Goal: Task Accomplishment & Management: Manage account settings

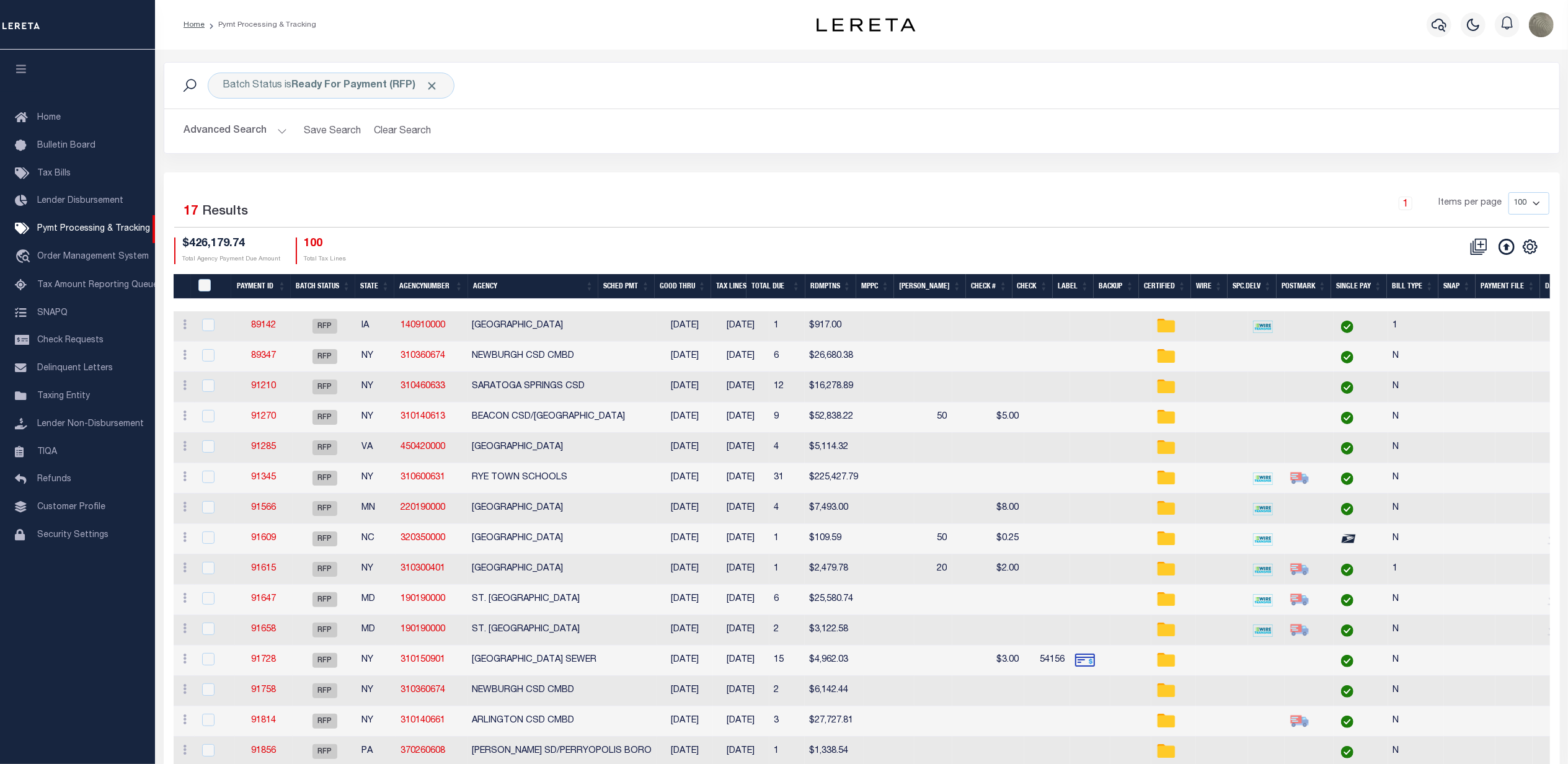
click at [709, 241] on div "$426,179.74 Total Agency Payment Due Amount 100 Total Tax Lines" at bounding box center [518, 251] width 688 height 27
click at [777, 232] on div "Selected 17 Results 1 Items per page 100 200 500 1000 $426,179.74 Total Agency …" at bounding box center [862, 227] width 1395 height 71
click at [327, 55] on div "Batch Status is Ready For Payment (RFP) Search Advanced Search Save Search Clea…" at bounding box center [861, 461] width 1413 height 825
click at [327, 81] on b "Ready For Payment (RFP)" at bounding box center [365, 86] width 147 height 10
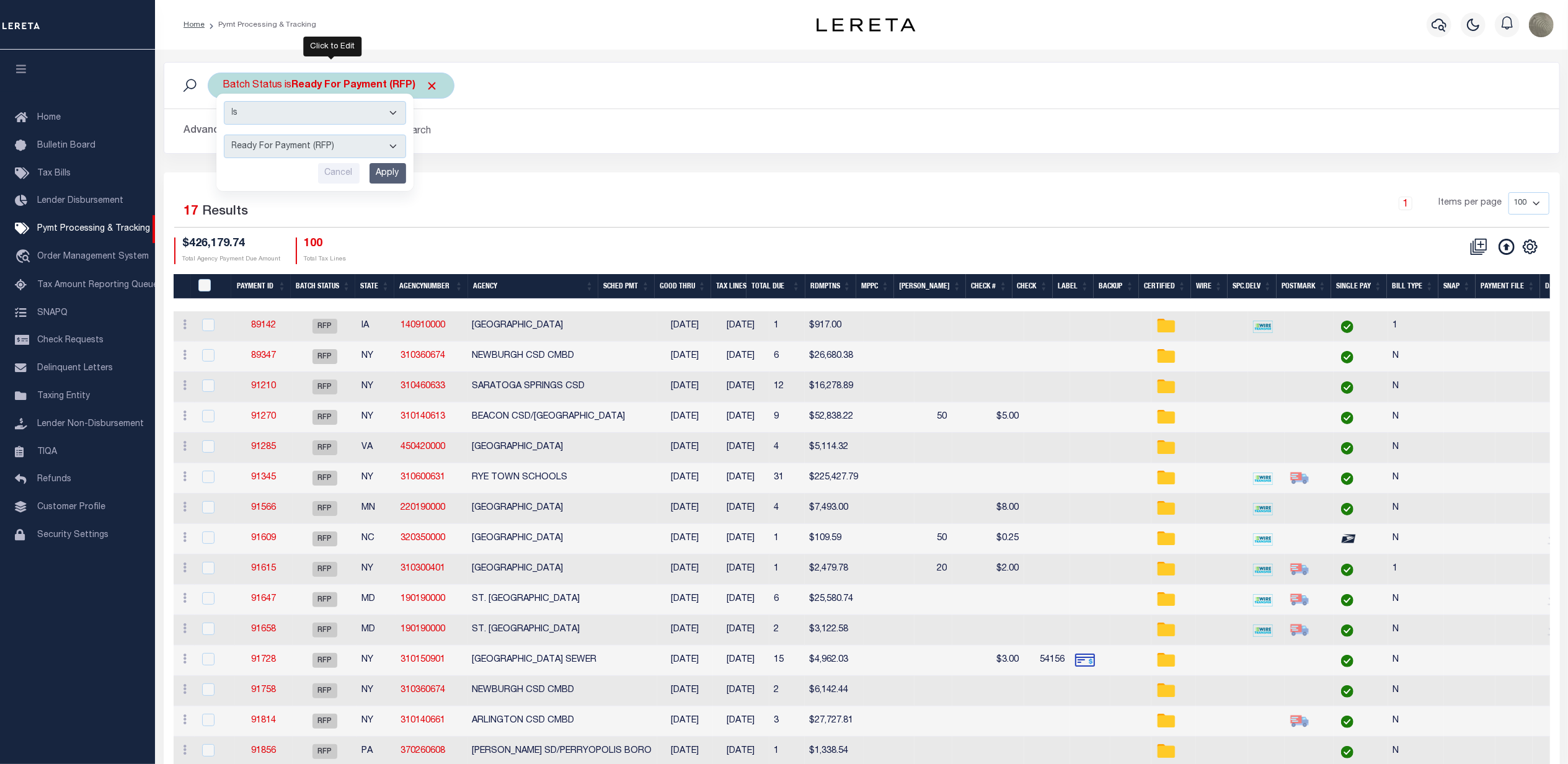
click at [305, 147] on select "Awaiting Funds (AWF) Cleared and Complete (CAC) New Check Needed (NCN) Payment …" at bounding box center [315, 146] width 183 height 24
select select "SFP"
click at [224, 135] on select "Awaiting Funds (AWF) Cleared and Complete (CAC) New Check Needed (NCN) Payment …" at bounding box center [315, 146] width 183 height 24
click at [387, 175] on input "Apply" at bounding box center [387, 173] width 36 height 21
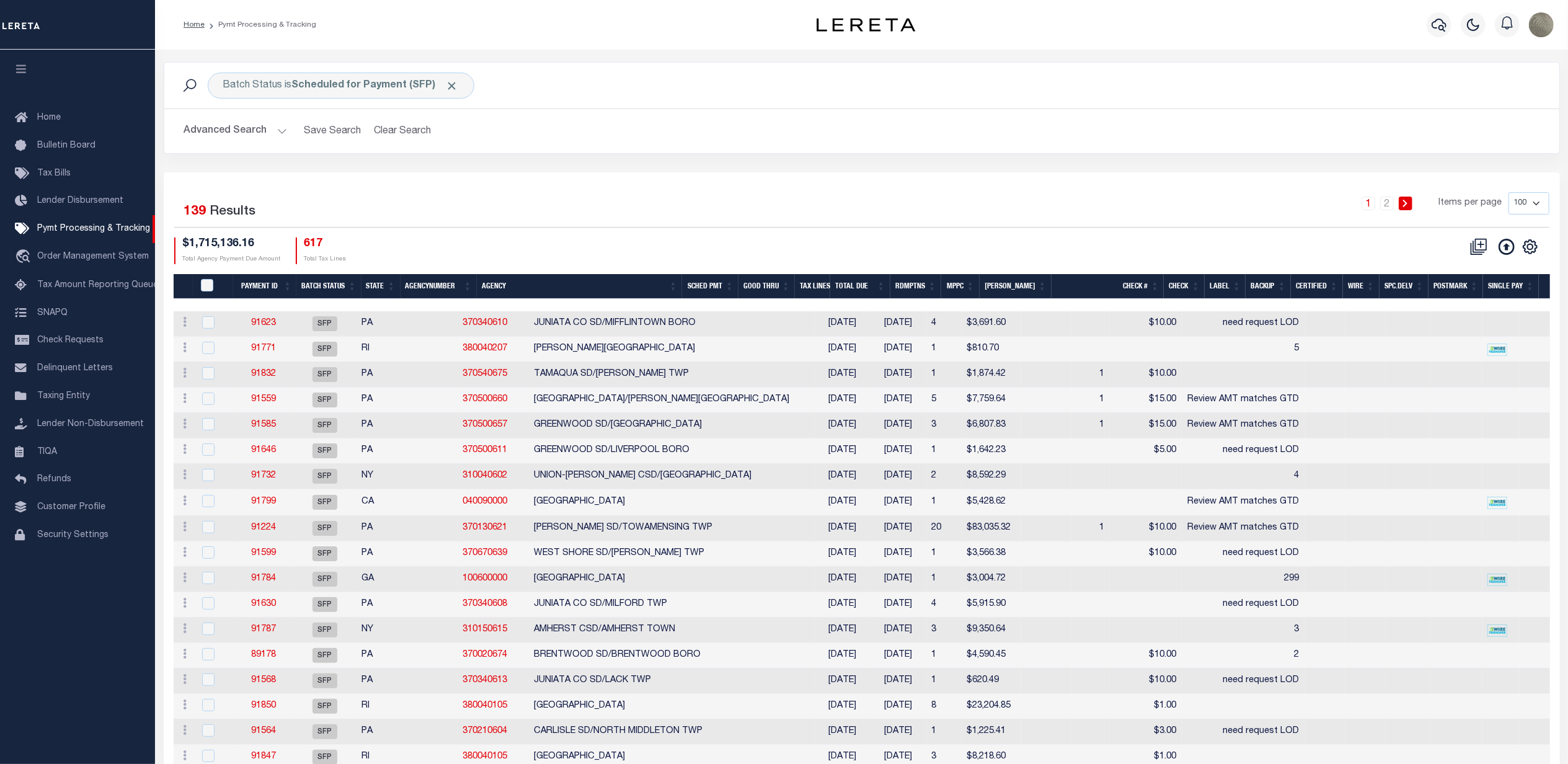
click at [224, 132] on button "Advanced Search" at bounding box center [236, 130] width 103 height 24
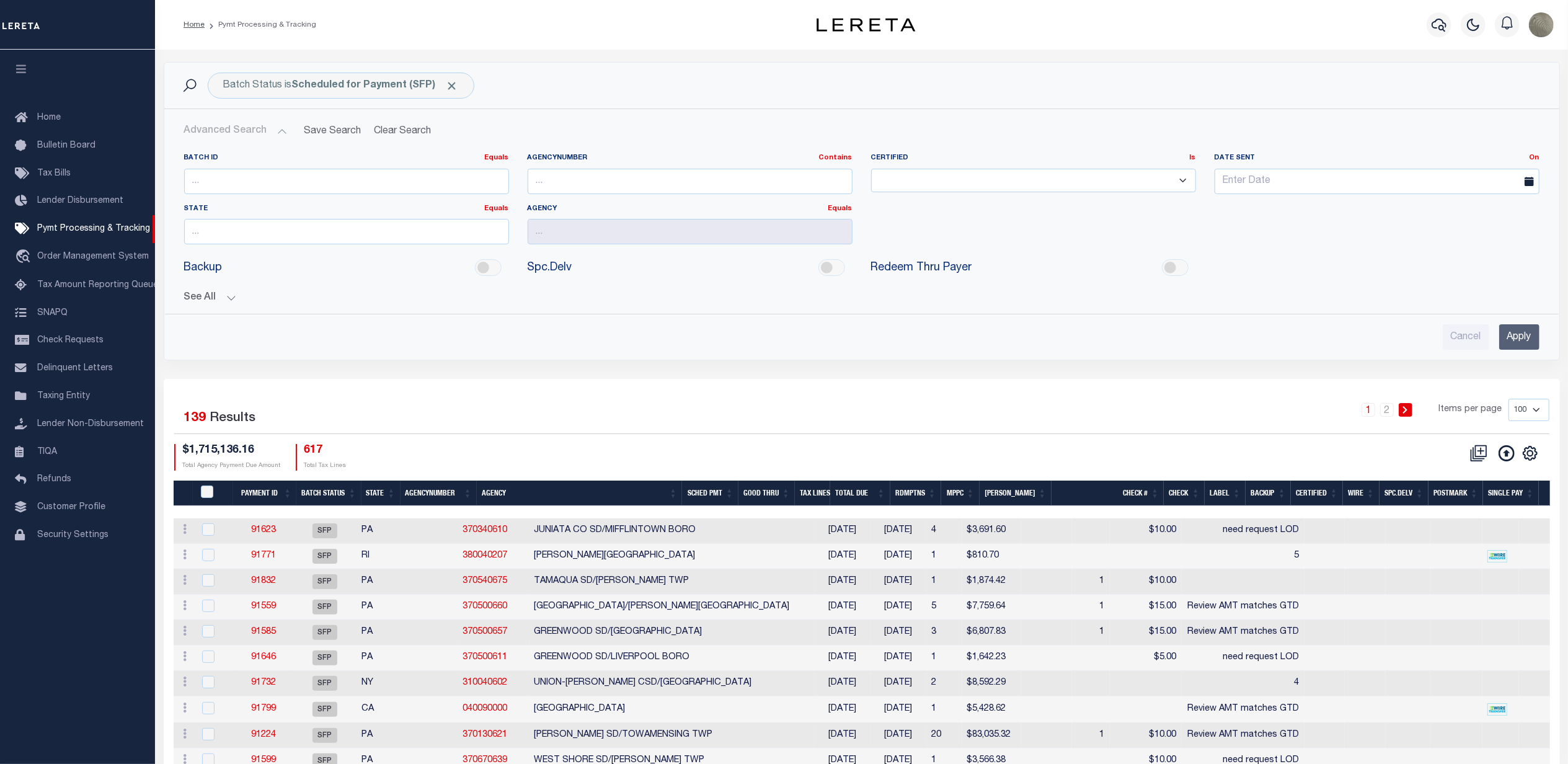
click at [220, 289] on div "See All Payment ID Equals Equals Is Not Equal To On On" at bounding box center [862, 292] width 1355 height 22
click at [219, 293] on div "See All Payment ID Equals Equals Is Not Equal To On On" at bounding box center [862, 292] width 1355 height 22
click at [216, 298] on button "See All" at bounding box center [862, 298] width 1355 height 11
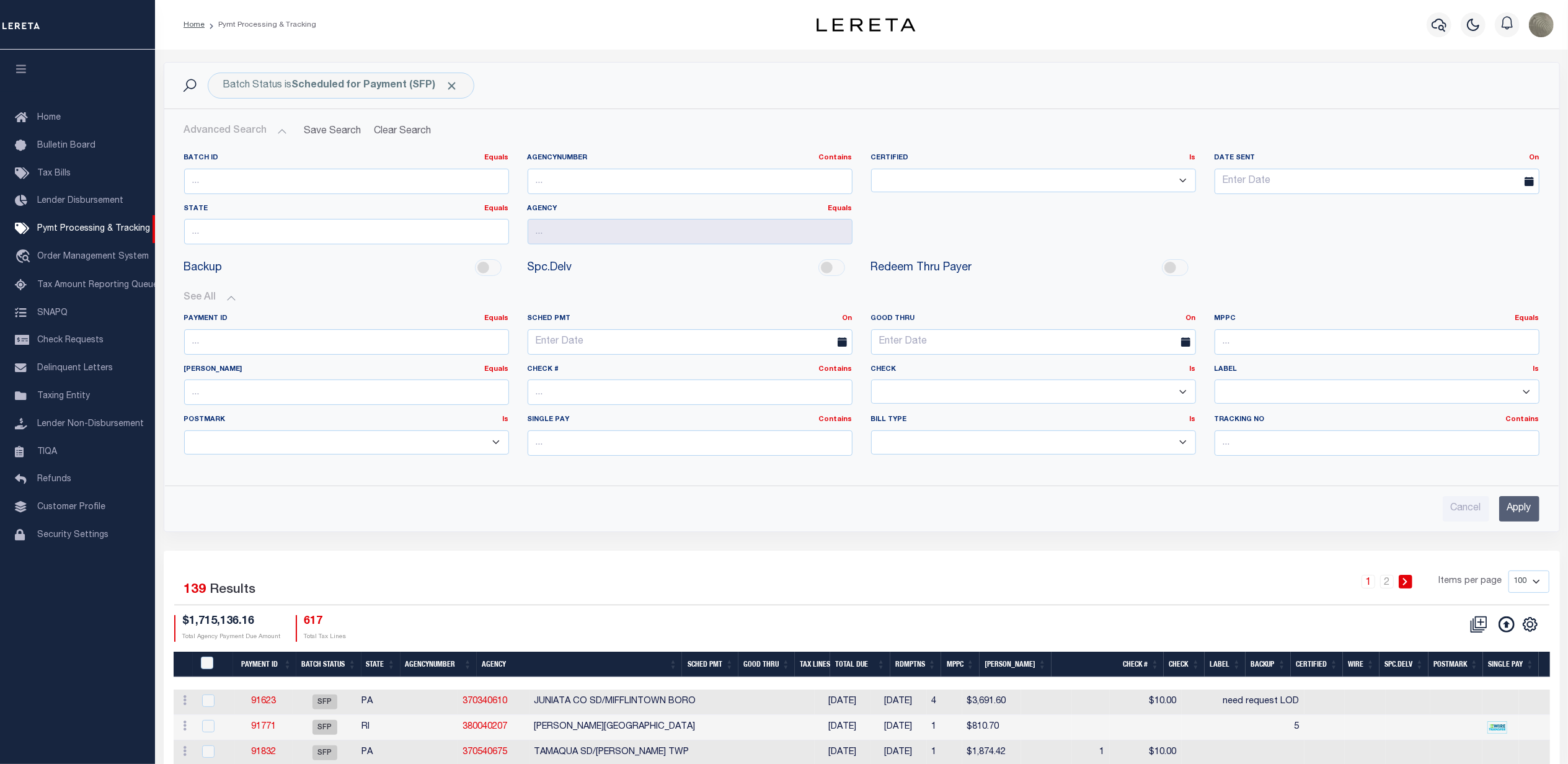
click at [898, 382] on select "Yes No" at bounding box center [1033, 391] width 324 height 24
click at [921, 348] on input "text" at bounding box center [1033, 342] width 324 height 26
click at [1189, 322] on link "On" at bounding box center [1191, 318] width 10 height 7
click at [1148, 381] on link "Between" at bounding box center [1146, 386] width 98 height 18
click at [983, 344] on input "text" at bounding box center [948, 342] width 153 height 26
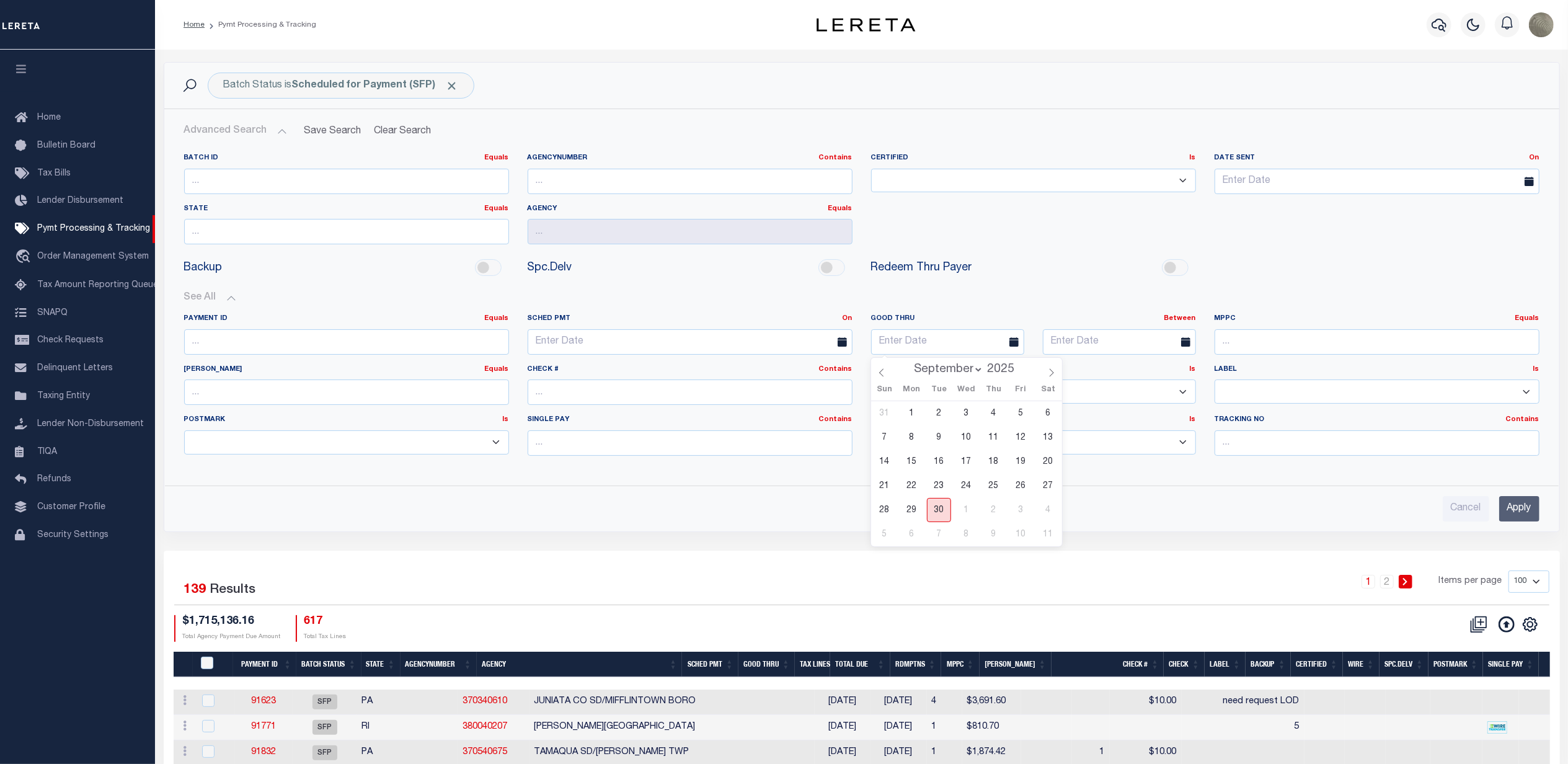
click at [935, 512] on span "30" at bounding box center [938, 509] width 24 height 24
type input "[DATE]"
click at [1141, 350] on input "text" at bounding box center [1119, 342] width 153 height 26
click at [1193, 511] on span "3" at bounding box center [1192, 509] width 24 height 24
type input "[DATE]"
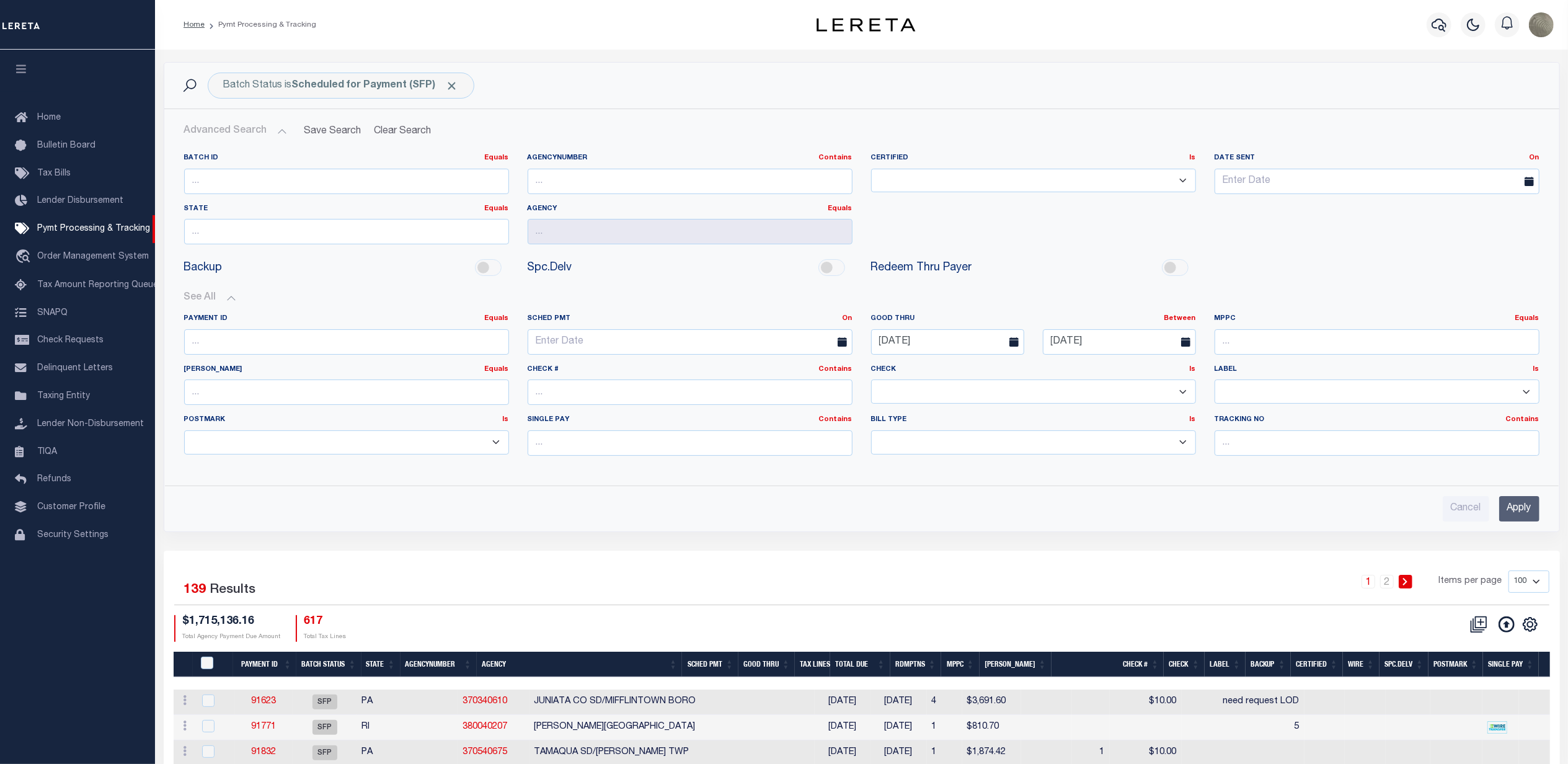
click at [1517, 514] on input "Apply" at bounding box center [1519, 508] width 40 height 26
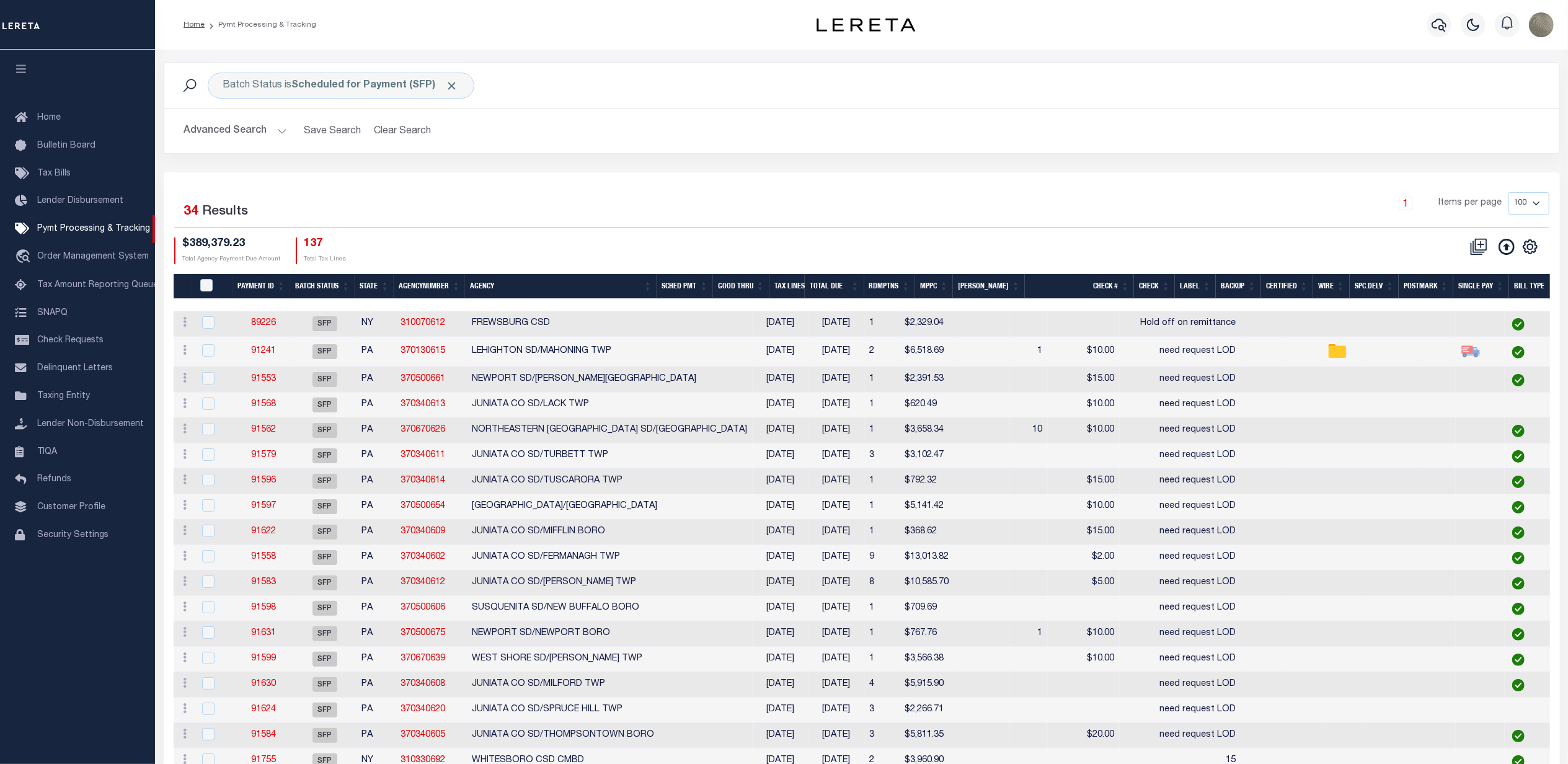
click at [762, 283] on th "Good Thru" at bounding box center [740, 286] width 56 height 26
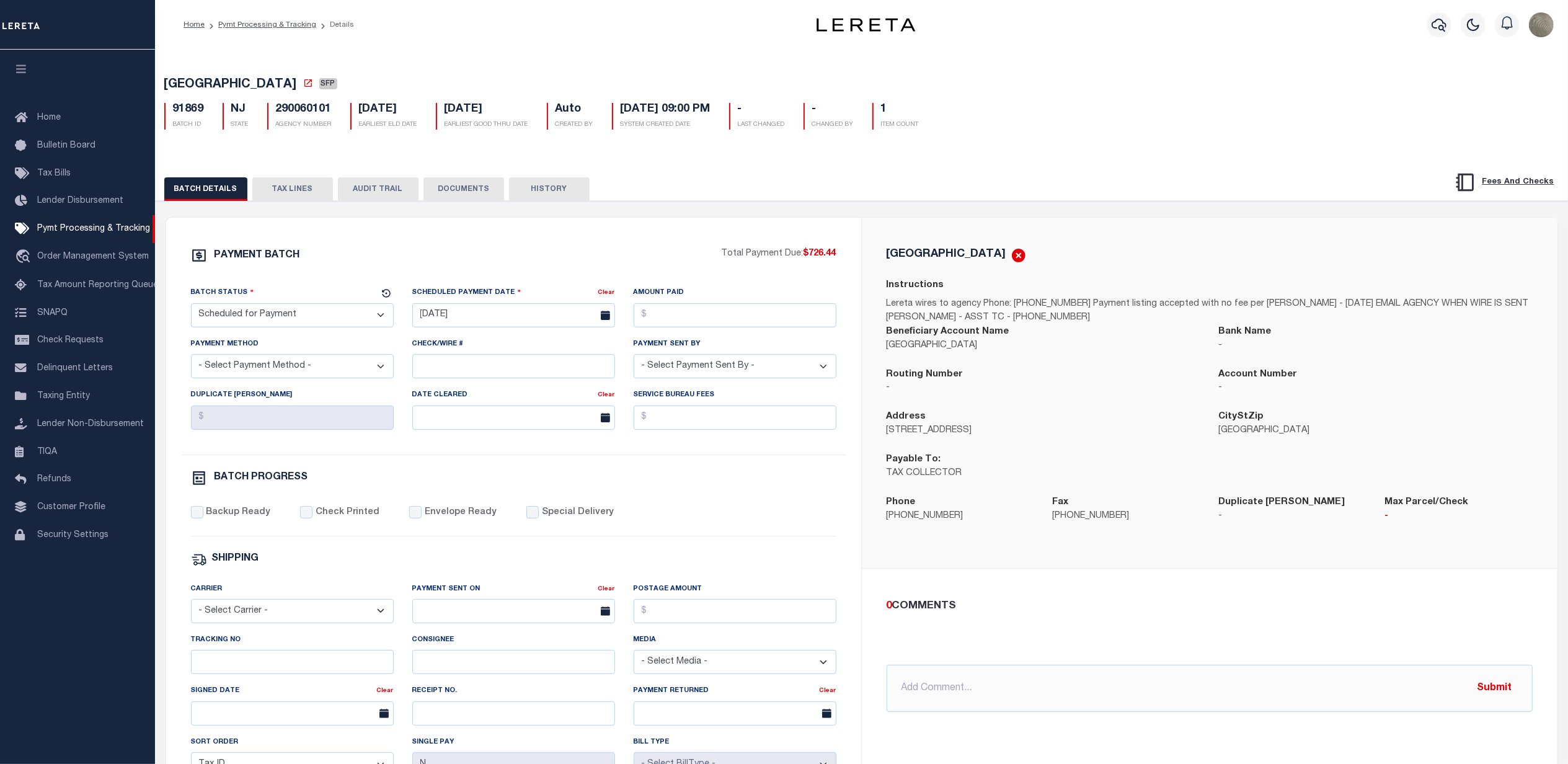
click at [291, 304] on div "Batch Status" at bounding box center [284, 294] width 187 height 17
click at [286, 313] on select "- Select Status - Scheduled for Payment Ready For Payment Payment Sent Cleared …" at bounding box center [292, 315] width 203 height 24
select select "RFP"
click at [191, 307] on select "- Select Status - Scheduled for Payment Ready For Payment Payment Sent Cleared …" at bounding box center [292, 315] width 203 height 24
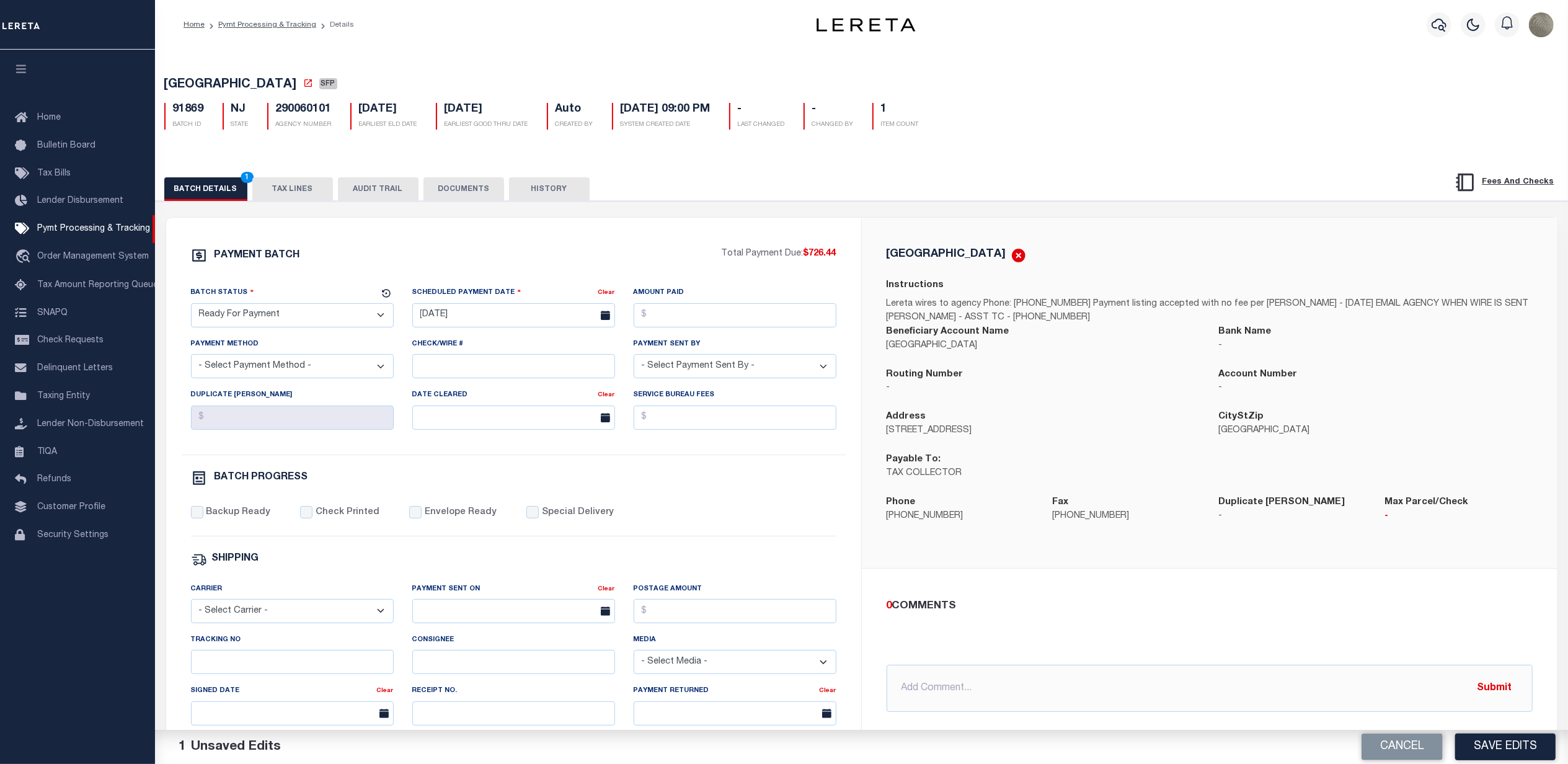
click at [300, 362] on select "- Select Payment Method - ACH Certified Check Check Direct Deposit Wire Transfer" at bounding box center [292, 365] width 203 height 24
select select "CHK"
click at [191, 359] on select "- Select Payment Method - ACH Certified Check Check Direct Deposit Wire Transfer" at bounding box center [292, 365] width 203 height 24
click at [449, 327] on input "09/03/2025" at bounding box center [513, 315] width 203 height 24
click at [478, 487] on span "30" at bounding box center [480, 485] width 24 height 24
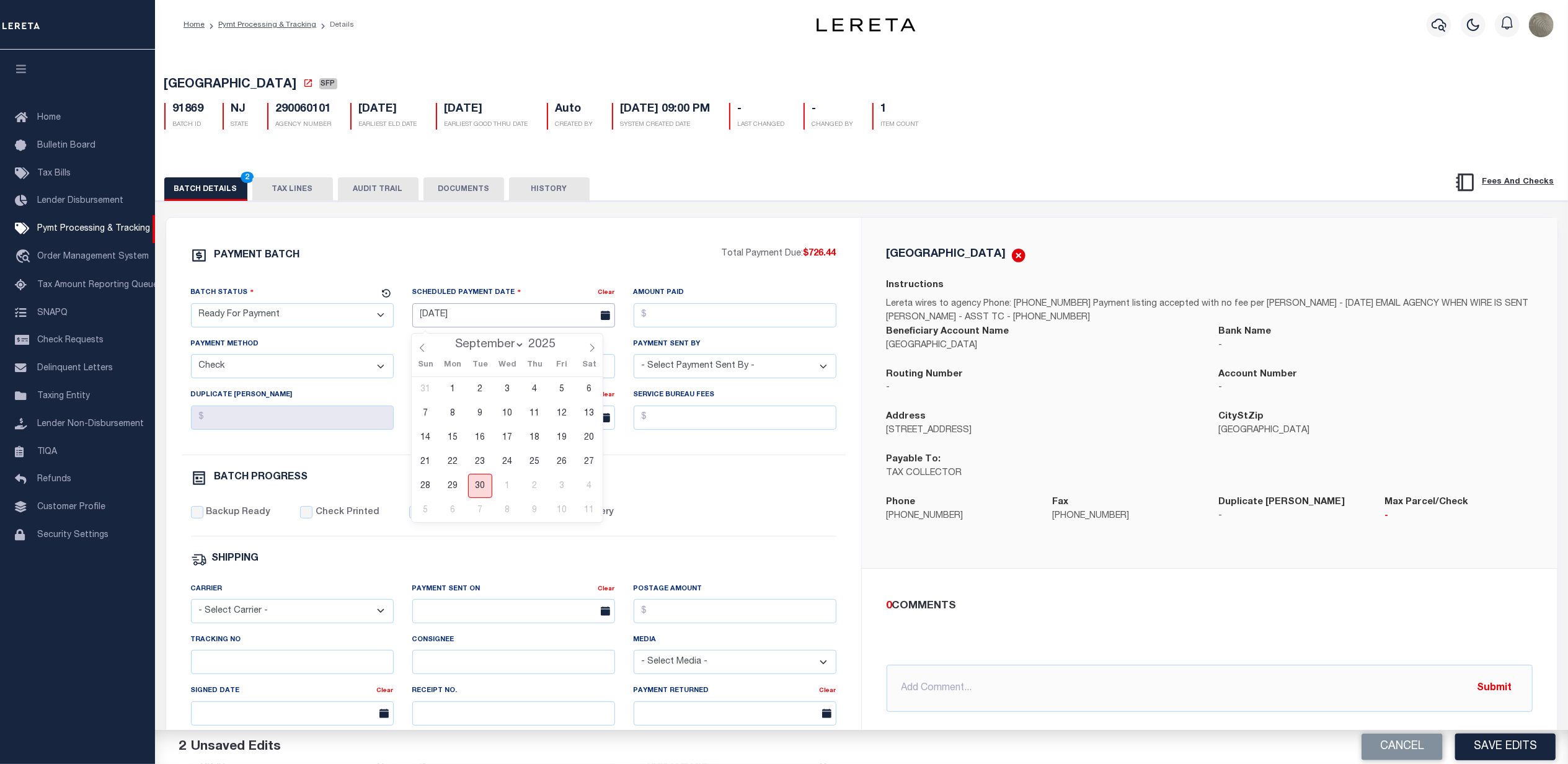
type input "[DATE]"
click at [707, 312] on input "Amount Paid" at bounding box center [735, 315] width 203 height 24
type input "$726.44"
click at [685, 362] on select "- Select Payment Sent By - Aakash Patel Abdul Muzain Adams, Pamela S Adhikary R…" at bounding box center [735, 365] width 203 height 24
select select "[PERSON_NAME]"
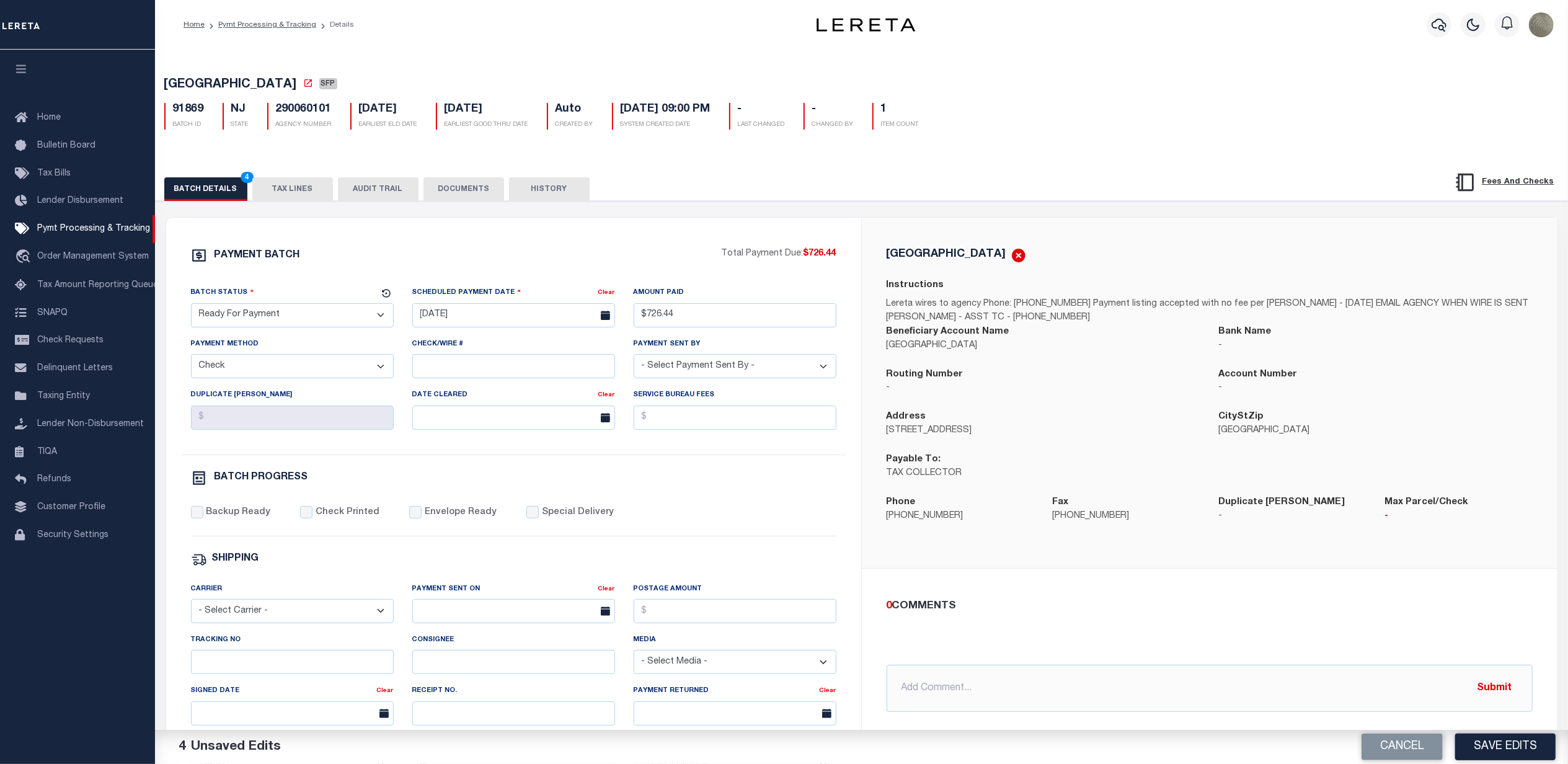
click at [634, 359] on select "- Select Payment Sent By - Aakash Patel Abdul Muzain Adams, Pamela S Adhikary R…" at bounding box center [735, 365] width 203 height 24
click at [240, 378] on select "- Select Payment Method - ACH Certified Check Check Direct Deposit Wire Transfer" at bounding box center [292, 365] width 203 height 24
click at [266, 373] on select "- Select Payment Method - ACH Certified Check Check Direct Deposit Wire Transfer" at bounding box center [292, 365] width 203 height 24
click at [234, 519] on label "Backup Ready" at bounding box center [238, 513] width 65 height 13
click at [204, 519] on input "Backup Ready" at bounding box center [197, 512] width 12 height 12
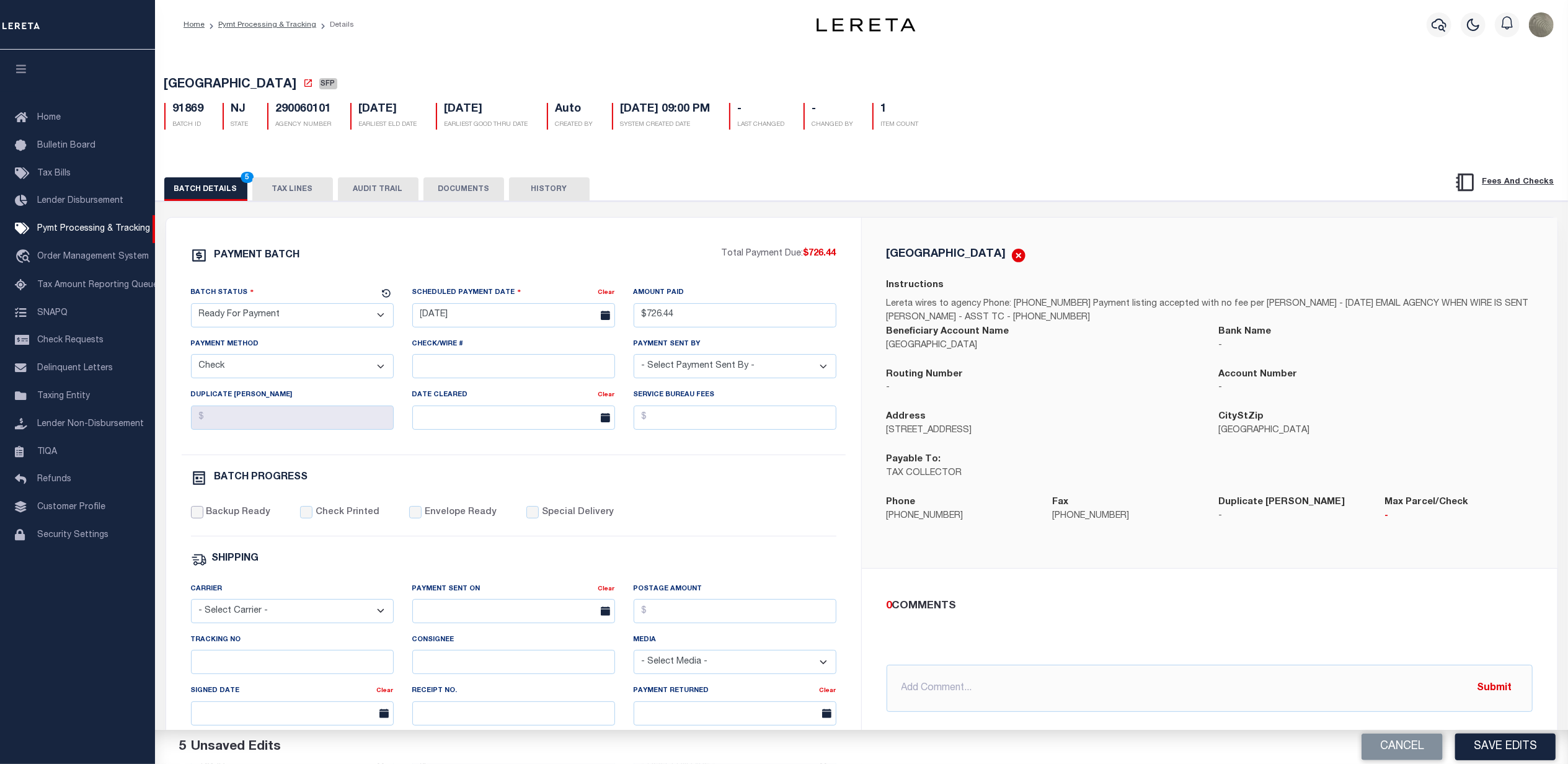
checkbox input "true"
click at [750, 548] on div "PAYMENT BATCH Total Payment Due: $726.44 Batch Status - Select Status -" at bounding box center [513, 580] width 665 height 666
click at [300, 618] on select "- Select Carrier - E-mail Fax Fedex FTP Other UPS USPS" at bounding box center [292, 610] width 203 height 24
select select "FDX"
click at [191, 607] on select "- Select Carrier - E-mail Fax Fedex FTP Other UPS USPS" at bounding box center [292, 610] width 203 height 24
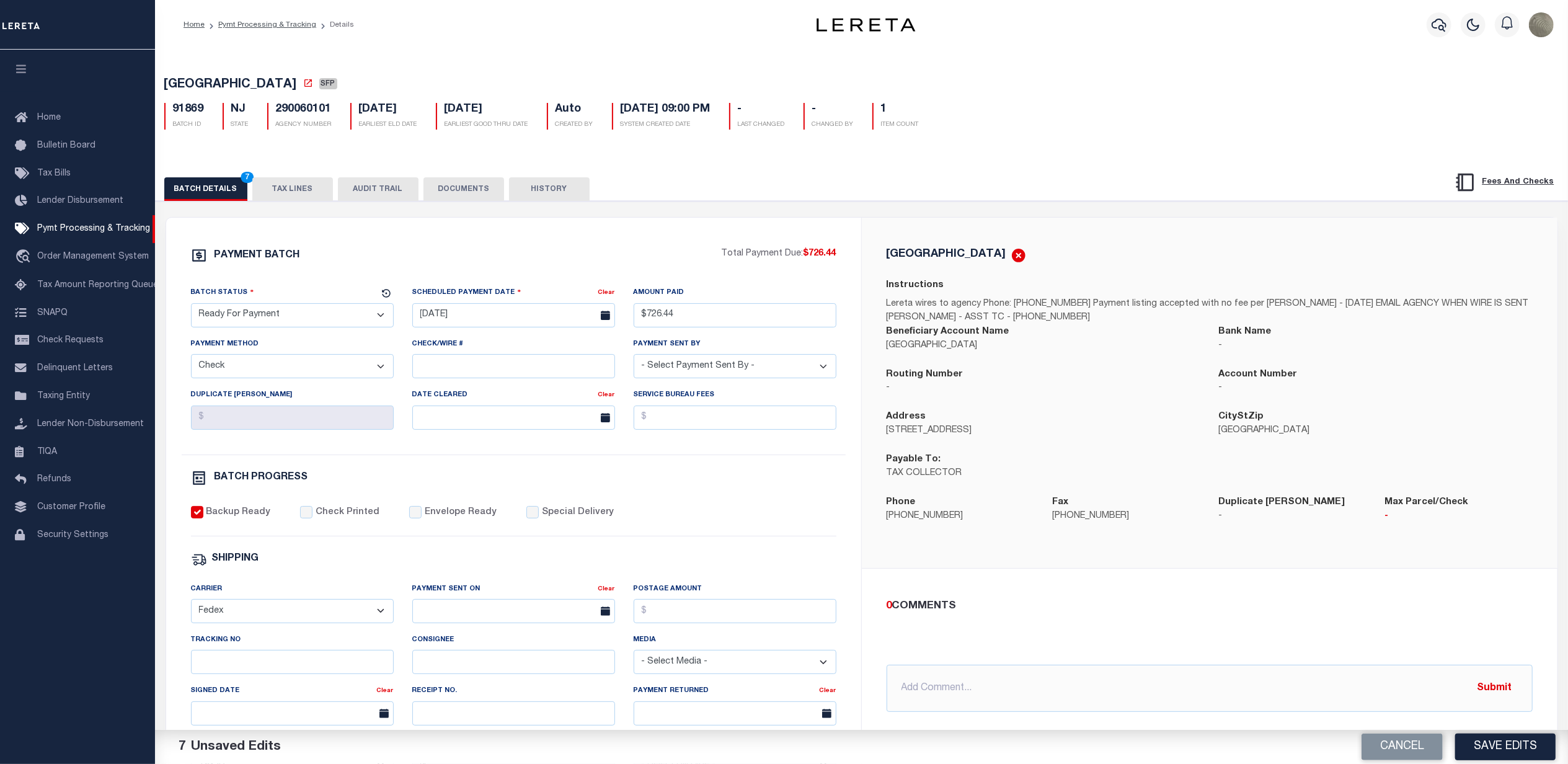
click at [1000, 612] on div "0 COMMENTS" at bounding box center [1207, 606] width 641 height 16
click at [1501, 739] on button "Save Edits" at bounding box center [1505, 747] width 101 height 27
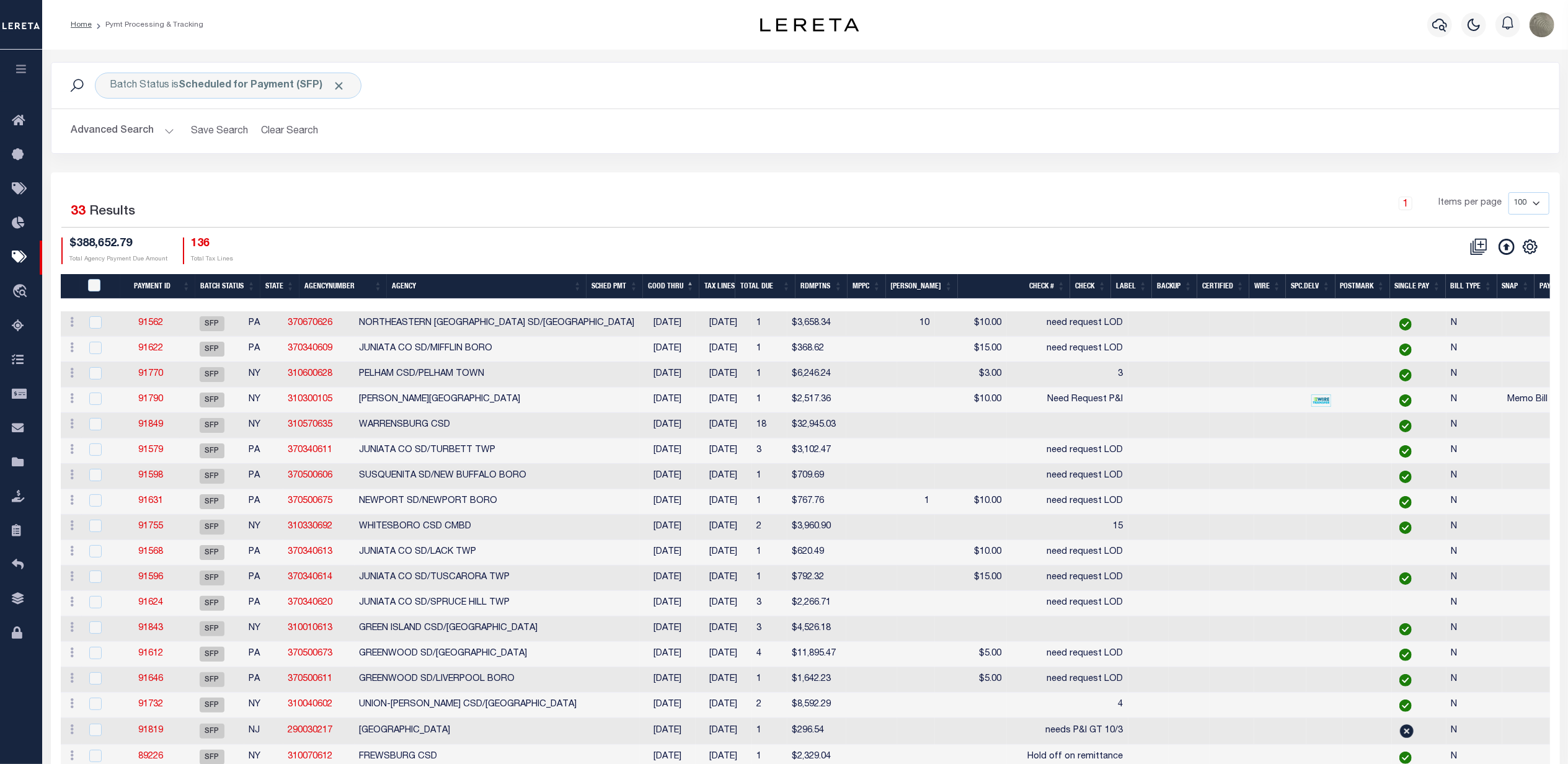
drag, startPoint x: 852, startPoint y: 211, endPoint x: 841, endPoint y: 206, distance: 12.1
click at [852, 211] on div "1 Items per page 100 200 500 1000" at bounding box center [993, 208] width 1111 height 32
click at [439, 286] on th "Agency" at bounding box center [487, 286] width 200 height 26
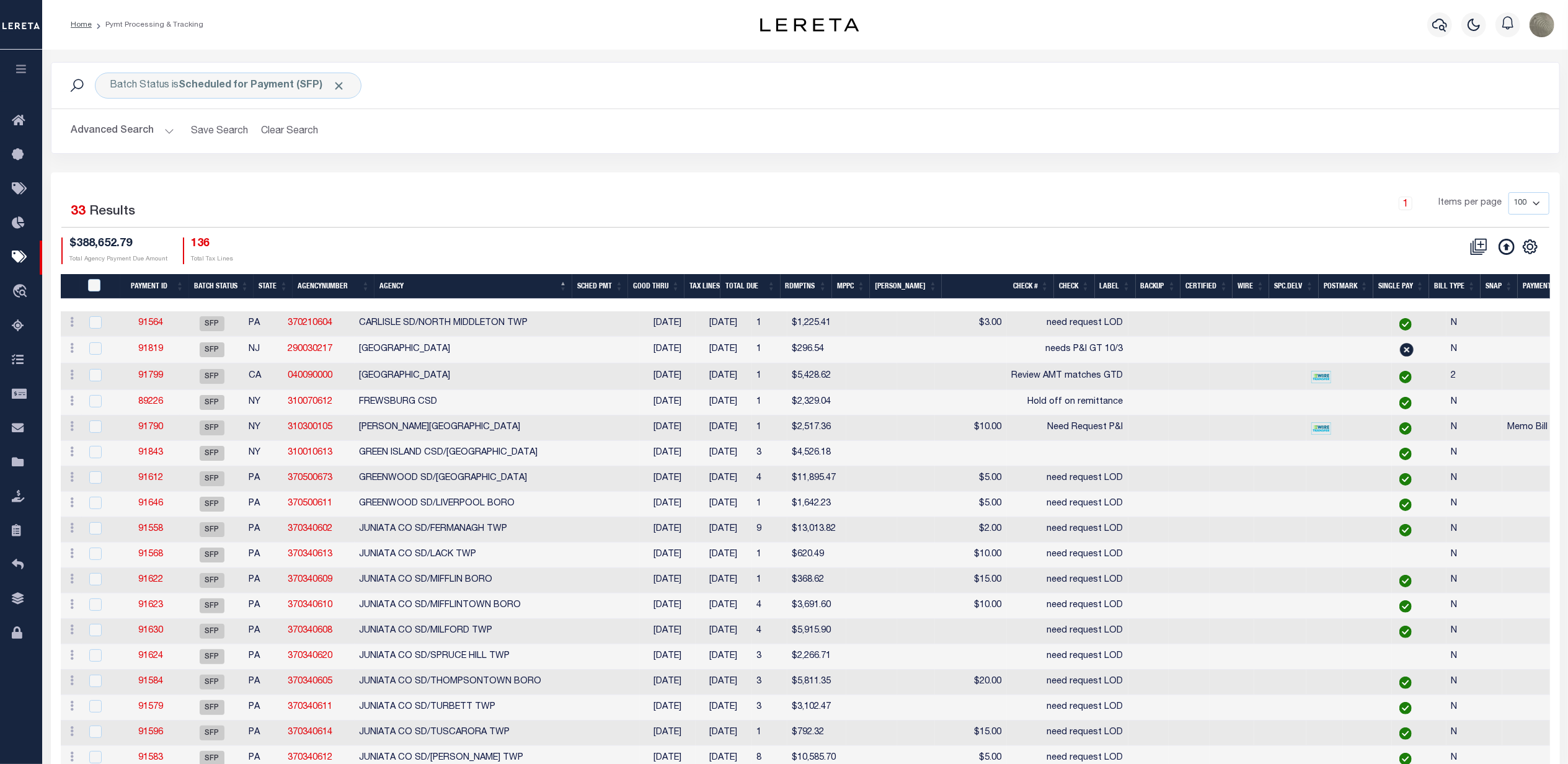
click at [1166, 172] on div "Selected 33 Results 1 Items per page 100 200 500 1000 $388,652.79" at bounding box center [805, 670] width 1509 height 995
click at [580, 189] on div "Selected 33 Results 1 Items per page 100 200 500 1000 $388,652.79" at bounding box center [805, 670] width 1509 height 995
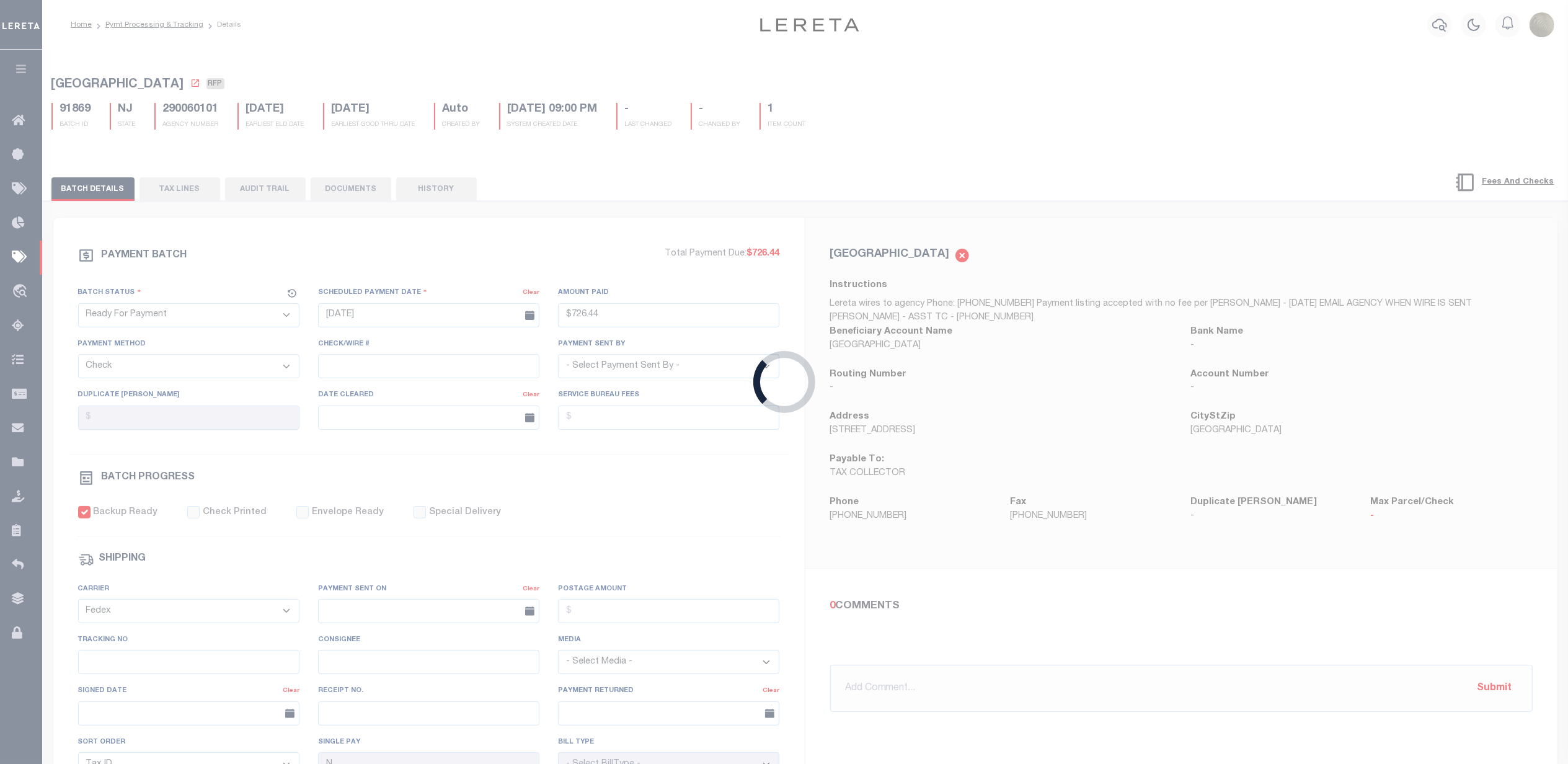
type input "$726.44"
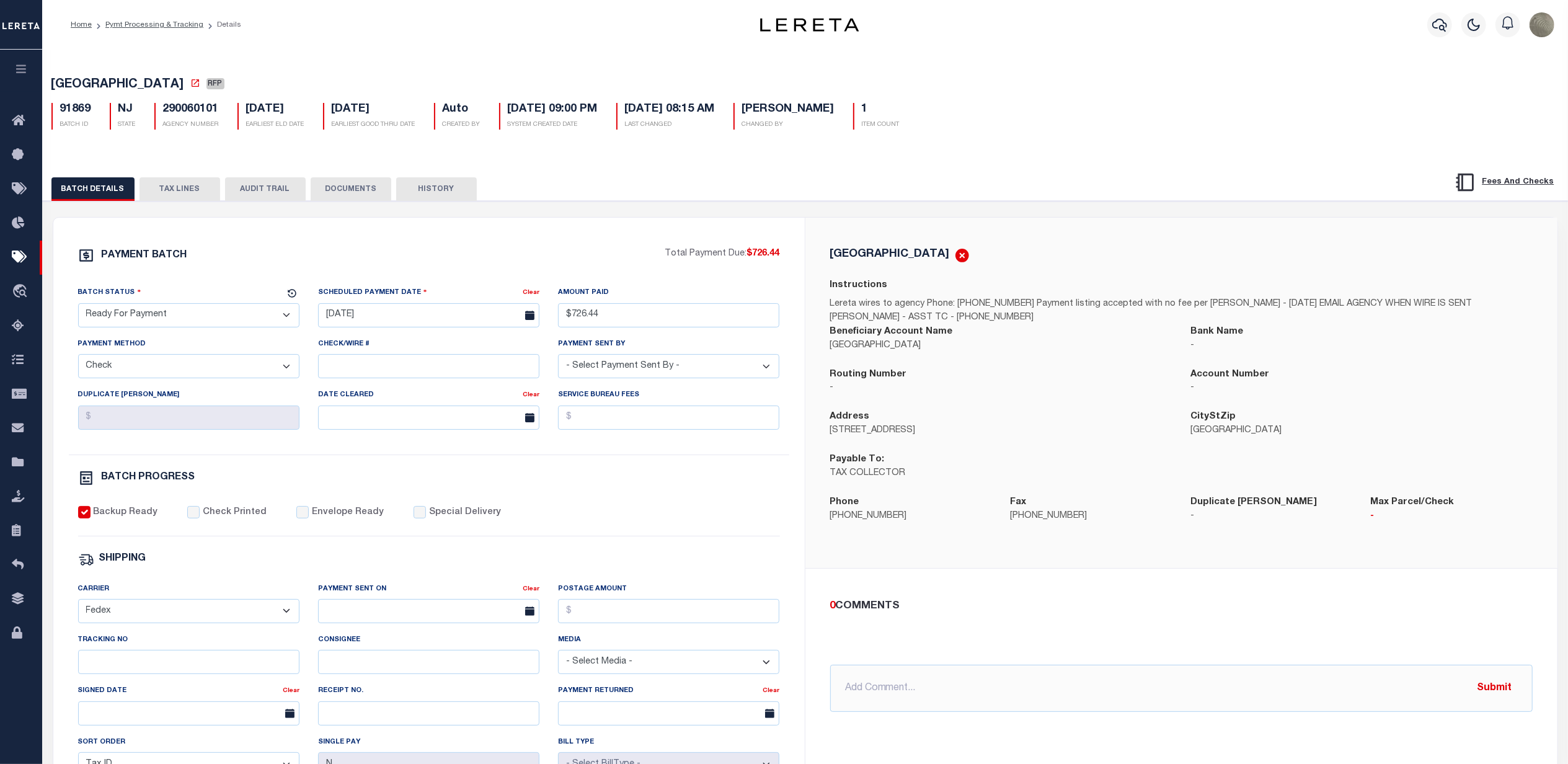
click at [850, 211] on div "PAYMENT BATCH Total Payment Due: $726.44 Batch Status" at bounding box center [805, 601] width 1538 height 802
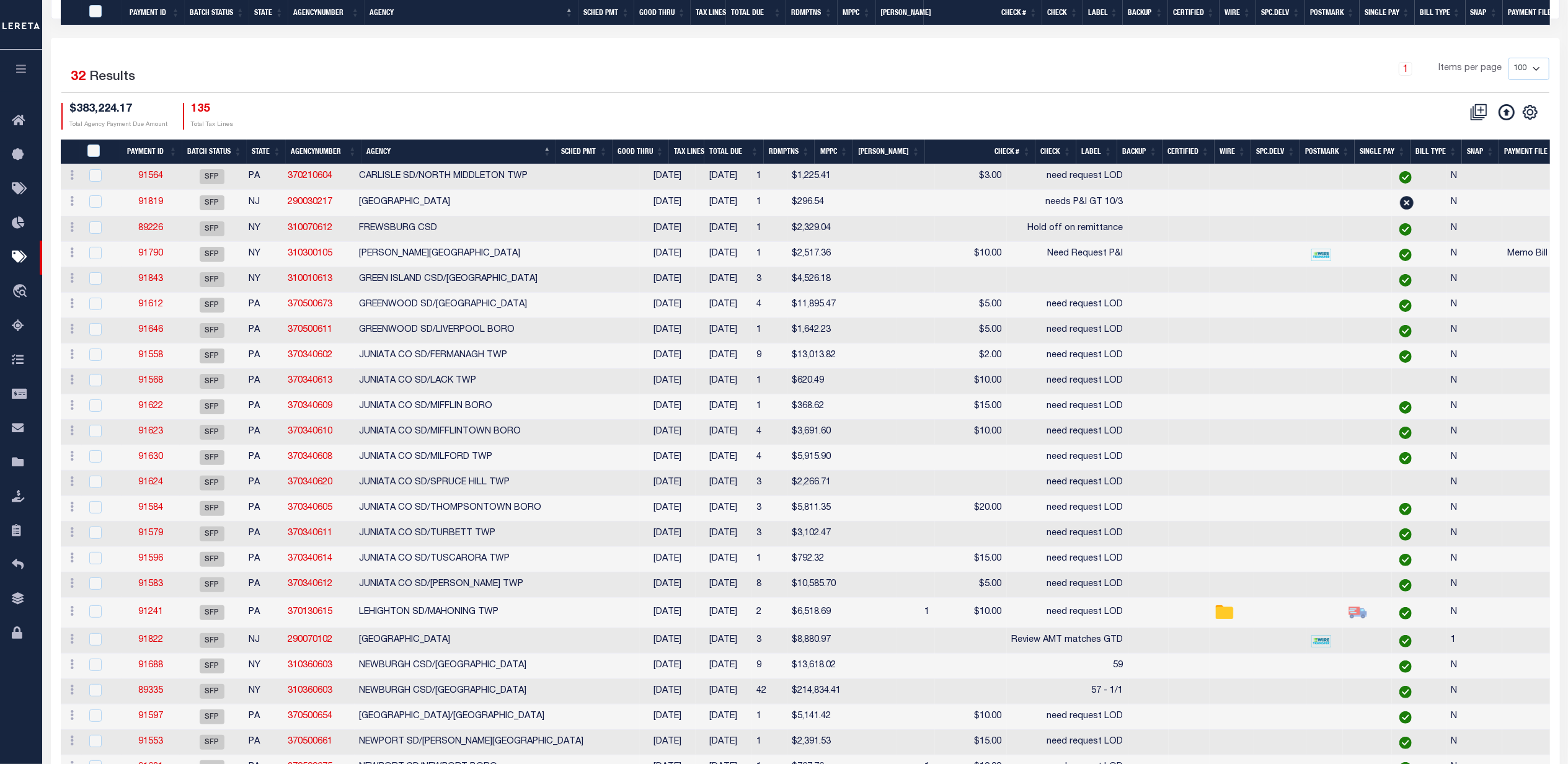
scroll to position [421, 0]
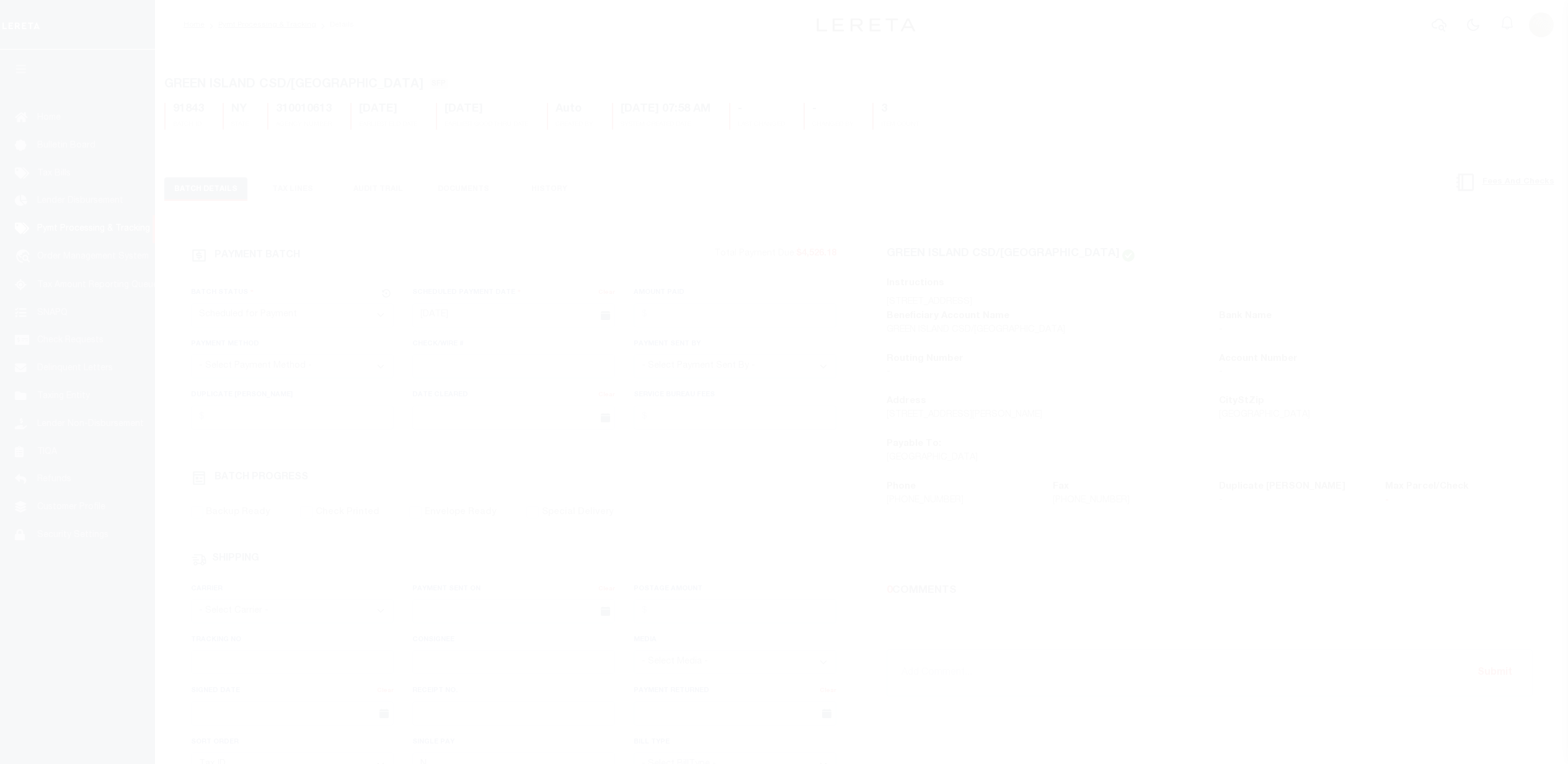
select select "SFP"
select select "8"
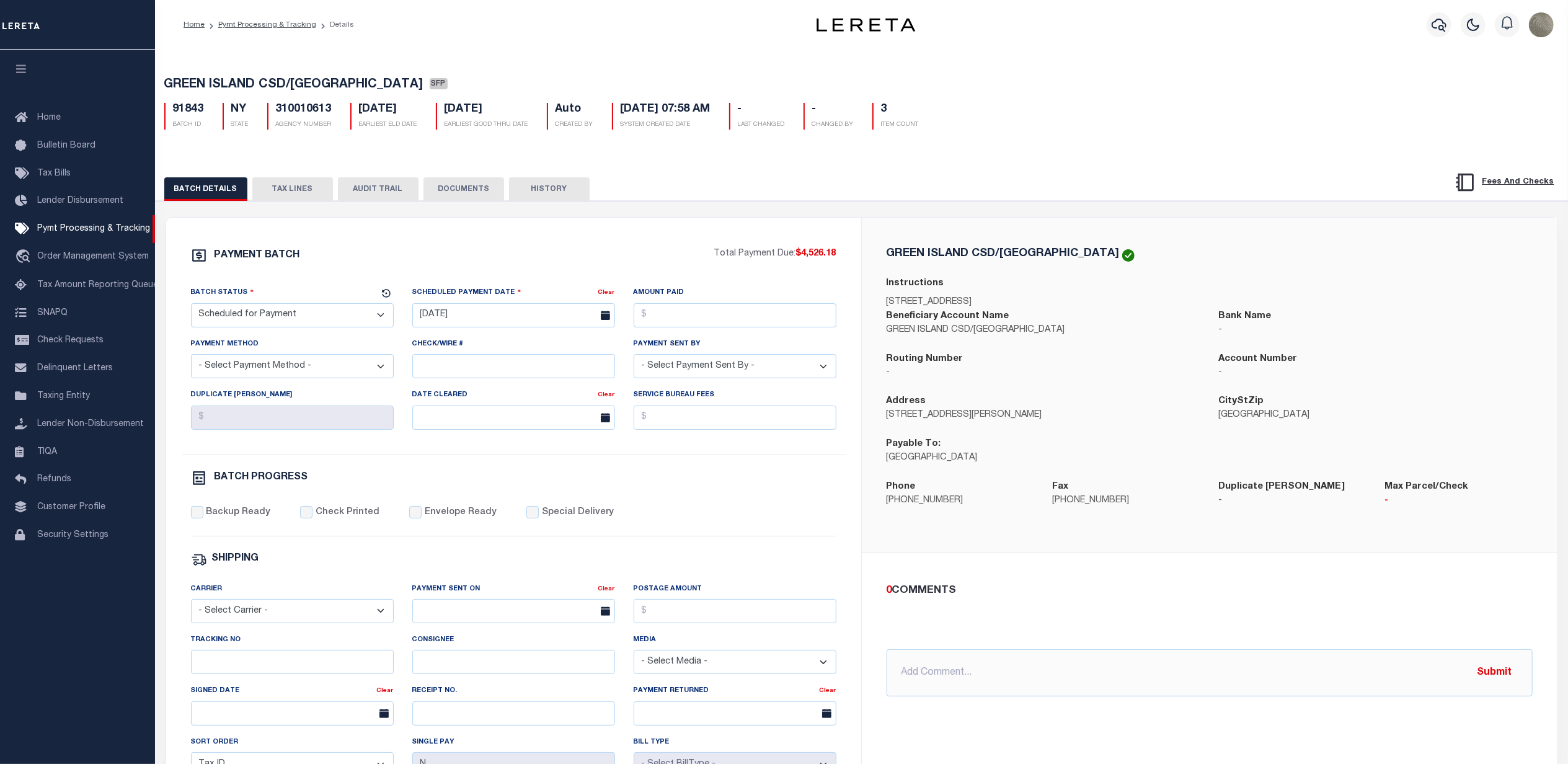
click at [228, 315] on select "- Select Status - Scheduled for Payment Ready For Payment Payment Sent Cleared …" at bounding box center [292, 315] width 203 height 24
select select "RFP"
click at [191, 307] on select "- Select Status - Scheduled for Payment Ready For Payment Payment Sent Cleared …" at bounding box center [292, 315] width 203 height 24
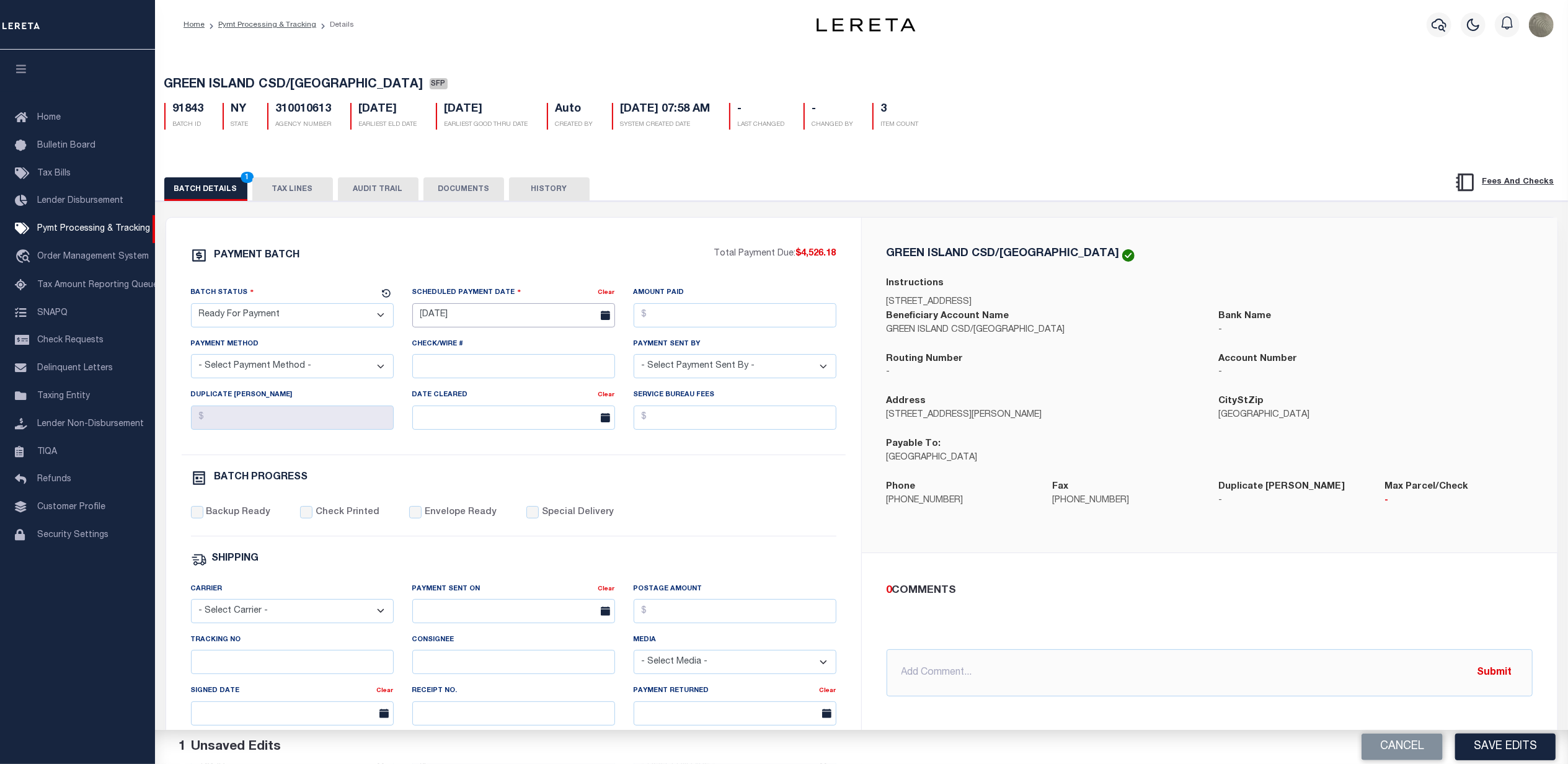
click at [466, 318] on input "09/19/2025" at bounding box center [513, 315] width 203 height 24
click at [487, 482] on span "30" at bounding box center [480, 485] width 24 height 24
type input "[DATE]"
click at [702, 323] on input "Amount Paid" at bounding box center [735, 315] width 203 height 24
type input "$4,526.18"
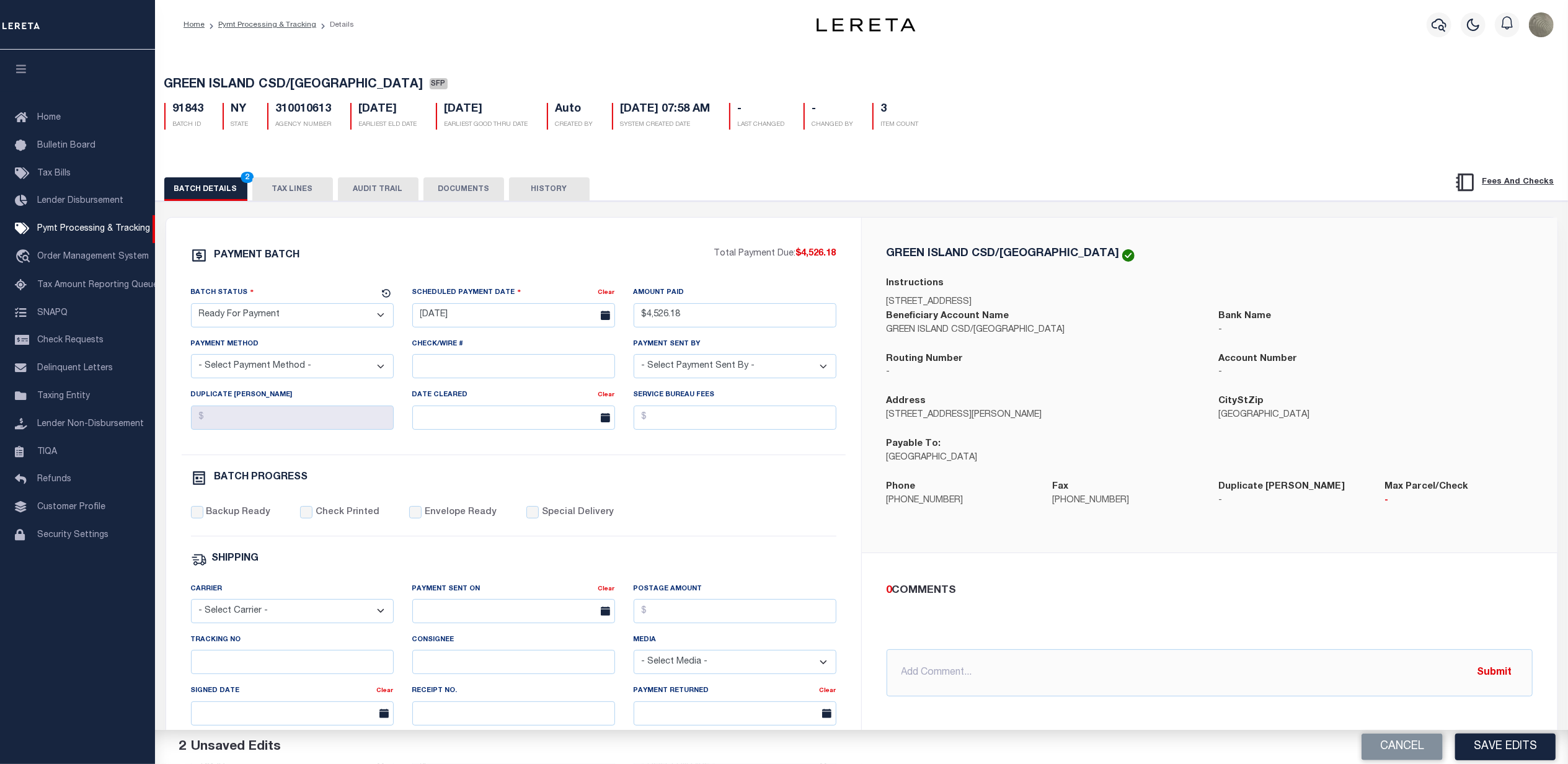
click at [276, 378] on select "- Select Payment Method - ACH Certified Check Check Direct Deposit Wire Transfer" at bounding box center [292, 365] width 203 height 24
select select "CHK"
click at [191, 359] on select "- Select Payment Method - ACH Certified Check Check Direct Deposit Wire Transfer" at bounding box center [292, 365] width 203 height 24
click at [794, 365] on select "- Select Payment Sent By - Aakash Patel Abdul Muzain Adams, Pamela S Adhikary R…" at bounding box center [735, 365] width 203 height 24
select select "[PERSON_NAME]"
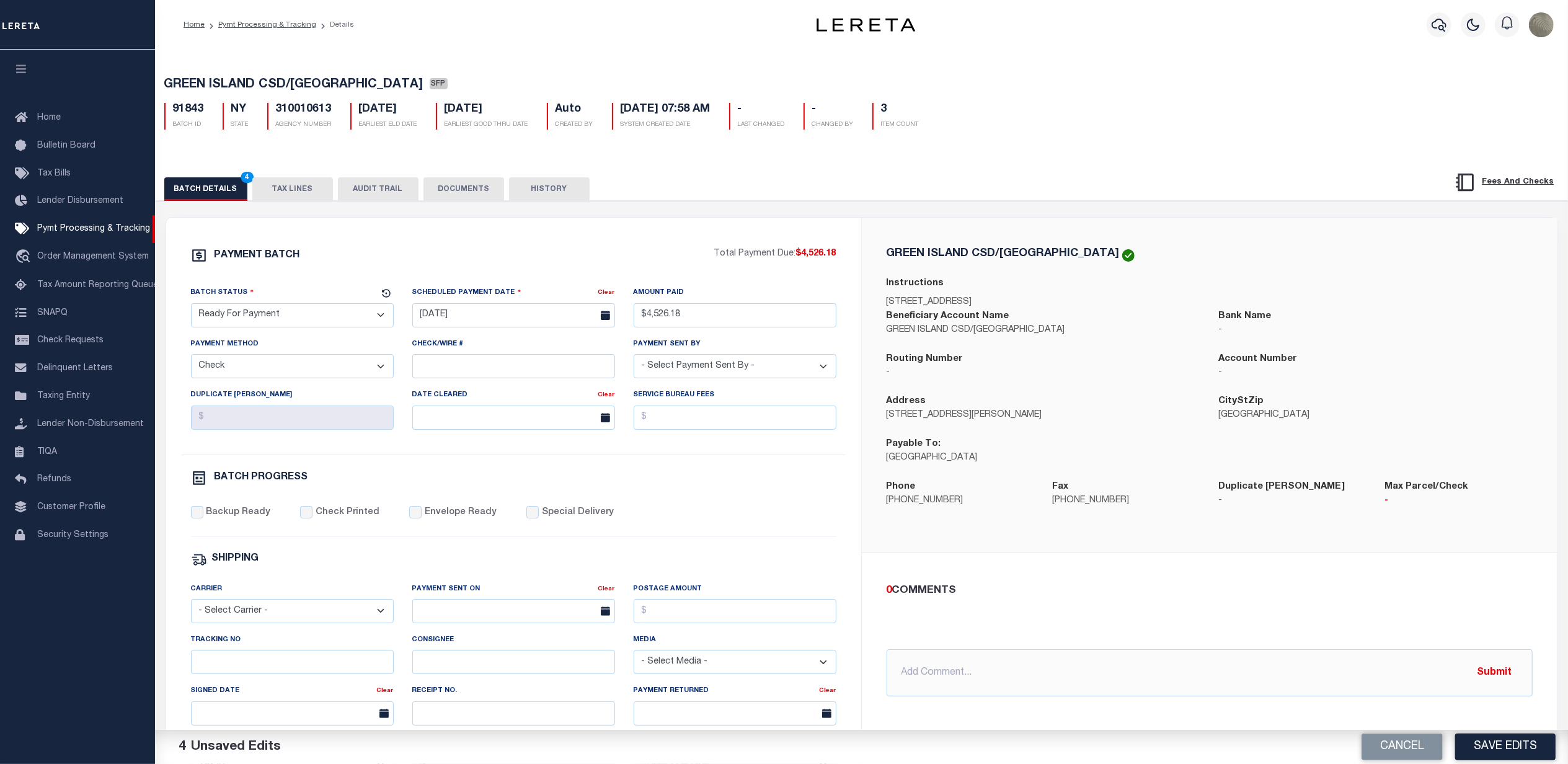
click at [634, 359] on select "- Select Payment Sent By - Aakash Patel Abdul Muzain Adams, Pamela S Adhikary R…" at bounding box center [735, 365] width 203 height 24
click at [802, 486] on div "BATCH PROGRESS" at bounding box center [514, 478] width 645 height 16
click at [207, 519] on label "Backup Ready" at bounding box center [238, 513] width 65 height 13
click at [204, 519] on input "Backup Ready" at bounding box center [197, 512] width 12 height 12
checkbox input "true"
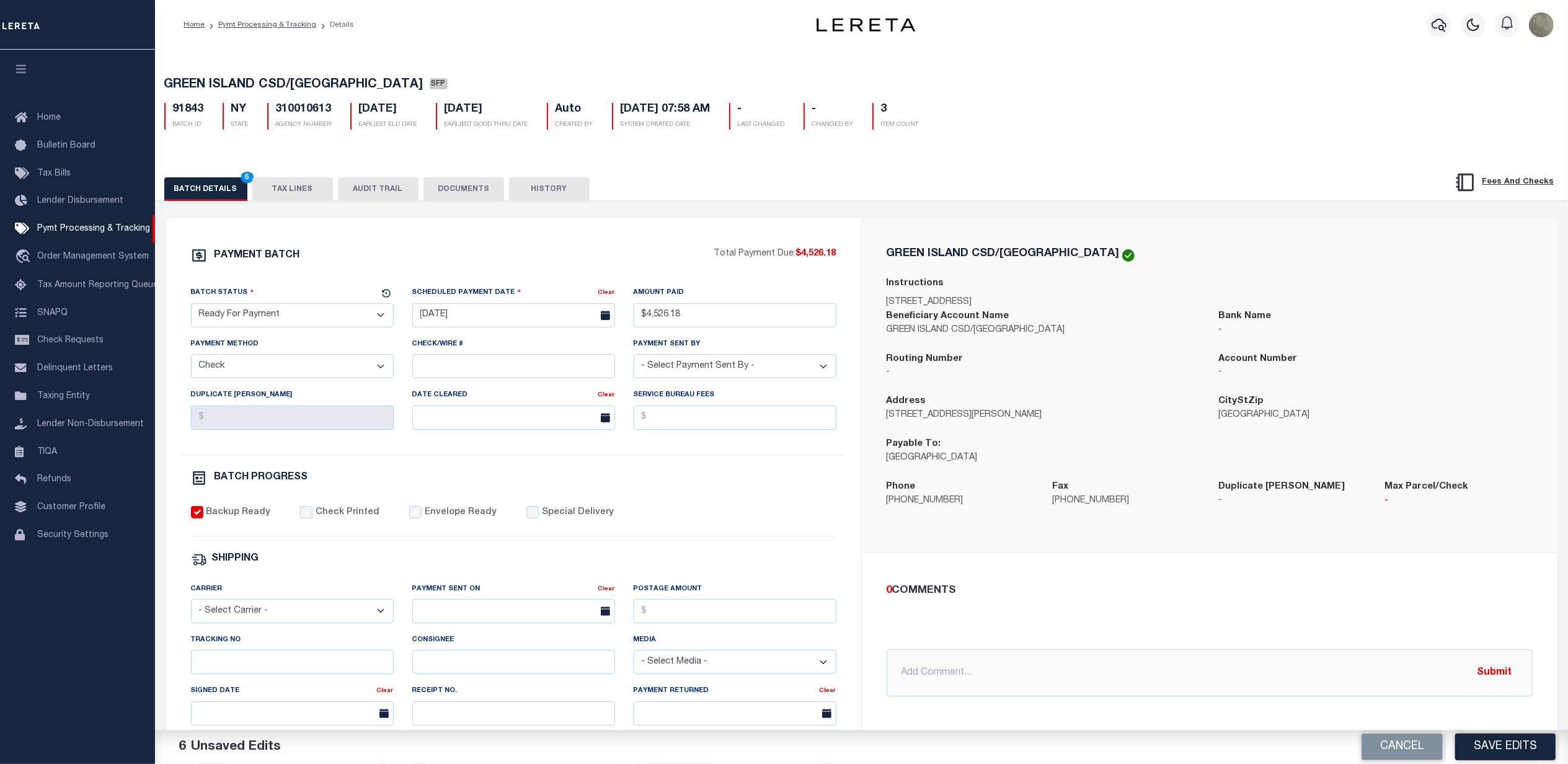
click at [881, 565] on div "0 COMMENTS @Aakash Patel @Abdul Muzain @Adams, Pamela S @Adhikary Rinki @Agusti…" at bounding box center [1209, 639] width 696 height 173
click at [1494, 736] on button "Save Edits" at bounding box center [1505, 747] width 101 height 27
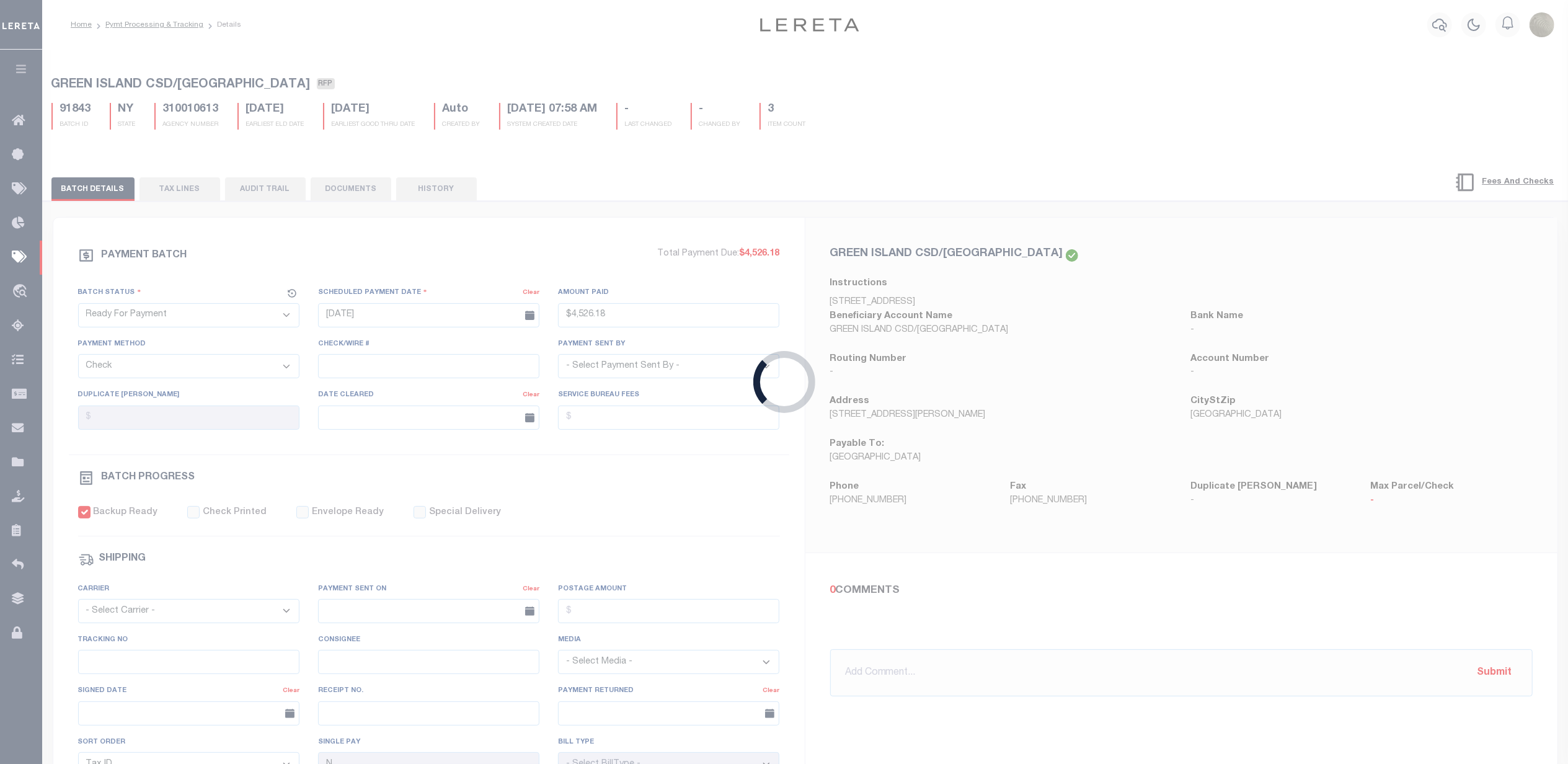
type input "$4,526.18"
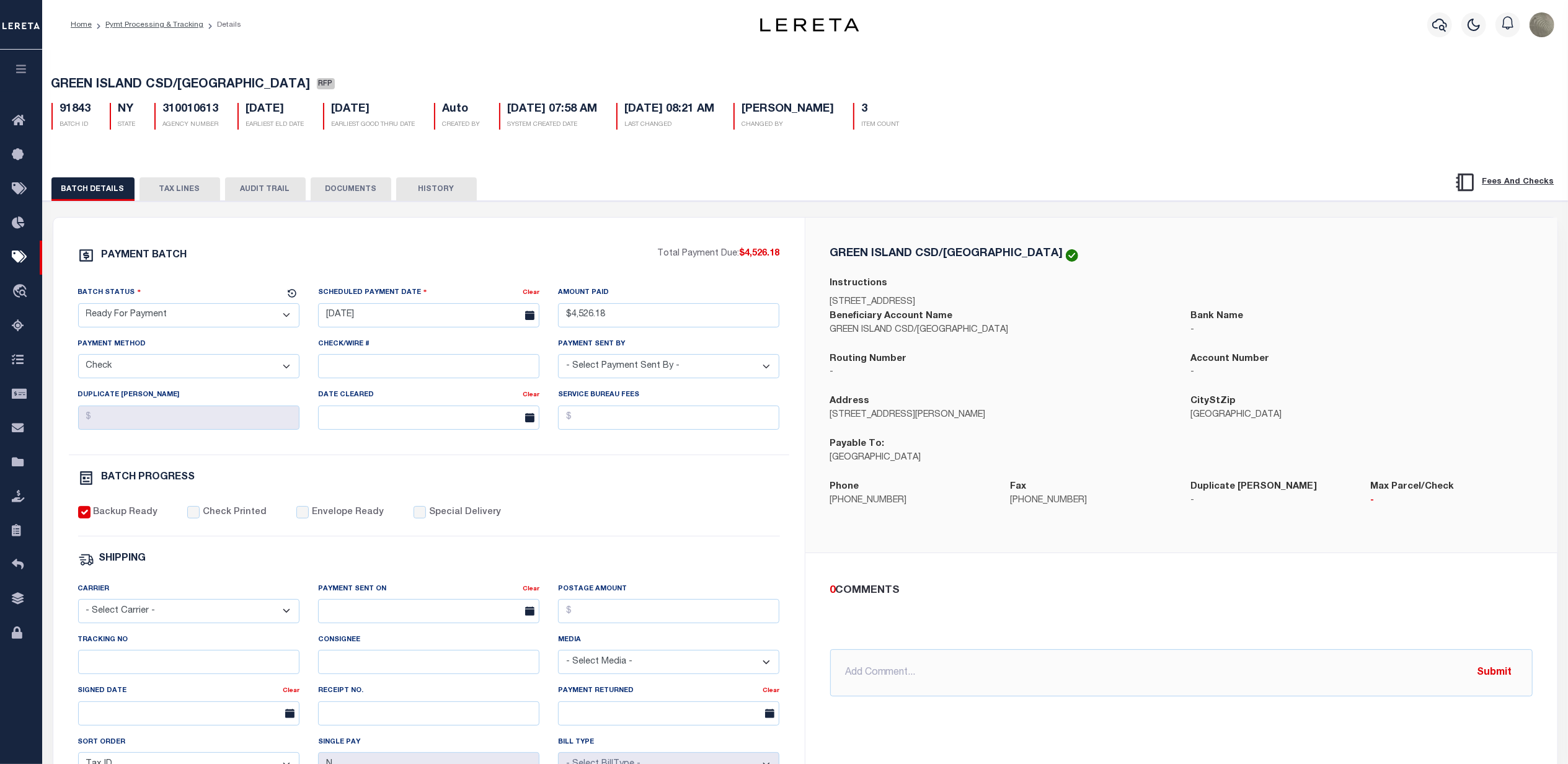
click at [943, 216] on div "PAYMENT BATCH Total Payment Due: $4,526.18 Batch Status" at bounding box center [805, 601] width 1538 height 802
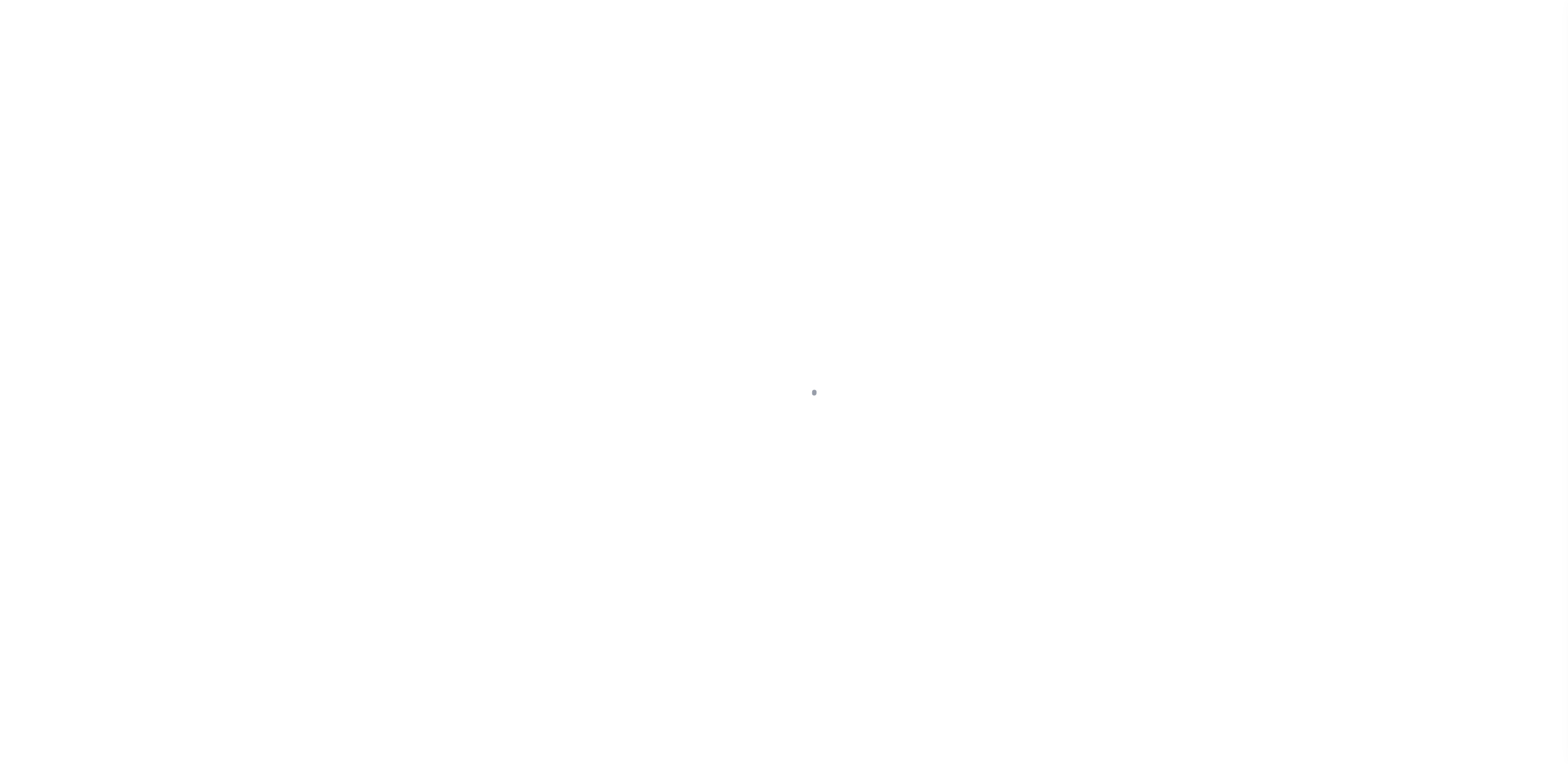
select select "RFP"
select select "CHK"
select select "[PERSON_NAME]"
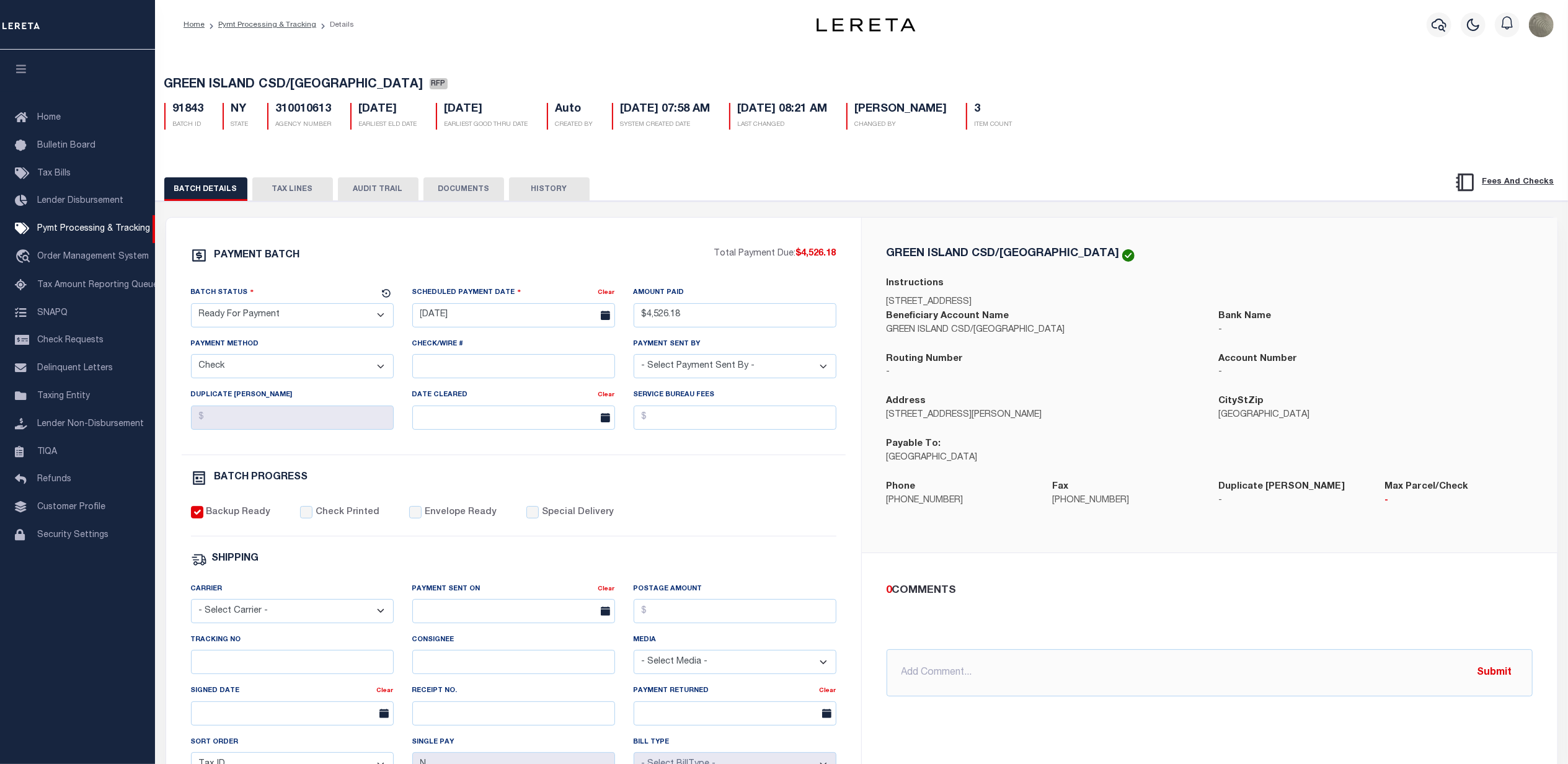
click at [1285, 152] on div "GREEN ISLAND CSD/[GEOGRAPHIC_DATA] RFP 91843 BATCH ID NY STATE 310010613 AGENCY…" at bounding box center [861, 525] width 1426 height 956
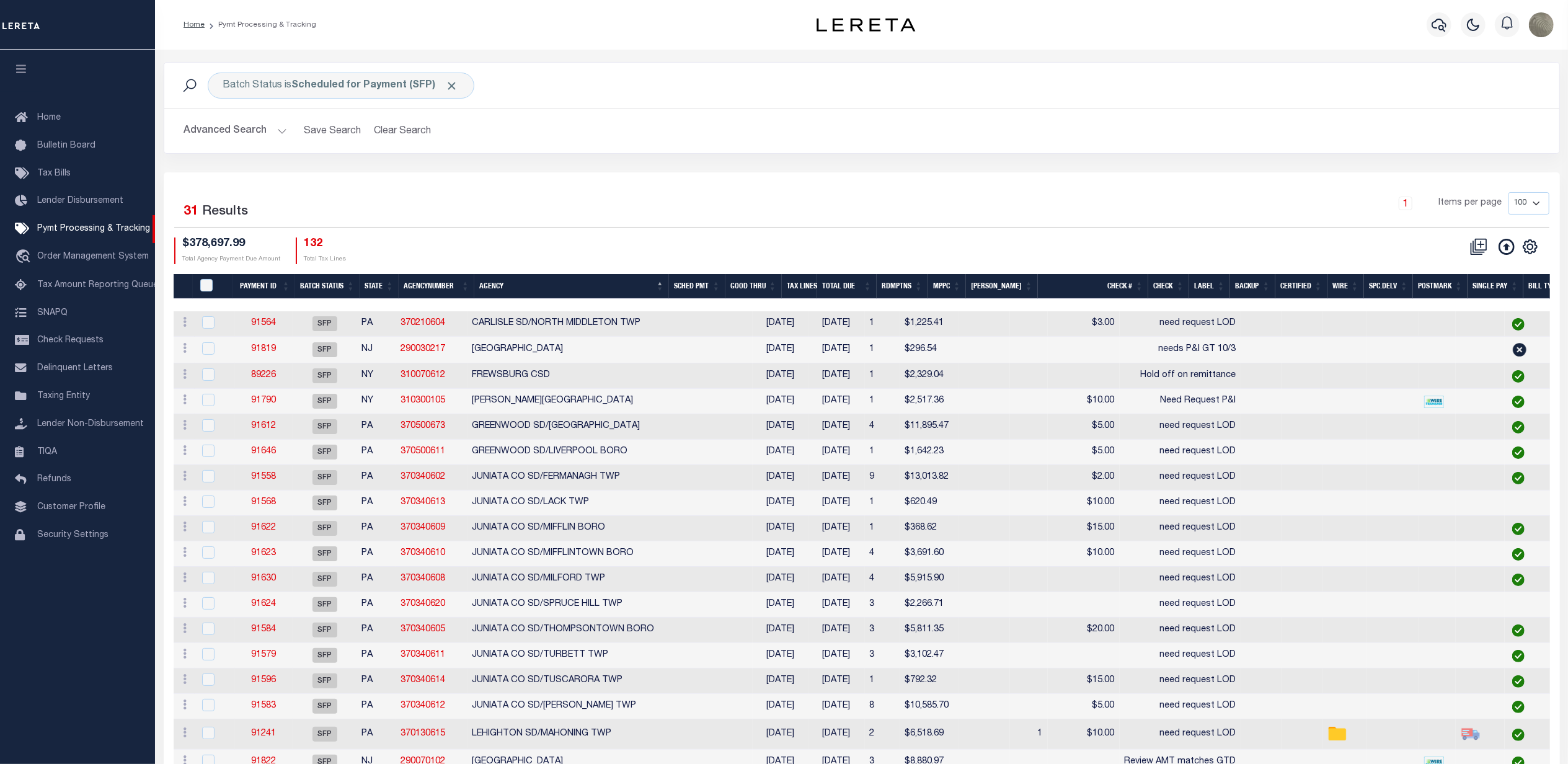
click at [233, 115] on div "Advanced Search Save Search Clear Search PayeeSearchTable_dynamictable_____Defa…" at bounding box center [862, 131] width 1395 height 44
click at [234, 126] on button "Advanced Search" at bounding box center [236, 130] width 103 height 24
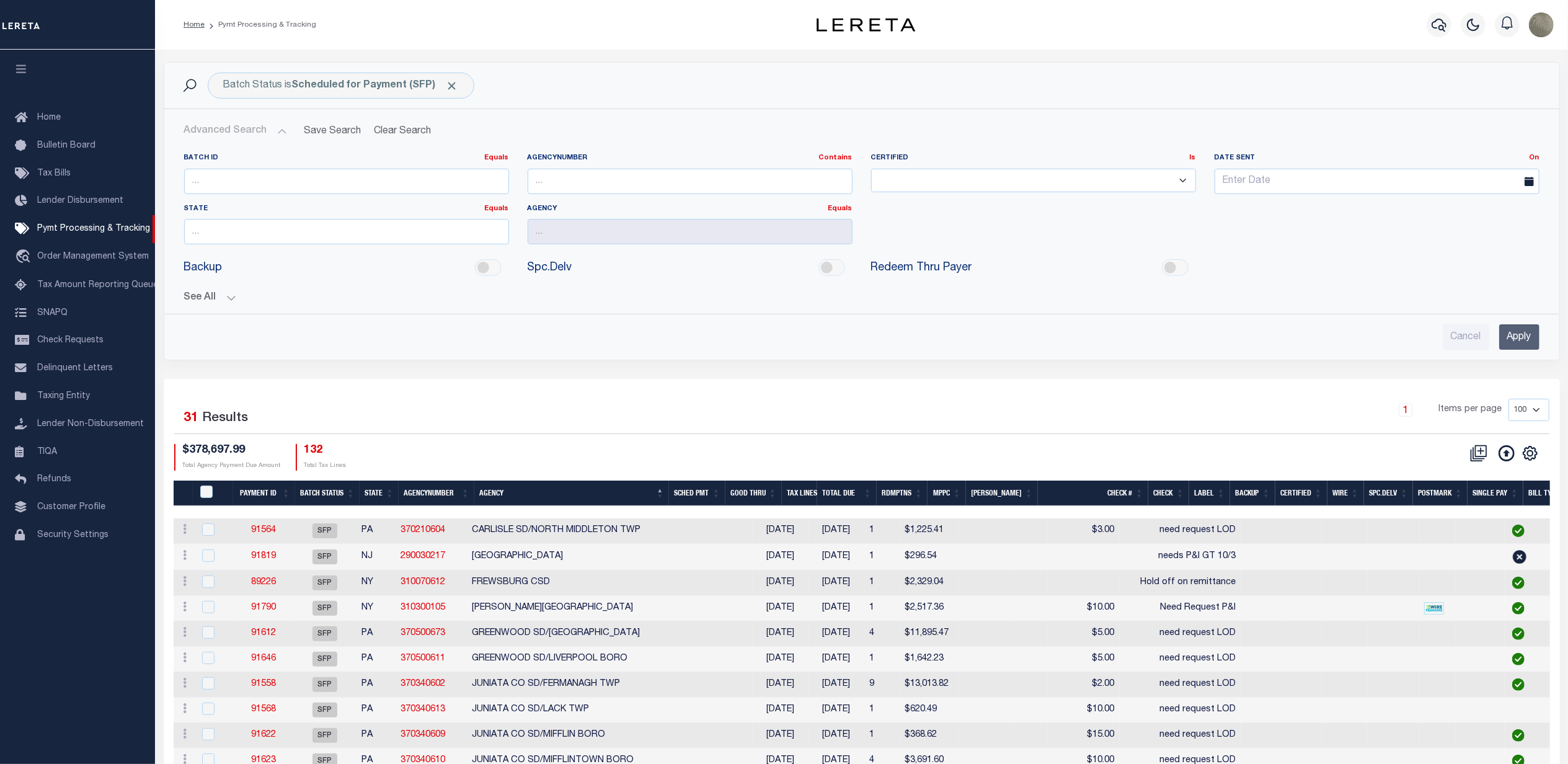
click at [209, 296] on button "See All" at bounding box center [862, 298] width 1355 height 11
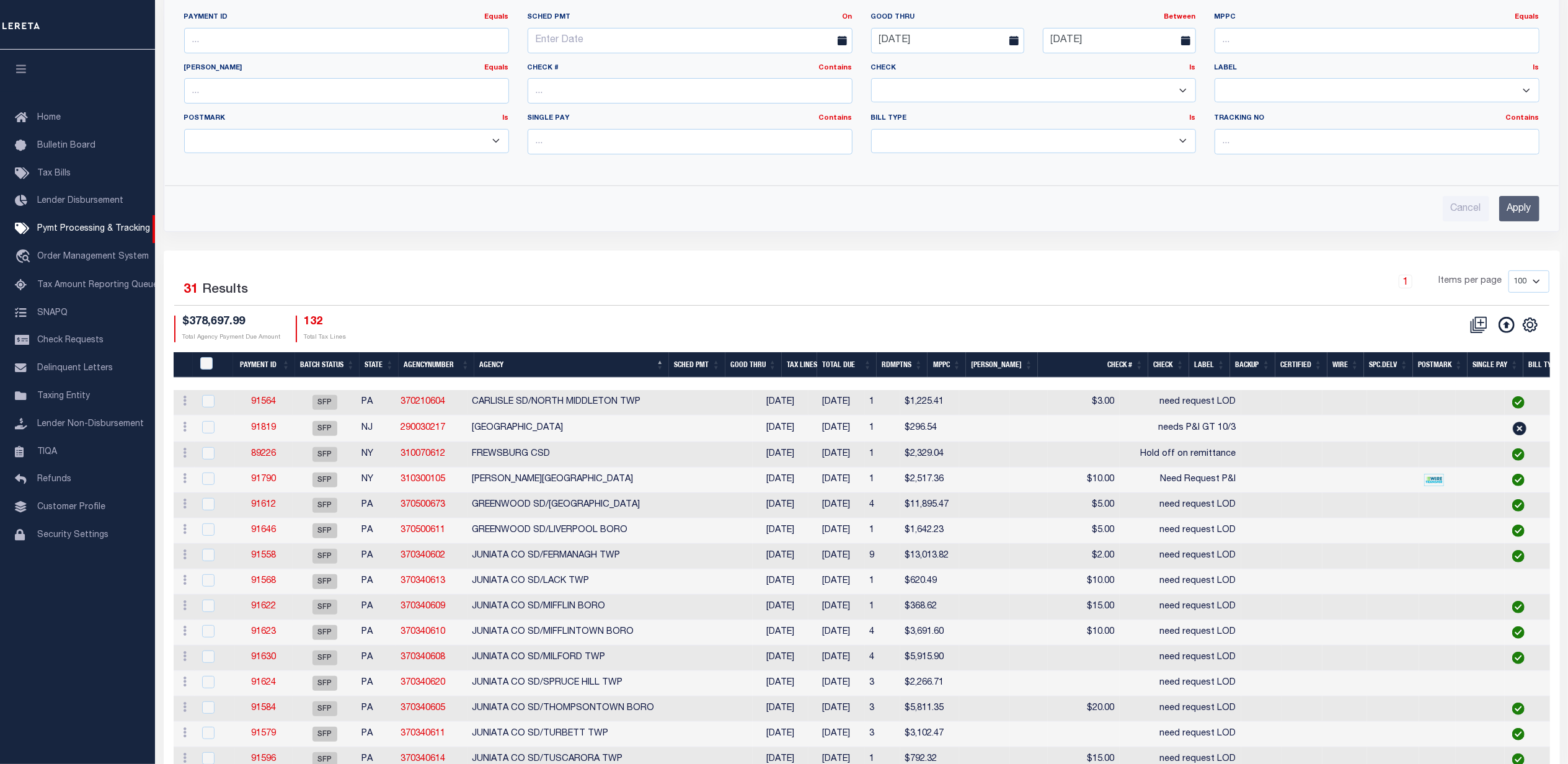
scroll to position [330, 0]
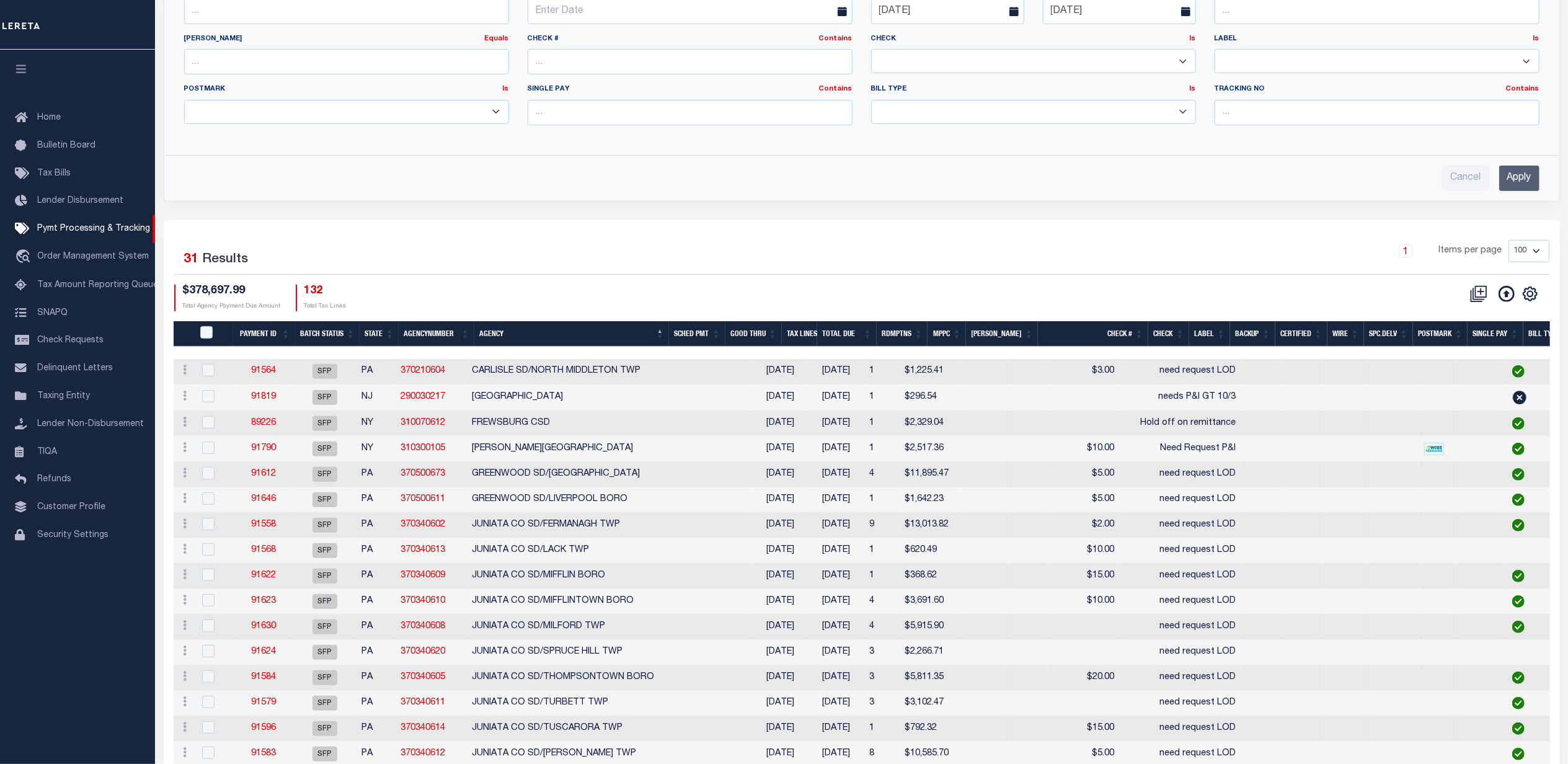
click at [1521, 183] on input "Apply" at bounding box center [1519, 178] width 40 height 26
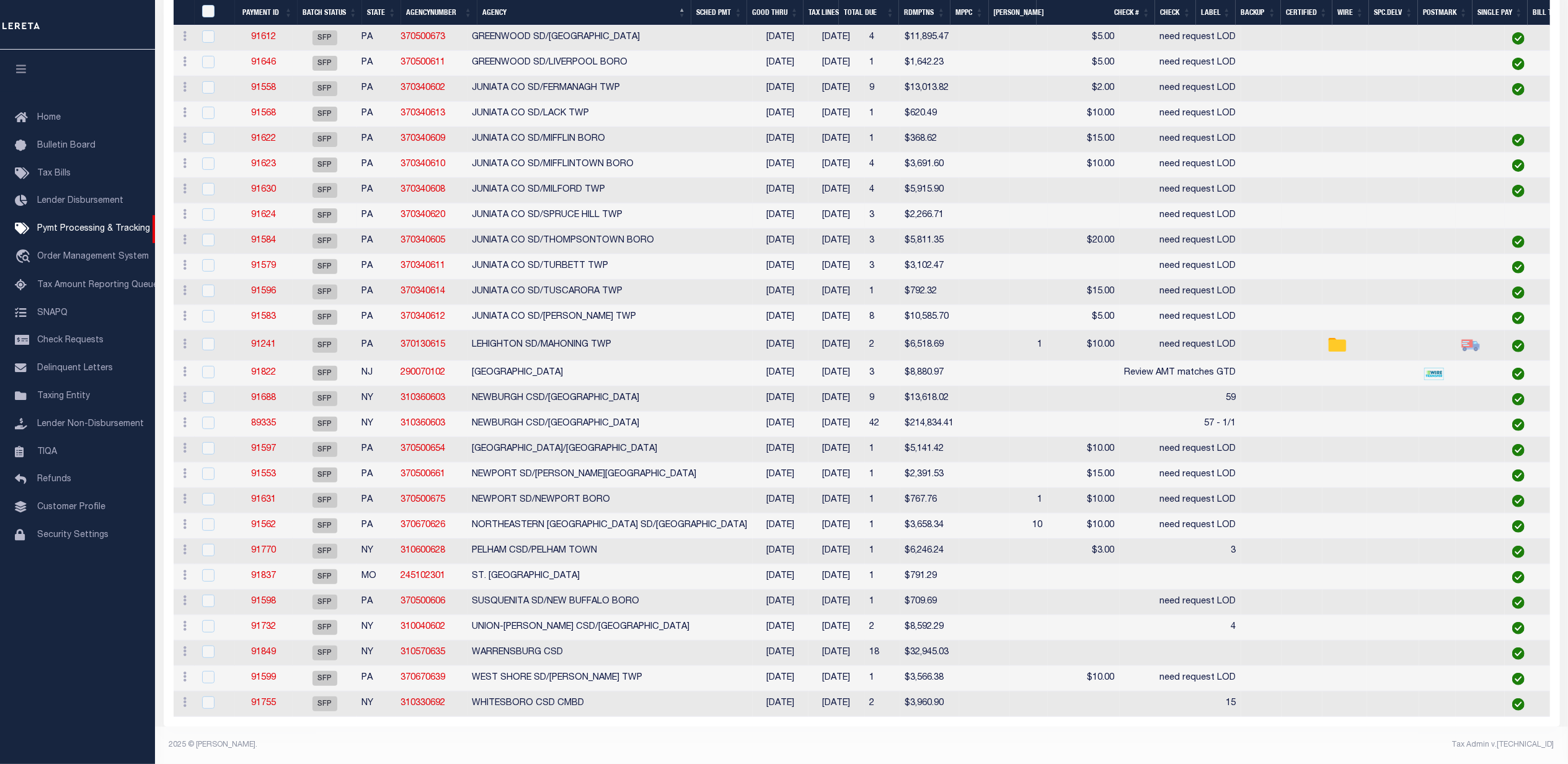
scroll to position [395, 0]
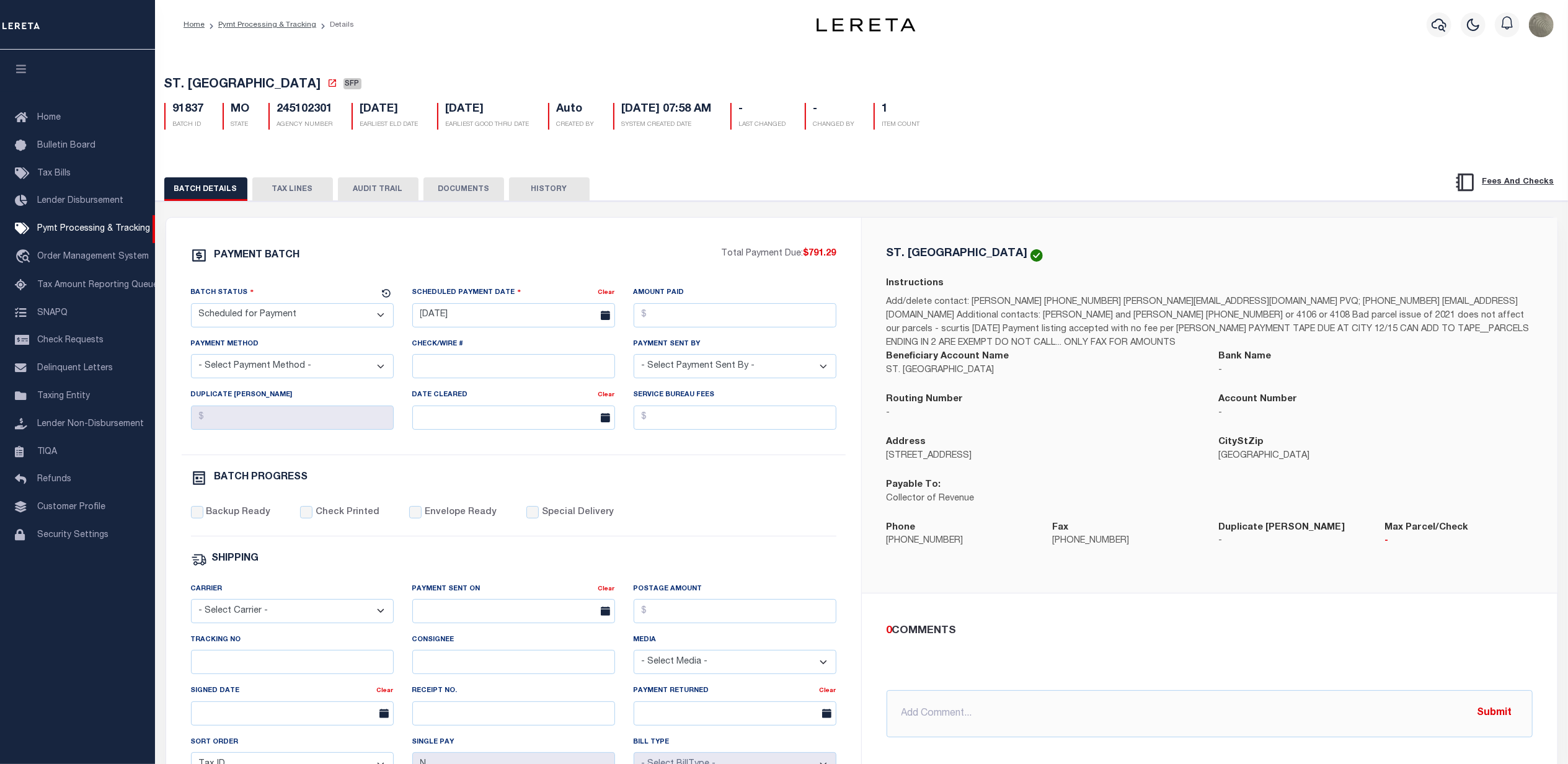
click at [293, 308] on select "- Select Status - Scheduled for Payment Ready For Payment Payment Sent Cleared …" at bounding box center [292, 315] width 203 height 24
select select "RFP"
click at [191, 307] on select "- Select Status - Scheduled for Payment Ready For Payment Payment Sent Cleared …" at bounding box center [292, 315] width 203 height 24
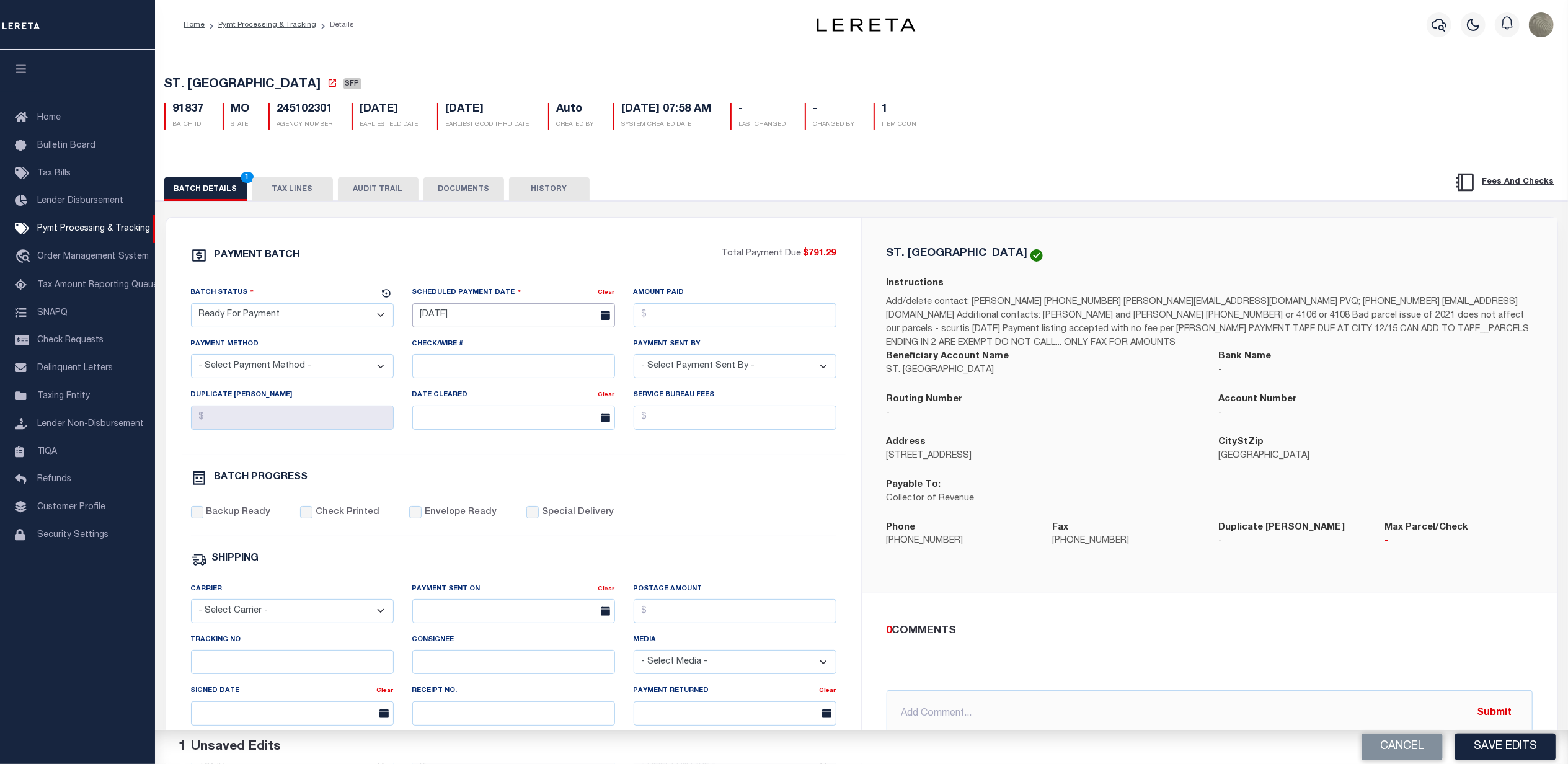
click at [451, 316] on input "[DATE]" at bounding box center [513, 315] width 203 height 24
click at [485, 488] on span "30" at bounding box center [480, 485] width 24 height 24
type input "[DATE]"
click at [667, 318] on input "Amount Paid" at bounding box center [735, 315] width 203 height 24
type input "$791.29"
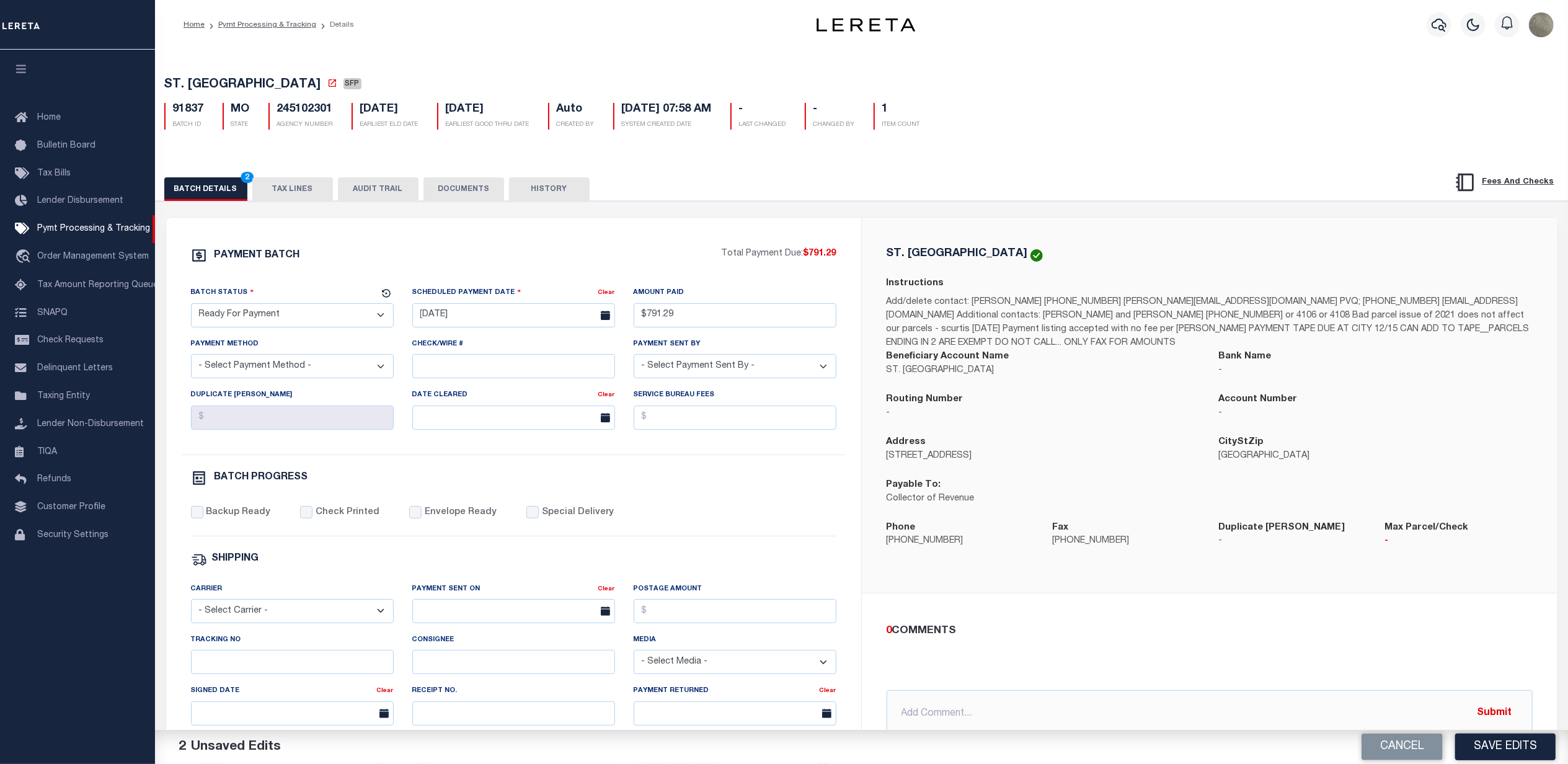
click at [265, 376] on select "- Select Payment Method - ACH Certified Check Check Direct Deposit Wire Transfer" at bounding box center [292, 365] width 203 height 24
select select "CHK"
click at [191, 359] on select "- Select Payment Method - ACH Certified Check Check Direct Deposit Wire Transfer" at bounding box center [292, 365] width 203 height 24
click at [654, 375] on select "- Select Payment Sent By - [PERSON_NAME] [PERSON_NAME] [PERSON_NAME] [PERSON_NA…" at bounding box center [735, 365] width 203 height 24
select select "[PERSON_NAME]"
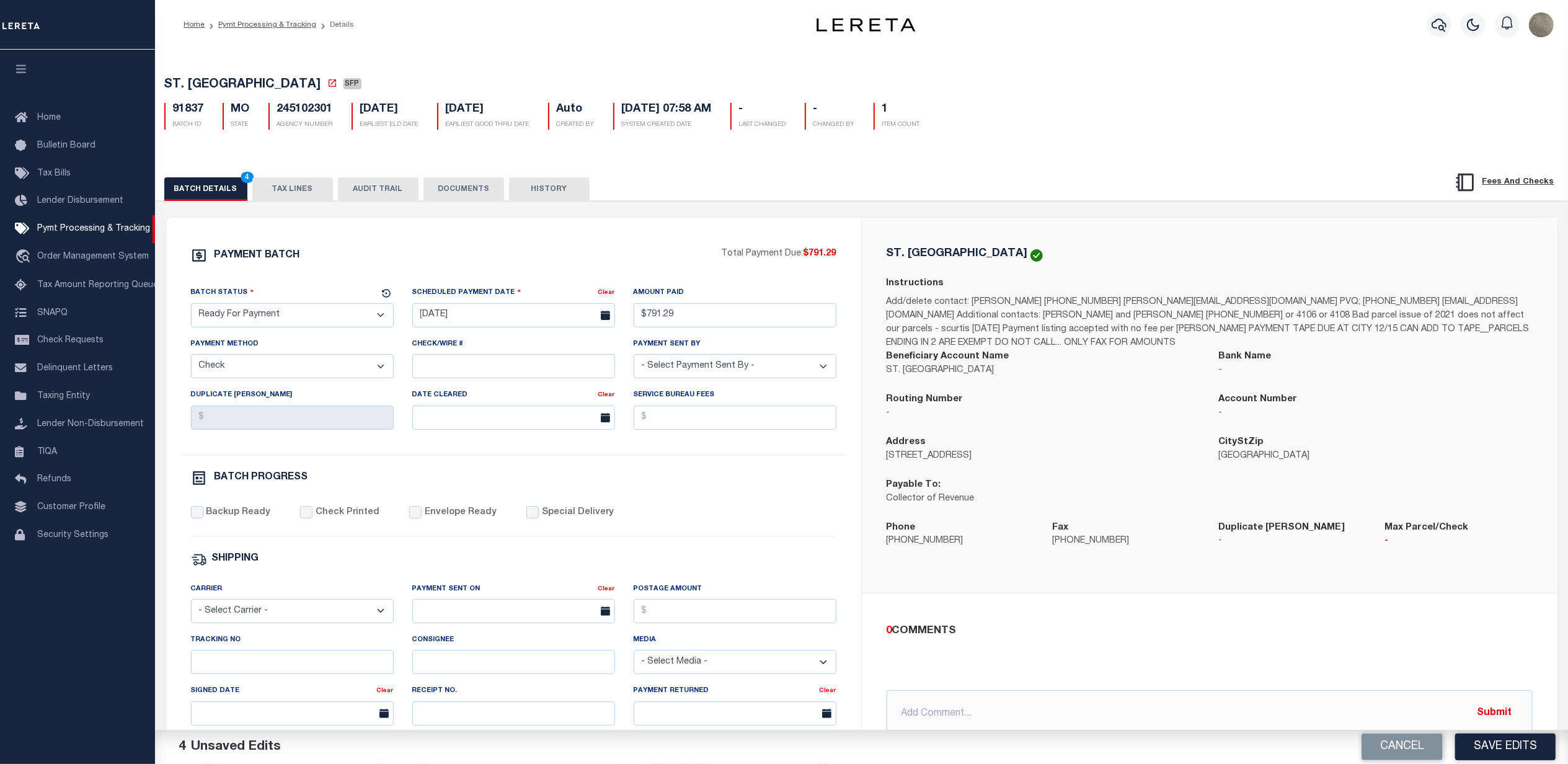
click at [634, 359] on select "- Select Payment Sent By - [PERSON_NAME] [PERSON_NAME] [PERSON_NAME] [PERSON_NA…" at bounding box center [735, 365] width 203 height 24
click at [200, 514] on input "Backup Ready" at bounding box center [197, 512] width 12 height 12
checkbox input "true"
click at [1511, 742] on button "Save Edits" at bounding box center [1505, 747] width 101 height 27
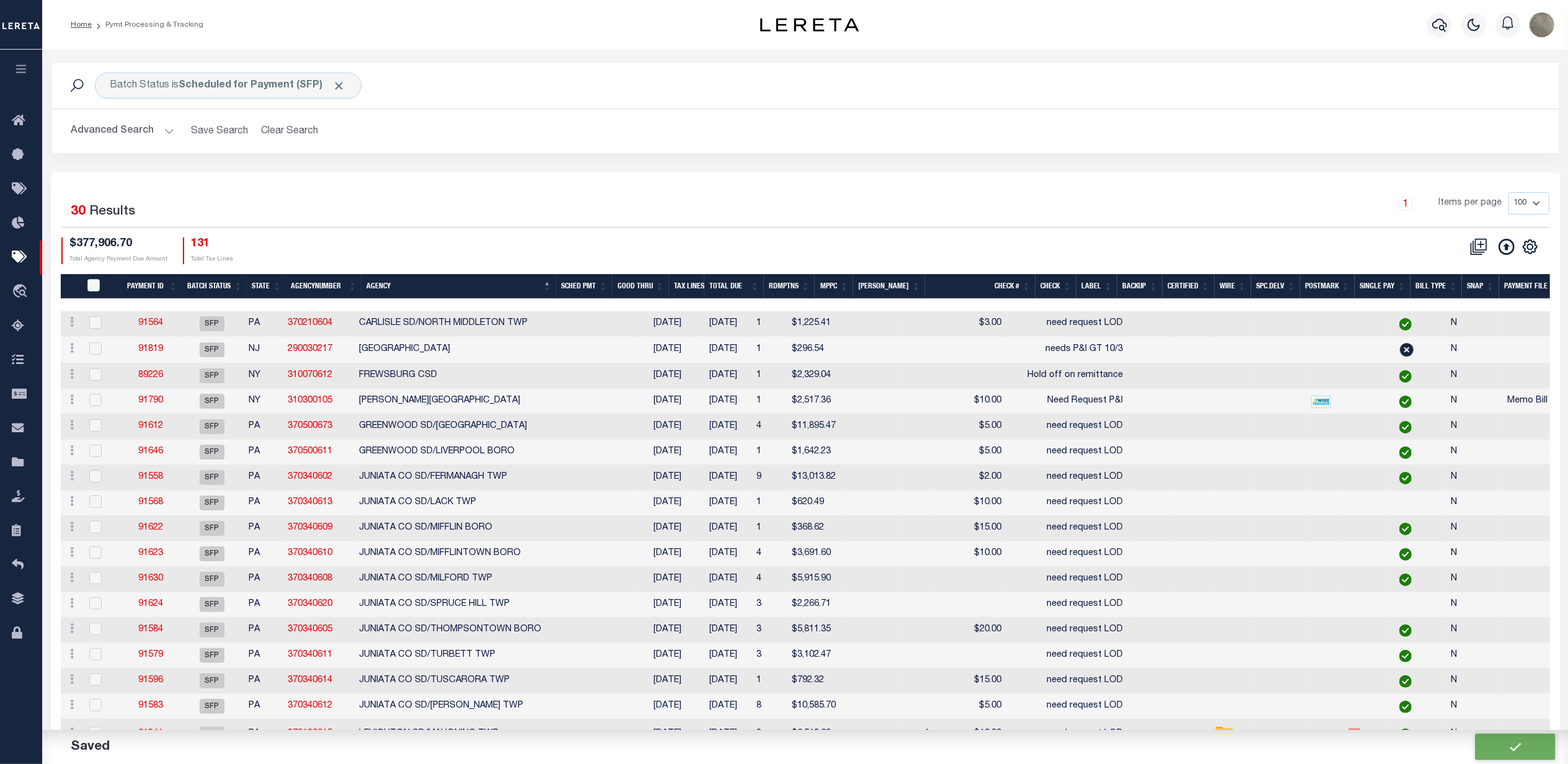
type input "$791.29"
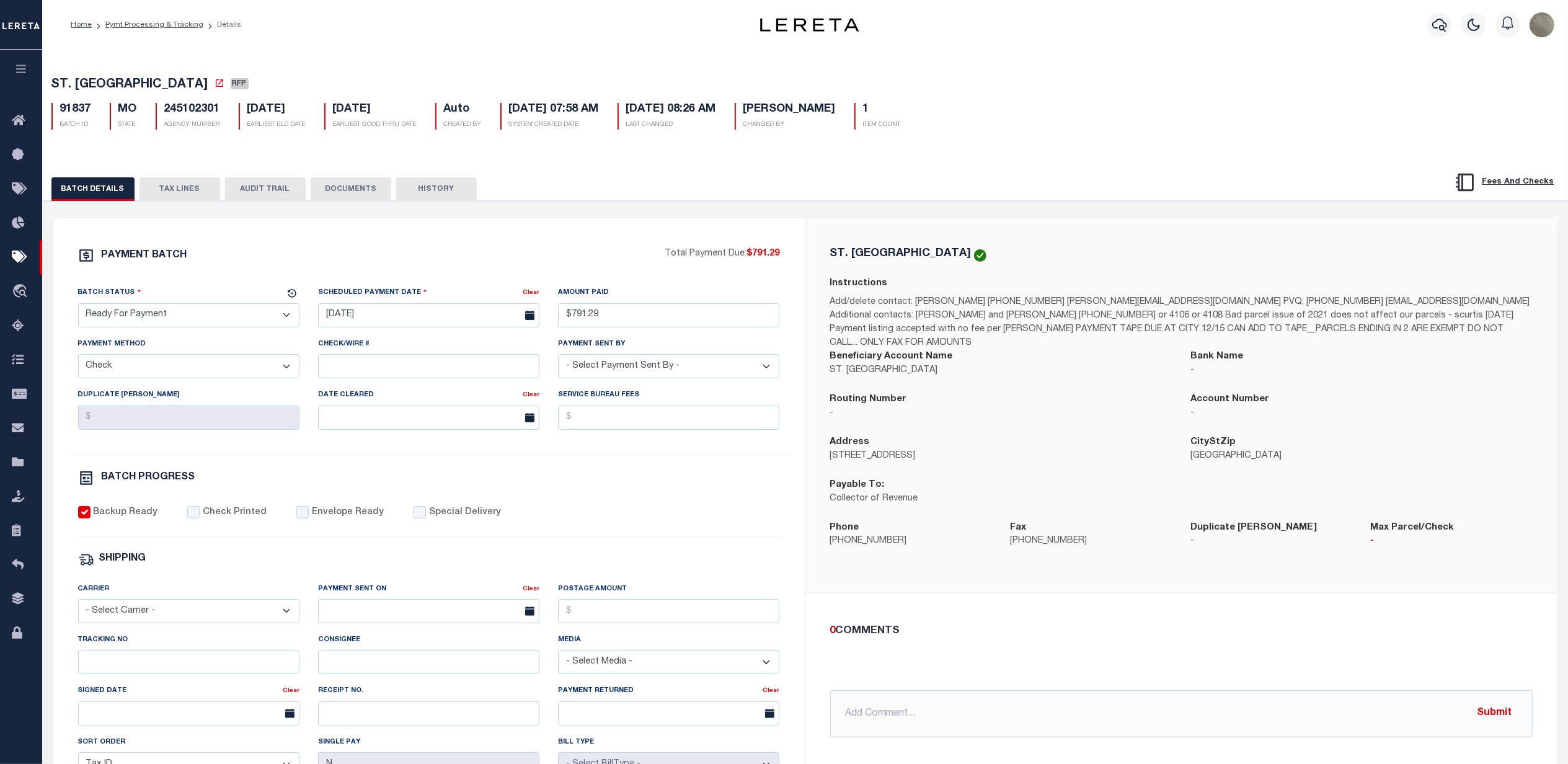
drag, startPoint x: 837, startPoint y: 532, endPoint x: 821, endPoint y: 539, distance: 17.5
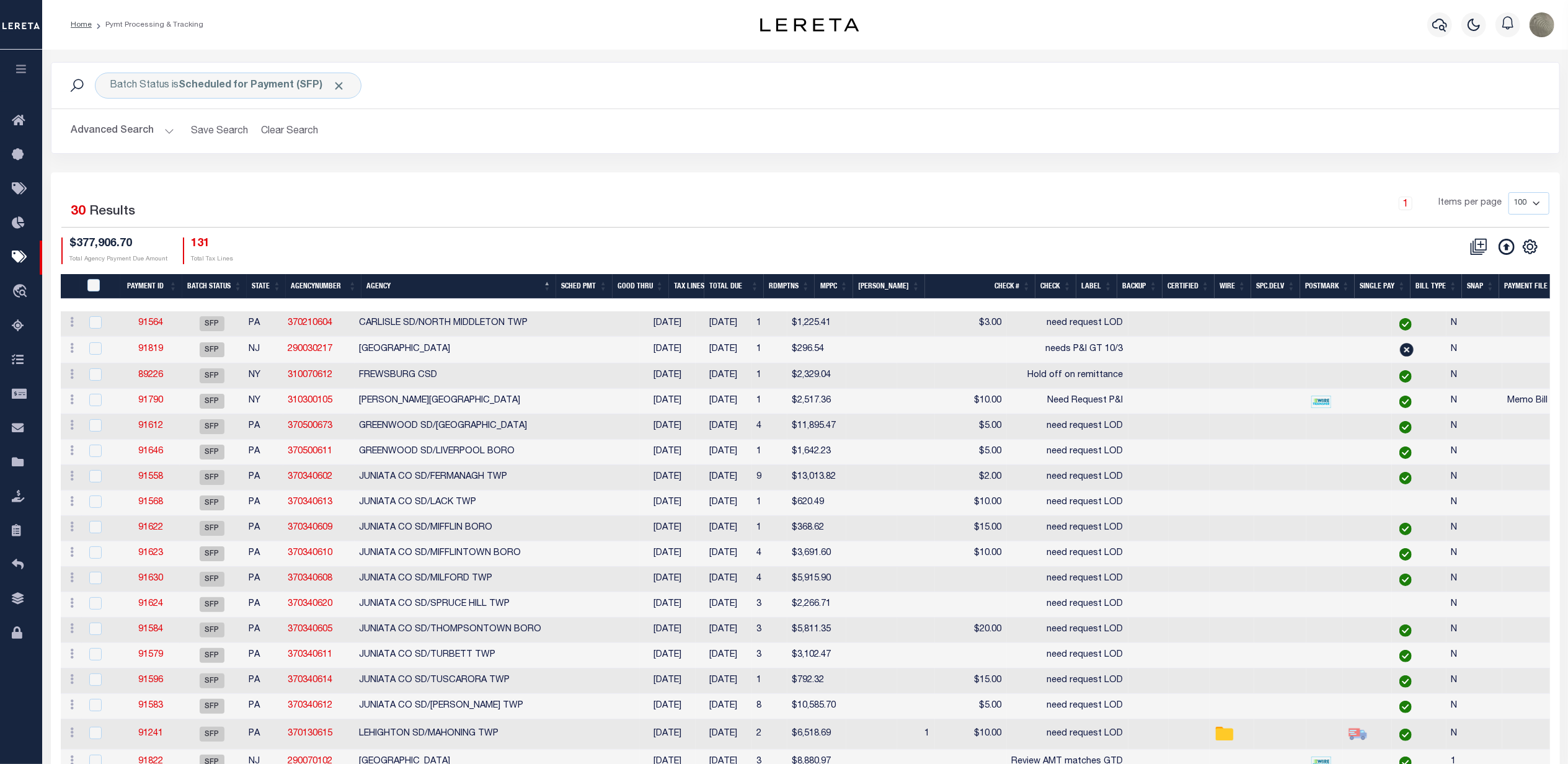
click at [876, 211] on div "1 Items per page 100 200 500 1000" at bounding box center [993, 208] width 1111 height 32
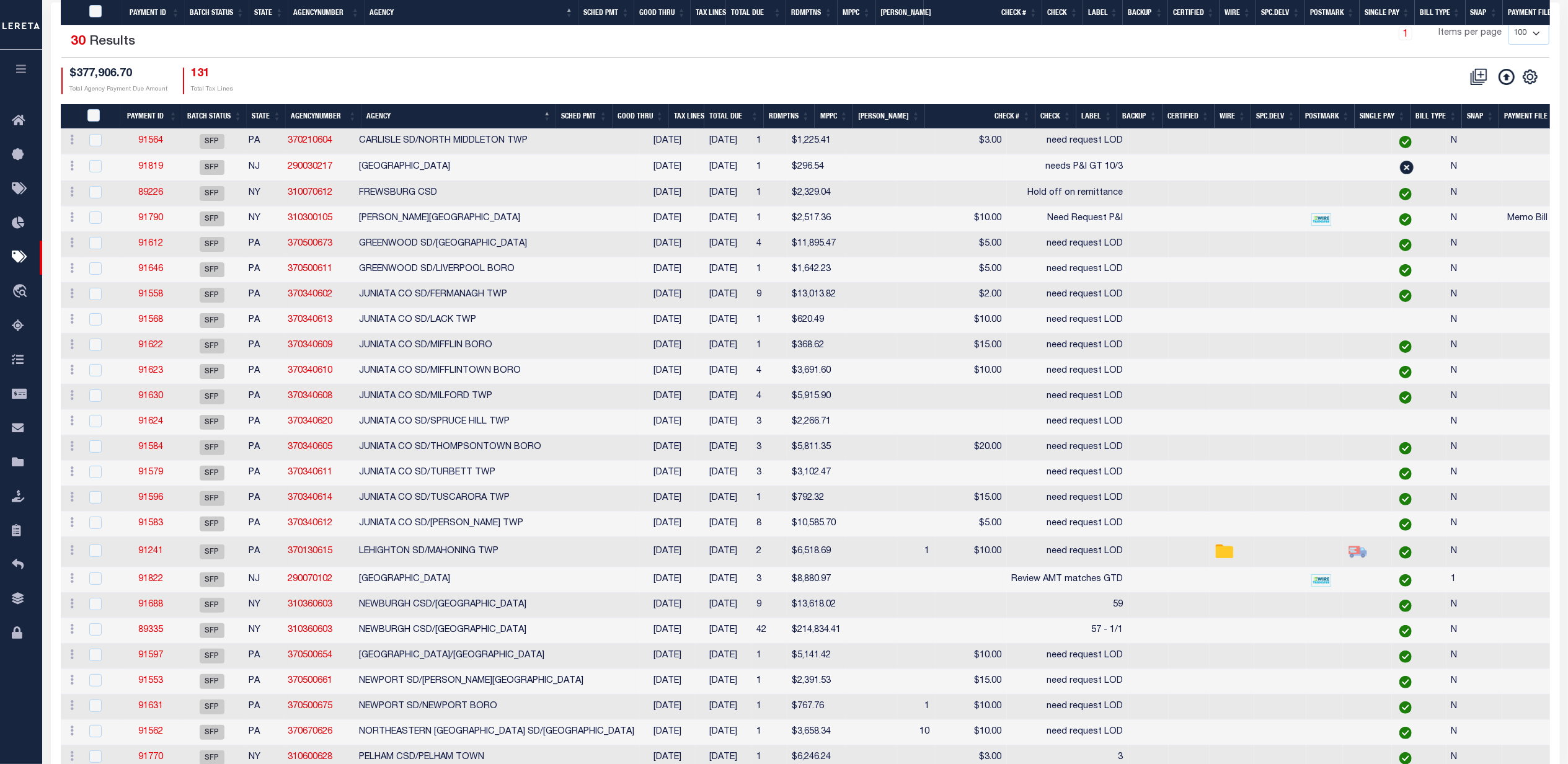
scroll to position [369, 0]
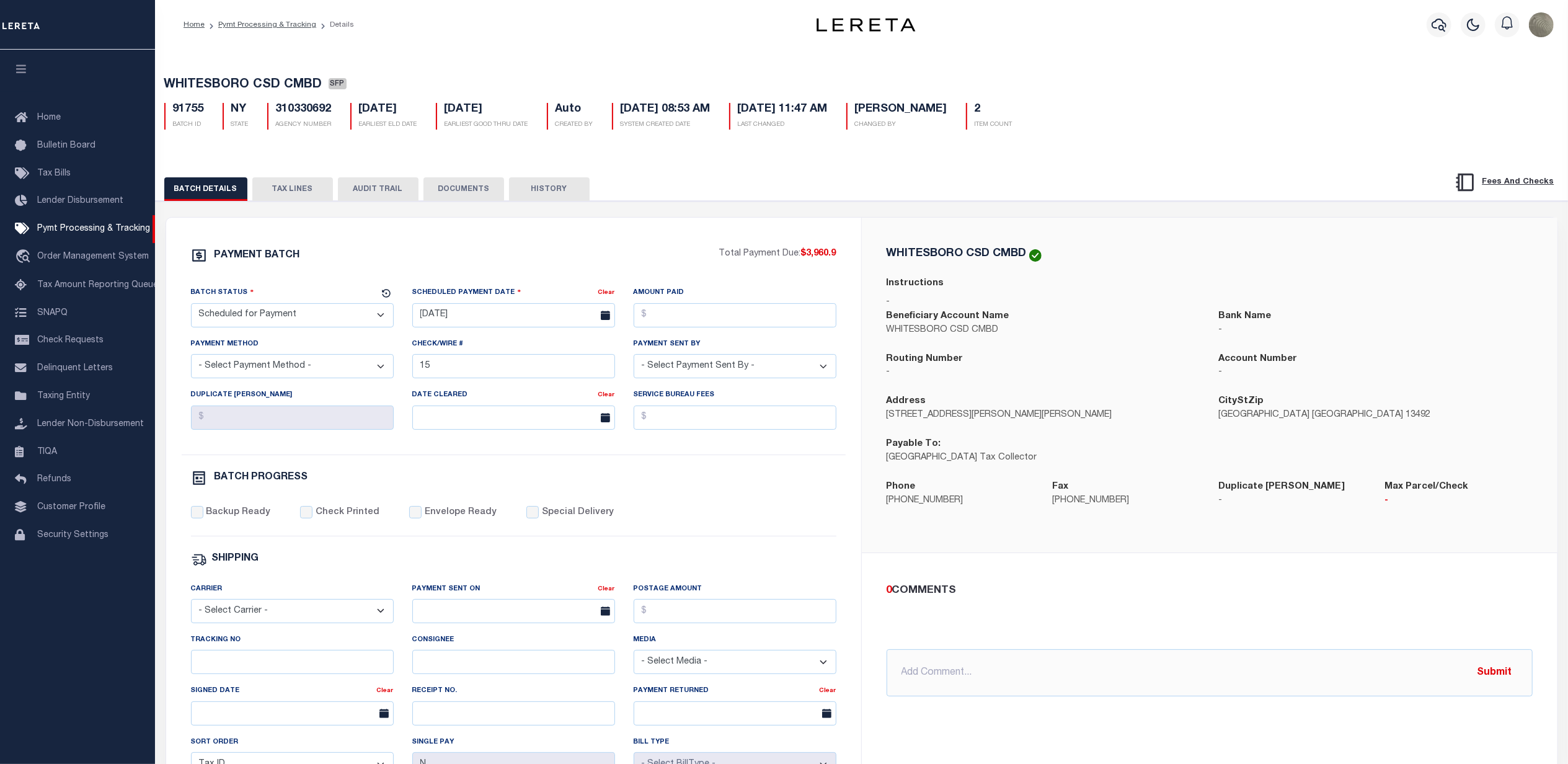
click at [281, 316] on select "- Select Status - Scheduled for Payment Ready For Payment Payment Sent Cleared …" at bounding box center [292, 315] width 203 height 24
select select "RFP"
click at [191, 307] on select "- Select Status - Scheduled for Payment Ready For Payment Payment Sent Cleared …" at bounding box center [292, 315] width 203 height 24
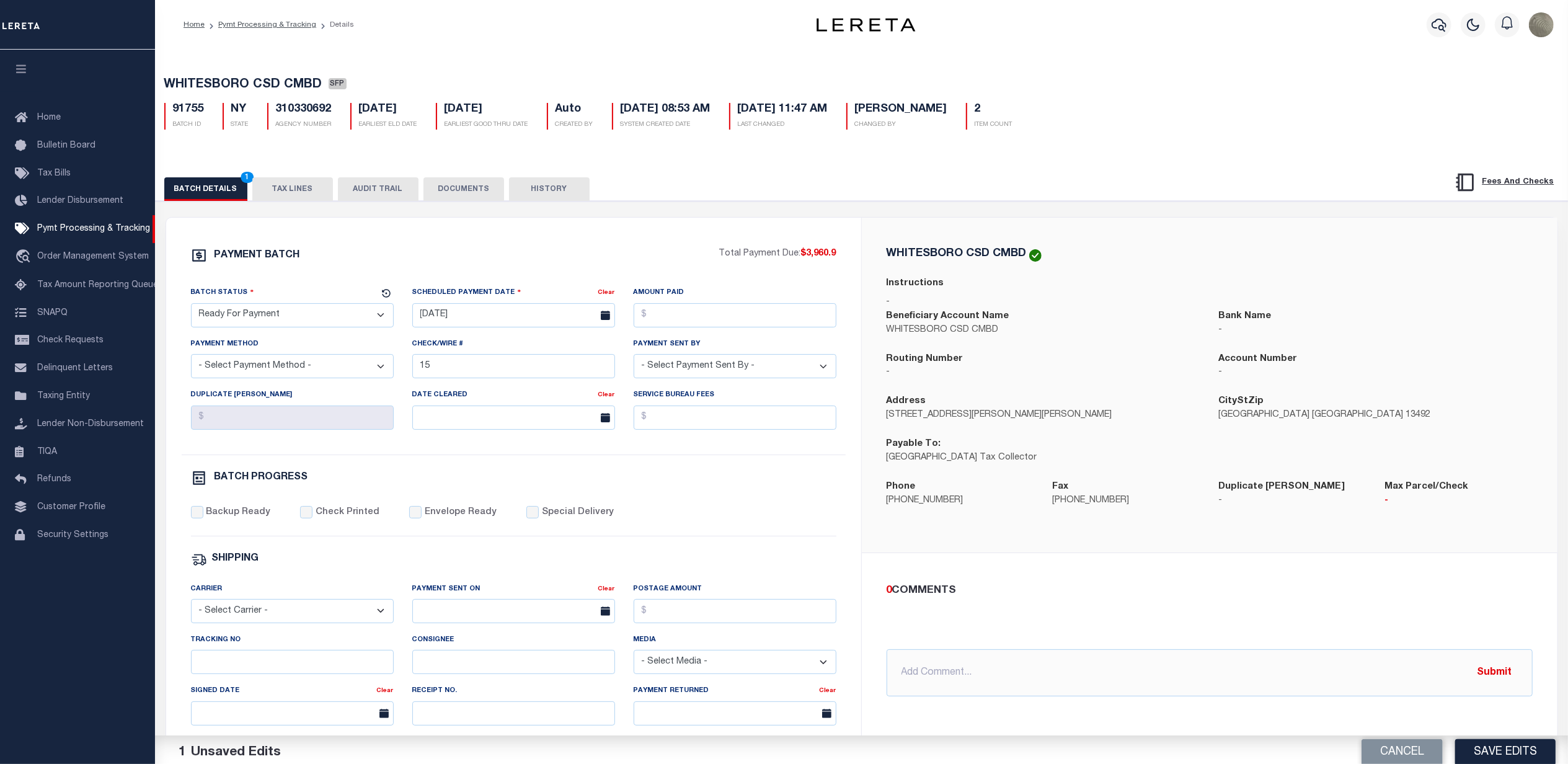
click at [265, 370] on select "- Select Payment Method - ACH Certified Check Check Direct Deposit Wire Transfer" at bounding box center [292, 365] width 203 height 24
select select "CHK"
click at [191, 359] on select "- Select Payment Method - ACH Certified Check Check Direct Deposit Wire Transfer" at bounding box center [292, 365] width 203 height 24
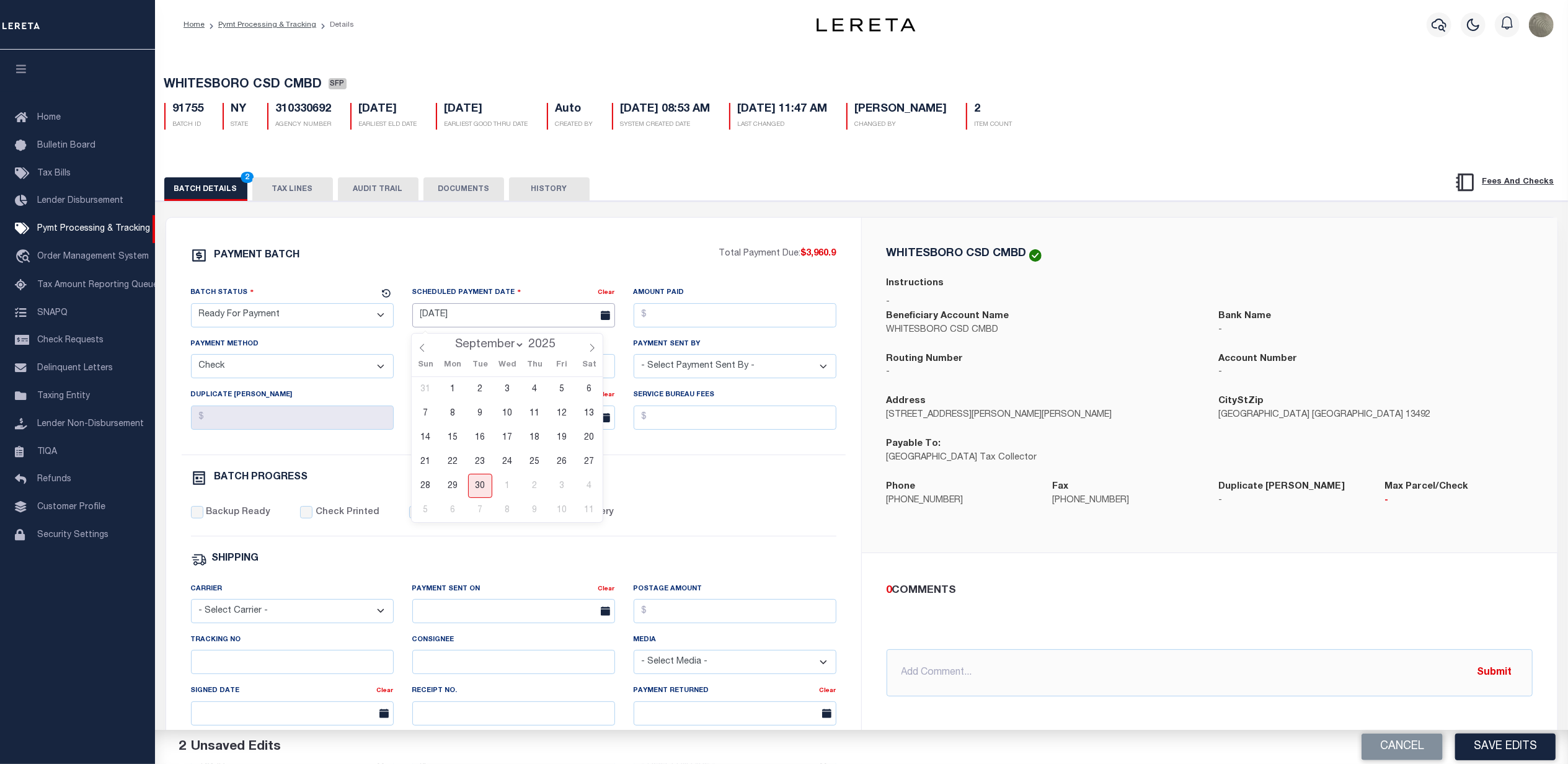
click at [442, 312] on input "[DATE]" at bounding box center [513, 315] width 203 height 24
click at [480, 486] on span "30" at bounding box center [480, 485] width 24 height 24
type input "[DATE]"
click at [750, 296] on div "Amount Paid" at bounding box center [735, 305] width 203 height 41
click at [739, 310] on input "Amount Paid" at bounding box center [735, 315] width 203 height 24
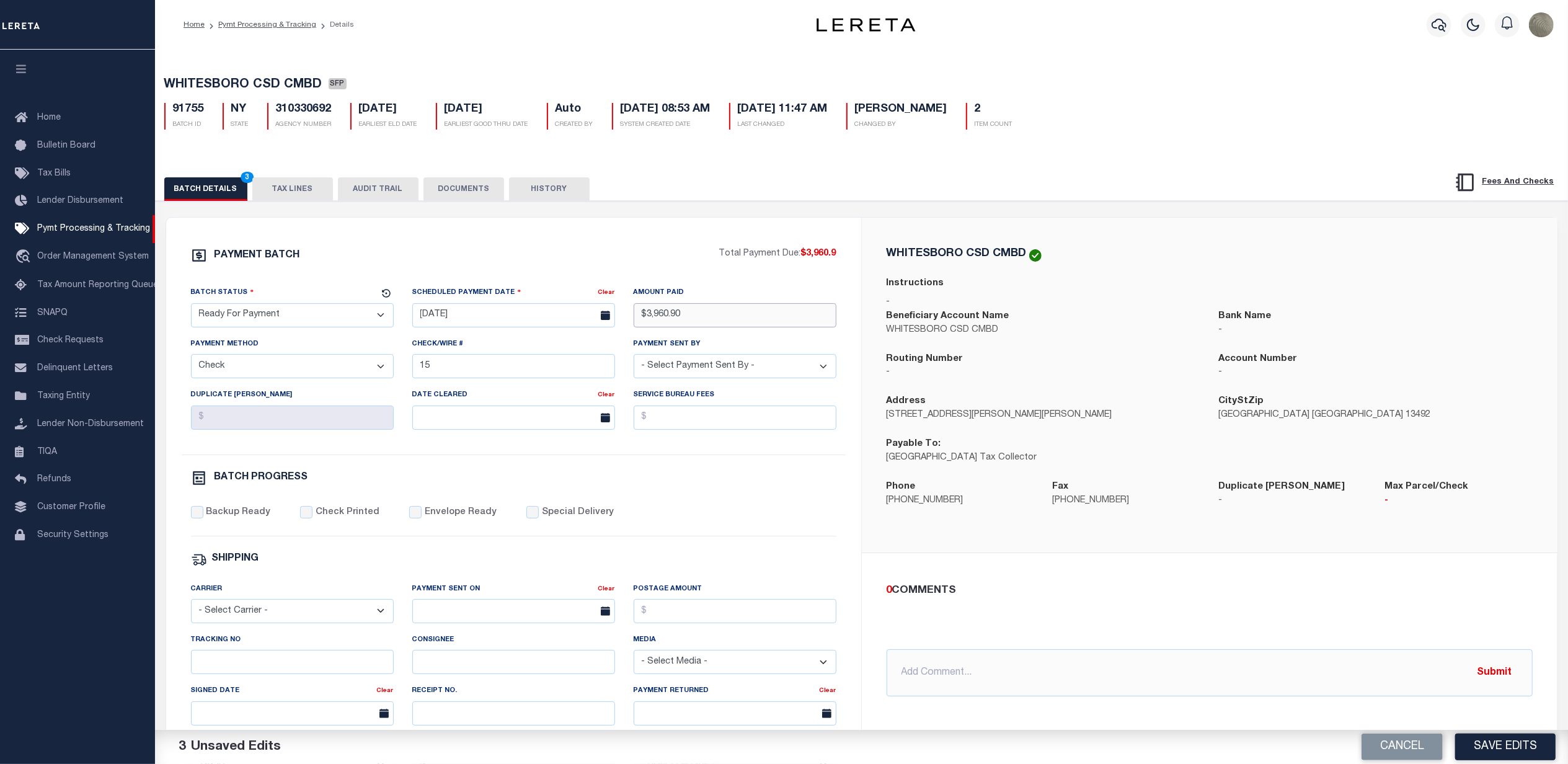
type input "$3,960.90"
click at [517, 367] on input "15" at bounding box center [513, 365] width 203 height 24
click at [706, 369] on select "- Select Payment Sent By - [PERSON_NAME] [PERSON_NAME] [PERSON_NAME] [PERSON_NA…" at bounding box center [735, 365] width 203 height 24
select select "[PERSON_NAME]"
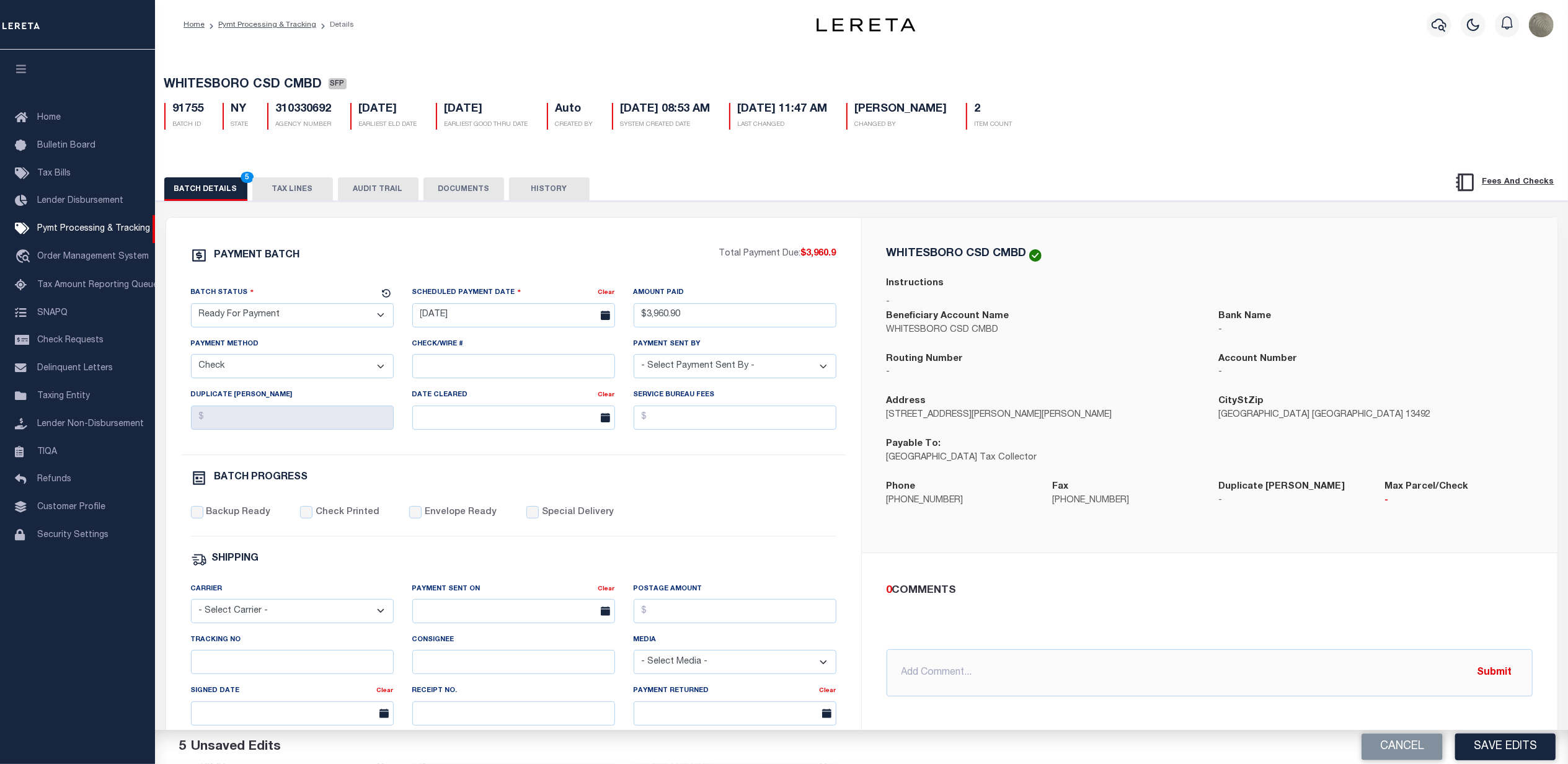
click at [634, 359] on select "- Select Payment Sent By - [PERSON_NAME] [PERSON_NAME] [PERSON_NAME] [PERSON_NA…" at bounding box center [735, 365] width 203 height 24
click at [216, 519] on label "Backup Ready" at bounding box center [238, 513] width 65 height 13
click at [204, 519] on input "Backup Ready" at bounding box center [197, 512] width 12 height 12
checkbox input "true"
click at [1499, 747] on button "Save Edits" at bounding box center [1505, 747] width 101 height 27
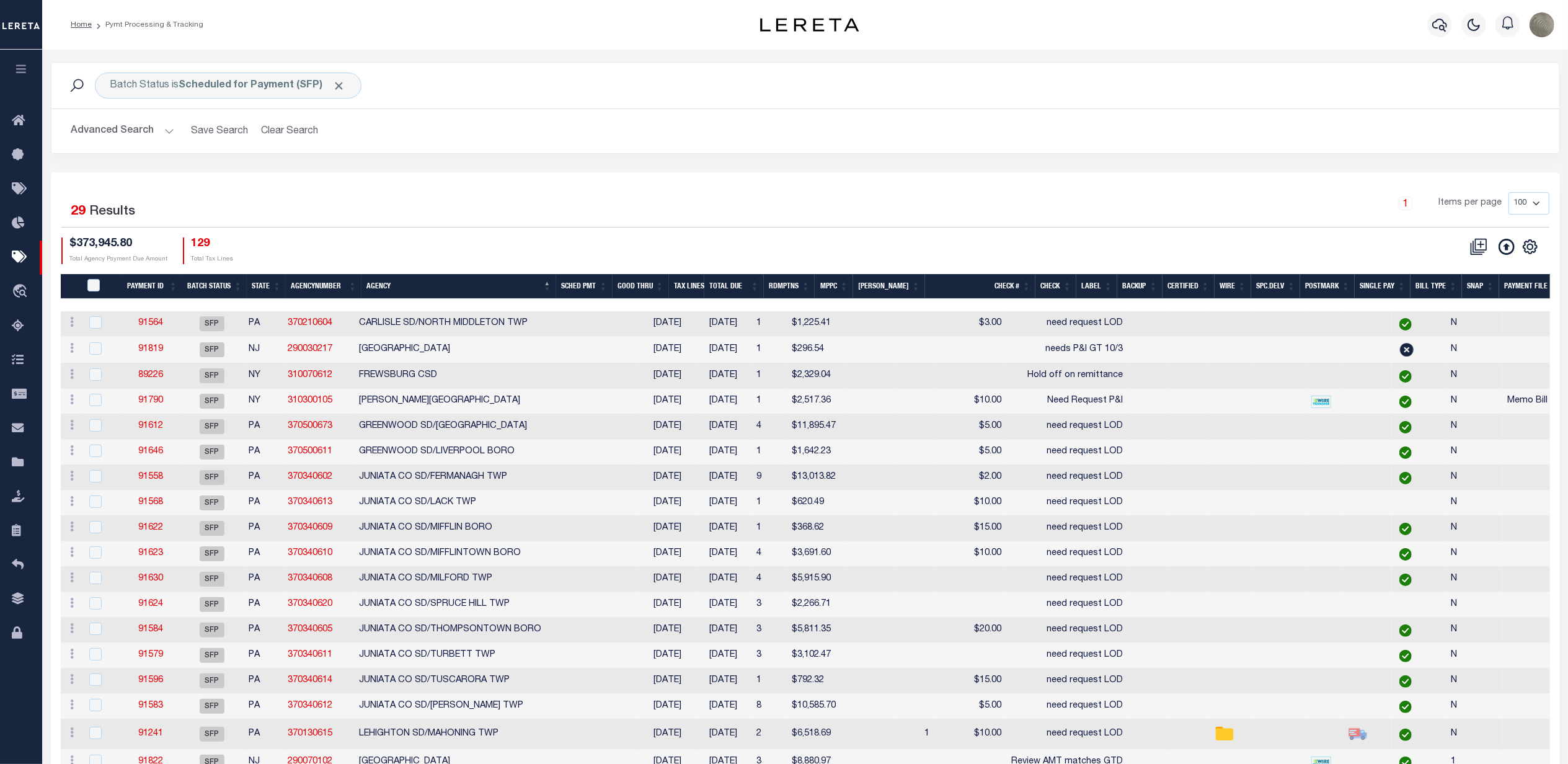
drag, startPoint x: 696, startPoint y: 199, endPoint x: 677, endPoint y: 194, distance: 19.6
click at [696, 199] on div "1 Items per page 100 200 500 1000" at bounding box center [993, 208] width 1111 height 32
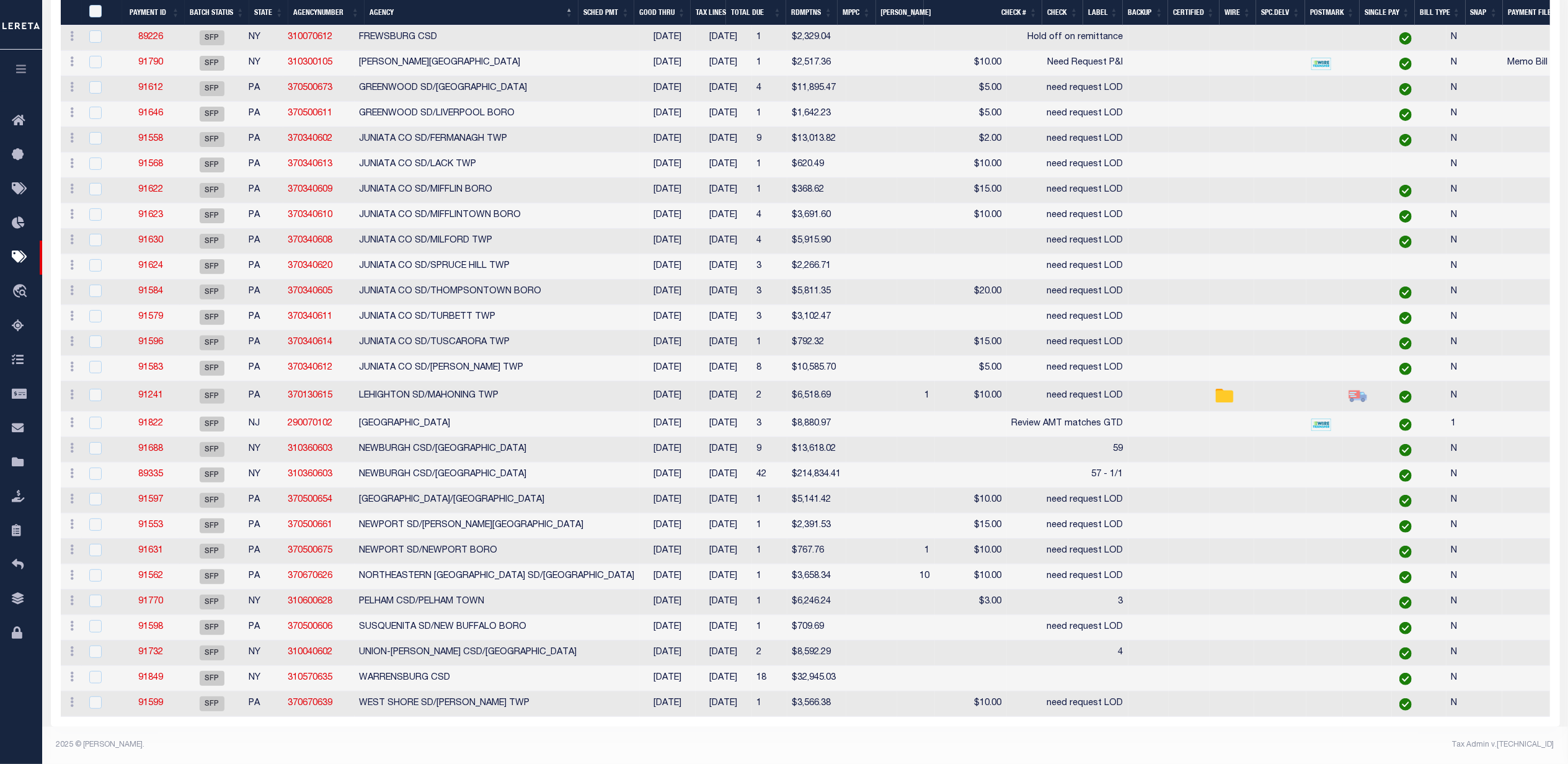
scroll to position [343, 0]
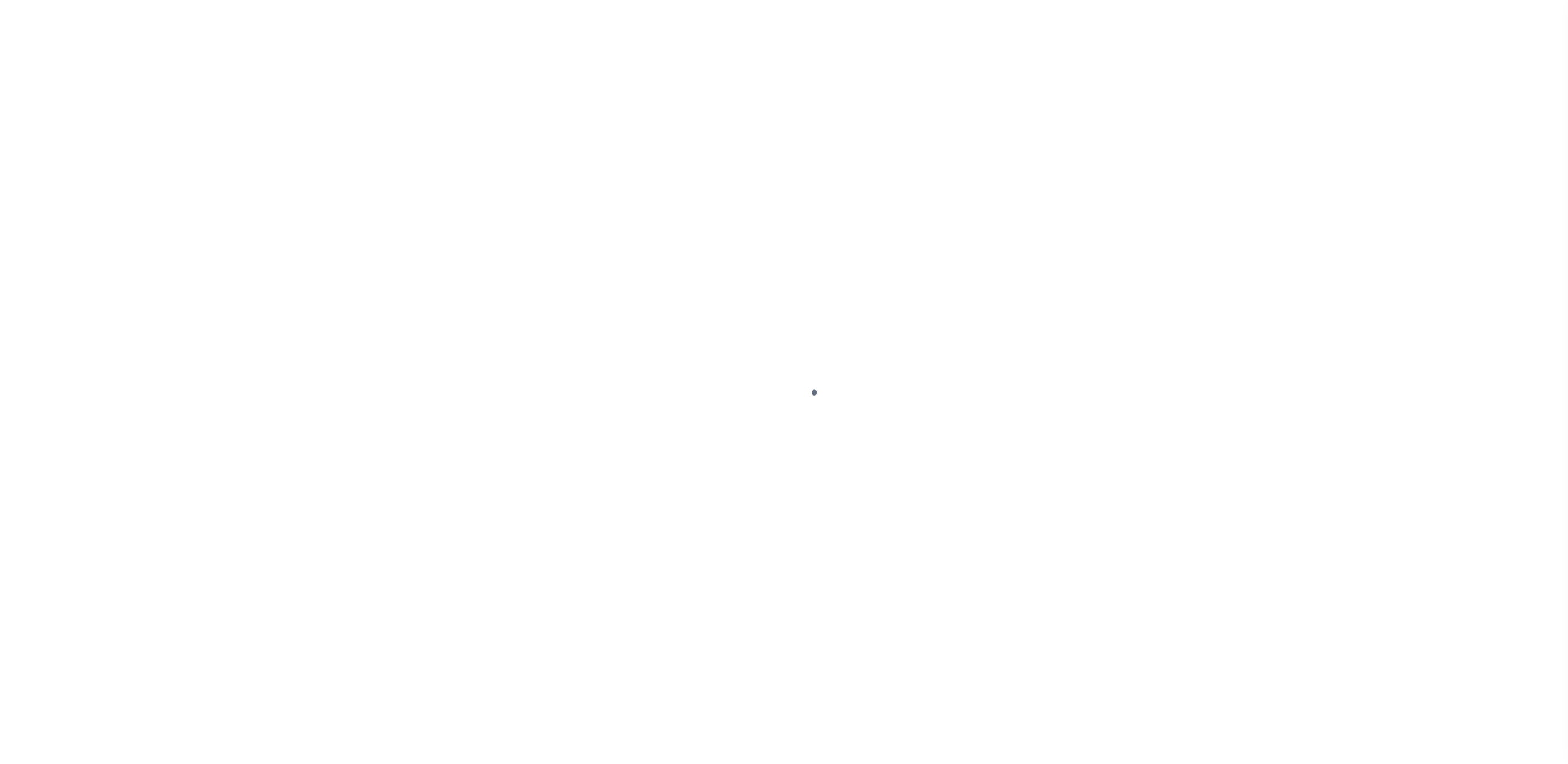
select select "SFP"
select select "8"
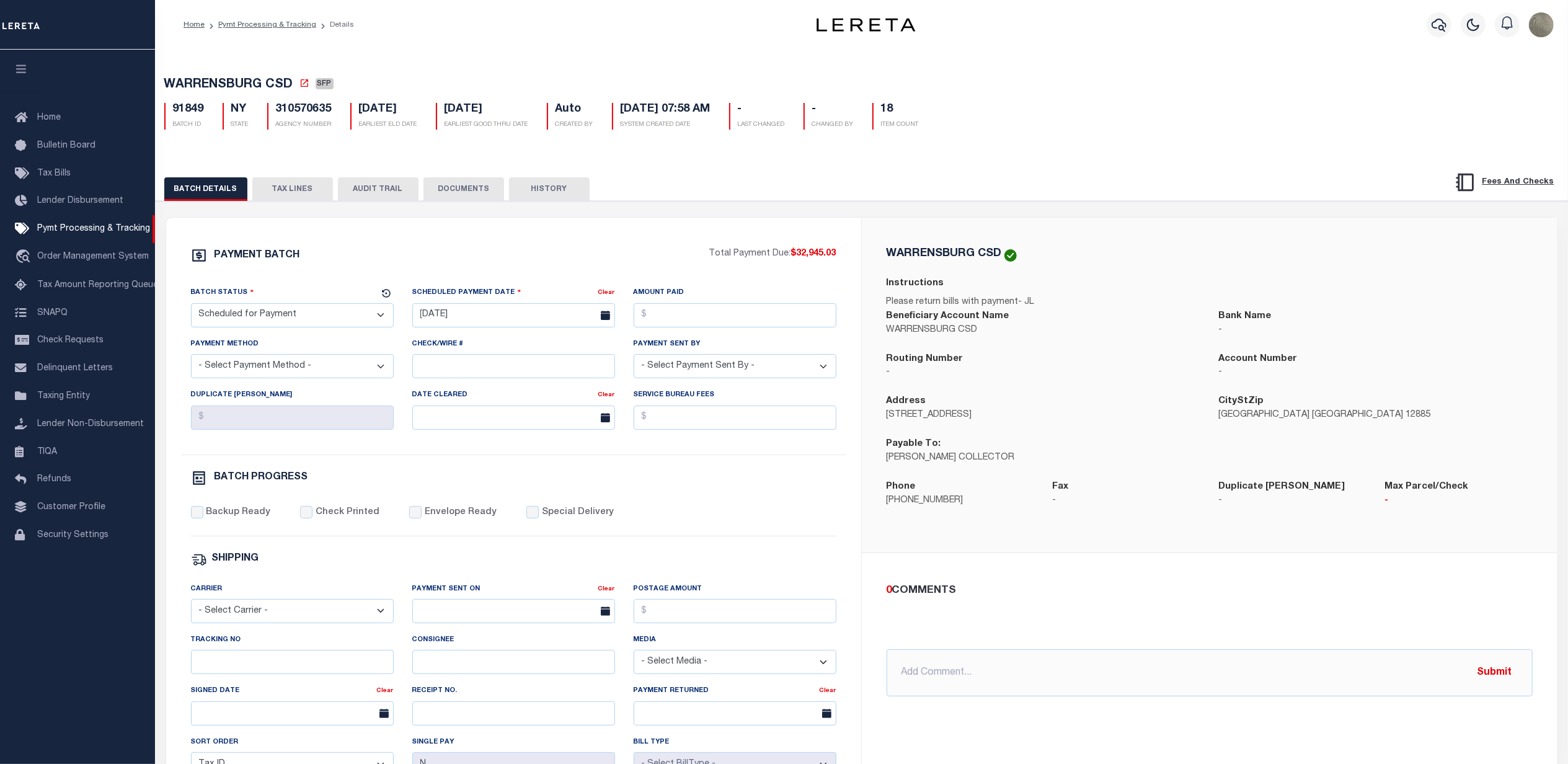
click at [238, 320] on select "- Select Status - Scheduled for Payment Ready For Payment Payment Sent Cleared …" at bounding box center [292, 315] width 203 height 24
select select "RFP"
click at [191, 307] on select "- Select Status - Scheduled for Payment Ready For Payment Payment Sent Cleared …" at bounding box center [292, 315] width 203 height 24
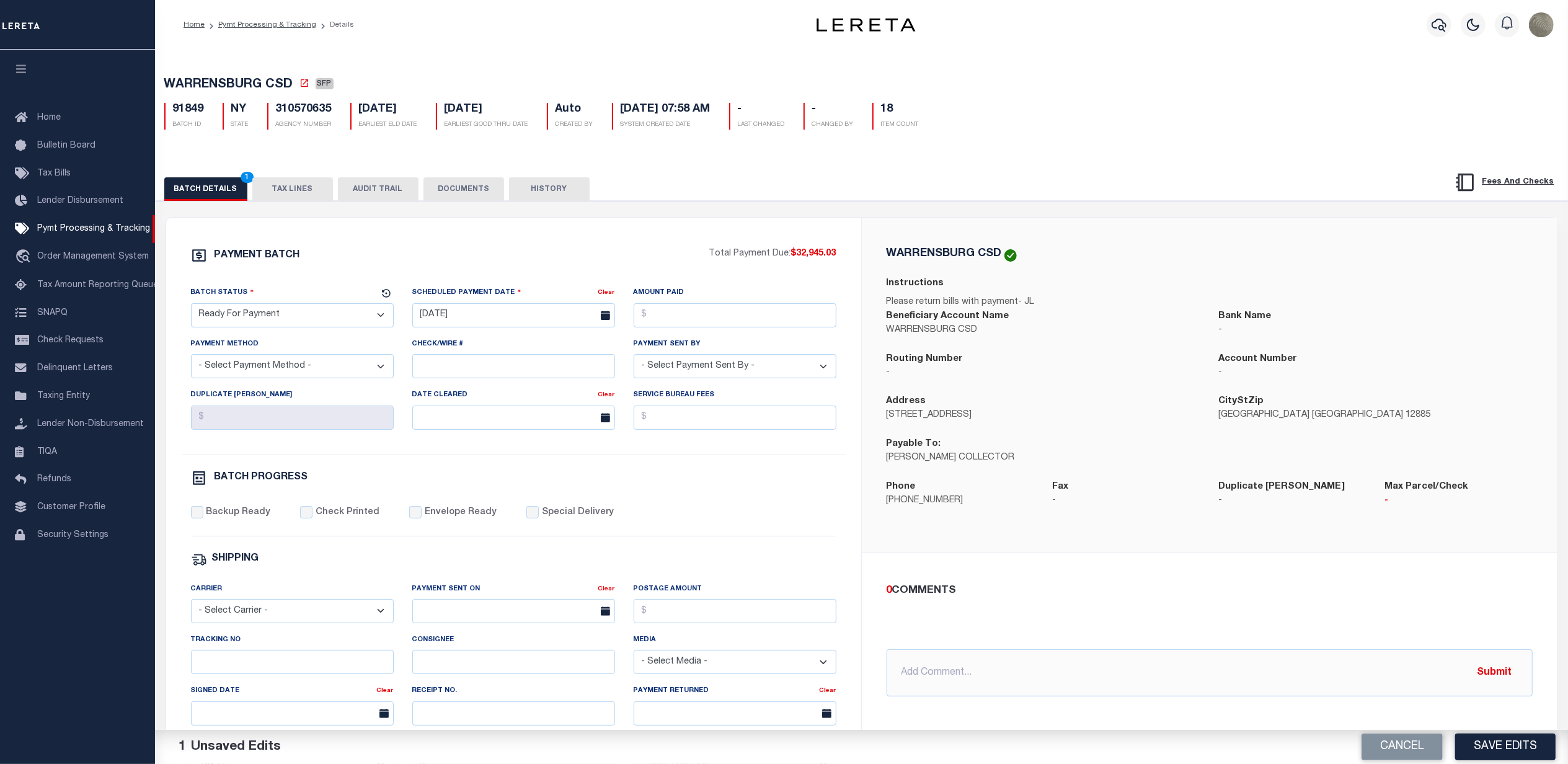
click at [268, 372] on select "- Select Payment Method - ACH Certified Check Check Direct Deposit Wire Transfer" at bounding box center [292, 365] width 203 height 24
select select "CHK"
click at [191, 359] on select "- Select Payment Method - ACH Certified Check Check Direct Deposit Wire Transfer" at bounding box center [292, 365] width 203 height 24
click at [444, 325] on input "[DATE]" at bounding box center [513, 315] width 203 height 24
click at [479, 484] on span "30" at bounding box center [480, 485] width 24 height 24
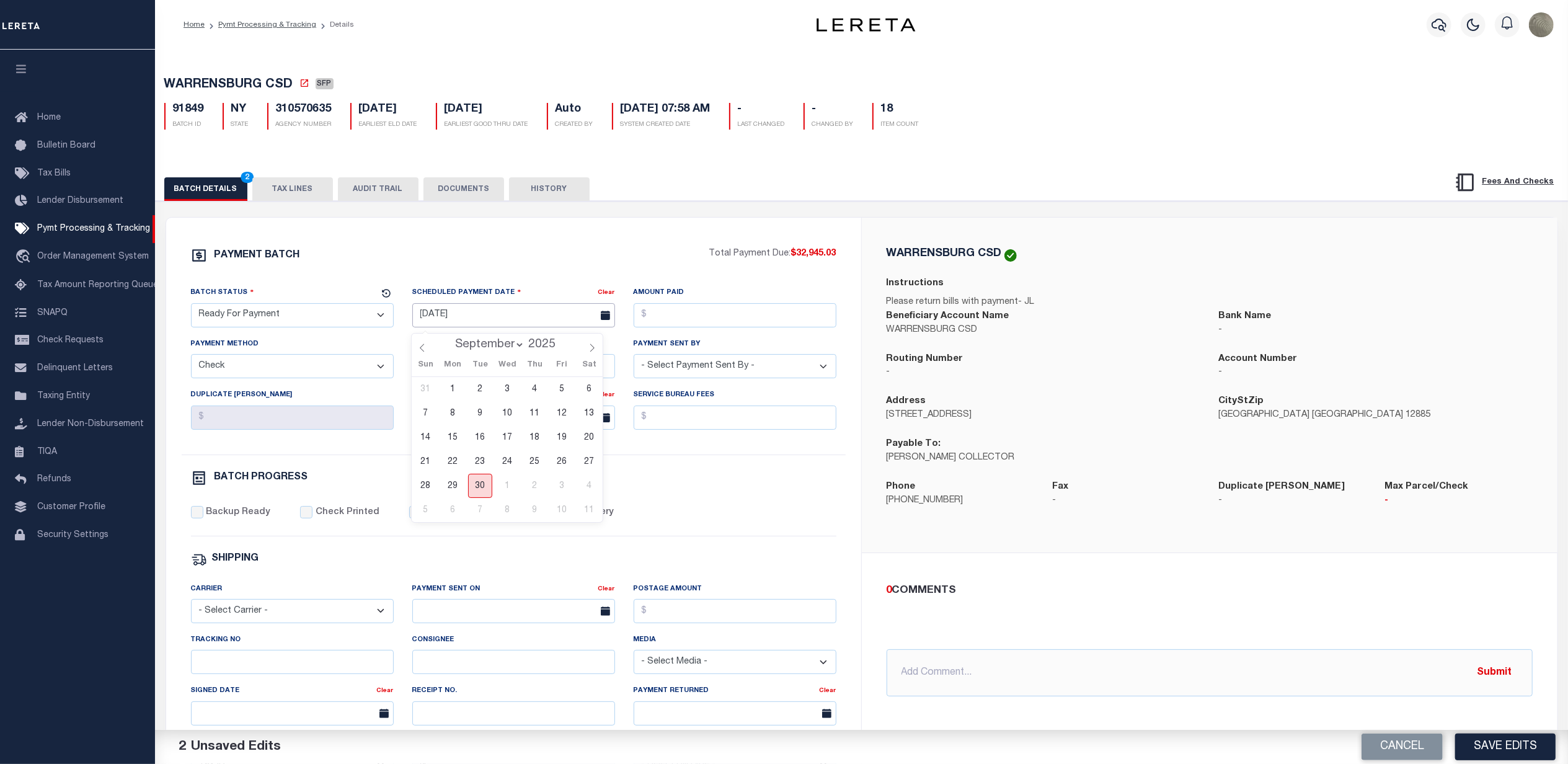
type input "[DATE]"
click at [668, 323] on input "Amount Paid" at bounding box center [735, 315] width 203 height 24
type input "$32,945.03"
click at [735, 367] on select "- Select Payment Sent By - Aakash Patel Abdul Muzain Adams, Pamela S Adhikary R…" at bounding box center [735, 365] width 203 height 24
select select "[PERSON_NAME]"
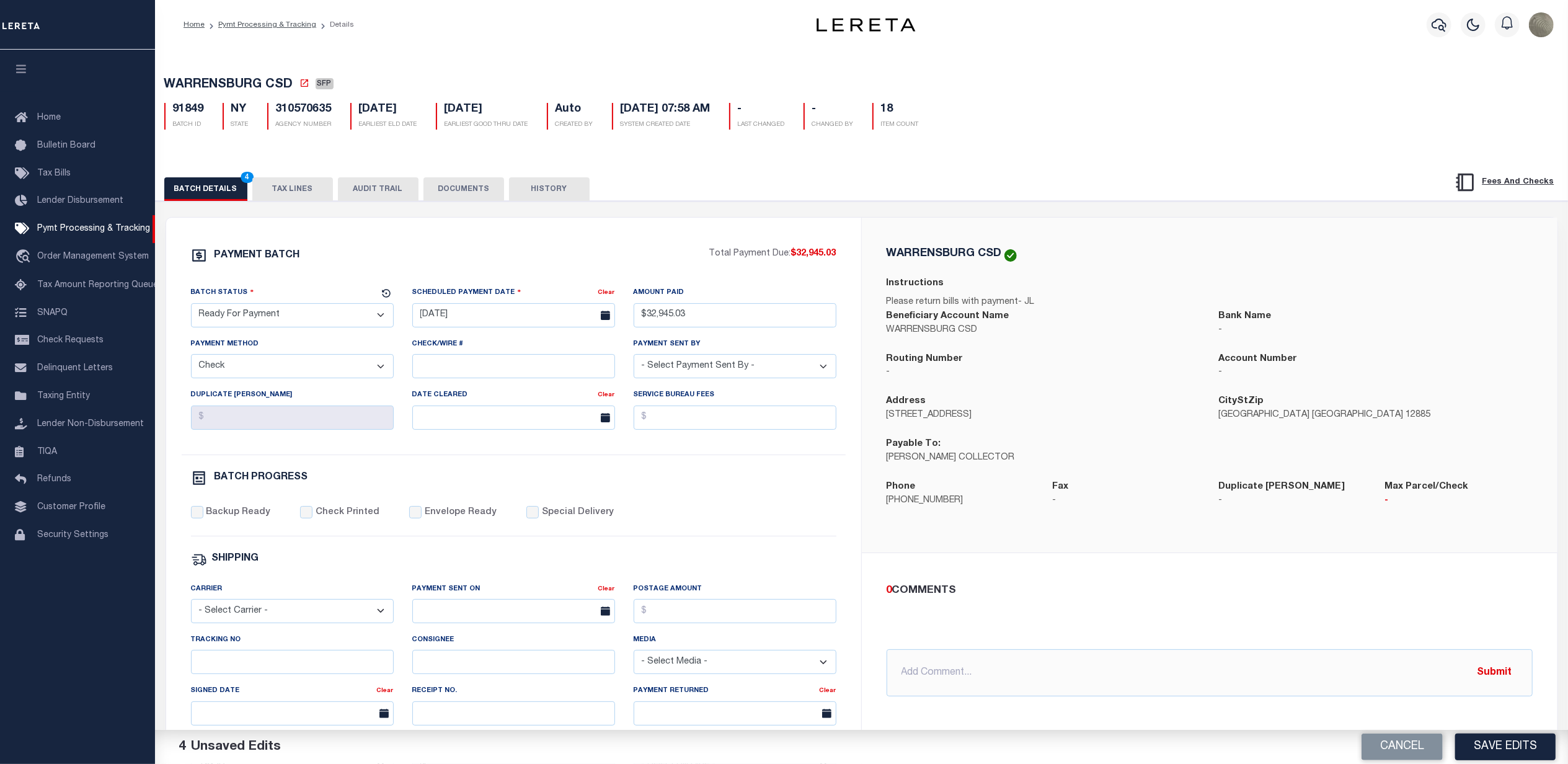
click at [634, 359] on select "- Select Payment Sent By - Aakash Patel Abdul Muzain Adams, Pamela S Adhikary R…" at bounding box center [735, 365] width 203 height 24
click at [206, 519] on label "Backup Ready" at bounding box center [238, 513] width 65 height 13
click at [204, 519] on input "Backup Ready" at bounding box center [197, 512] width 12 height 12
checkbox input "true"
click at [1520, 742] on button "Save Edits" at bounding box center [1505, 747] width 101 height 27
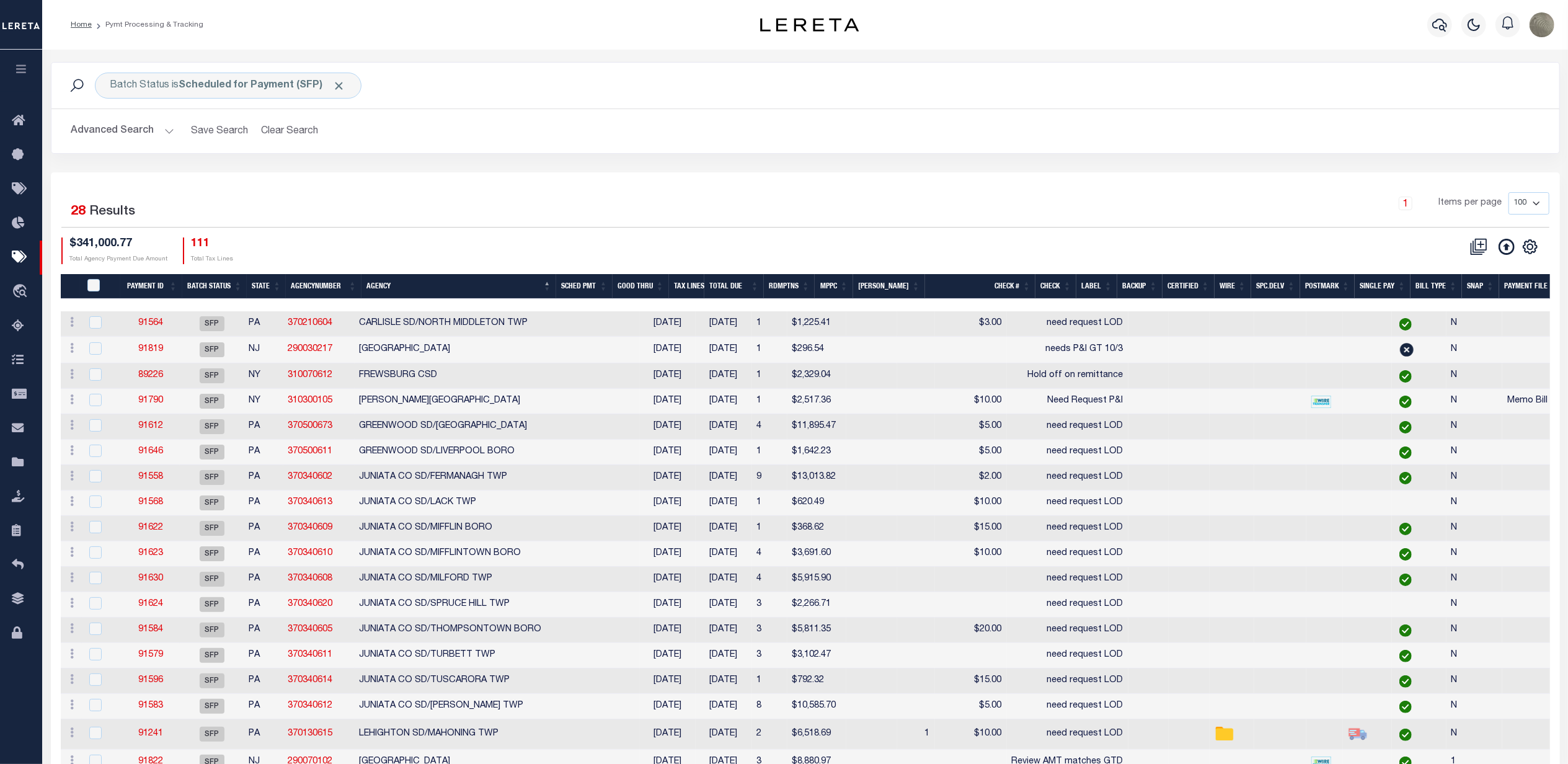
click at [741, 188] on div "Selected 28 Results 1 Items per page 100 200 500 1000 $341,000.77" at bounding box center [805, 605] width 1509 height 867
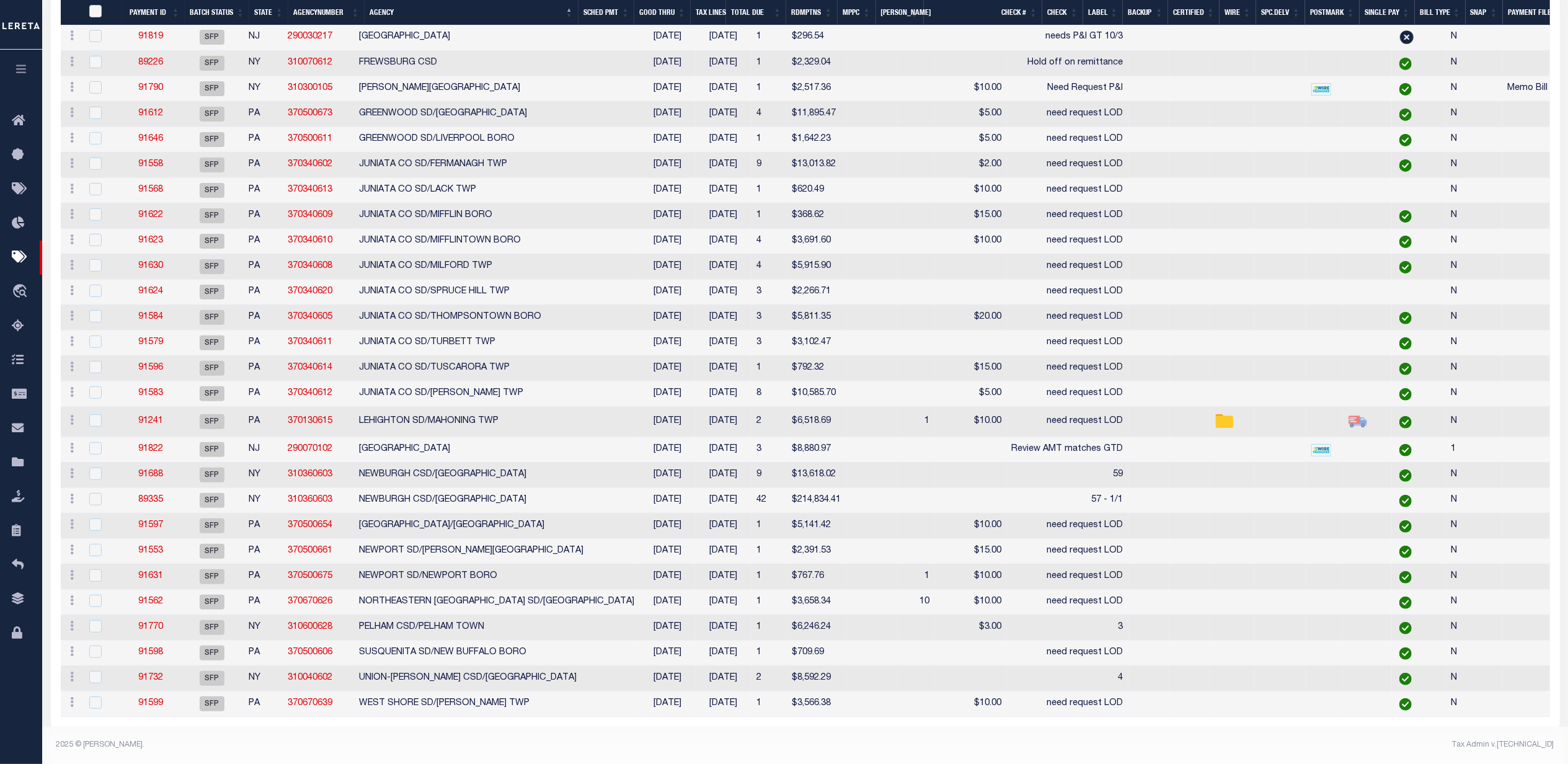
scroll to position [318, 0]
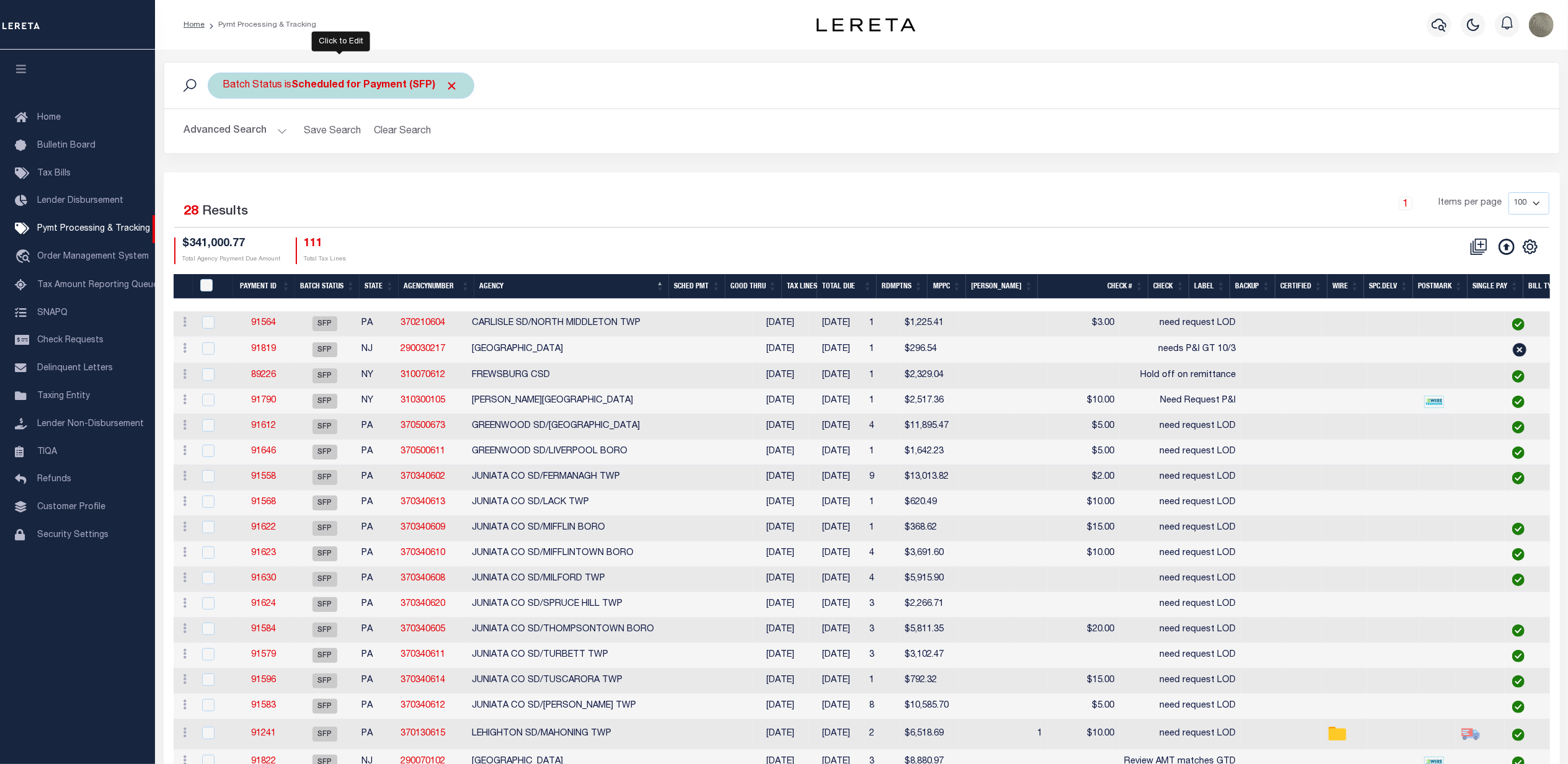
click at [373, 87] on b "Scheduled for Payment (SFP)" at bounding box center [375, 86] width 167 height 10
click at [304, 158] on select "Awaiting Funds (AWF) Cleared and Complete (CAC) New Check Needed (NCN) Payment …" at bounding box center [315, 146] width 183 height 24
select select "RFP"
click at [224, 135] on select "Awaiting Funds (AWF) Cleared and Complete (CAC) New Check Needed (NCN) Payment …" at bounding box center [315, 146] width 183 height 24
click at [390, 182] on input "Apply" at bounding box center [387, 173] width 36 height 21
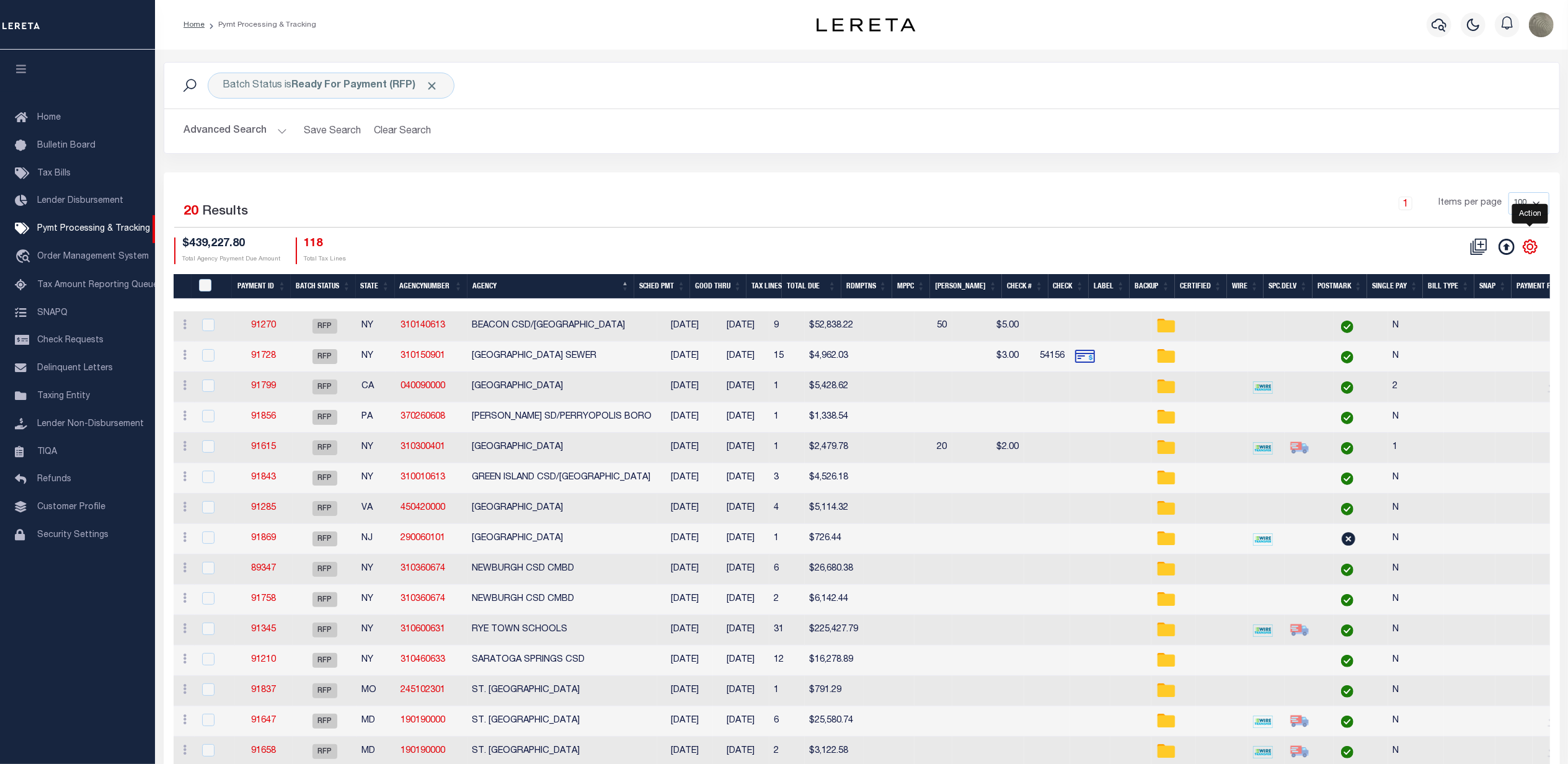
click at [1532, 245] on icon "" at bounding box center [1530, 246] width 16 height 16
click at [1468, 335] on link "Show Filter" at bounding box center [1479, 339] width 121 height 24
select select
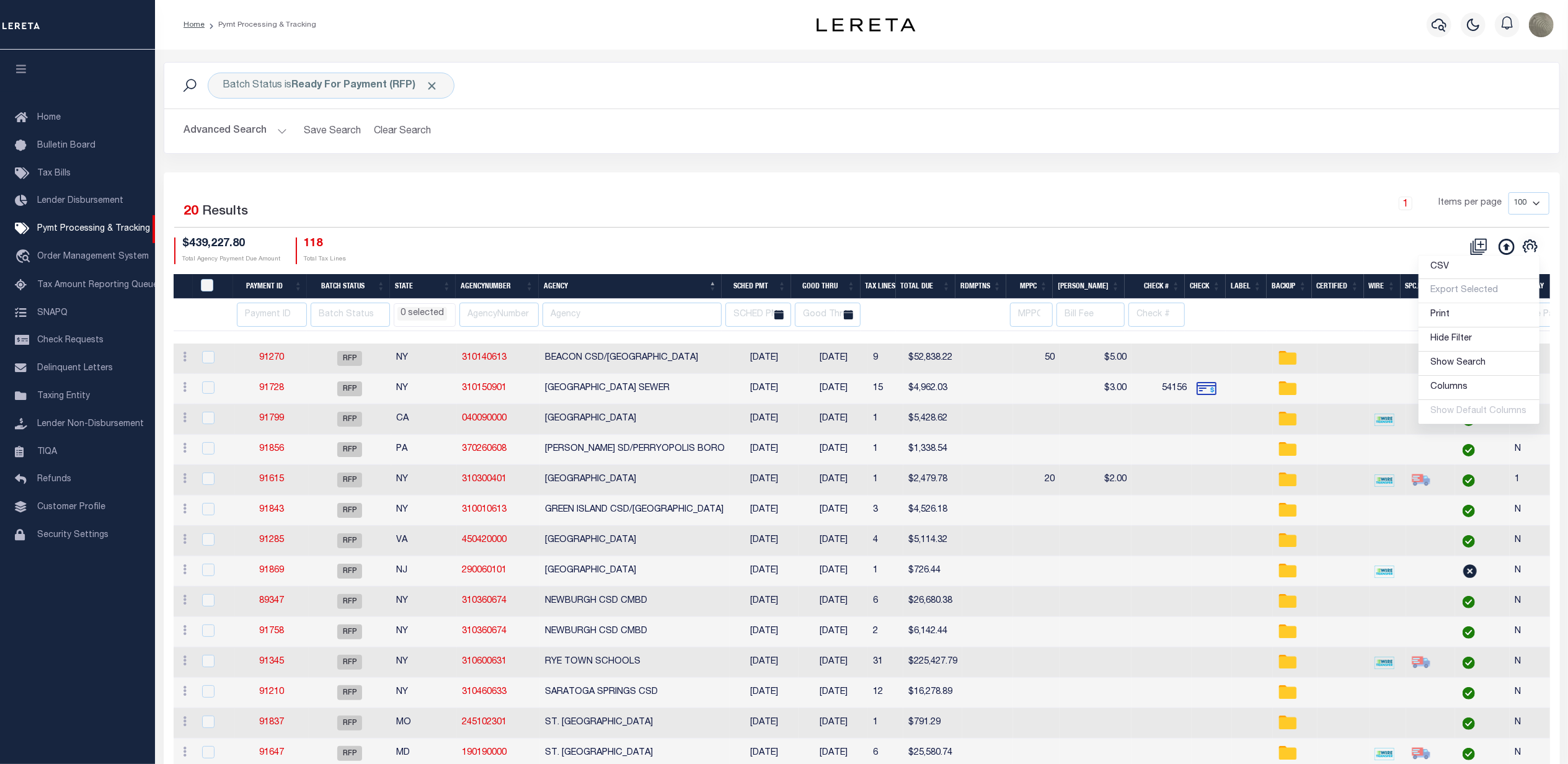
click at [469, 159] on div "Batch Status is Ready For Payment (RFP) Search Advanced Search Save Search Clea…" at bounding box center [861, 117] width 1415 height 110
click at [252, 316] on input "number" at bounding box center [272, 314] width 70 height 24
type input "91849"
select select
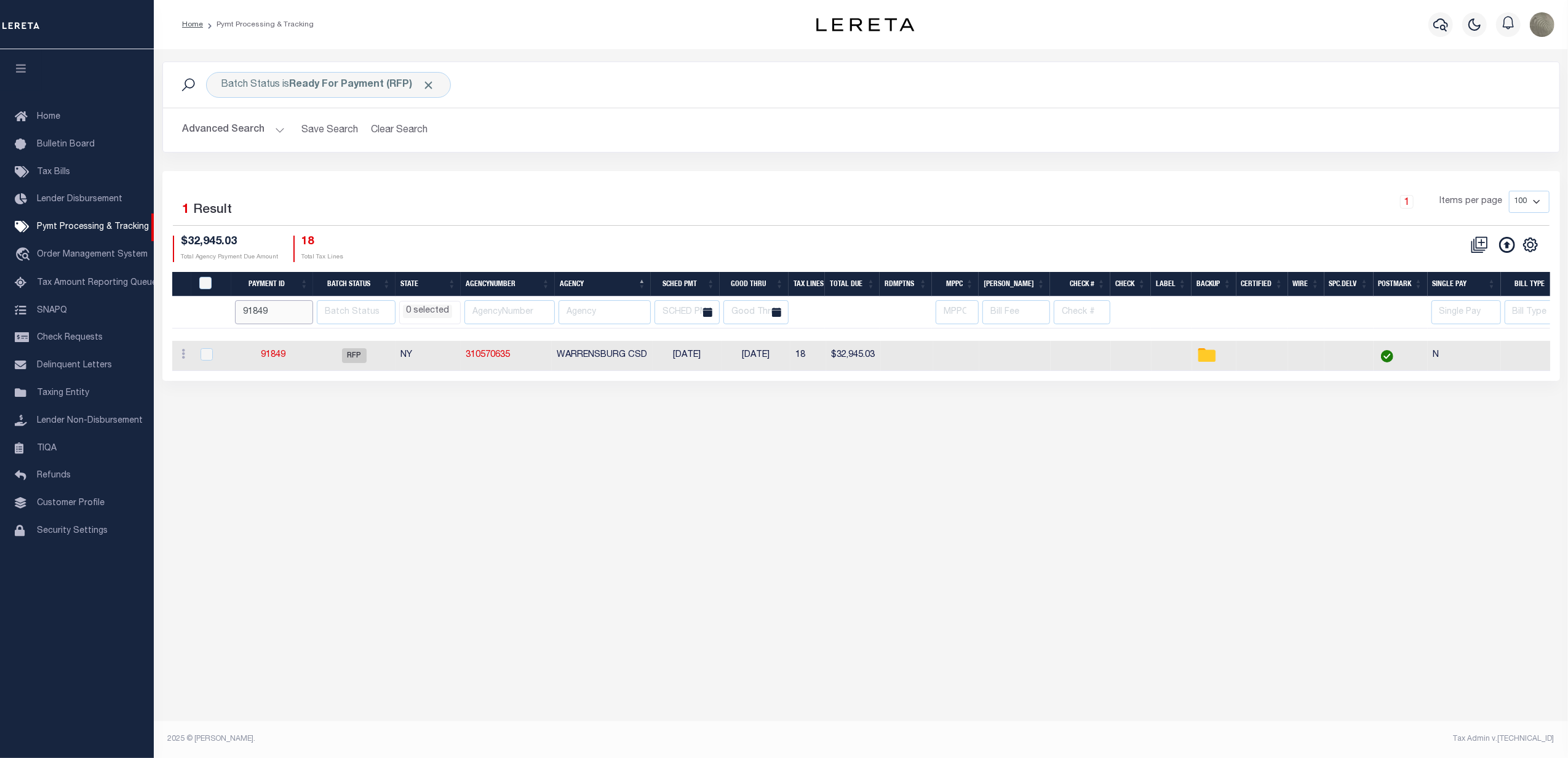
select select
click at [268, 352] on link "91849" at bounding box center [273, 354] width 25 height 8
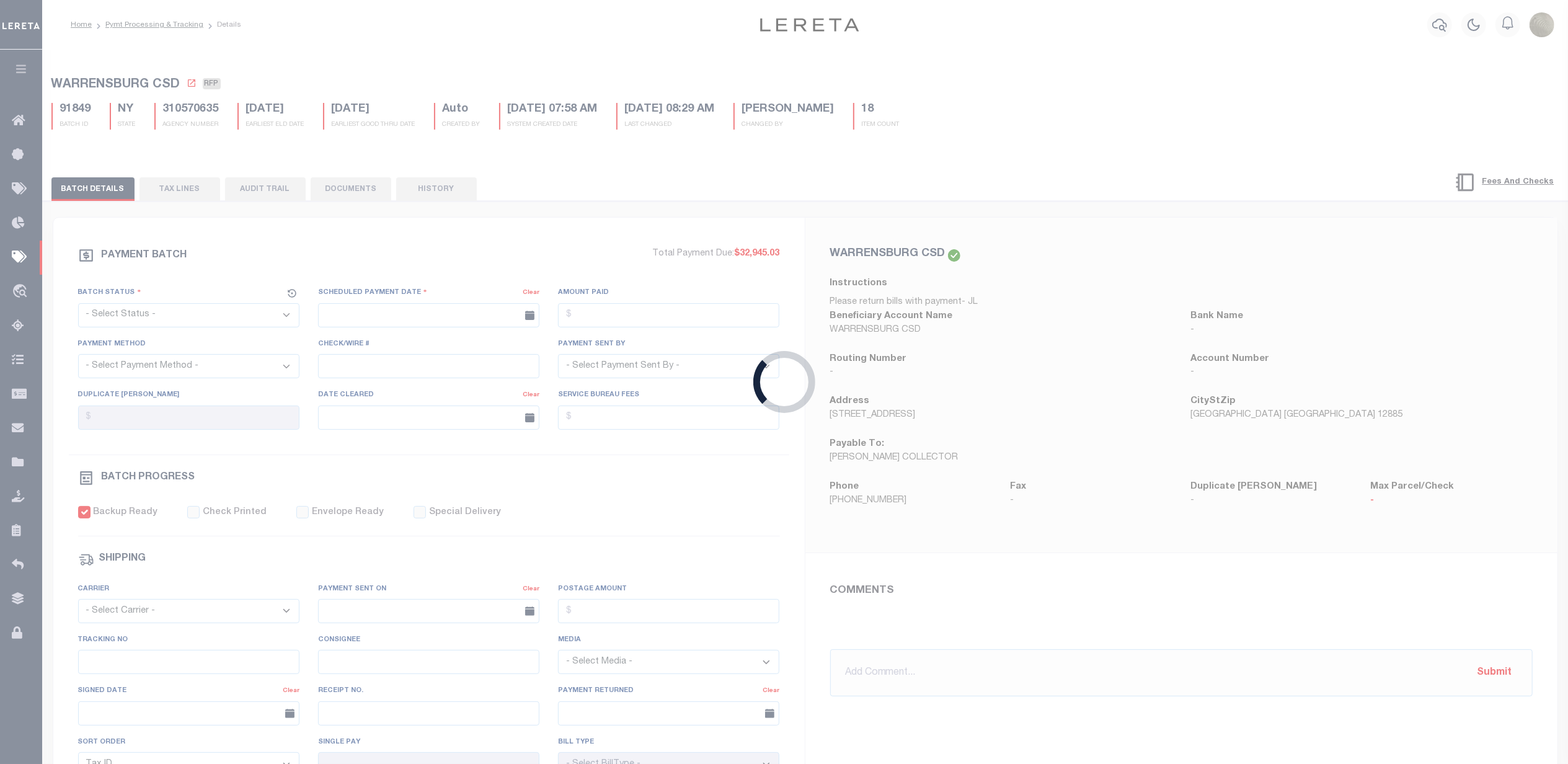
select select "RFP"
type input "[DATE]"
type input "$32,945.03"
select select "CHK"
select select "[PERSON_NAME]"
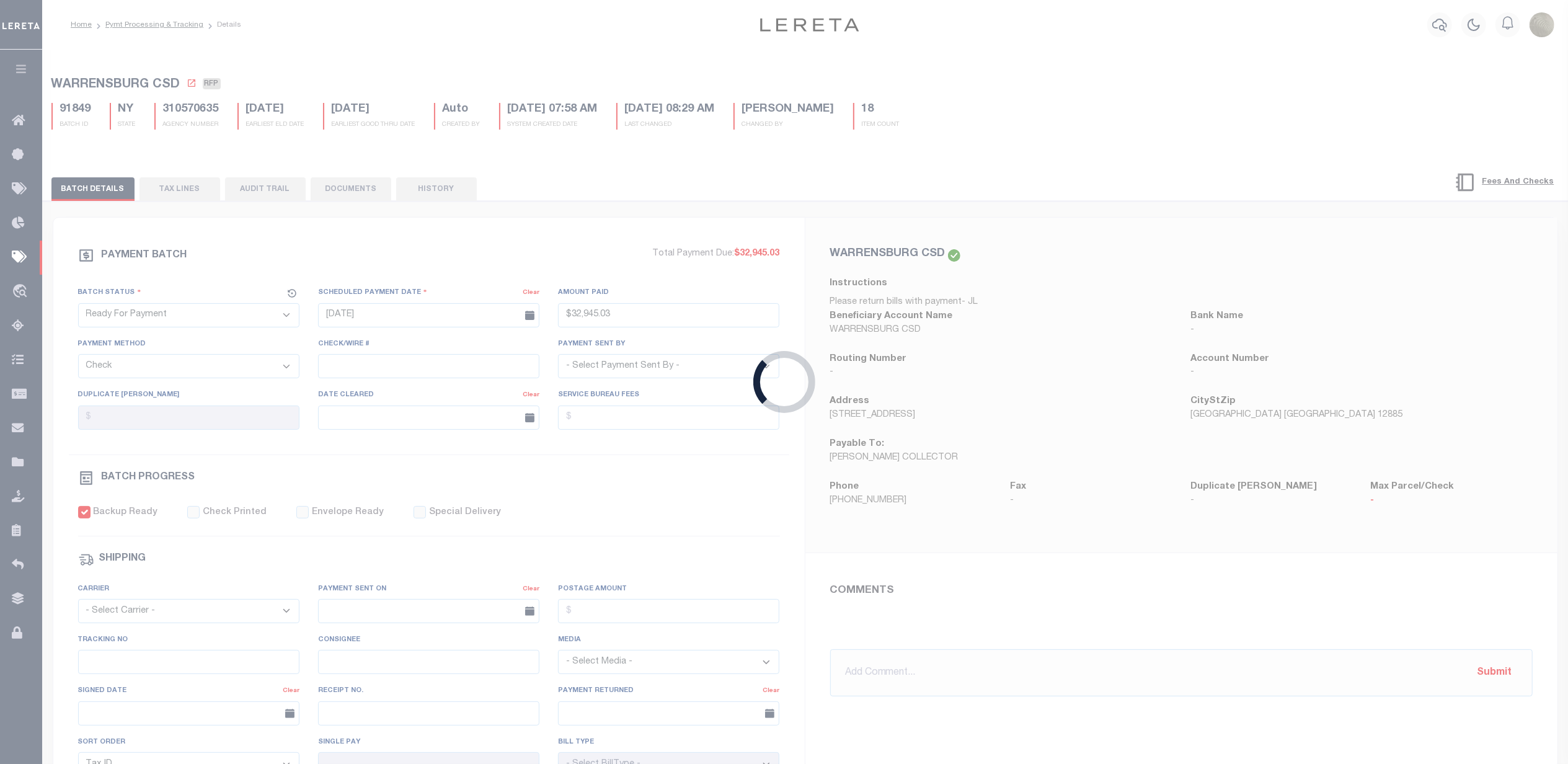
checkbox input "true"
type input "N"
radio input "true"
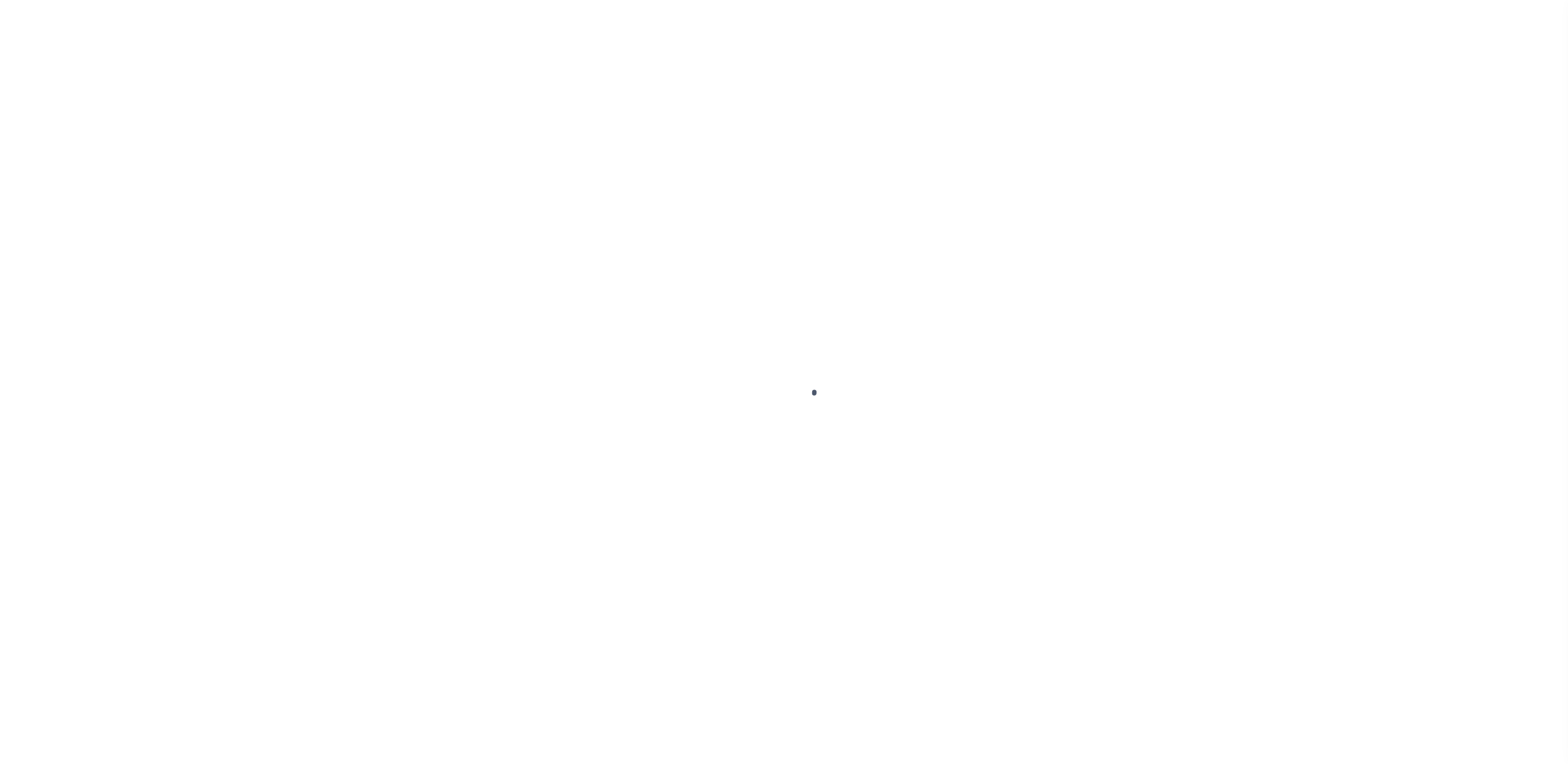
select select "SFP"
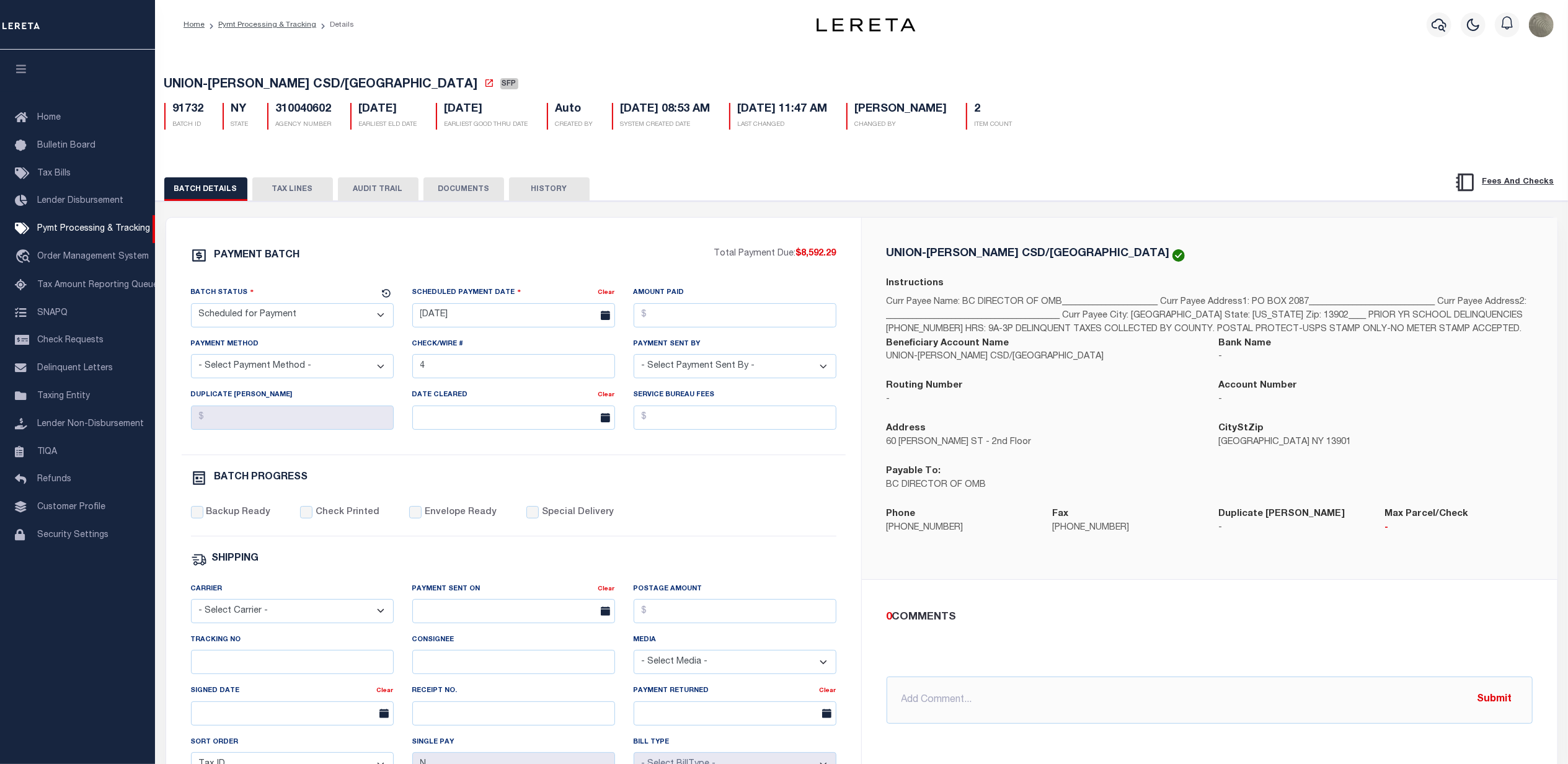
click at [1361, 464] on div "CityStZip [GEOGRAPHIC_DATA] NY 13901" at bounding box center [1375, 442] width 332 height 43
click at [1012, 216] on div "PAYMENT BATCH Total Payment Due: $8,592.29 Batch Status" at bounding box center [861, 601] width 1424 height 802
drag, startPoint x: 1420, startPoint y: 320, endPoint x: 1424, endPoint y: 344, distance: 24.3
click at [1424, 337] on p "Curr Payee Name: BC DIRECTOR OF OMB______________________ Curr Payee Address1: …" at bounding box center [1209, 316] width 646 height 41
click at [1235, 315] on p "Curr Payee Name: BC DIRECTOR OF OMB______________________ Curr Payee Address1: …" at bounding box center [1209, 316] width 646 height 41
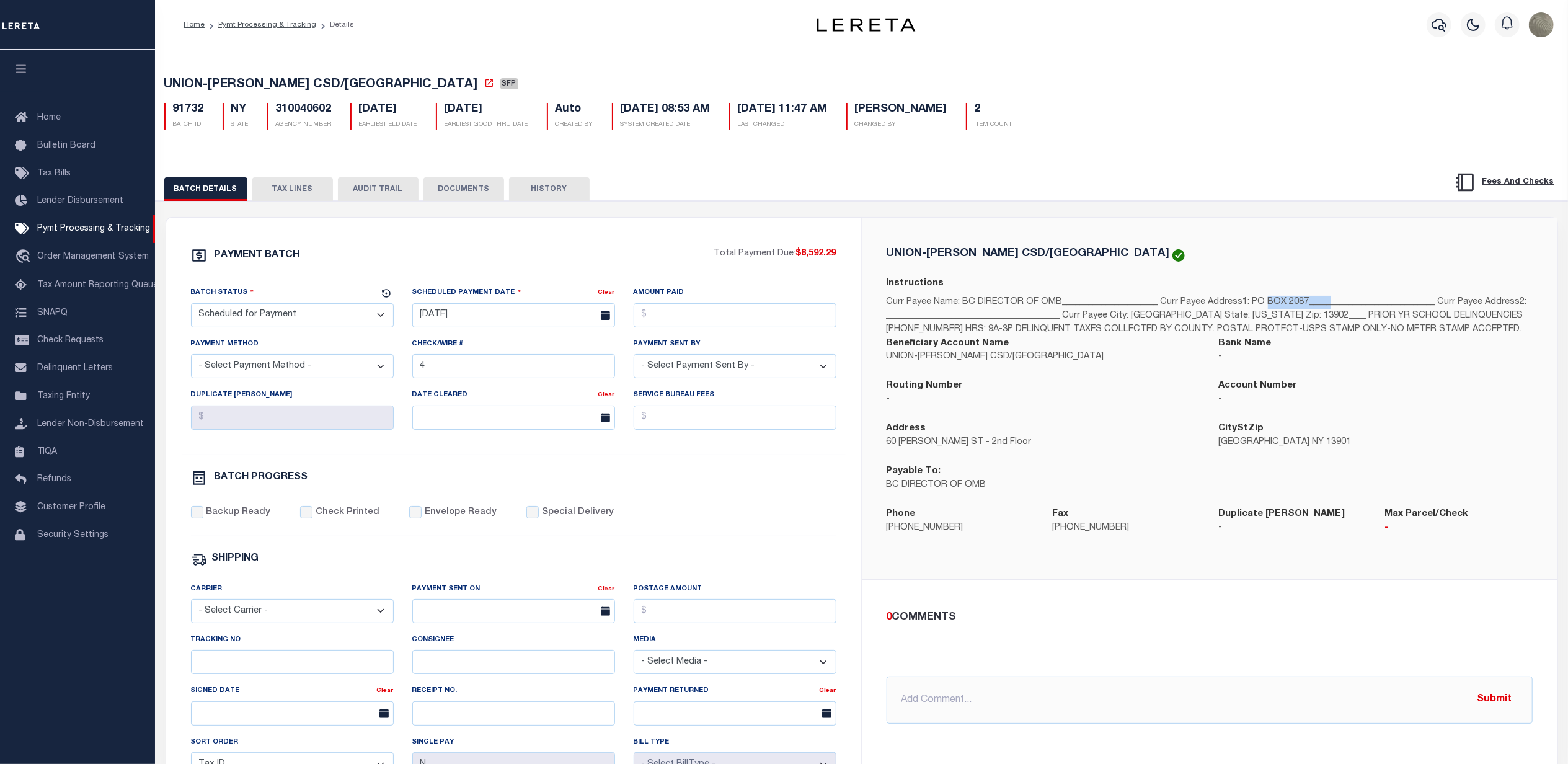
drag, startPoint x: 1313, startPoint y: 303, endPoint x: 1252, endPoint y: 309, distance: 61.3
click at [1252, 309] on p "Curr Payee Name: BC DIRECTOR OF OMB______________________ Curr Payee Address1: …" at bounding box center [1209, 316] width 646 height 41
click at [1258, 306] on p "Curr Payee Name: BC DIRECTOR OF OMB______________________ Curr Payee Address1: …" at bounding box center [1209, 316] width 646 height 41
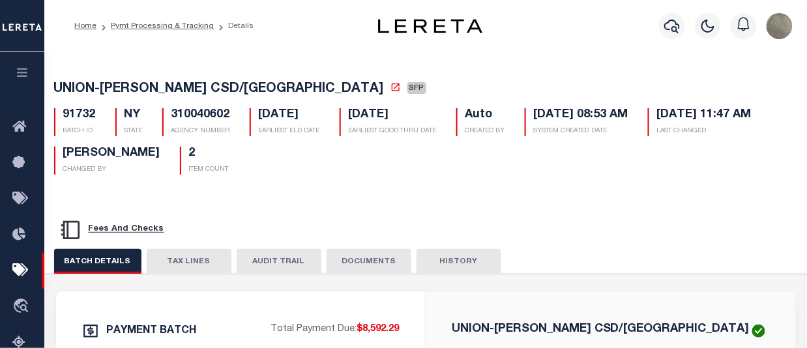
click at [210, 111] on h5 "310040602" at bounding box center [200, 115] width 59 height 14
copy h5 "310040602"
click at [331, 175] on div "91732 BATCH ID NY STATE 310040602 AGENCY NUMBER 09/30/2025 EARLIEST ELD DATE 09…" at bounding box center [425, 136] width 763 height 77
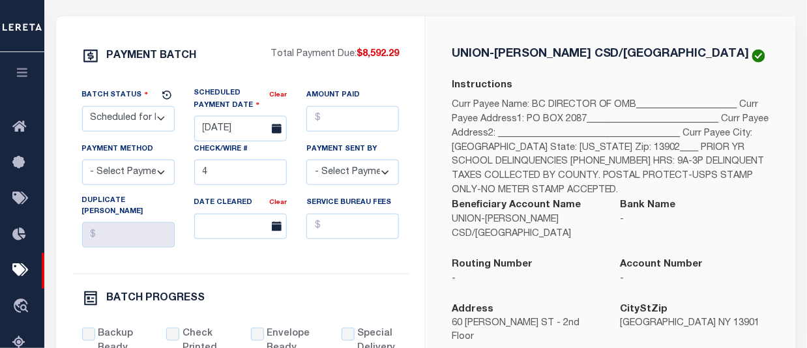
scroll to position [261, 0]
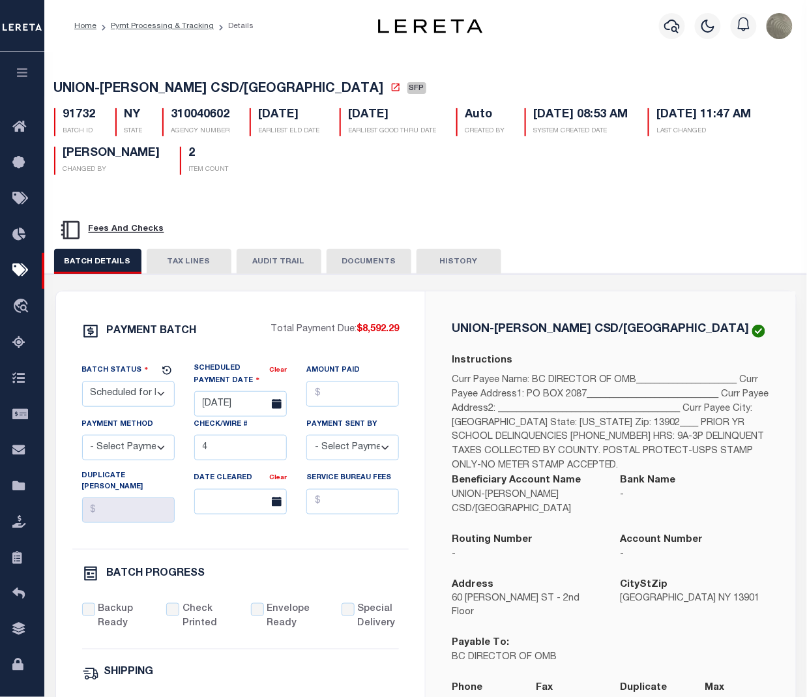
click at [134, 347] on select "- Select Status - Scheduled for Payment Ready For Payment Payment Sent Cleared …" at bounding box center [128, 393] width 93 height 25
select select "RFP"
click at [82, 347] on select "- Select Status - Scheduled for Payment Ready For Payment Payment Sent Cleared …" at bounding box center [128, 393] width 93 height 25
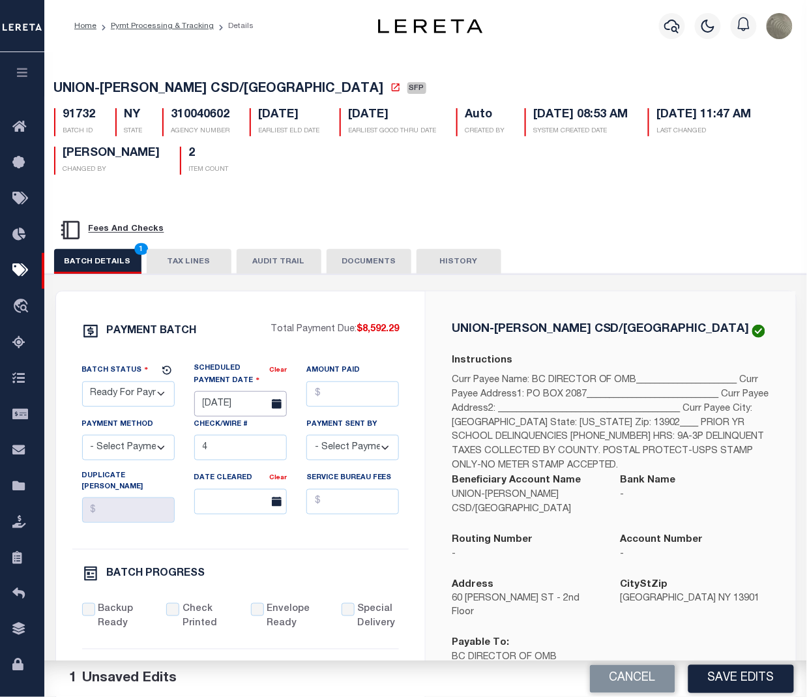
click at [217, 347] on input "[DATE]" at bounding box center [240, 403] width 93 height 25
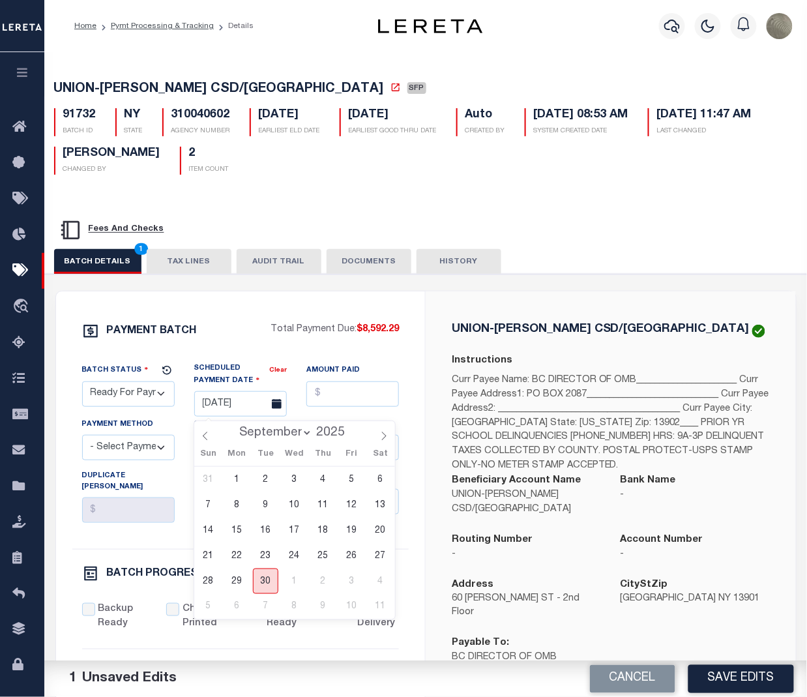
click at [271, 347] on span "30" at bounding box center [265, 580] width 25 height 25
type input "[DATE]"
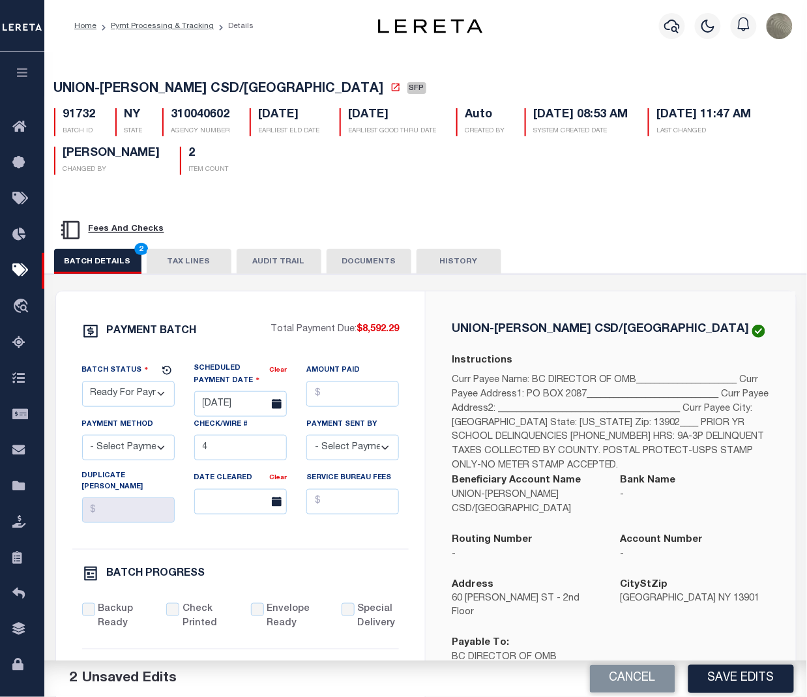
click at [139, 347] on select "- Select Payment Method - ACH Certified Check Check Direct Deposit Wire Transfer" at bounding box center [128, 447] width 93 height 25
select select "CHK"
click at [82, 347] on select "- Select Payment Method - ACH Certified Check Check Direct Deposit Wire Transfer" at bounding box center [128, 447] width 93 height 25
click at [220, 347] on input "4" at bounding box center [240, 447] width 93 height 25
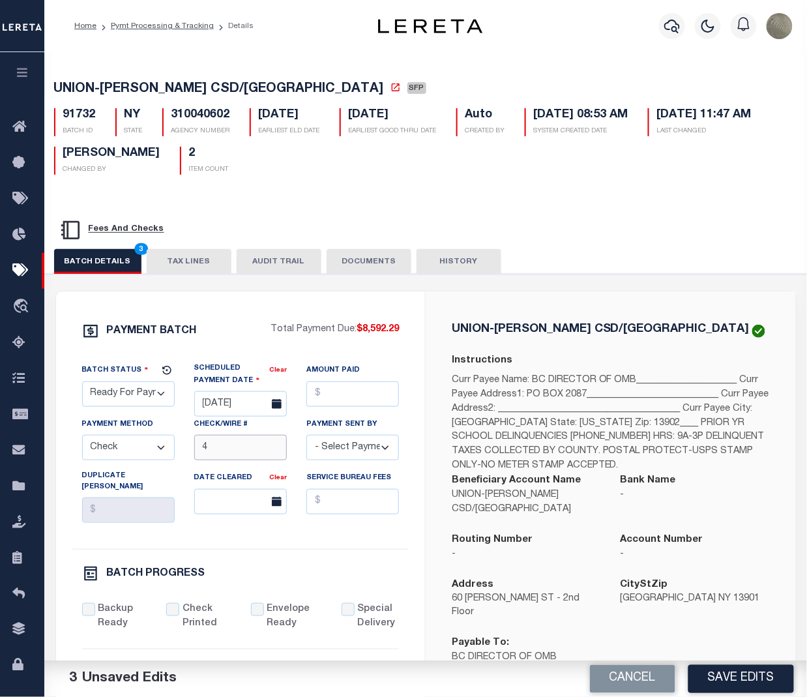
click at [220, 347] on input "4" at bounding box center [240, 447] width 93 height 25
click at [364, 347] on input "Amount Paid" at bounding box center [352, 393] width 93 height 25
type input "$8,592.29"
click at [345, 347] on select "- Select Payment Sent By - [PERSON_NAME] [PERSON_NAME] [PERSON_NAME] [PERSON_NA…" at bounding box center [352, 447] width 93 height 25
select select "[PERSON_NAME]"
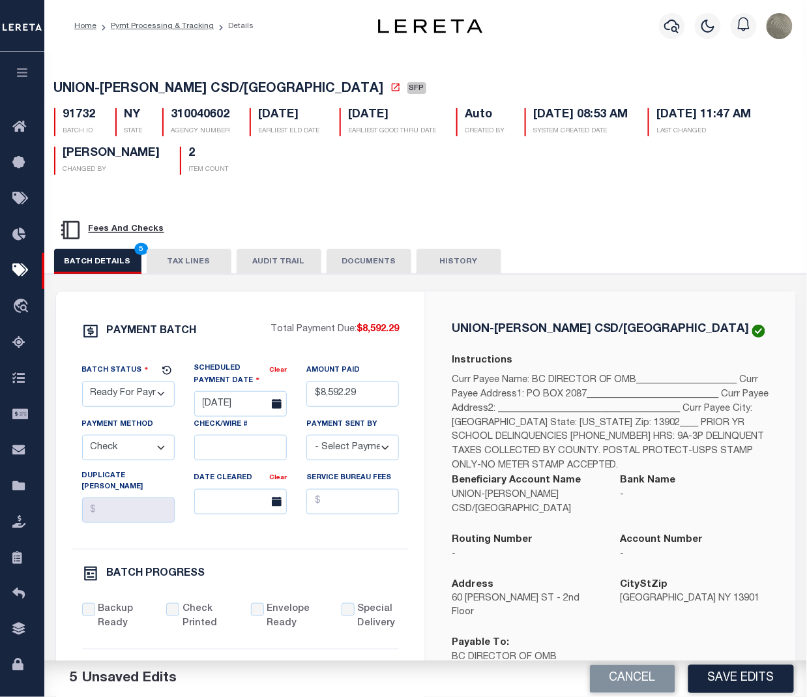
click at [306, 347] on select "- Select Payment Sent By - [PERSON_NAME] [PERSON_NAME] [PERSON_NAME] [PERSON_NA…" at bounding box center [352, 447] width 93 height 25
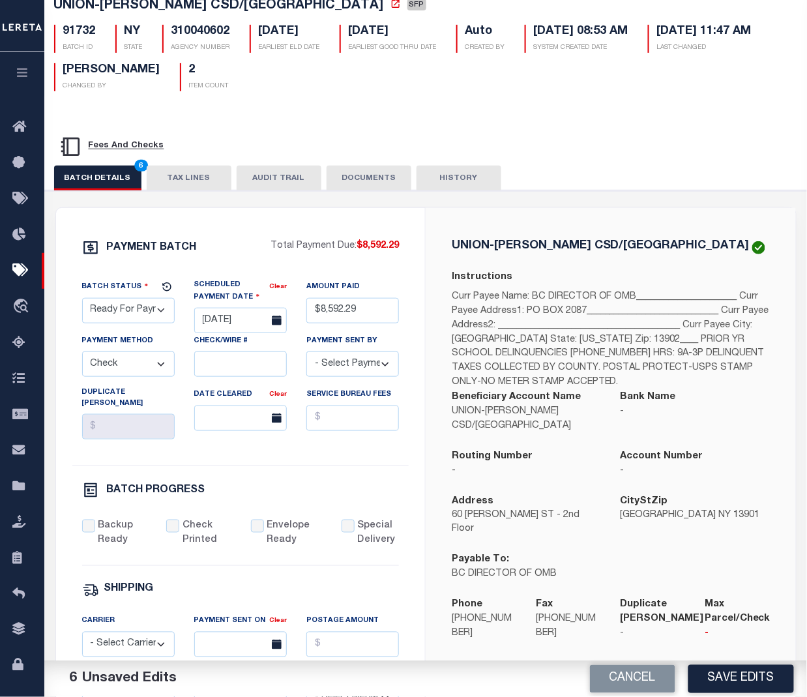
scroll to position [87, 0]
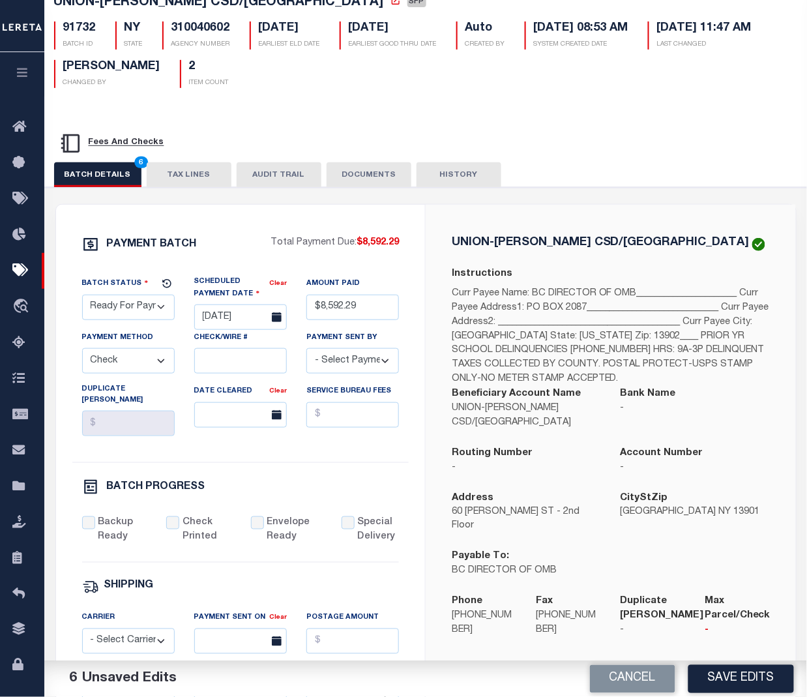
click at [104, 347] on div "PAYMENT BATCH Total Payment Due: $8,592.29 Batch Status - Select Status -" at bounding box center [241, 597] width 338 height 723
click at [90, 347] on input "Backup Ready" at bounding box center [88, 522] width 13 height 13
checkbox input "true"
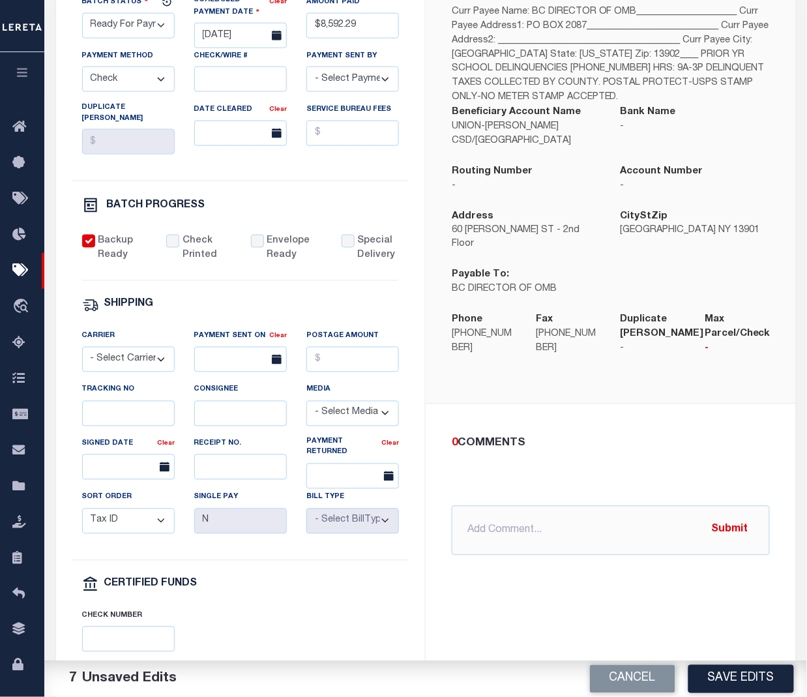
scroll to position [434, 0]
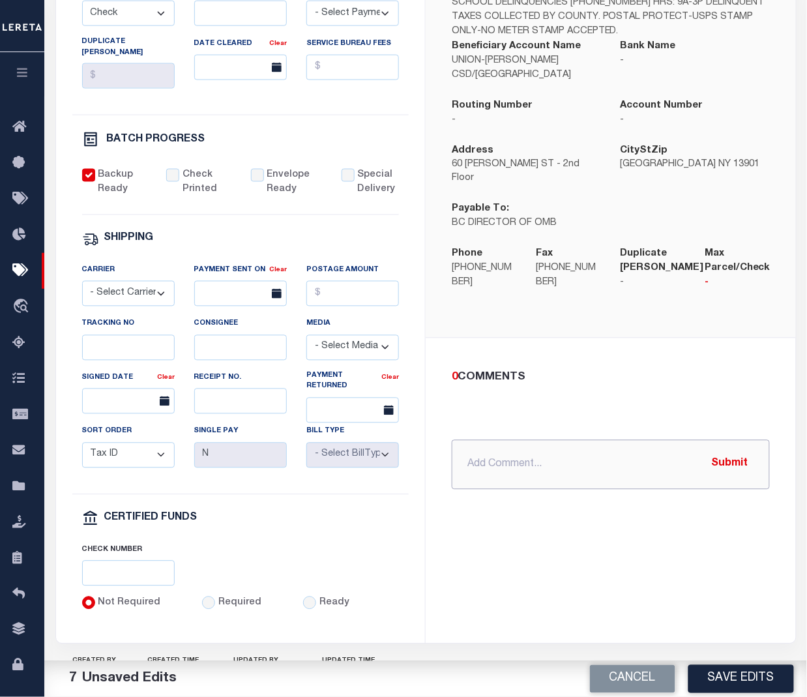
click at [562, 347] on input "text" at bounding box center [611, 465] width 318 height 50
paste input "PO BOX 2087"
click at [576, 347] on input "PO BOX 2087" at bounding box center [611, 465] width 318 height 50
paste input "DEPT UE"
click at [616, 347] on input "PO BOX 2087 DEPT UE" at bounding box center [611, 465] width 318 height 50
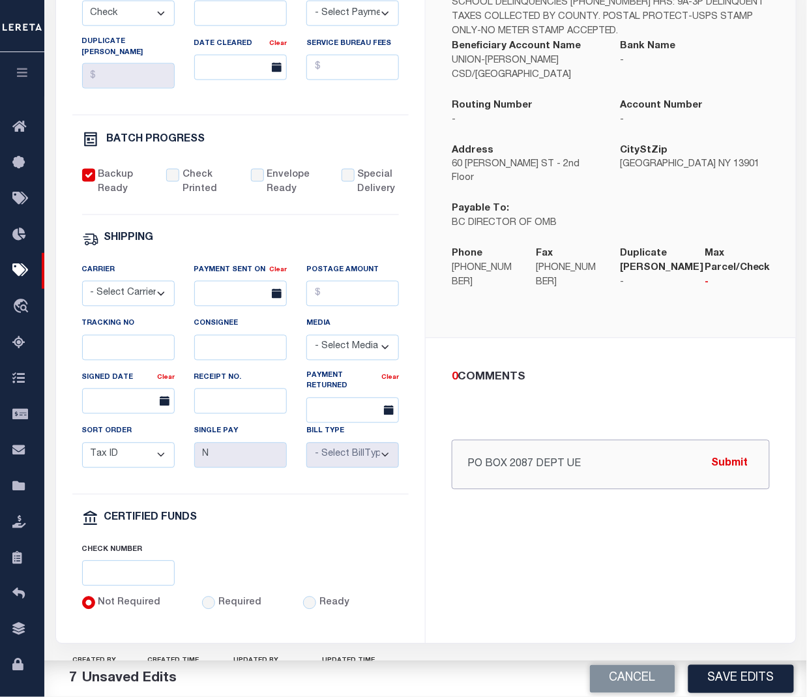
paste input "BINGHAMTON"
click at [657, 347] on input "PO BOX 2087 DEPT UE BINGHAMTON" at bounding box center [611, 465] width 318 height 50
click at [530, 347] on input "PO BOX 2087 DEPT UE BINGHAMTON NY 13902" at bounding box center [611, 465] width 318 height 50
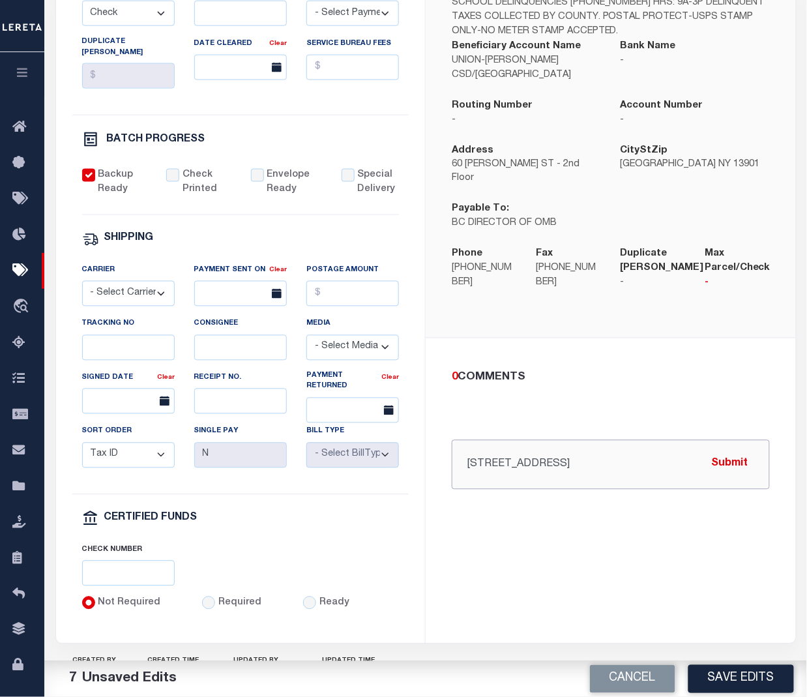
click at [581, 347] on input "PO BOX 2087, DEPT UE BINGHAMTON NY 13902" at bounding box center [611, 465] width 318 height 50
click at [465, 347] on input "PO BOX 2087, DEPT UE, BINGHAMTON NY 13902" at bounding box center [611, 465] width 318 height 50
click at [499, 347] on input "send payment to PO BOX 2087, DEPT UE, BINGHAMTON NY 13902" at bounding box center [611, 465] width 318 height 50
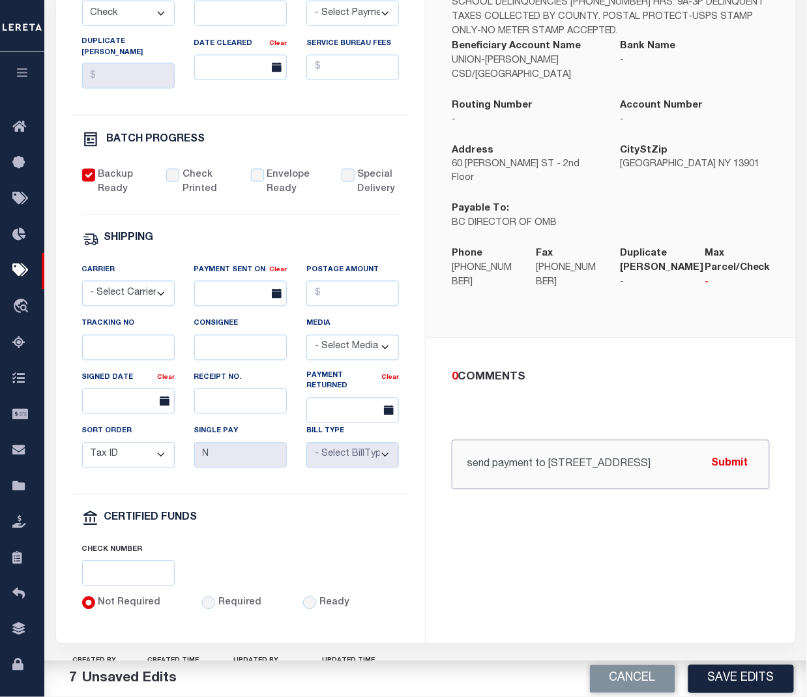
click at [499, 347] on input "send payment to PO BOX 2087, DEPT UE, BINGHAMTON NY 13902" at bounding box center [611, 465] width 318 height 50
click at [611, 347] on input "send payment to PO BOX 2087, DEPT UE, BINGHAMTON NY 13902" at bounding box center [611, 465] width 318 height 50
click at [613, 347] on input "send payment to PO BOX 2087, DEPT UE, BINGHAMTON NY 13902" at bounding box center [611, 465] width 318 height 50
click at [618, 347] on input "send payment to PO BOX 2087, DEPT UE, BINGHAMTON NY 13902" at bounding box center [611, 465] width 318 height 50
click at [618, 347] on input "send payment to PO BOX 2087 DEPT UE BINGHAMTON NY 13902" at bounding box center [611, 465] width 318 height 50
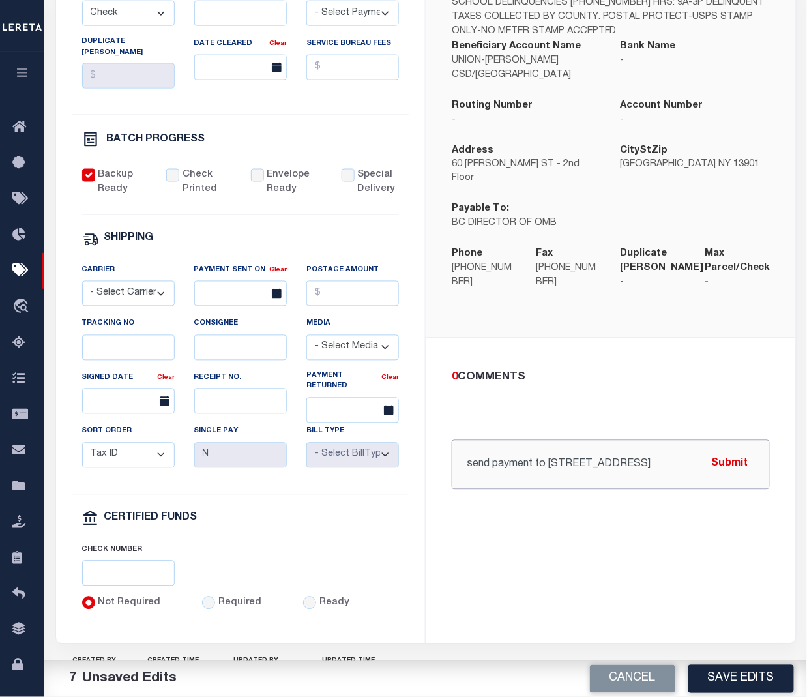
click at [611, 347] on input "send payment to PO BOX 2087 DEPT UE BINGHAMTON NY 13902" at bounding box center [611, 465] width 318 height 50
type input "send payment to PO BOX 2087 DEPT UE BINGHAMTON NY 13902"
click at [734, 347] on button "Submit" at bounding box center [729, 464] width 53 height 27
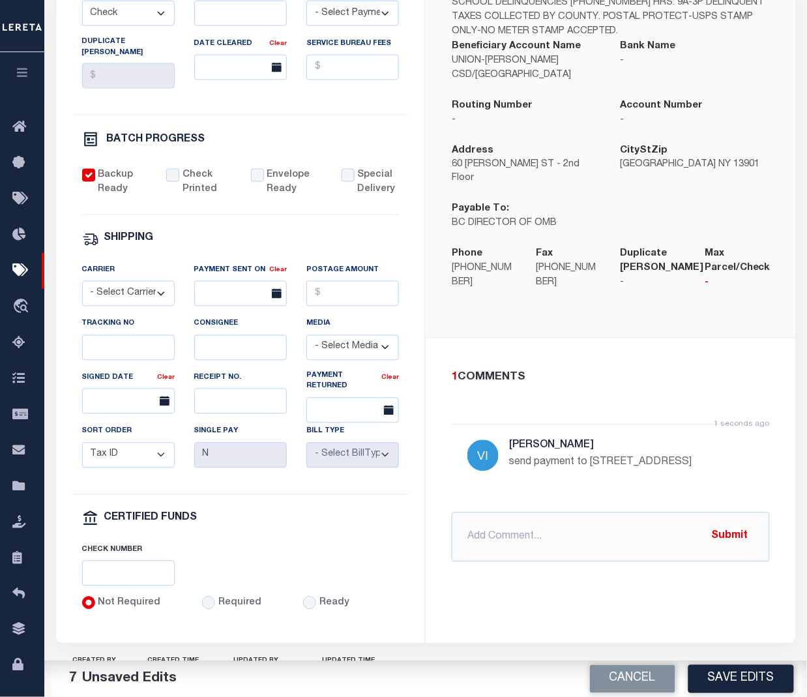
click at [470, 95] on div "Beneficiary Account Name UNION-ENDICOTT CSD/UNION TOWN" at bounding box center [526, 68] width 169 height 59
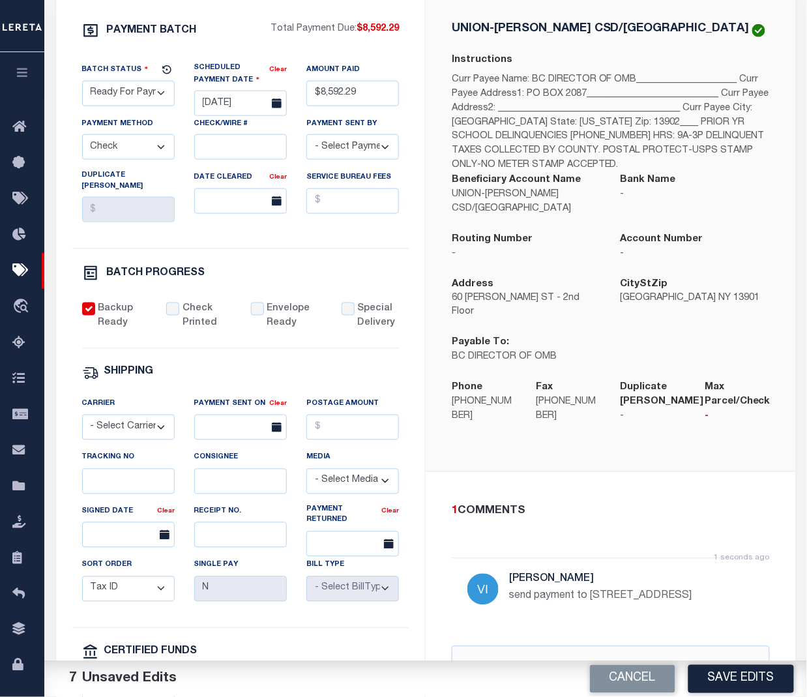
scroll to position [173, 0]
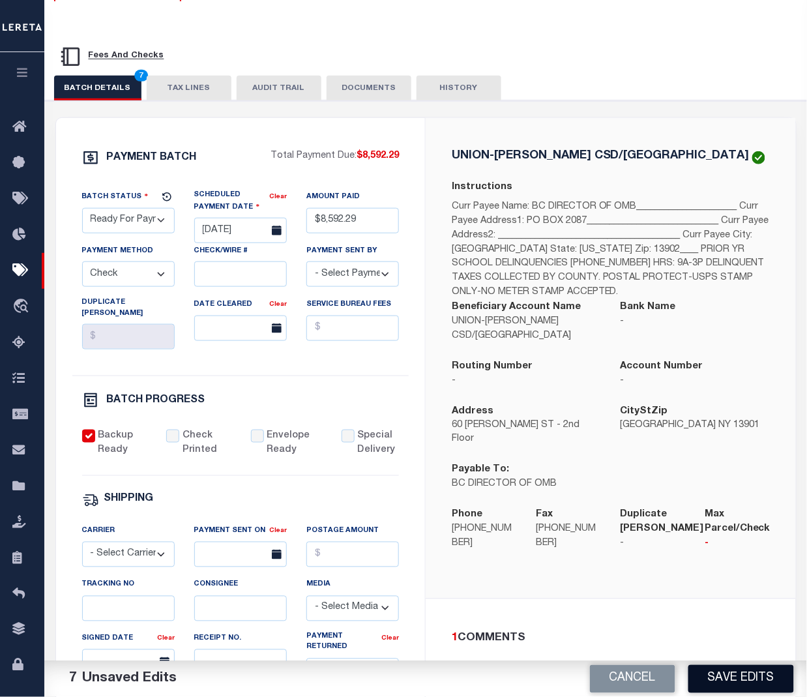
click at [770, 347] on button "Save Edits" at bounding box center [741, 679] width 106 height 28
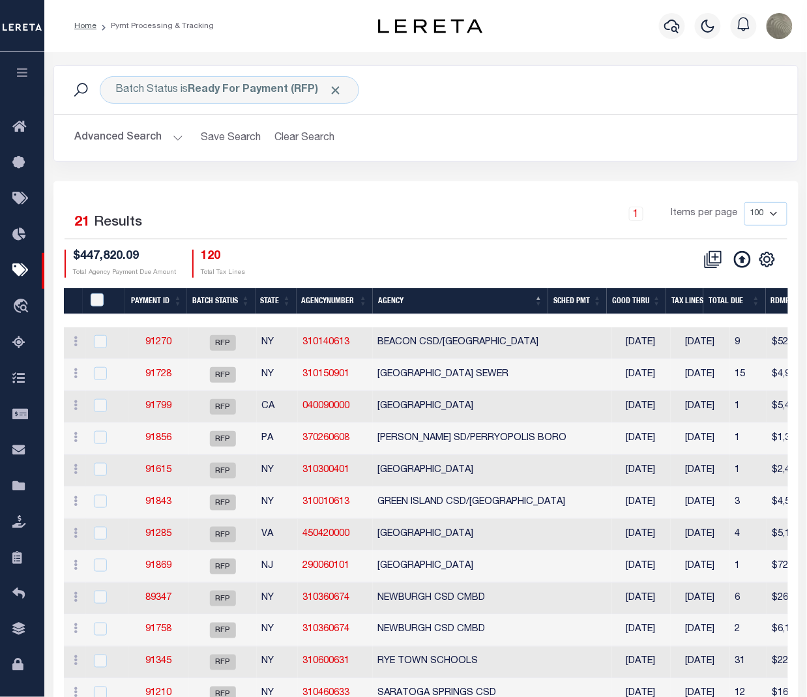
type input "$8,592.29"
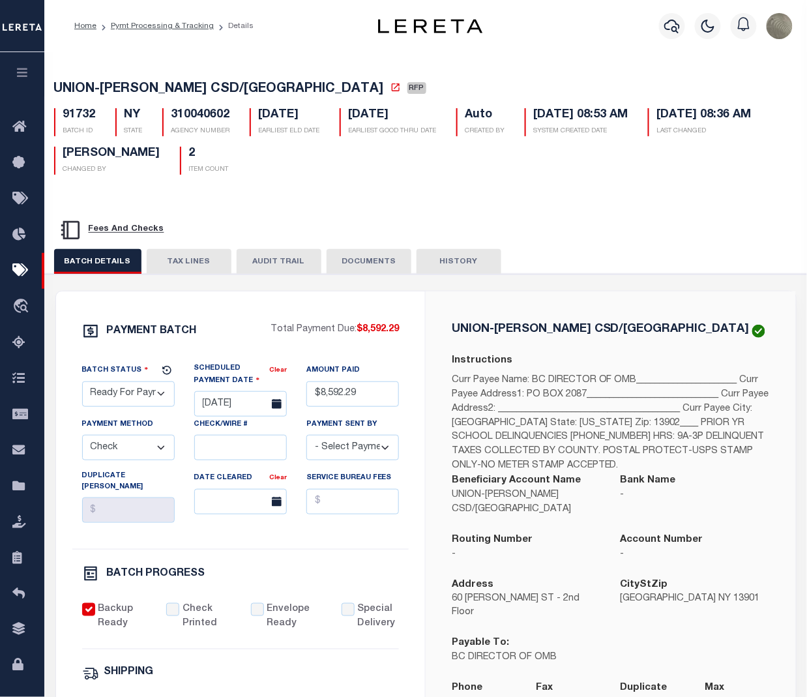
click at [392, 204] on div "BATCH DETAILS TAX LINES AUDIT TRAIL DOCUMENTS HISTORY" at bounding box center [425, 670] width 775 height 939
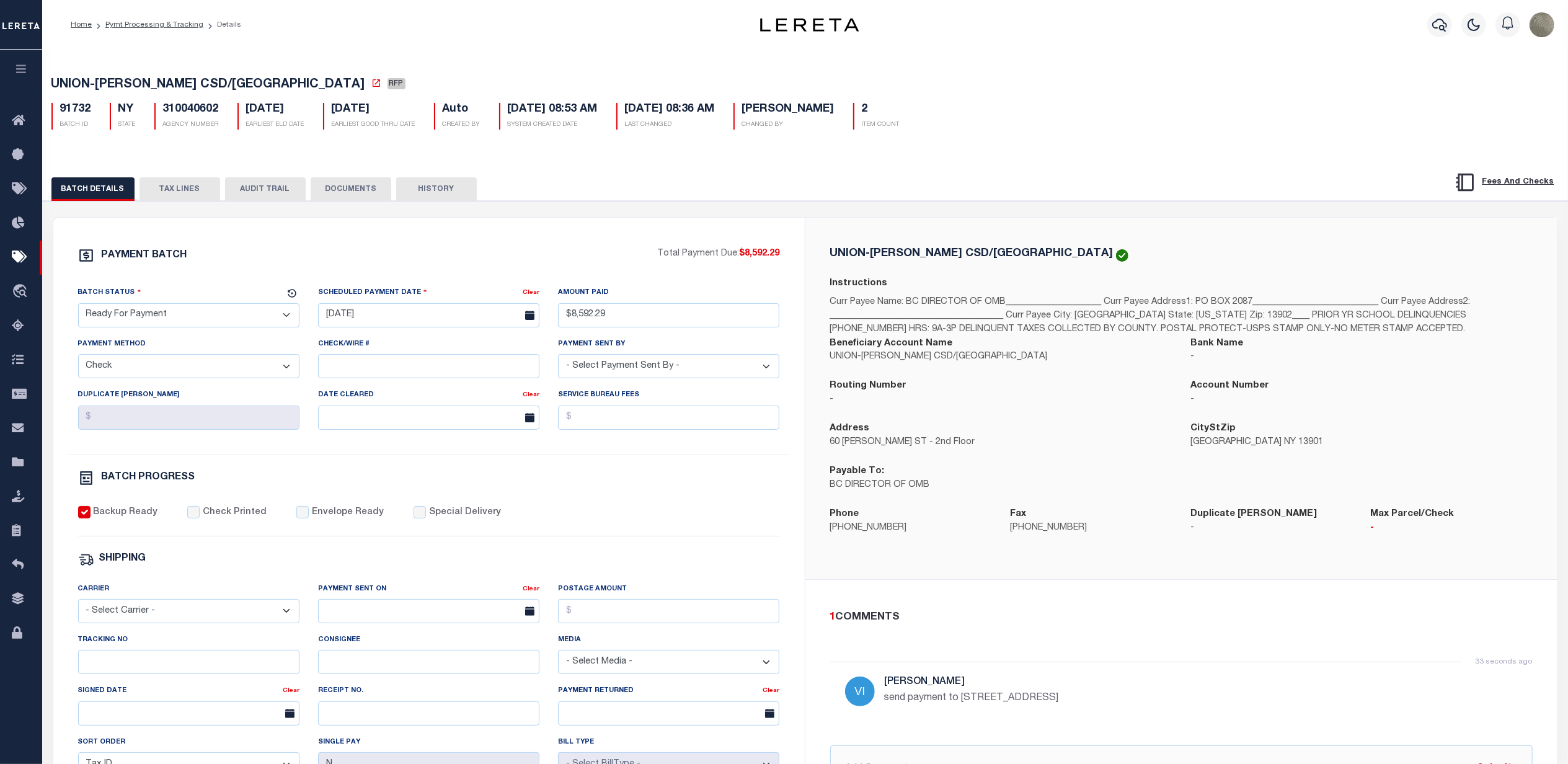
click at [767, 221] on div "UNION-ENDICOTT CSD/UNION TOWN Instructions Curr Payee Name: BC DIRECTOR OF OMB_…" at bounding box center [1181, 399] width 752 height 362
click at [757, 220] on div "PAYMENT BATCH Total Payment Due: $8,592.29 Batch Status" at bounding box center [429, 580] width 752 height 725
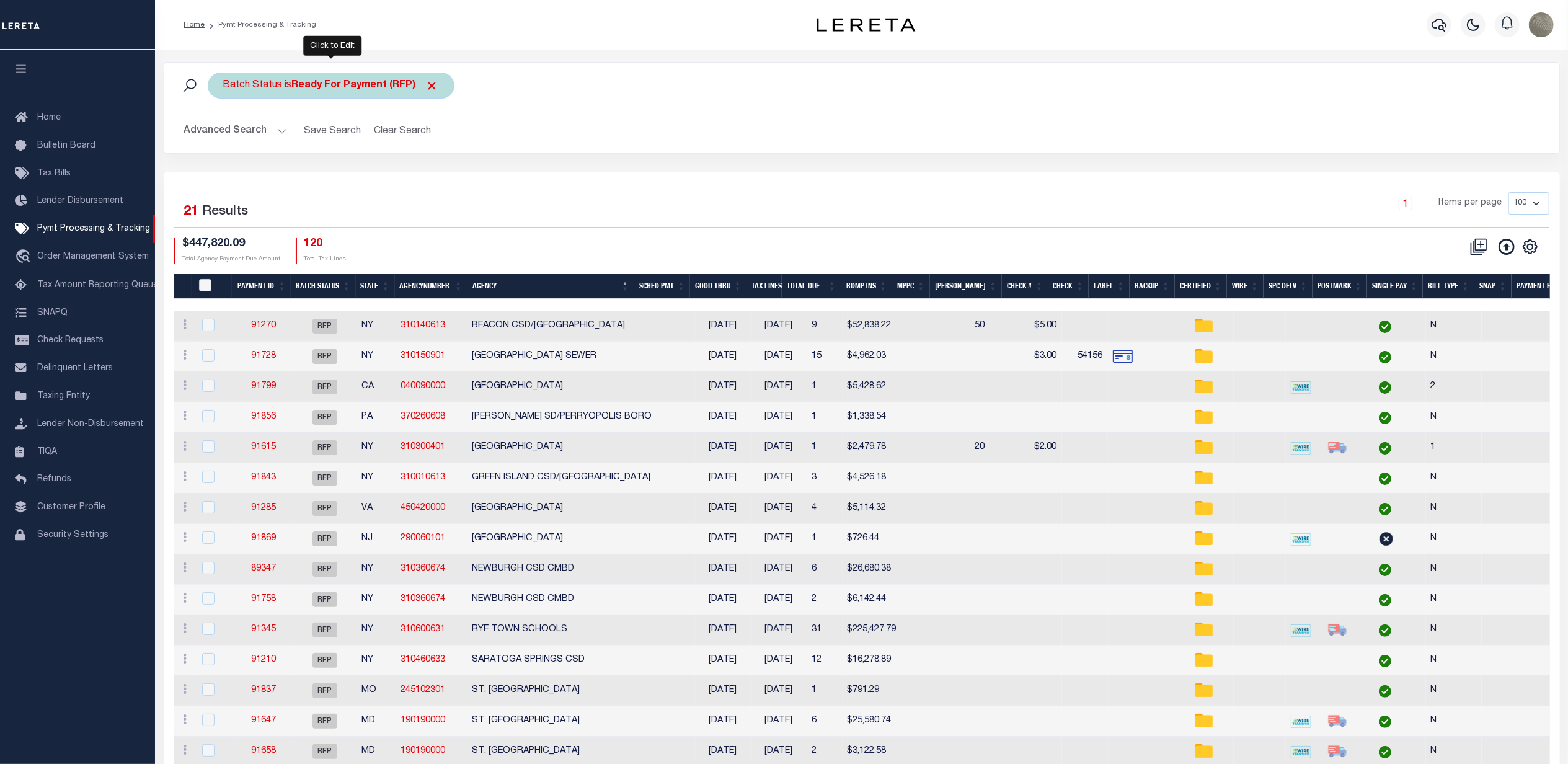
click at [309, 93] on div "Batch Status is Ready For Payment (RFP)" at bounding box center [330, 85] width 246 height 26
click at [296, 145] on select "Awaiting Funds (AWF) Cleared and Complete (CAC) New Check Needed (NCN) Payment …" at bounding box center [315, 146] width 183 height 24
select select "SFP"
click at [224, 135] on select "Awaiting Funds (AWF) Cleared and Complete (CAC) New Check Needed (NCN) Payment …" at bounding box center [315, 146] width 183 height 24
click at [393, 177] on input "Apply" at bounding box center [387, 173] width 36 height 21
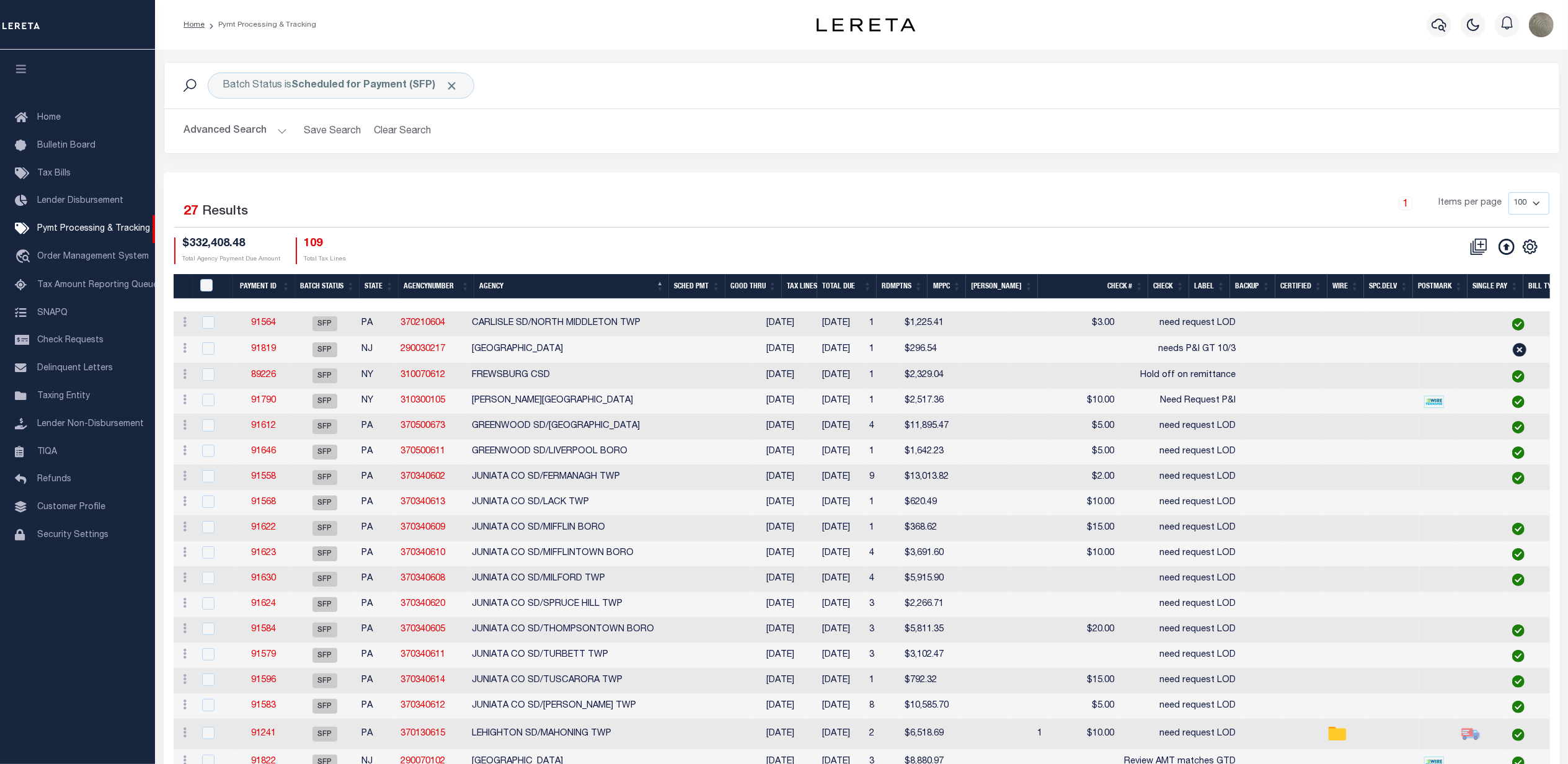
click at [778, 233] on div "Selected 27 Results 1 Items per page 100 200 500 1000 $332,408.48 Total Agency …" at bounding box center [862, 227] width 1395 height 71
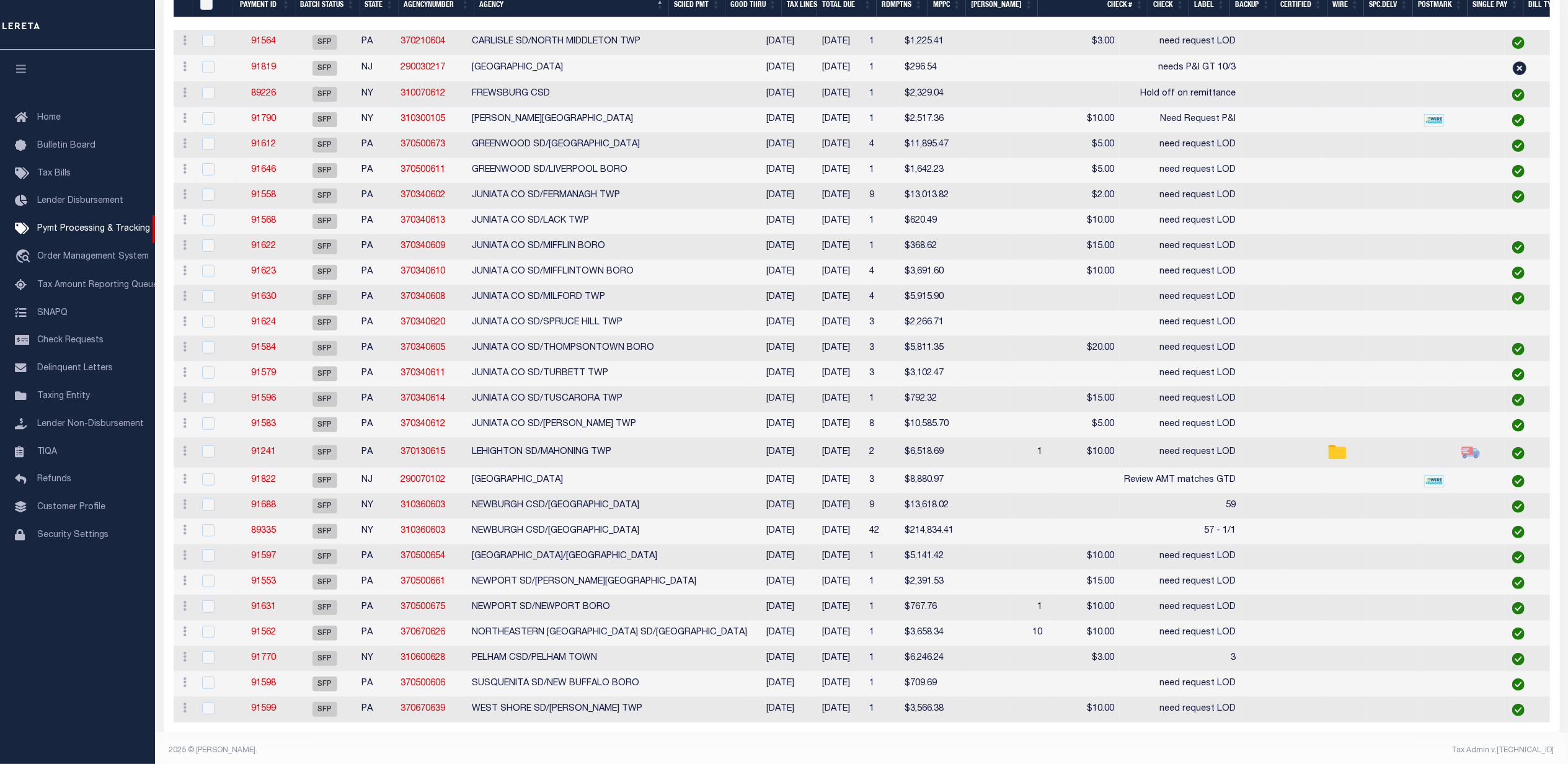
scroll to position [293, 0]
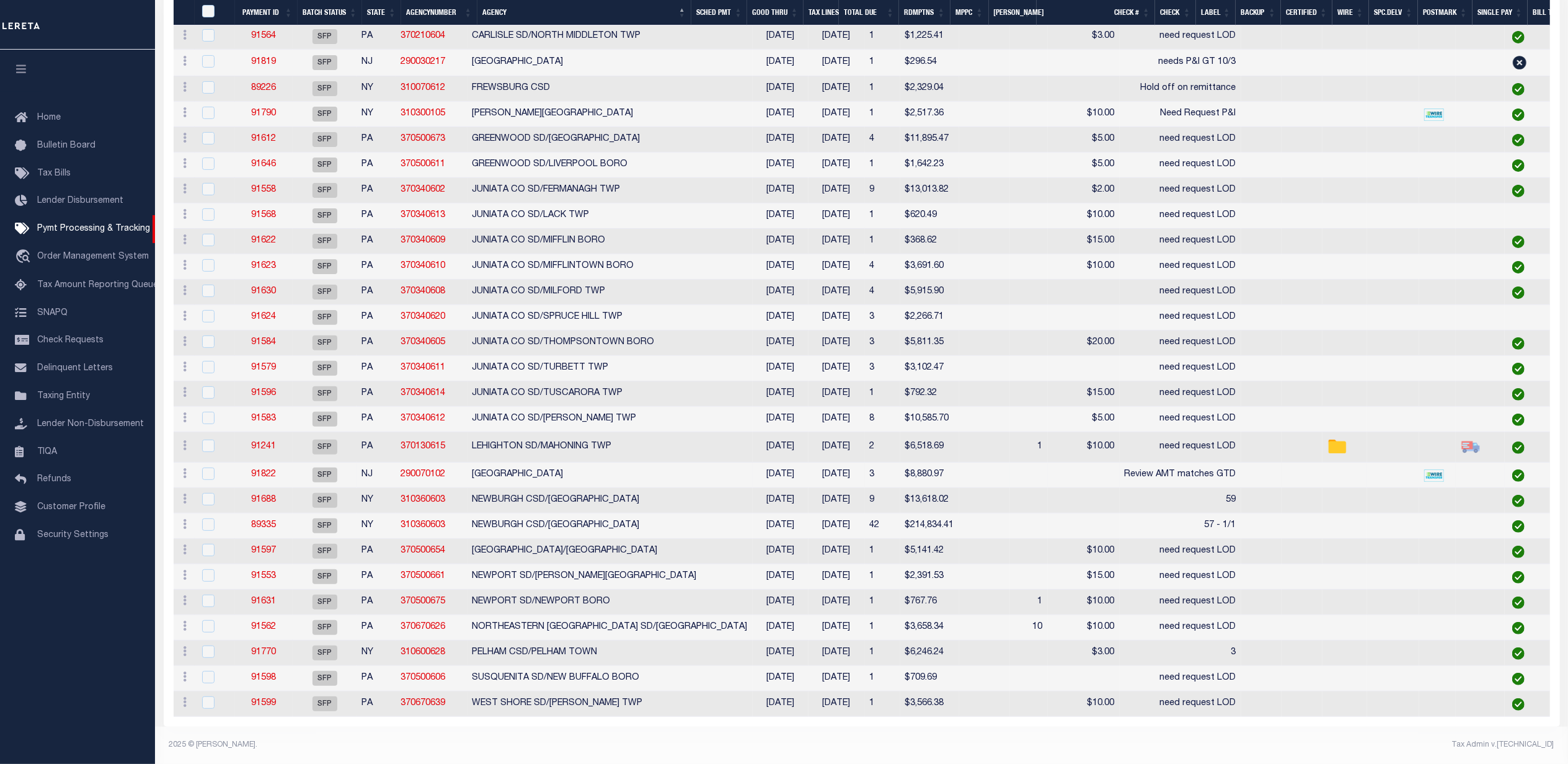
click at [959, 469] on td at bounding box center [984, 475] width 50 height 26
checkbox input "true"
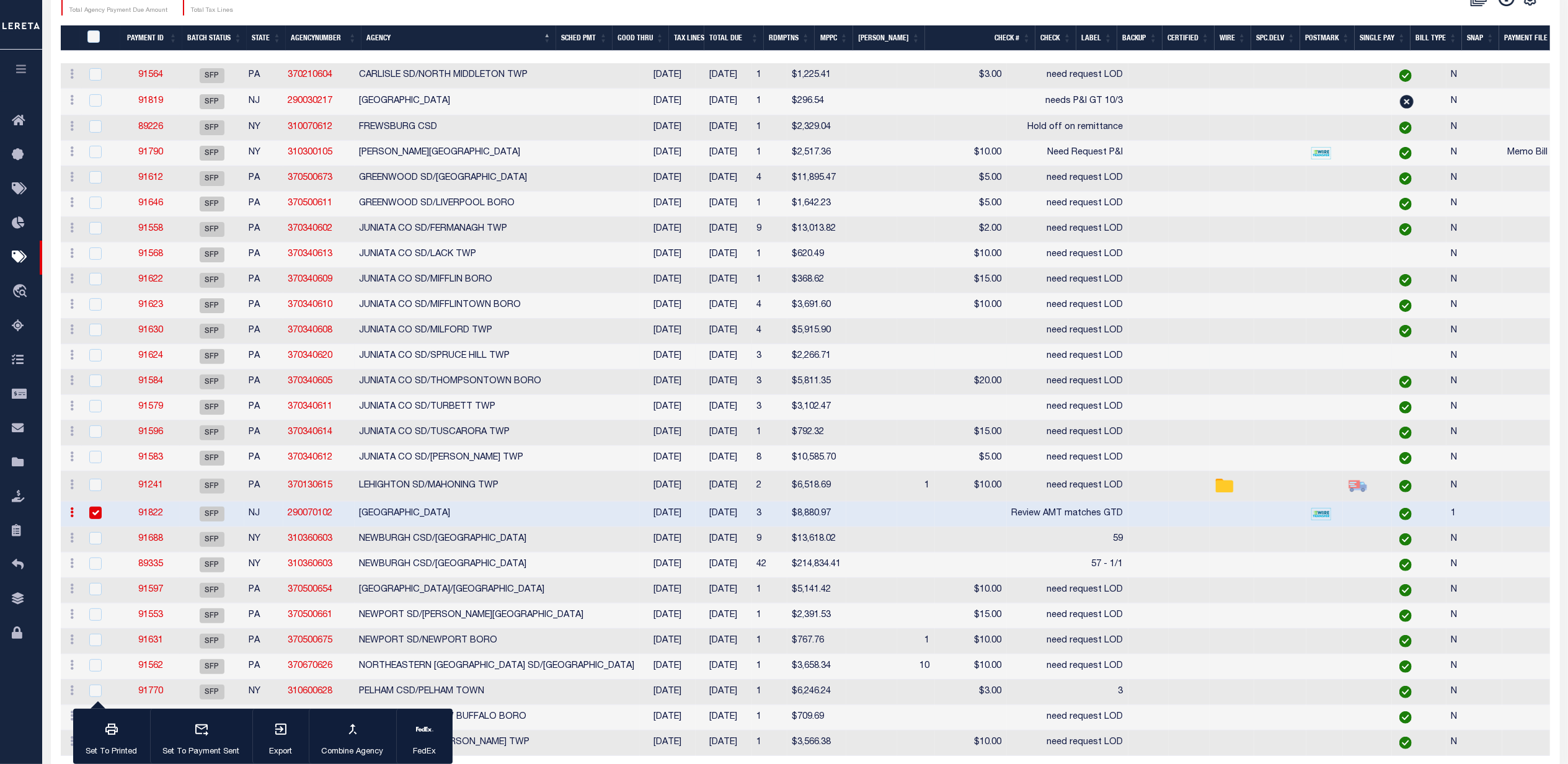
scroll to position [248, 0]
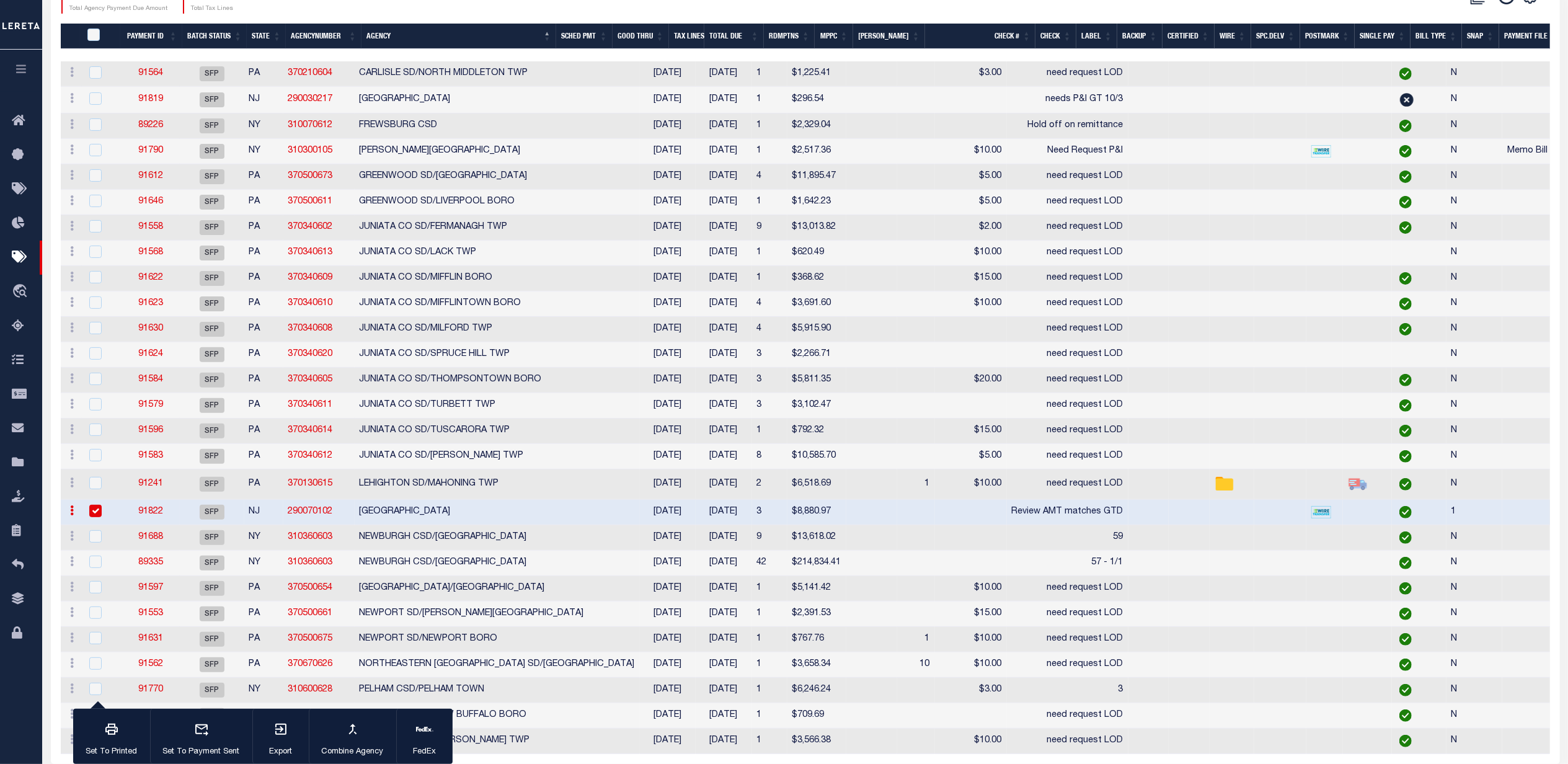
click at [152, 515] on link "91822" at bounding box center [150, 511] width 25 height 9
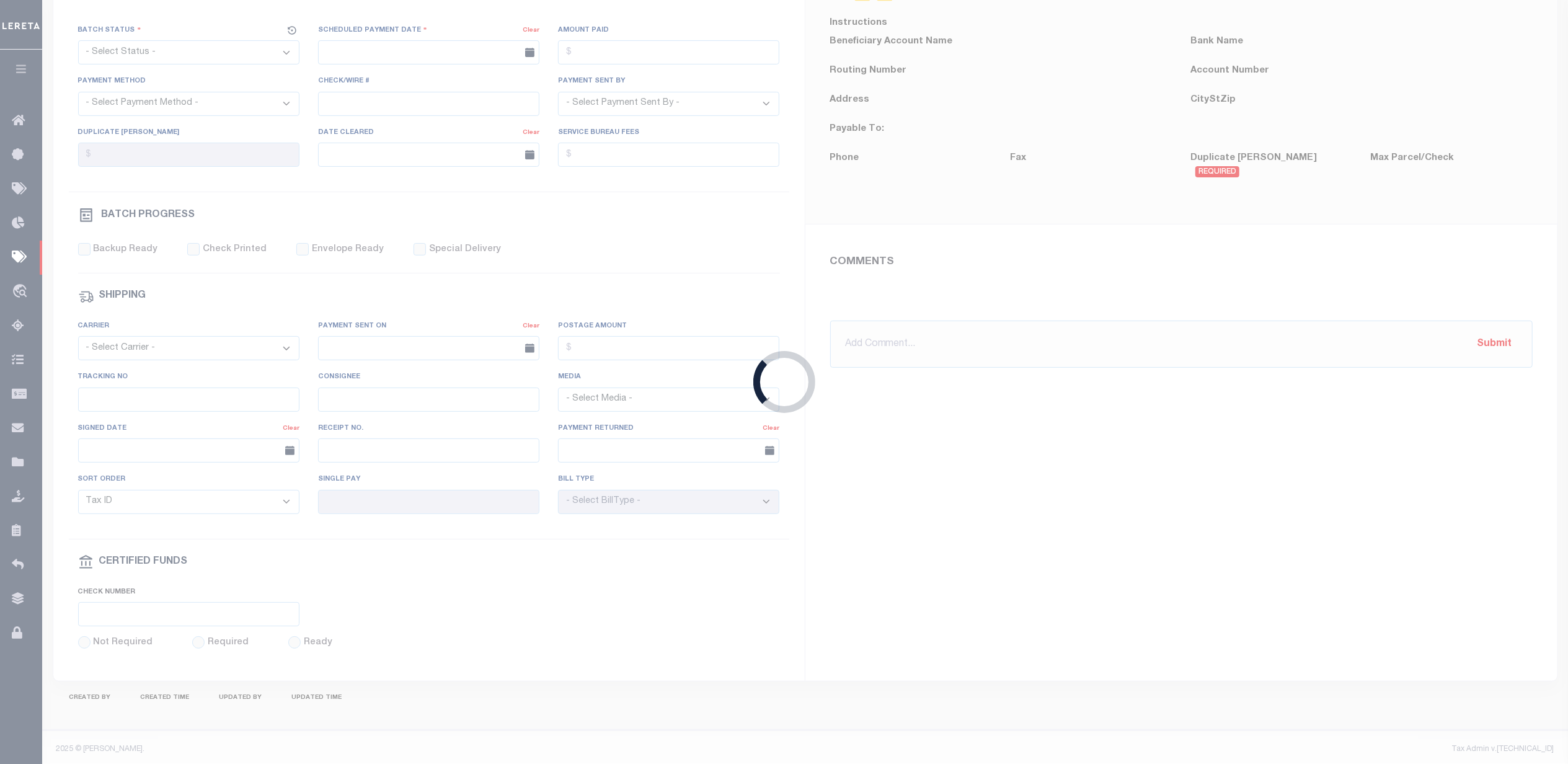
select select "SFP"
type input "[DATE]"
type input "Review AMT matches GTD"
type input "[PERSON_NAME]"
type input "1"
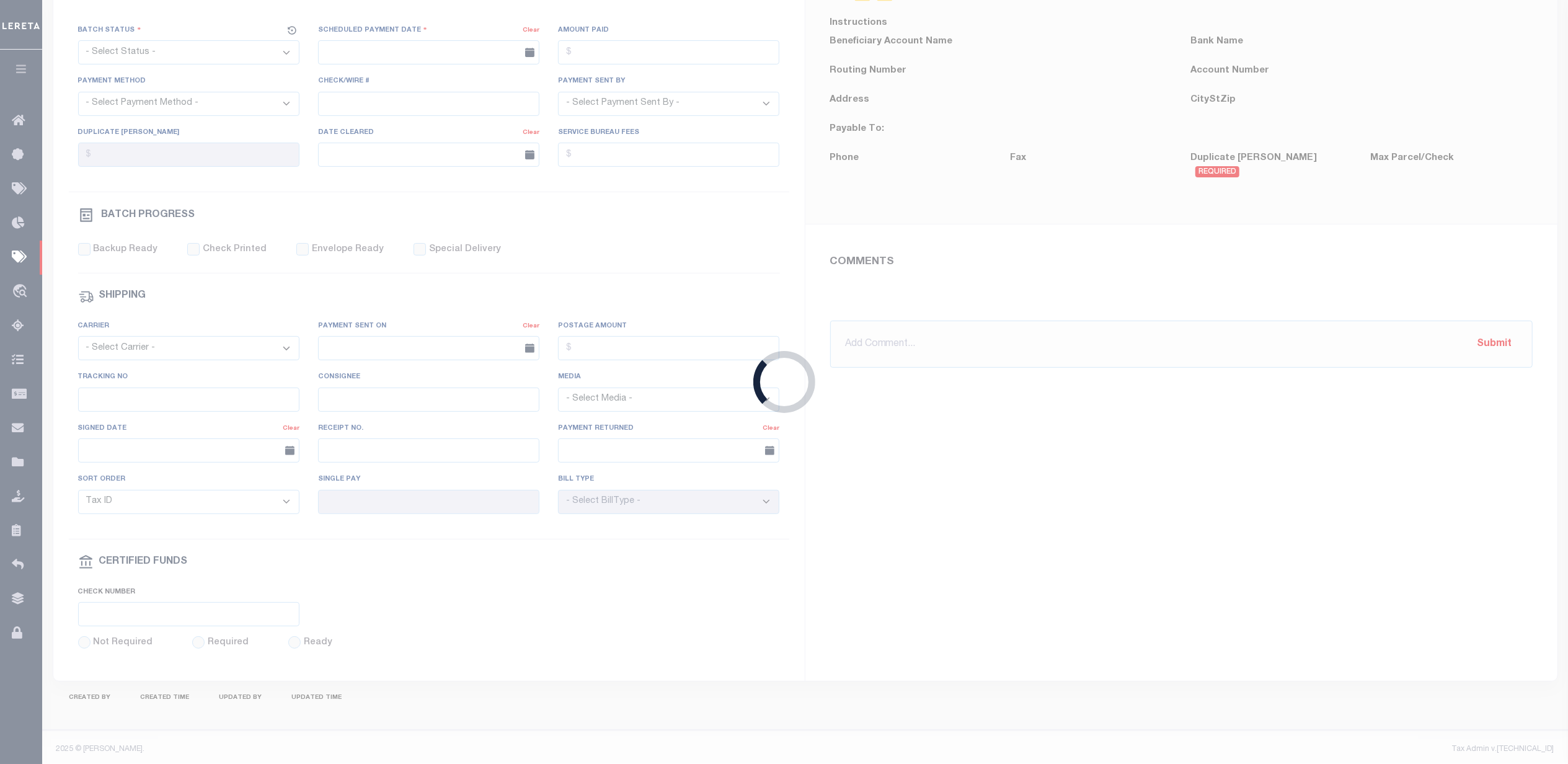
radio input "true"
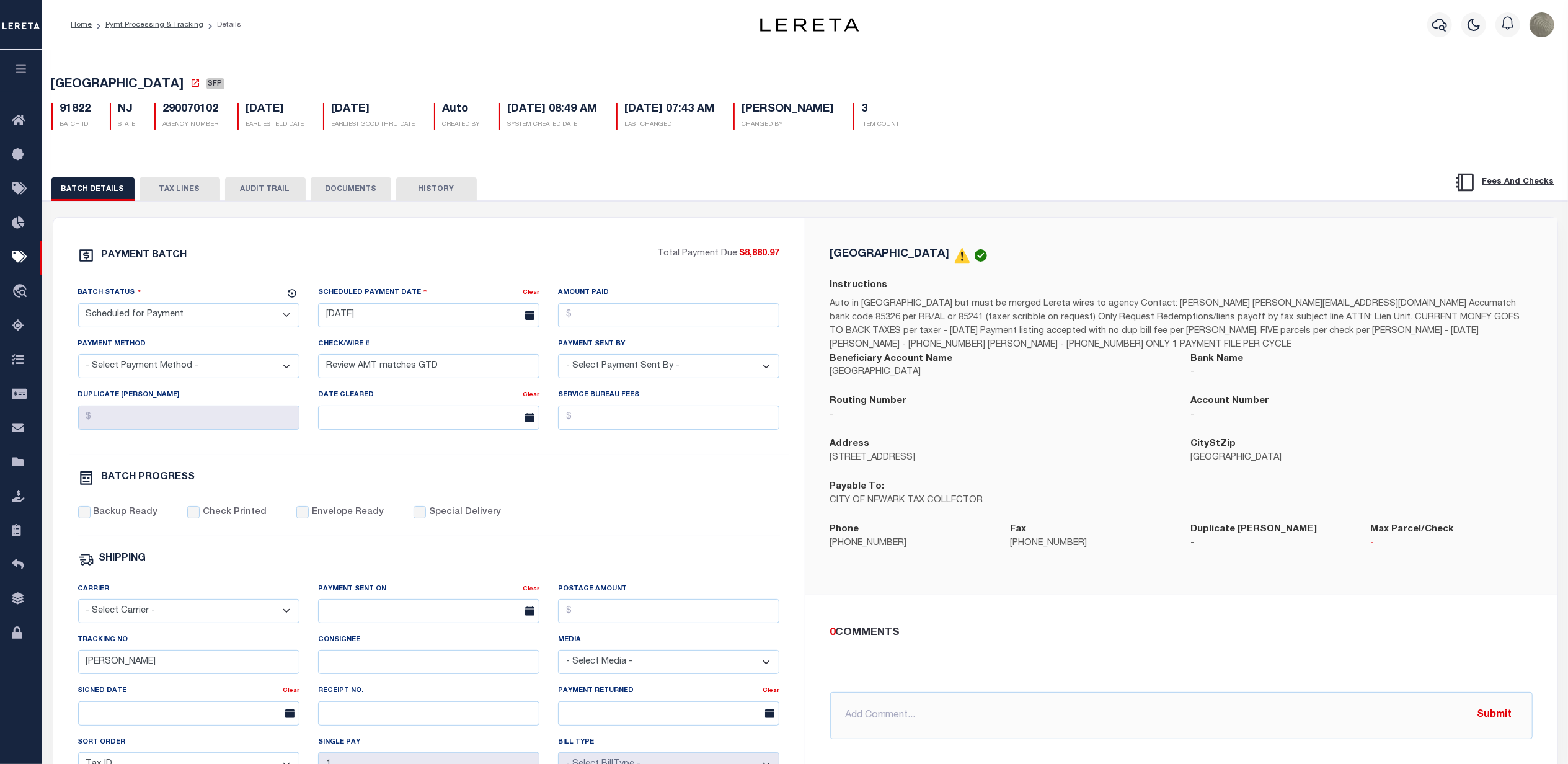
click at [184, 199] on button "TAX LINES" at bounding box center [180, 188] width 81 height 24
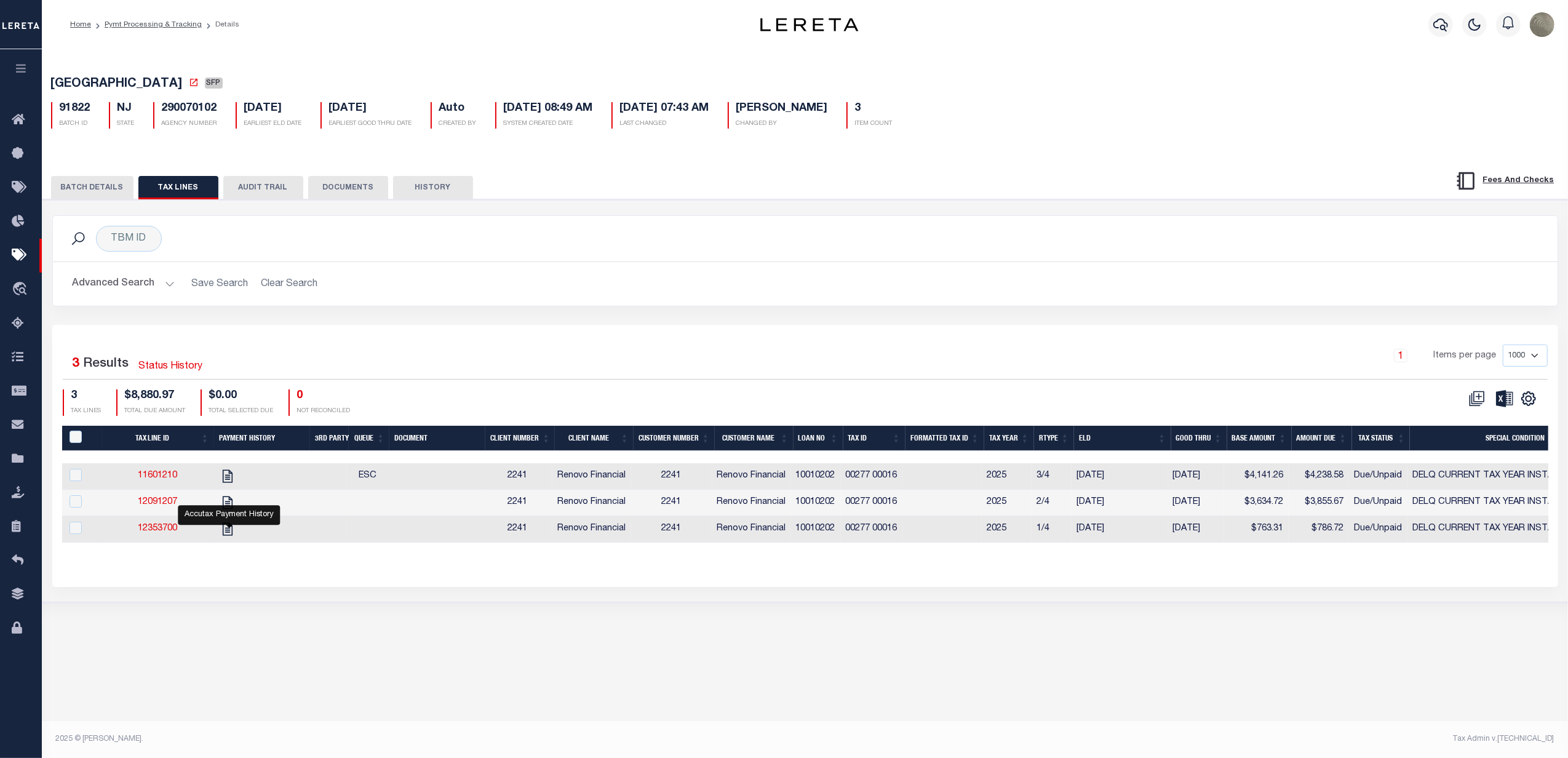
click at [444, 372] on div "1 Items per page 1000 2500 5000 10000" at bounding box center [993, 361] width 1109 height 32
click at [110, 188] on button "BATCH DETAILS" at bounding box center [92, 187] width 82 height 24
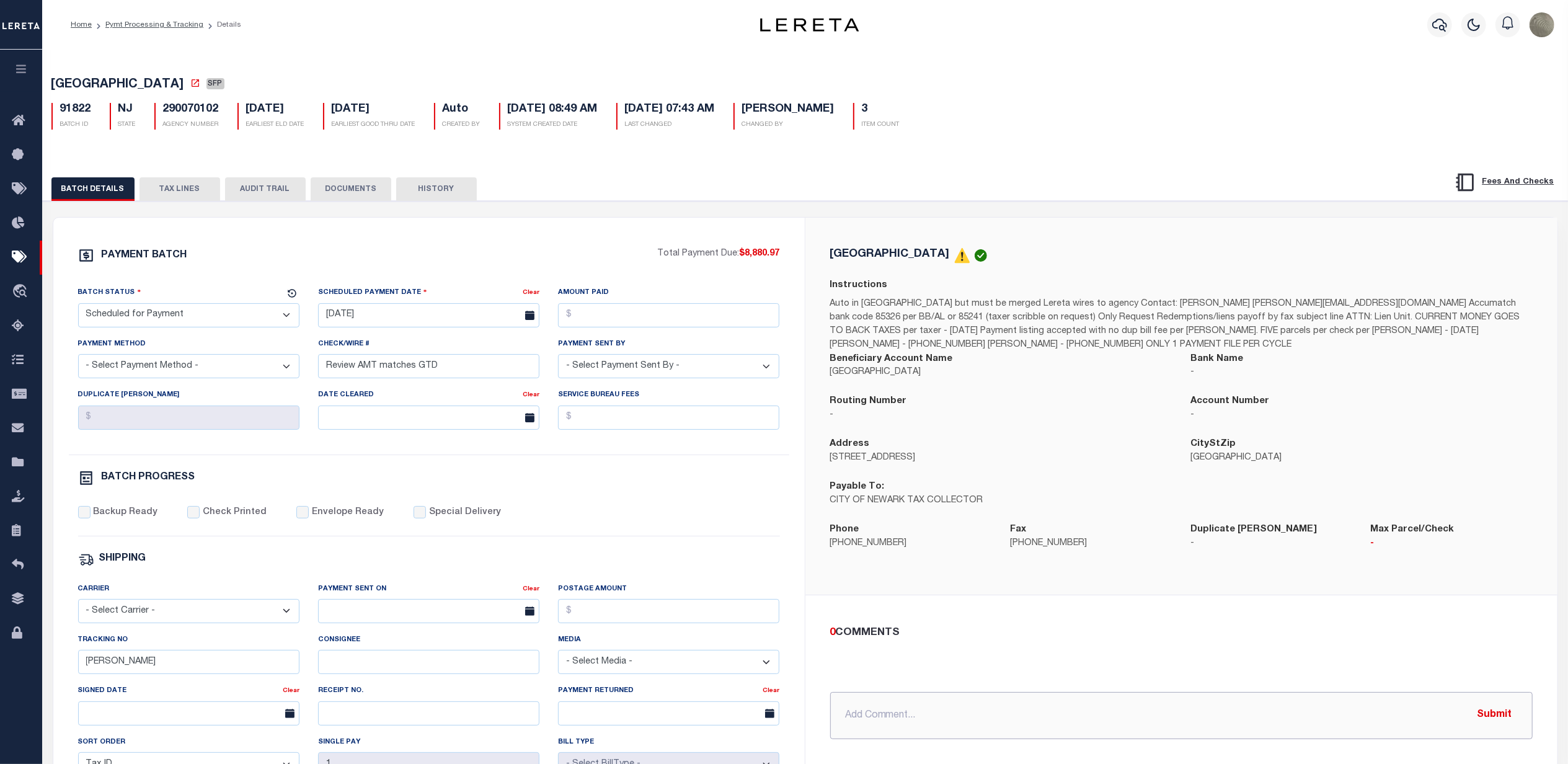
click at [898, 722] on input "text" at bounding box center [1182, 715] width 702 height 48
drag, startPoint x: 451, startPoint y: 378, endPoint x: 309, endPoint y: 376, distance: 142.0
click at [309, 376] on div "Check/Wire # Review AMT matches GTD" at bounding box center [429, 362] width 240 height 50
click at [140, 311] on select "- Select Status - Scheduled for Payment Ready For Payment Payment Sent Cleared …" at bounding box center [188, 315] width 222 height 24
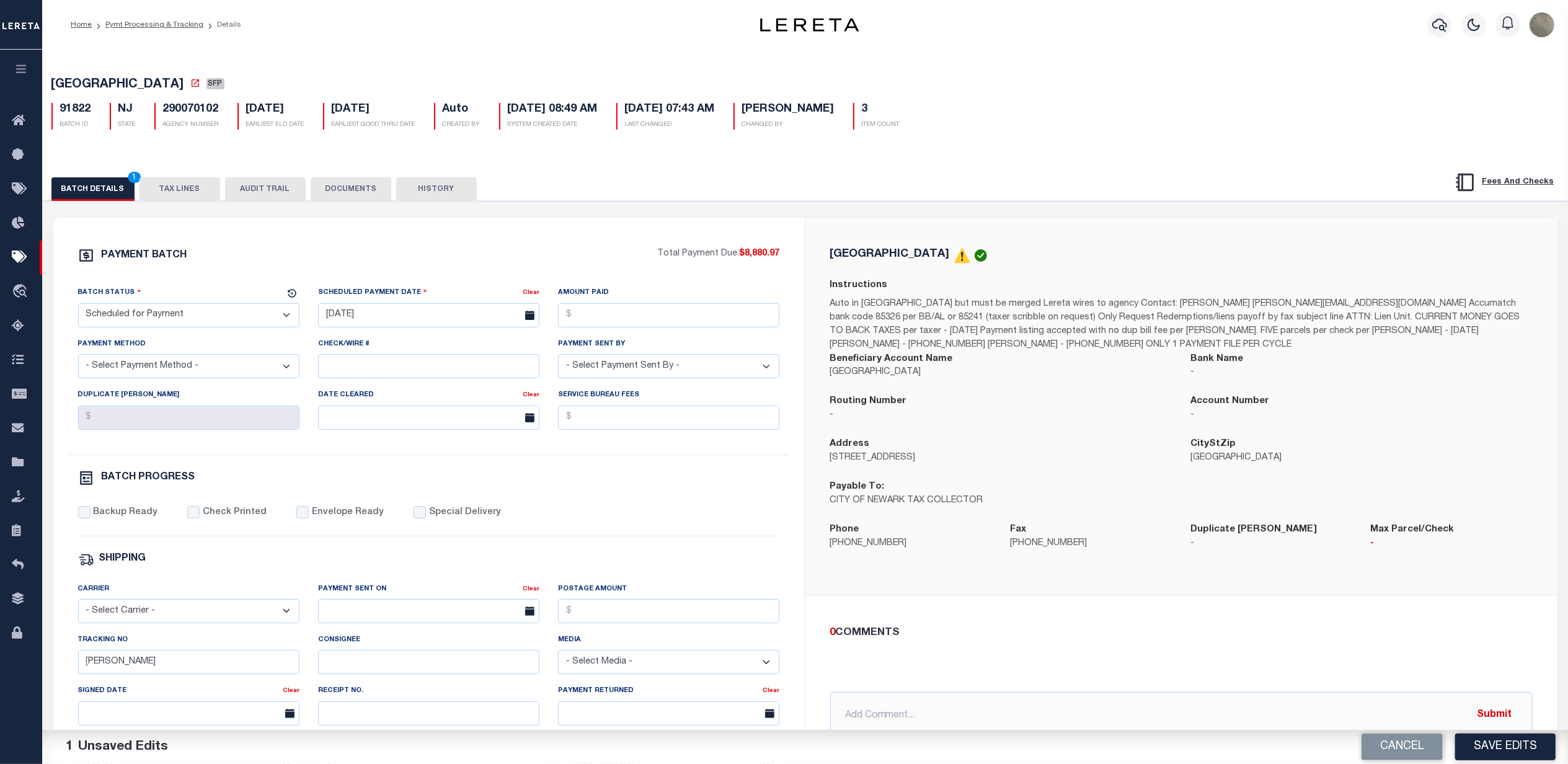
select select "RFP"
click at [78, 307] on select "- Select Status - Scheduled for Payment Ready For Payment Payment Sent Cleared …" at bounding box center [188, 315] width 222 height 24
click at [177, 367] on select "- Select Payment Method - ACH Certified Check Check Direct Deposit Wire Transfer" at bounding box center [188, 365] width 222 height 24
select select "CHK"
click at [78, 359] on select "- Select Payment Method - ACH Certified Check Check Direct Deposit Wire Transfer" at bounding box center [188, 365] width 222 height 24
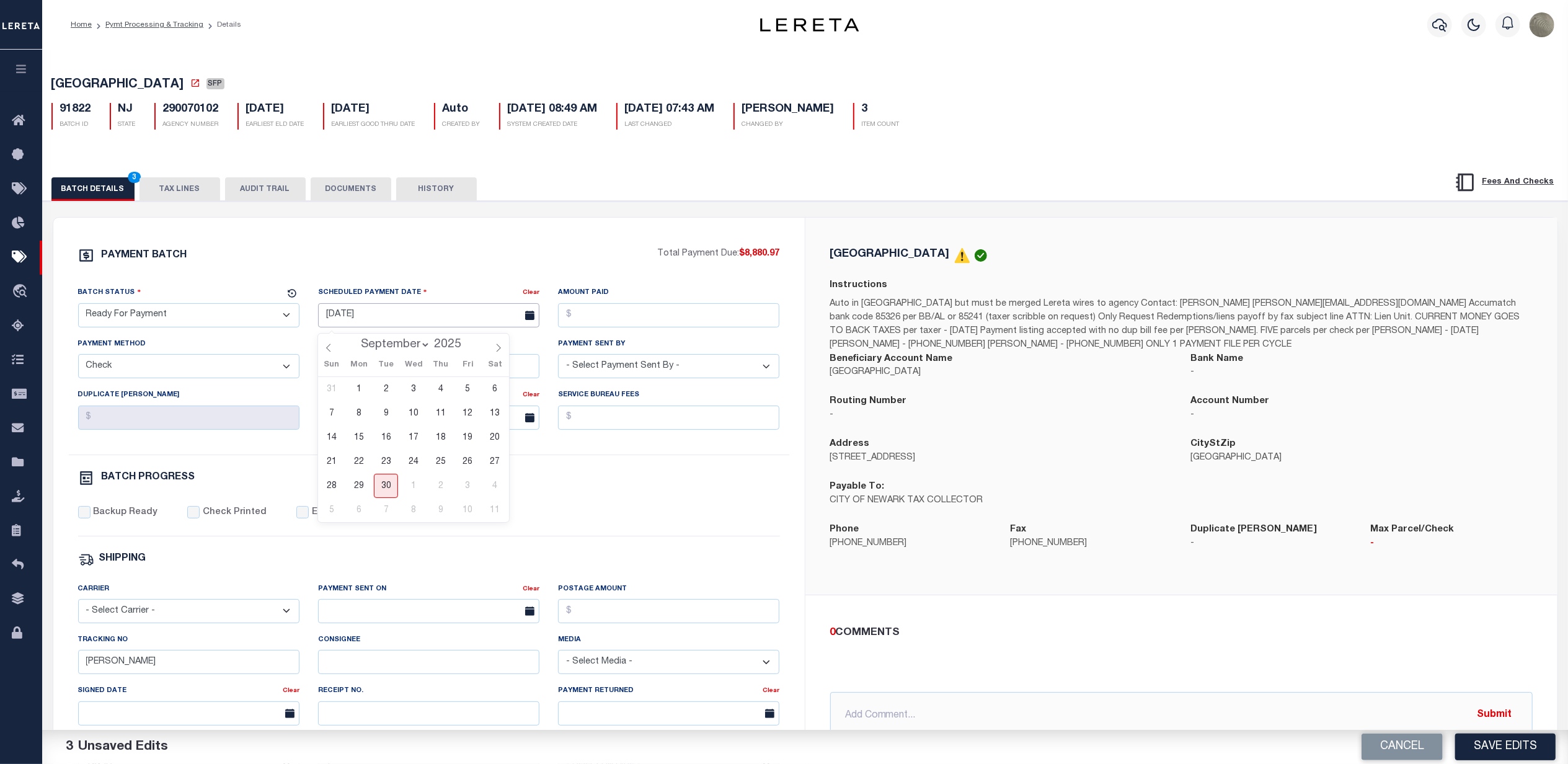
click at [348, 322] on input "08/06/2025" at bounding box center [428, 315] width 222 height 24
click at [388, 487] on span "30" at bounding box center [385, 485] width 24 height 24
type input "09/30/2025"
click at [682, 323] on input "Amount Paid" at bounding box center [668, 315] width 222 height 24
type input "$8,880.97"
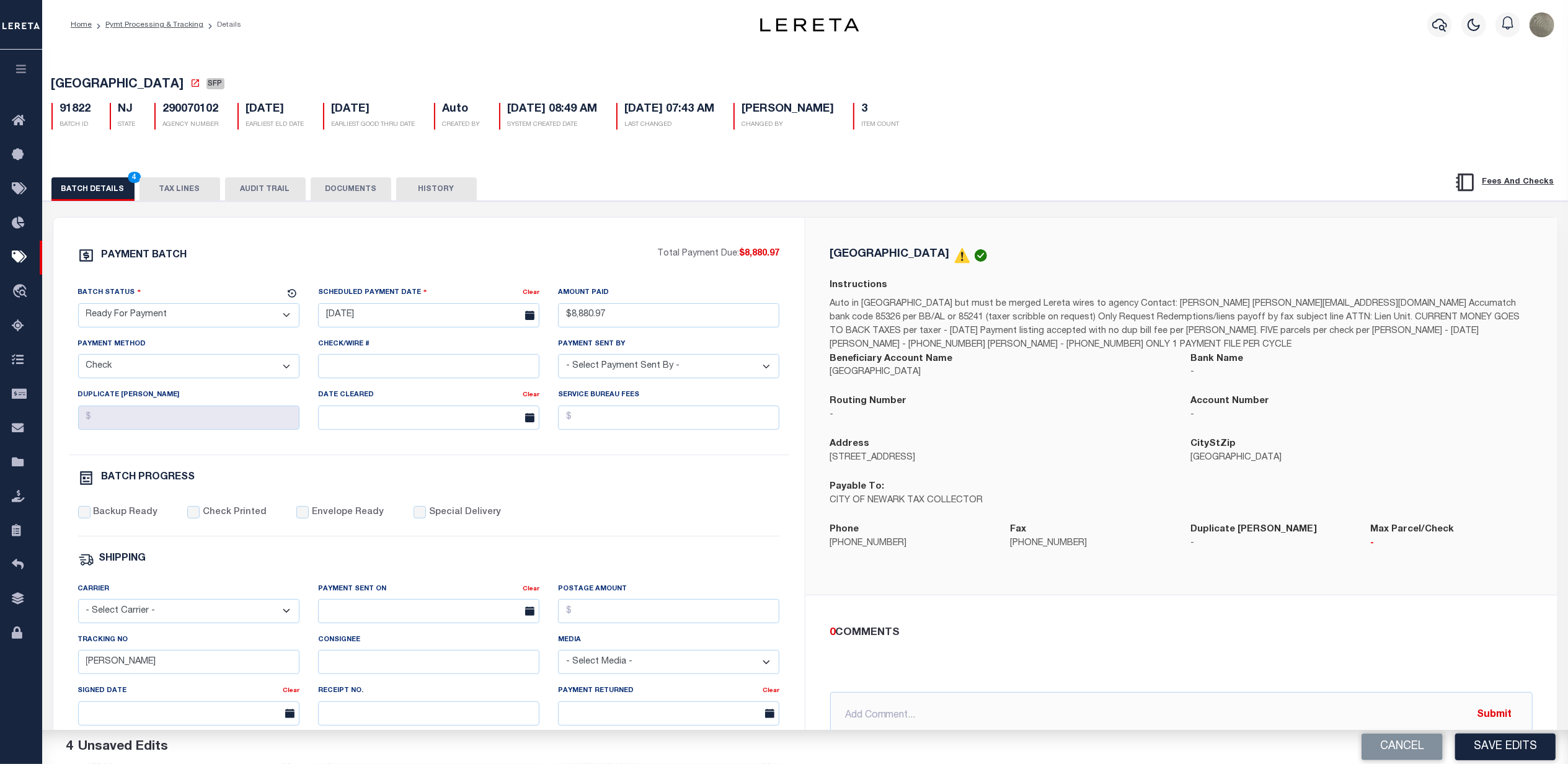
drag, startPoint x: 617, startPoint y: 365, endPoint x: 610, endPoint y: 362, distance: 7.6
click at [617, 365] on select "- Select Payment Sent By - Aakash Patel Abdul Muzain Adams, Pamela S Adhikary R…" at bounding box center [668, 365] width 222 height 24
select select "Villatoro-Benitez, Andres"
click at [558, 359] on select "- Select Payment Sent By - Aakash Patel Abdul Muzain Adams, Pamela S Adhikary R…" at bounding box center [668, 365] width 222 height 24
click at [109, 519] on label "Backup Ready" at bounding box center [126, 513] width 65 height 13
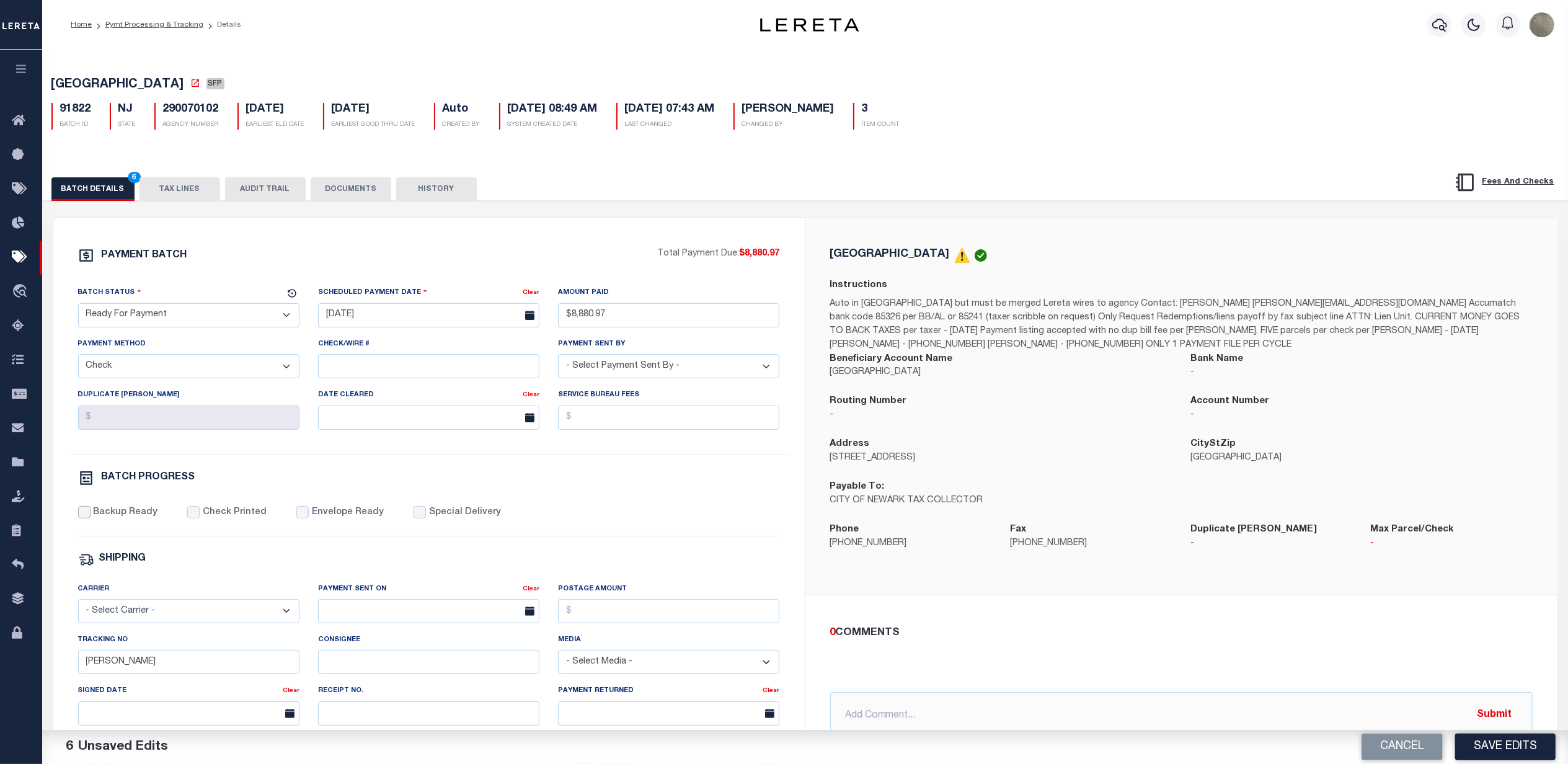
click at [90, 519] on input "Backup Ready" at bounding box center [84, 512] width 12 height 12
checkbox input "true"
drag, startPoint x: 124, startPoint y: 671, endPoint x: 42, endPoint y: 663, distance: 82.4
click at [42, 671] on div "PAYMENT BATCH Total Payment Due: $8,880.97 Batch Status" at bounding box center [805, 601] width 1538 height 802
click at [1497, 742] on button "Save Edits" at bounding box center [1505, 747] width 101 height 27
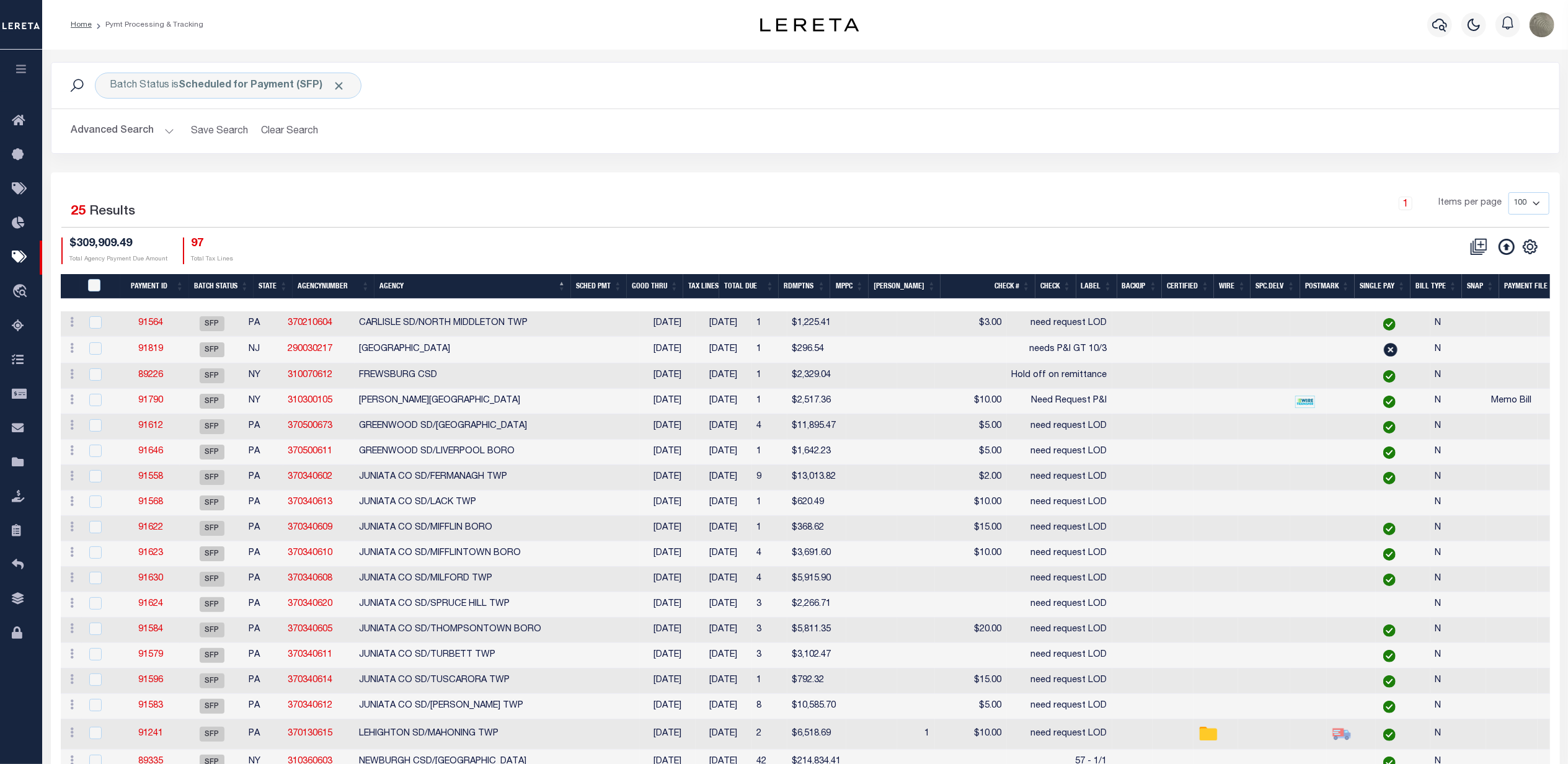
click at [693, 214] on div "1 Items per page 100 200 500 1000" at bounding box center [993, 208] width 1111 height 32
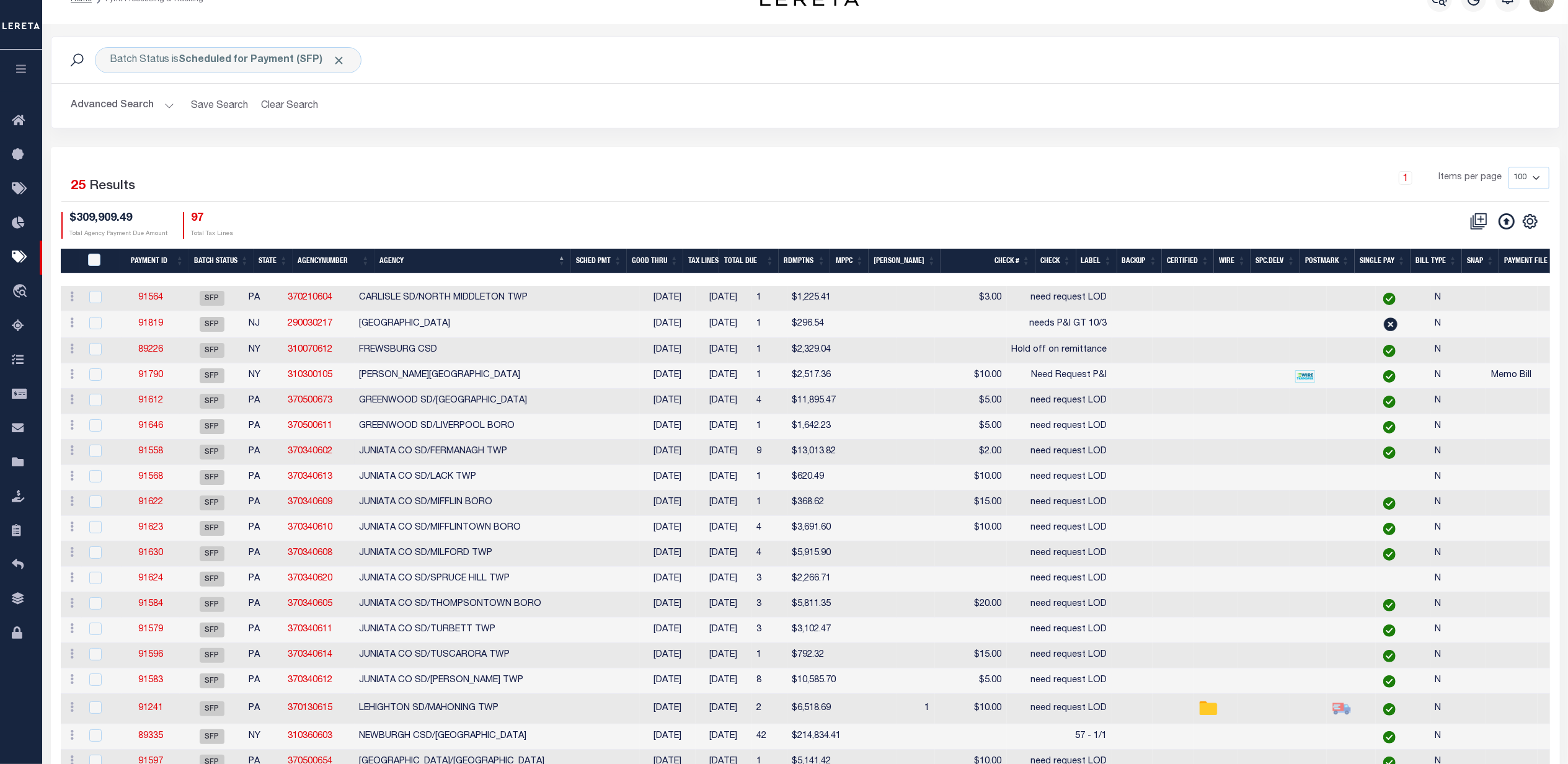
scroll to position [6, 0]
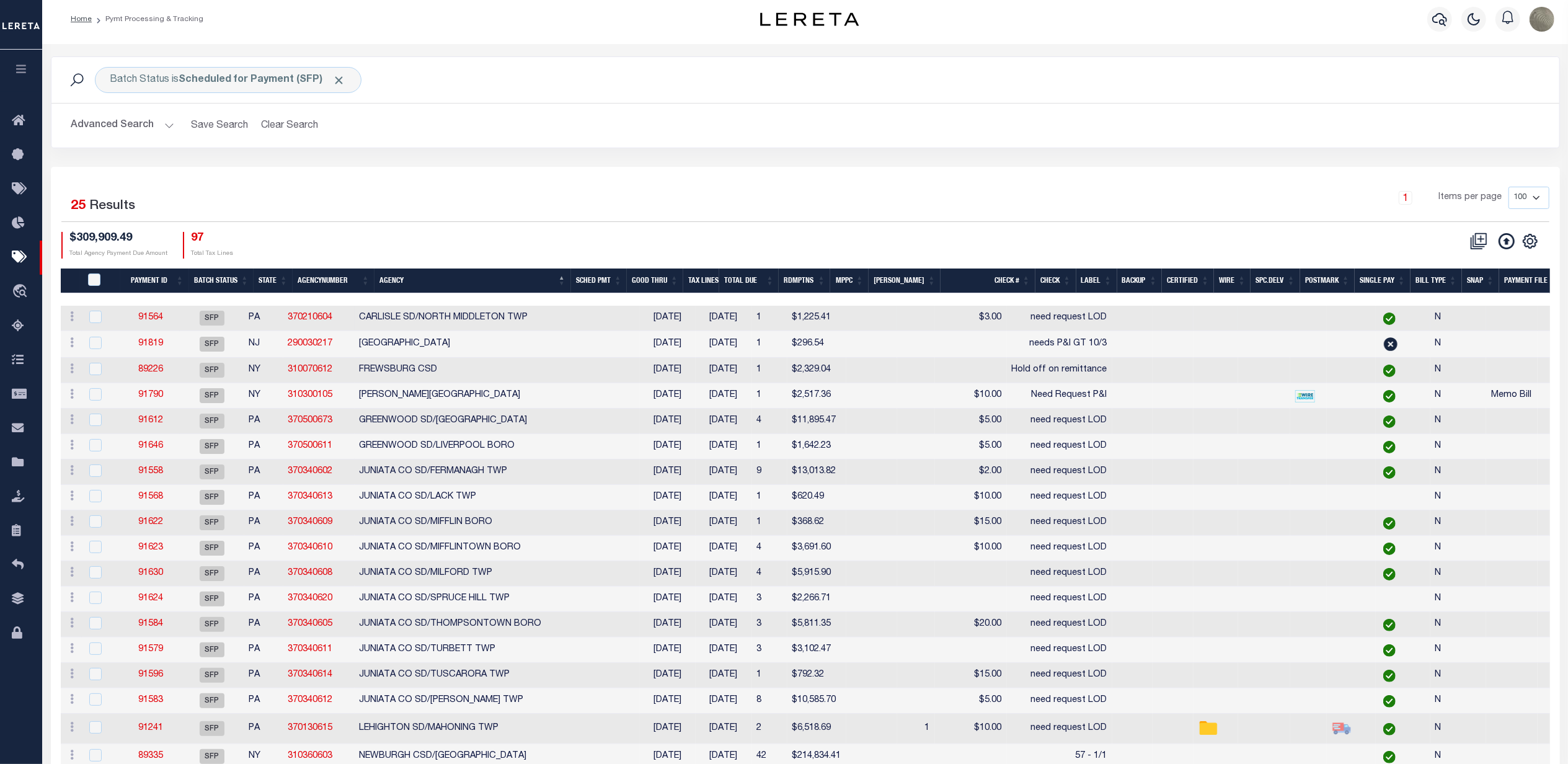
type input "$8,880.97"
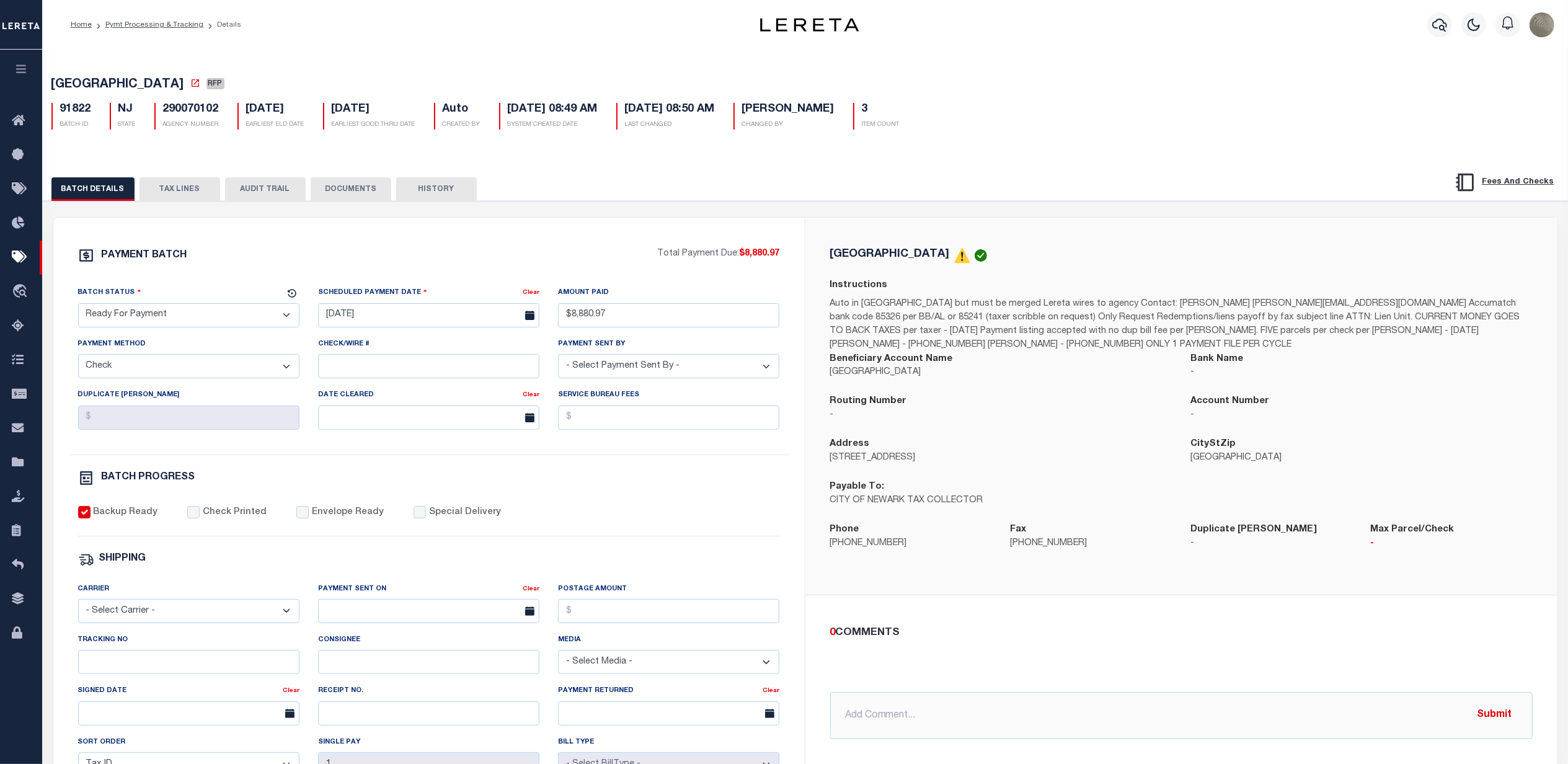
click at [646, 238] on div "PAYMENT BATCH Total Payment Due: $8,880.97 Batch Status" at bounding box center [429, 580] width 752 height 725
drag, startPoint x: 891, startPoint y: 545, endPoint x: 827, endPoint y: 548, distance: 64.1
click at [827, 548] on div "Phone 973-733-3790" at bounding box center [911, 543] width 181 height 43
click at [616, 251] on div "PAYMENT BATCH" at bounding box center [367, 259] width 579 height 24
drag, startPoint x: 784, startPoint y: 261, endPoint x: 743, endPoint y: 261, distance: 41.0
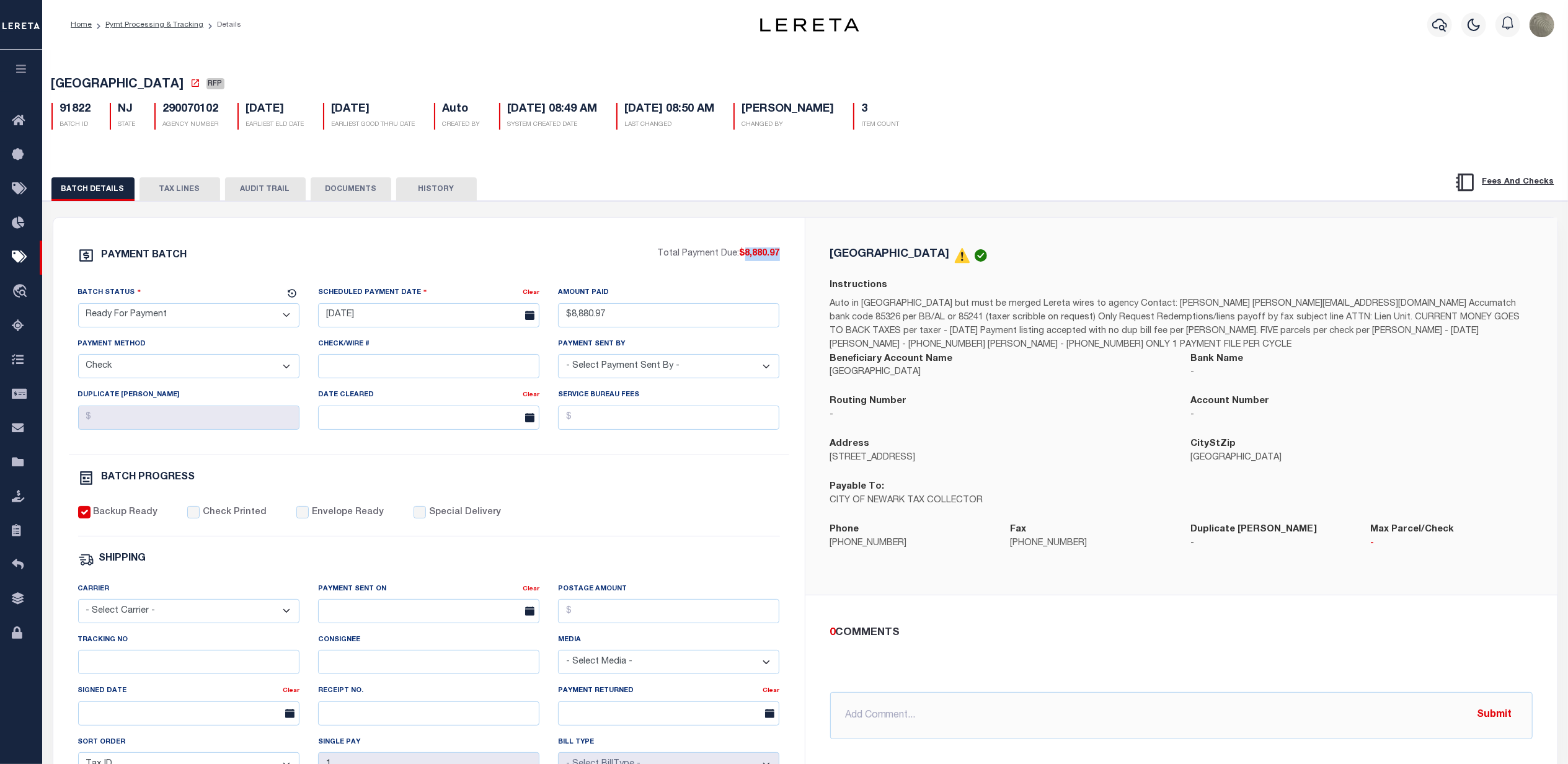
click at [743, 261] on div "PAYMENT BATCH Total Payment Due: $8,880.97 Batch Status - Select Status -" at bounding box center [429, 580] width 722 height 666
click at [743, 258] on span "$8,880.97" at bounding box center [759, 253] width 40 height 9
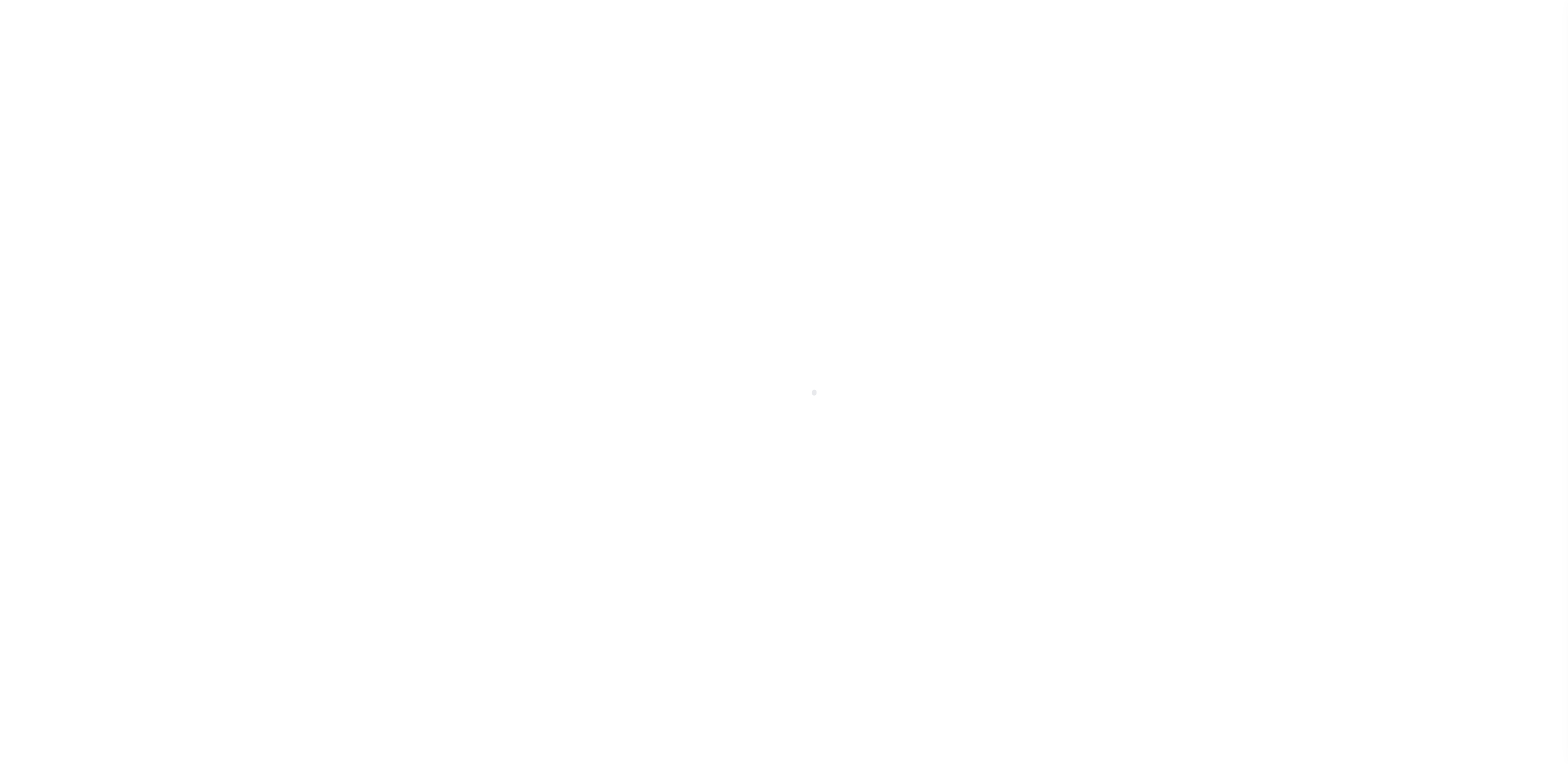
select select "SFP"
select select "8"
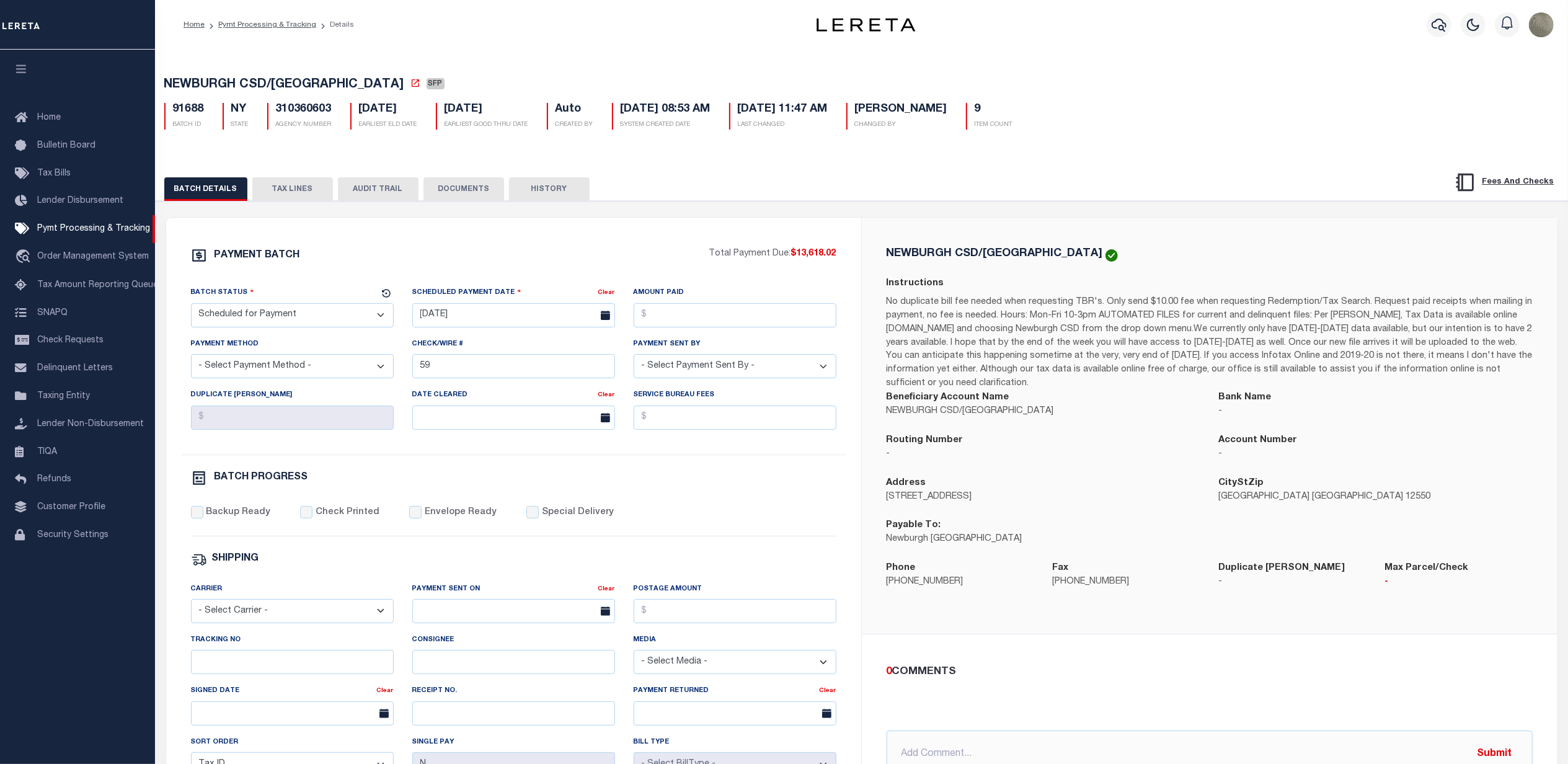
click at [291, 309] on select "- Select Status - Scheduled for Payment Ready For Payment Payment Sent Cleared …" at bounding box center [292, 315] width 203 height 24
select select "RFP"
click at [191, 307] on select "- Select Status - Scheduled for Payment Ready For Payment Payment Sent Cleared …" at bounding box center [292, 315] width 203 height 24
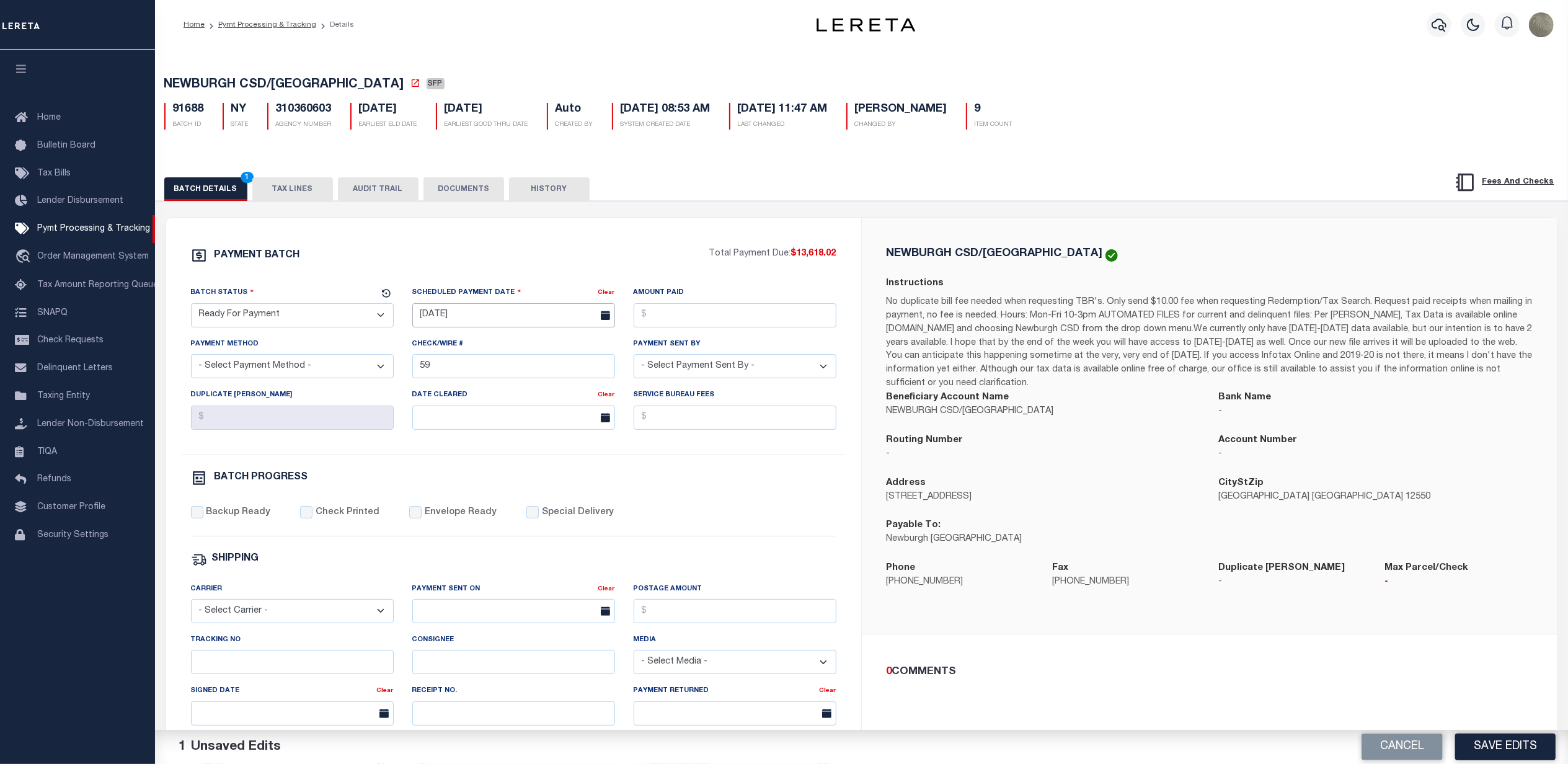
click at [498, 321] on input "[DATE]" at bounding box center [513, 315] width 203 height 24
click at [484, 483] on span "30" at bounding box center [480, 485] width 24 height 24
type input "[DATE]"
click at [700, 319] on input "Amount Paid" at bounding box center [735, 315] width 203 height 24
type input "$13,618.02"
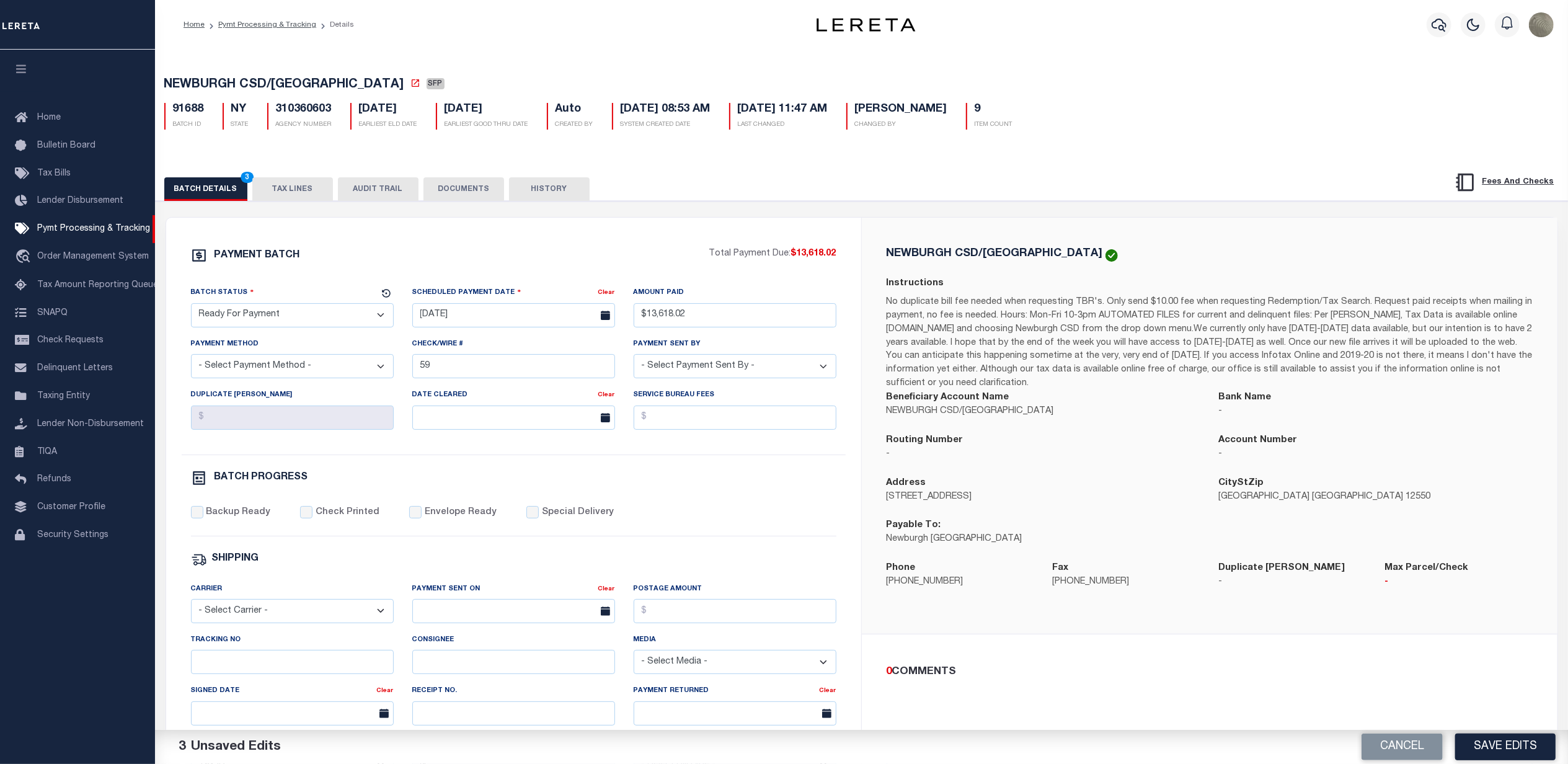
click at [271, 362] on select "- Select Payment Method - ACH Certified Check Check Direct Deposit Wire Transfer" at bounding box center [292, 365] width 203 height 24
select select "CHK"
click at [191, 359] on select "- Select Payment Method - ACH Certified Check Check Direct Deposit Wire Transfer" at bounding box center [292, 365] width 203 height 24
drag, startPoint x: 537, startPoint y: 382, endPoint x: 537, endPoint y: 375, distance: 7.0
click at [537, 377] on input "59" at bounding box center [513, 365] width 203 height 24
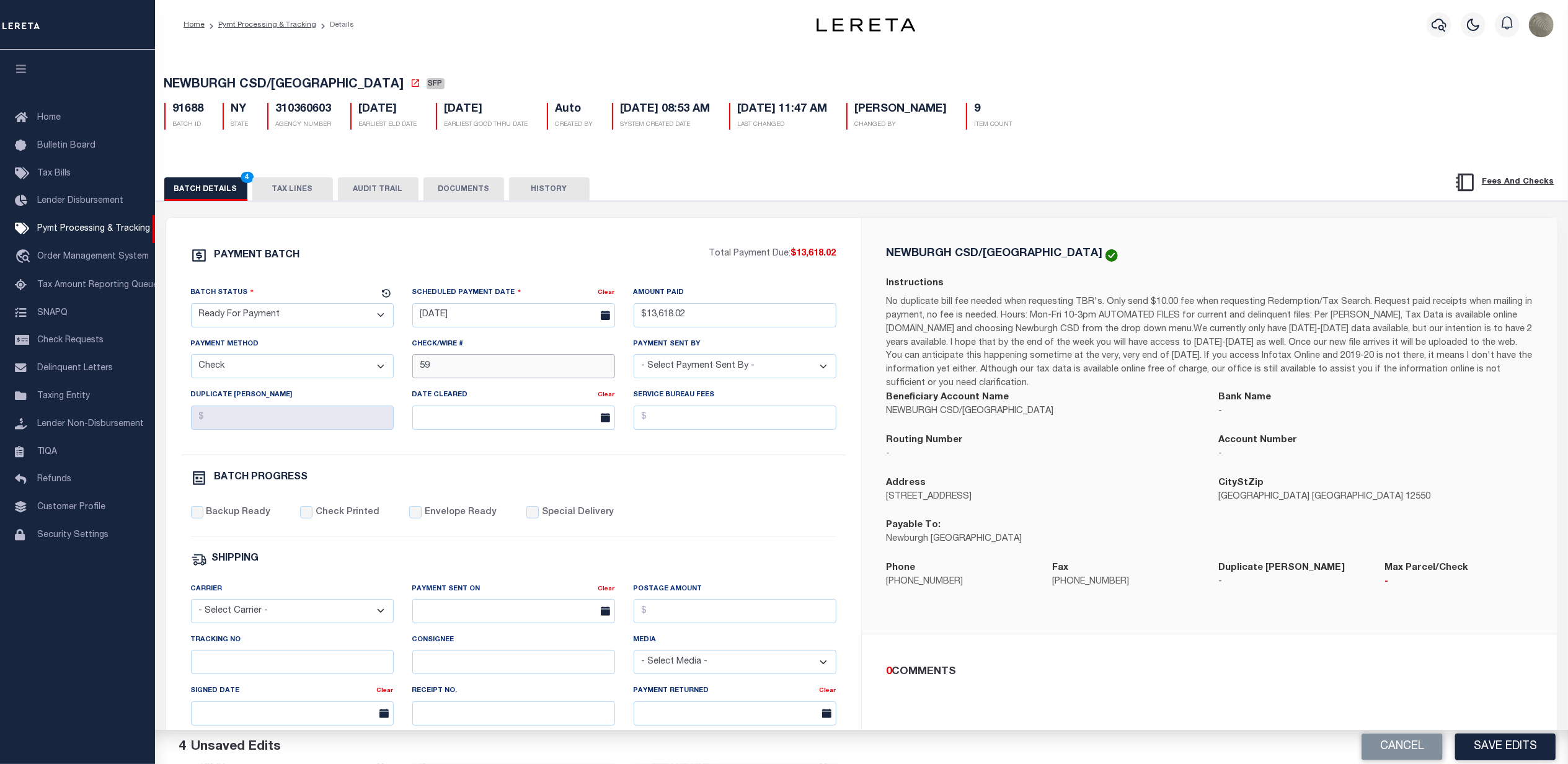
click at [537, 375] on input "59" at bounding box center [513, 365] width 203 height 24
click at [722, 372] on select "- Select Payment Sent By - [PERSON_NAME] [PERSON_NAME] [PERSON_NAME] [PERSON_NA…" at bounding box center [735, 365] width 203 height 24
select select "[PERSON_NAME]"
click at [634, 359] on select "- Select Payment Sent By - [PERSON_NAME] [PERSON_NAME] [PERSON_NAME] [PERSON_NA…" at bounding box center [735, 365] width 203 height 24
click at [209, 519] on label "Backup Ready" at bounding box center [238, 513] width 65 height 13
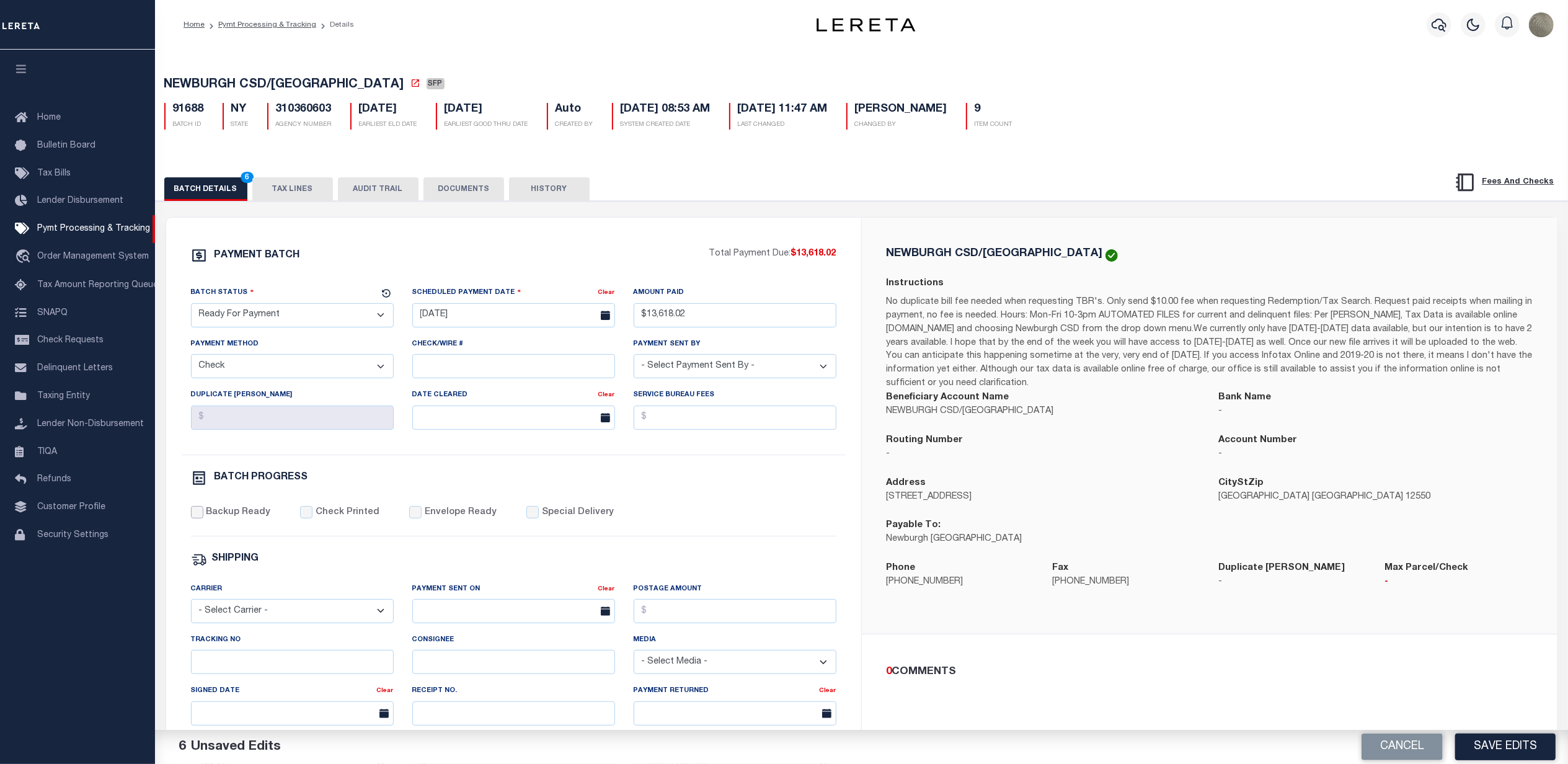
click at [204, 519] on input "Backup Ready" at bounding box center [197, 512] width 12 height 12
checkbox input "true"
click at [878, 305] on div "Instructions" at bounding box center [1209, 334] width 665 height 114
click at [1012, 306] on p "No duplicate bill fee needed when requesting TBR's. Only send $10.00 fee when r…" at bounding box center [1209, 343] width 646 height 95
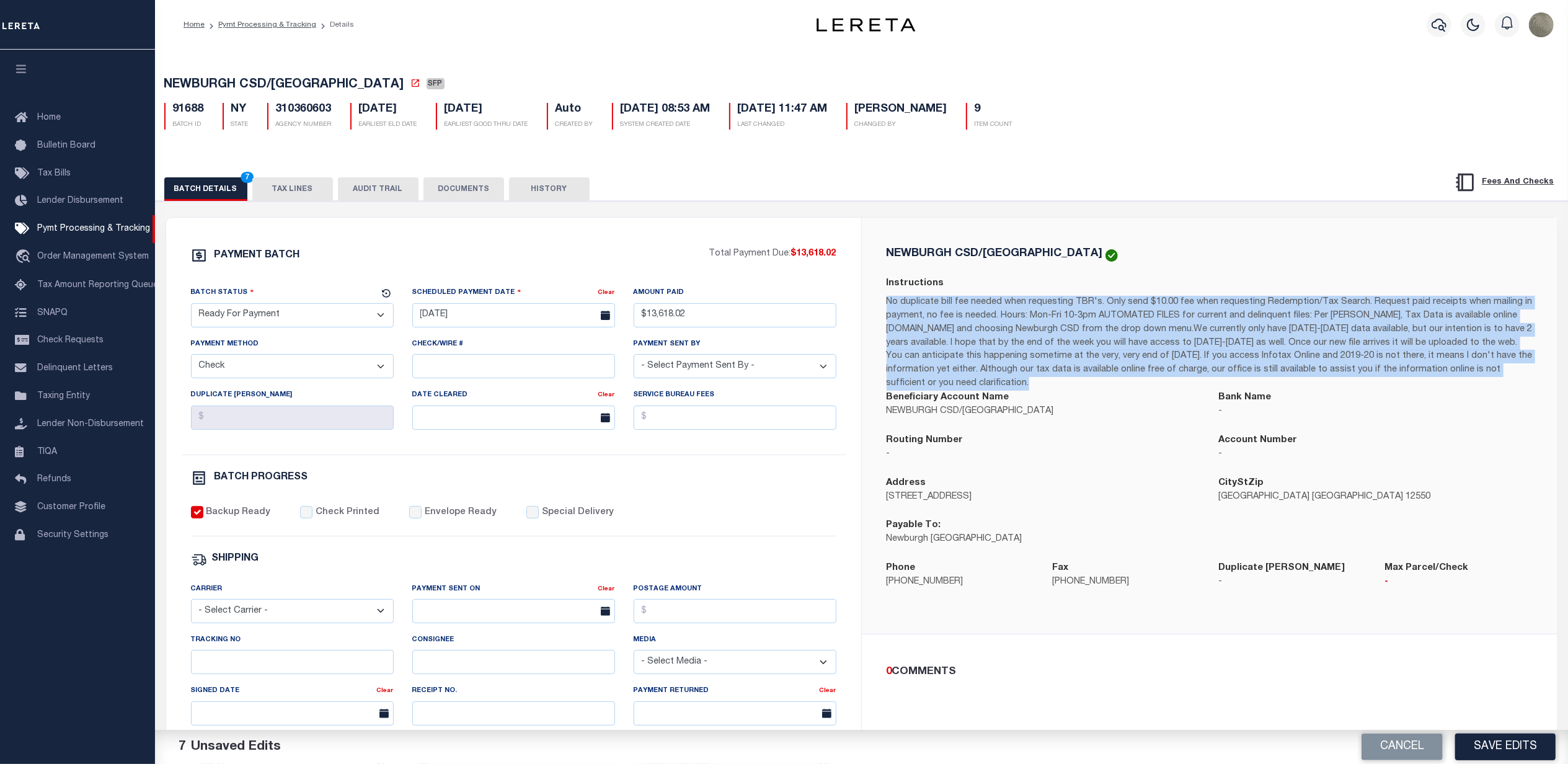
click at [1012, 306] on p "No duplicate bill fee needed when requesting TBR's. Only send $10.00 fee when r…" at bounding box center [1209, 343] width 646 height 95
click at [1012, 305] on p "No duplicate bill fee needed when requesting TBR's. Only send $10.00 fee when r…" at bounding box center [1209, 343] width 646 height 95
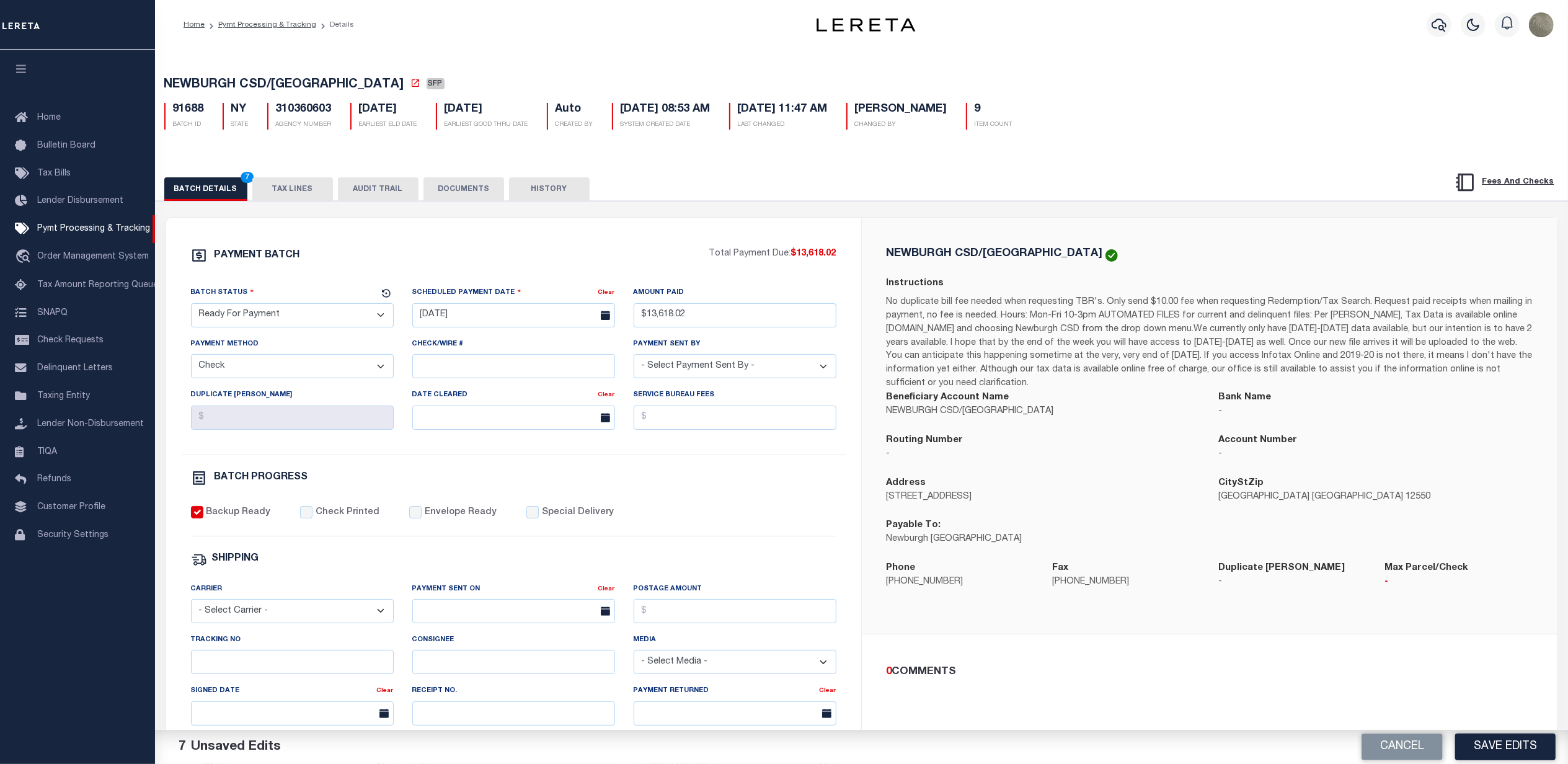
click at [1012, 305] on p "No duplicate bill fee needed when requesting TBR's. Only send $10.00 fee when r…" at bounding box center [1209, 343] width 646 height 95
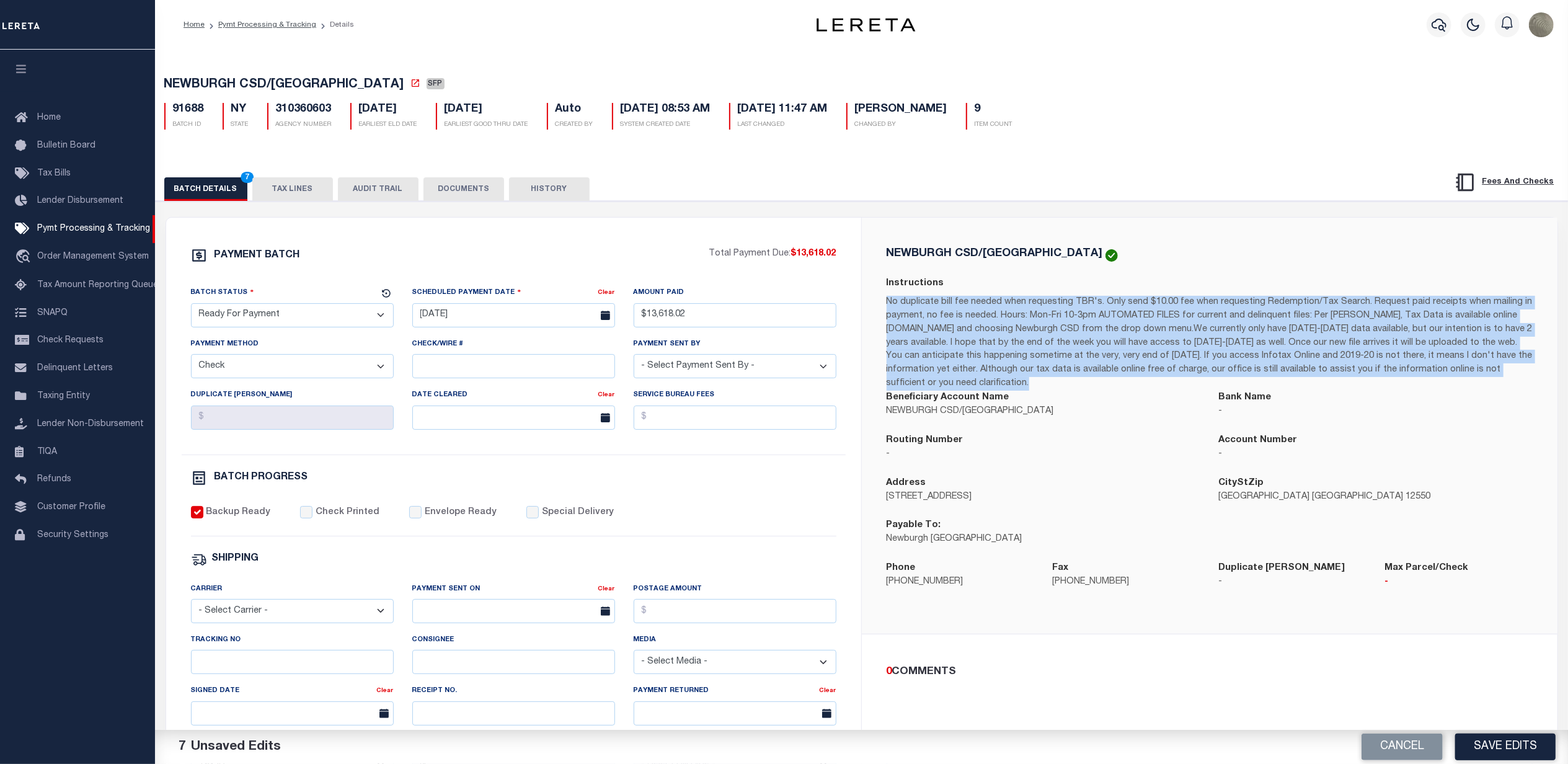
click at [1012, 305] on p "No duplicate bill fee needed when requesting TBR's. Only send $10.00 fee when r…" at bounding box center [1209, 343] width 646 height 95
click at [1009, 304] on p "No duplicate bill fee needed when requesting TBR's. Only send $10.00 fee when r…" at bounding box center [1209, 343] width 646 height 95
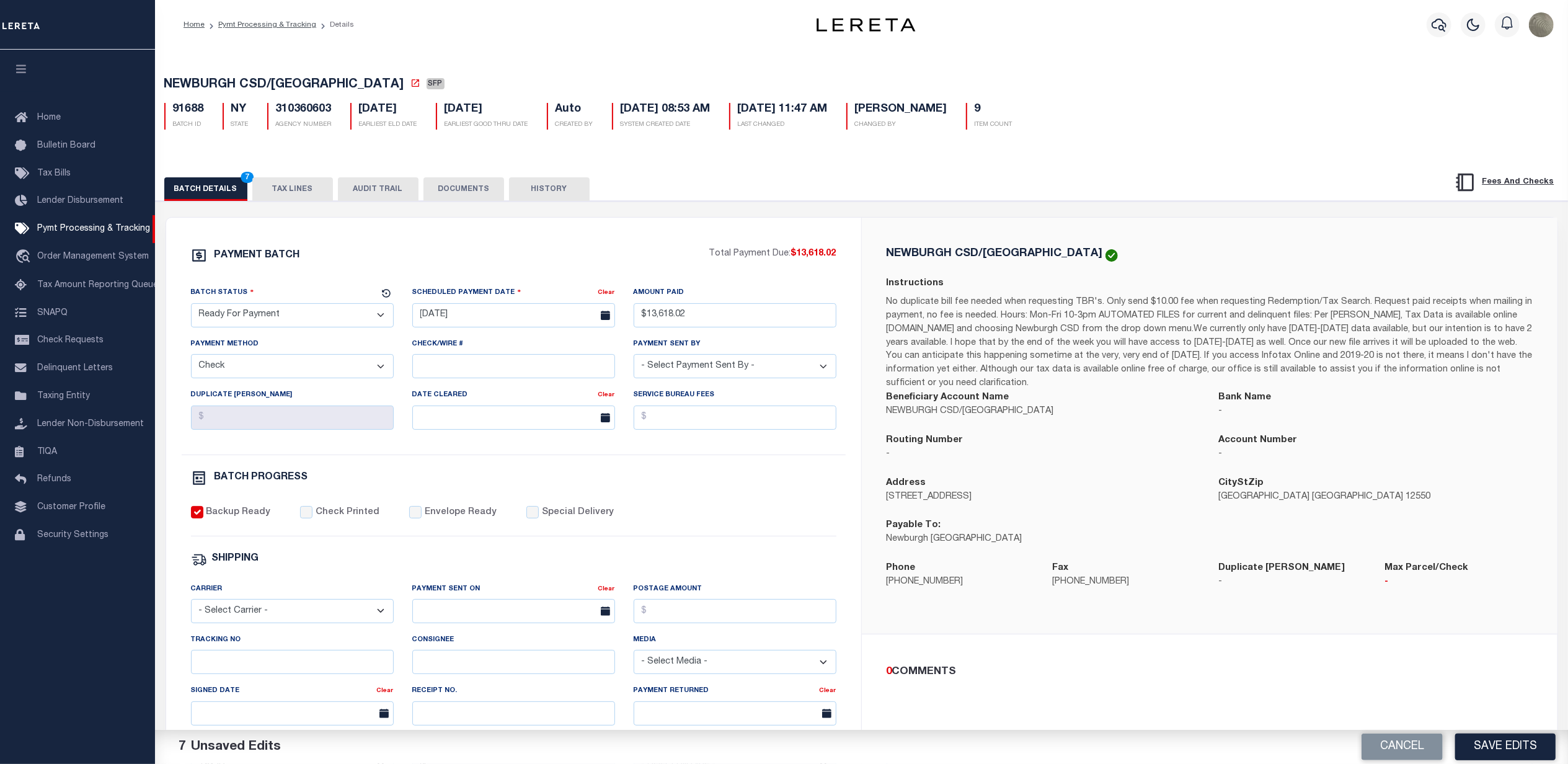
click at [1009, 304] on p "No duplicate bill fee needed when requesting TBR's. Only send $10.00 fee when r…" at bounding box center [1209, 343] width 646 height 95
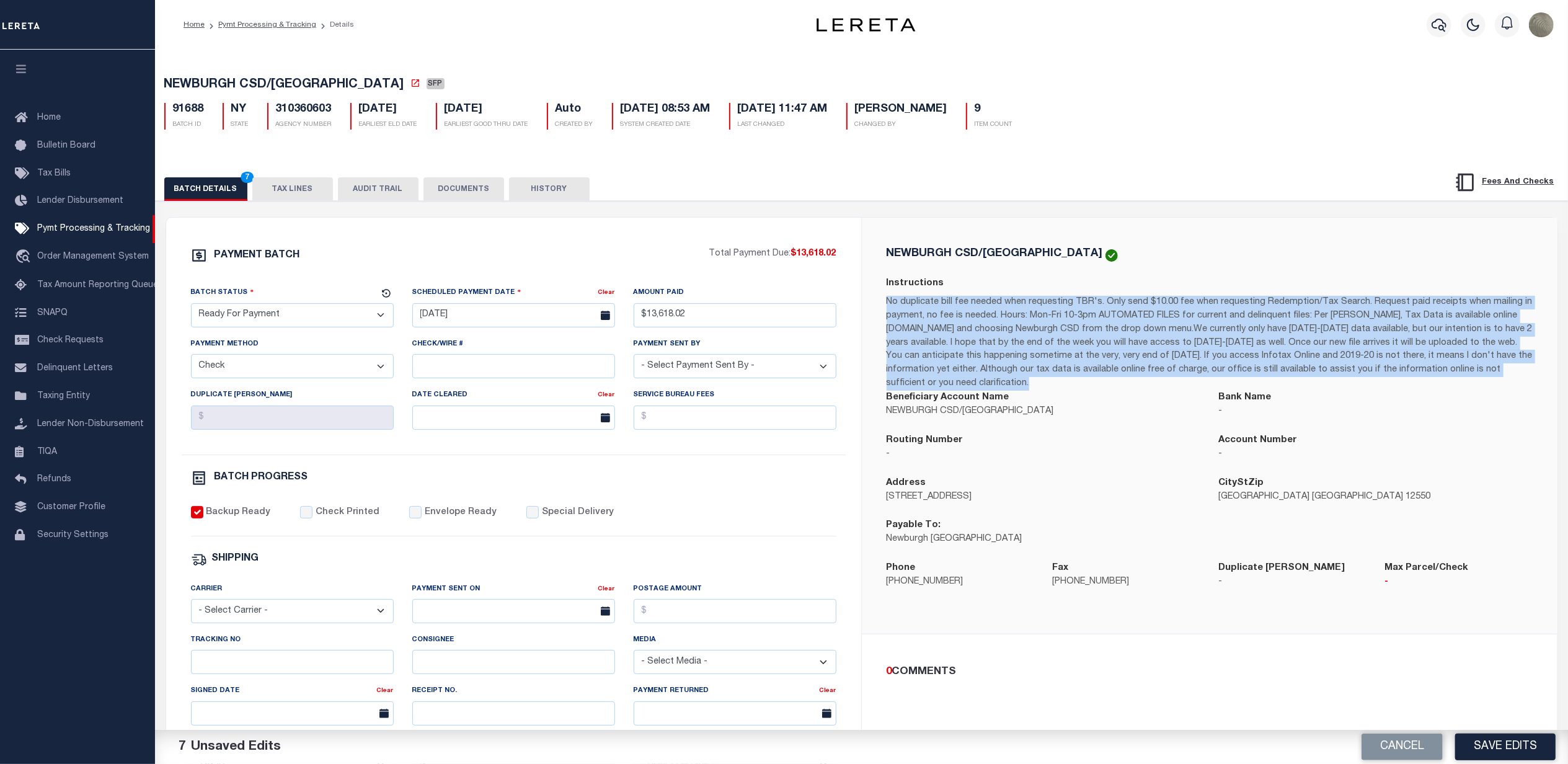
click at [1009, 304] on p "No duplicate bill fee needed when requesting TBR's. Only send $10.00 fee when r…" at bounding box center [1209, 343] width 646 height 95
click at [1006, 304] on p "No duplicate bill fee needed when requesting TBR's. Only send $10.00 fee when r…" at bounding box center [1209, 343] width 646 height 95
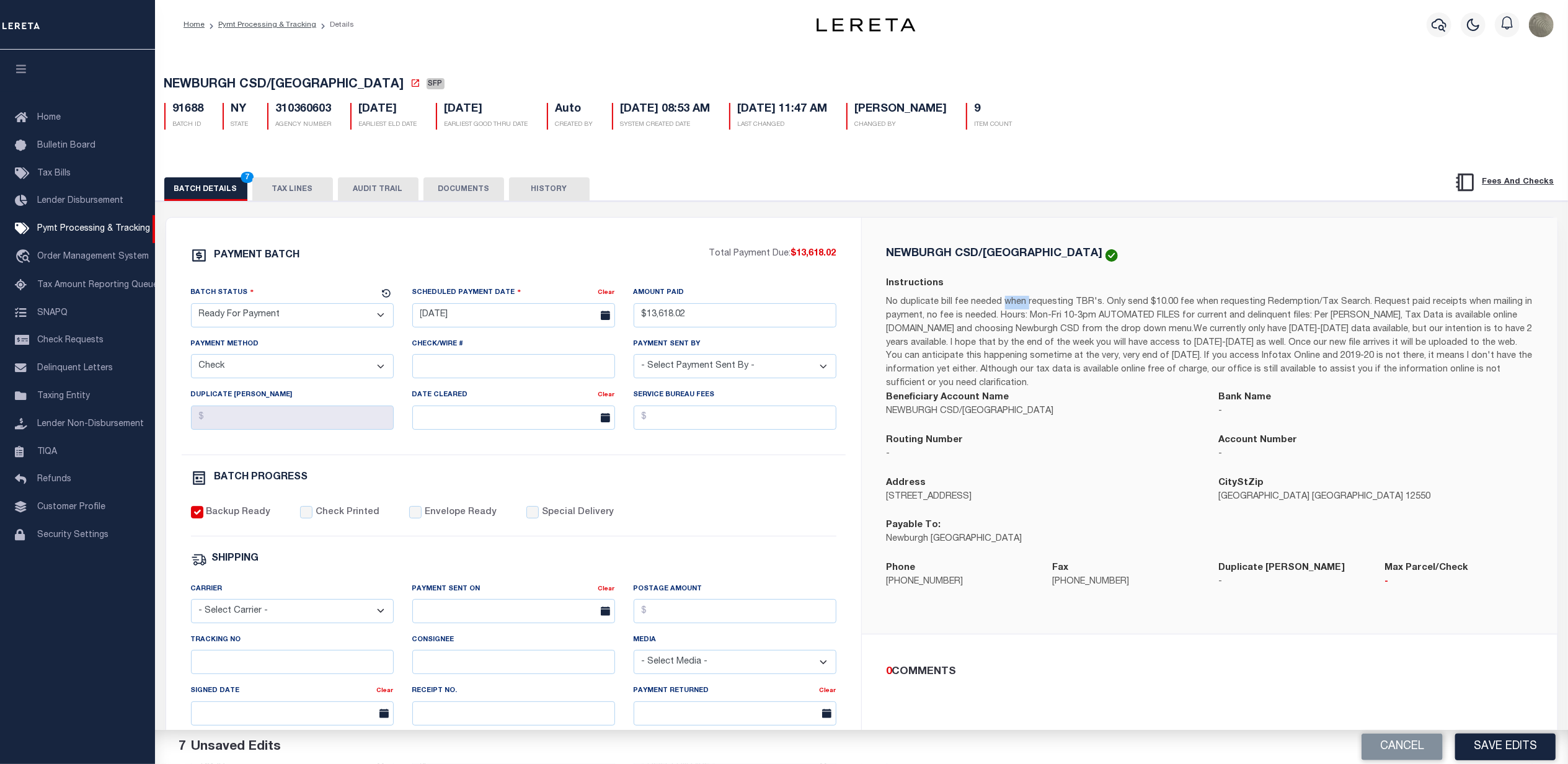
click at [1006, 304] on p "No duplicate bill fee needed when requesting TBR's. Only send $10.00 fee when r…" at bounding box center [1209, 343] width 646 height 95
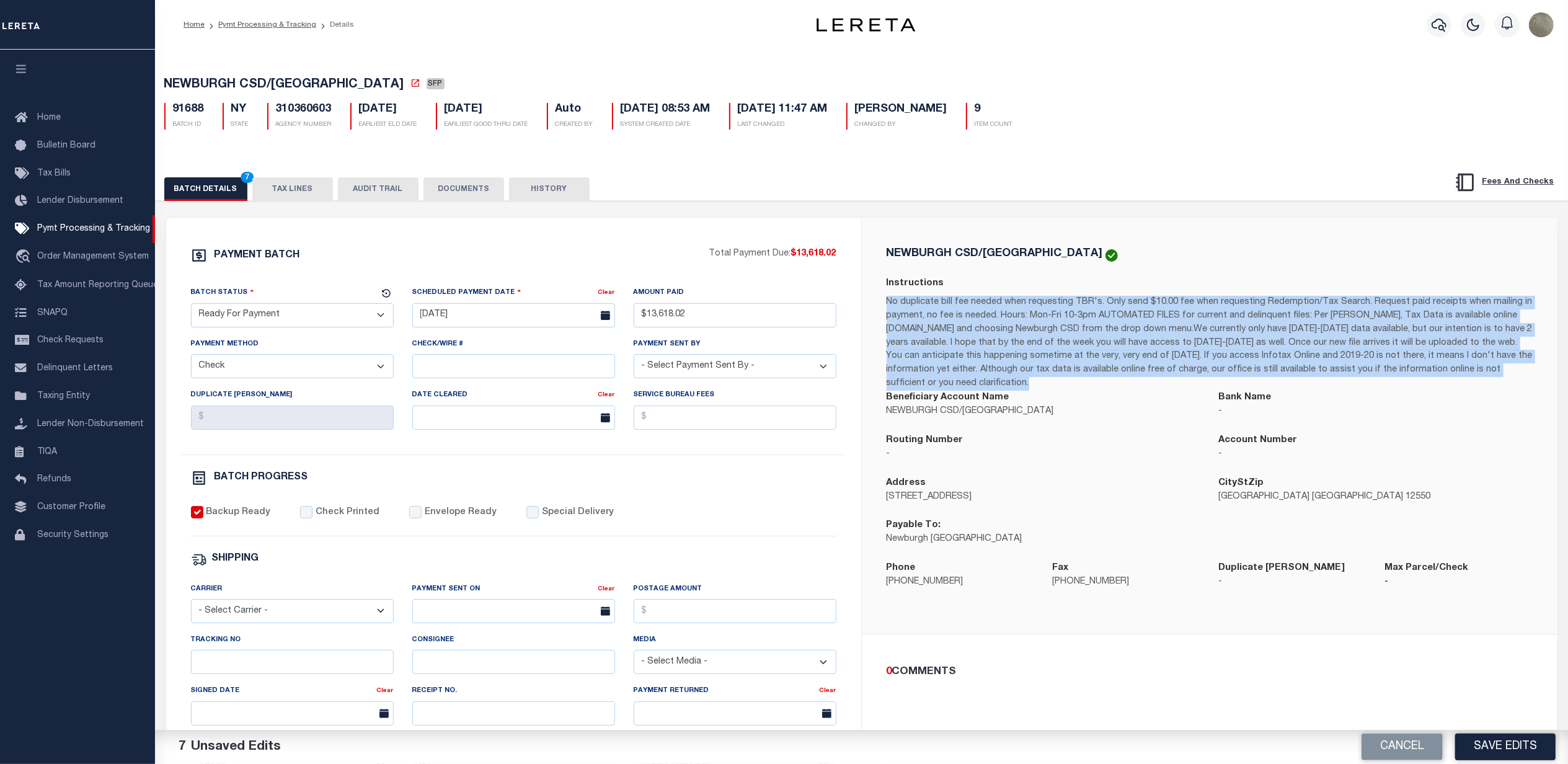
click at [1006, 304] on p "No duplicate bill fee needed when requesting TBR's. Only send $10.00 fee when r…" at bounding box center [1209, 343] width 646 height 95
click at [1005, 306] on p "No duplicate bill fee needed when requesting TBR's. Only send $10.00 fee when r…" at bounding box center [1209, 343] width 646 height 95
click at [983, 300] on p "No duplicate bill fee needed when requesting TBR's. Only send $10.00 fee when r…" at bounding box center [1209, 343] width 646 height 95
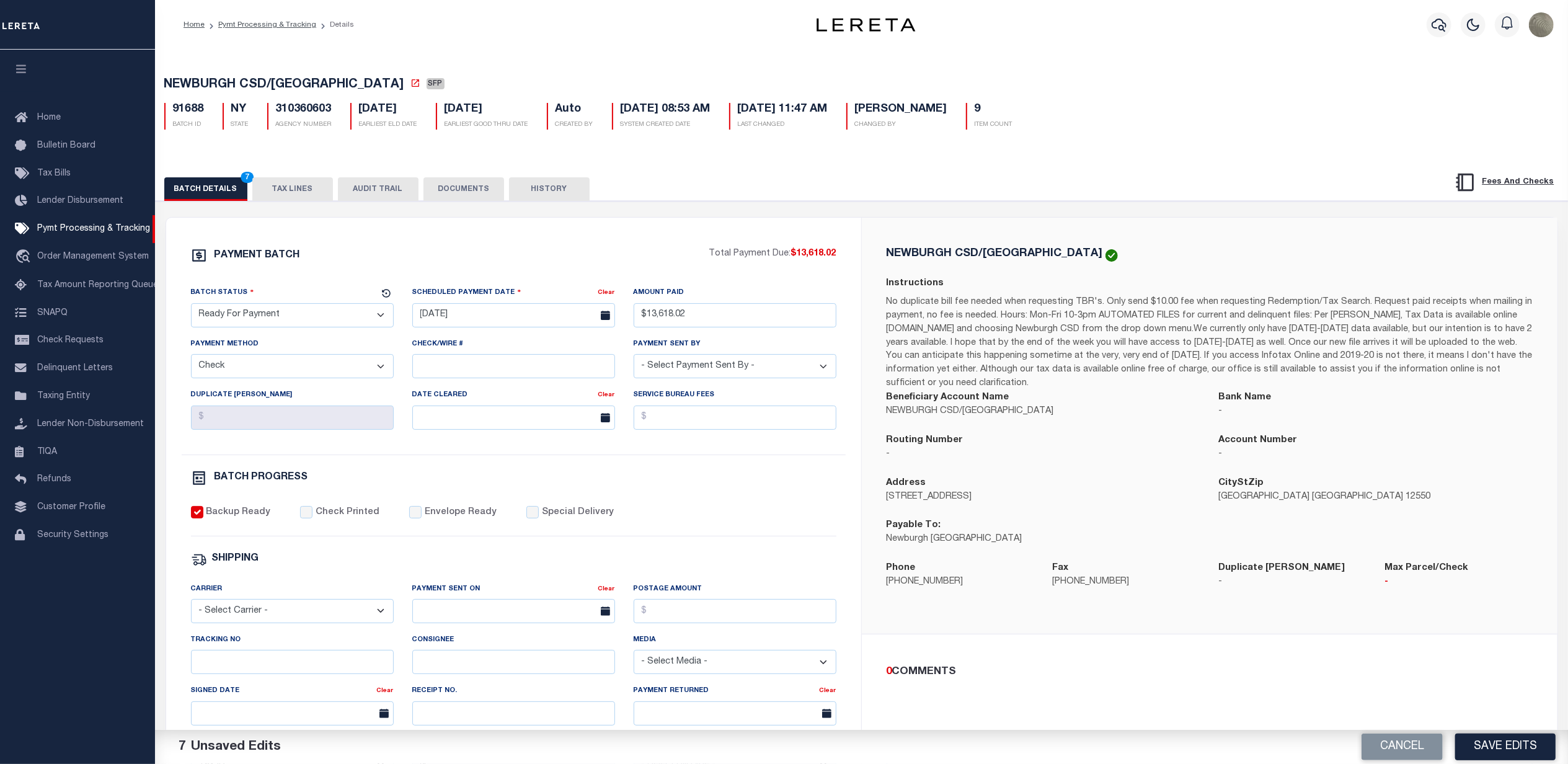
click at [1038, 296] on div "Instructions" at bounding box center [1209, 334] width 646 height 114
drag, startPoint x: 1389, startPoint y: 319, endPoint x: 1067, endPoint y: 385, distance: 328.7
click at [1067, 385] on p "No duplicate bill fee needed when requesting TBR's. Only send $10.00 fee when r…" at bounding box center [1209, 343] width 646 height 95
click at [1052, 387] on p "No duplicate bill fee needed when requesting TBR's. Only send $10.00 fee when r…" at bounding box center [1209, 343] width 646 height 95
click at [1510, 733] on div "Cancel Save Edits" at bounding box center [1215, 747] width 707 height 34
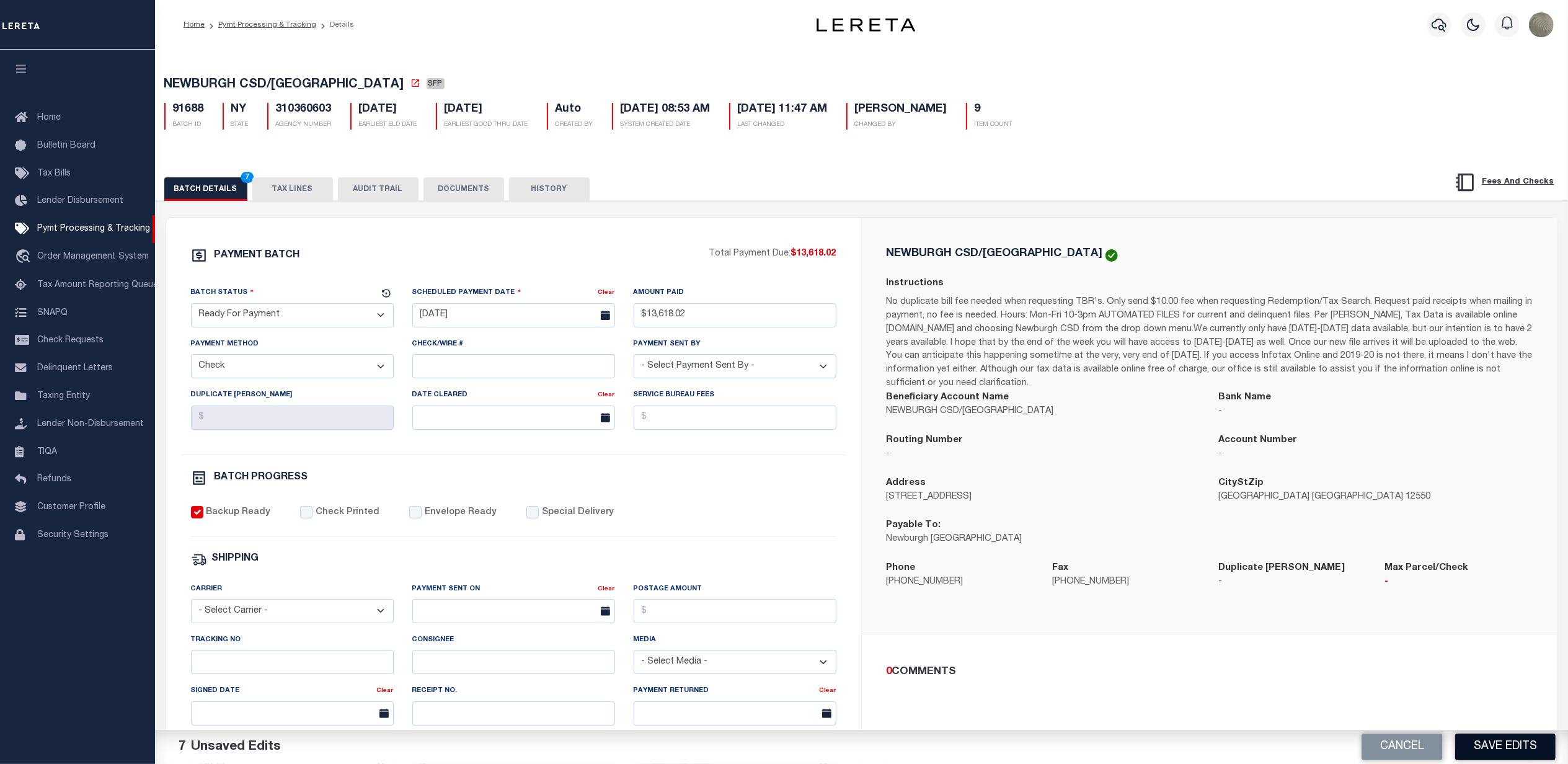
click at [1494, 748] on button "Save Edits" at bounding box center [1505, 747] width 101 height 27
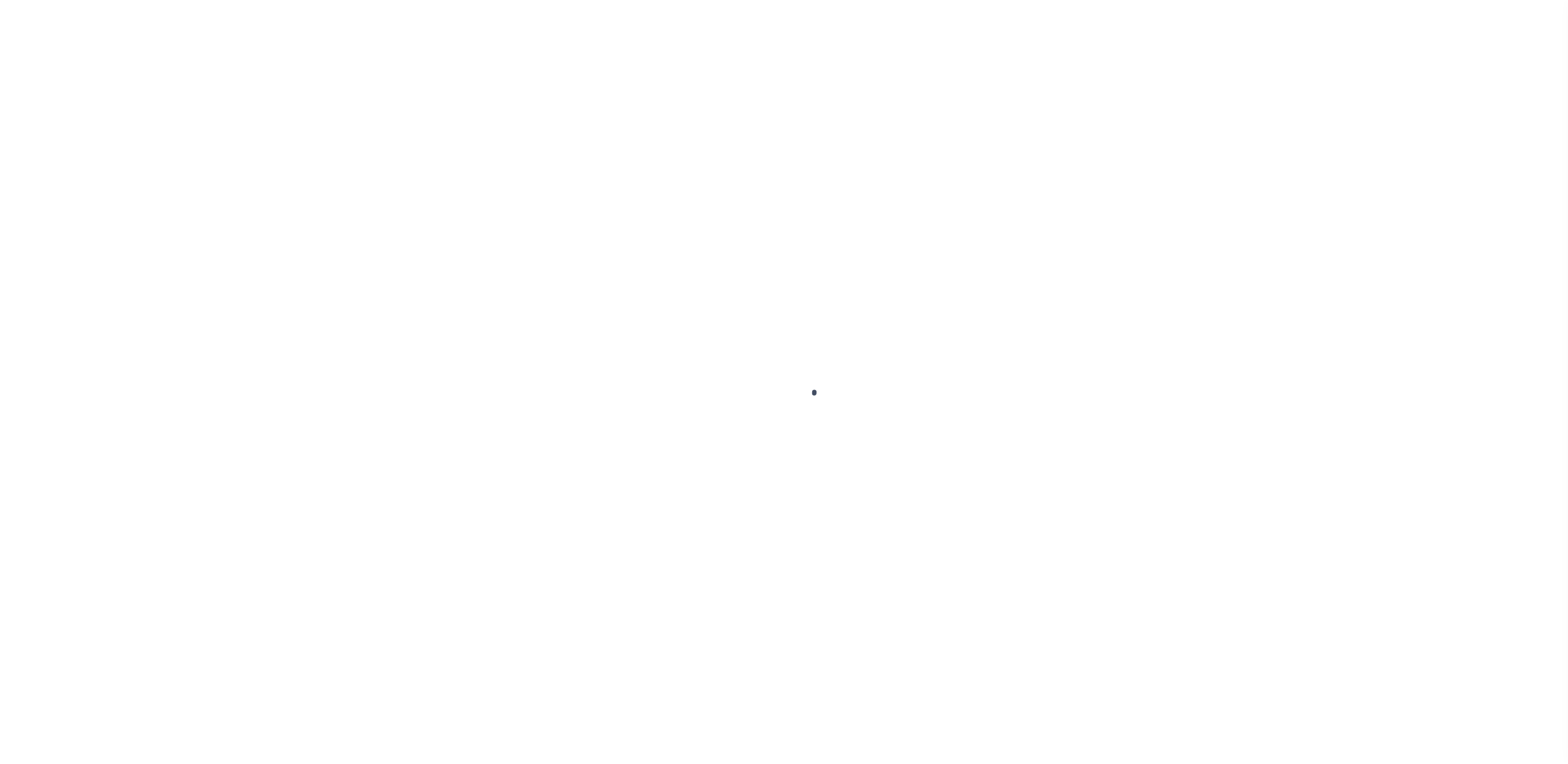
select select "SFP"
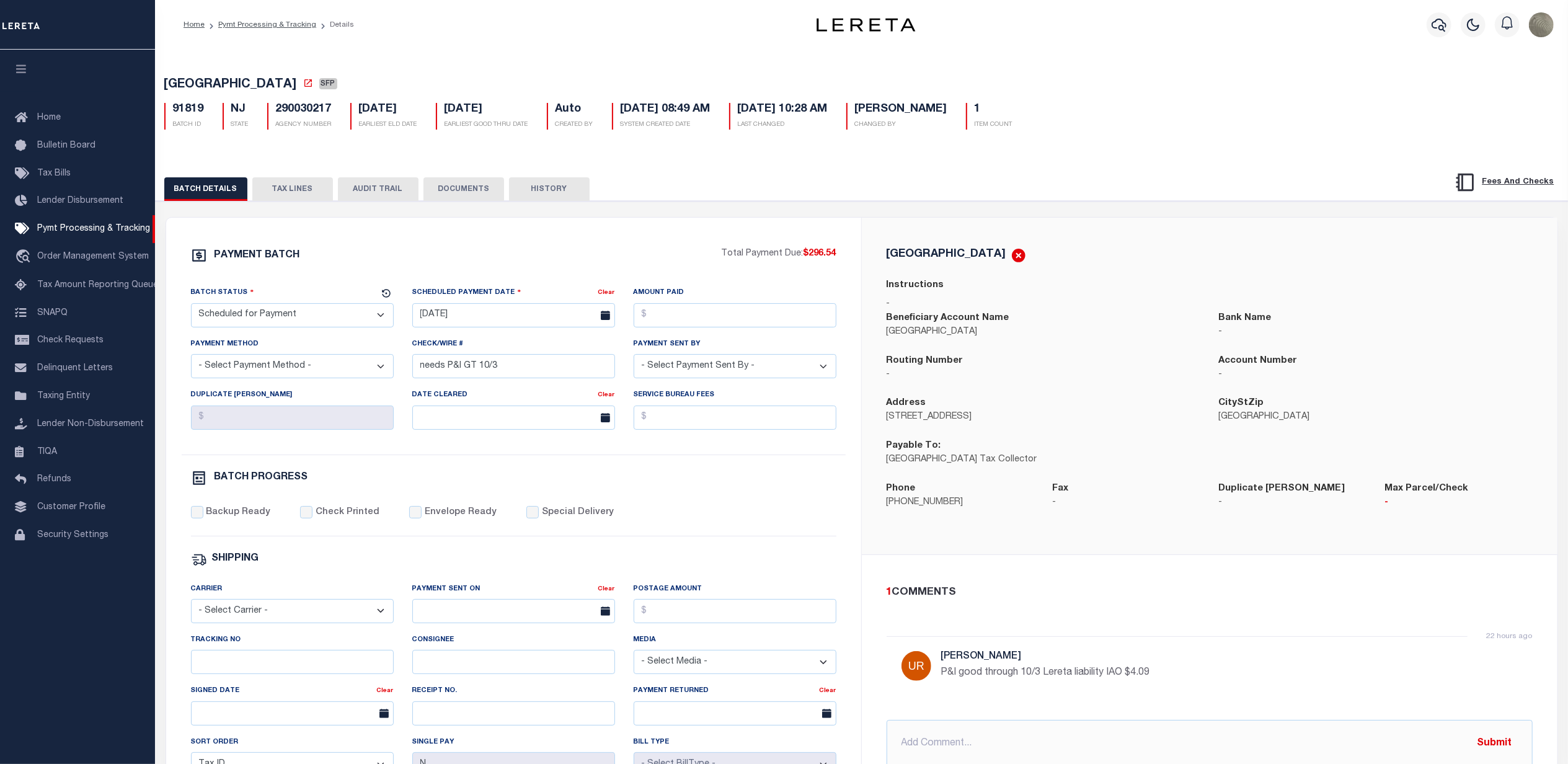
click at [1038, 171] on div "BATCH DETAILS TAX LINES AUDIT TRAIL DOCUMENTS HISTORY" at bounding box center [861, 578] width 1424 height 849
click at [261, 197] on button "TAX LINES" at bounding box center [292, 188] width 81 height 24
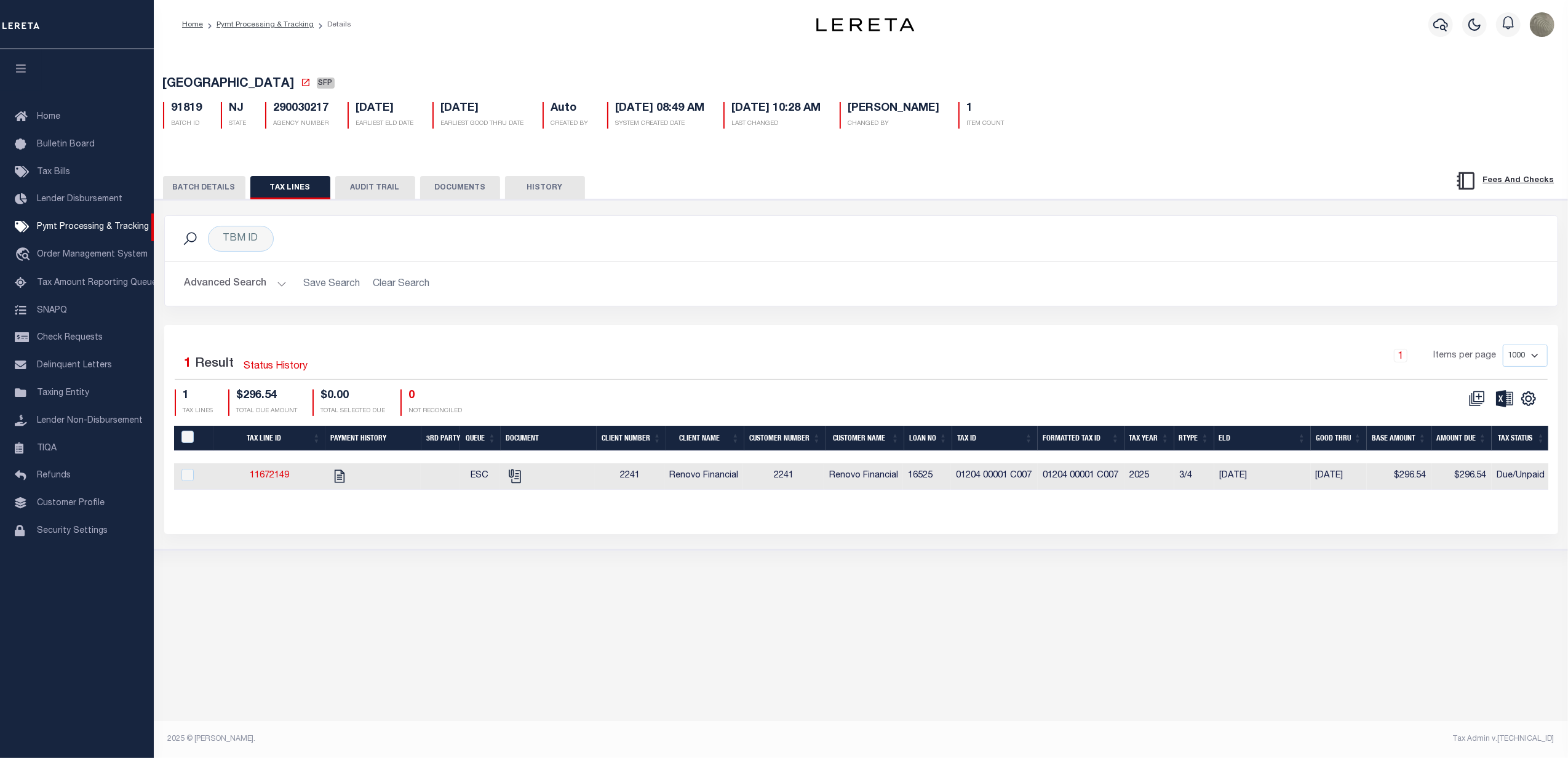
click at [228, 188] on button "BATCH DETAILS" at bounding box center [204, 187] width 82 height 24
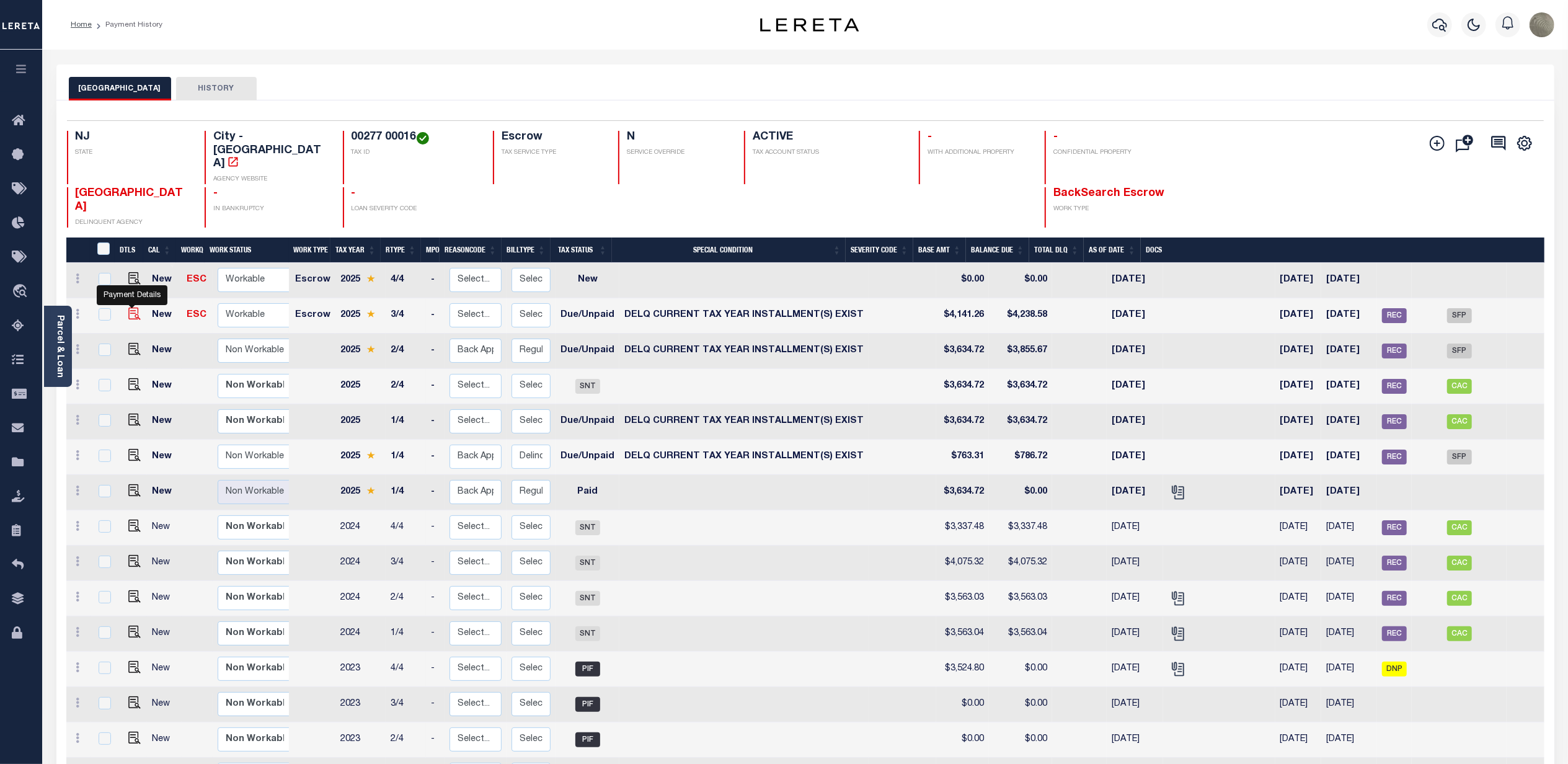
click at [130, 307] on img "" at bounding box center [134, 313] width 12 height 12
checkbox input "true"
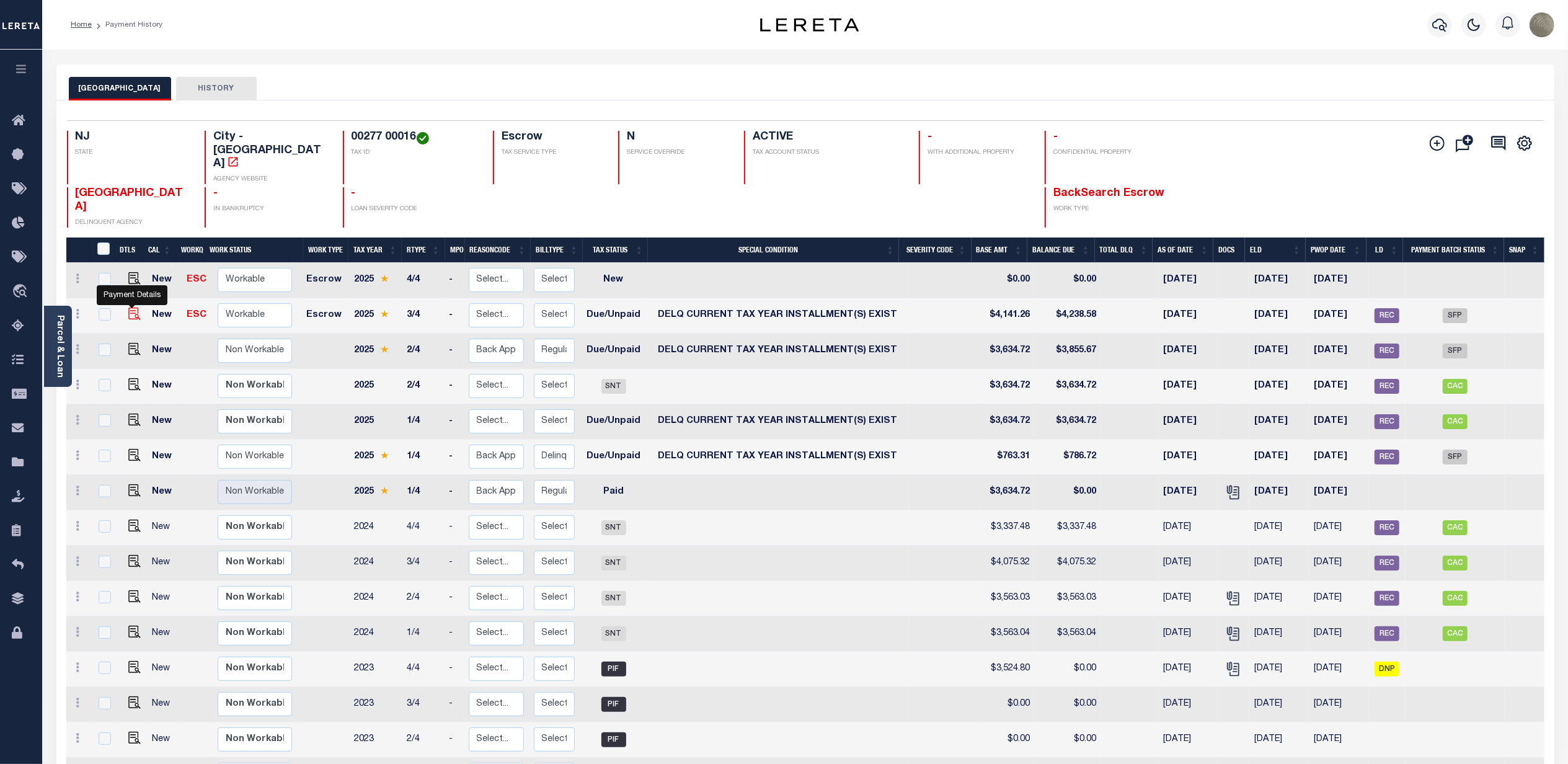
click at [130, 307] on img "" at bounding box center [134, 313] width 12 height 12
checkbox input "true"
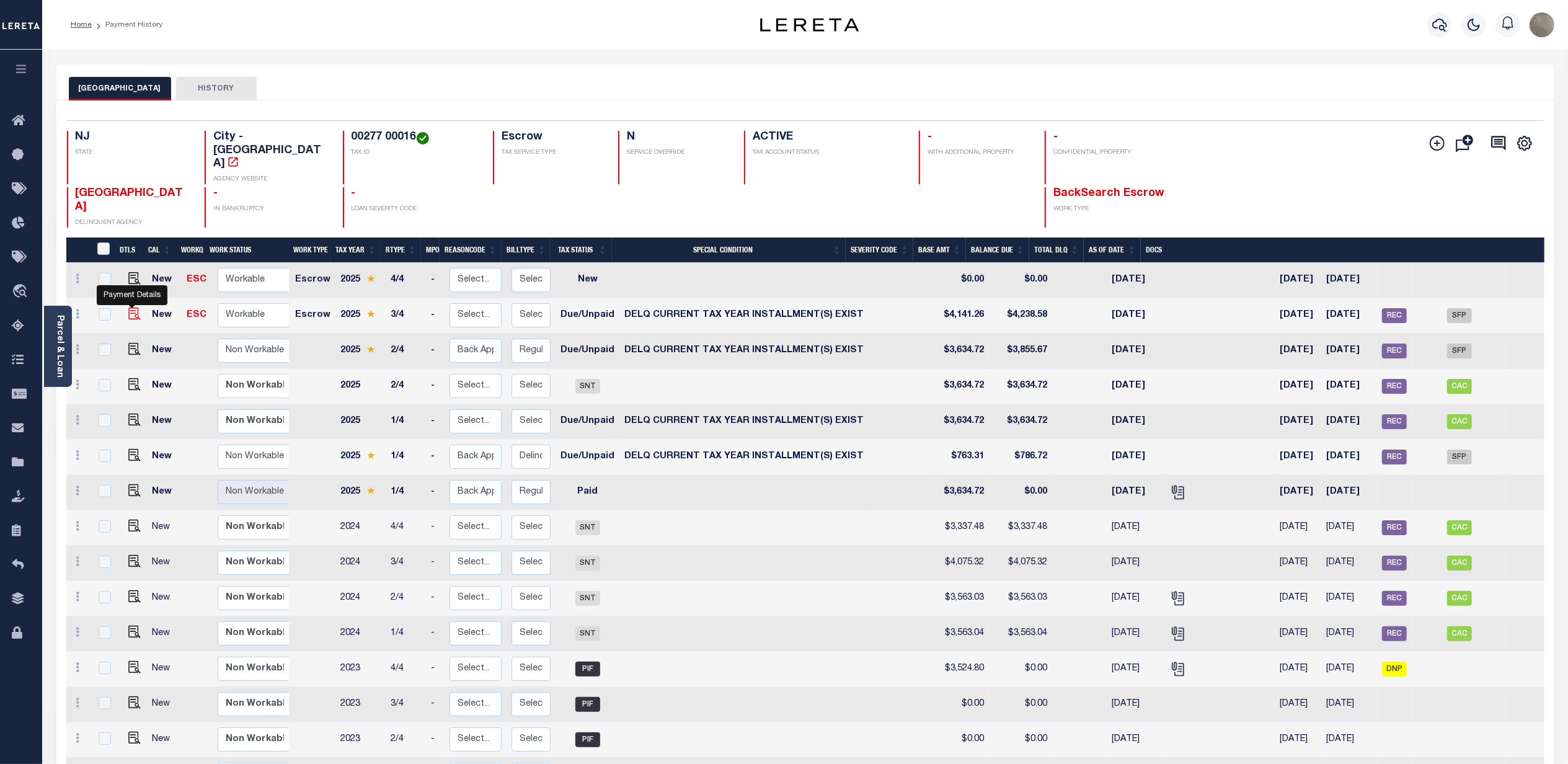
click at [132, 307] on img "" at bounding box center [134, 313] width 12 height 12
checkbox input "true"
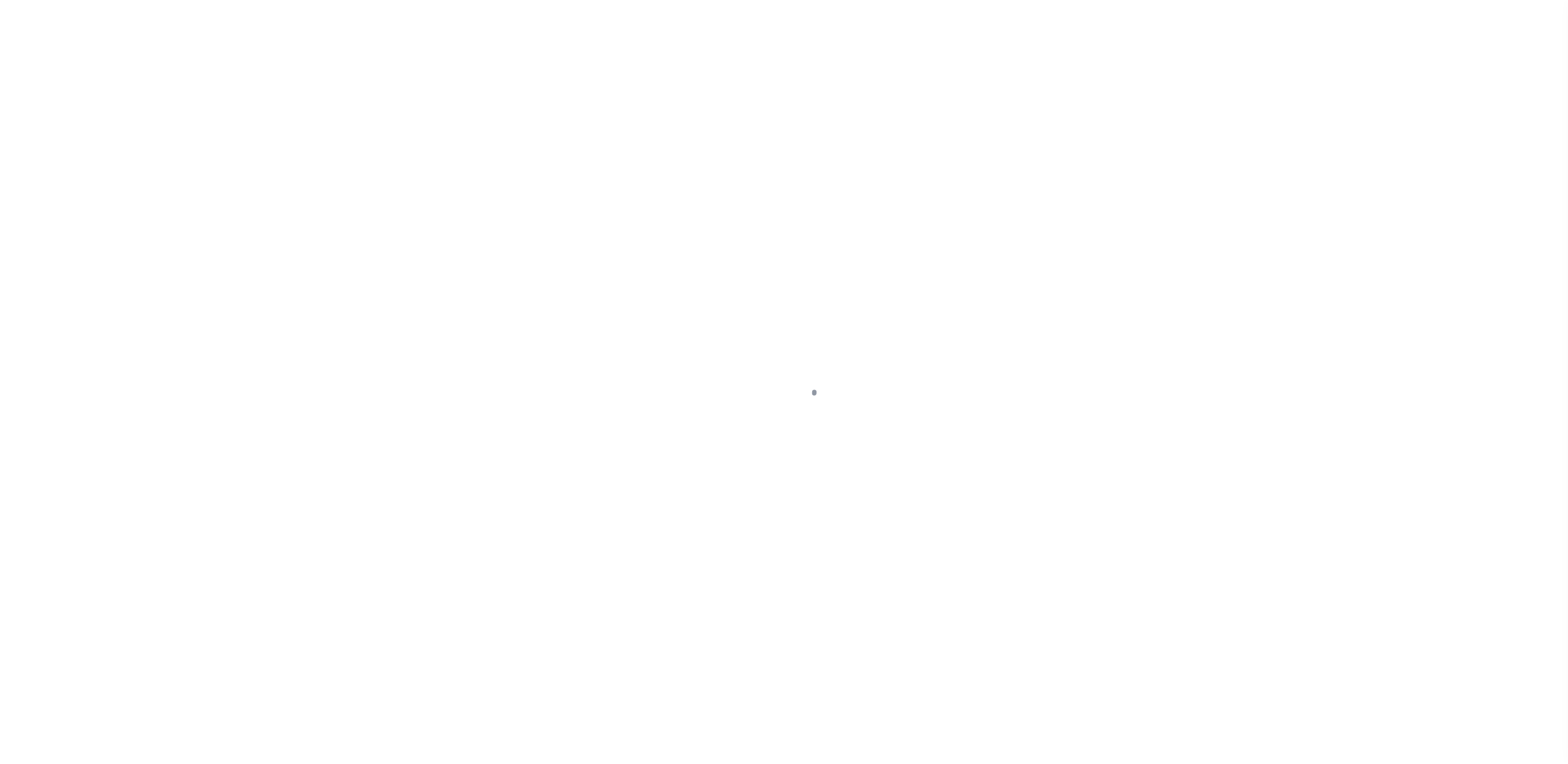
select select "DUE"
select select "17"
select select "DUE"
select select "17"
select select "DUE"
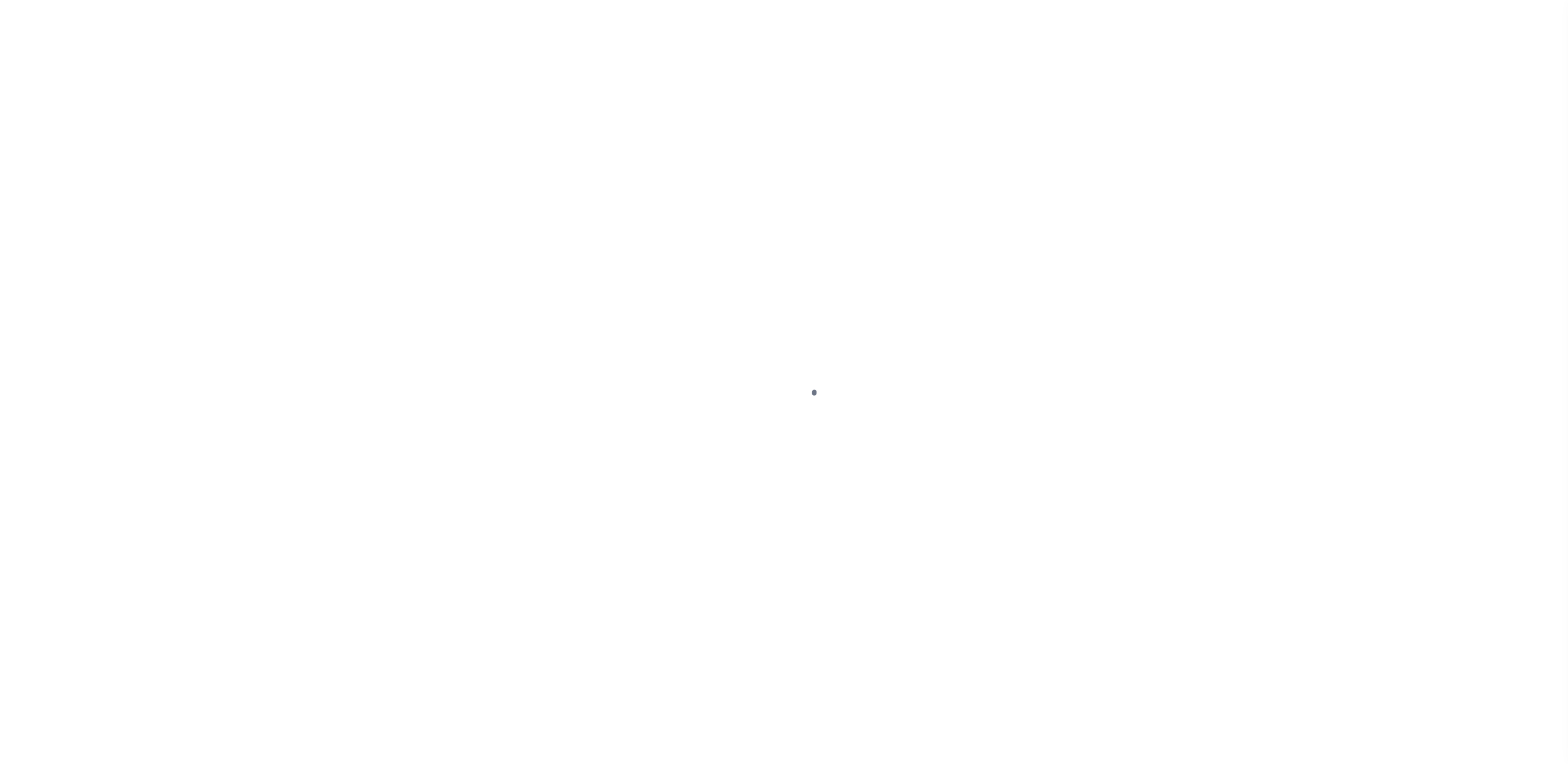
select select "17"
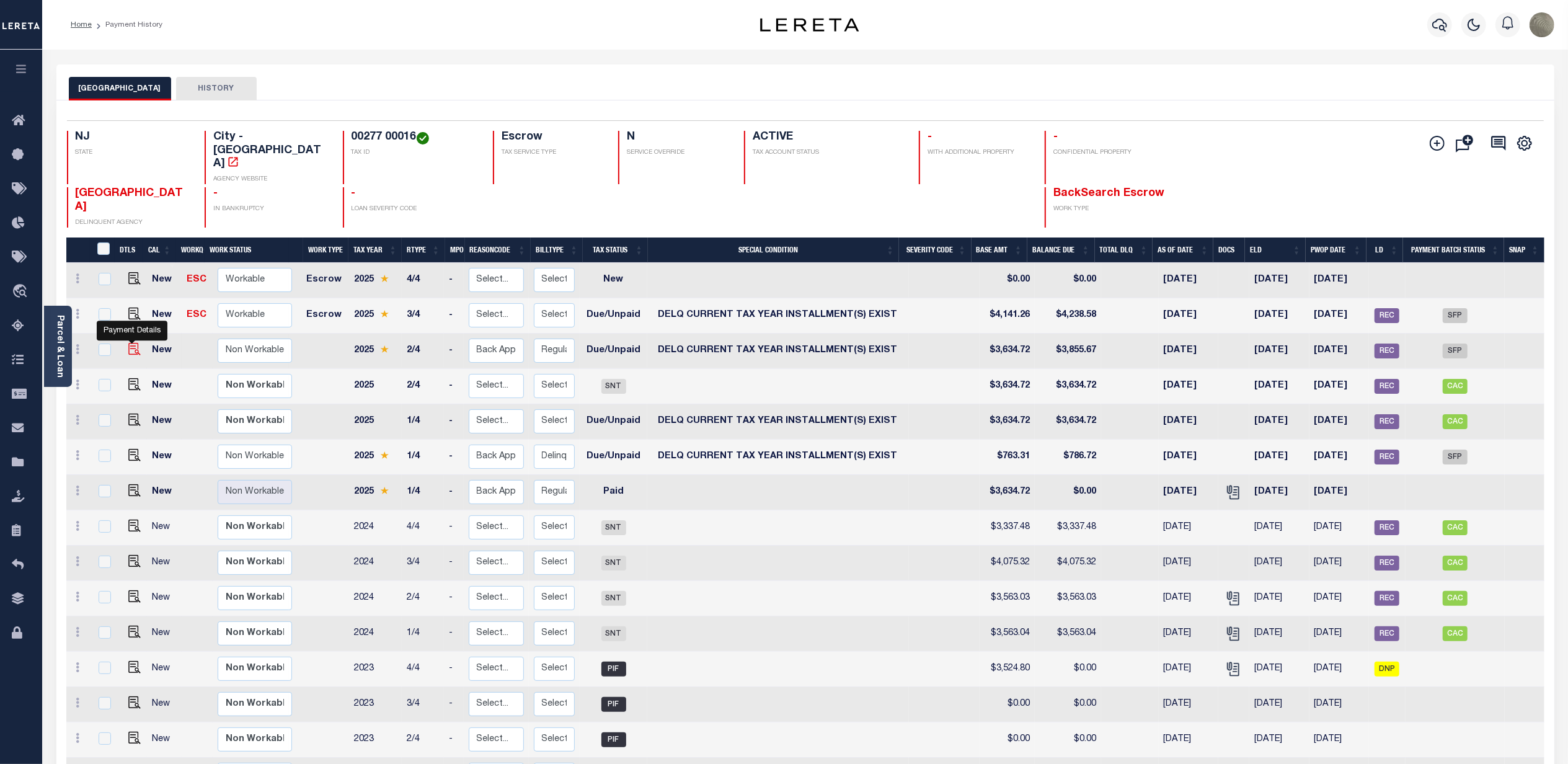
click at [130, 343] on img "" at bounding box center [134, 348] width 12 height 12
checkbox input "true"
click at [129, 449] on img "" at bounding box center [134, 455] width 12 height 12
checkbox input "true"
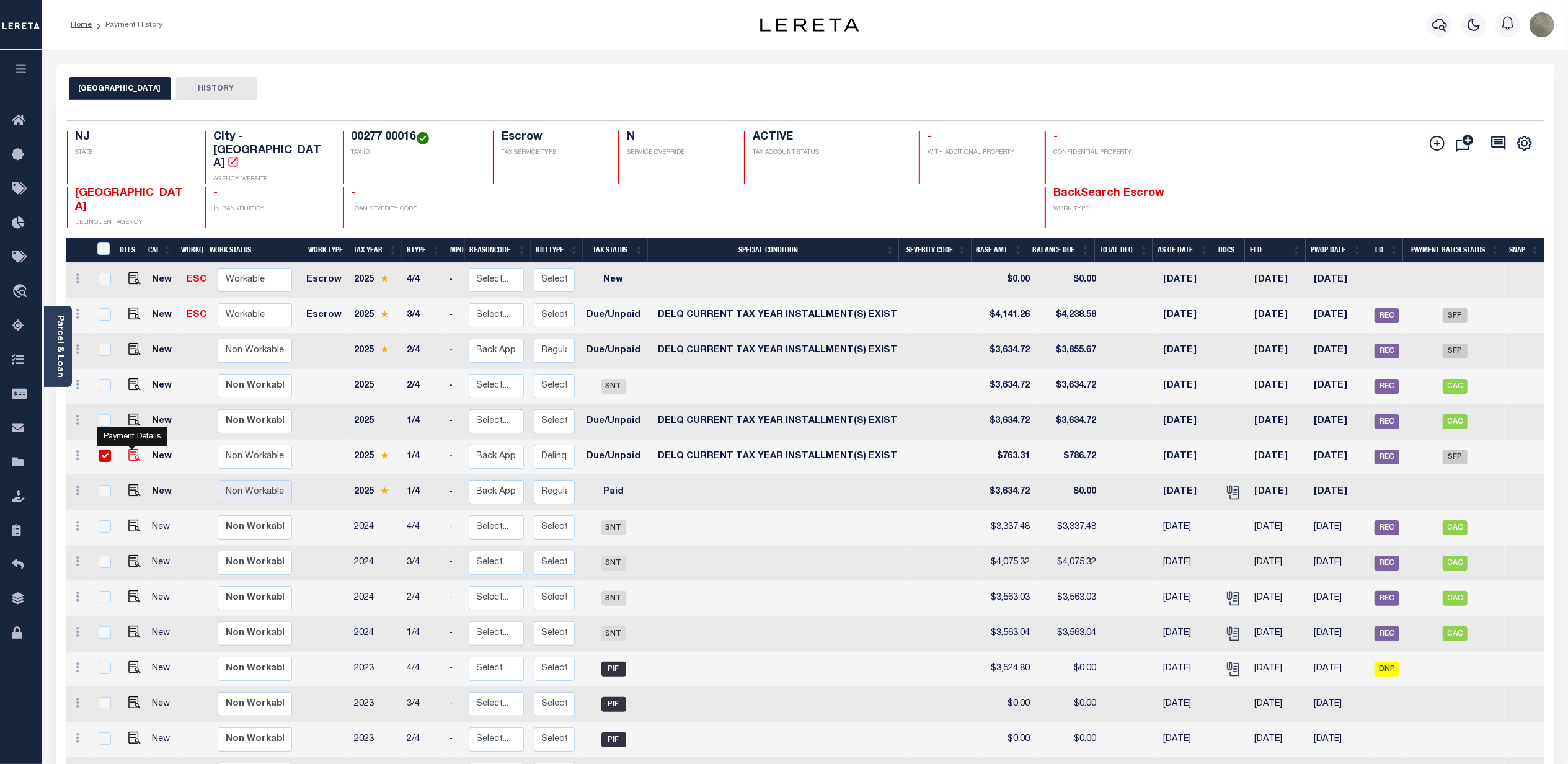
checkbox input "true"
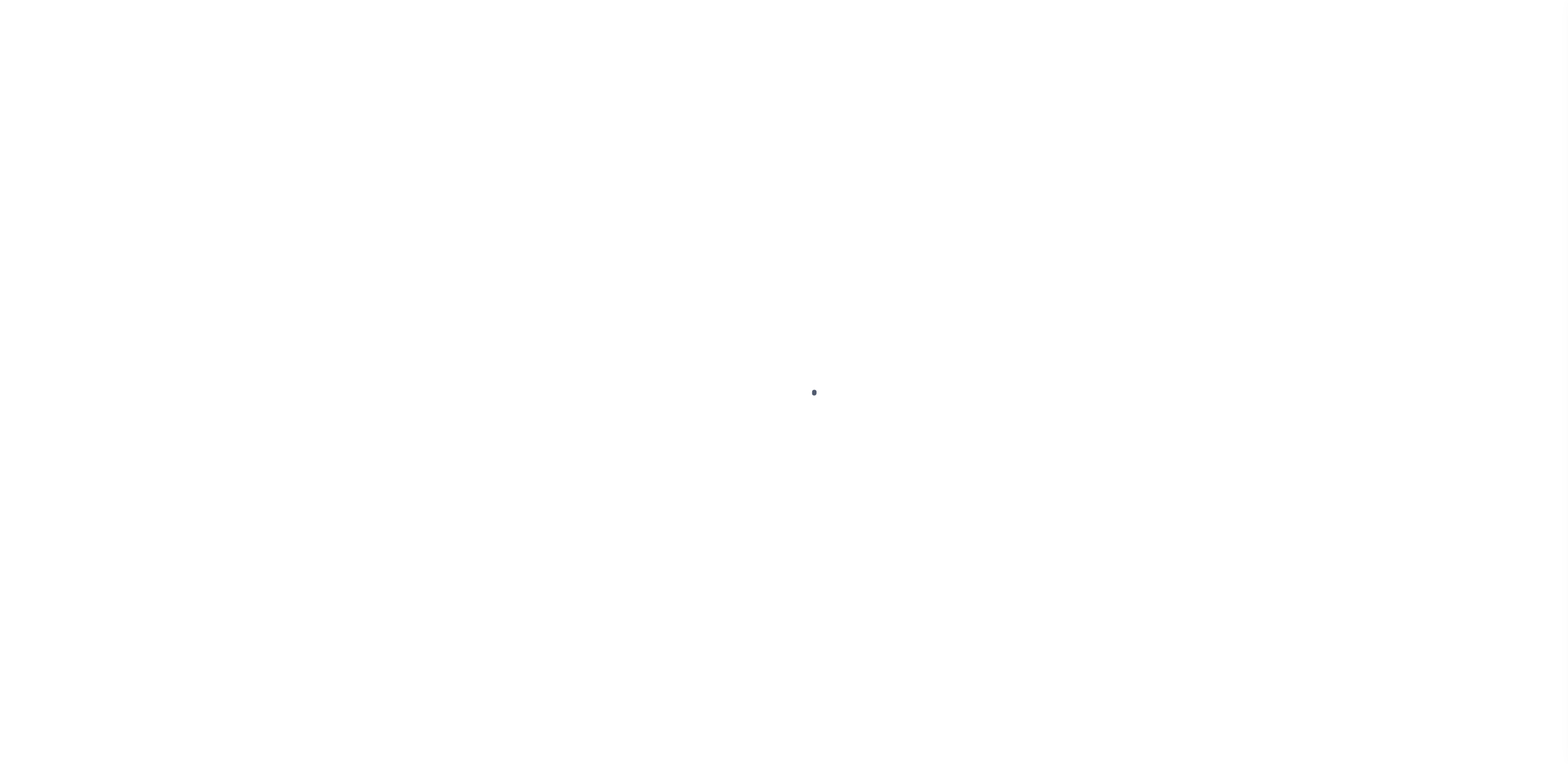
select select "DUE"
select select "17"
select select "DUE"
select select "17"
select select "SFP"
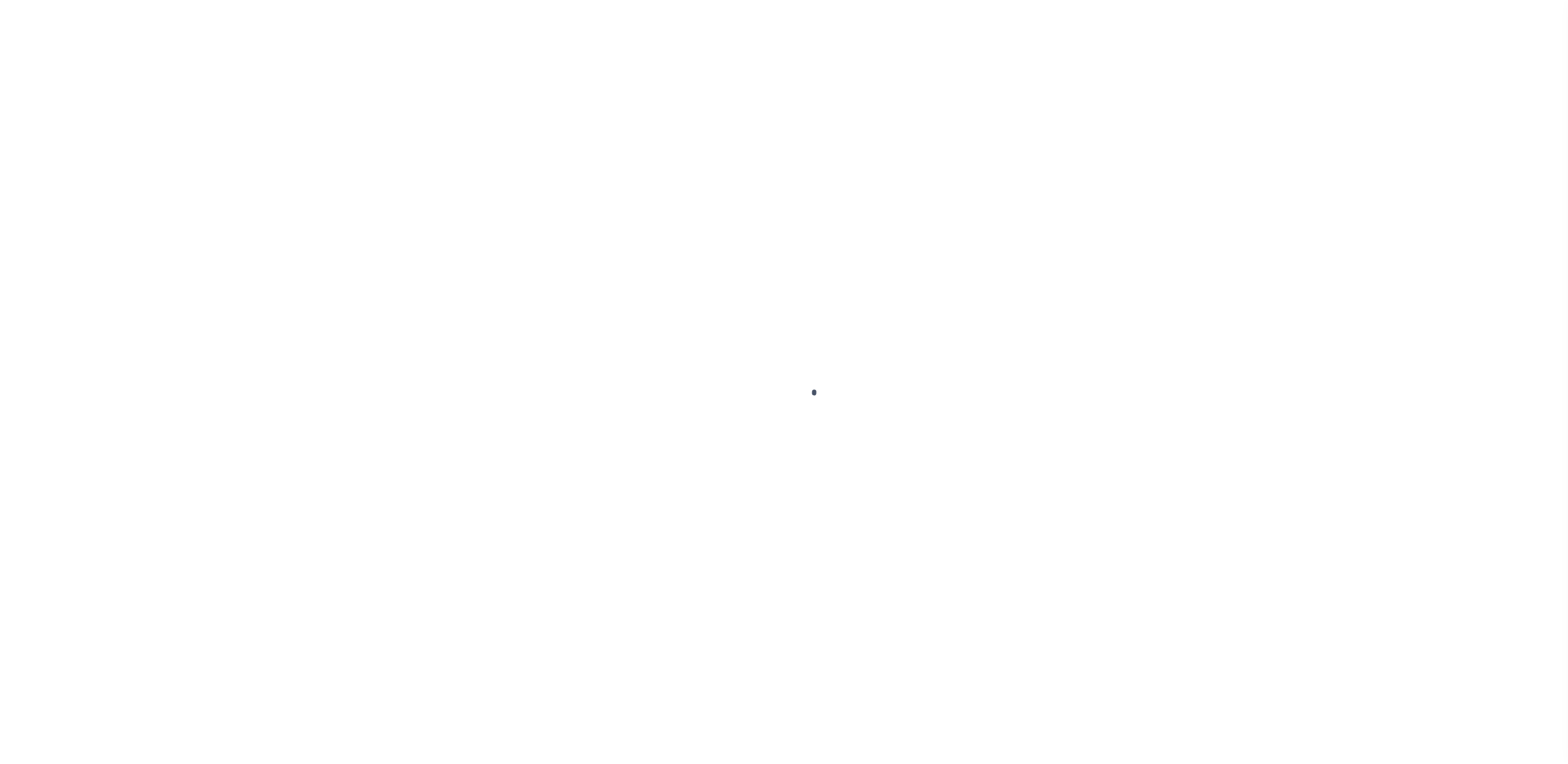
type input "[DATE]"
type input "needs P&I GT 10/3"
type input "N"
radio input "true"
select select "SFP"
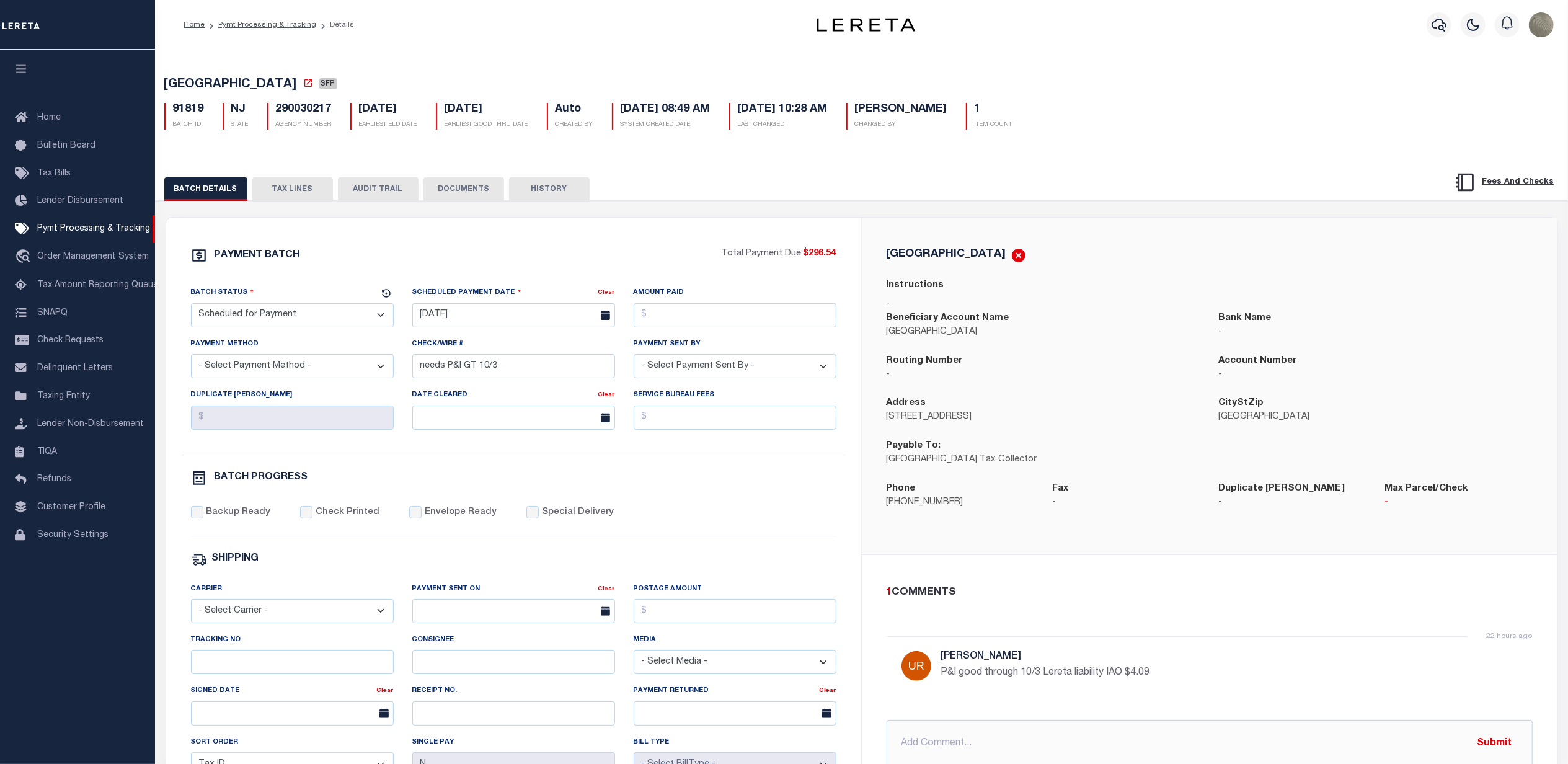
click at [1072, 409] on div "Address 400 Delanco Road" at bounding box center [1044, 409] width 314 height 28
click at [73, 224] on link "Pymt Processing & Tracking" at bounding box center [77, 228] width 155 height 28
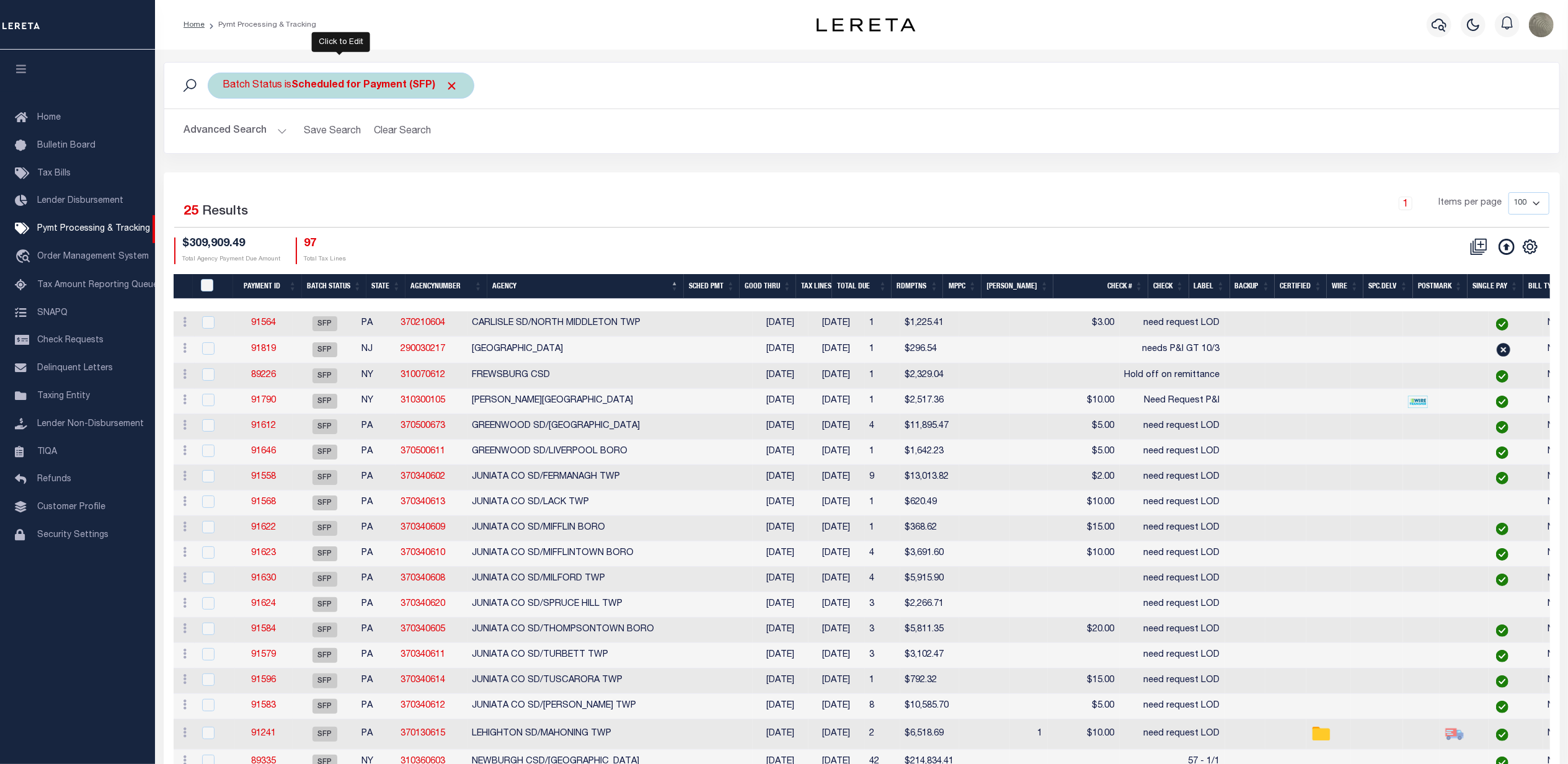
click at [327, 88] on b "Scheduled for Payment (SFP)" at bounding box center [375, 86] width 167 height 10
click at [284, 145] on select "Awaiting Funds (AWF) Cleared and Complete (CAC) New Check Needed (NCN) Payment …" at bounding box center [315, 146] width 183 height 24
select select "RFP"
click at [224, 135] on select "Awaiting Funds (AWF) Cleared and Complete (CAC) New Check Needed (NCN) Payment …" at bounding box center [315, 146] width 183 height 24
click at [385, 182] on input "Apply" at bounding box center [387, 173] width 36 height 21
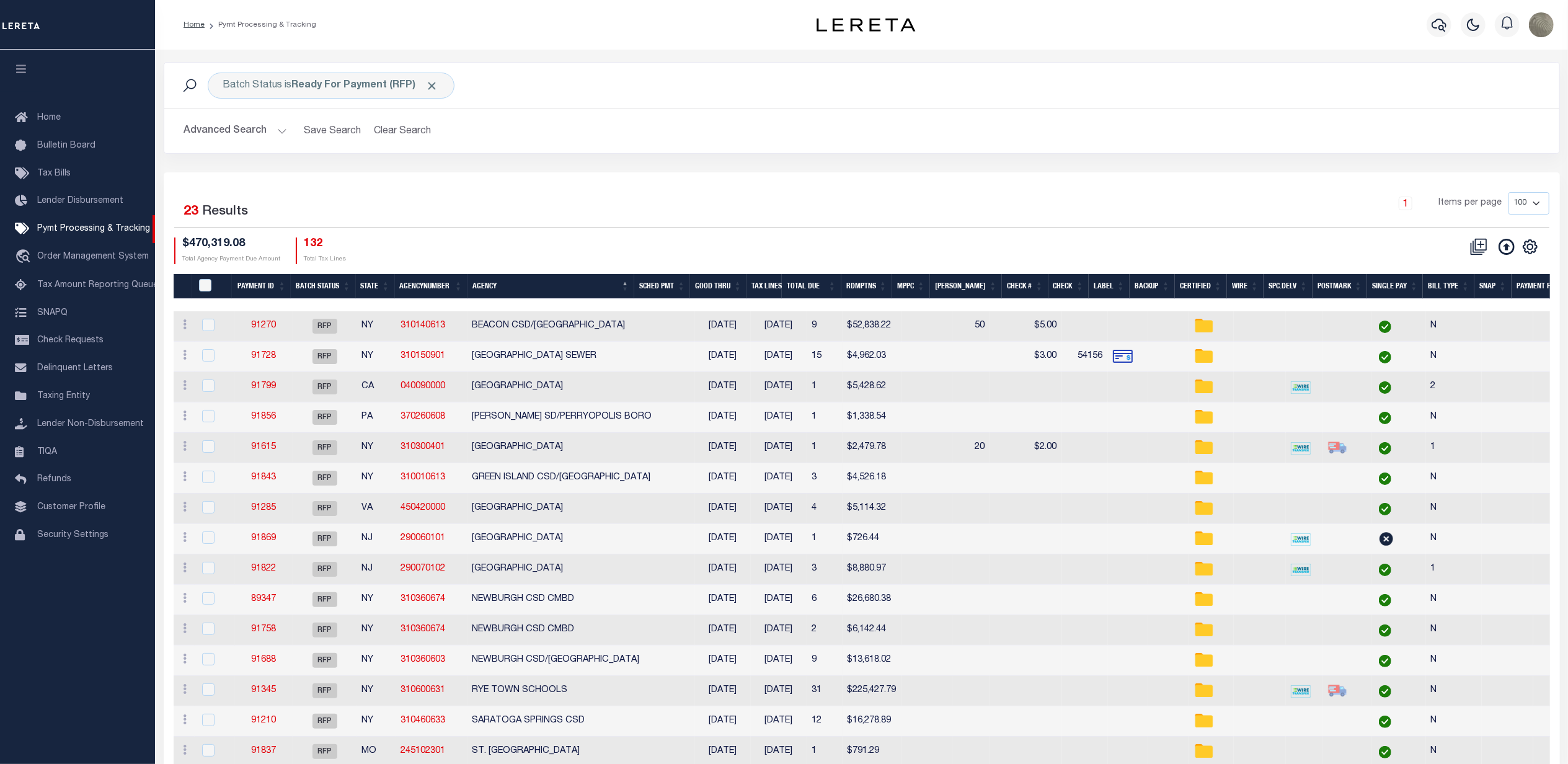
click at [241, 134] on button "Advanced Search" at bounding box center [236, 130] width 103 height 24
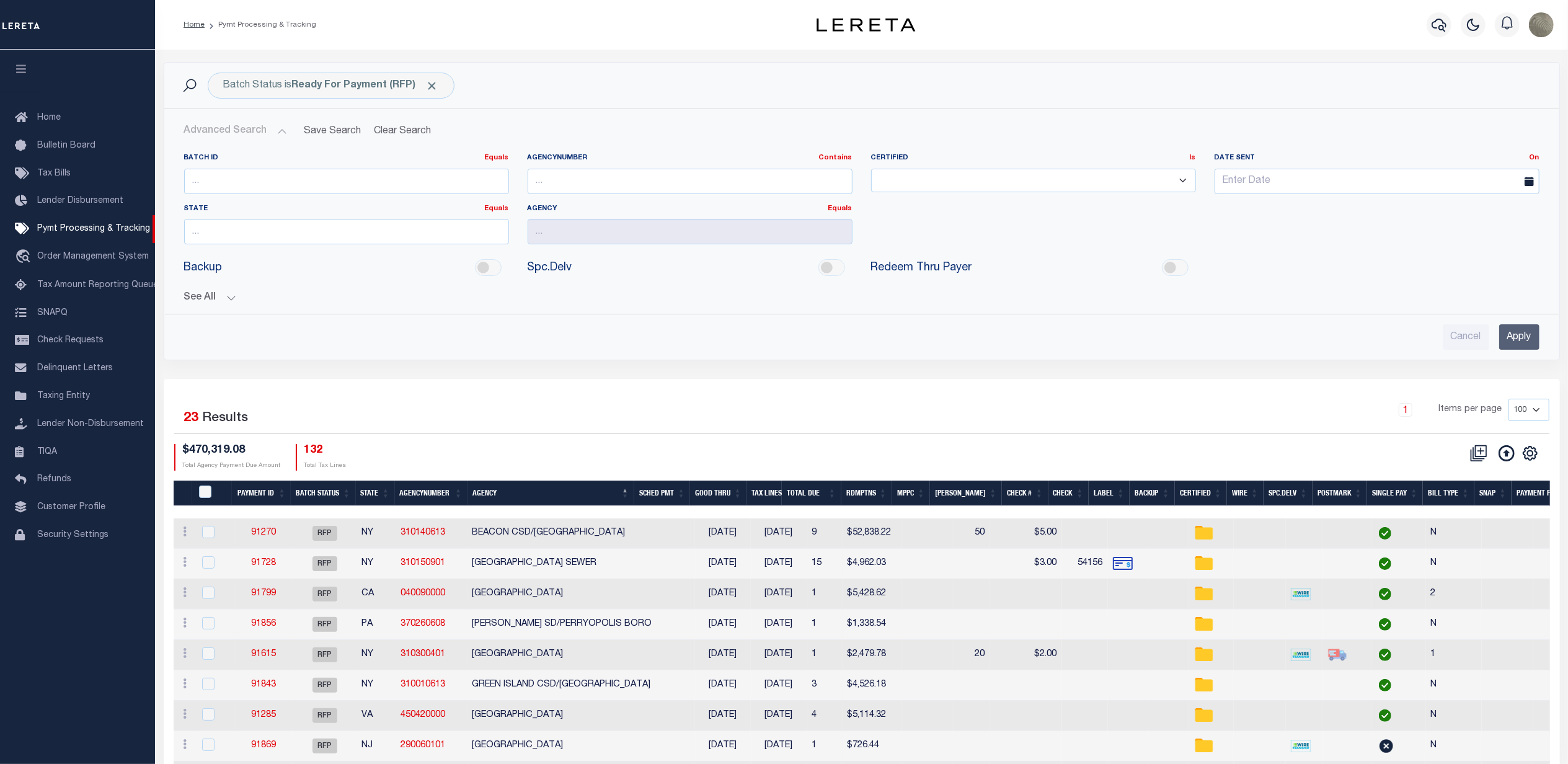
click at [212, 304] on button "See All" at bounding box center [862, 298] width 1355 height 11
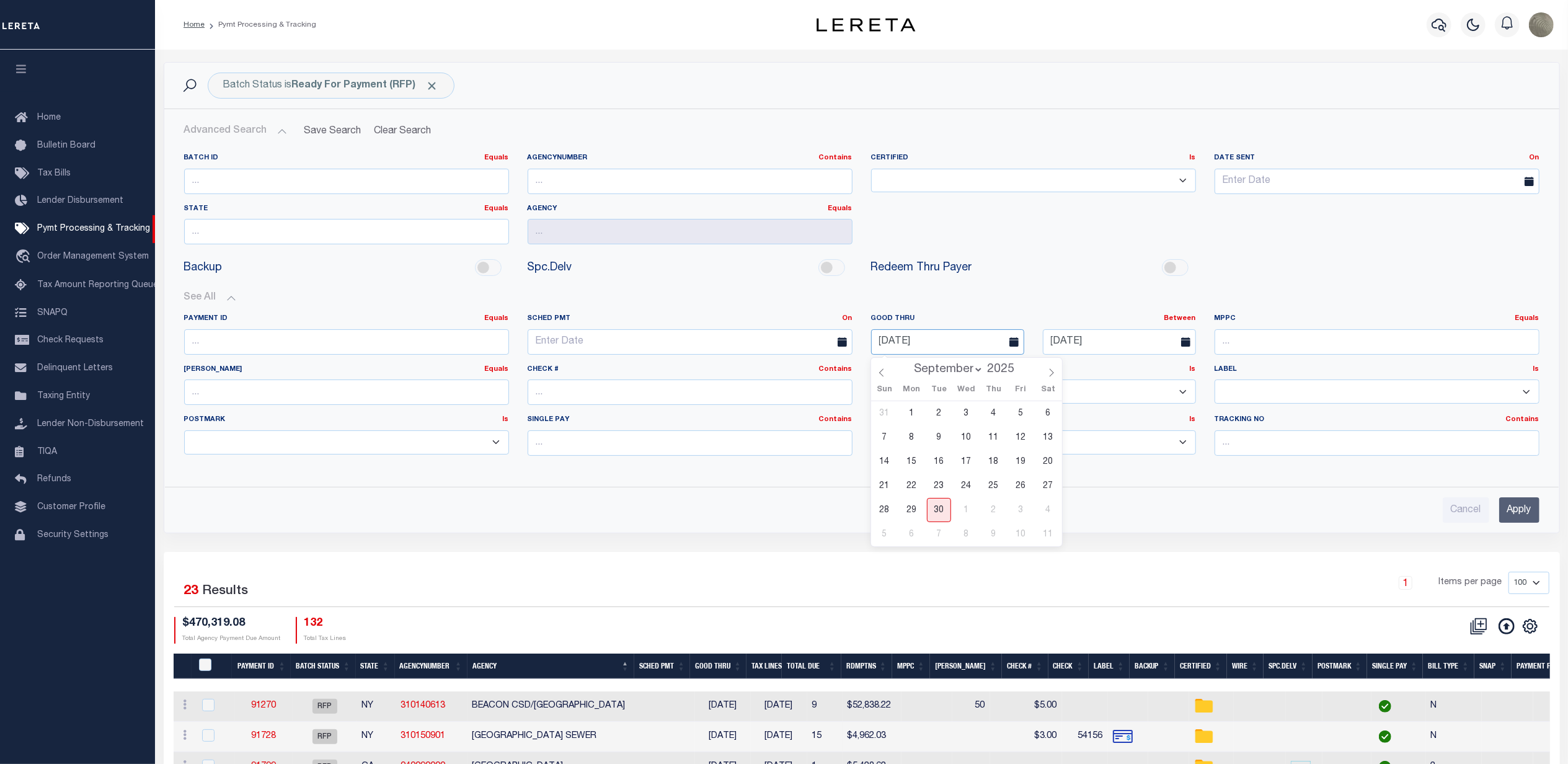
click at [941, 333] on input "09-30-2025" at bounding box center [948, 342] width 153 height 26
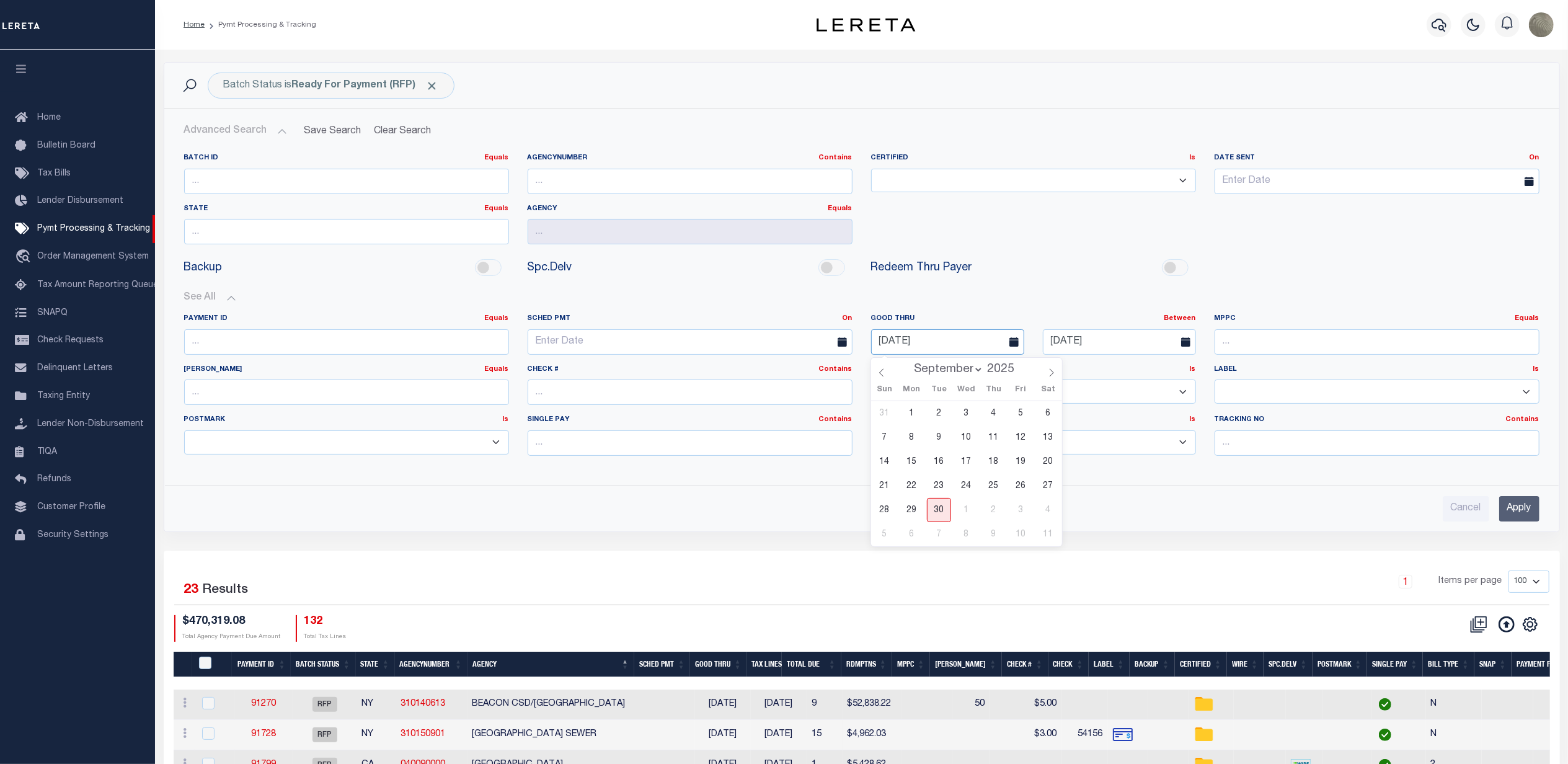
click at [941, 333] on input "09-30-2025" at bounding box center [948, 342] width 153 height 26
click at [1115, 339] on input "[DATE]" at bounding box center [1119, 342] width 153 height 26
click at [1115, 338] on input "[DATE]" at bounding box center [1119, 342] width 153 height 26
click at [1519, 514] on input "Apply" at bounding box center [1519, 508] width 40 height 26
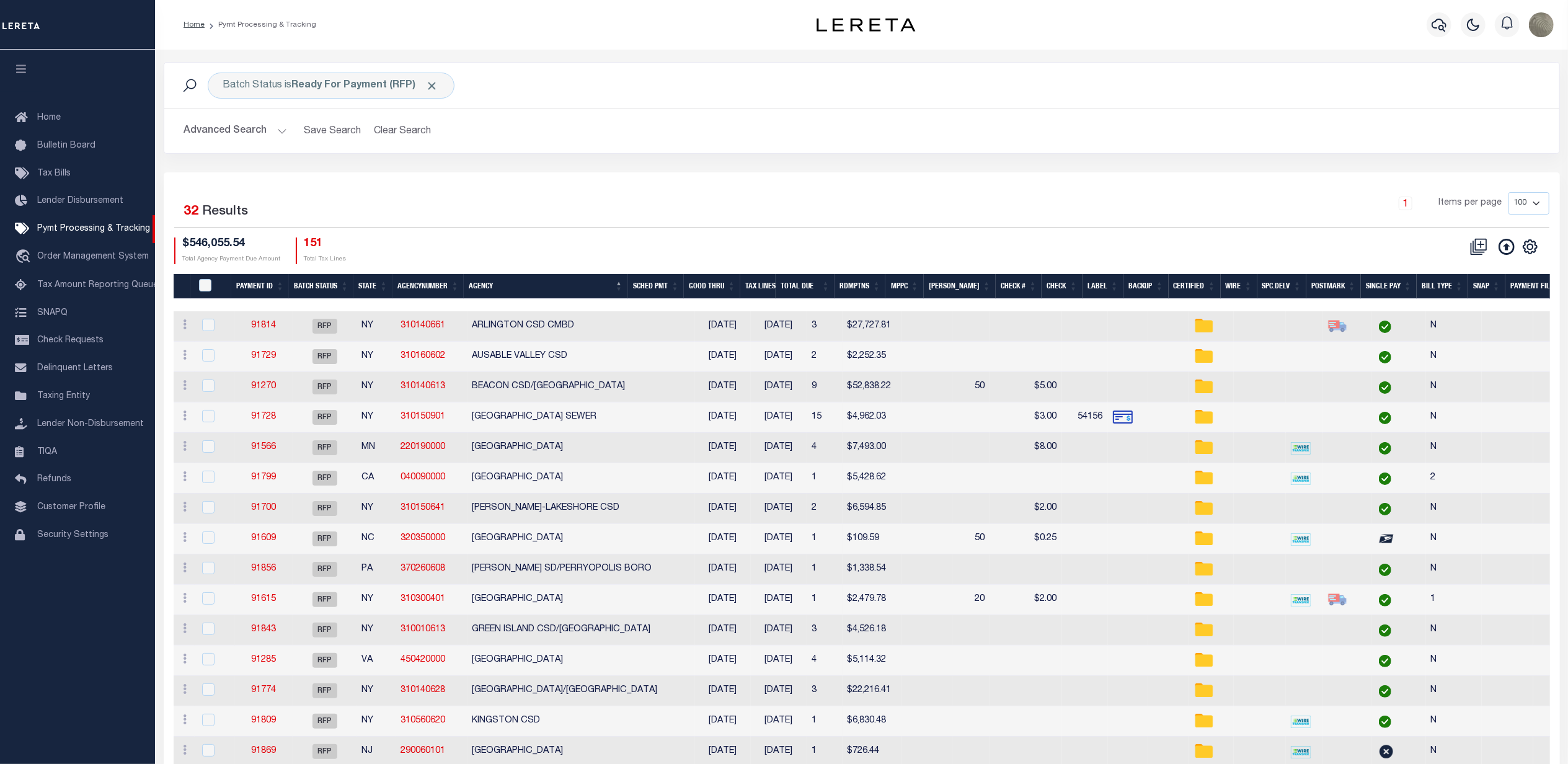
click at [718, 207] on div "1 Items per page 100 200 500 1000" at bounding box center [1035, 208] width 1027 height 32
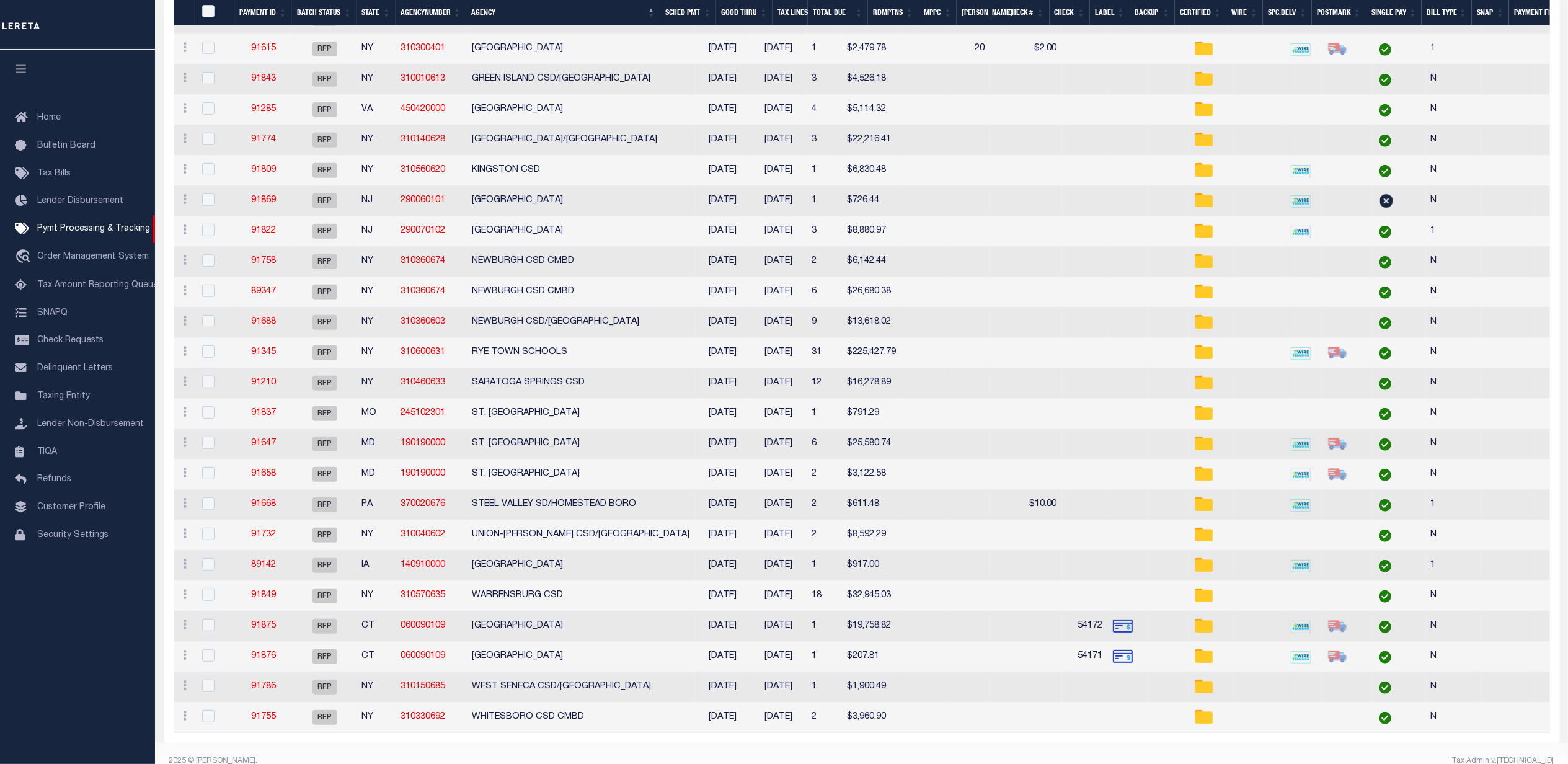
scroll to position [571, 0]
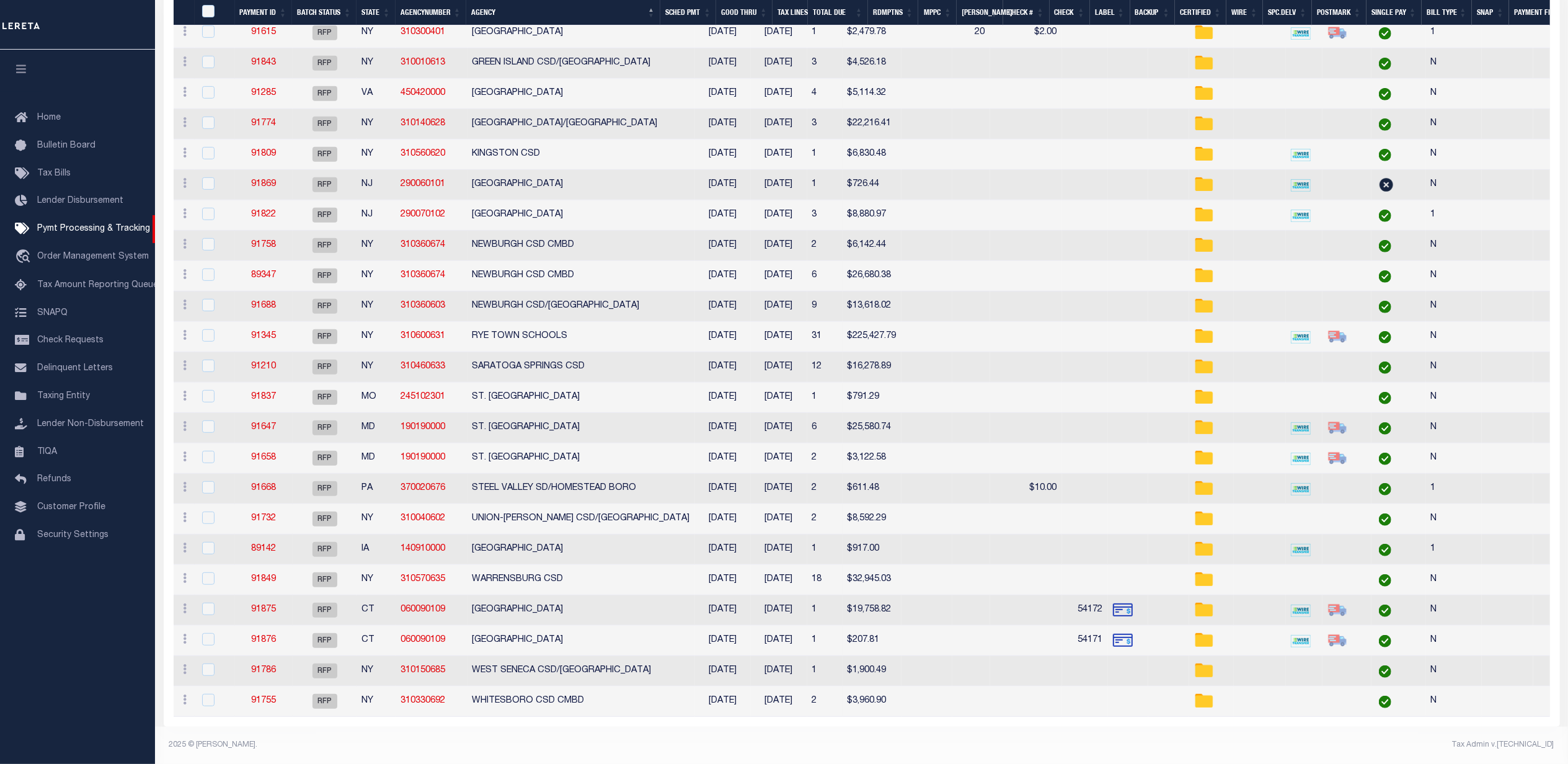
click at [1121, 732] on footer "2025 © LERETA. Tax Admin v.1.0.0.1" at bounding box center [861, 745] width 1413 height 37
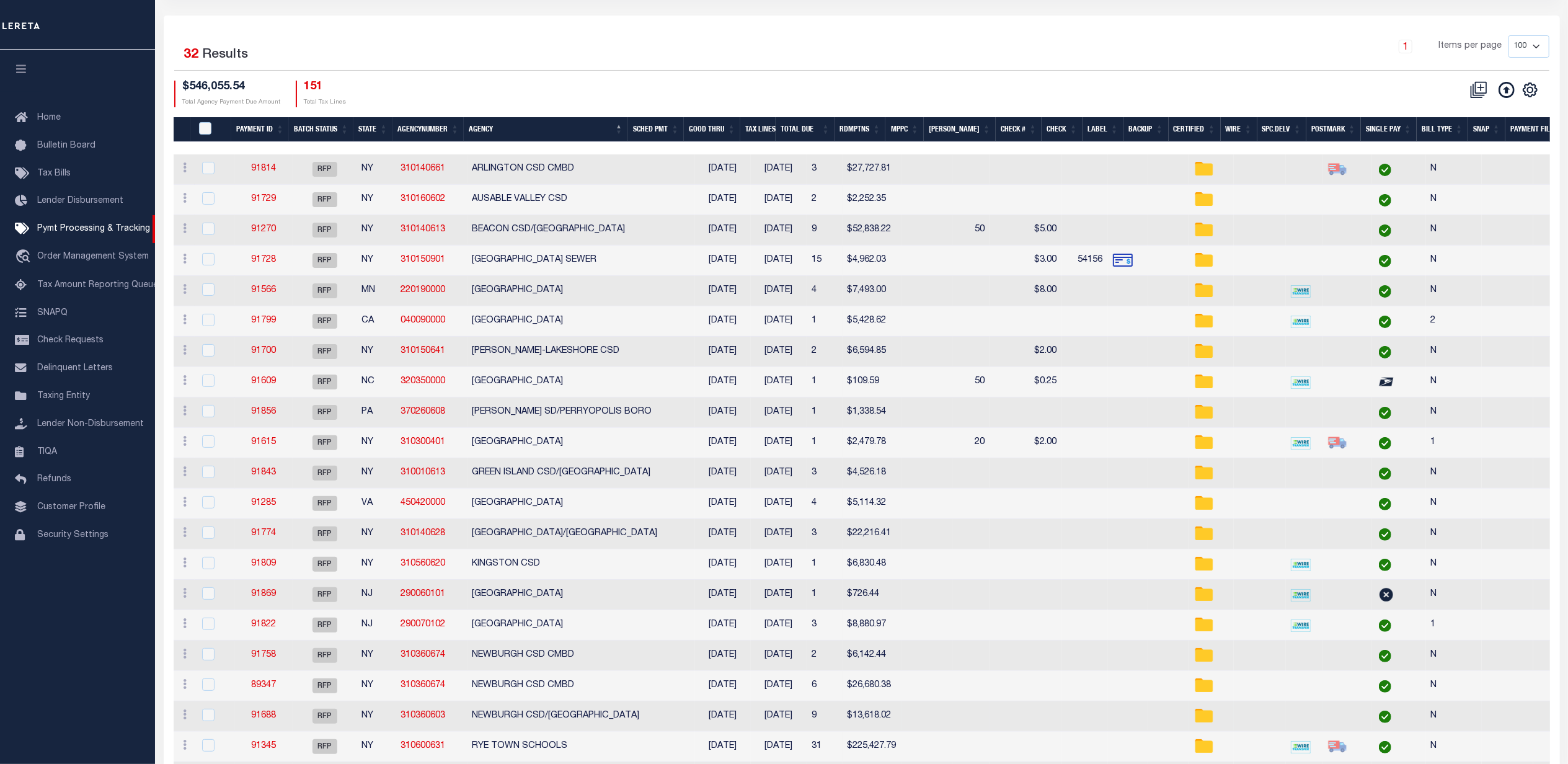
scroll to position [0, 0]
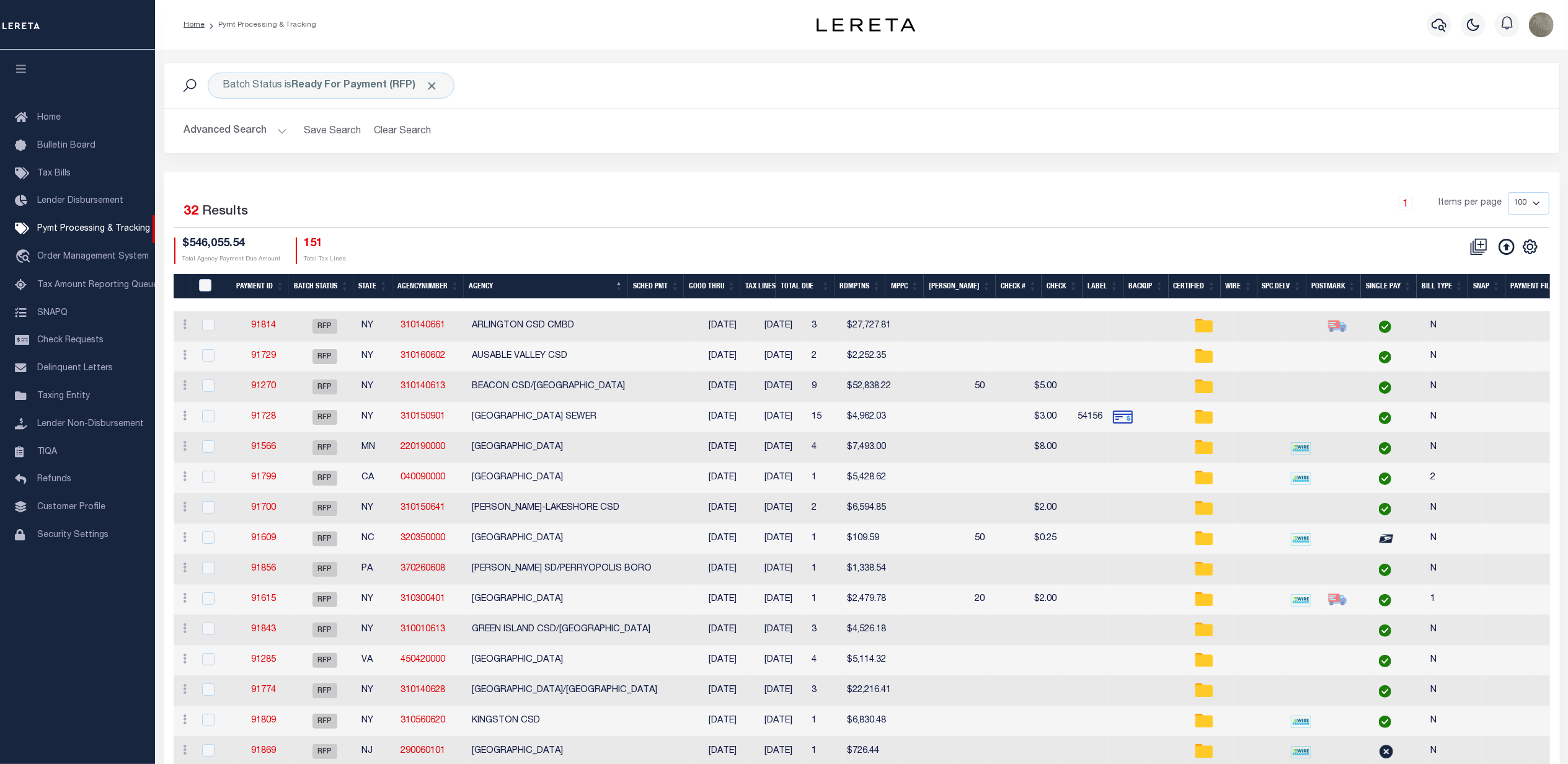
click at [1102, 224] on div "1 Items per page 100 200 500 1000" at bounding box center [1035, 208] width 1027 height 32
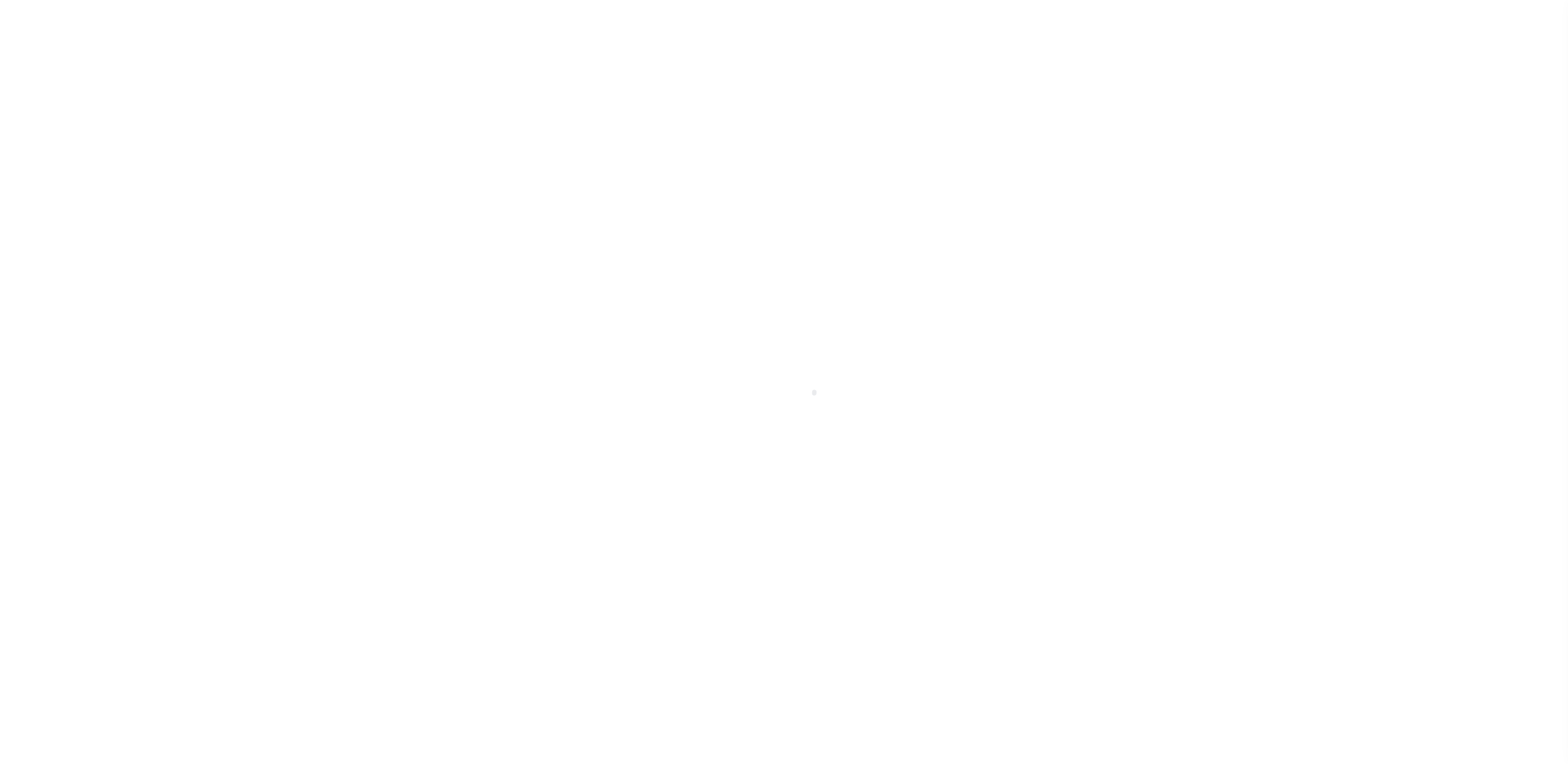
select select "RFP"
select select "CHK"
select select "[PERSON_NAME]"
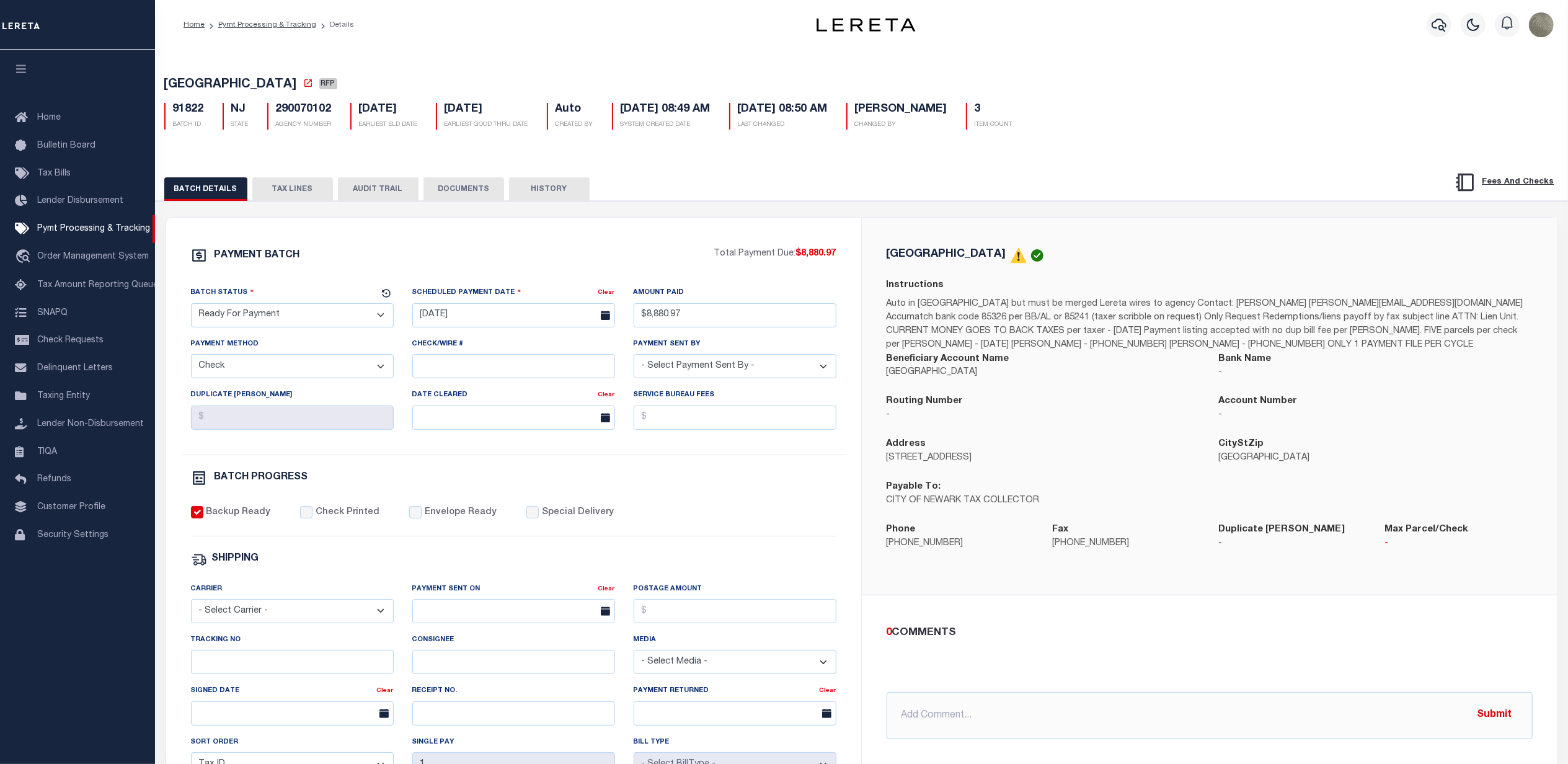
click at [301, 186] on div "BATCH DETAILS TAX LINES AUDIT TRAIL DOCUMENTS HISTORY" at bounding box center [861, 185] width 1443 height 31
click at [300, 186] on button "TAX LINES" at bounding box center [292, 188] width 81 height 24
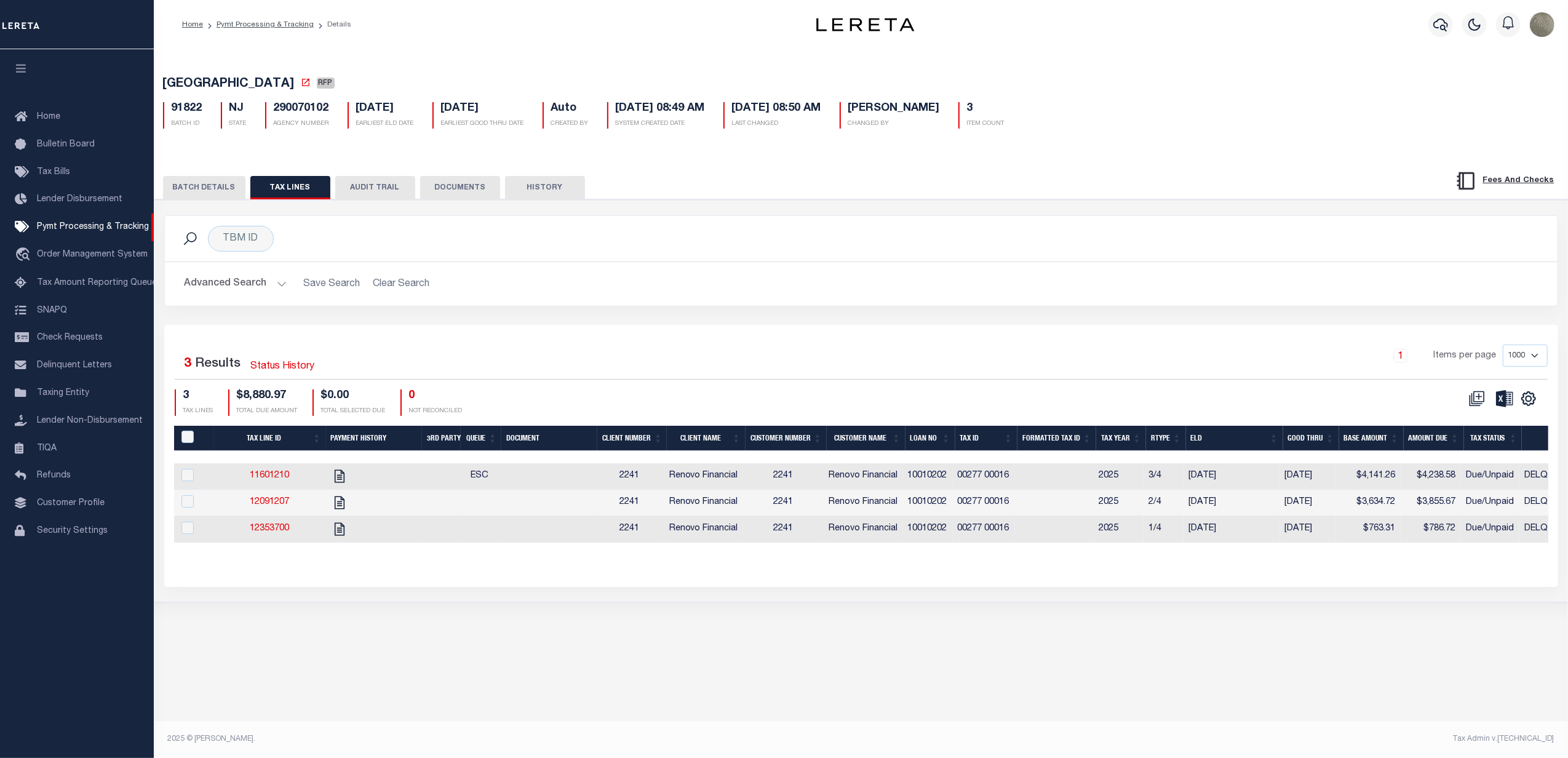
click at [1081, 208] on div "PAYMENT BATCH Total Payment Due: $8,880.97 Batch Status" at bounding box center [861, 400] width 1425 height 403
click at [202, 183] on button "BATCH DETAILS" at bounding box center [204, 187] width 82 height 24
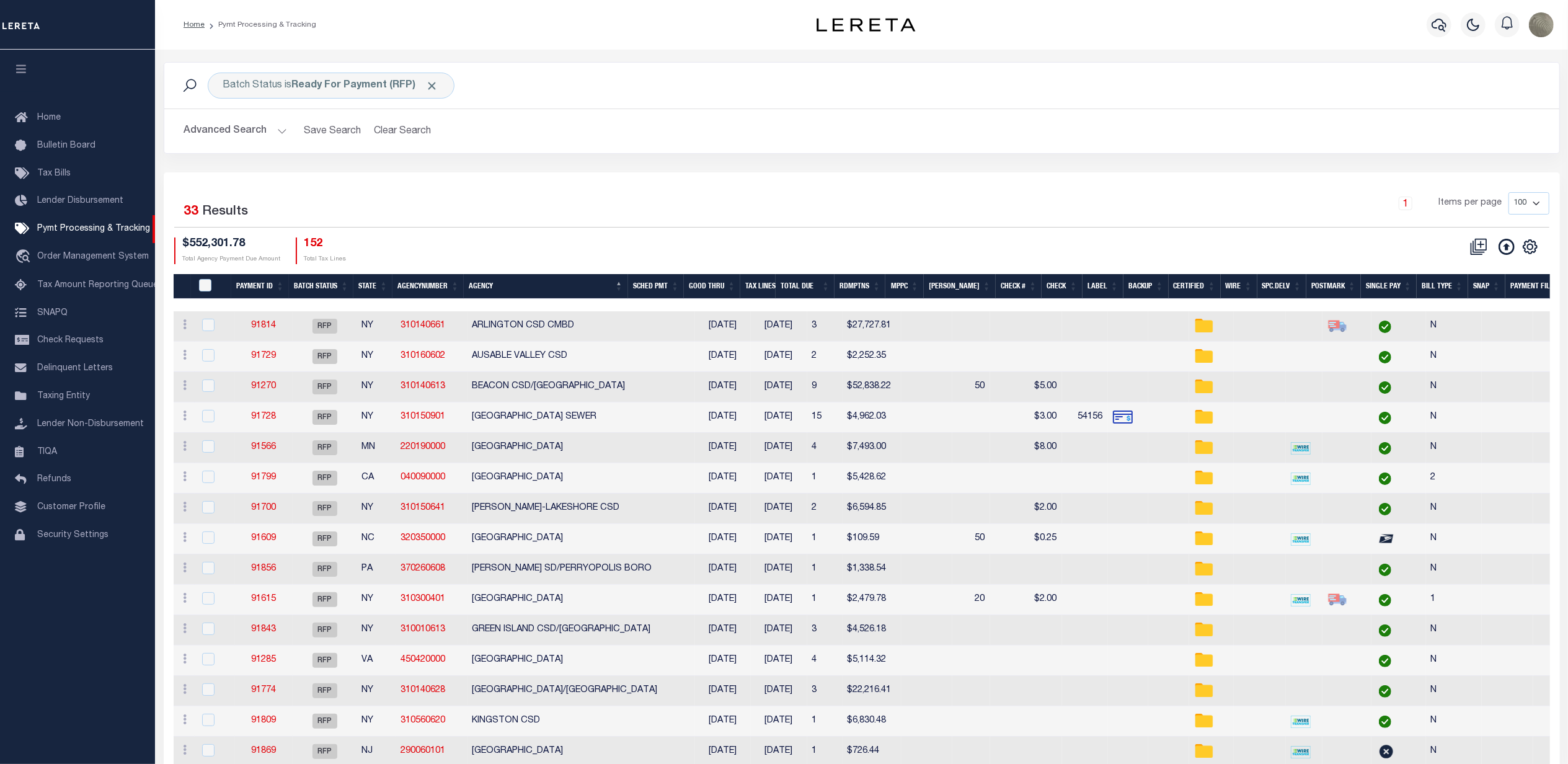
click at [1121, 201] on div "1 Items per page 100 200 500 1000" at bounding box center [1035, 208] width 1027 height 32
click at [291, 75] on div "Batch Status is Ready For Payment (RFP)" at bounding box center [330, 85] width 246 height 26
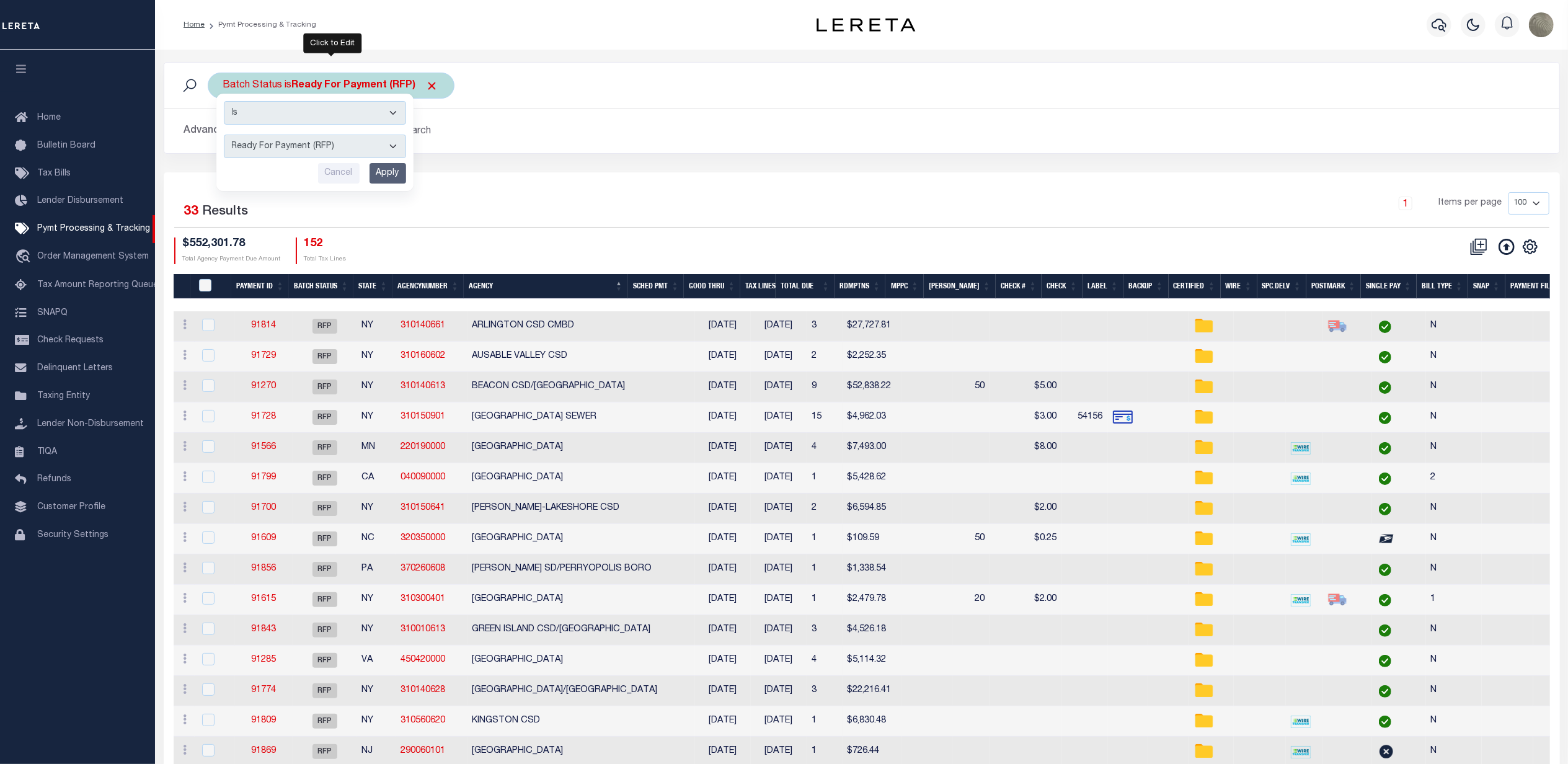
click at [291, 149] on select "Awaiting Funds (AWF) Cleared and Complete (CAC) New Check Needed (NCN) Payment …" at bounding box center [315, 146] width 183 height 24
select select "SFP"
click at [224, 135] on select "Awaiting Funds (AWF) Cleared and Complete (CAC) New Check Needed (NCN) Payment …" at bounding box center [315, 146] width 183 height 24
click at [382, 165] on input "Apply" at bounding box center [387, 173] width 36 height 21
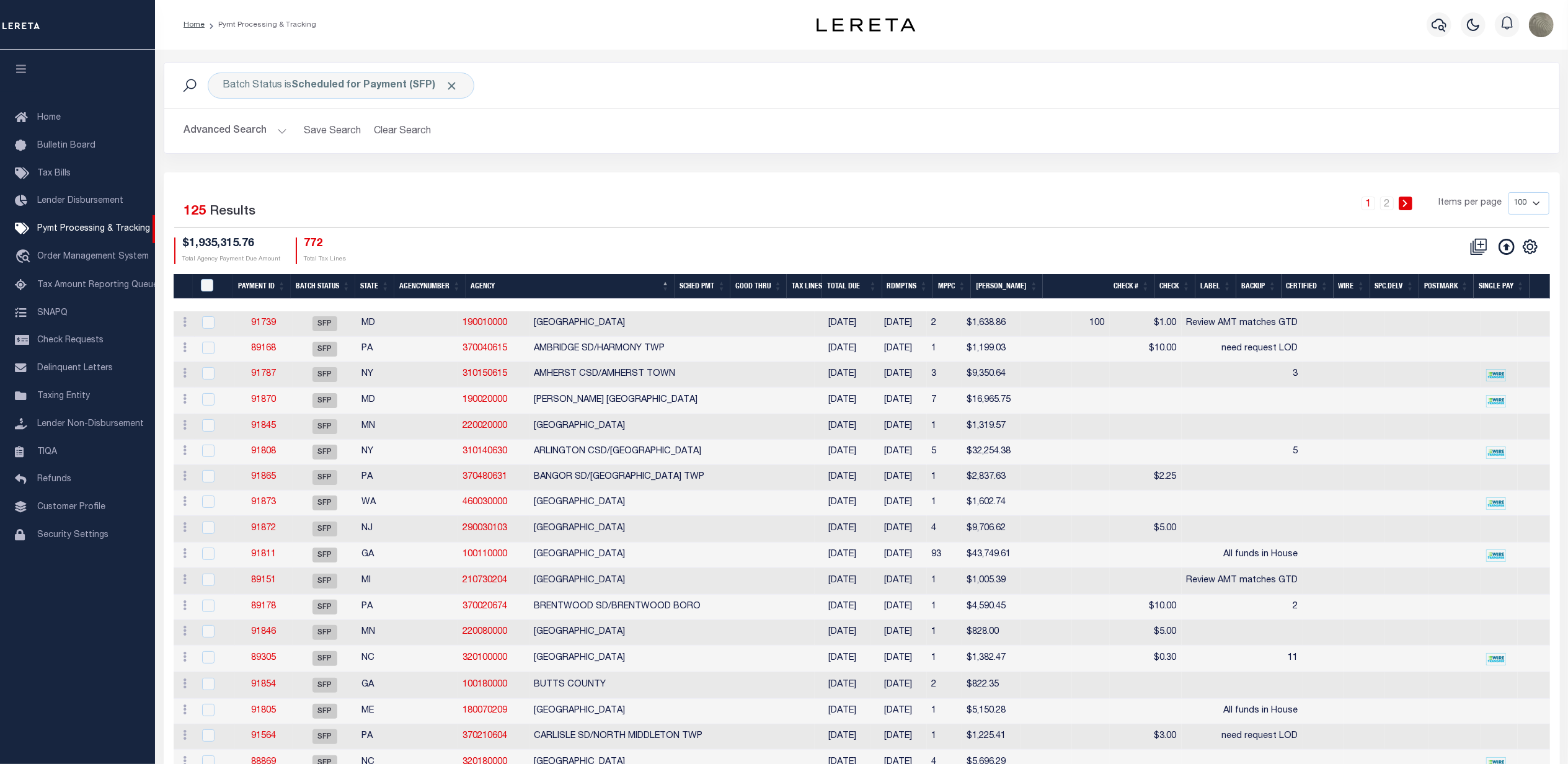
click at [241, 124] on button "Advanced Search" at bounding box center [236, 130] width 103 height 24
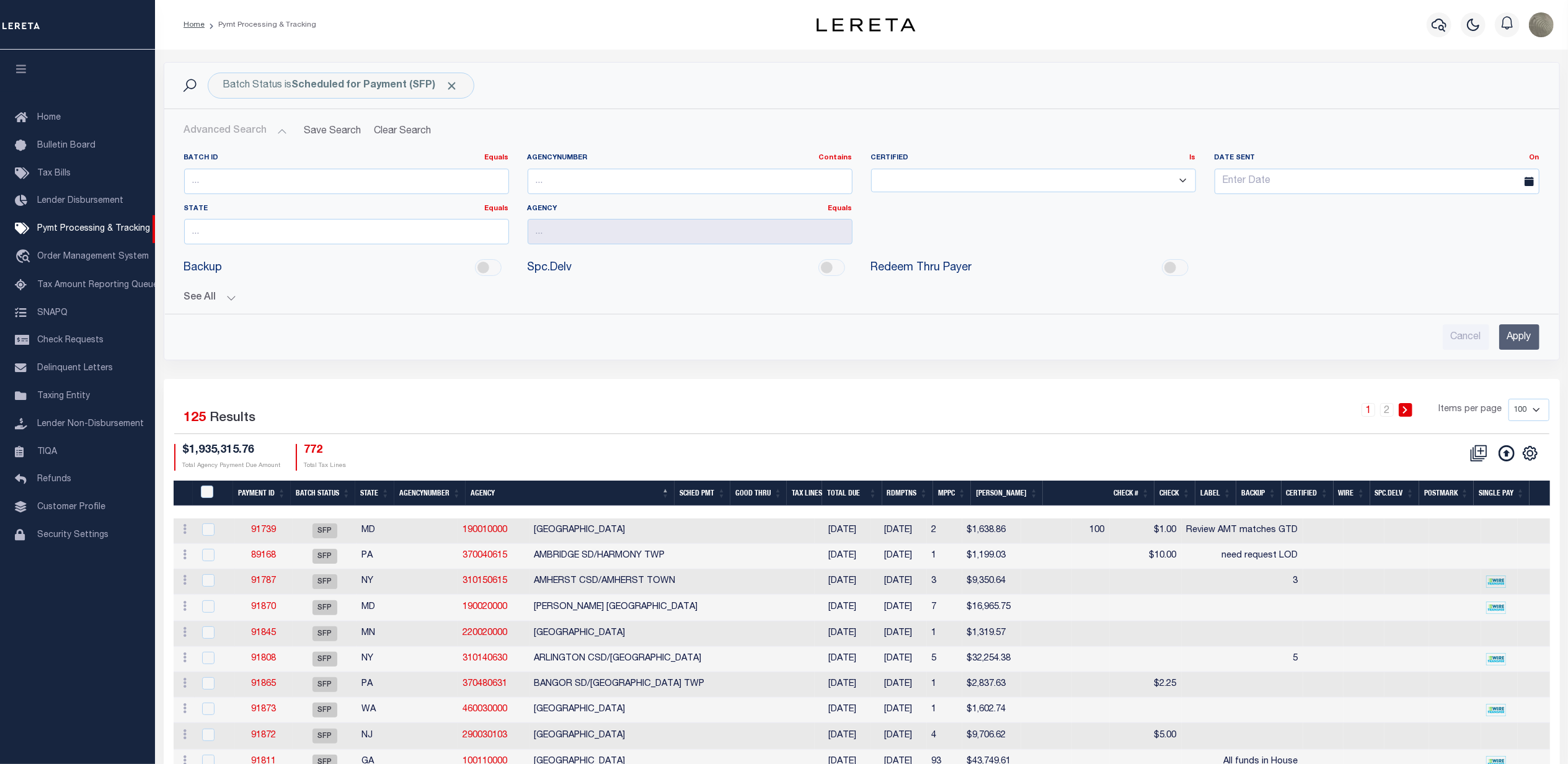
click at [211, 298] on button "See All" at bounding box center [862, 298] width 1355 height 11
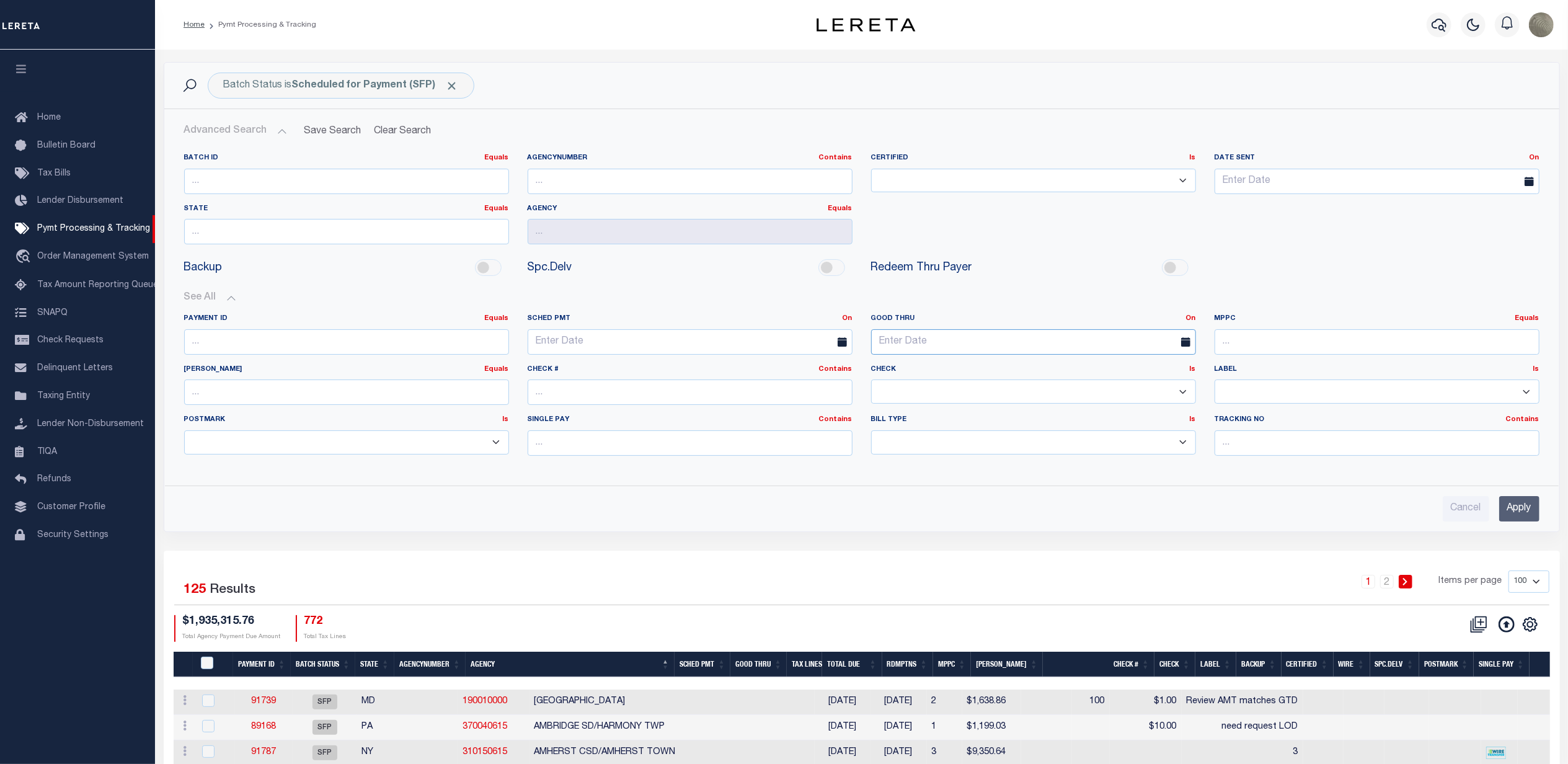
click at [923, 343] on input "text" at bounding box center [1033, 342] width 324 height 26
click at [1188, 319] on link "On" at bounding box center [1191, 318] width 10 height 7
click at [1124, 391] on link "Between" at bounding box center [1146, 386] width 98 height 18
click at [953, 341] on input "text" at bounding box center [948, 342] width 153 height 26
click at [941, 506] on span "30" at bounding box center [938, 509] width 24 height 24
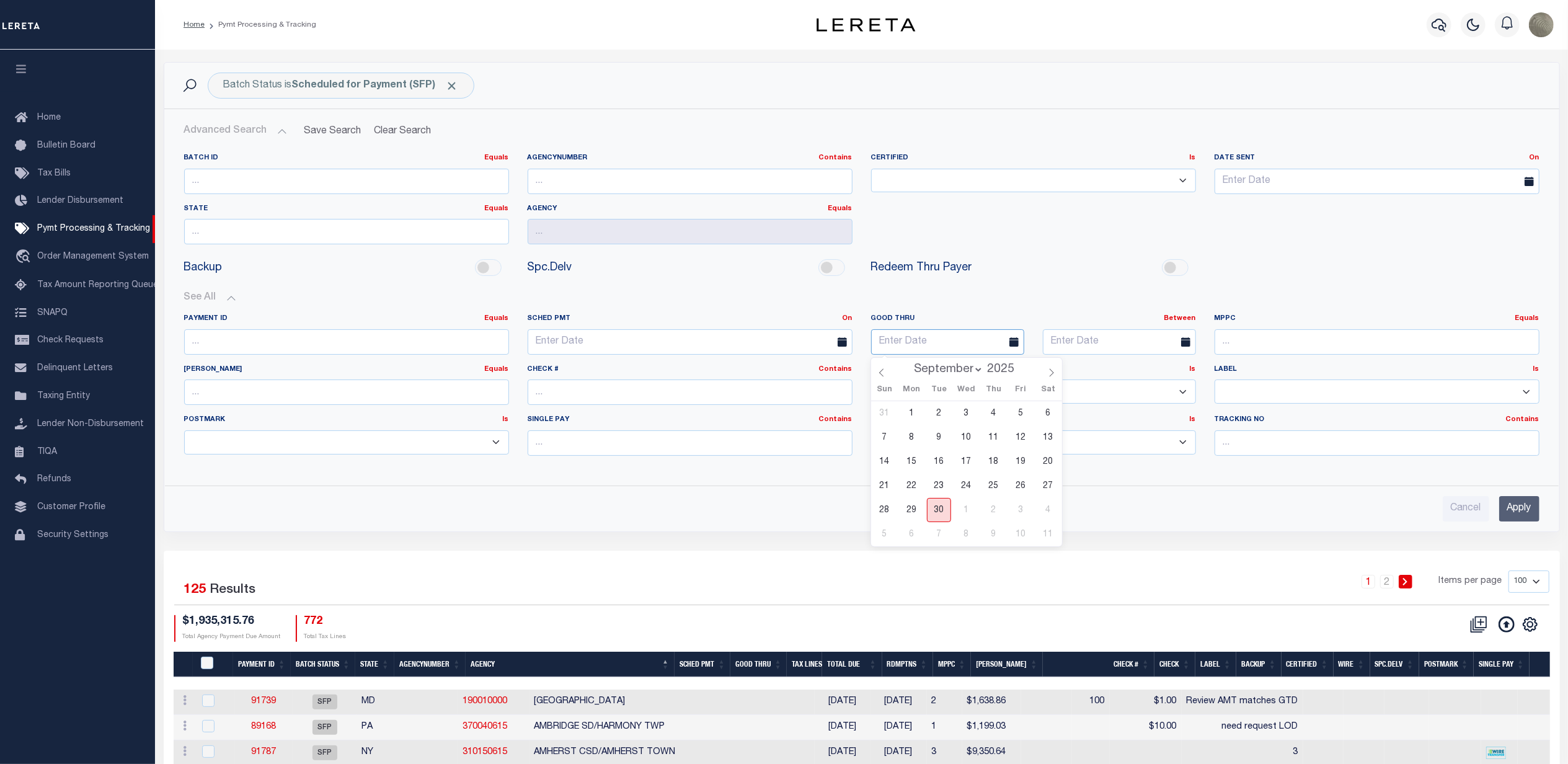
type input "[DATE]"
click at [1102, 348] on input "text" at bounding box center [1119, 342] width 153 height 26
click at [1191, 512] on span "3" at bounding box center [1192, 509] width 24 height 24
type input "[DATE]"
click at [1519, 514] on input "Apply" at bounding box center [1519, 508] width 40 height 26
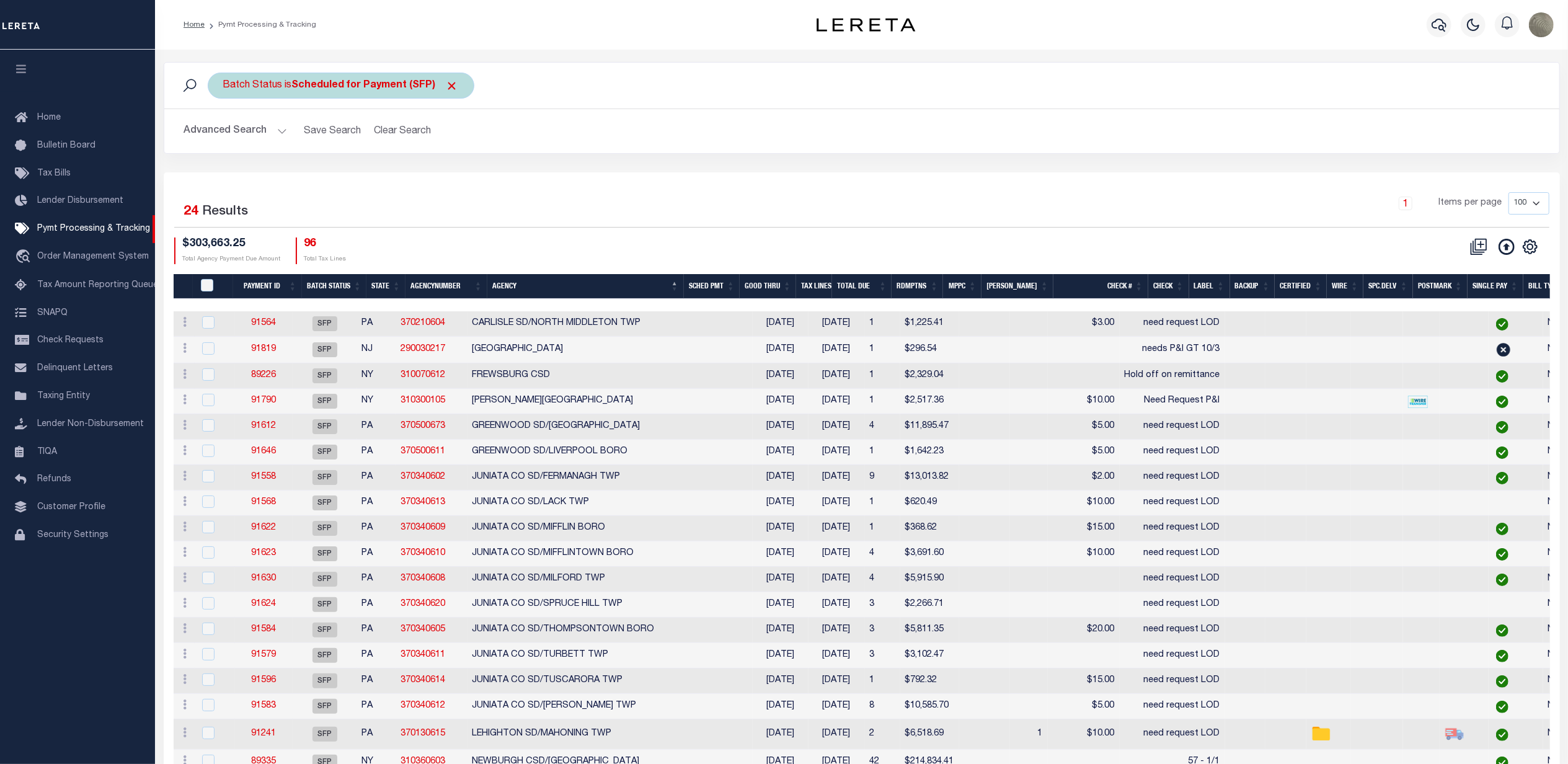
click at [352, 88] on b "Scheduled for Payment (SFP)" at bounding box center [375, 86] width 167 height 10
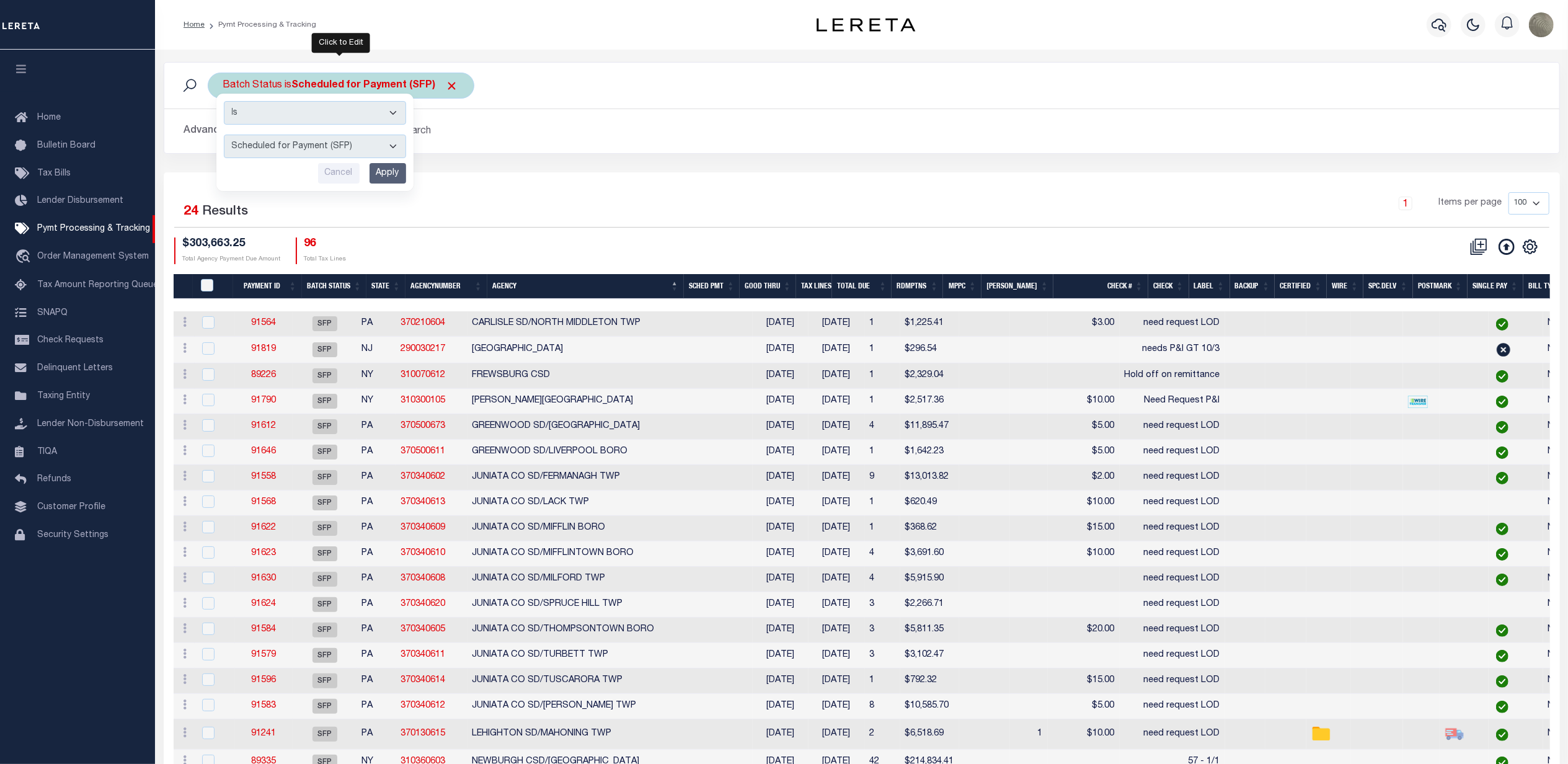
click at [301, 145] on select "Awaiting Funds (AWF) Cleared and Complete (CAC) New Check Needed (NCN) Payment …" at bounding box center [315, 146] width 183 height 24
select select "RFP"
click at [224, 135] on select "Awaiting Funds (AWF) Cleared and Complete (CAC) New Check Needed (NCN) Payment …" at bounding box center [315, 146] width 183 height 24
click at [376, 169] on input "Apply" at bounding box center [387, 173] width 36 height 21
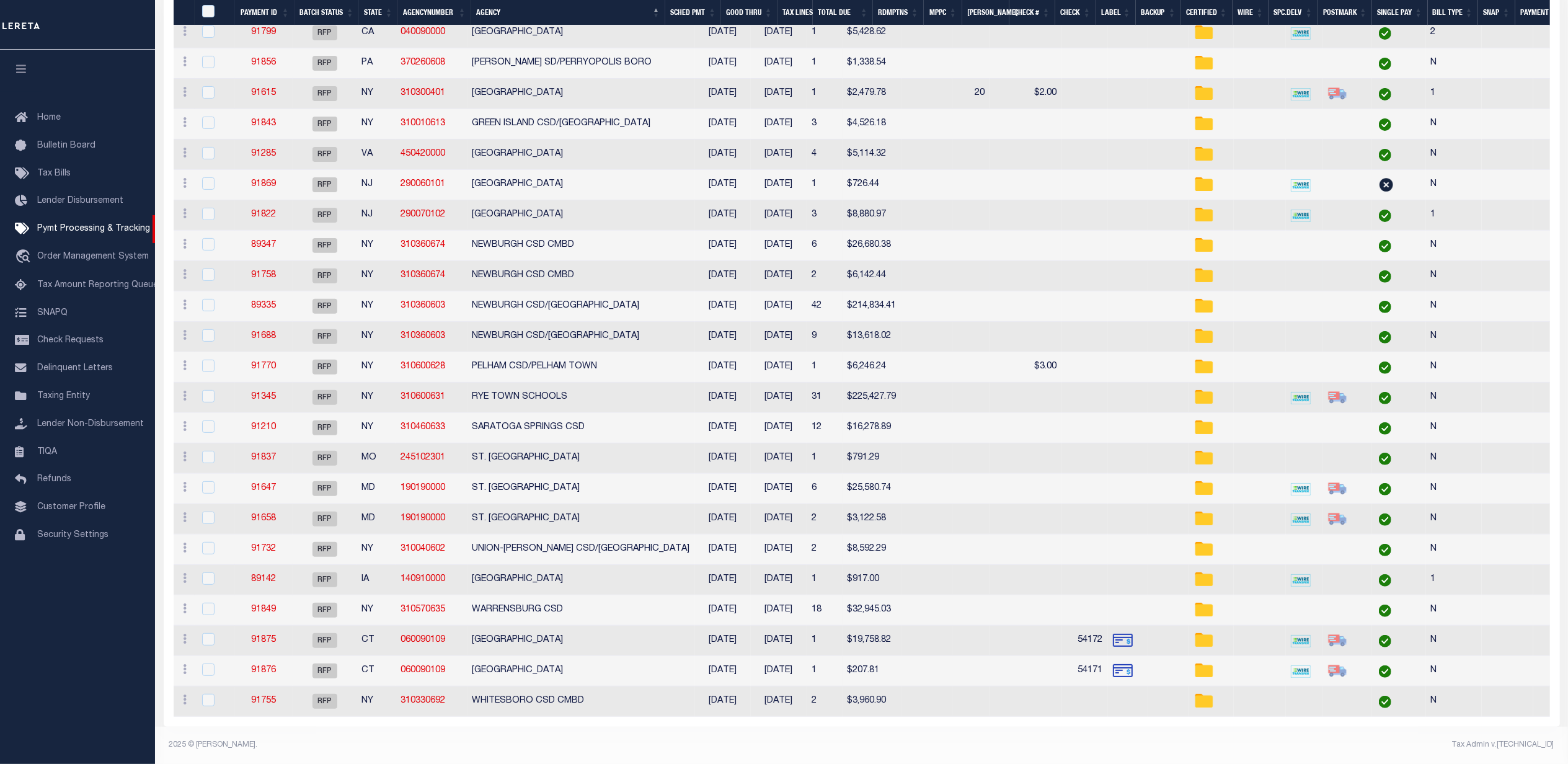
scroll to position [356, 0]
click at [216, 207] on div at bounding box center [215, 214] width 30 height 13
checkbox input "true"
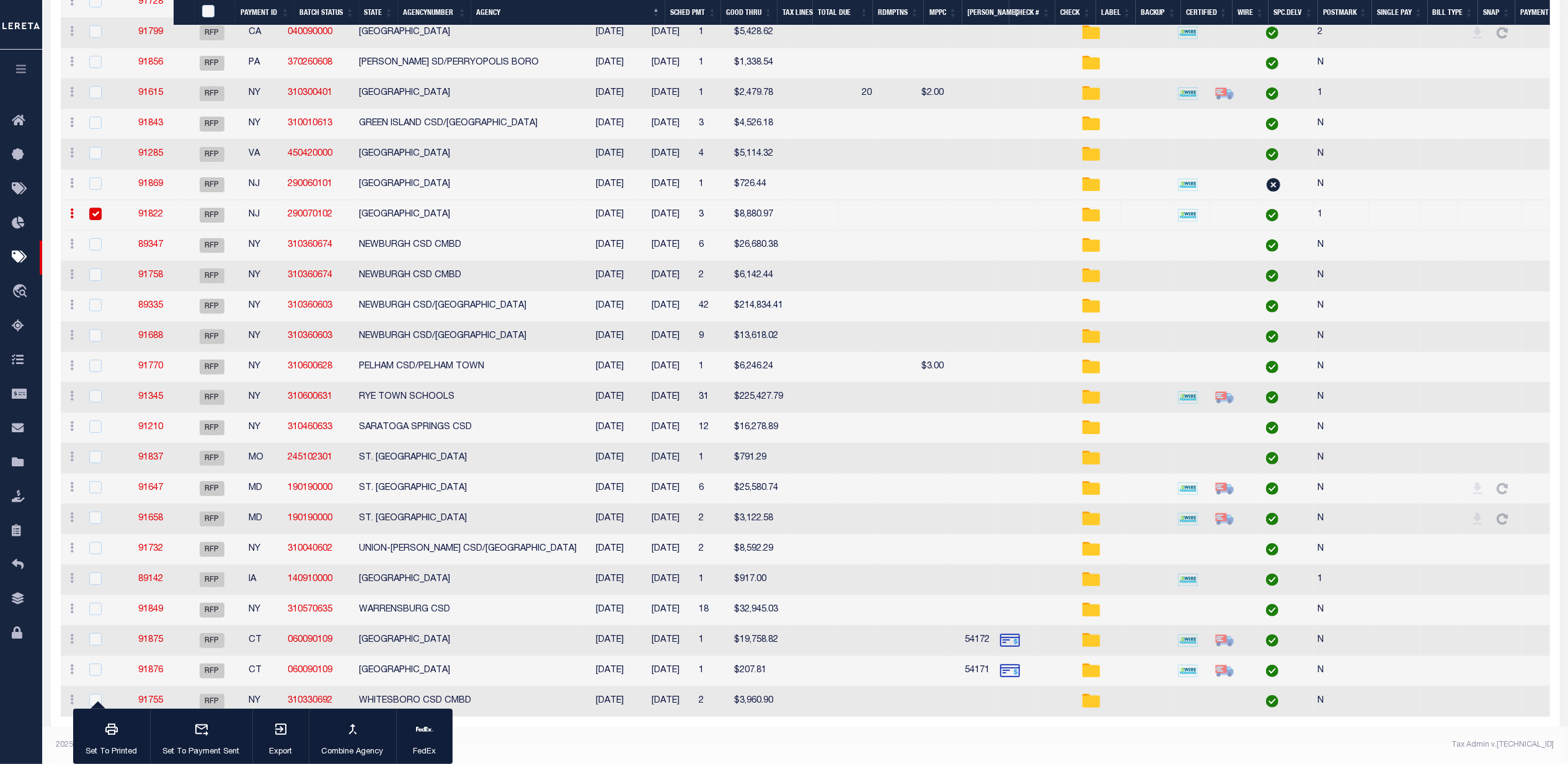
scroll to position [353, 0]
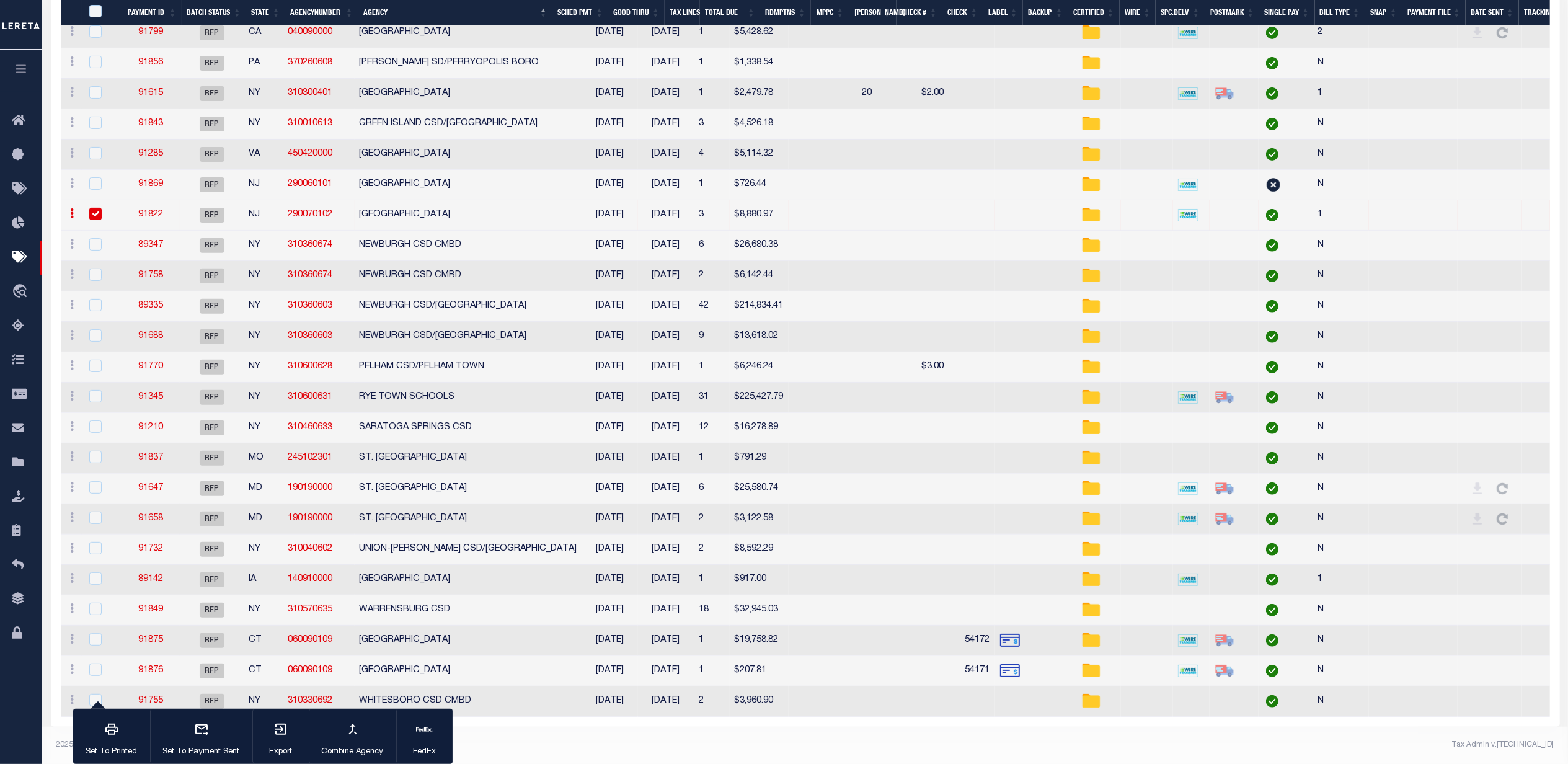
click at [152, 210] on link "91822" at bounding box center [150, 214] width 25 height 9
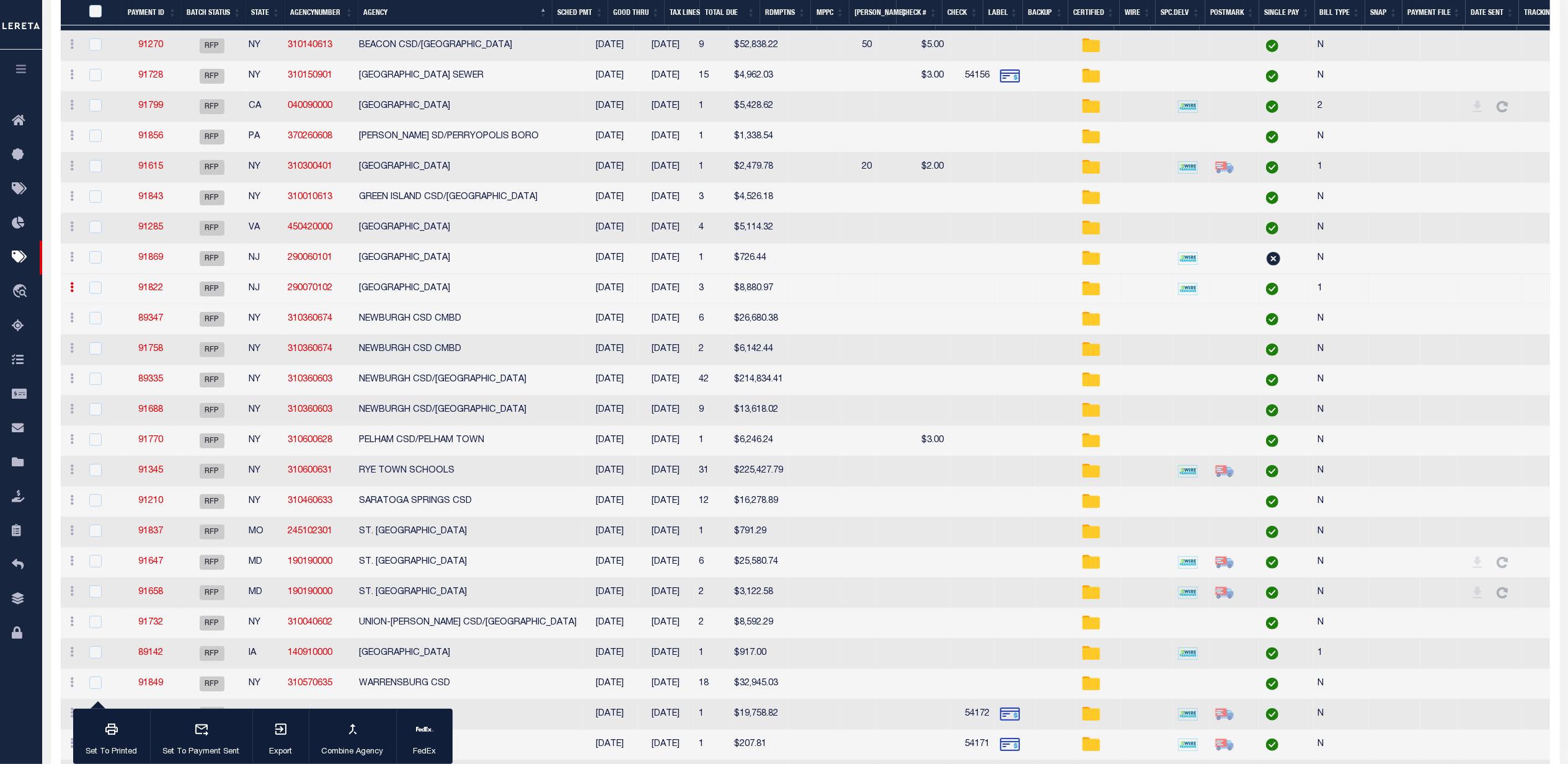
select select "RFP"
type input "09/30/2025"
type input "$8,880.97"
select select "CHK"
select select "Villatoro-Benitez, Andres"
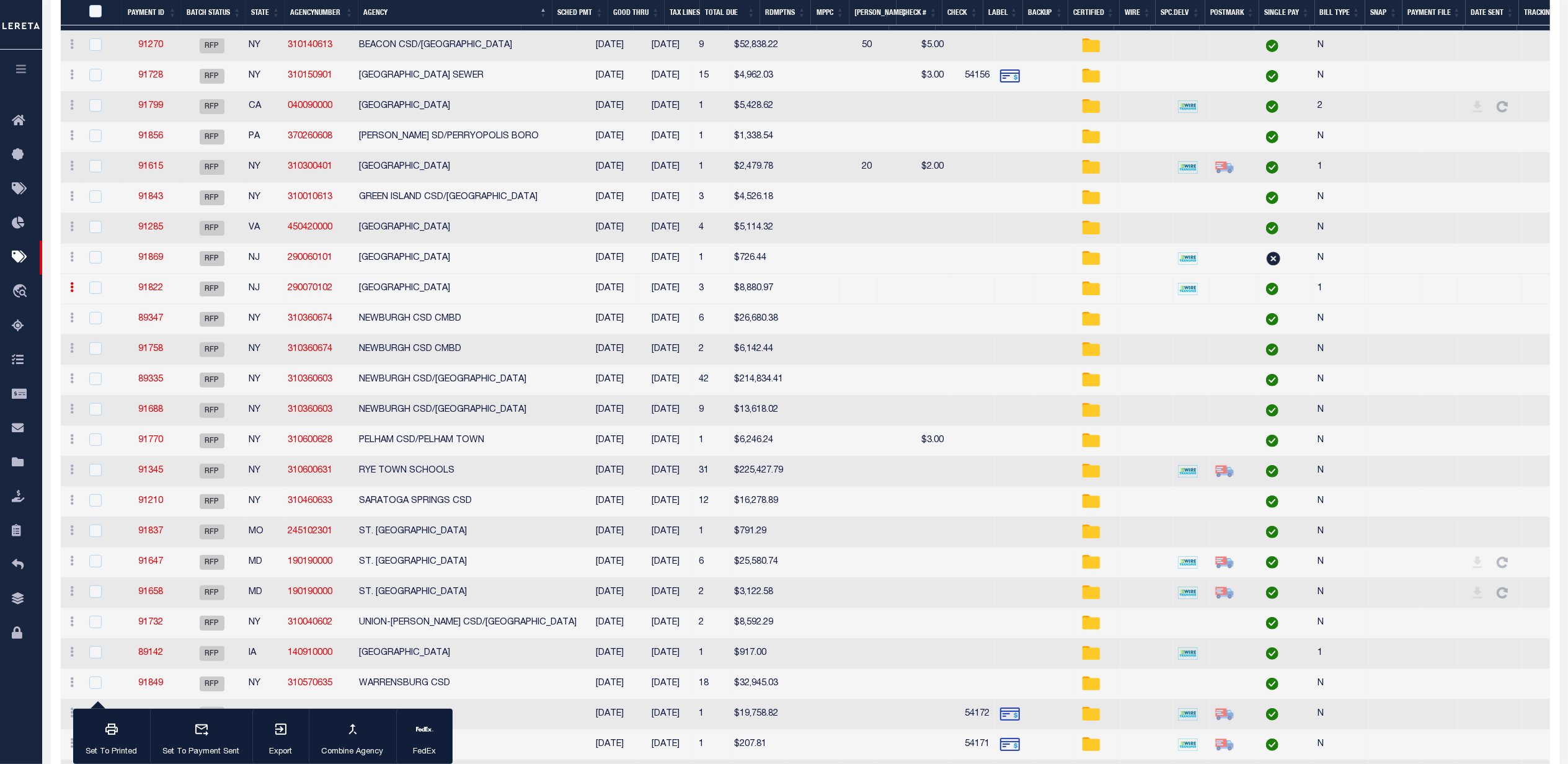
checkbox input "true"
type input "1"
radio input "true"
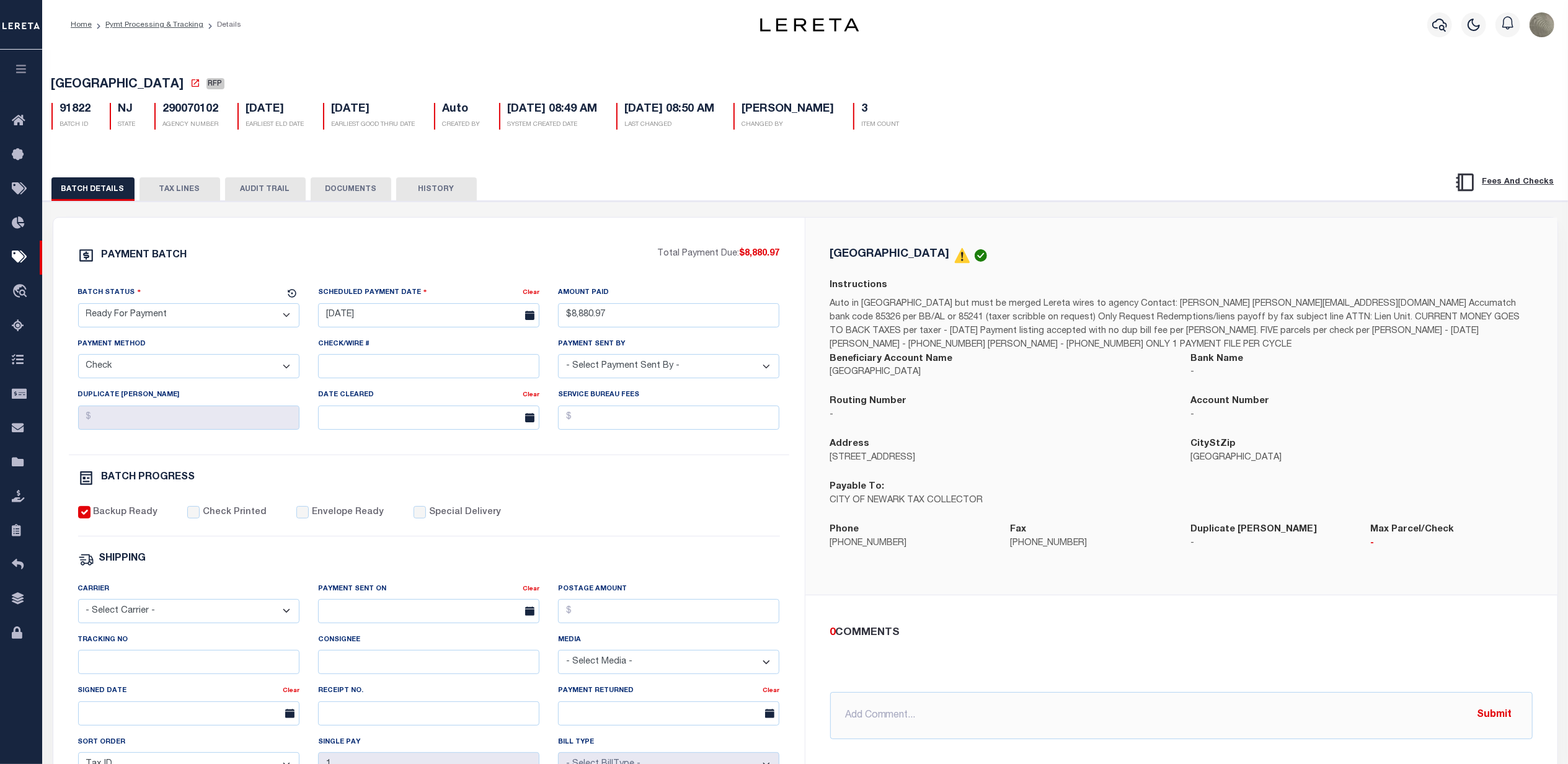
click at [444, 201] on button "HISTORY" at bounding box center [436, 188] width 81 height 24
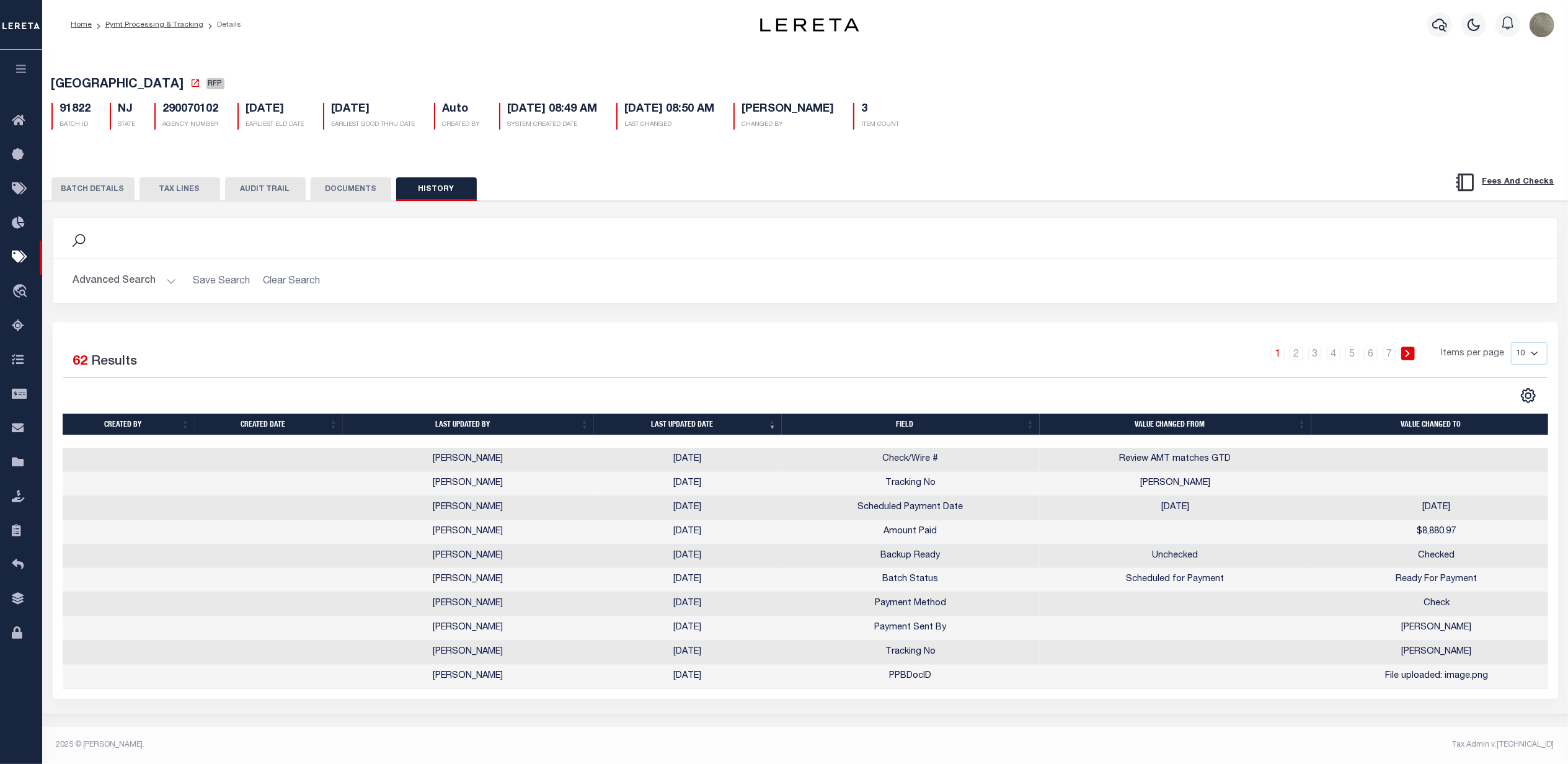
click at [105, 194] on button "BATCH DETAILS" at bounding box center [92, 188] width 83 height 24
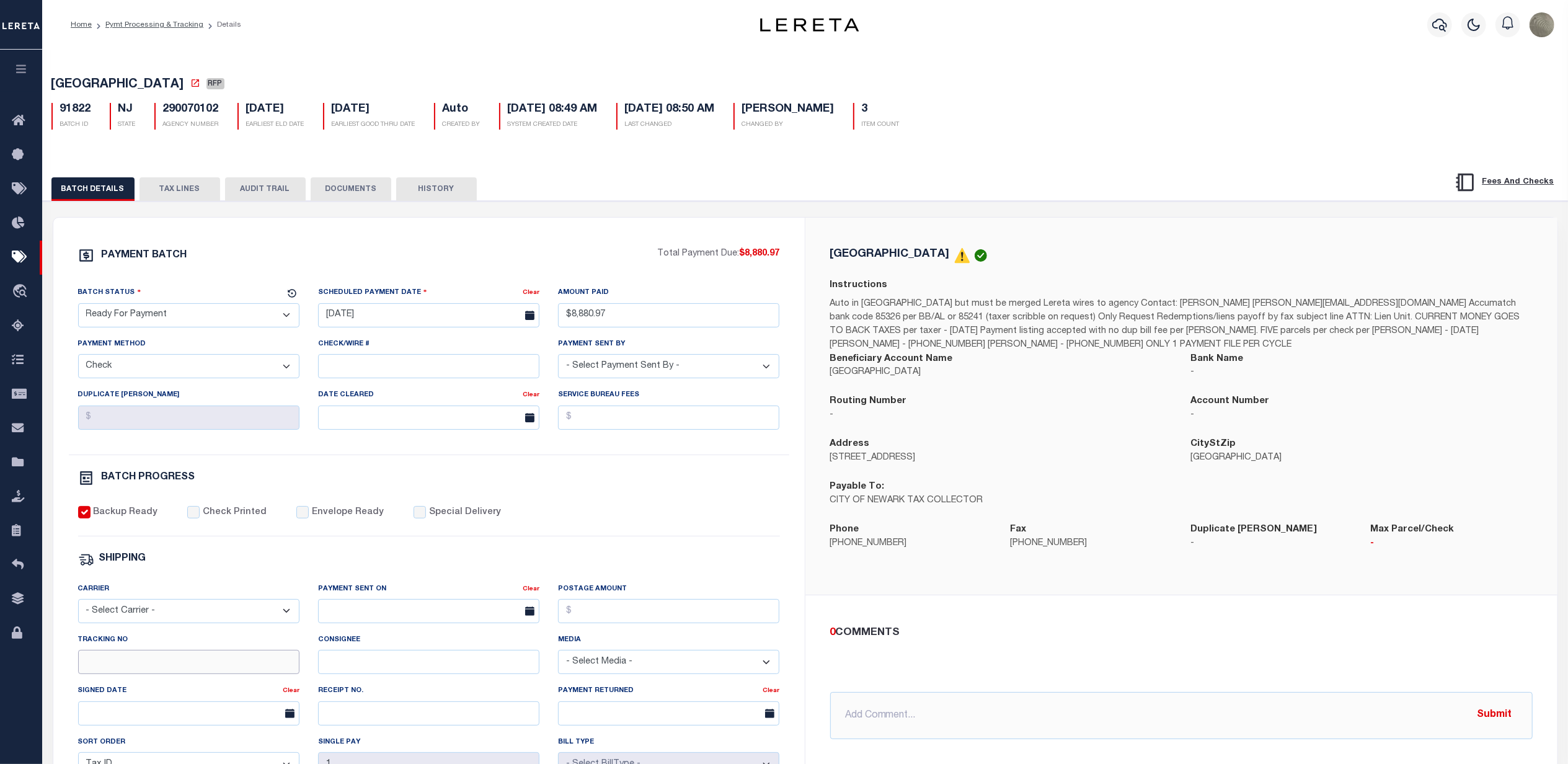
click at [110, 674] on input "Tracking No" at bounding box center [188, 661] width 222 height 24
type input "Matt"
click at [132, 323] on select "- Select Status - Scheduled for Payment Ready For Payment Payment Sent Cleared …" at bounding box center [188, 315] width 222 height 24
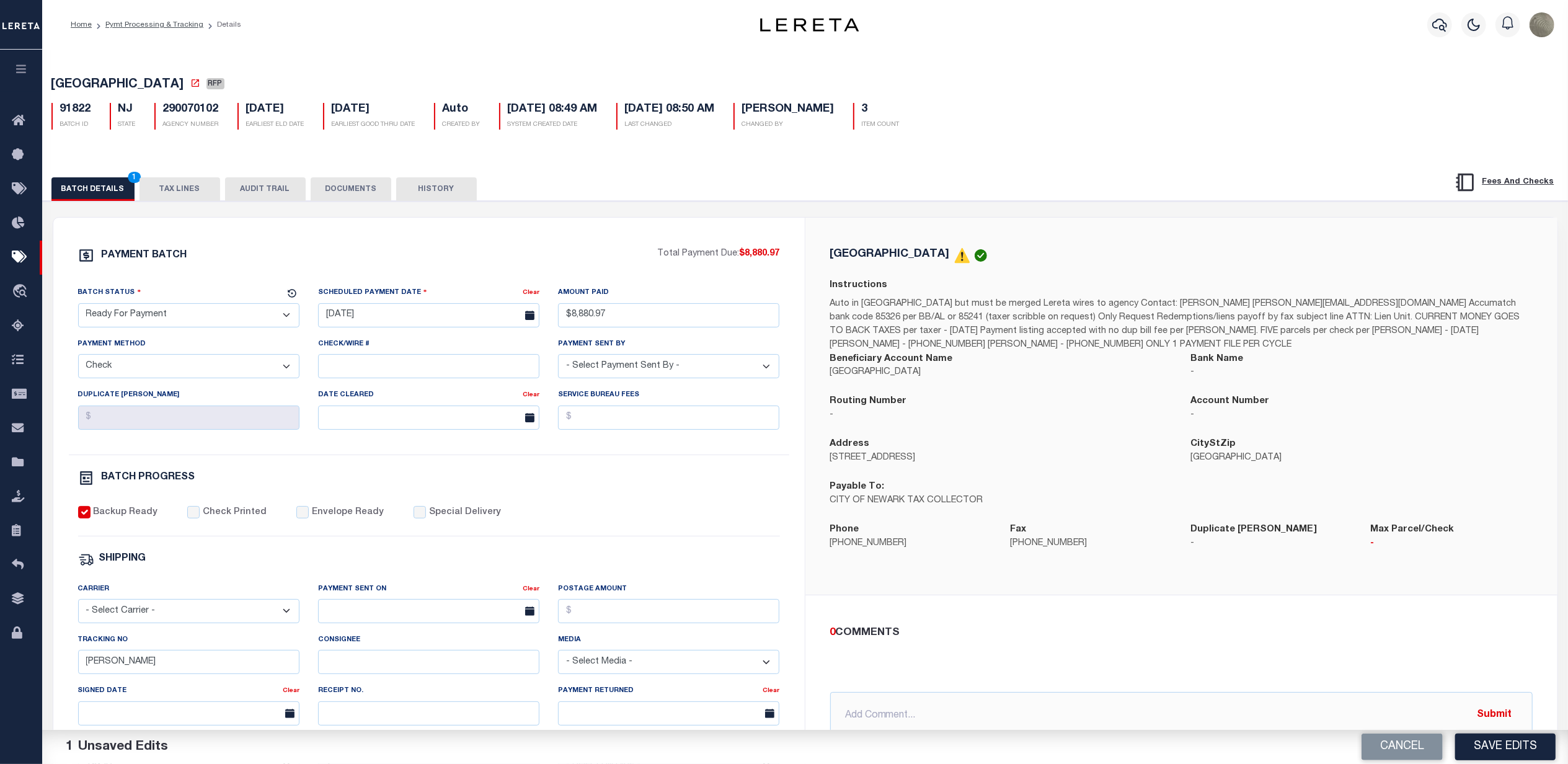
select select "SFP"
click at [78, 307] on select "- Select Status - Scheduled for Payment Ready For Payment Payment Sent Cleared …" at bounding box center [188, 315] width 222 height 24
click at [402, 324] on input "09/30/2025" at bounding box center [428, 315] width 222 height 24
click at [596, 311] on input "$8,880.97" at bounding box center [668, 315] width 222 height 24
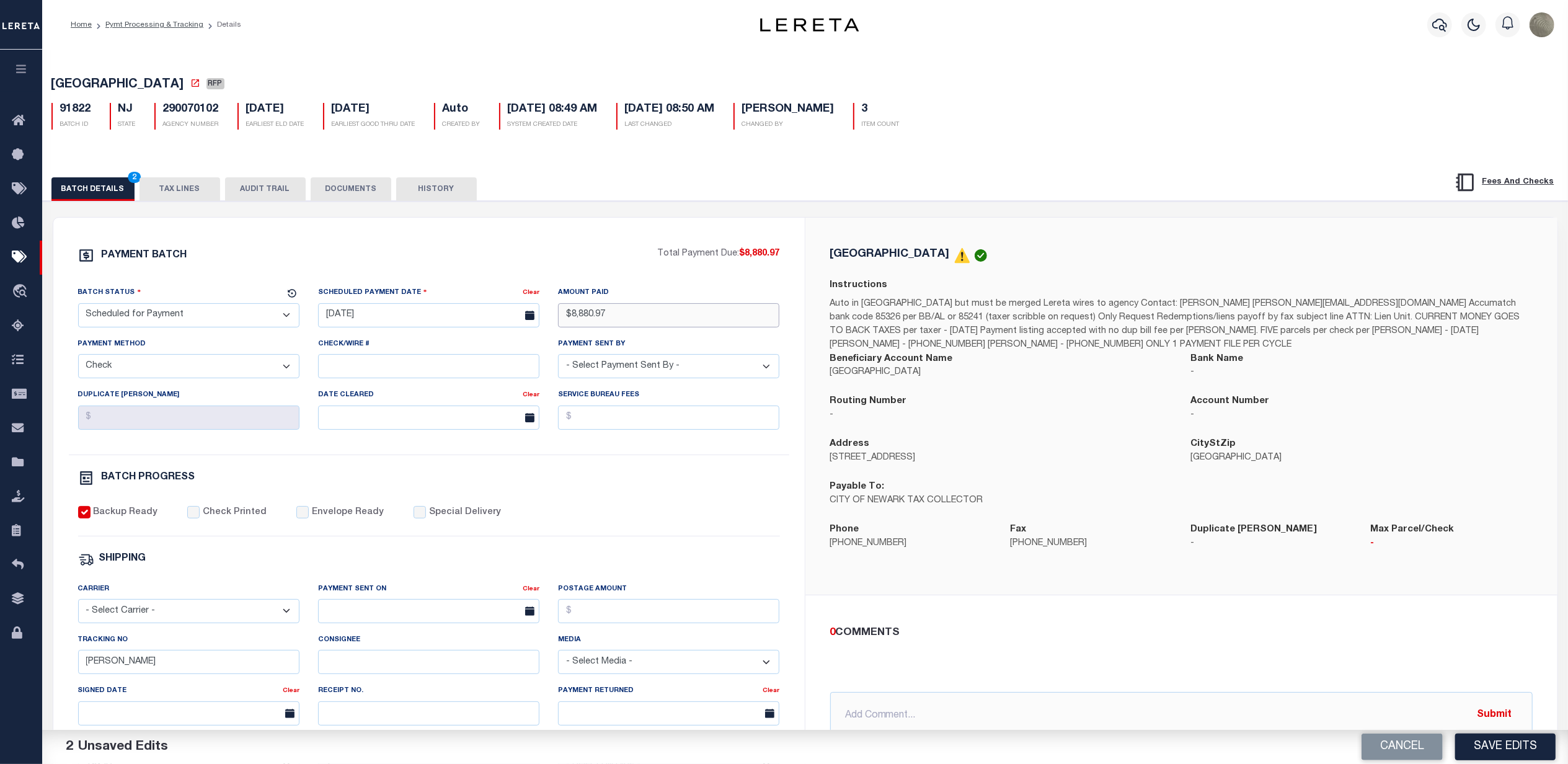
click at [596, 311] on input "$8,880.97" at bounding box center [668, 315] width 222 height 24
click at [130, 368] on select "- Select Payment Method - ACH Certified Check Check Direct Deposit Wire Transfer" at bounding box center [188, 365] width 222 height 24
select select
click at [78, 359] on select "- Select Payment Method - ACH Certified Check Check Direct Deposit Wire Transfer" at bounding box center [188, 365] width 222 height 24
click at [620, 363] on select "- Select Payment Sent By - Aakash Patel Abdul Muzain Adams, Pamela S Adhikary R…" at bounding box center [668, 365] width 222 height 24
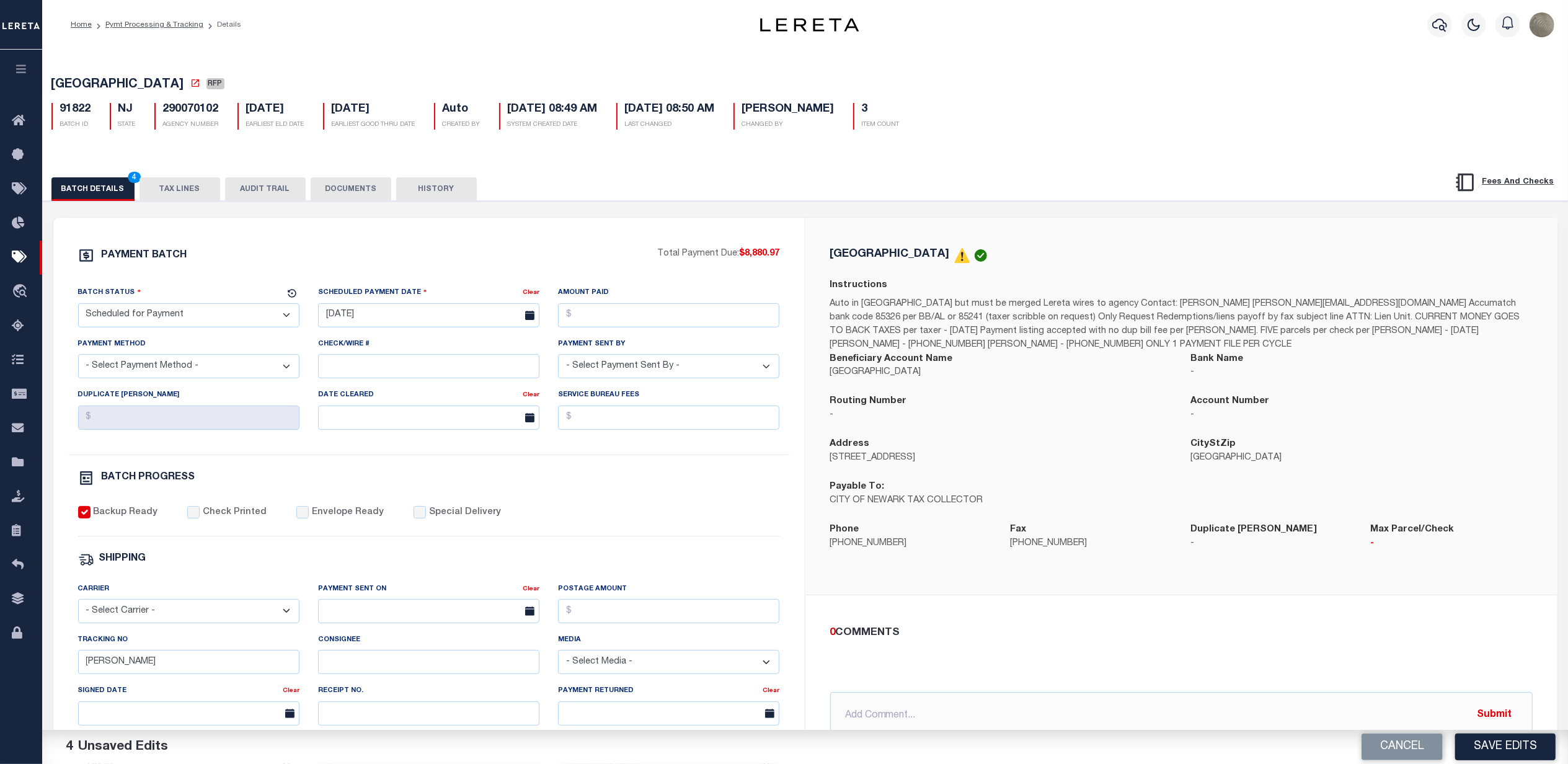
select select
click at [558, 359] on select "- Select Payment Sent By - Aakash Patel Abdul Muzain Adams, Pamela S Adhikary R…" at bounding box center [668, 365] width 222 height 24
click at [594, 216] on div "PAYMENT BATCH Total Payment Due: $8,880.97 Batch Status" at bounding box center [805, 601] width 1538 height 802
click at [394, 318] on input "09/30/2025" at bounding box center [428, 315] width 222 height 24
click at [466, 483] on span "3" at bounding box center [467, 485] width 24 height 24
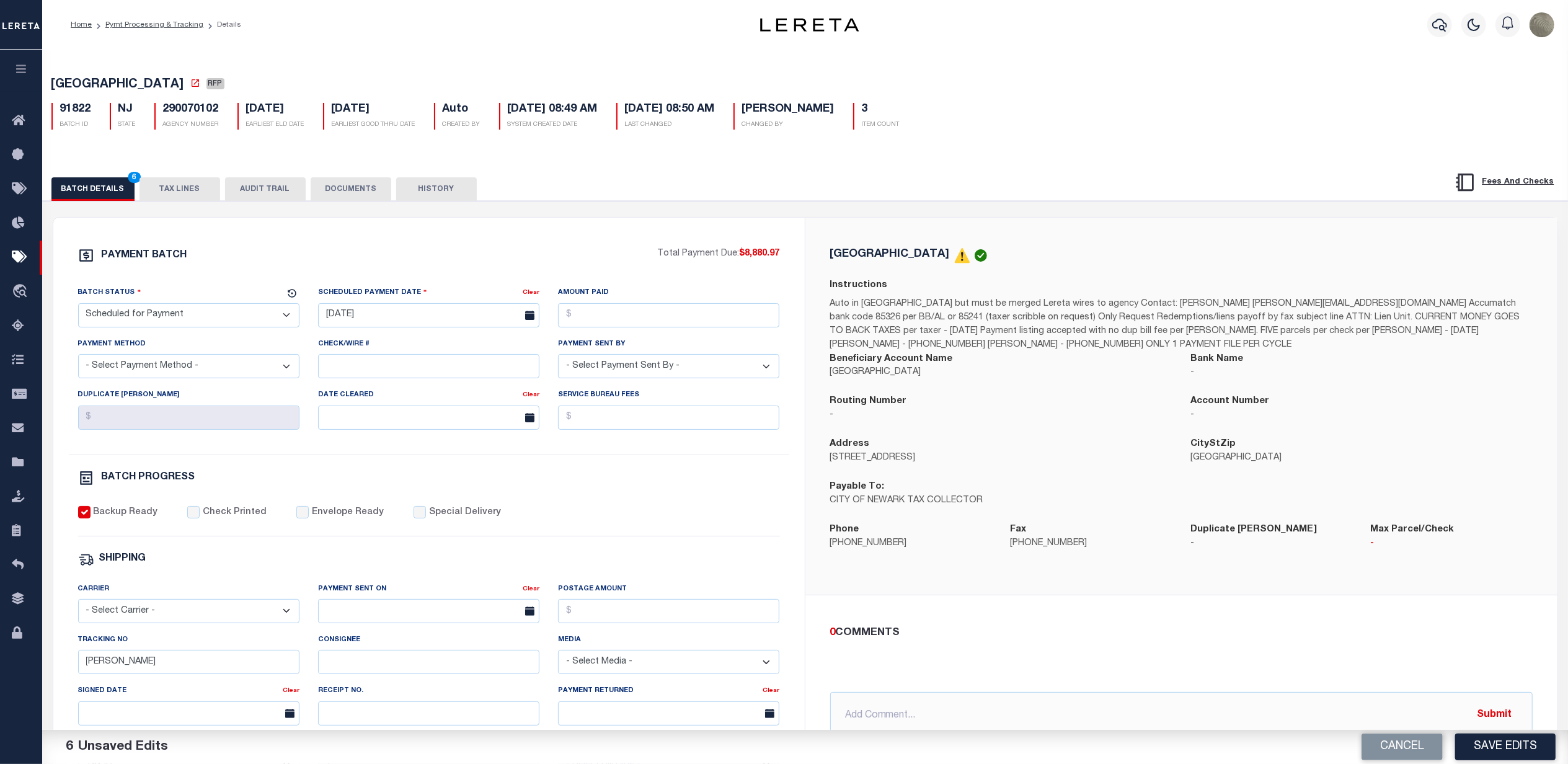
click at [510, 276] on div "PAYMENT BATCH Total Payment Due: $8,880.97 Batch Status - Select Status -" at bounding box center [429, 580] width 722 height 666
click at [441, 312] on input "10/03/2025" at bounding box center [428, 315] width 222 height 24
click at [392, 413] on span "7" at bounding box center [385, 413] width 24 height 24
type input "10/07/2025"
click at [524, 263] on div "PAYMENT BATCH" at bounding box center [367, 259] width 579 height 24
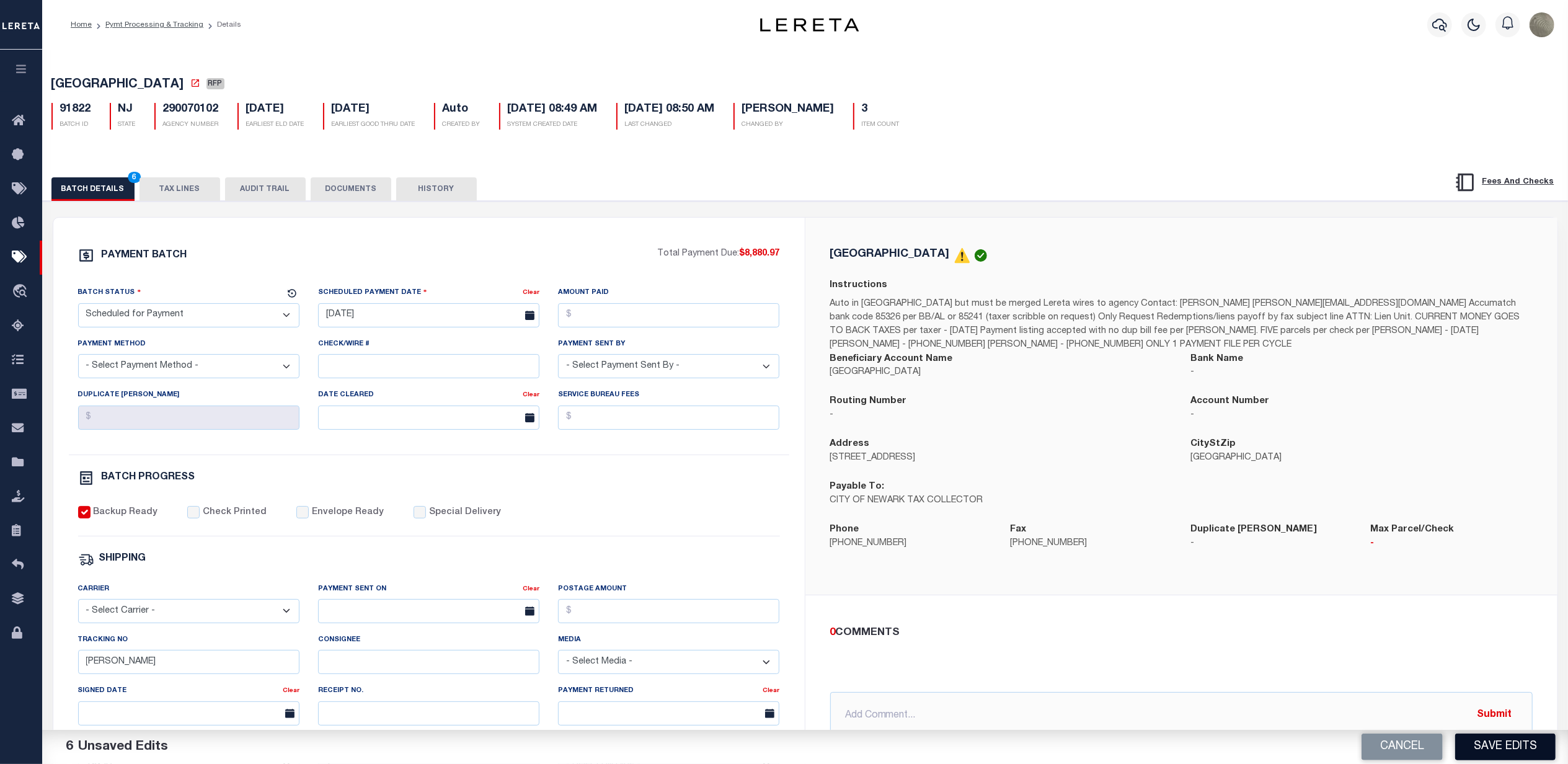
click at [1522, 752] on button "Save Edits" at bounding box center [1505, 747] width 101 height 27
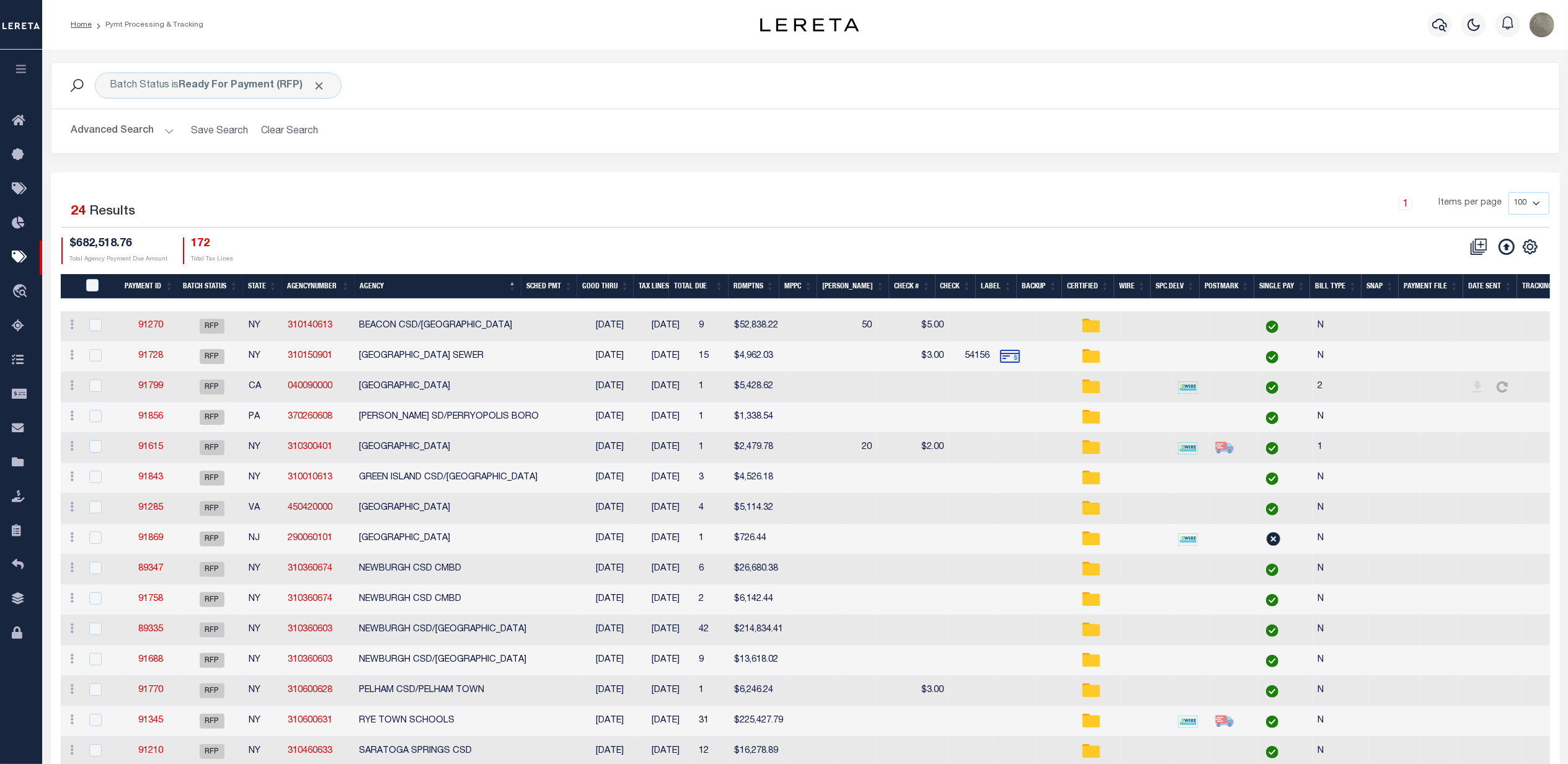
click at [950, 167] on div "Batch Status is Ready For Payment (RFP) Search Advanced Search Save Search Clea…" at bounding box center [806, 117] width 1528 height 110
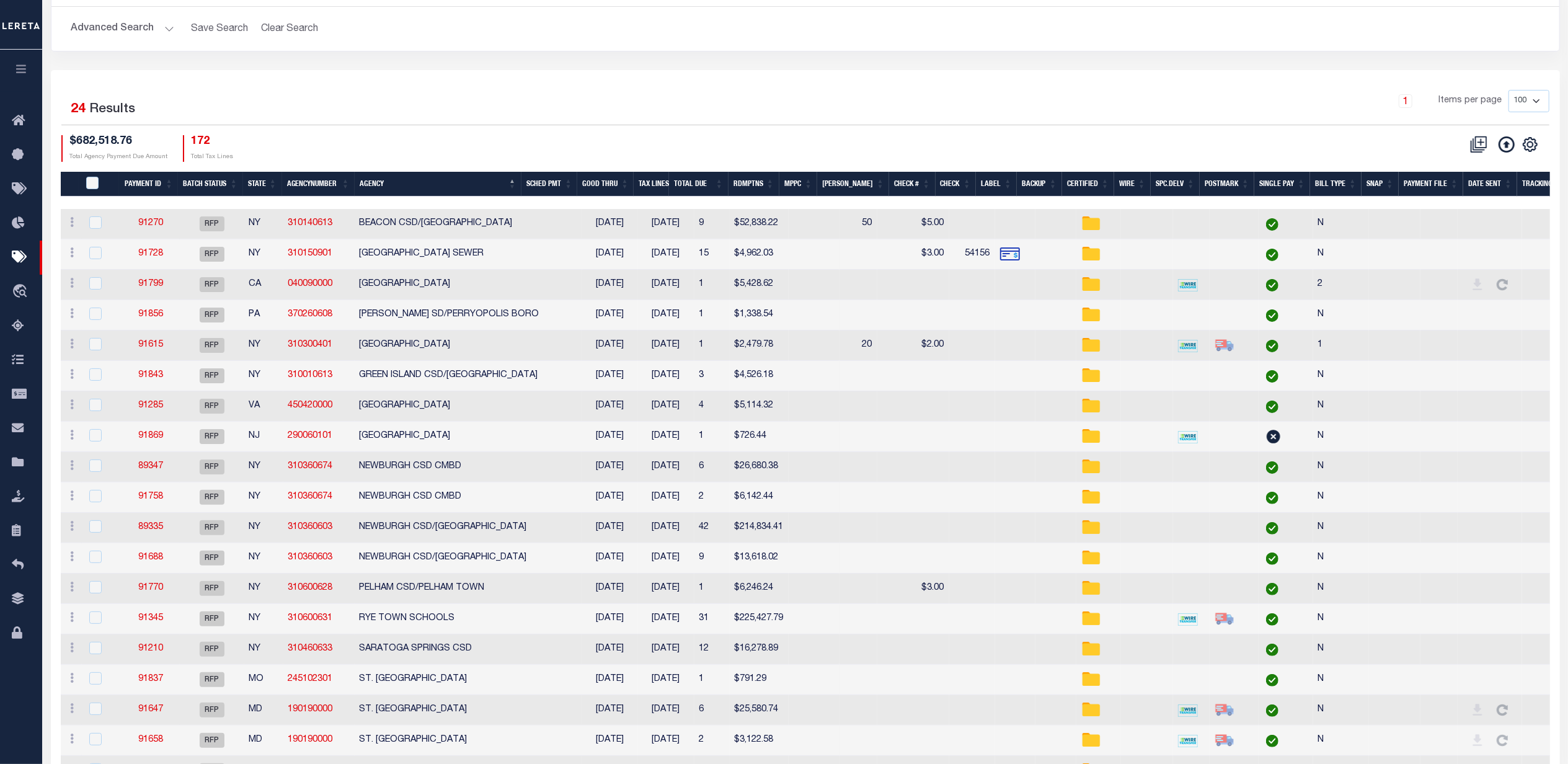
scroll to position [77, 0]
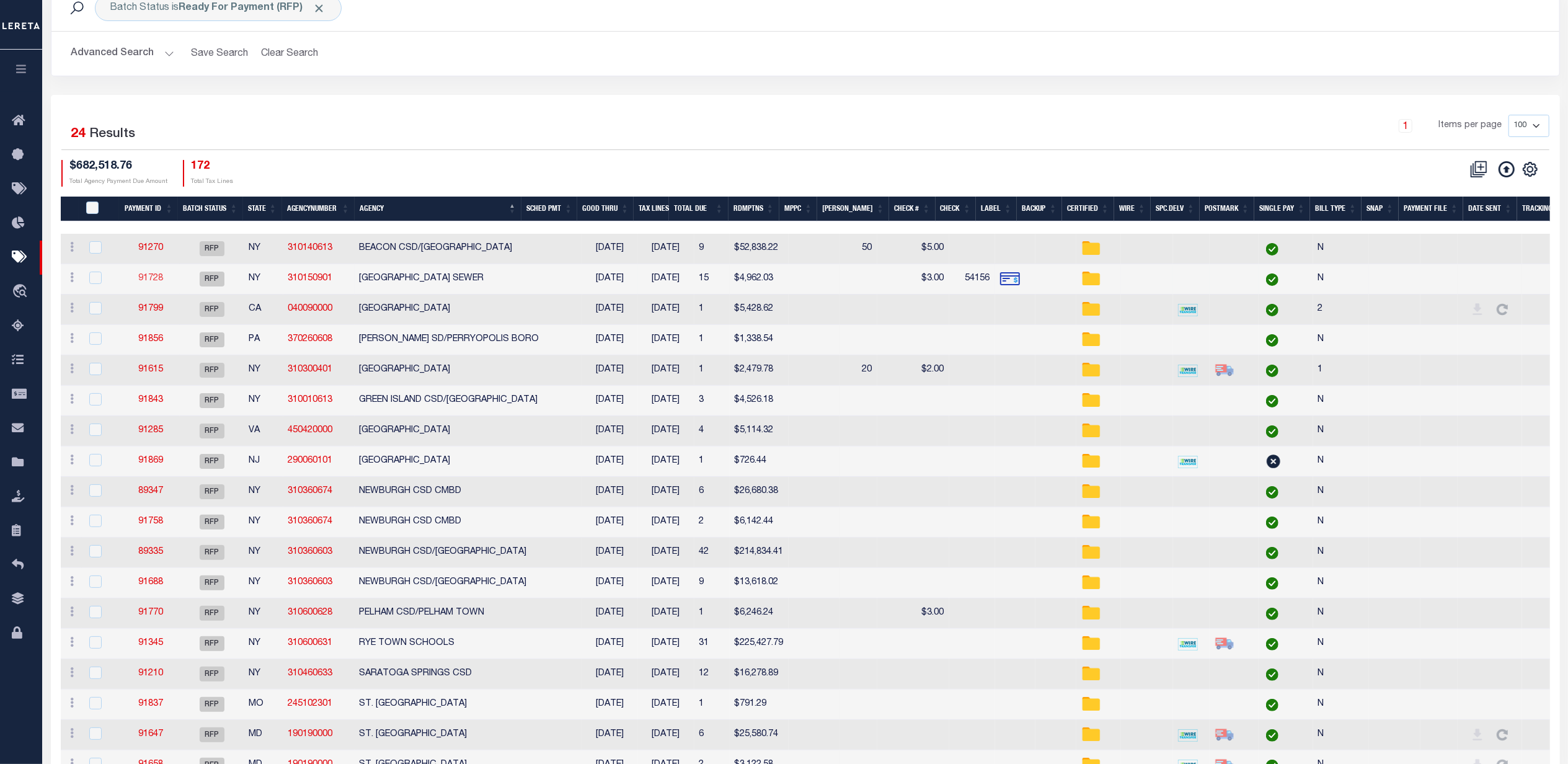
click at [156, 276] on link "91728" at bounding box center [150, 278] width 25 height 9
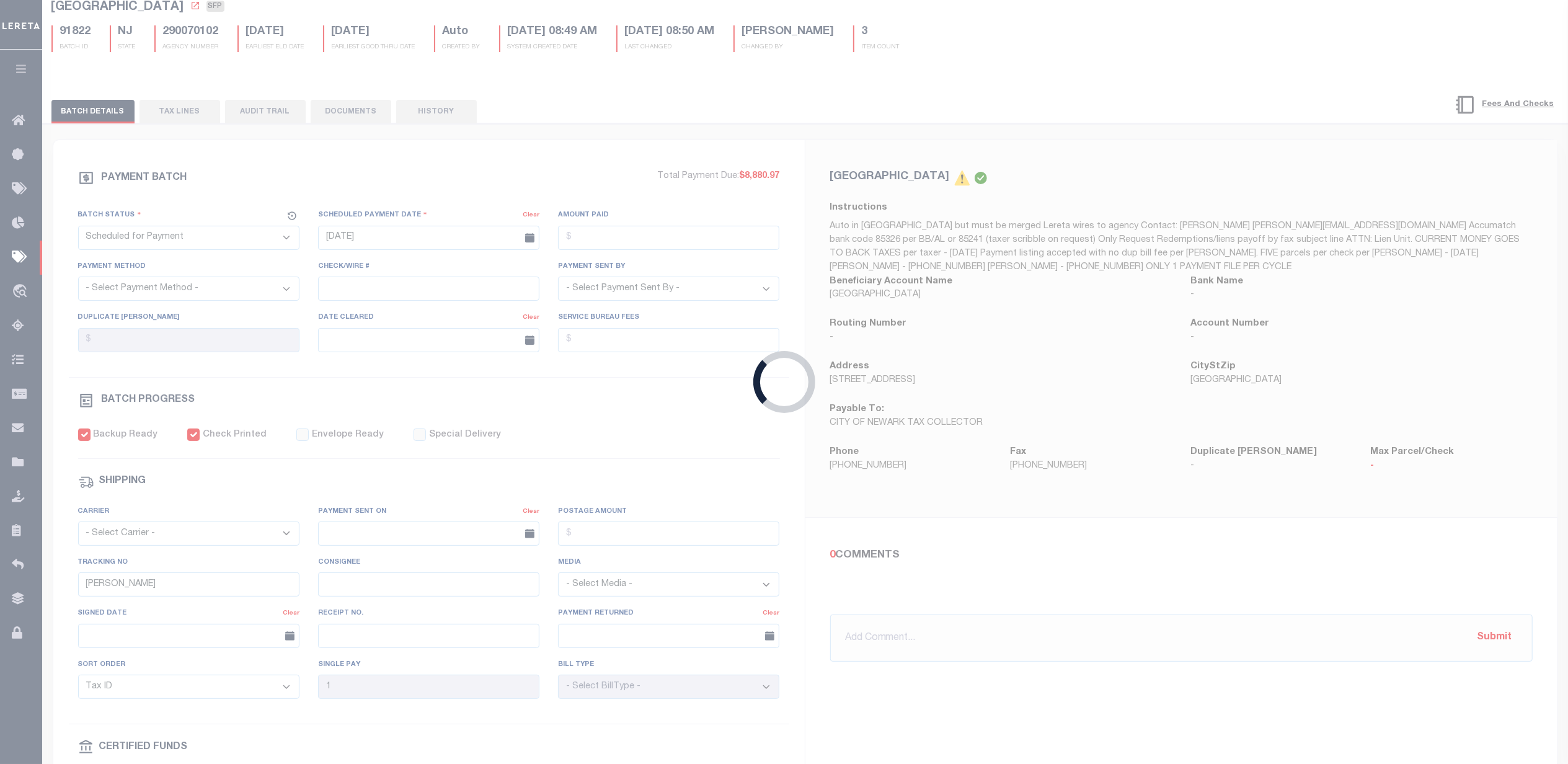
select select "RFP"
type input "[DATE]"
type input "$4,962.03"
select select "CHK"
type input "54156"
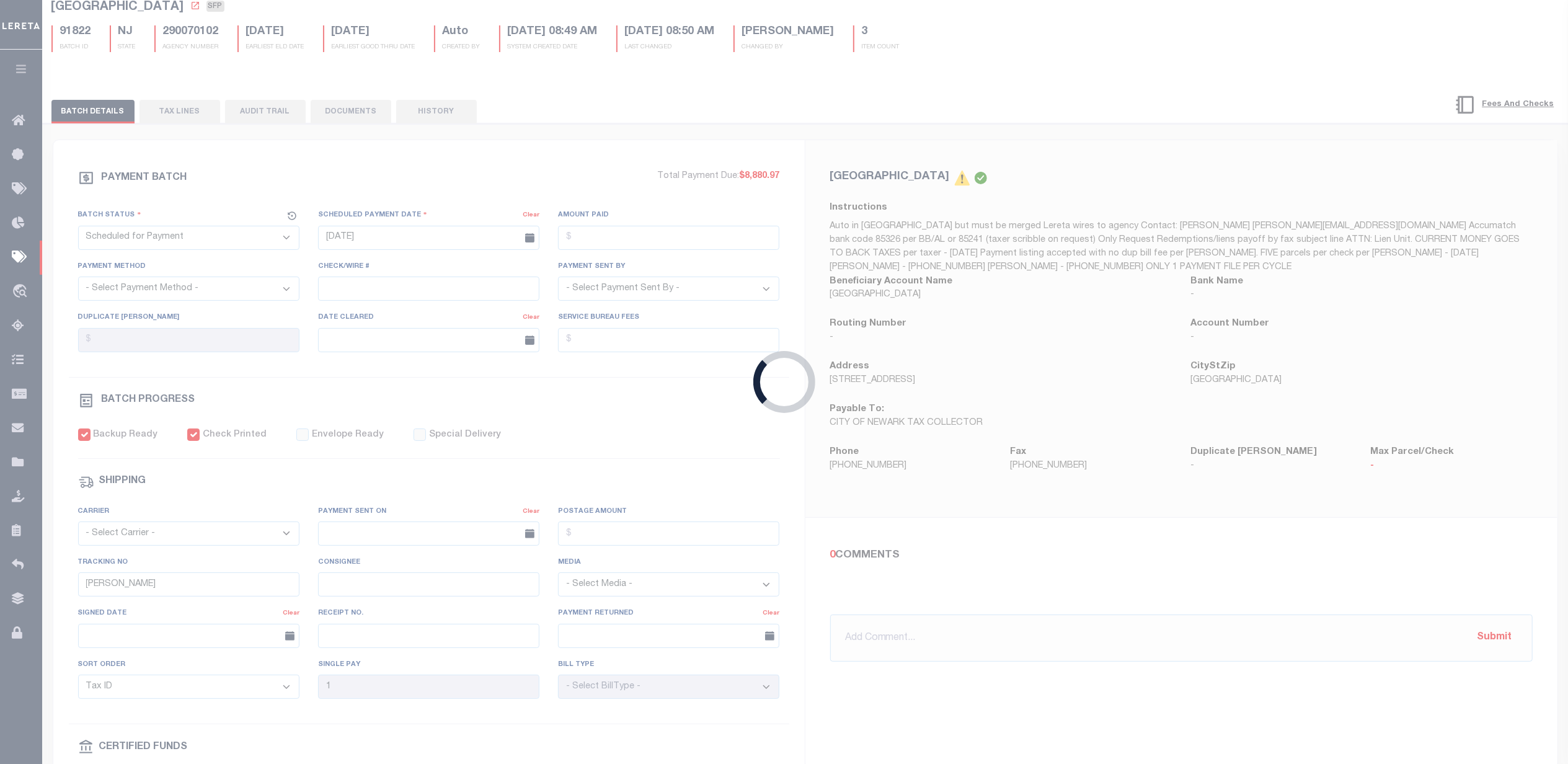
select select "[PERSON_NAME]"
type input "$45"
checkbox input "true"
type input "N"
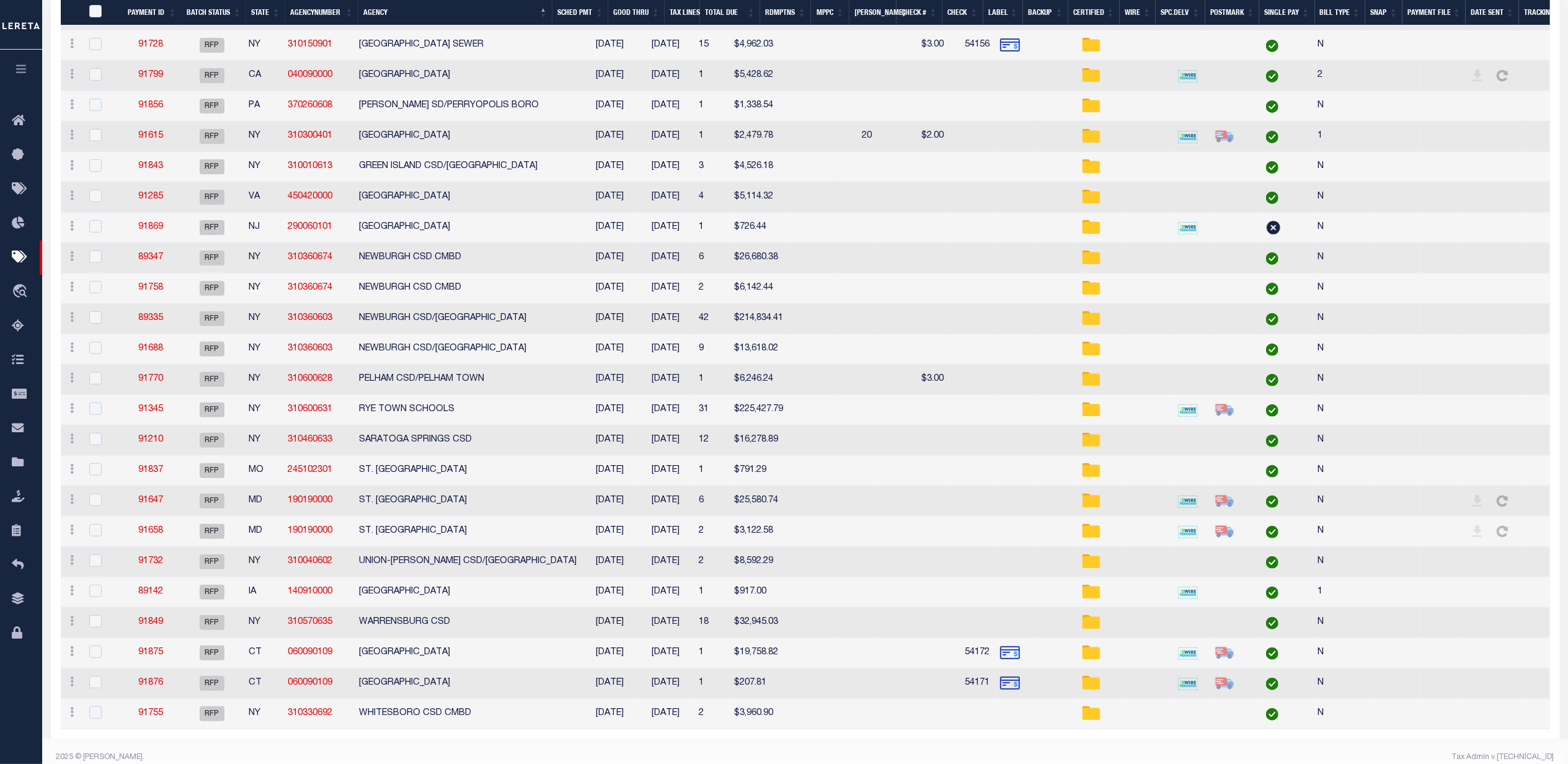
scroll to position [325, 0]
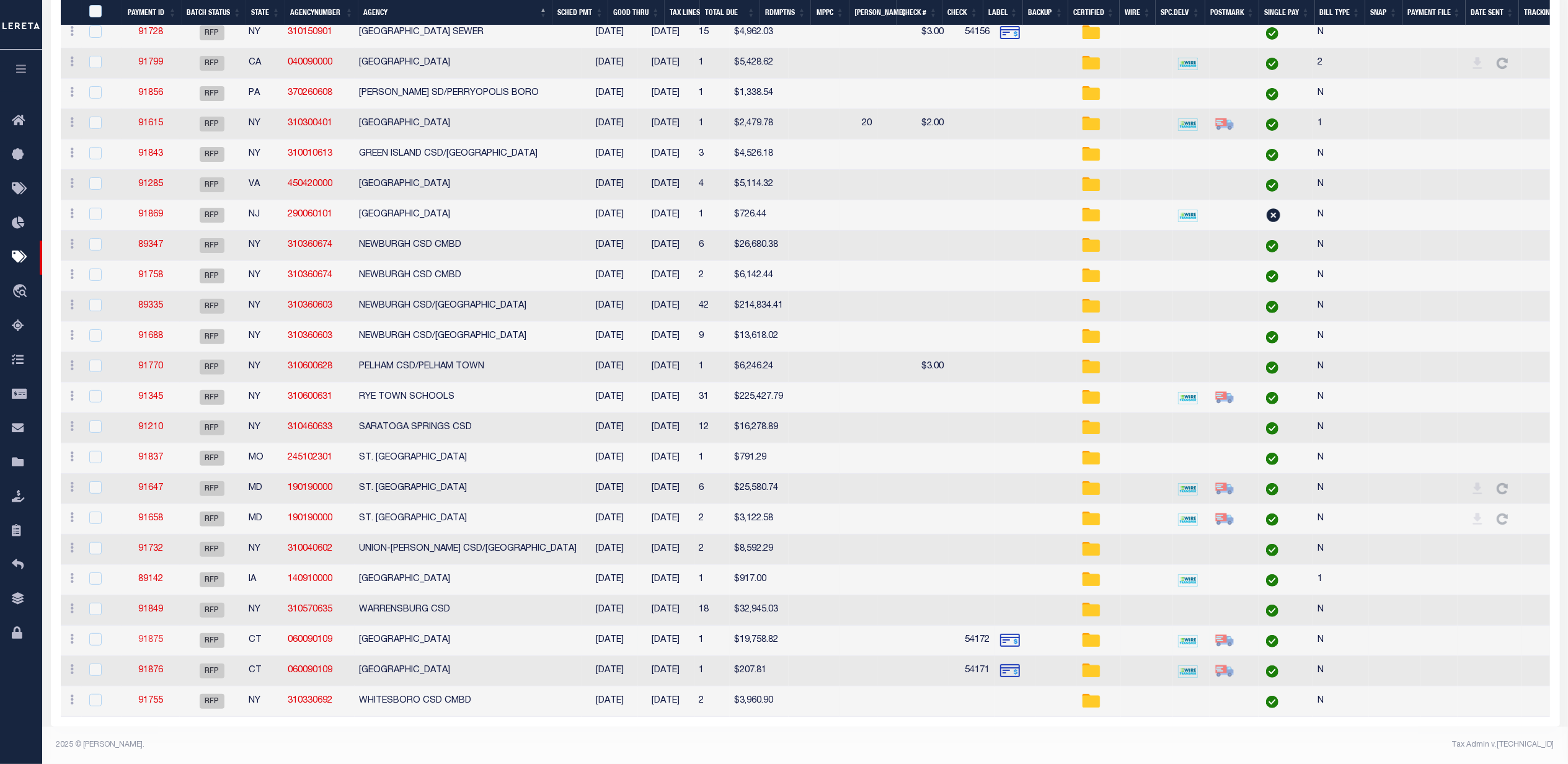
click at [150, 636] on link "91875" at bounding box center [150, 639] width 25 height 9
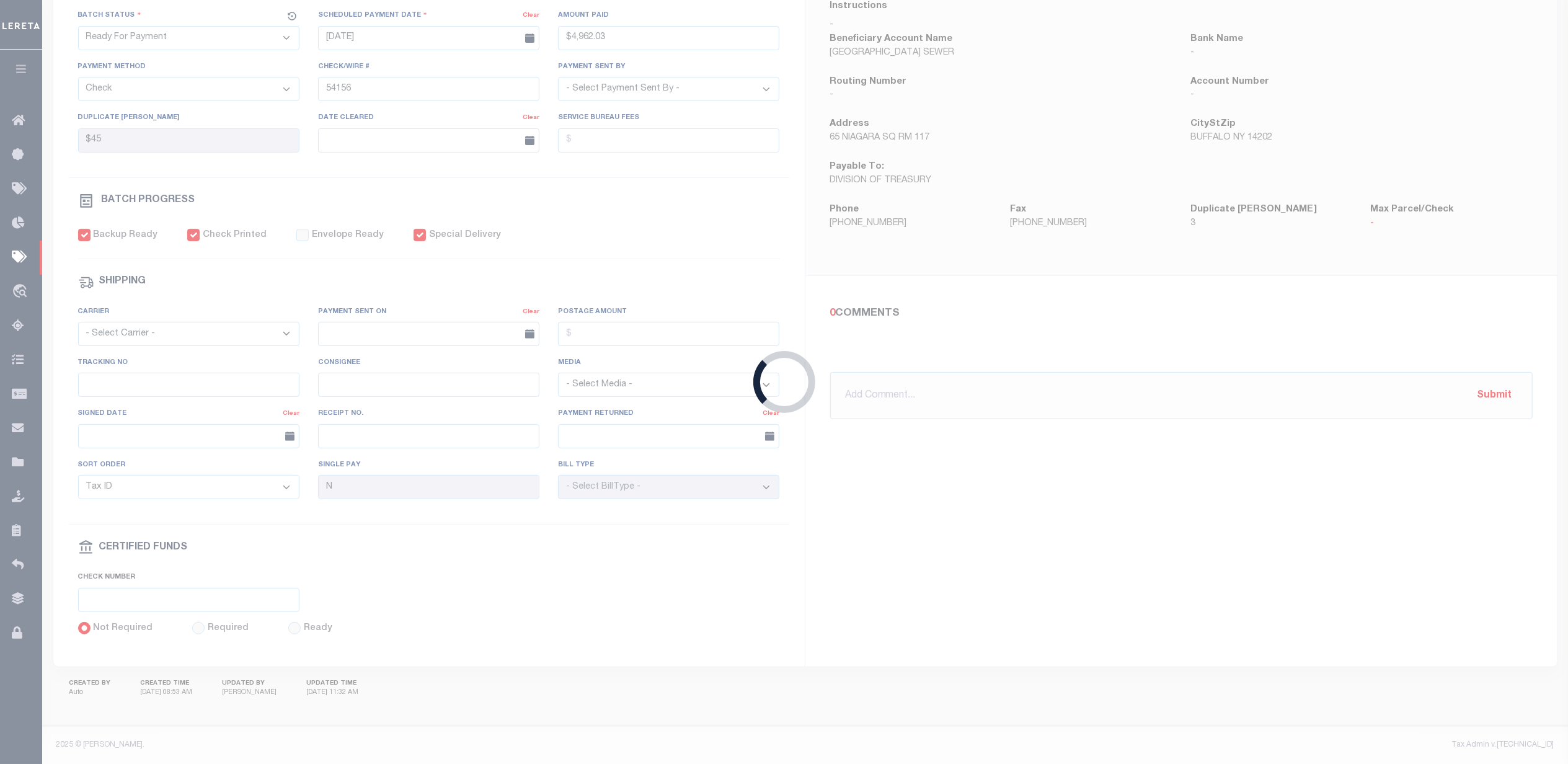
type input "$19,758.82"
type input "54172"
select select "[PERSON_NAME]"
checkbox input "true"
select select
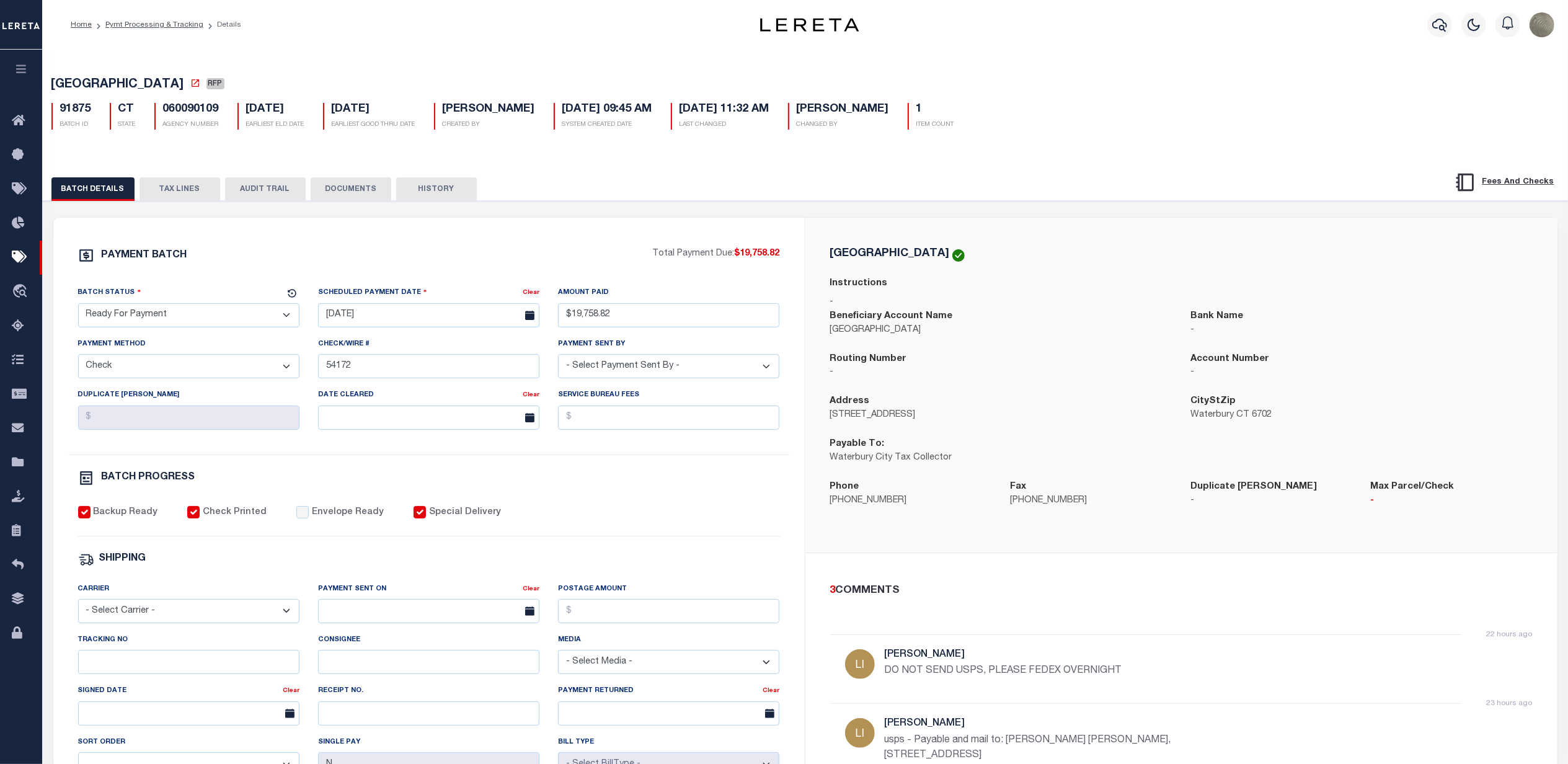
drag, startPoint x: 539, startPoint y: 430, endPoint x: 529, endPoint y: 430, distance: 10.0
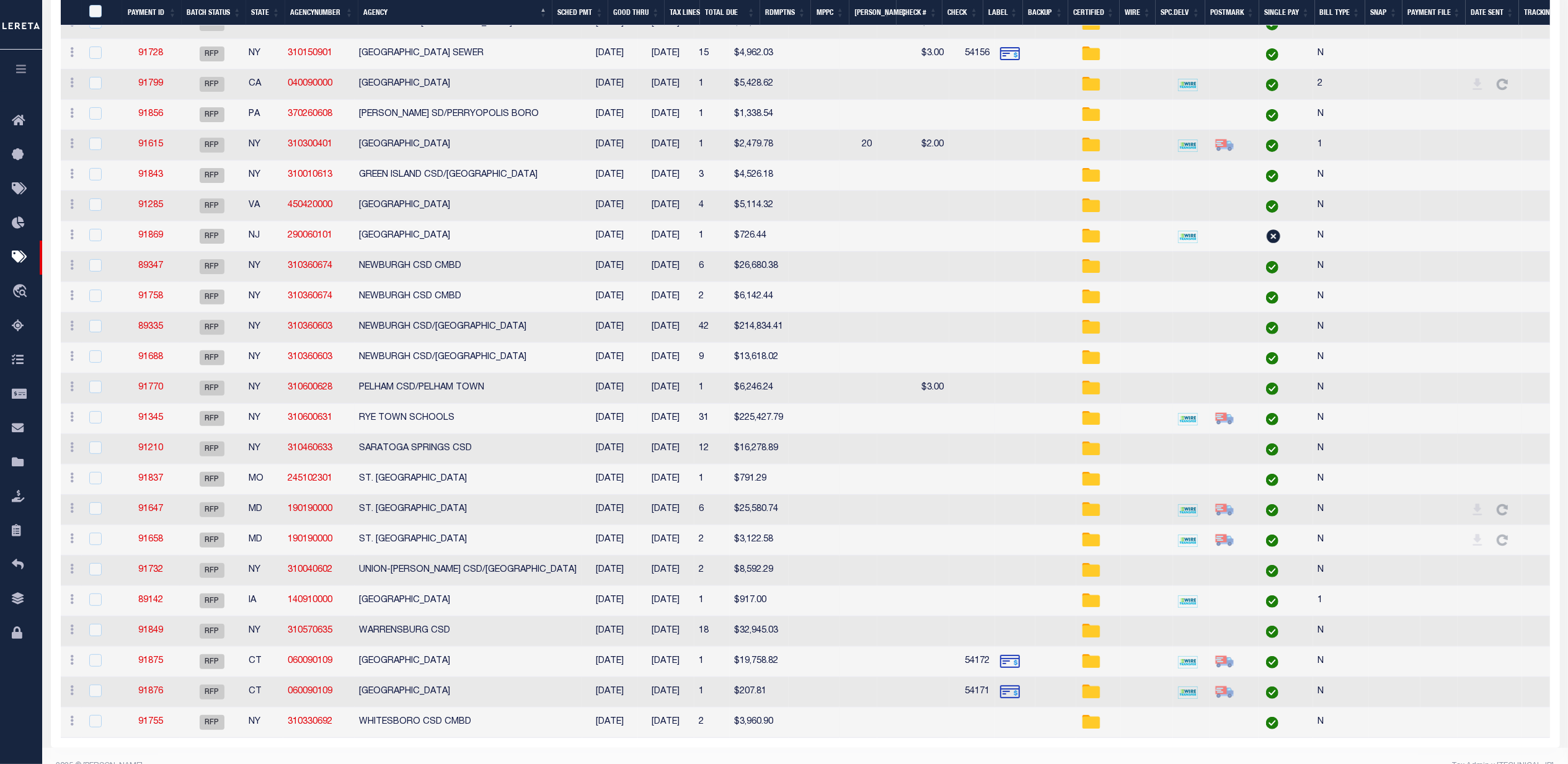
scroll to position [325, 0]
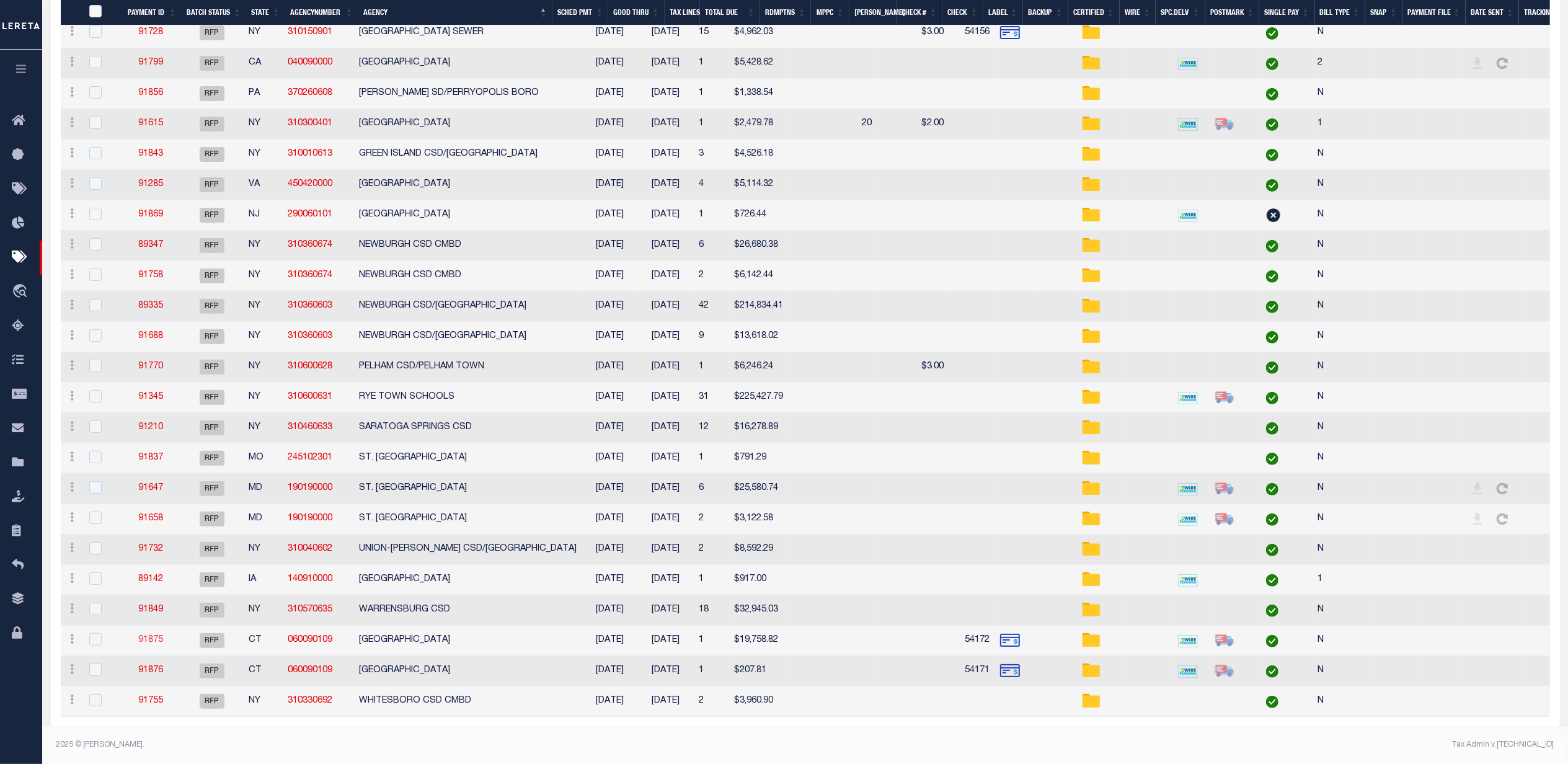
click at [155, 636] on link "91875" at bounding box center [150, 639] width 25 height 9
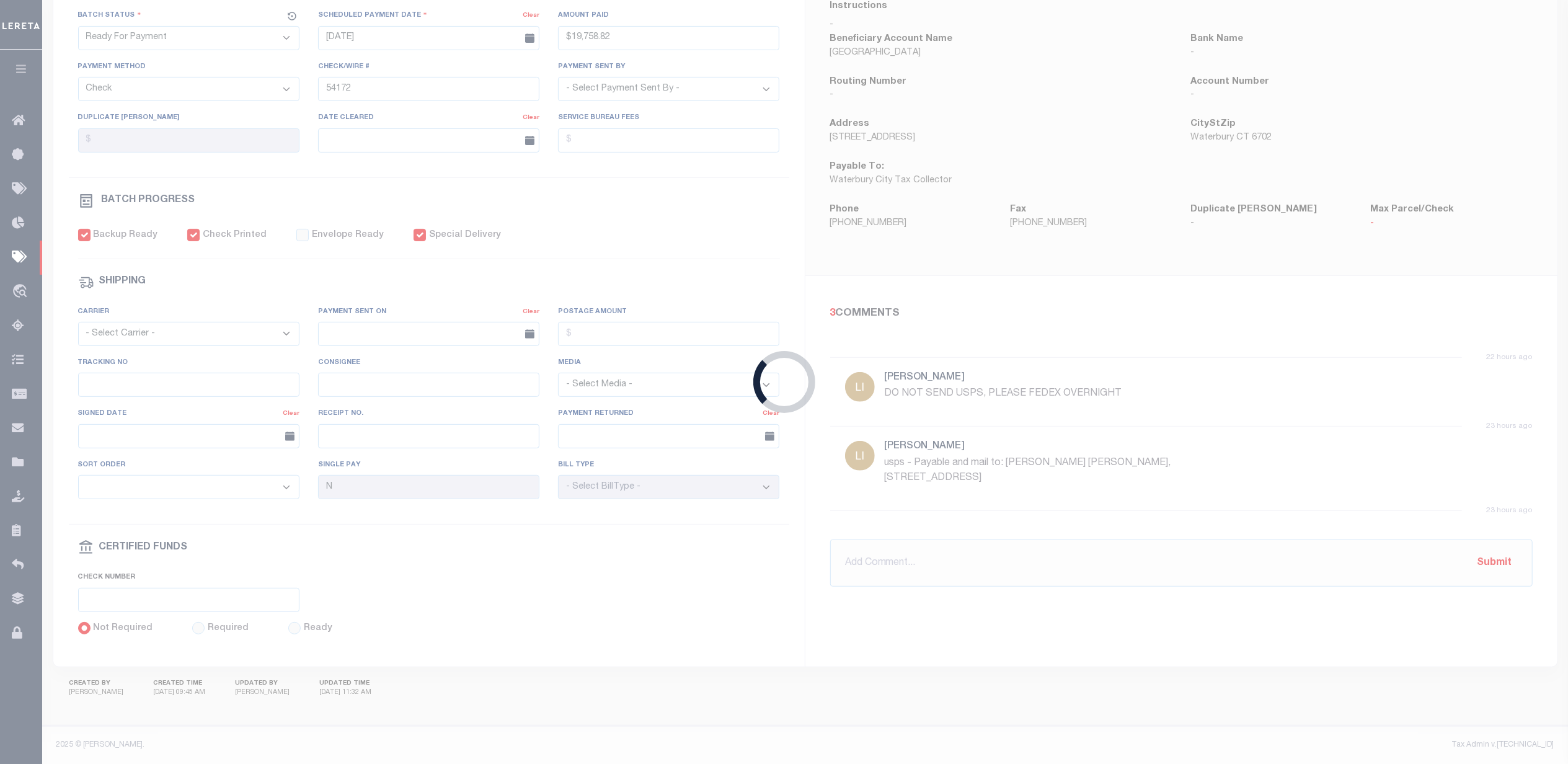
type input "$19,758.82"
select select
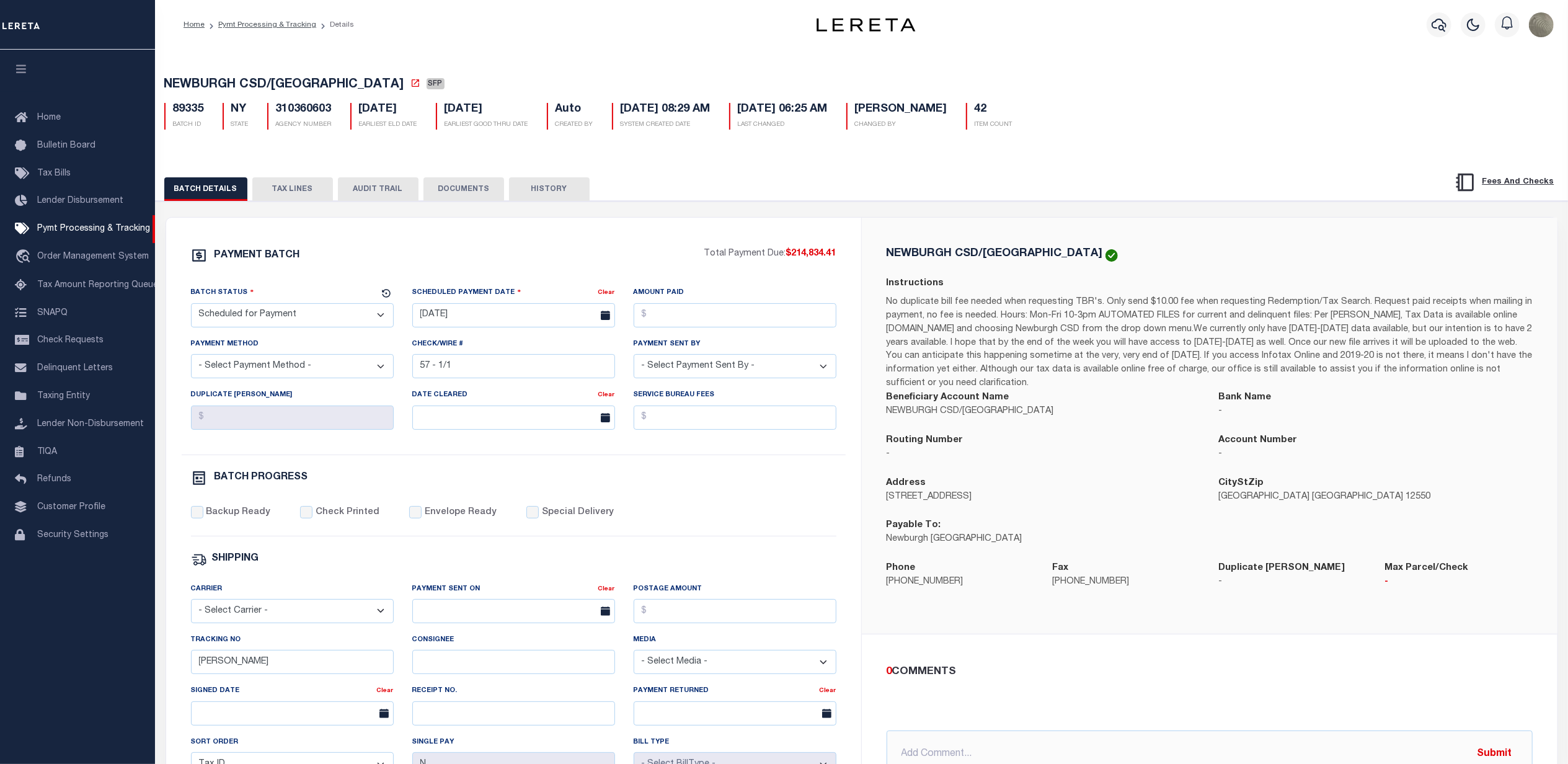
click at [266, 309] on select "- Select Status - Scheduled for Payment Ready For Payment Payment Sent Cleared …" at bounding box center [292, 315] width 203 height 24
select select "RFP"
click at [191, 307] on select "- Select Status - Scheduled for Payment Ready For Payment Payment Sent Cleared …" at bounding box center [292, 315] width 203 height 24
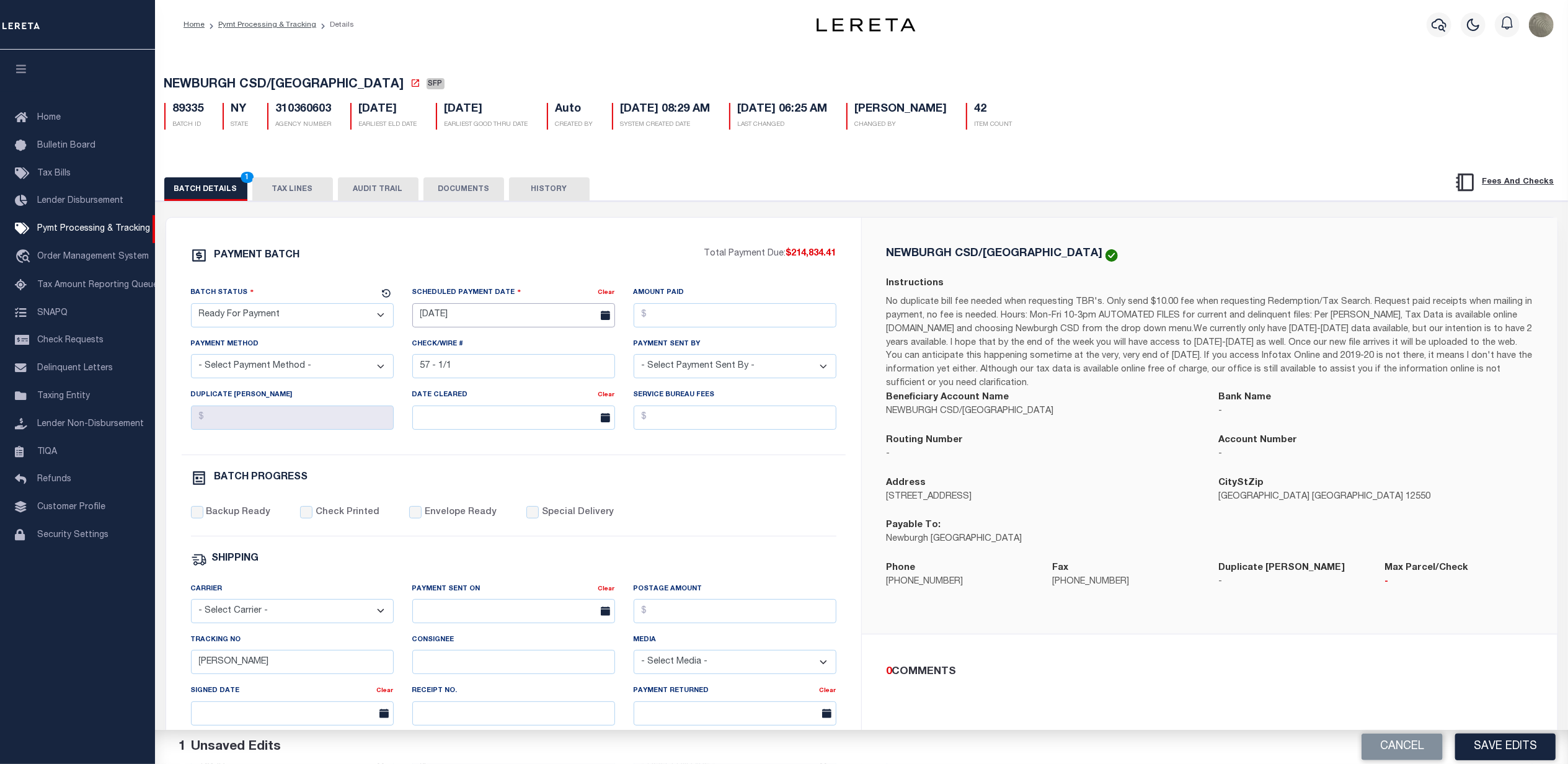
drag, startPoint x: 462, startPoint y: 309, endPoint x: 455, endPoint y: 309, distance: 7.0
click at [461, 308] on input "[DATE]" at bounding box center [513, 315] width 203 height 24
click at [476, 492] on span "30" at bounding box center [480, 485] width 24 height 24
type input "[DATE]"
click at [720, 323] on input "Amount Paid" at bounding box center [735, 315] width 203 height 24
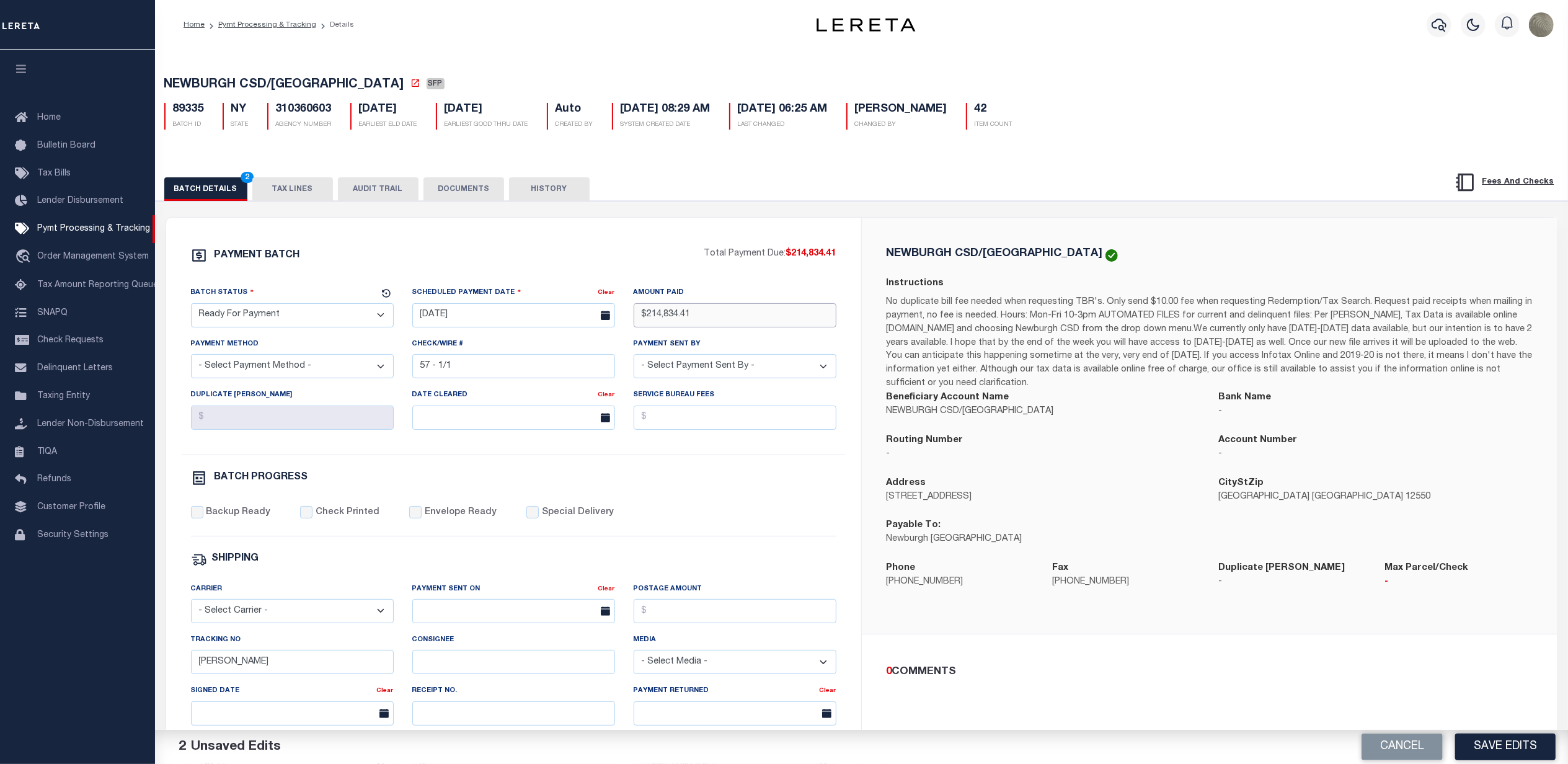
type input "$214,834.41"
click at [228, 372] on select "- Select Payment Method - ACH Certified Check Check Direct Deposit Wire Transfer" at bounding box center [292, 365] width 203 height 24
select select "CHK"
click at [191, 359] on select "- Select Payment Method - ACH Certified Check Check Direct Deposit Wire Transfer" at bounding box center [292, 365] width 203 height 24
click at [467, 378] on input "57 - 1/1" at bounding box center [513, 365] width 203 height 24
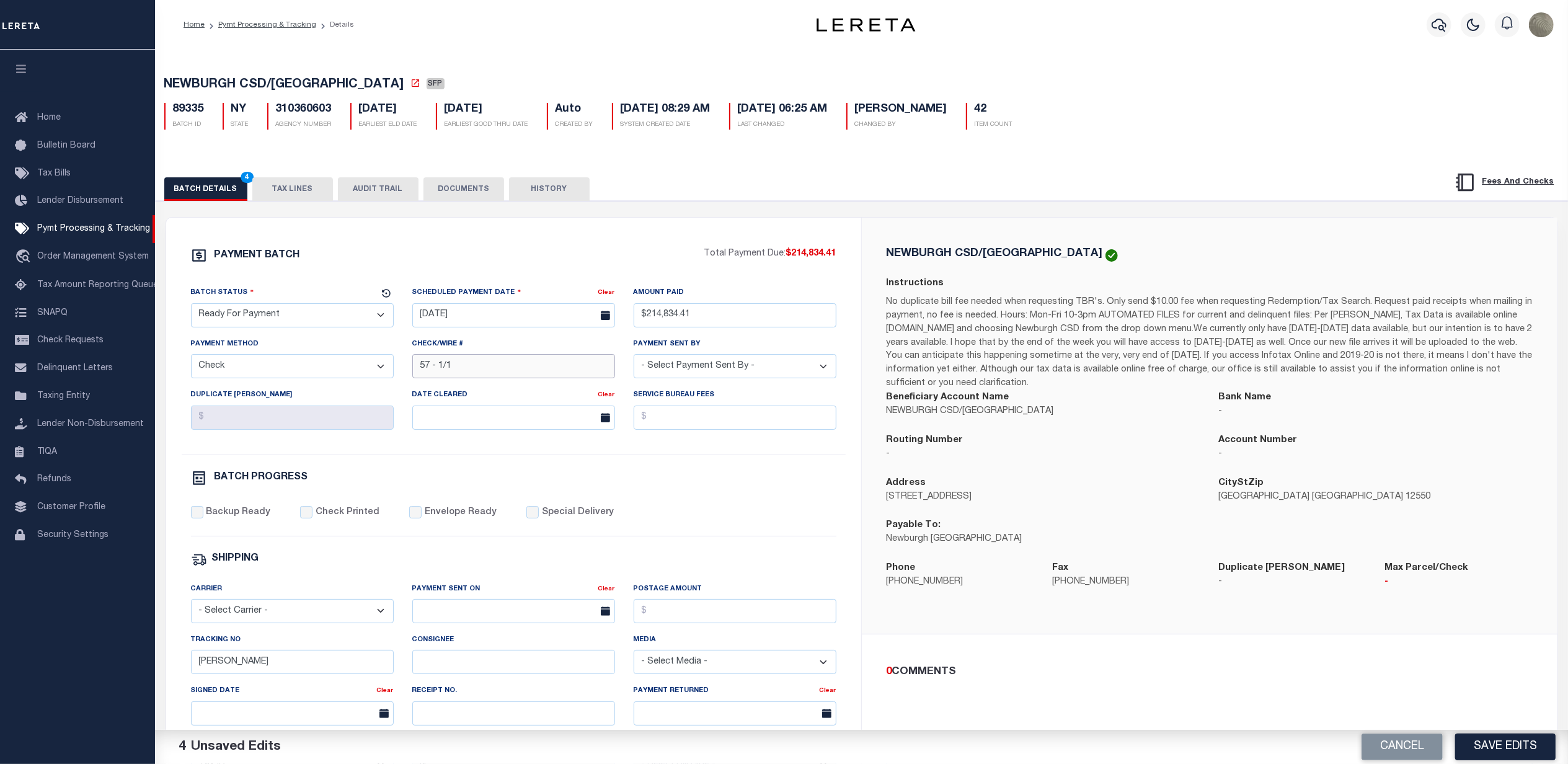
click at [467, 378] on input "57 - 1/1" at bounding box center [513, 365] width 203 height 24
click at [799, 368] on select "- Select Payment Sent By - Aakash Patel Abdul Muzain Adams, Pamela S Adhikary R…" at bounding box center [735, 365] width 203 height 24
select select "[PERSON_NAME]"
click at [634, 359] on select "- Select Payment Sent By - Aakash Patel Abdul Muzain Adams, Pamela S Adhikary R…" at bounding box center [735, 365] width 203 height 24
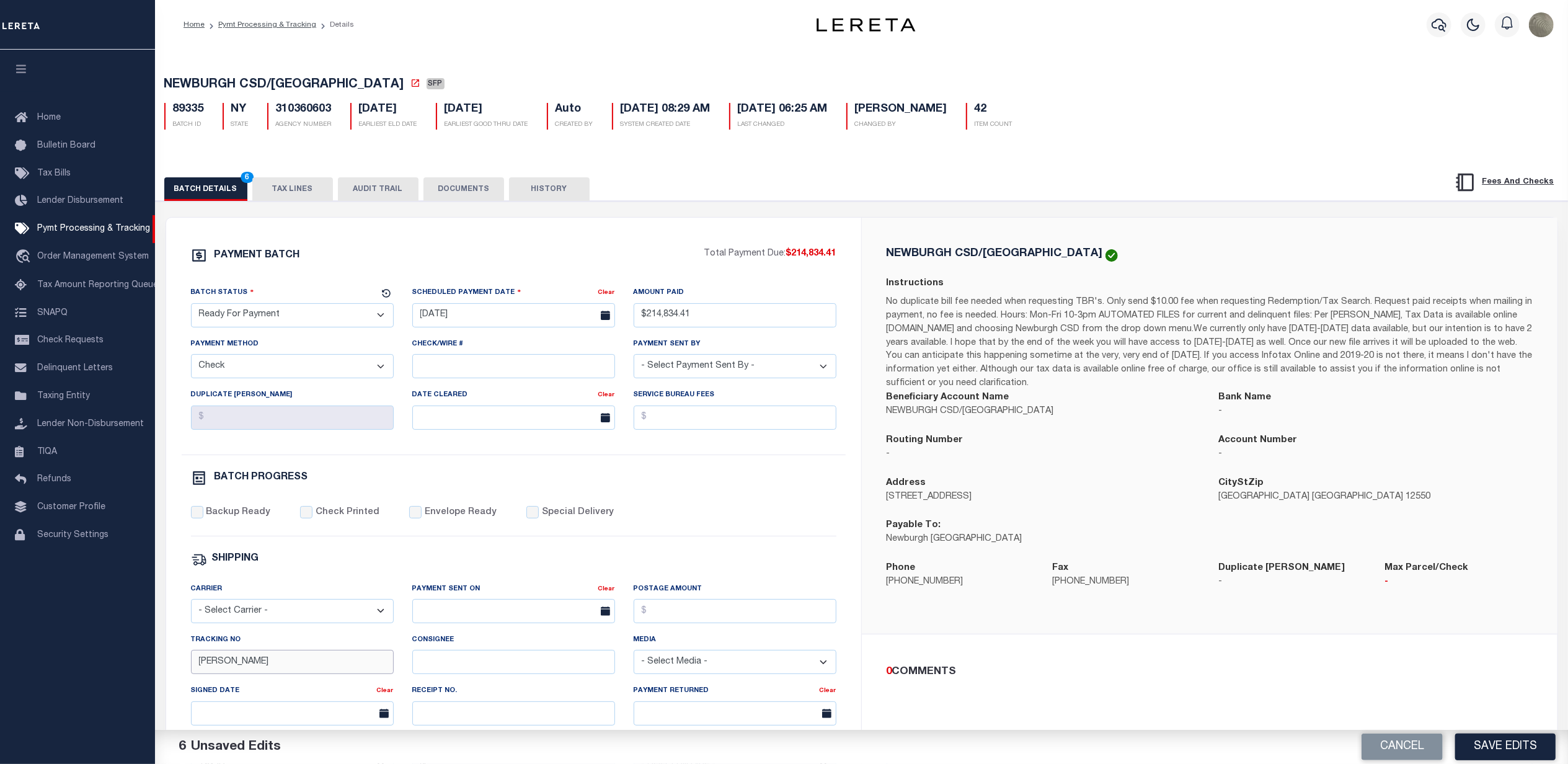
drag, startPoint x: 285, startPoint y: 671, endPoint x: 274, endPoint y: 670, distance: 11.0
click at [285, 671] on input "[PERSON_NAME]" at bounding box center [292, 661] width 203 height 24
click at [222, 519] on label "Backup Ready" at bounding box center [238, 513] width 65 height 13
click at [204, 519] on input "Backup Ready" at bounding box center [197, 512] width 12 height 12
checkbox input "true"
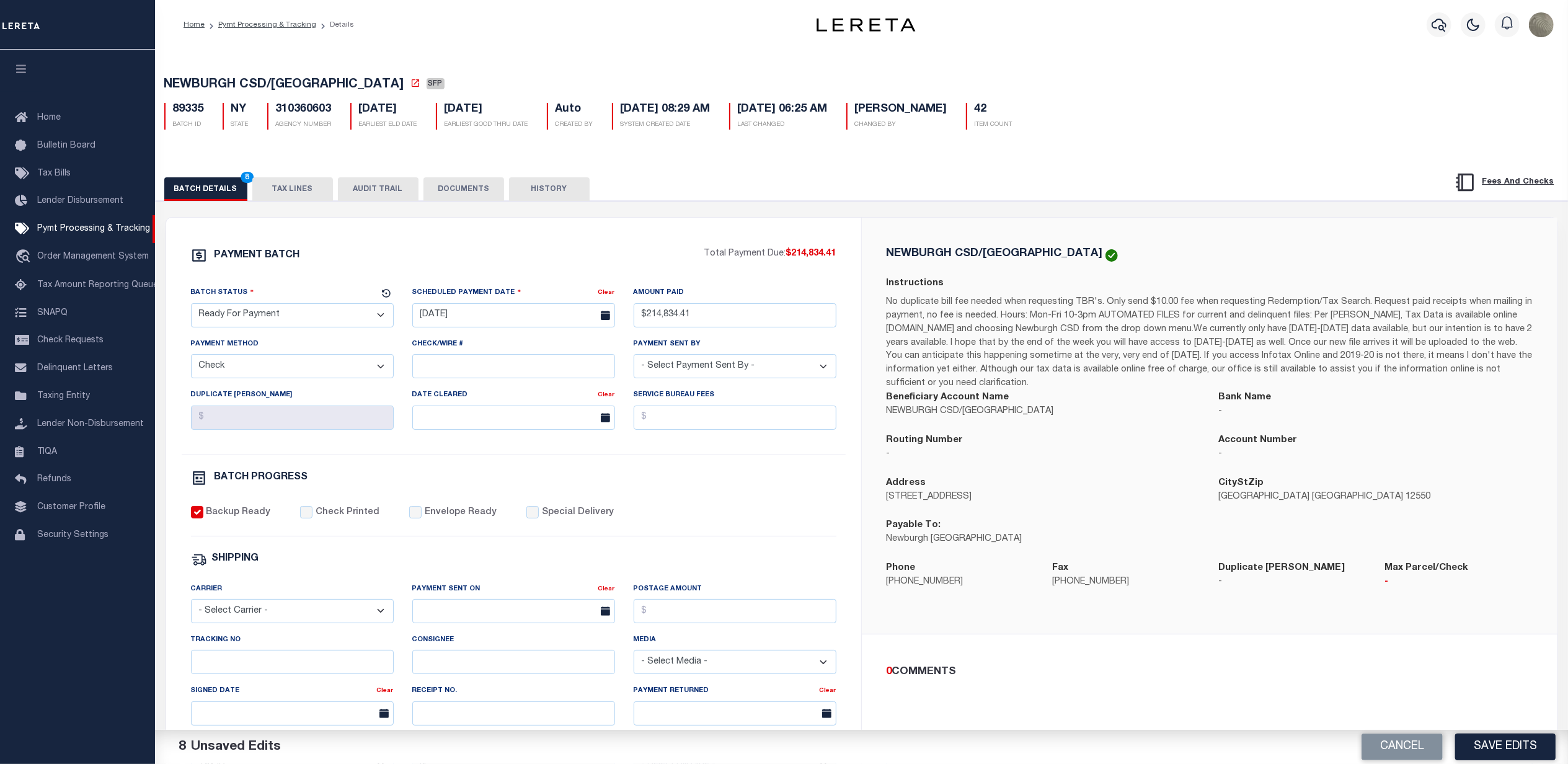
click at [830, 557] on div "PAYMENT BATCH Total Payment Due: $214,834.41 Batch Status - Select Status -" at bounding box center [513, 580] width 665 height 666
click at [1525, 739] on button "Save Edits" at bounding box center [1505, 747] width 101 height 27
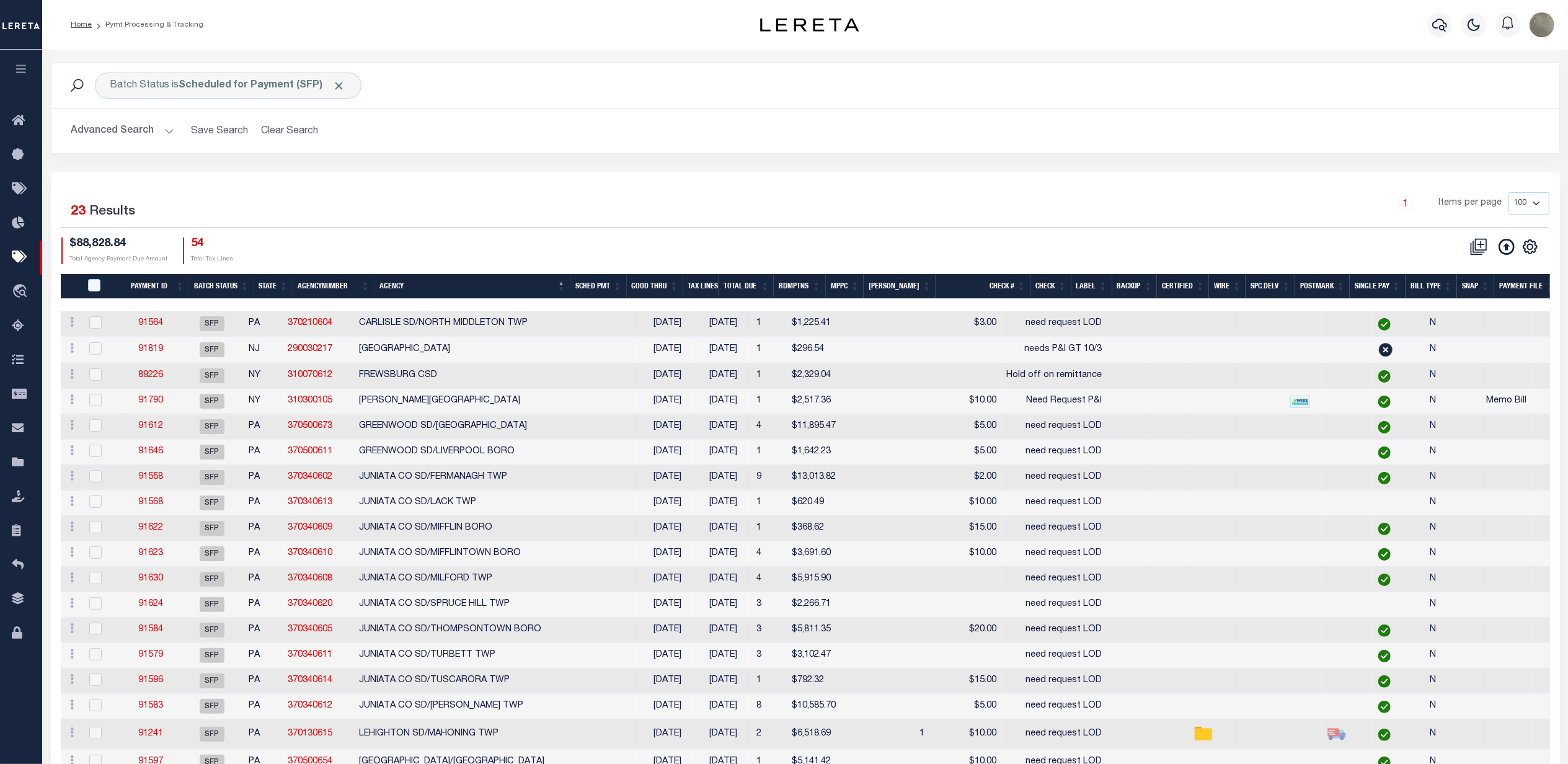
click at [958, 257] on div "CSV Export Selected Print Show Filter Show Search Columns 0: 1: PayeePmtBatchSt…" at bounding box center [1177, 251] width 744 height 27
click at [206, 89] on b "Scheduled for Payment (SFP)" at bounding box center [262, 86] width 167 height 10
select select "SFP"
click at [265, 169] on input "Apply" at bounding box center [275, 173] width 36 height 21
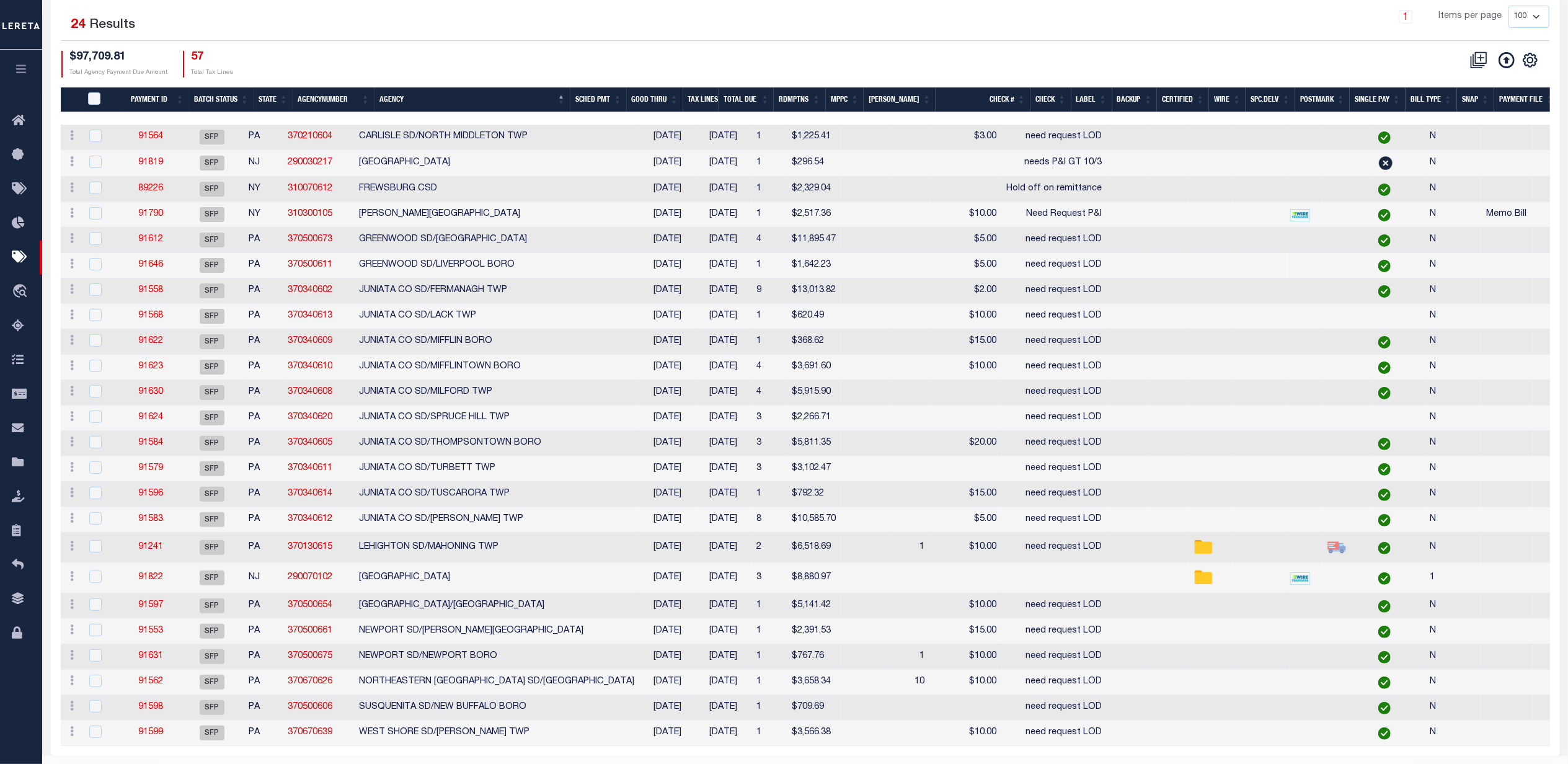
scroll to position [232, 0]
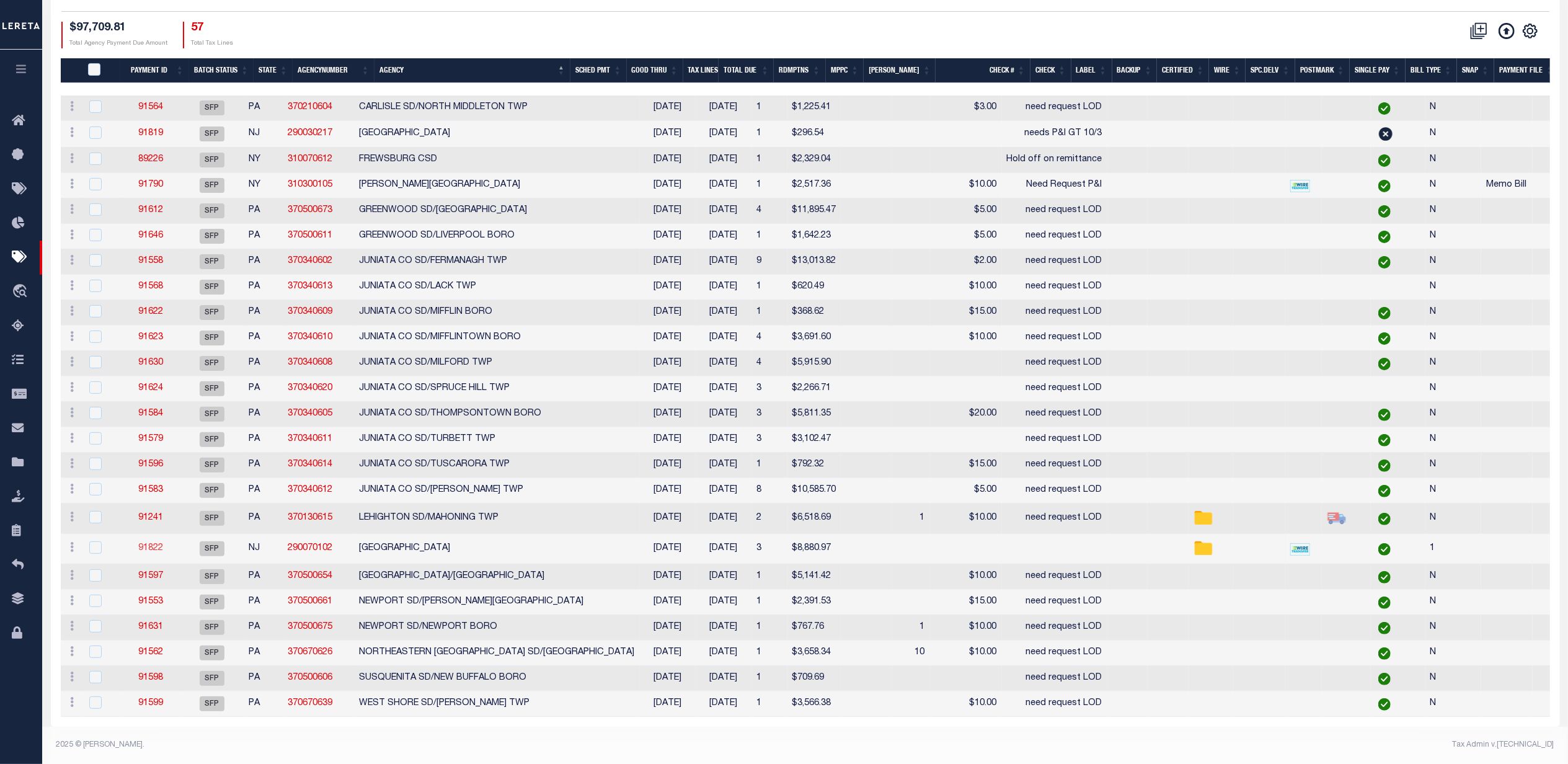
click at [156, 543] on link "91822" at bounding box center [150, 547] width 25 height 9
select select "SFP"
type input "[DATE]"
select select
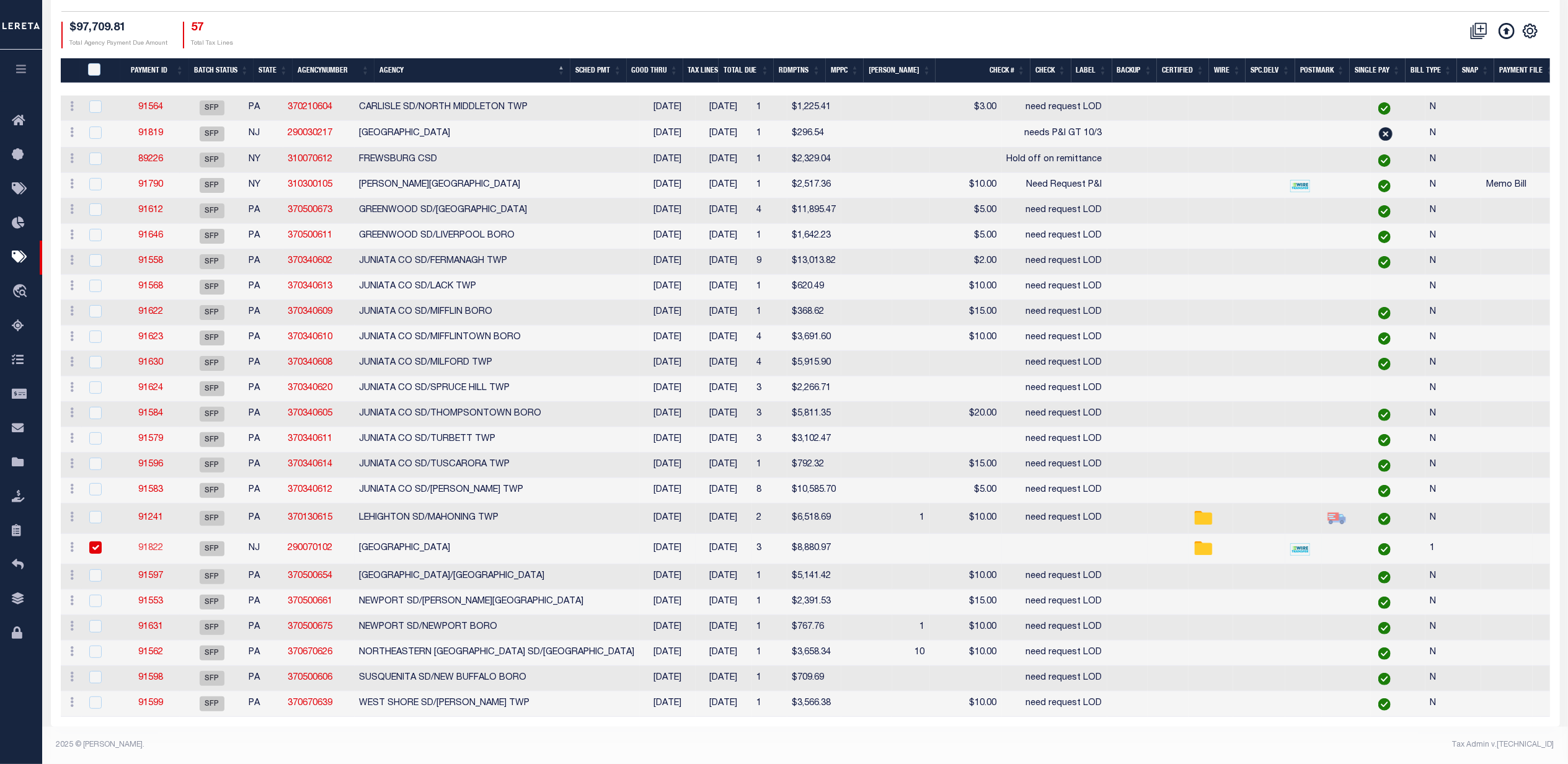
type input "[PERSON_NAME]"
type input "1"
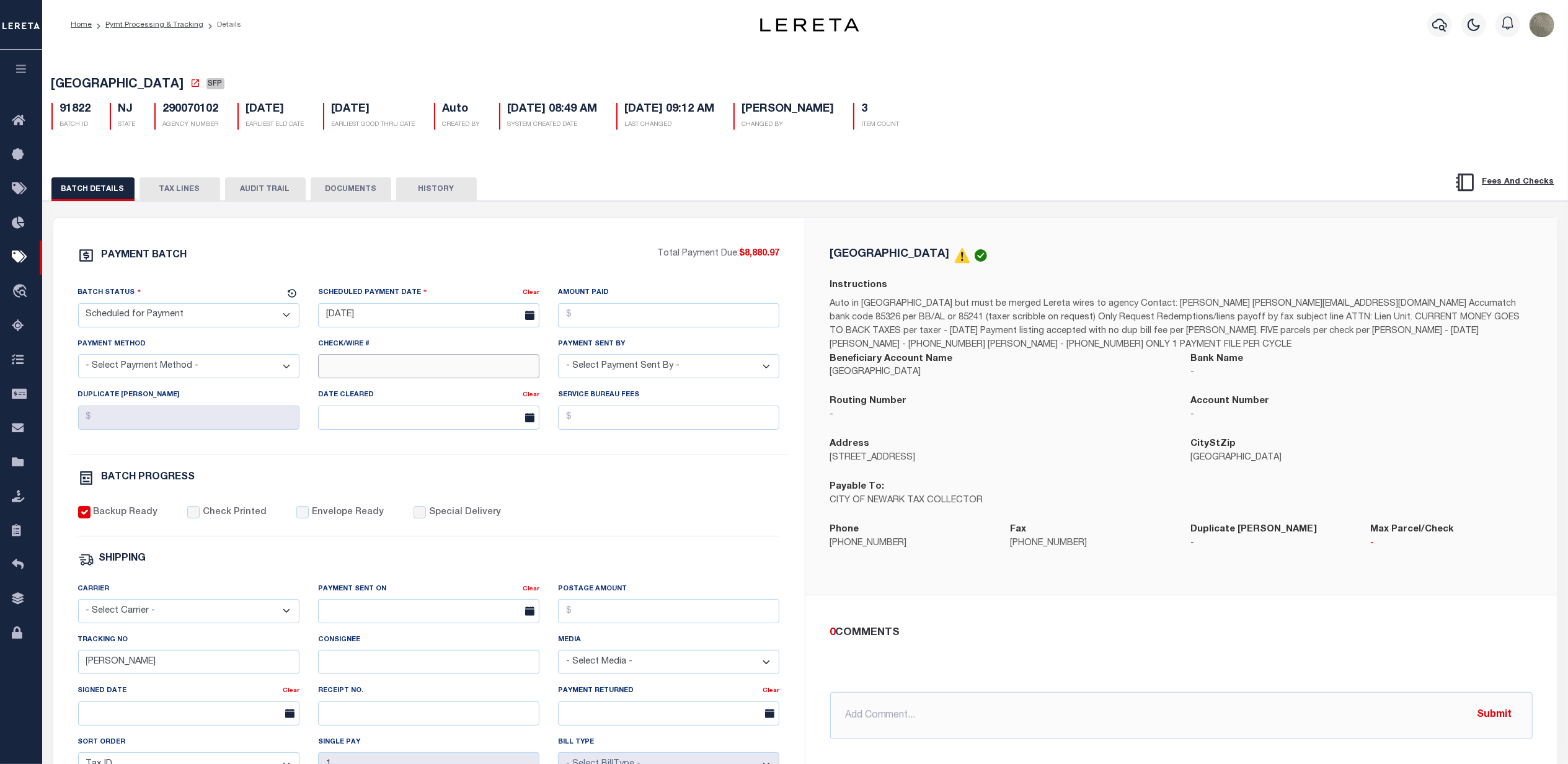
click at [403, 365] on input "Check/Wire #" at bounding box center [428, 365] width 222 height 24
type input "need new P&I"
click at [882, 199] on div "BATCH DETAILS 1 TAX LINES AUDIT TRAIL DOCUMENTS HISTORY" at bounding box center [726, 188] width 1350 height 23
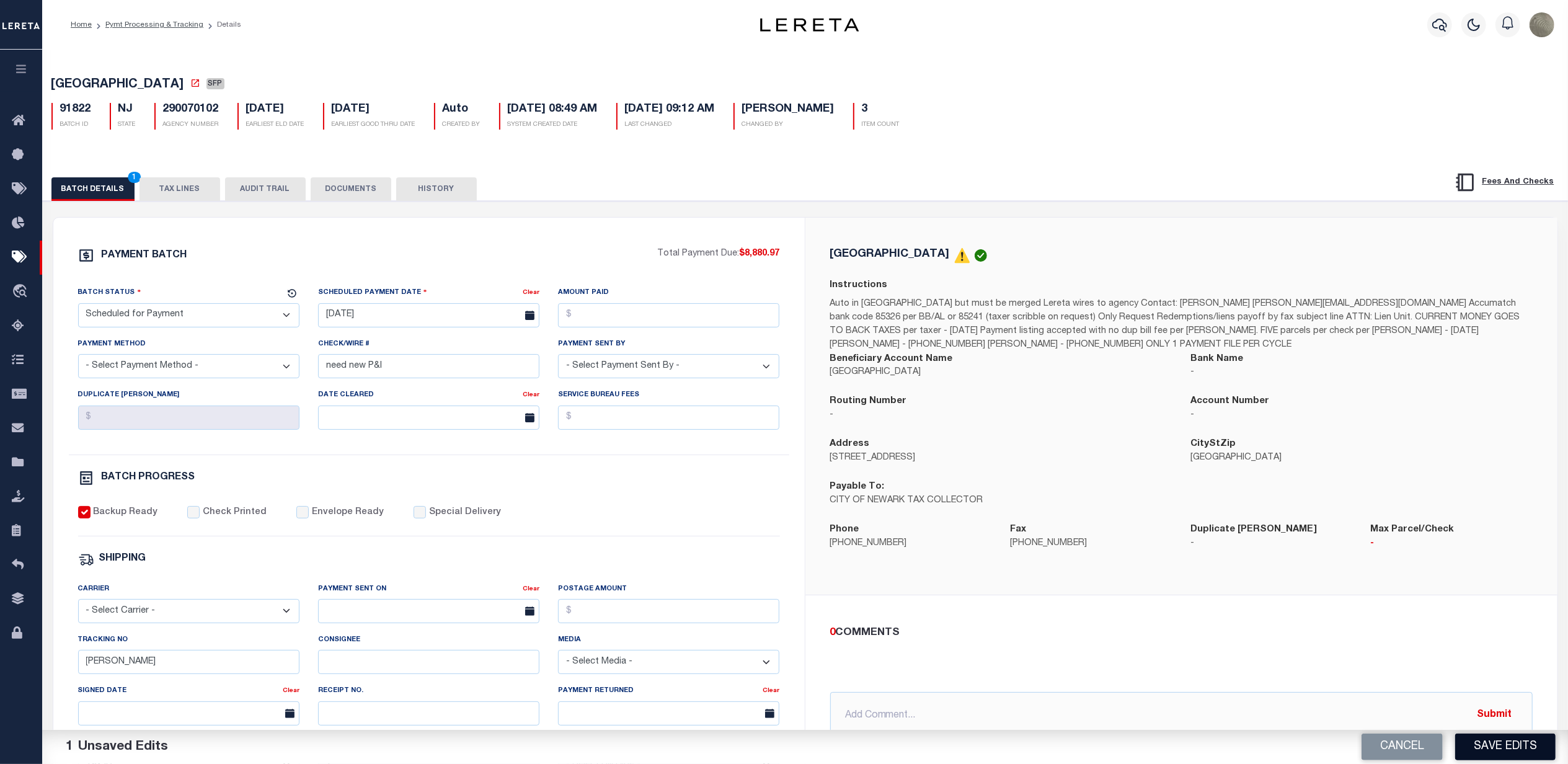
click at [1519, 750] on button "Save Edits" at bounding box center [1505, 747] width 101 height 27
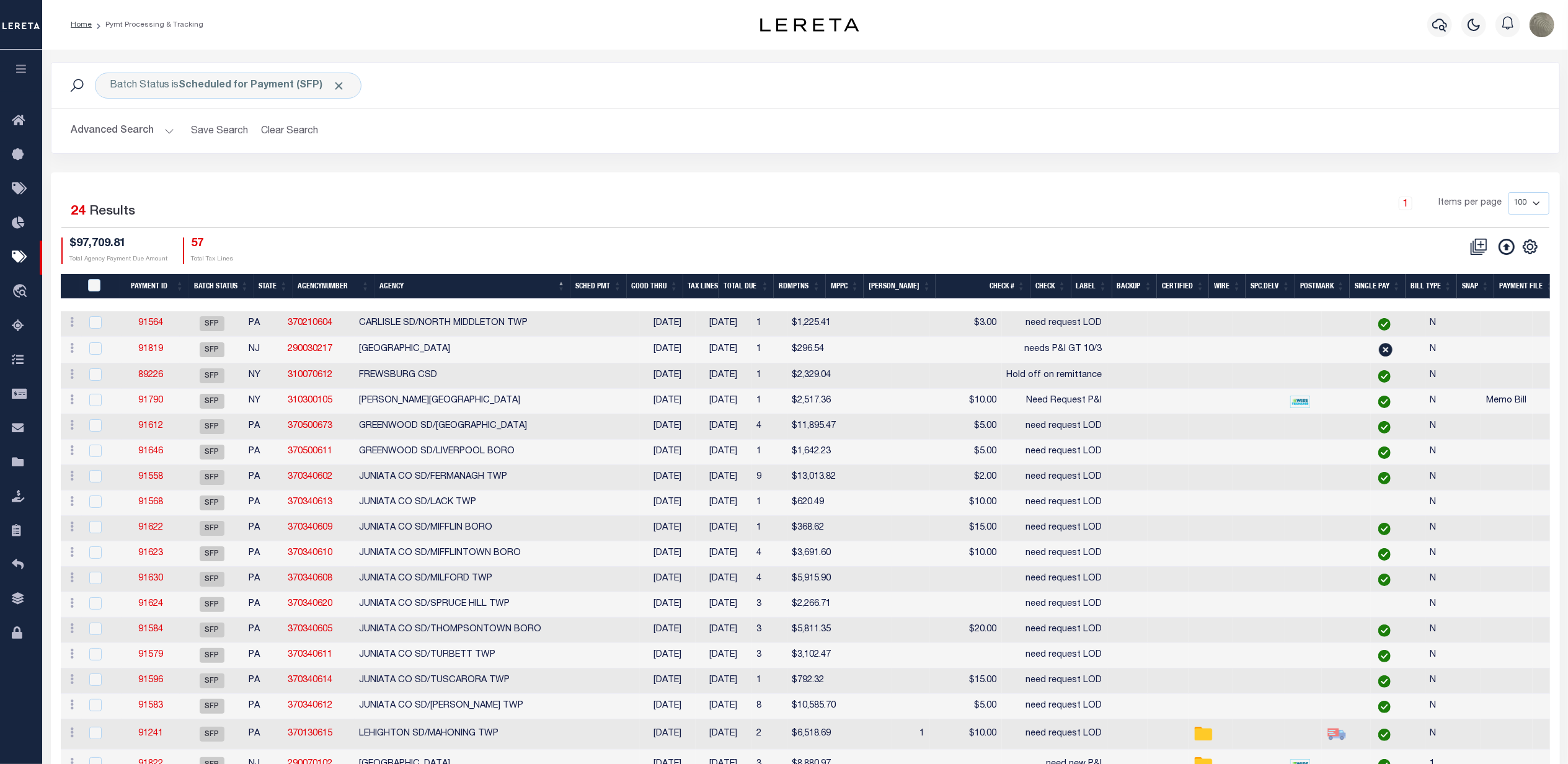
click at [737, 245] on div "$97,709.81 Total Agency Payment Due Amount 57 Total Tax Lines" at bounding box center [434, 251] width 744 height 27
click at [1528, 249] on icon at bounding box center [1530, 246] width 6 height 6
click at [1462, 343] on span "Show Filter" at bounding box center [1454, 338] width 47 height 9
select select
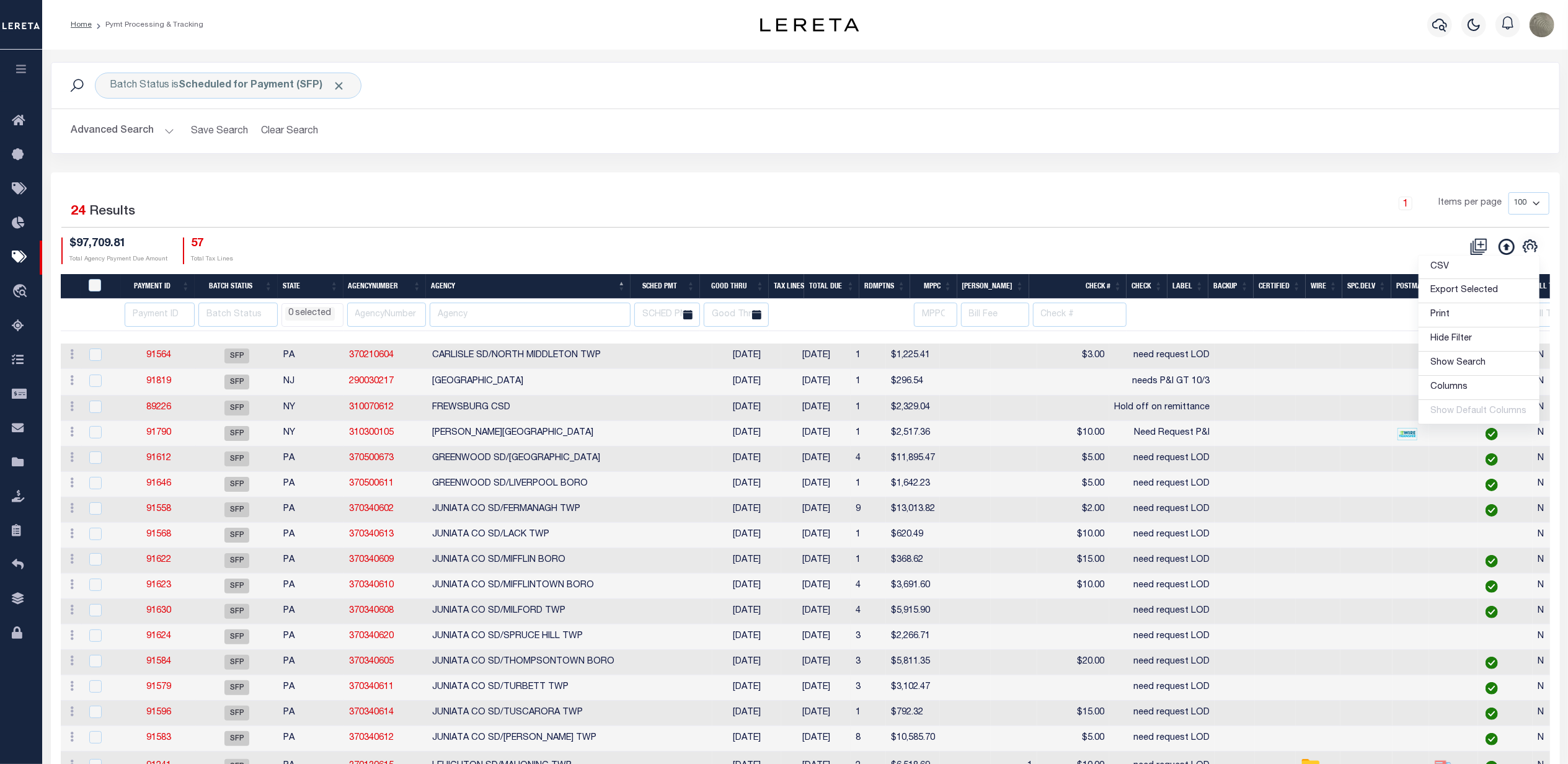
click at [912, 219] on div "1 Items per page 100 200 500 1000" at bounding box center [993, 208] width 1111 height 32
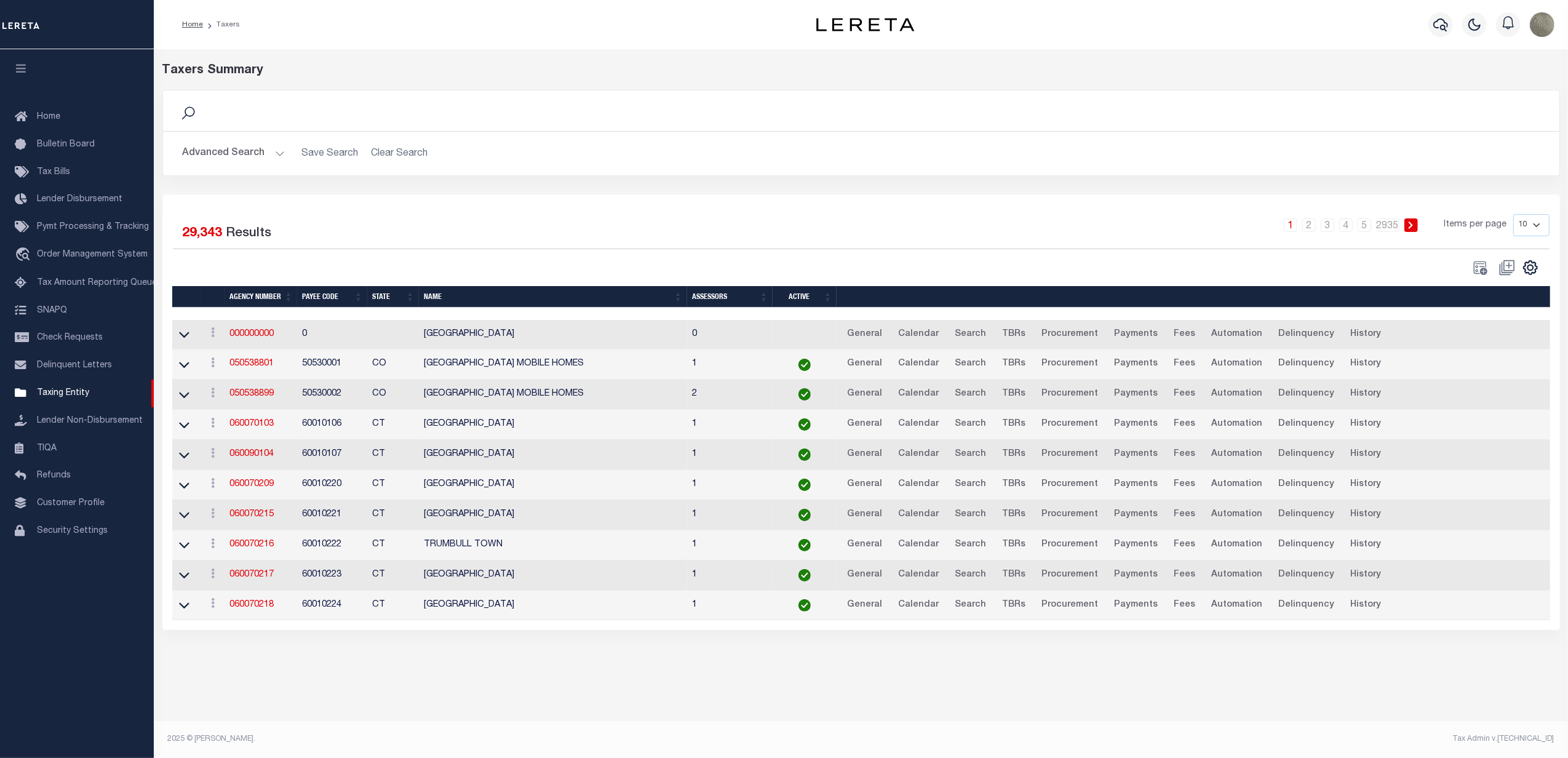
click at [1521, 266] on div "CSV Export Selected Print Show Filter Show Search Columns 0: 1: 2: Agency Numbe…" at bounding box center [1530, 267] width 20 height 16
click at [1526, 267] on icon "" at bounding box center [1530, 267] width 16 height 16
click at [1460, 362] on span "Show Filter" at bounding box center [1455, 358] width 46 height 8
select select
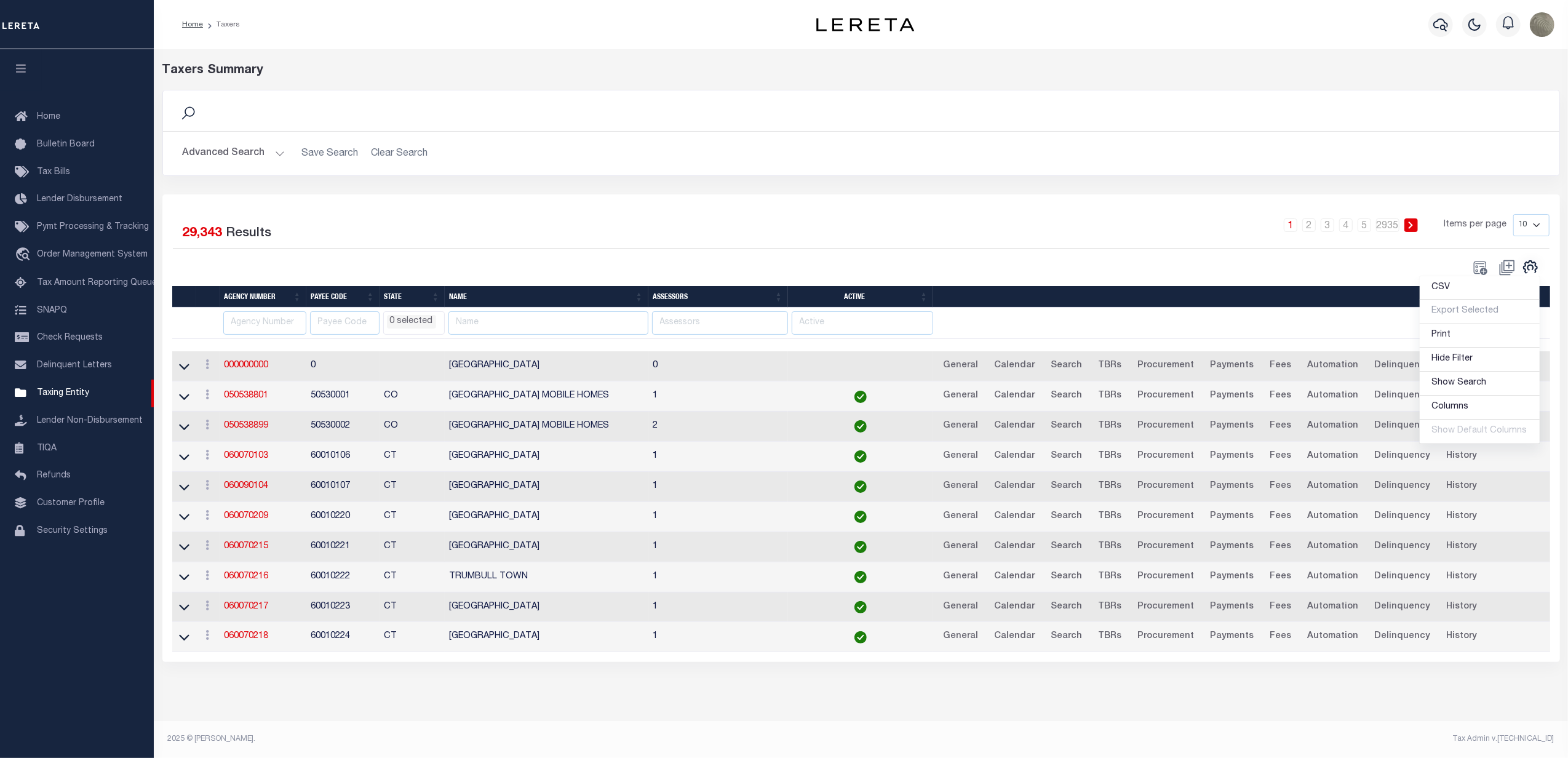
click at [825, 242] on div "1 2 3 4 5 … 2935 Items per page 10 25 50 100" at bounding box center [1036, 230] width 1028 height 32
click at [875, 246] on div "1 2 3 4 5 … 2935 Items per page 10 25 50 100" at bounding box center [1036, 231] width 1046 height 34
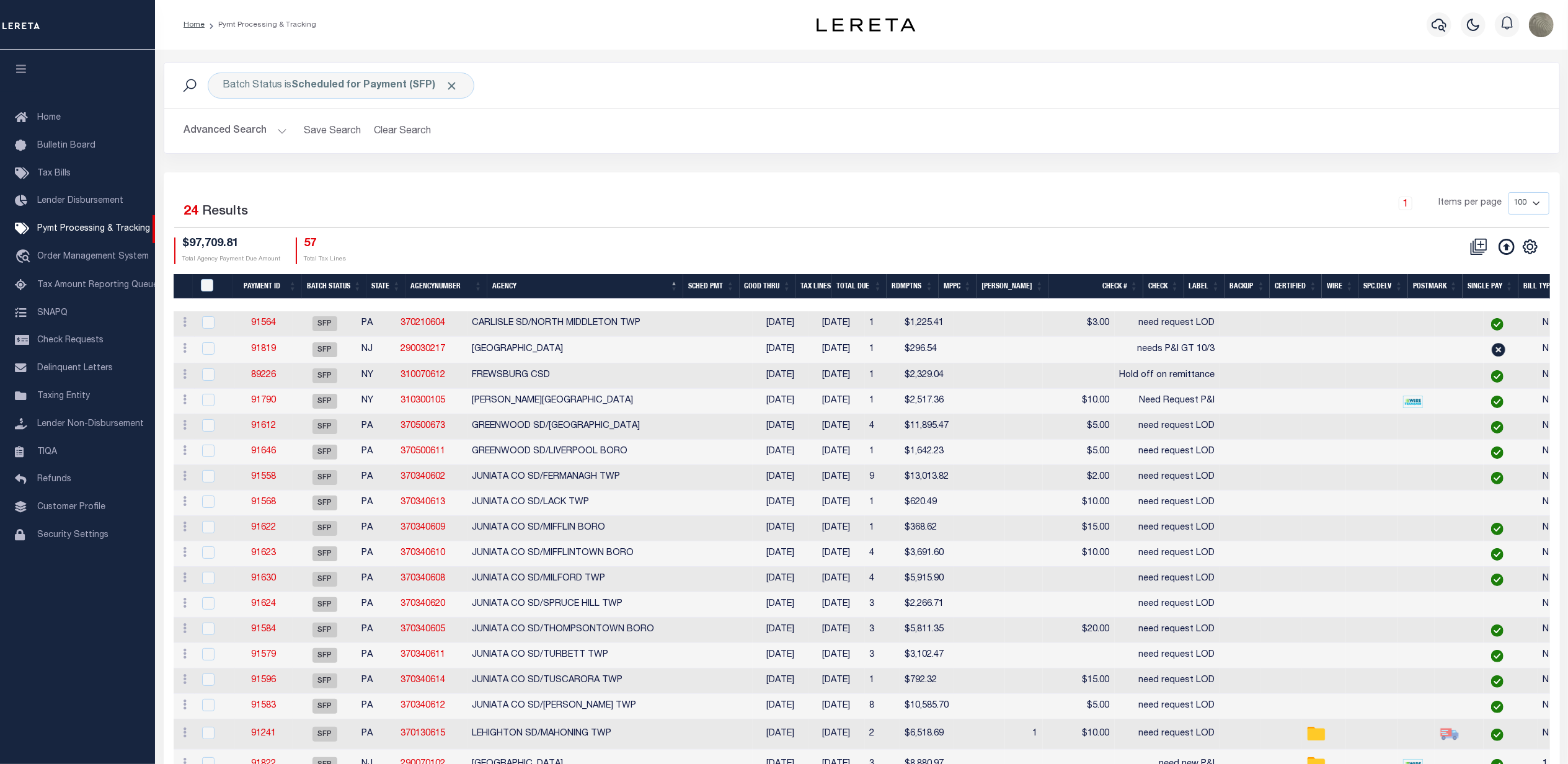
click at [250, 129] on button "Advanced Search" at bounding box center [236, 130] width 103 height 24
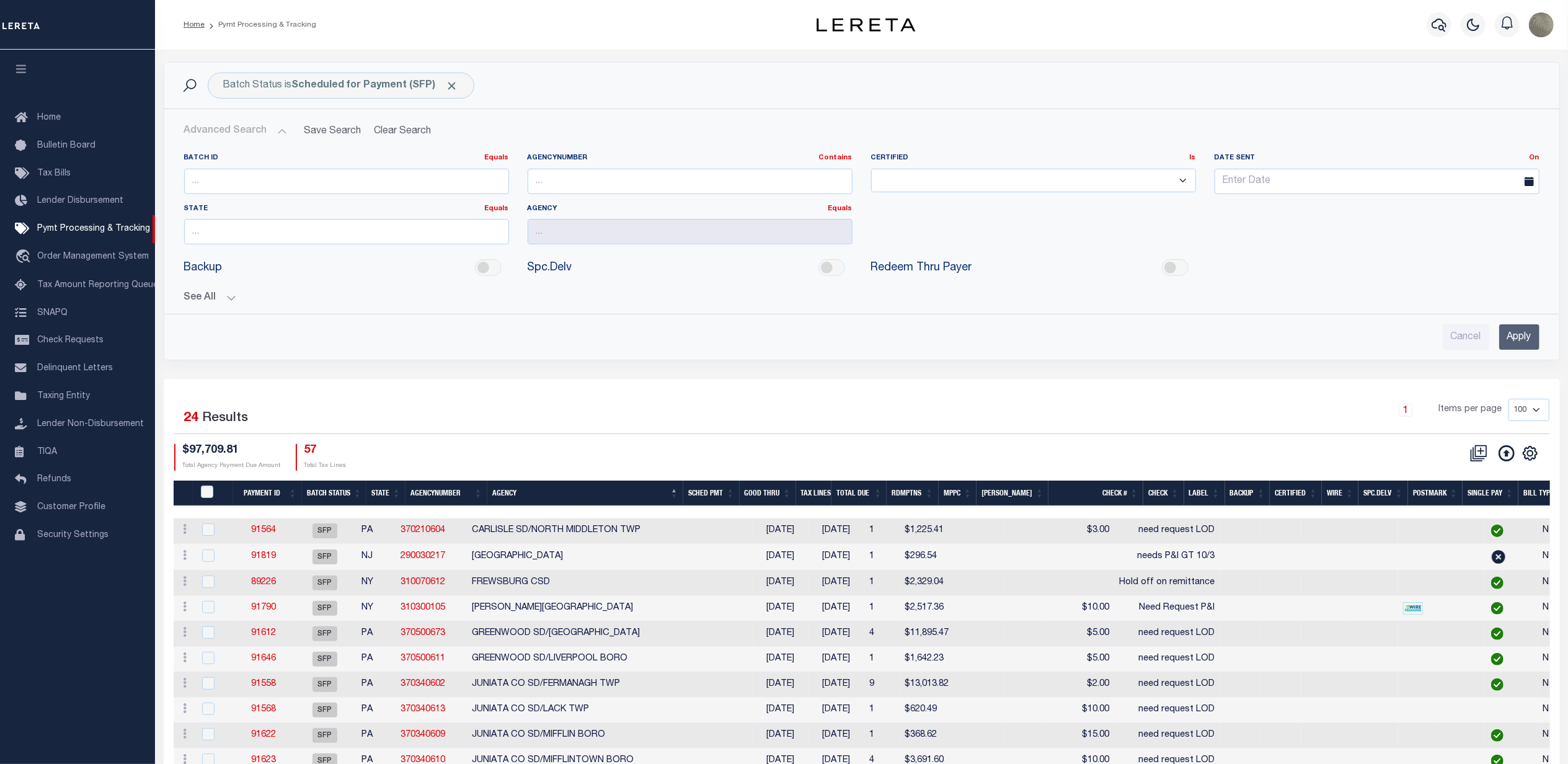
click at [211, 301] on button "See All" at bounding box center [862, 298] width 1355 height 11
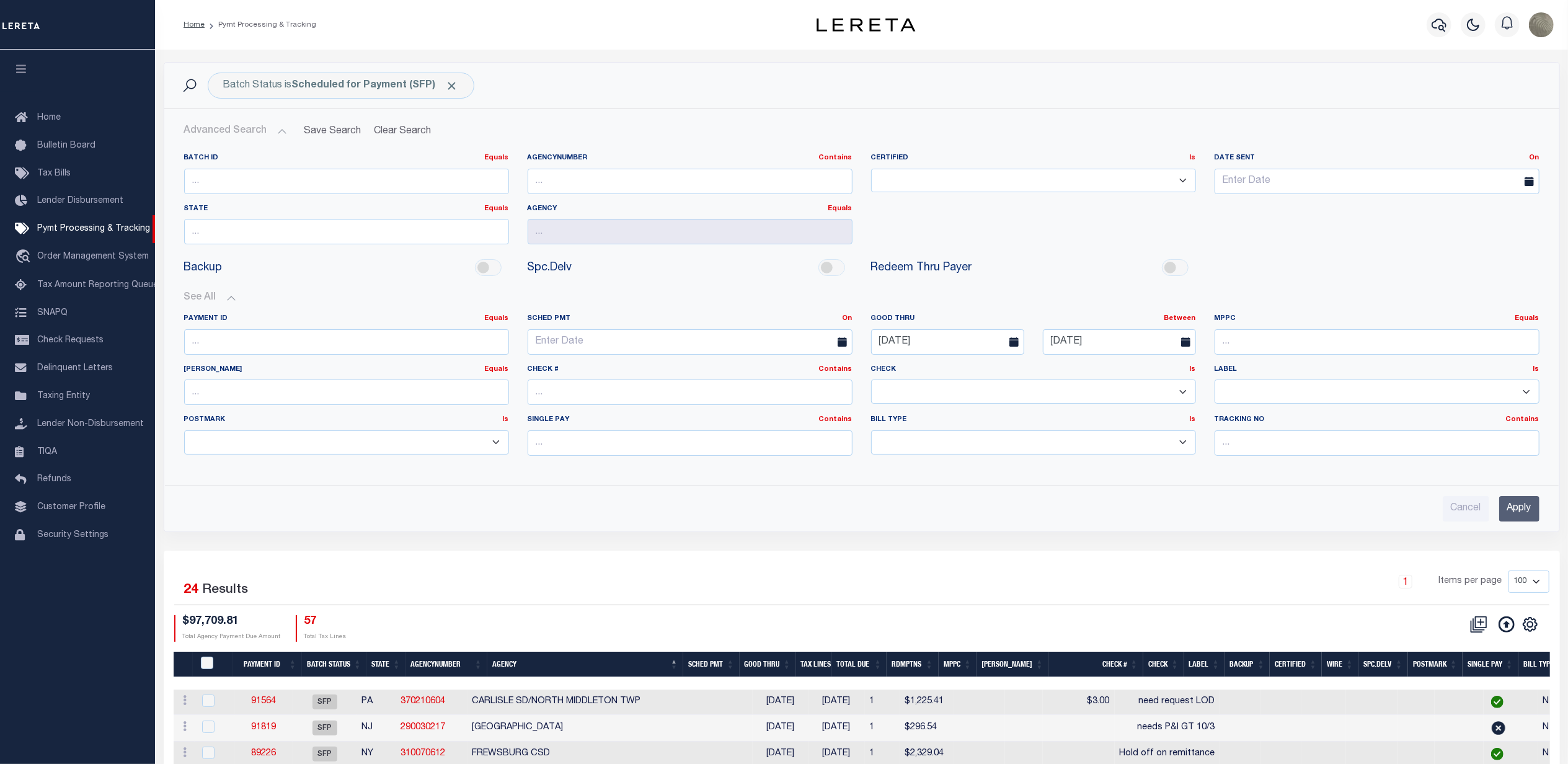
click at [1521, 520] on input "Apply" at bounding box center [1519, 508] width 40 height 26
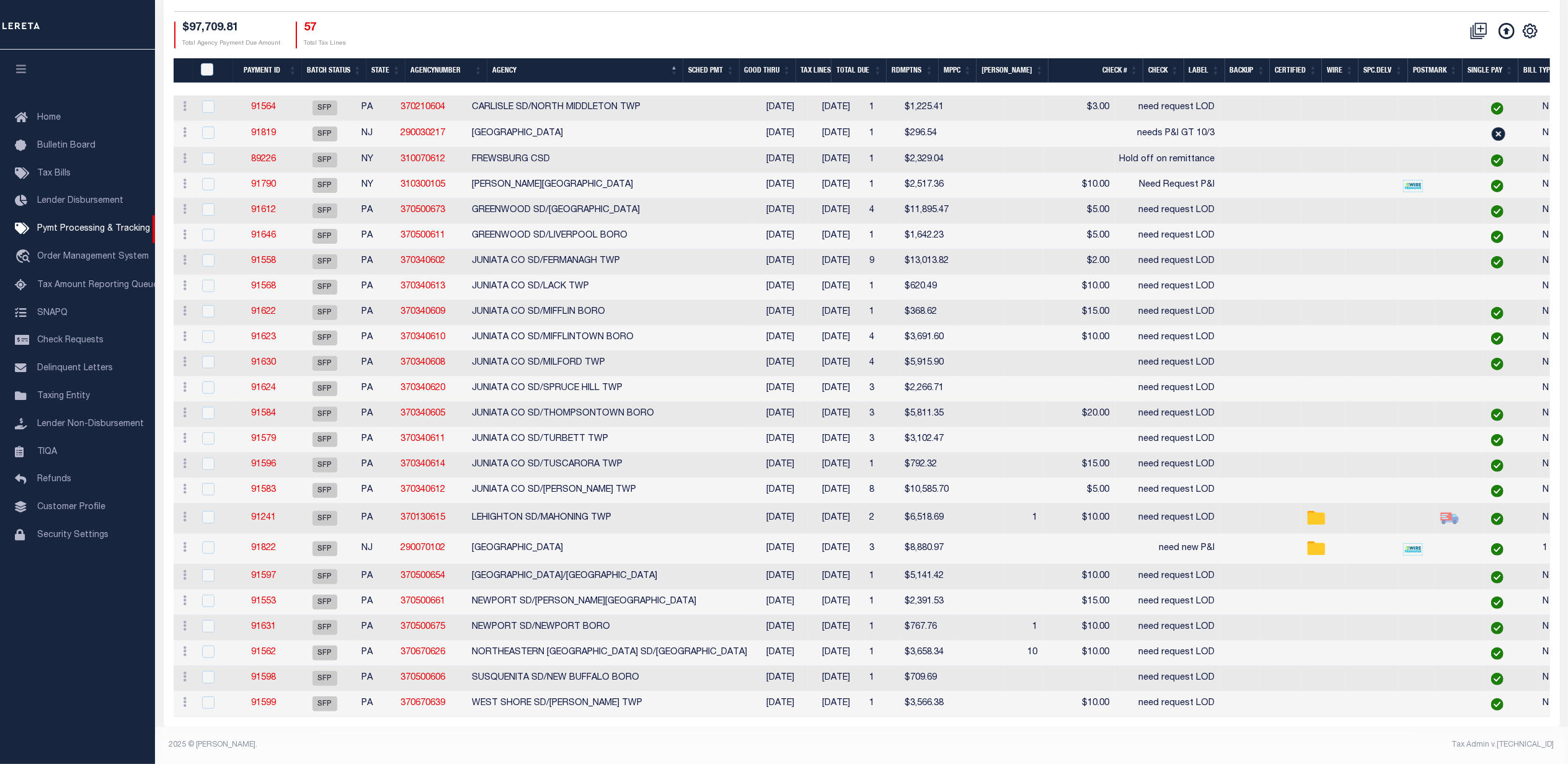
scroll to position [232, 0]
click at [446, 543] on link "290070102" at bounding box center [423, 547] width 45 height 9
checkbox input "true"
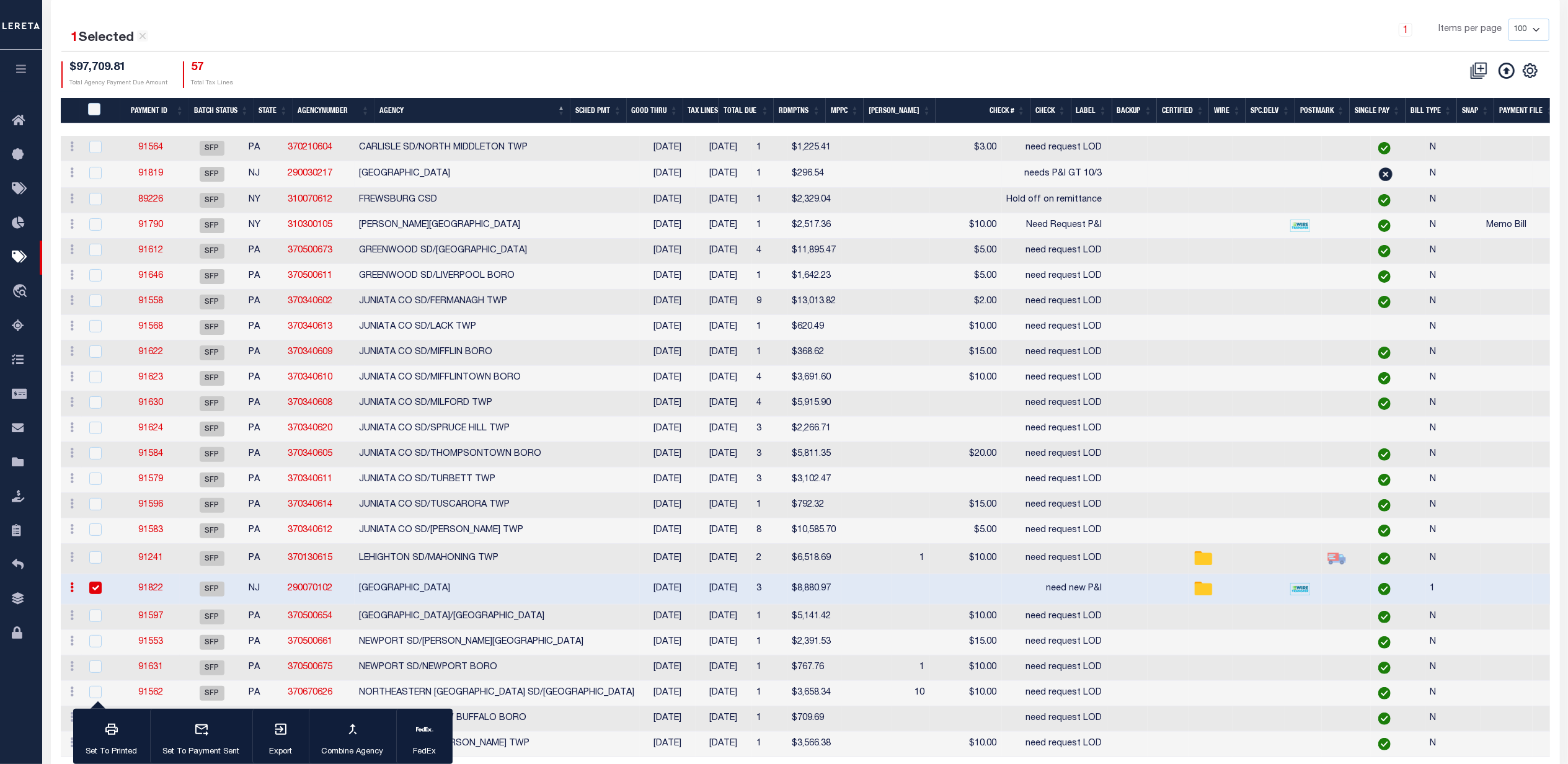
scroll to position [230, 0]
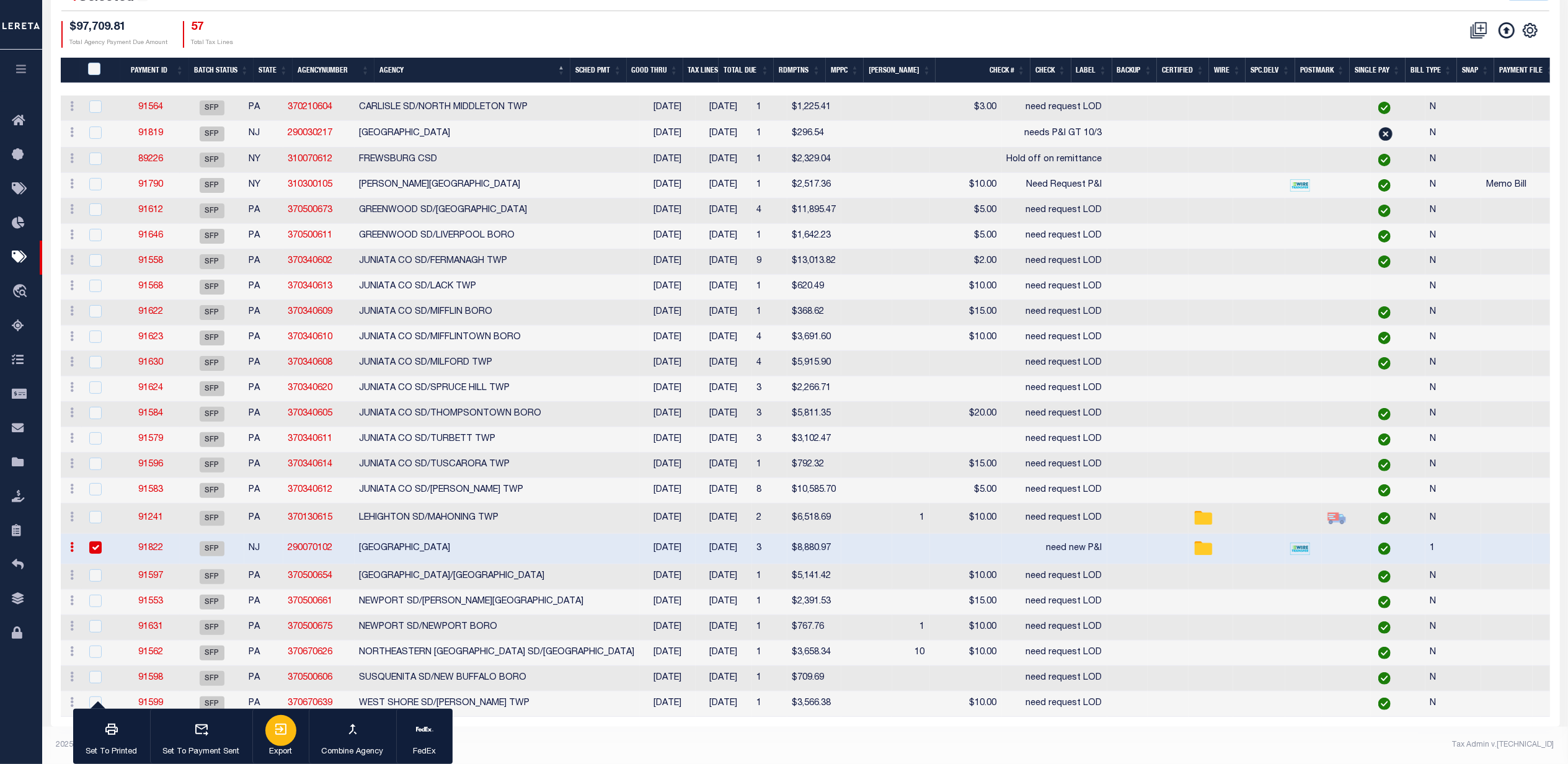
click at [291, 732] on div "button" at bounding box center [281, 730] width 31 height 31
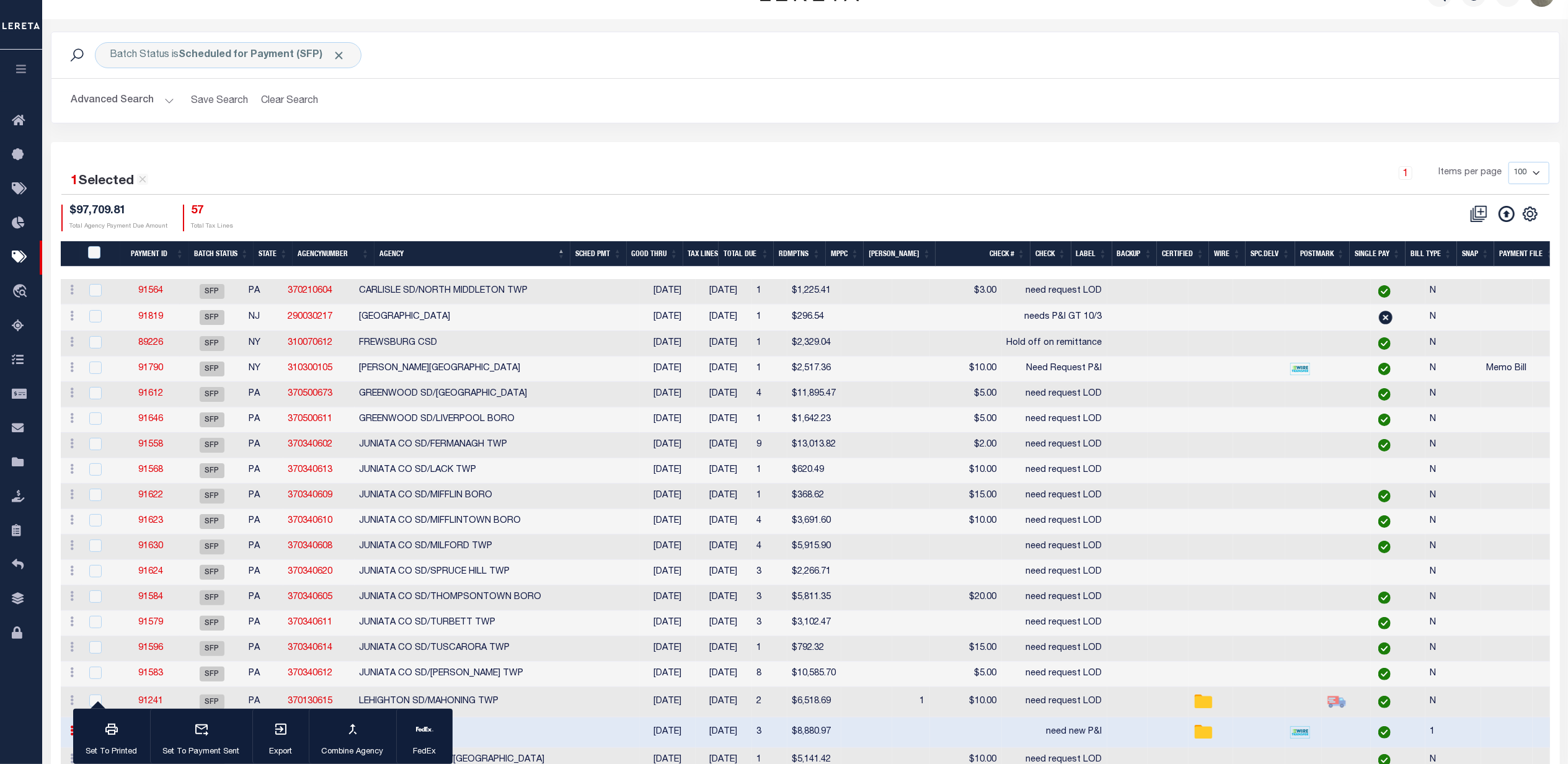
scroll to position [0, 0]
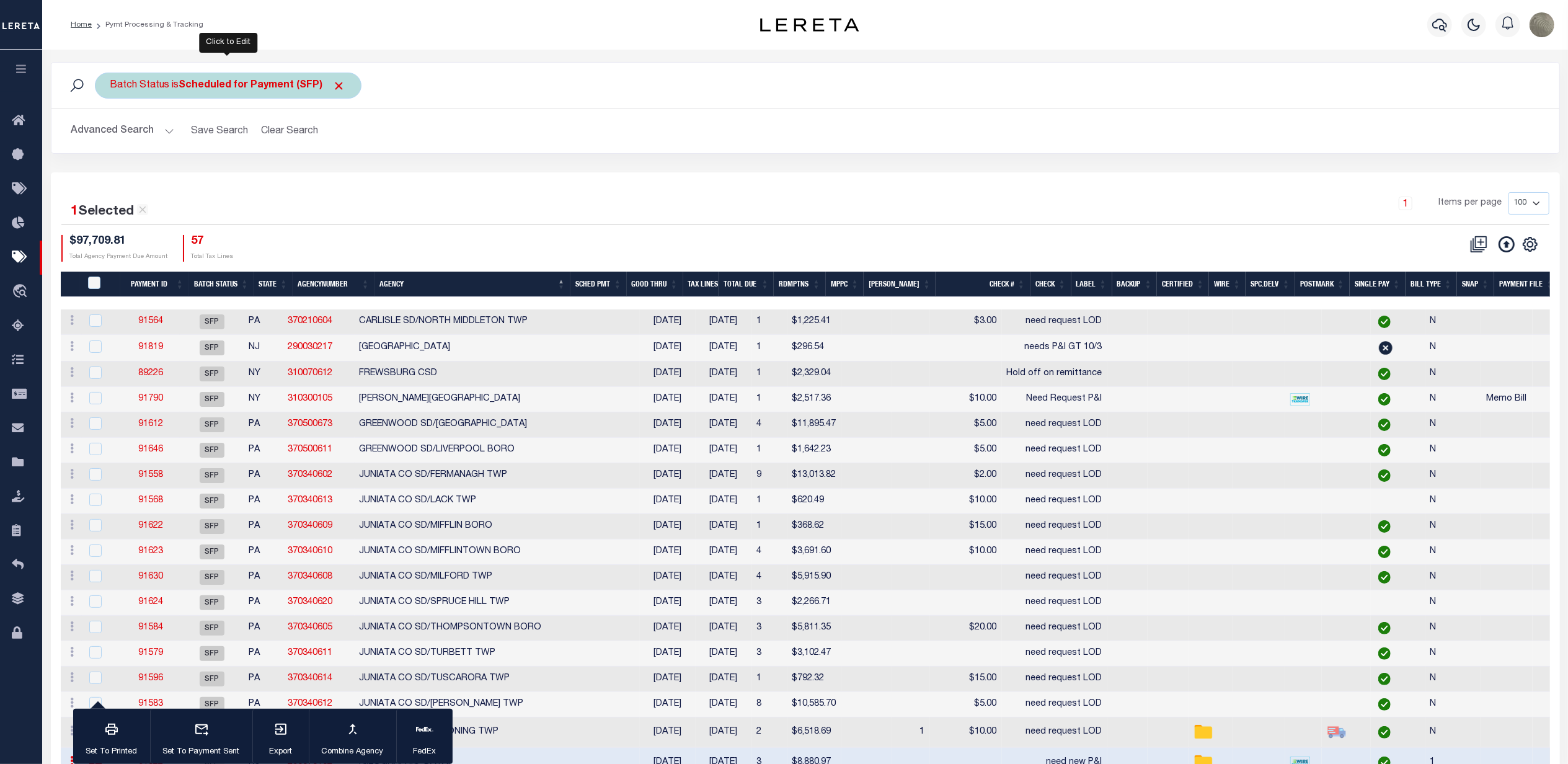
click at [256, 85] on b "Scheduled for Payment (SFP)" at bounding box center [262, 86] width 167 height 10
click at [140, 157] on select "Awaiting Funds (AWF) Cleared and Complete (CAC) New Check Needed (NCN) Payment …" at bounding box center [203, 146] width 183 height 24
click at [111, 135] on select "Awaiting Funds (AWF) Cleared and Complete (CAC) New Check Needed (NCN) Payment …" at bounding box center [203, 146] width 183 height 24
click at [174, 140] on select "Awaiting Funds (AWF) Cleared and Complete (CAC) New Check Needed (NCN) Payment …" at bounding box center [203, 146] width 183 height 24
click at [111, 135] on select "Awaiting Funds (AWF) Cleared and Complete (CAC) New Check Needed (NCN) Payment …" at bounding box center [203, 146] width 183 height 24
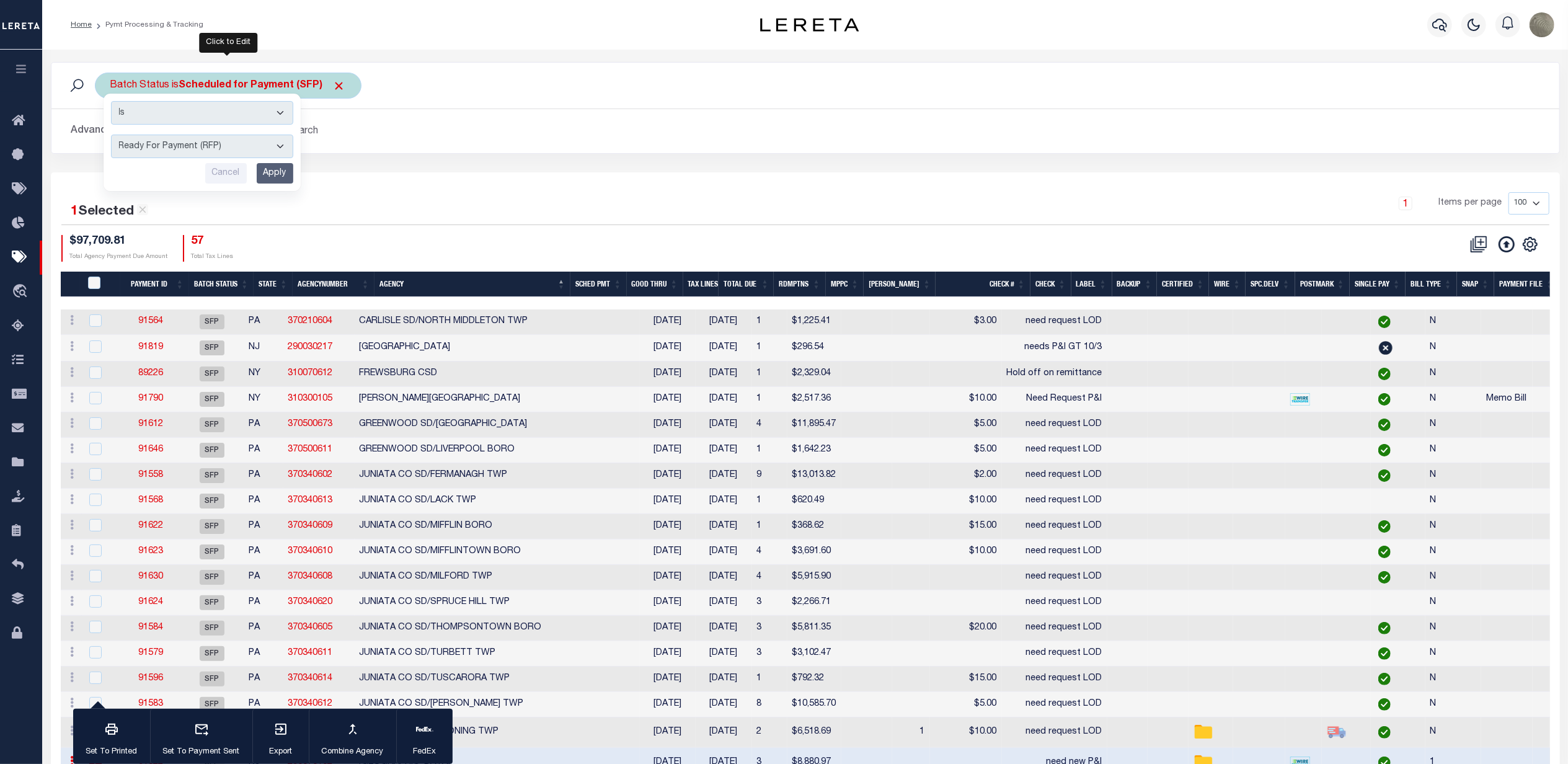
click at [175, 147] on select "Awaiting Funds (AWF) Cleared and Complete (CAC) New Check Needed (NCN) Payment …" at bounding box center [203, 146] width 183 height 24
select select "SNT"
click at [111, 135] on select "Awaiting Funds (AWF) Cleared and Complete (CAC) New Check Needed (NCN) Payment …" at bounding box center [203, 146] width 183 height 24
click at [261, 176] on input "Apply" at bounding box center [275, 173] width 36 height 21
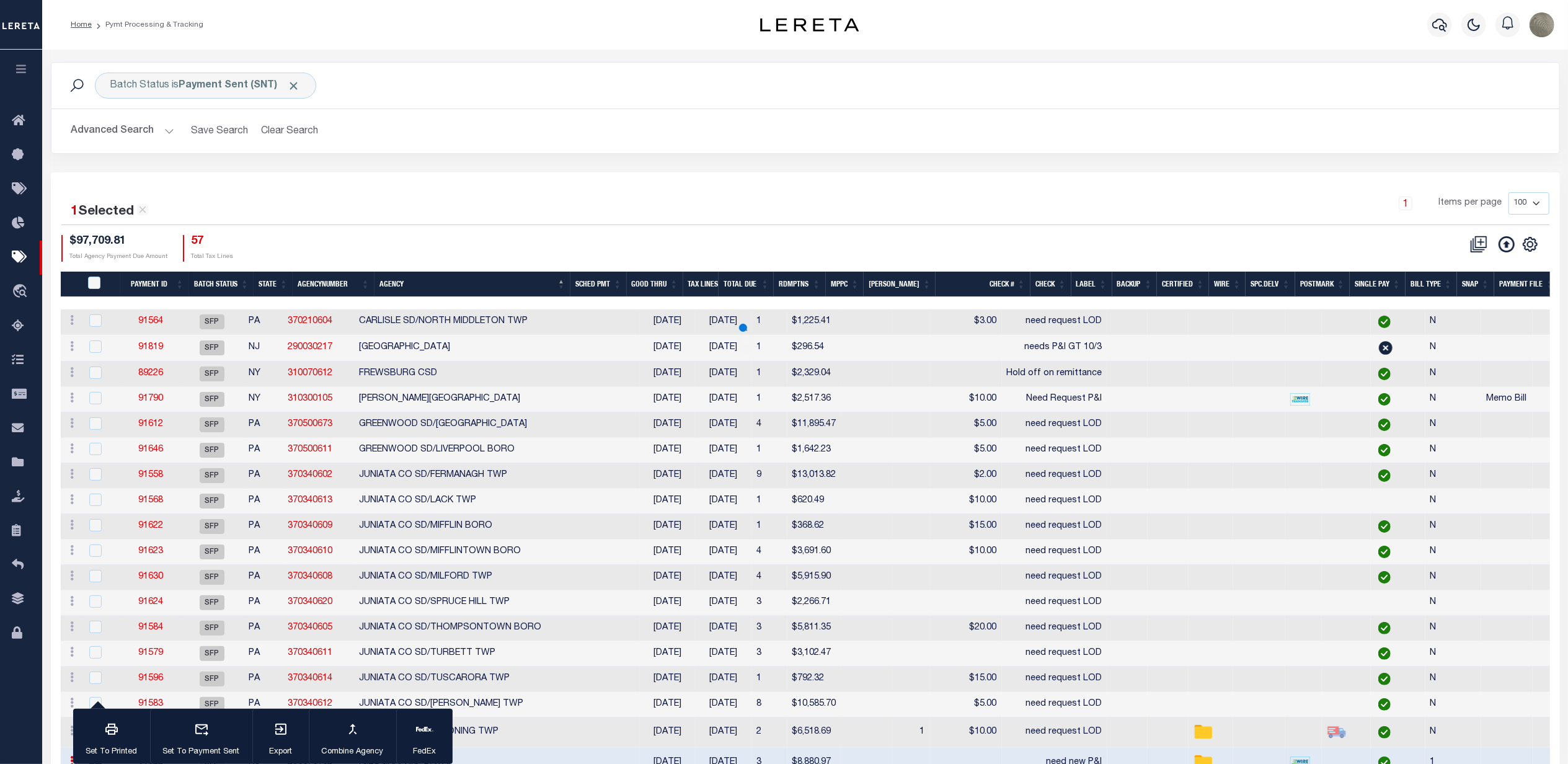
click at [132, 129] on button "Advanced Search" at bounding box center [123, 130] width 103 height 24
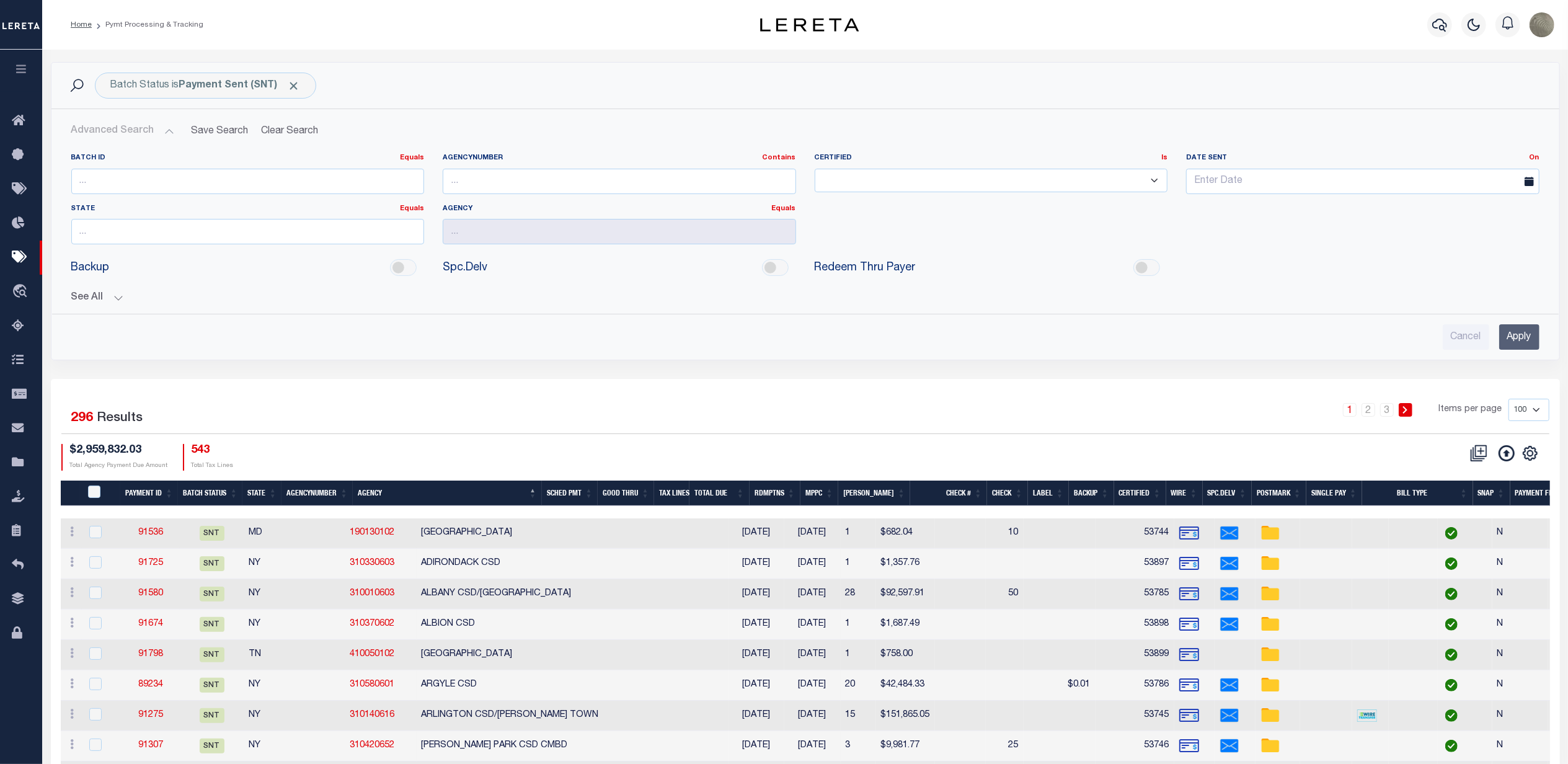
click at [85, 296] on button "See All" at bounding box center [805, 298] width 1468 height 11
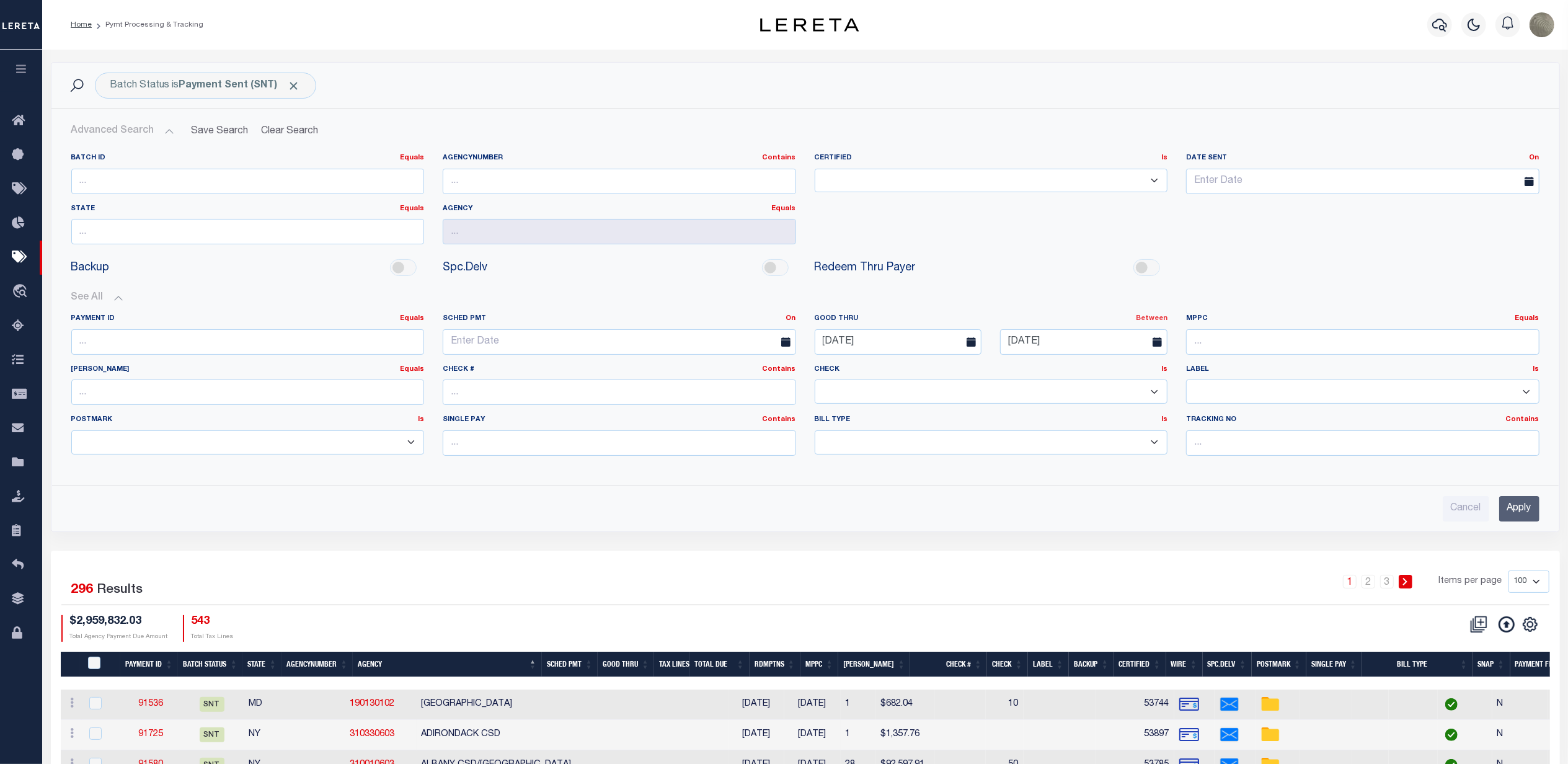
click at [1147, 322] on link "Between" at bounding box center [1151, 318] width 31 height 7
click at [1103, 387] on link "Between" at bounding box center [1117, 386] width 98 height 18
click at [878, 343] on input "09-30-2025" at bounding box center [898, 342] width 167 height 26
click at [830, 511] on span "28" at bounding box center [828, 509] width 24 height 24
click at [898, 348] on input "09-28-2025" at bounding box center [898, 342] width 167 height 26
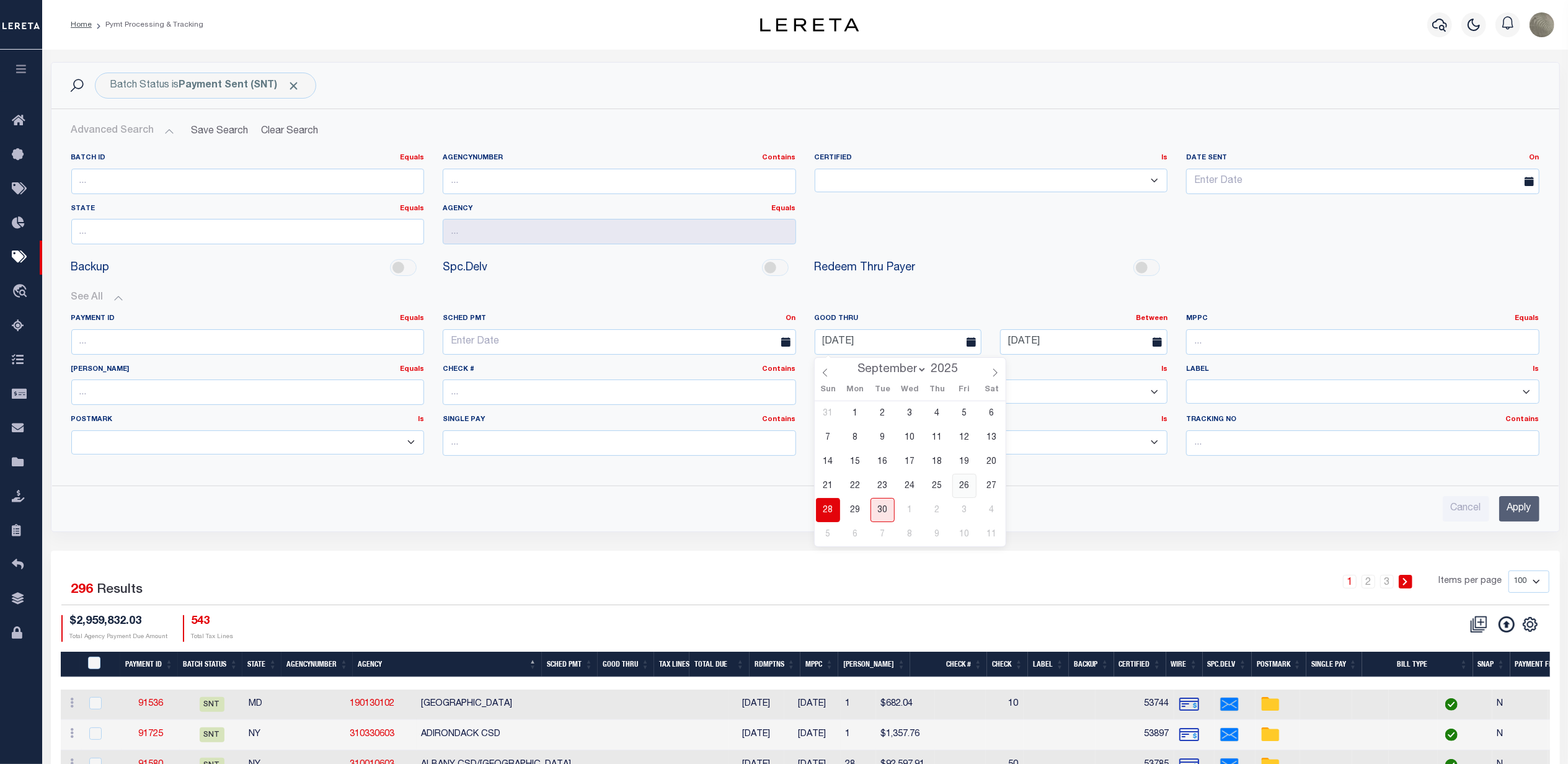
click at [966, 481] on span "26" at bounding box center [964, 485] width 24 height 24
type input "09-26-2025"
click at [1059, 323] on label "Good Thru Between On After Before Between" at bounding box center [990, 319] width 372 height 10
click at [1072, 340] on input "10-03-2025" at bounding box center [1084, 342] width 167 height 26
click at [1037, 506] on span "29" at bounding box center [1041, 509] width 24 height 24
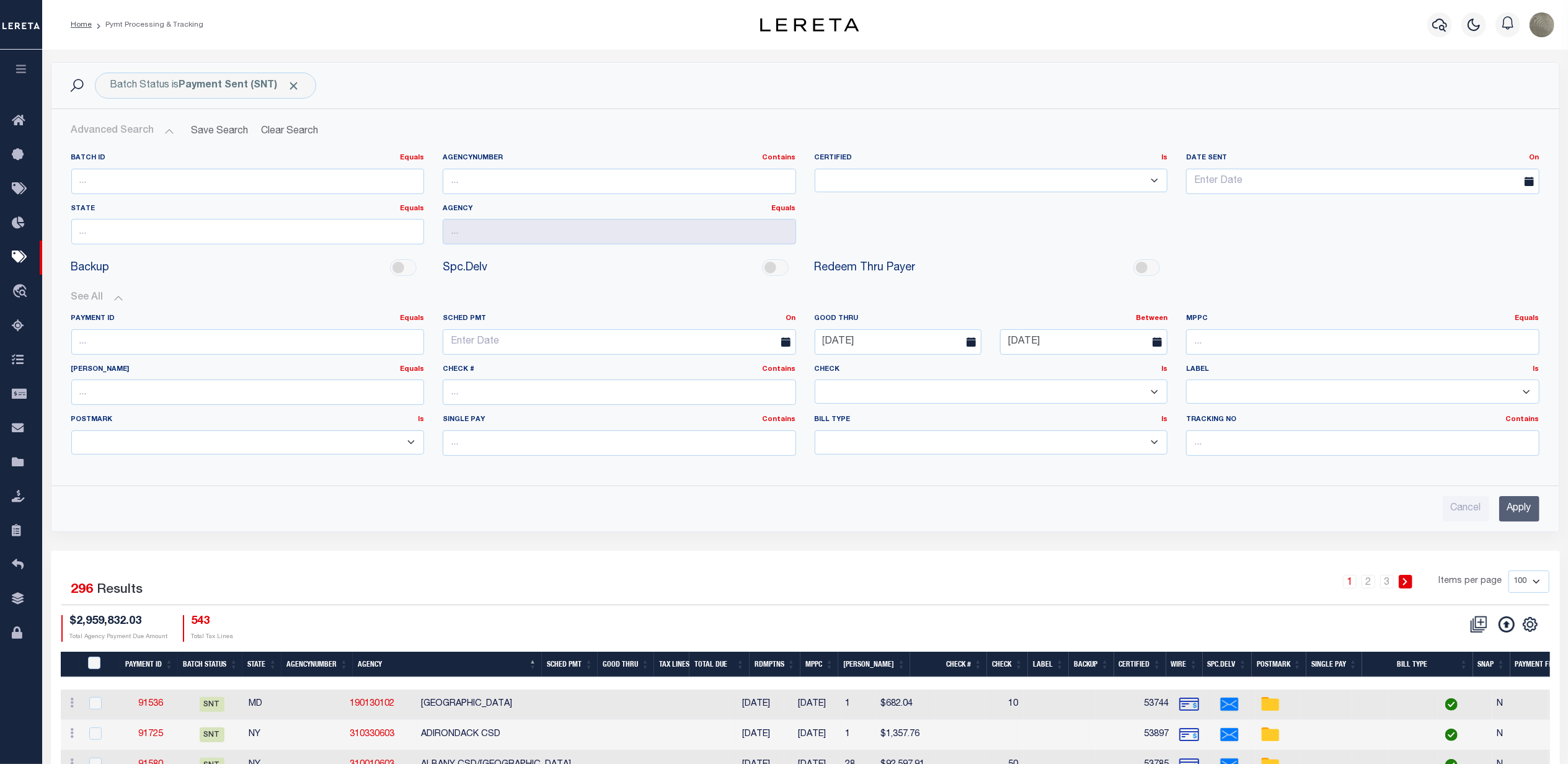
click at [1522, 512] on input "Apply" at bounding box center [1519, 508] width 40 height 26
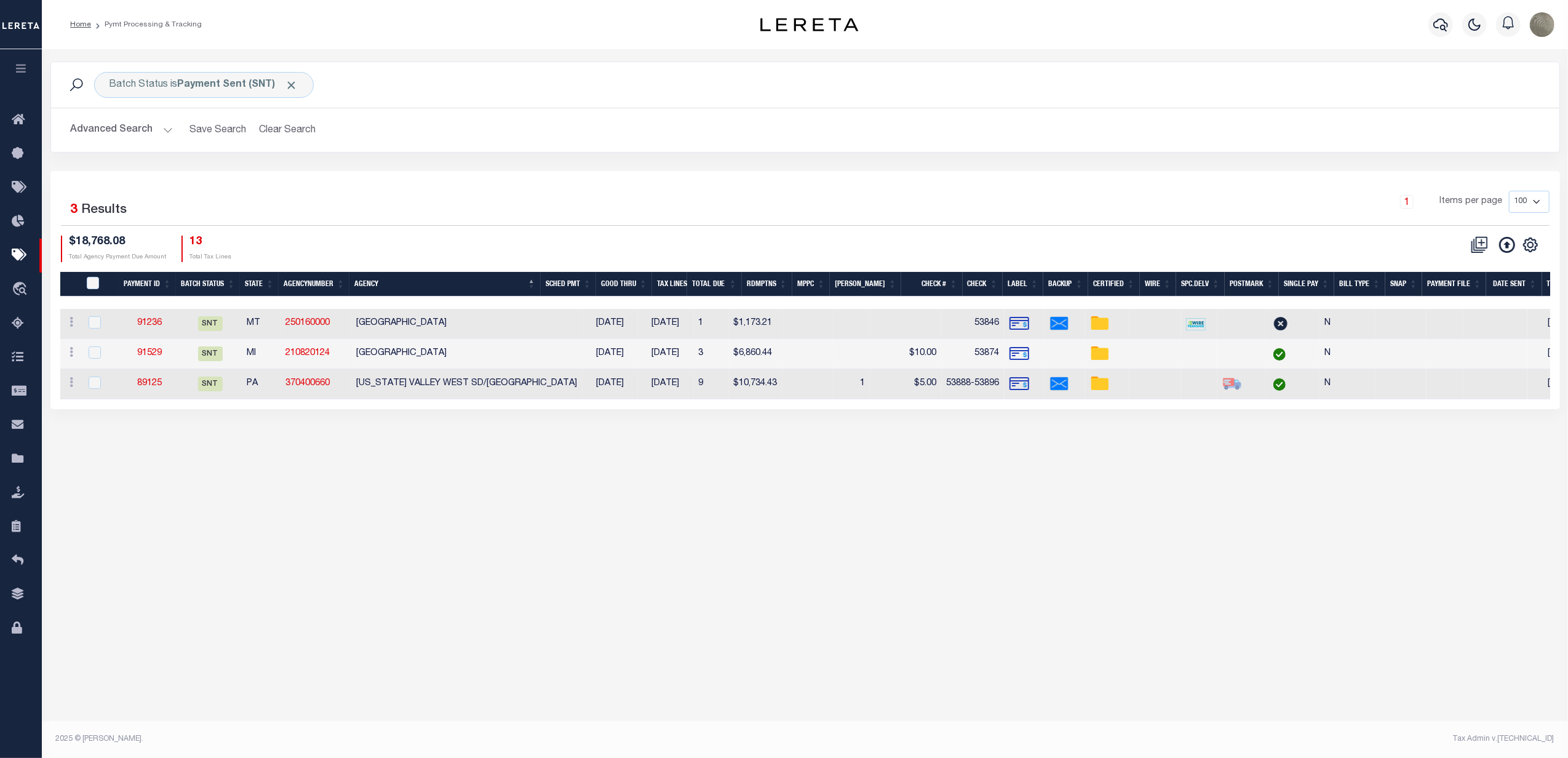
click at [143, 131] on button "Advanced Search" at bounding box center [122, 129] width 102 height 24
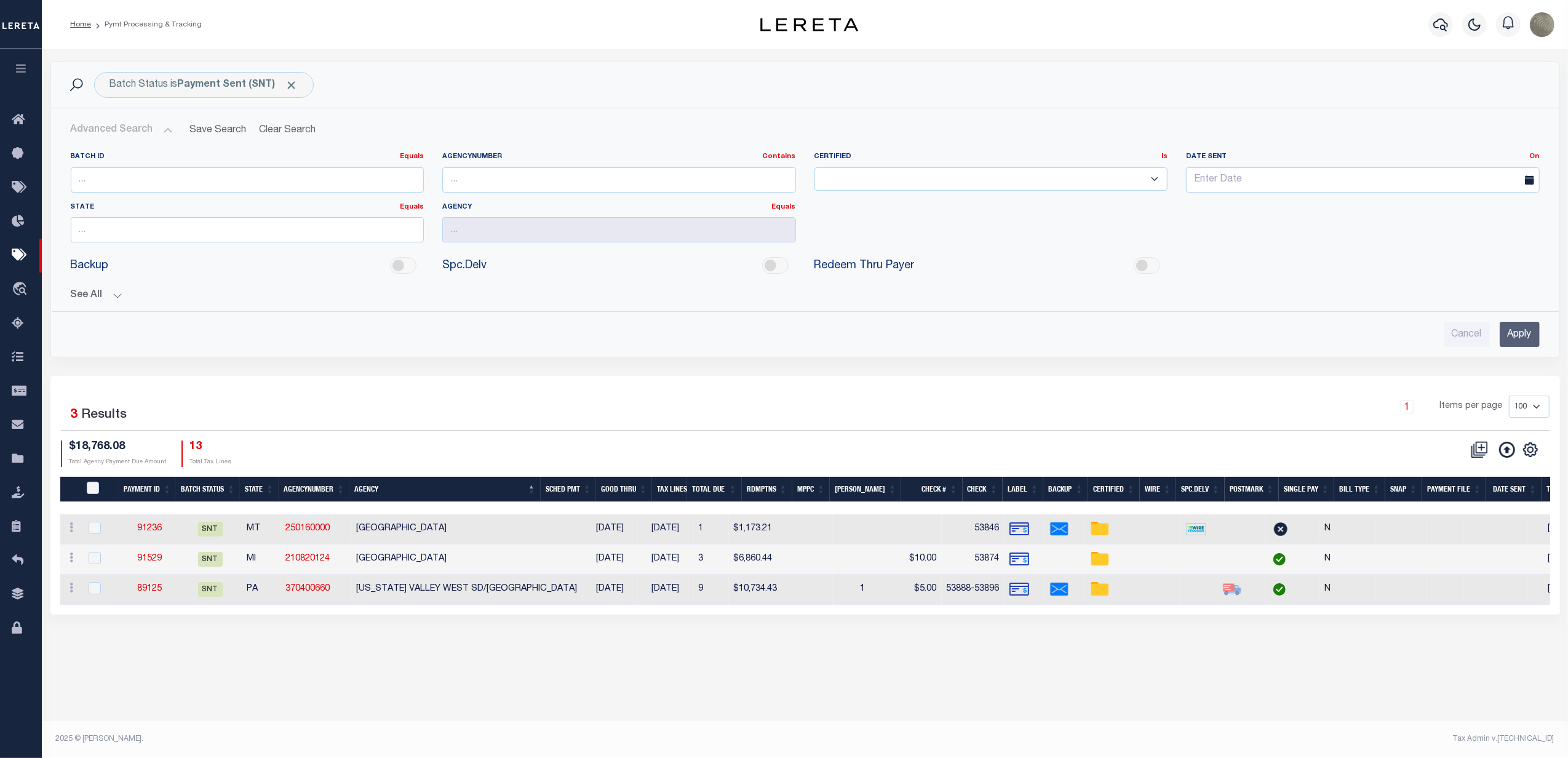
click at [94, 299] on button "See All" at bounding box center [805, 295] width 1469 height 11
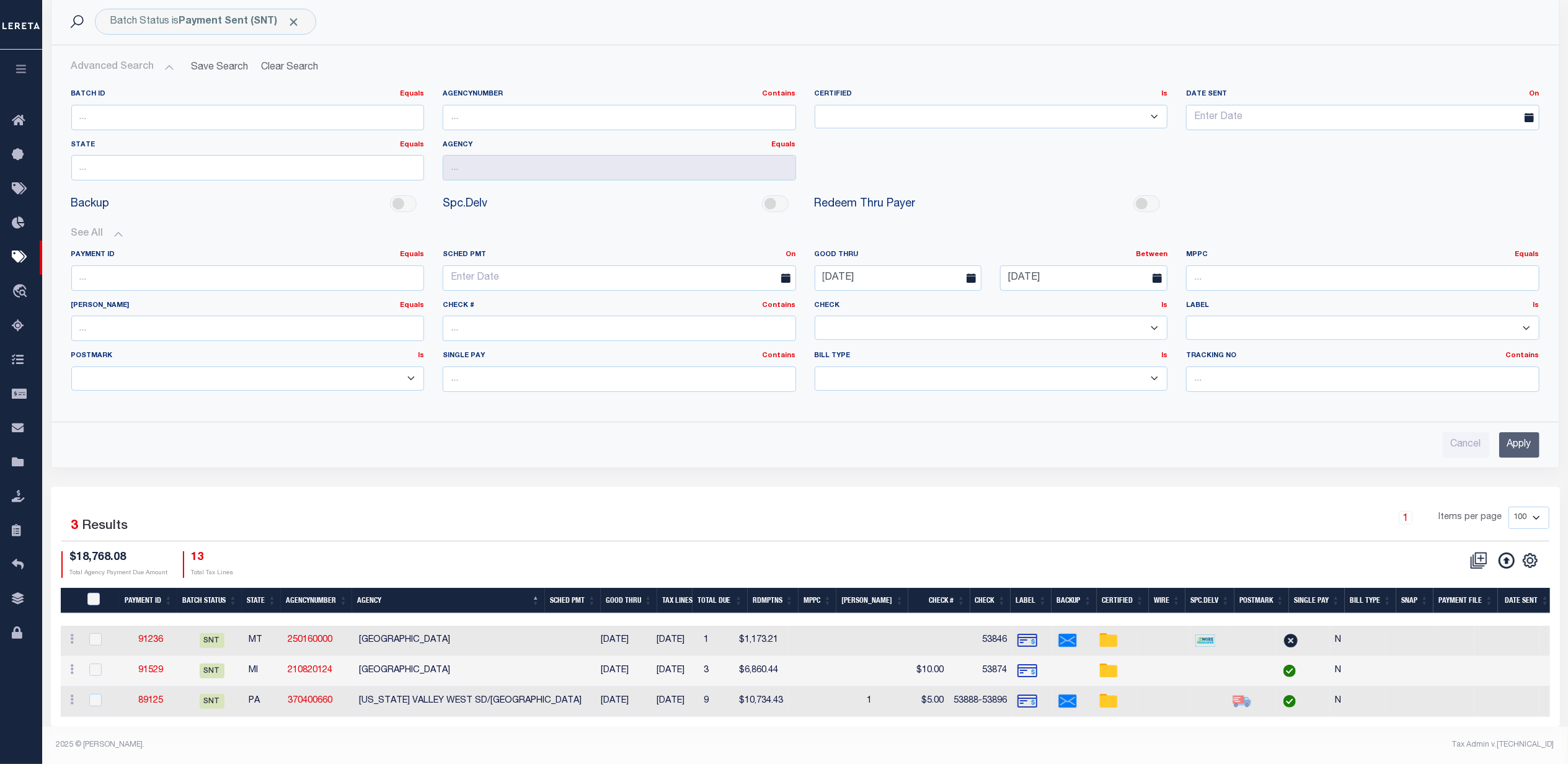
scroll to position [75, 0]
click at [872, 268] on input "09-26-2025" at bounding box center [898, 278] width 167 height 26
click at [1029, 268] on input "09-29-2025" at bounding box center [1084, 278] width 167 height 26
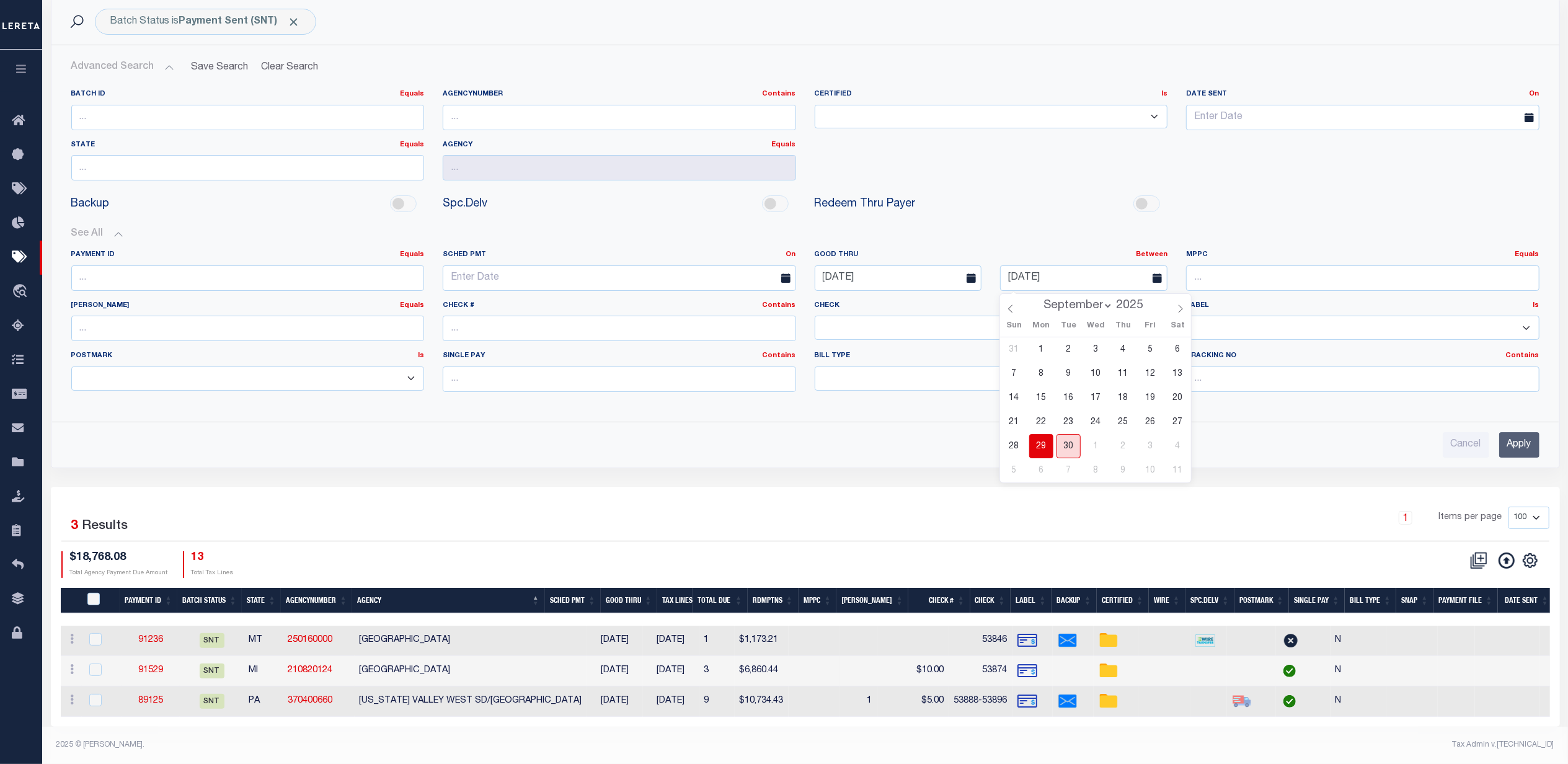
click at [1067, 435] on span "30" at bounding box center [1068, 445] width 24 height 24
type input "09-30-2025"
click at [1526, 434] on input "Apply" at bounding box center [1519, 444] width 40 height 26
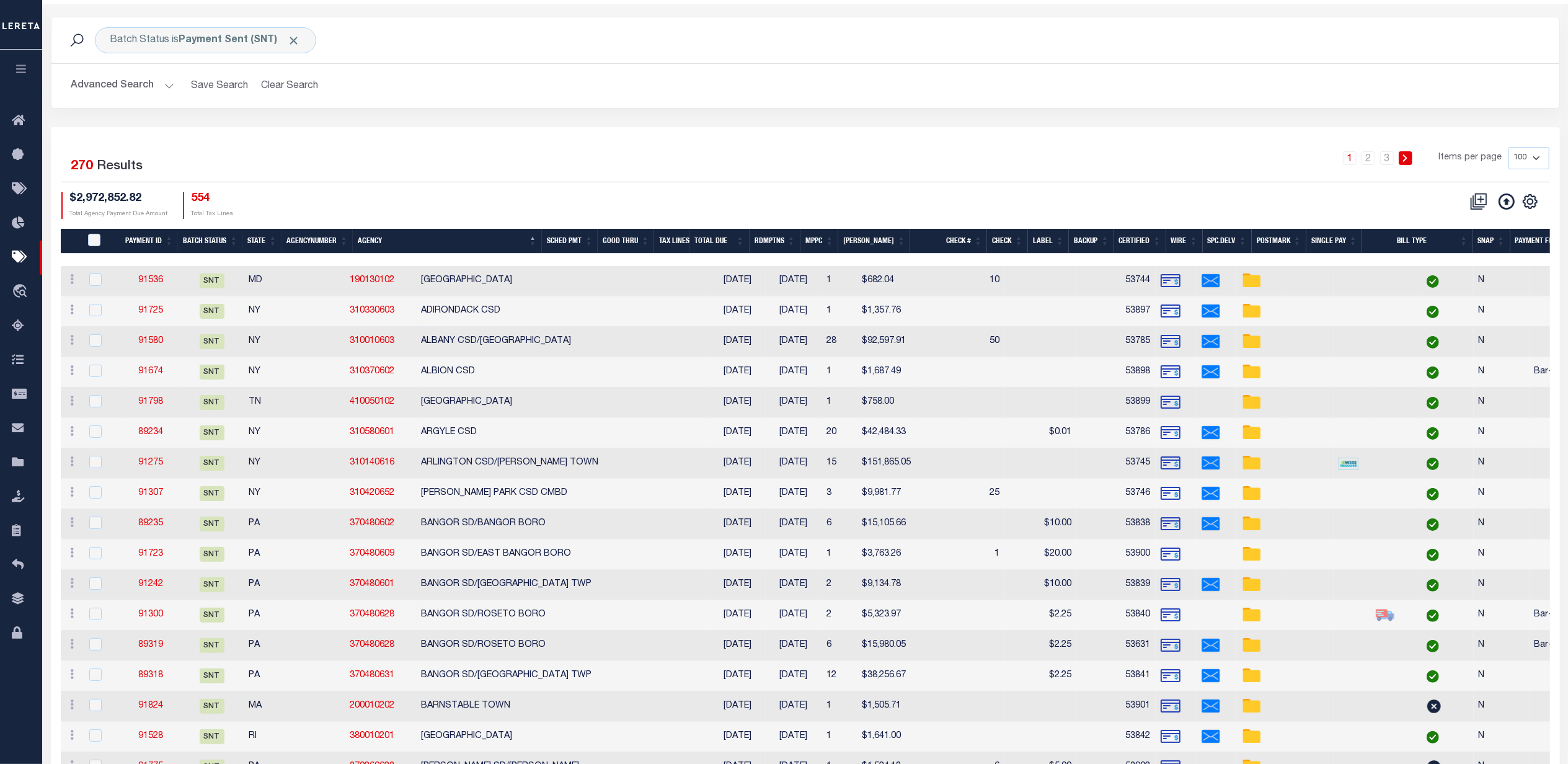
scroll to position [0, 0]
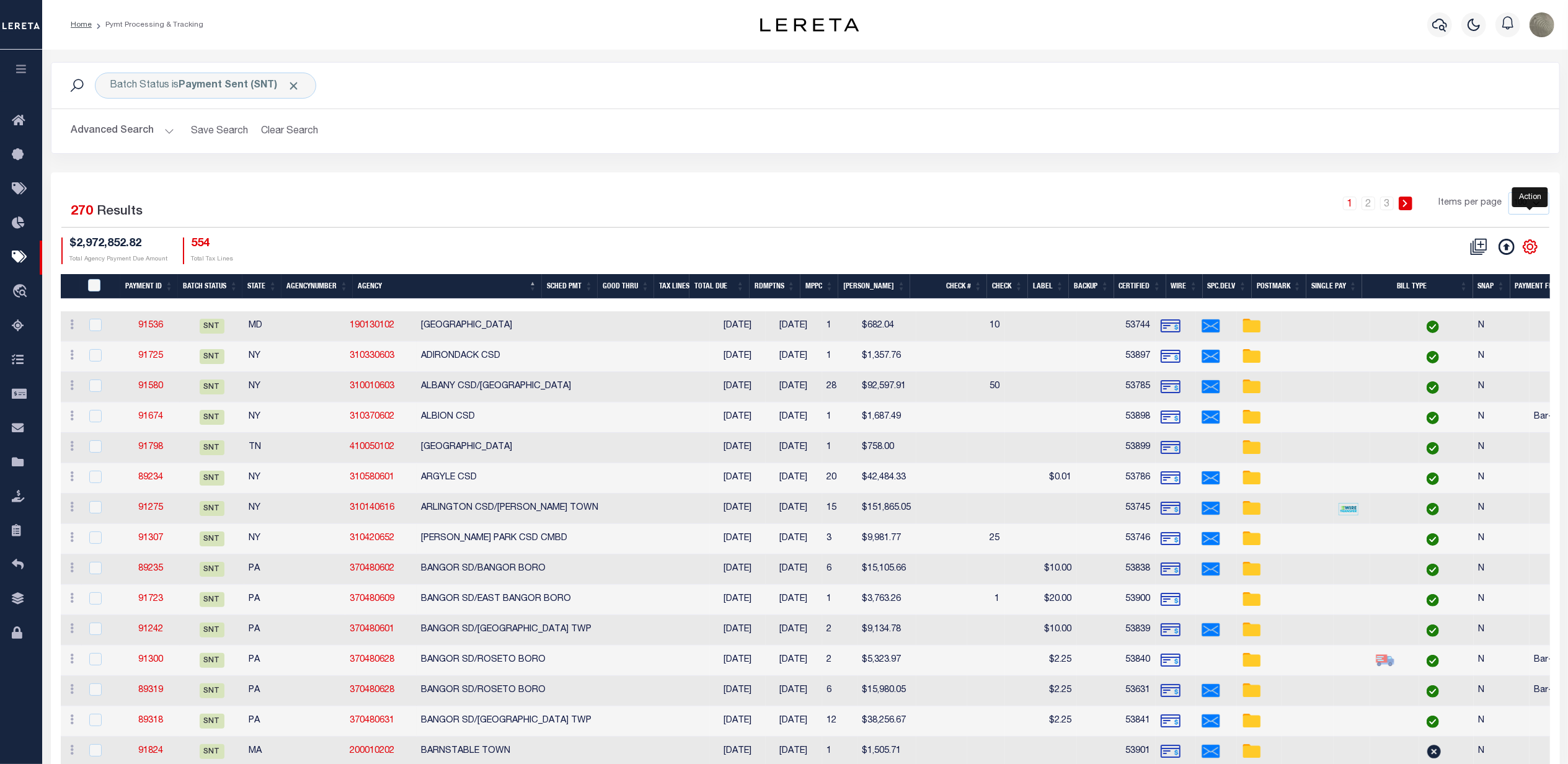
click at [1533, 243] on icon "" at bounding box center [1530, 246] width 13 height 13
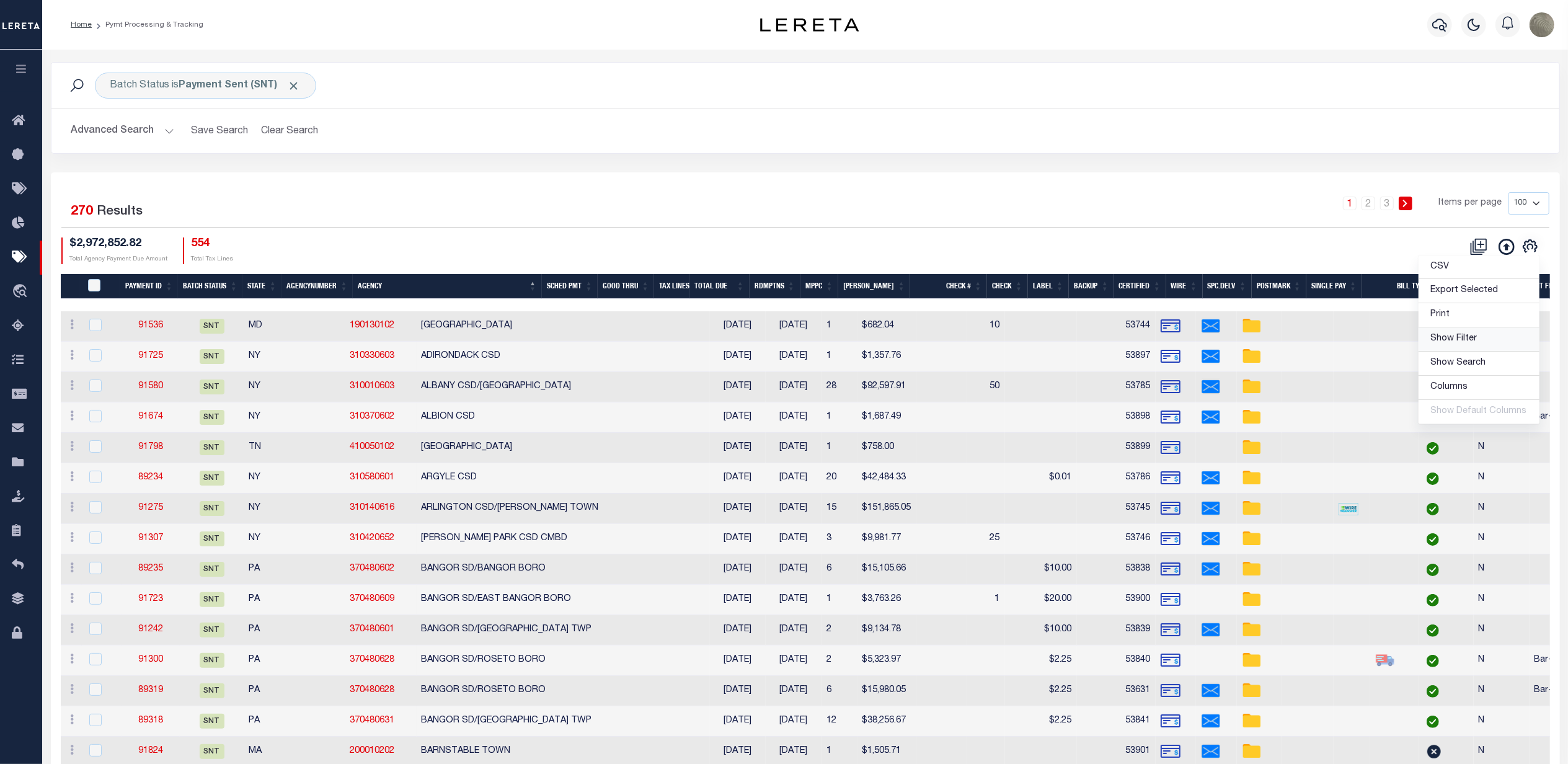
click at [1469, 343] on span "Show Filter" at bounding box center [1454, 338] width 47 height 9
select select
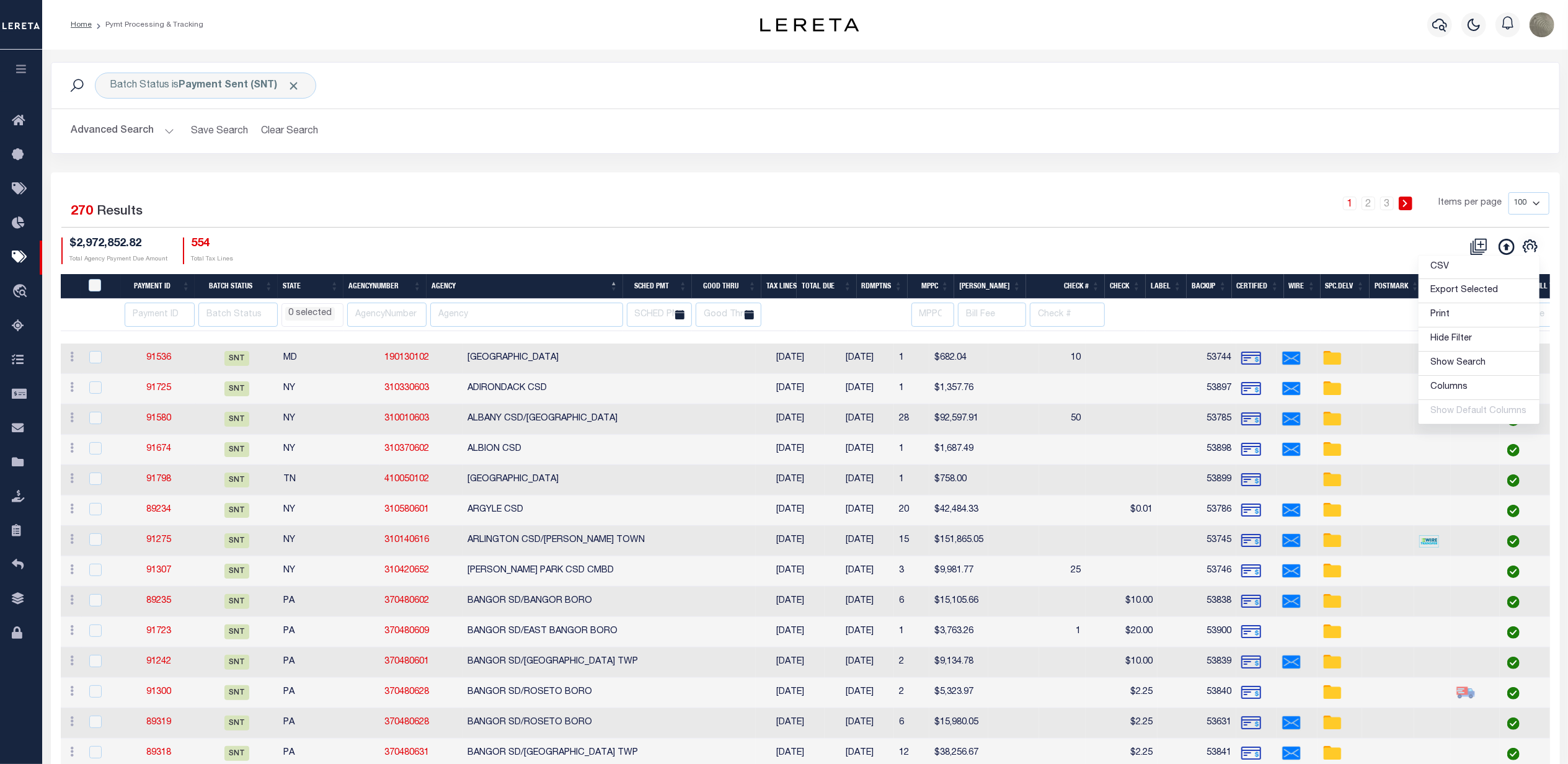
click at [481, 310] on input "text" at bounding box center [526, 314] width 193 height 24
type input "b"
type input "Branch"
select select
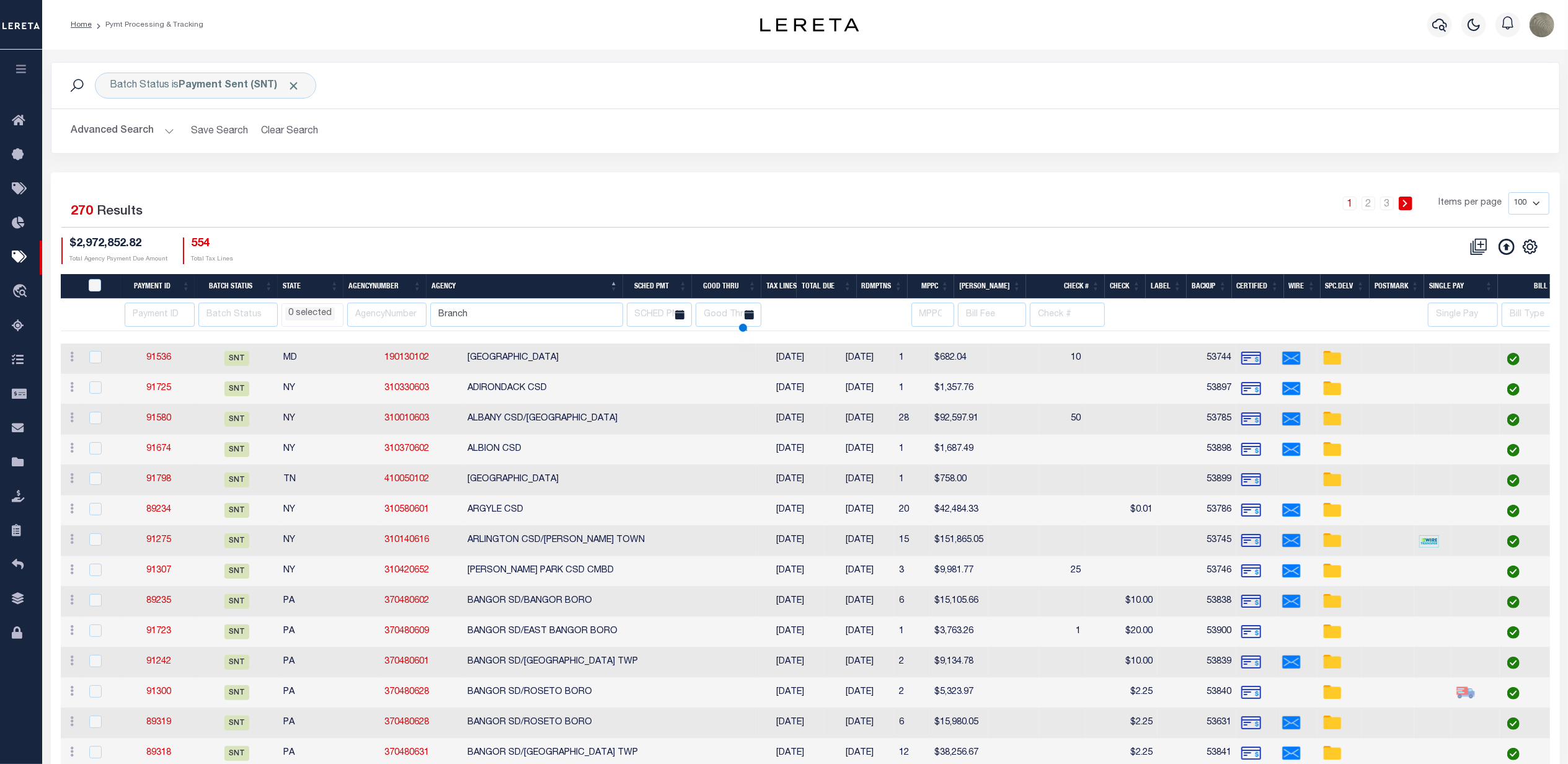
select select
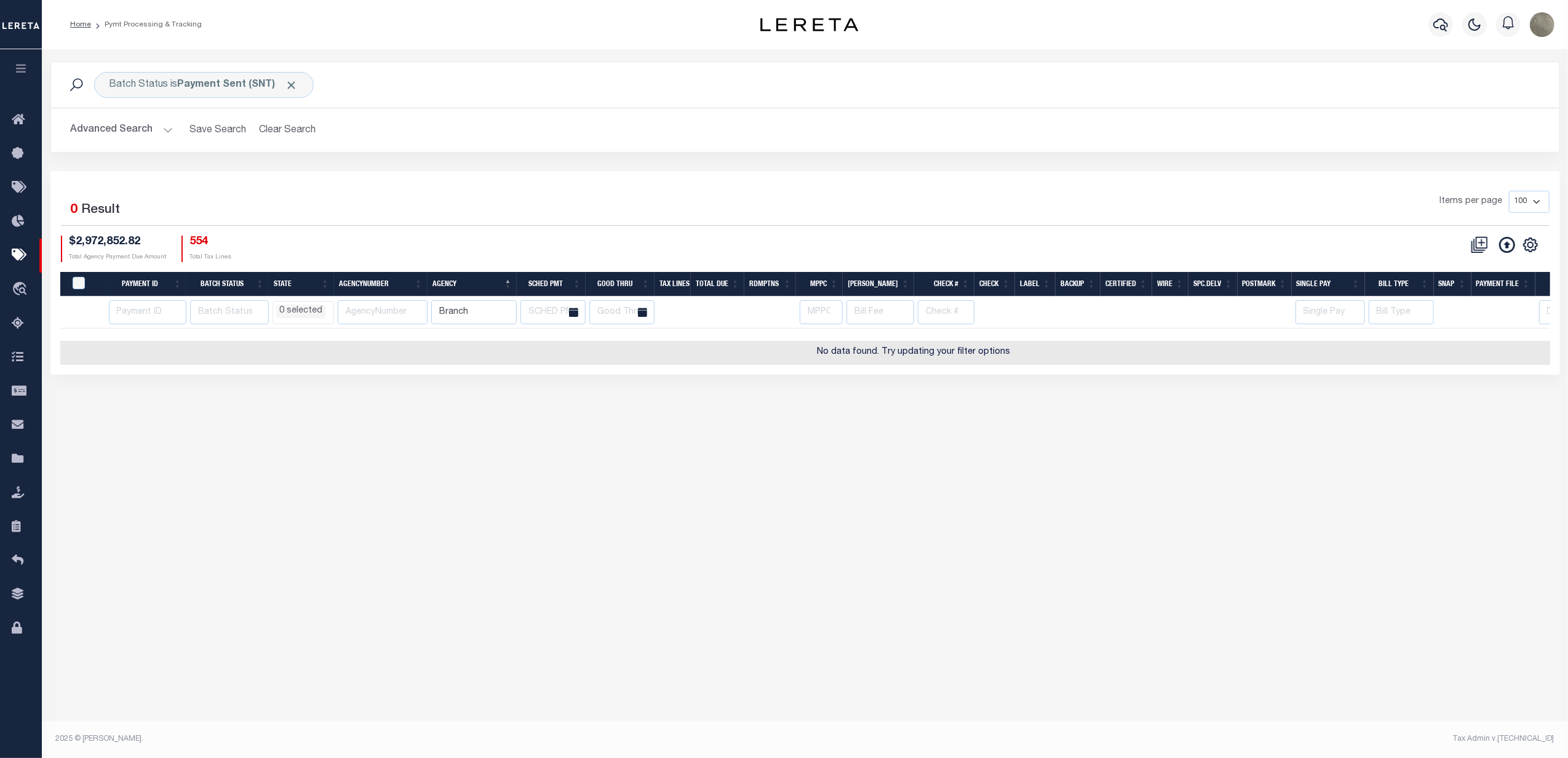
select select
click at [863, 187] on div "1 Selected 0 Result Items per page 100 200 500 1000 $2,972,852.82" at bounding box center [804, 273] width 1509 height 204
click at [673, 186] on div "1 Selected 0 Result Items per page 100 200 500 1000 $2,972,852.82" at bounding box center [804, 273] width 1509 height 204
click at [147, 128] on button "Advanced Search" at bounding box center [122, 129] width 102 height 24
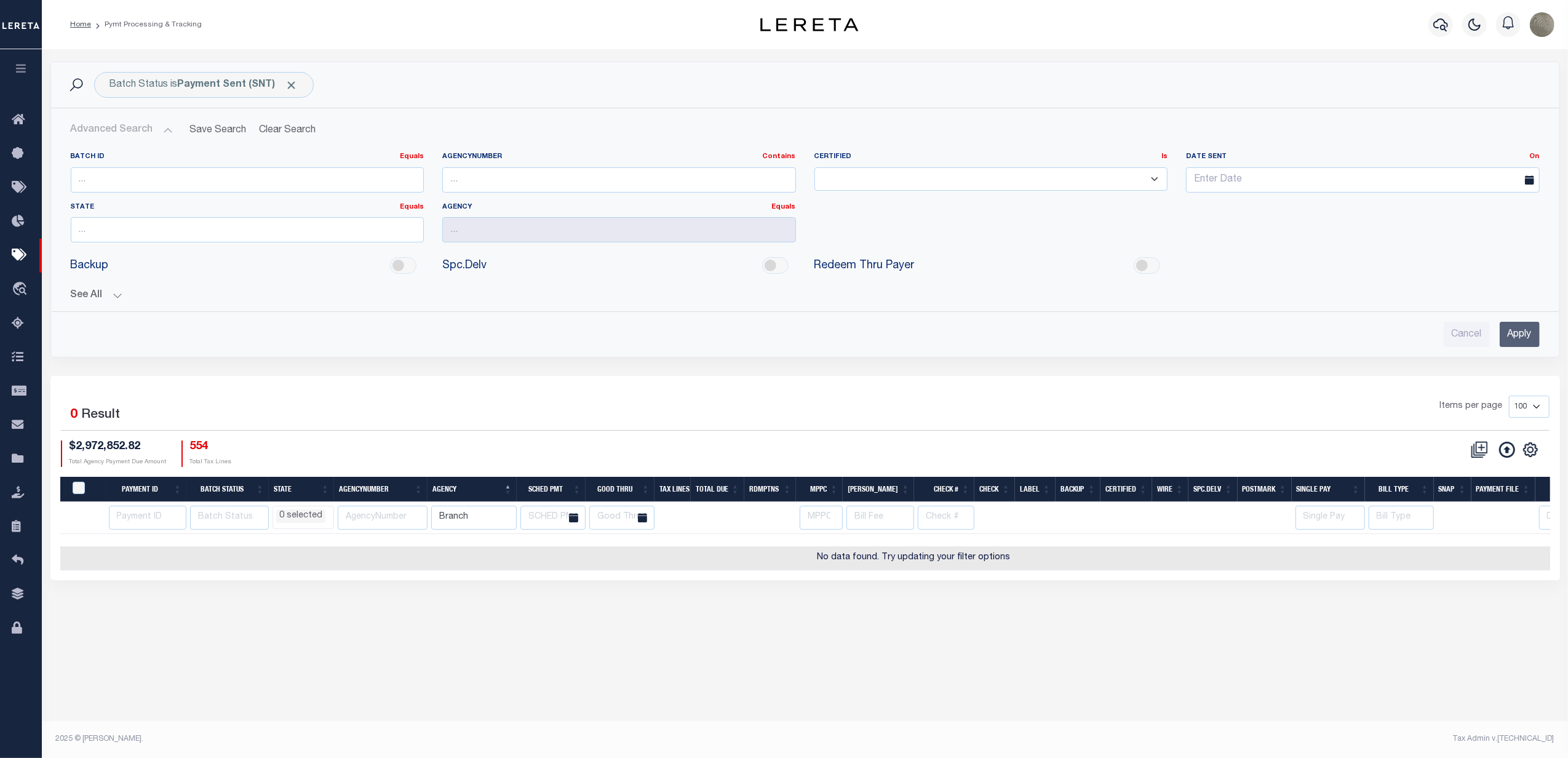
click at [114, 292] on button "See All" at bounding box center [805, 295] width 1469 height 11
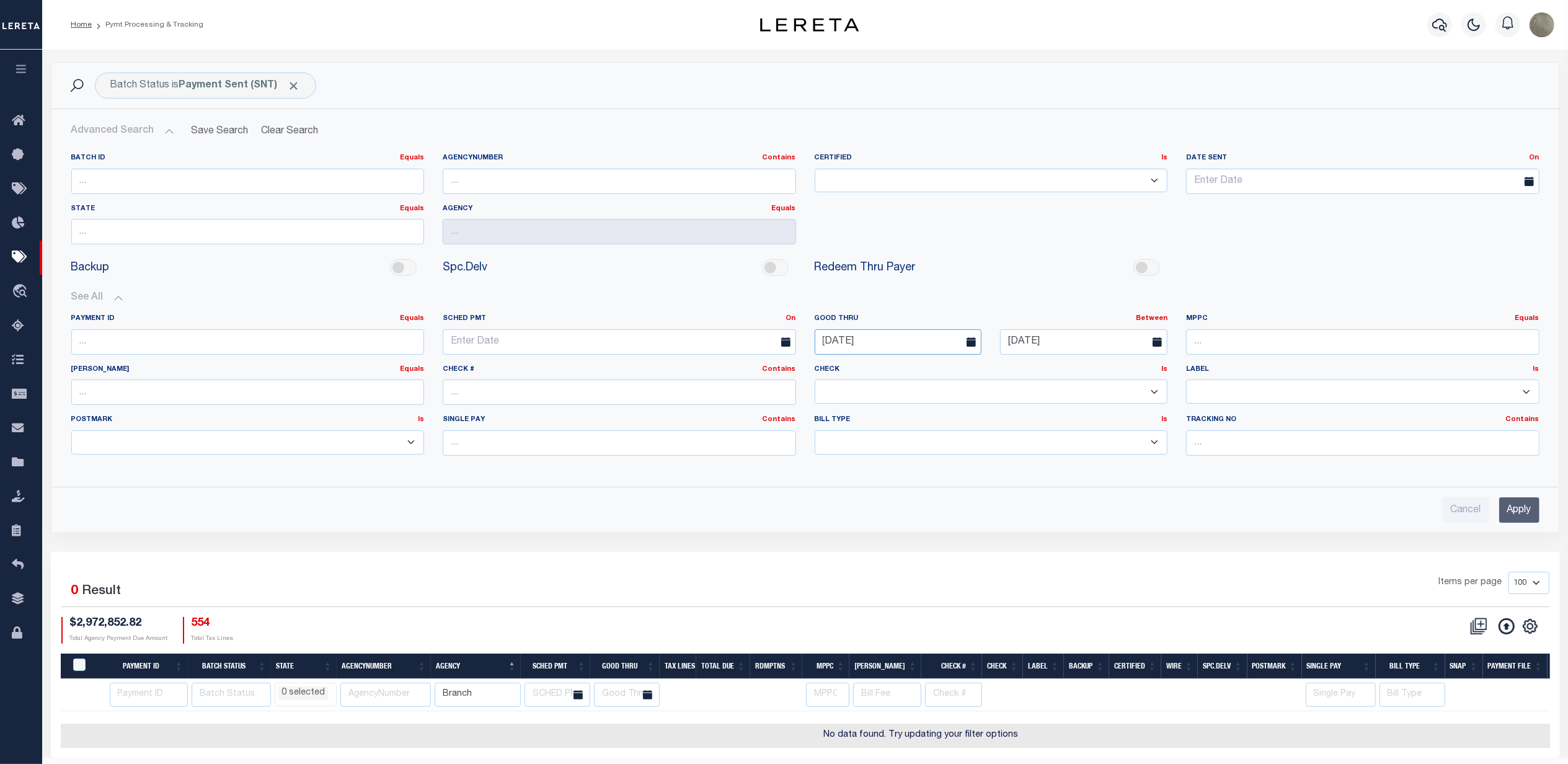
click at [864, 343] on input "09-26-2025" at bounding box center [898, 342] width 167 height 26
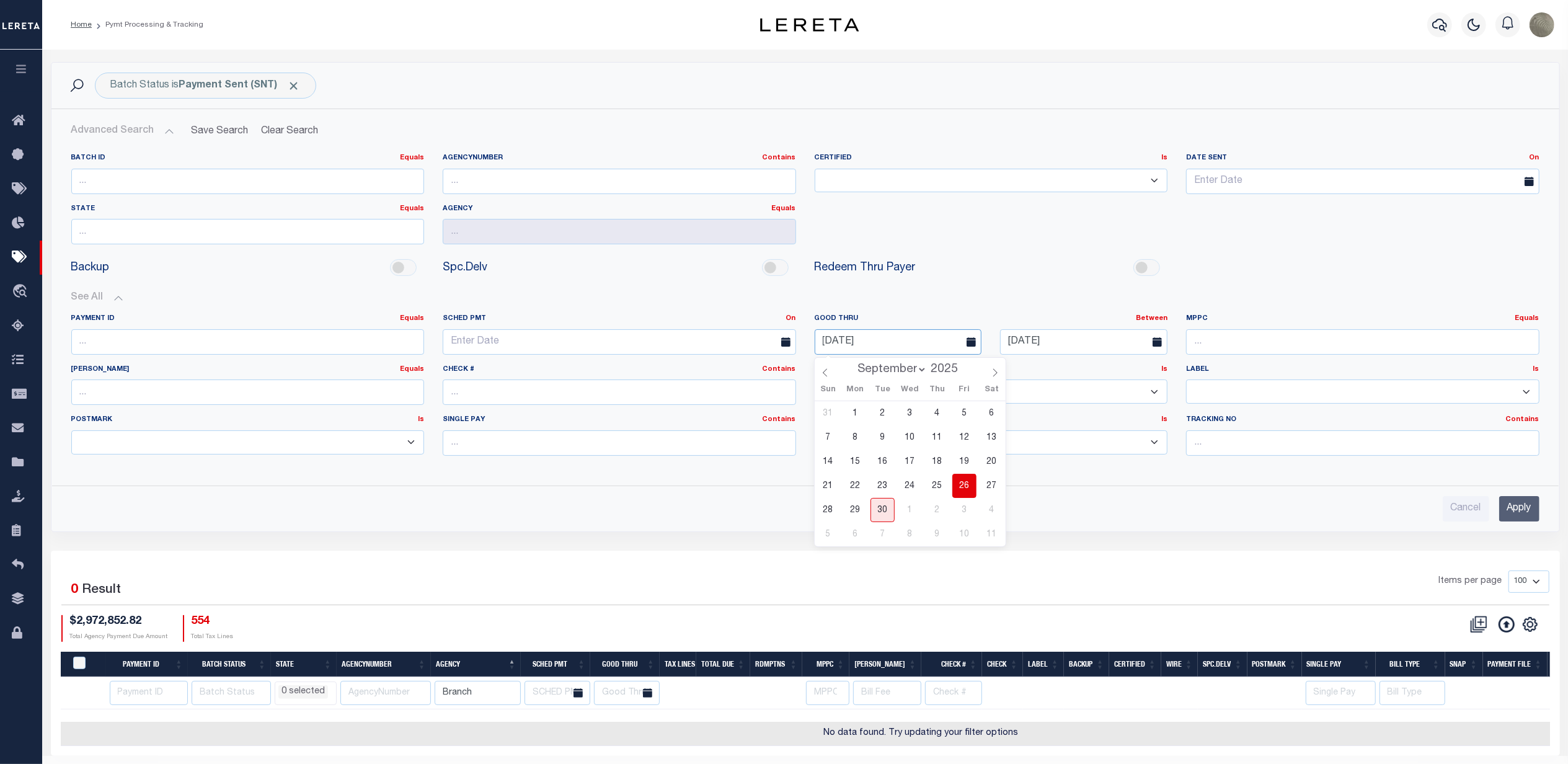
click at [864, 343] on input "09-26-2025" at bounding box center [898, 342] width 167 height 26
click at [1067, 339] on input "09-30-2025" at bounding box center [1084, 342] width 167 height 26
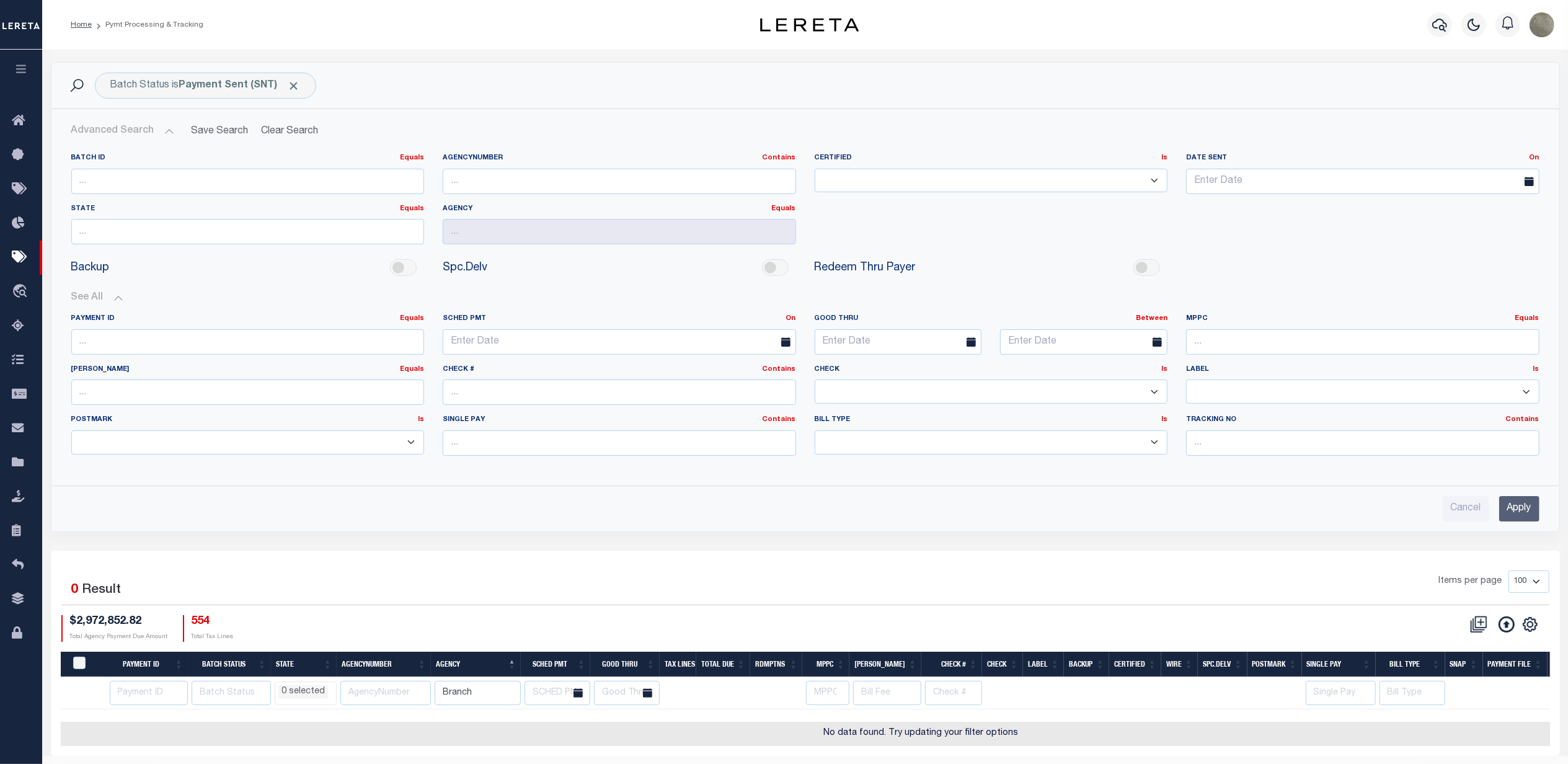
click at [1528, 516] on input "Apply" at bounding box center [1519, 508] width 40 height 26
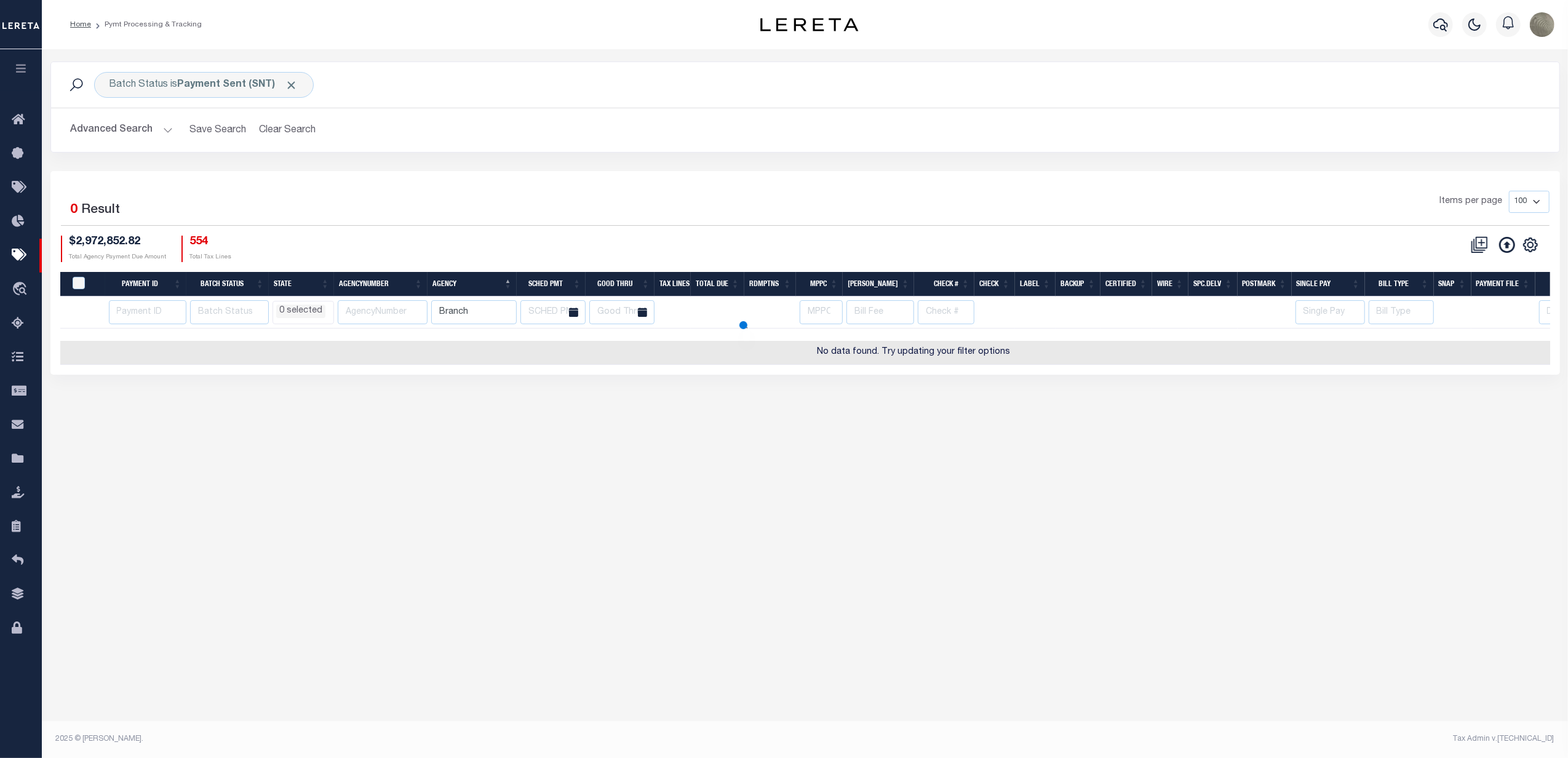
select select
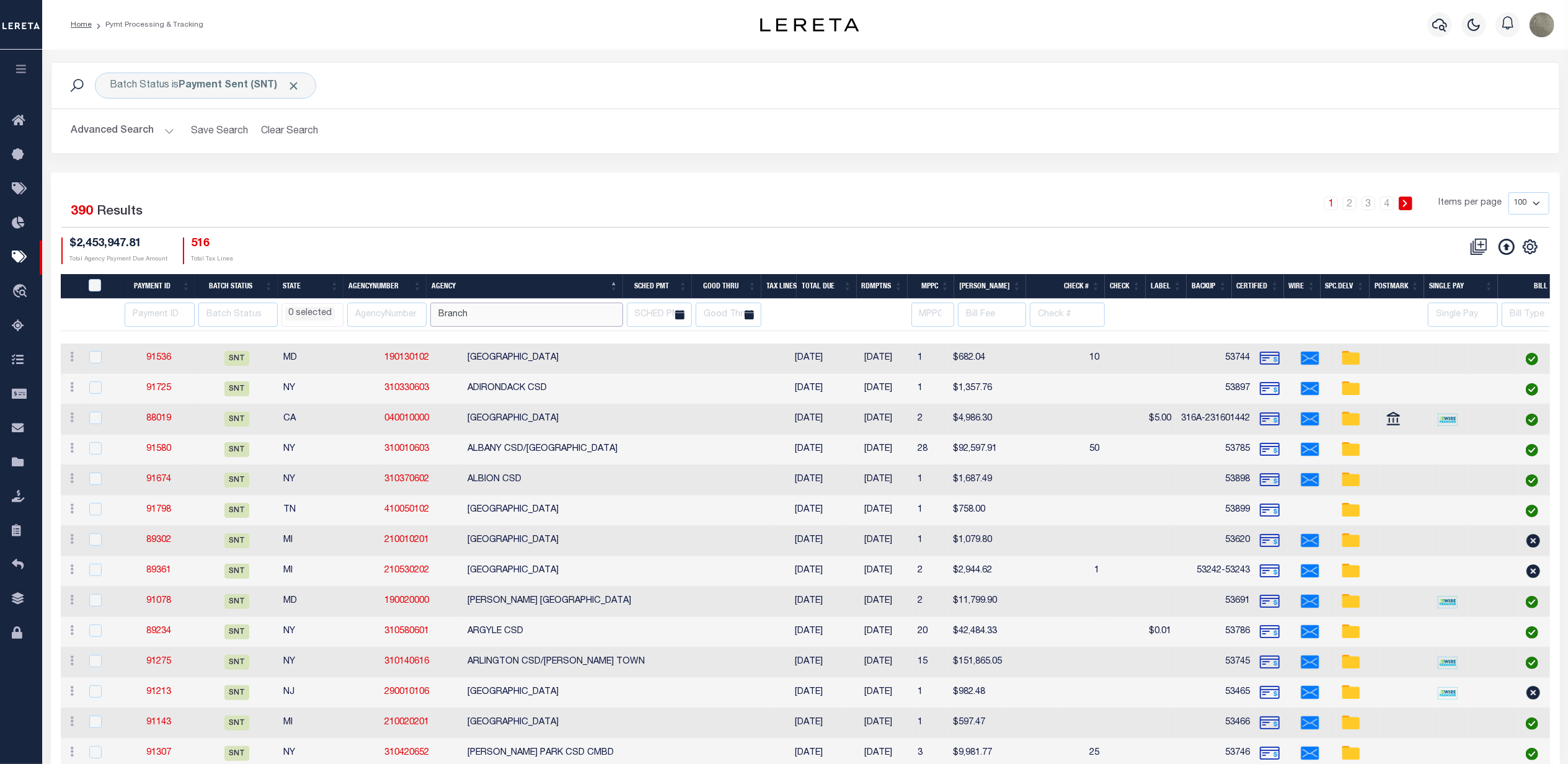
click at [494, 312] on input "Branch" at bounding box center [526, 314] width 193 height 24
type input "Branch"
select select
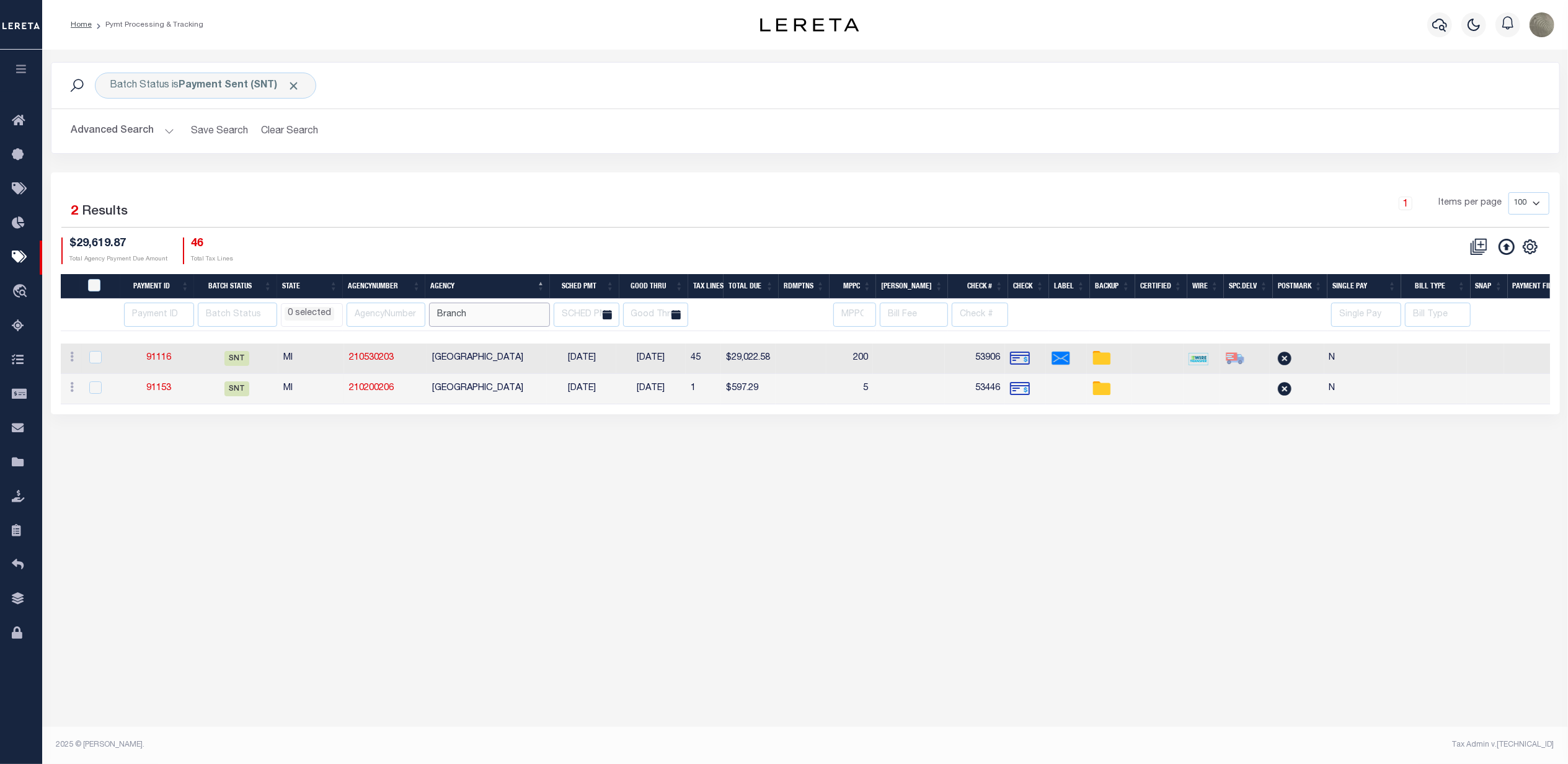
click at [512, 226] on div "1 Selected 2 Results 1 Items per page 100 200 500 1000 $29,619.87 Total Agency …" at bounding box center [805, 227] width 1508 height 71
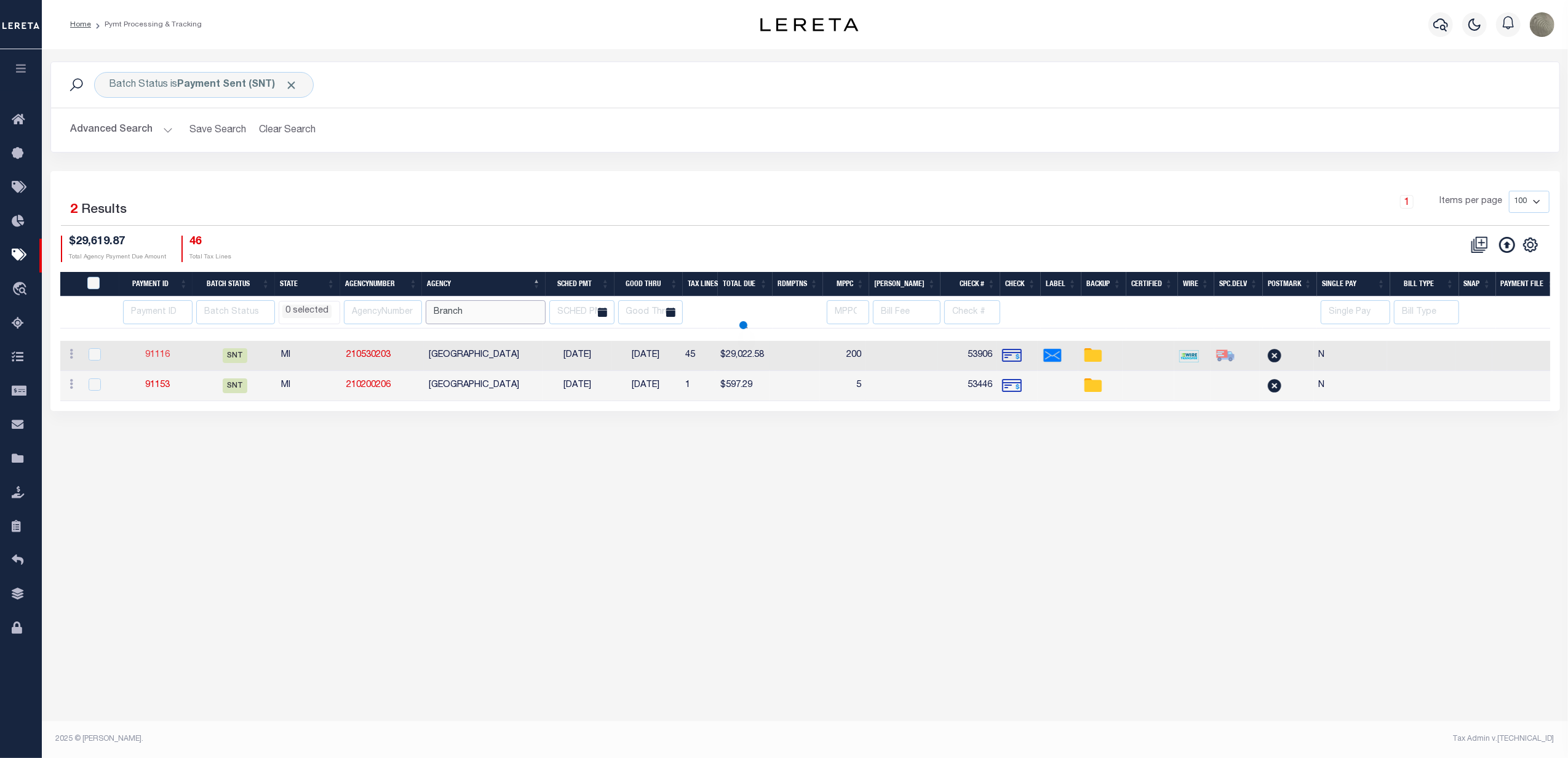
select select
click at [186, 80] on b "Payment Sent (SNT)" at bounding box center [238, 85] width 121 height 9
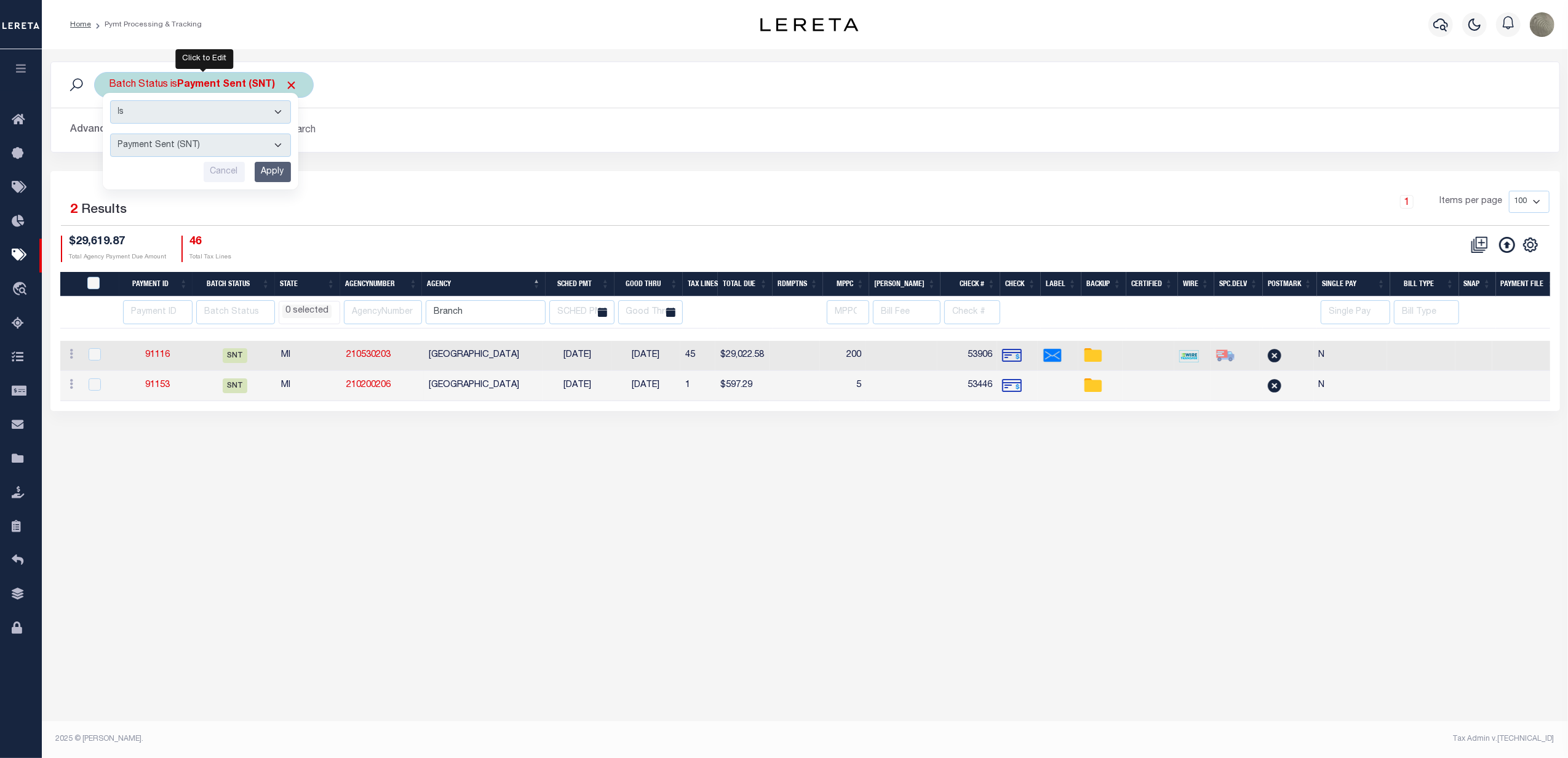
click at [147, 154] on select "Awaiting Funds (AWF) Cleared and Complete (CAC) New Check Needed (NCN) Payment …" at bounding box center [201, 144] width 181 height 24
select select "RFW"
click at [110, 134] on select "Awaiting Funds (AWF) Cleared and Complete (CAC) New Check Needed (NCN) Payment …" at bounding box center [201, 144] width 181 height 24
click at [271, 170] on input "Apply" at bounding box center [273, 172] width 36 height 21
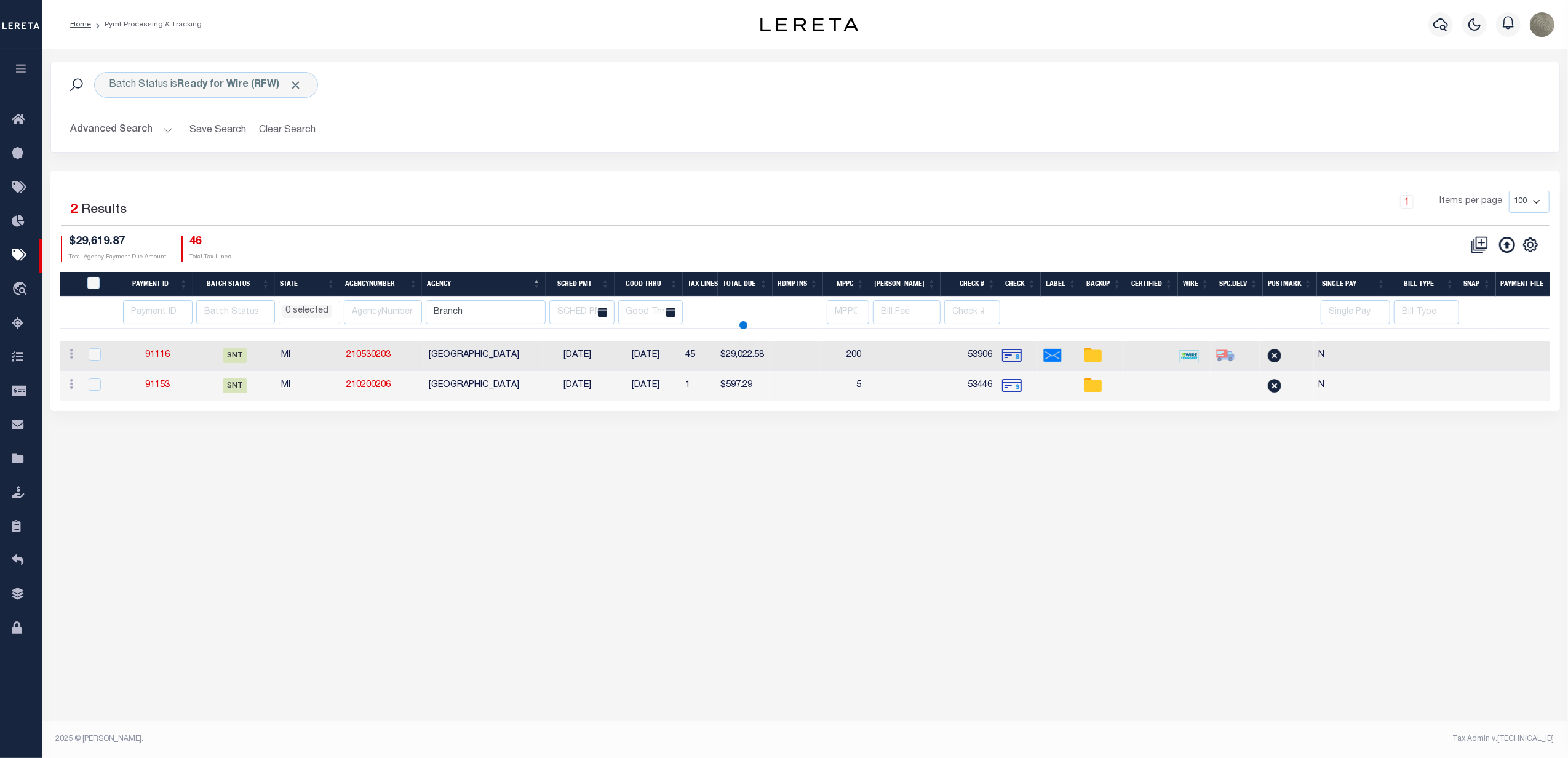
select select
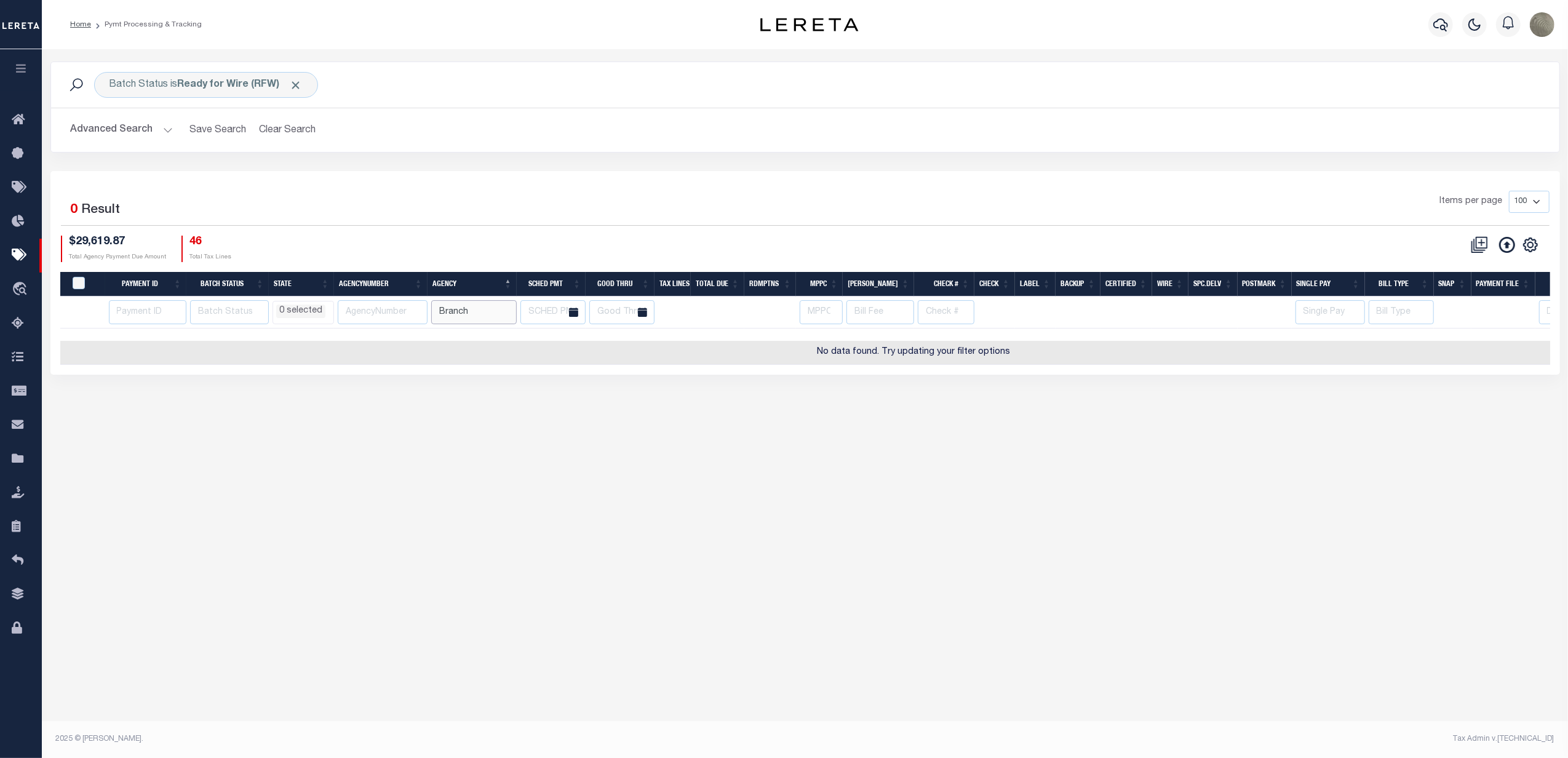
click at [463, 303] on input "Branch" at bounding box center [474, 312] width 86 height 24
click at [476, 250] on div "$29,619.87 Total Agency Payment Due Amount 46 Total Tax Lines" at bounding box center [433, 249] width 744 height 26
click at [116, 128] on button "Advanced Search" at bounding box center [122, 129] width 102 height 24
select select
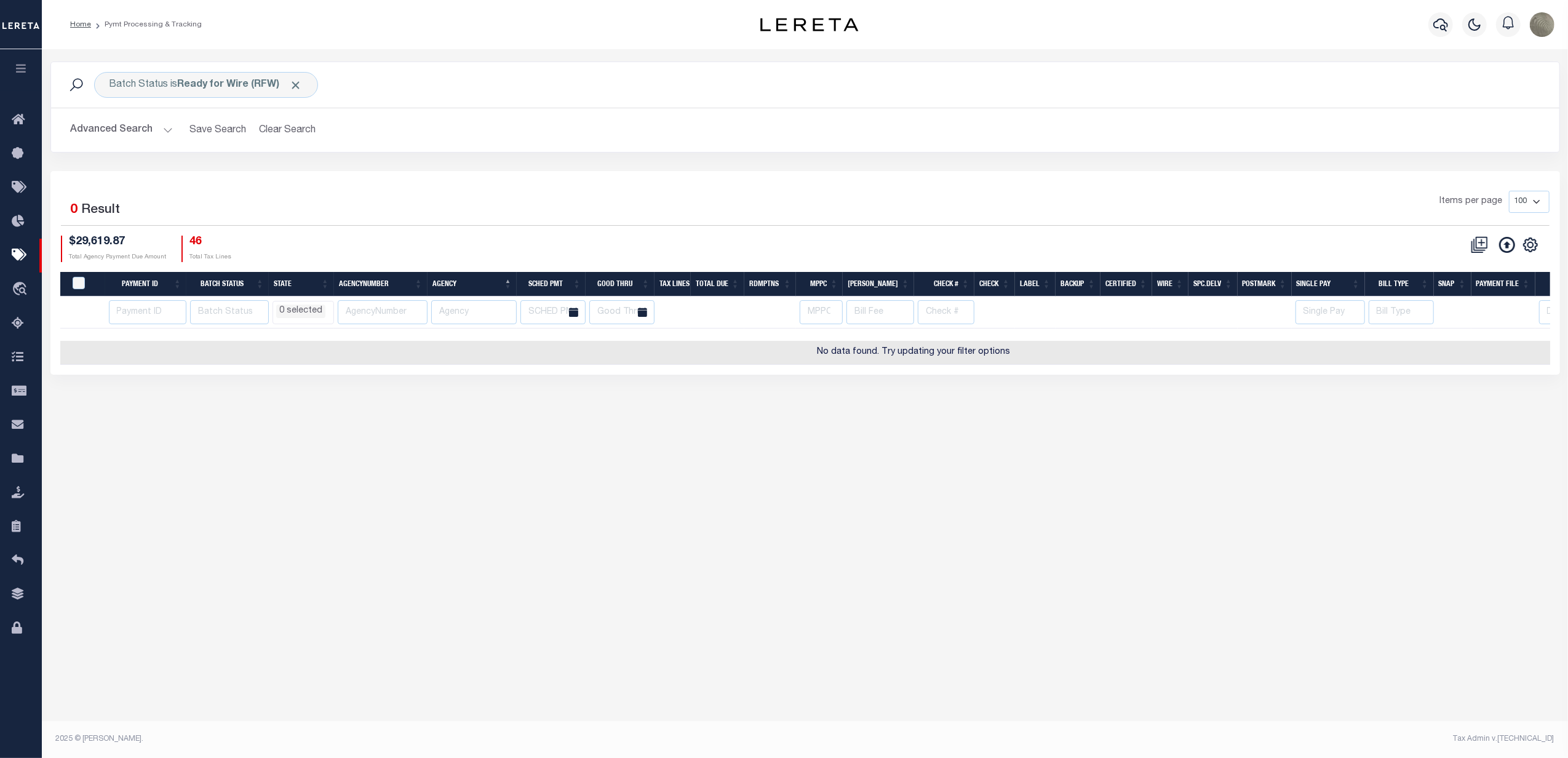
select select
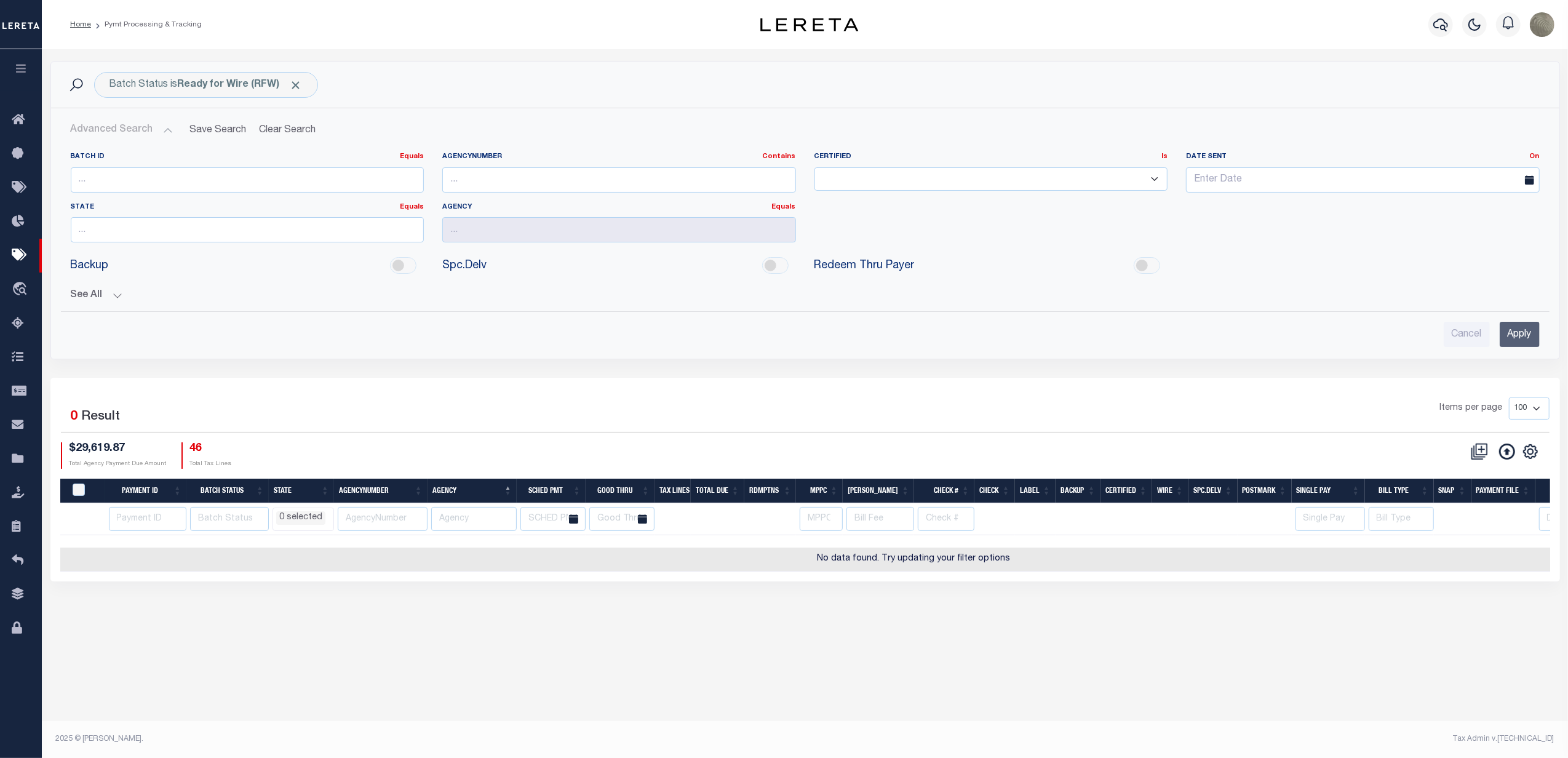
click at [98, 291] on button "See All" at bounding box center [805, 295] width 1469 height 11
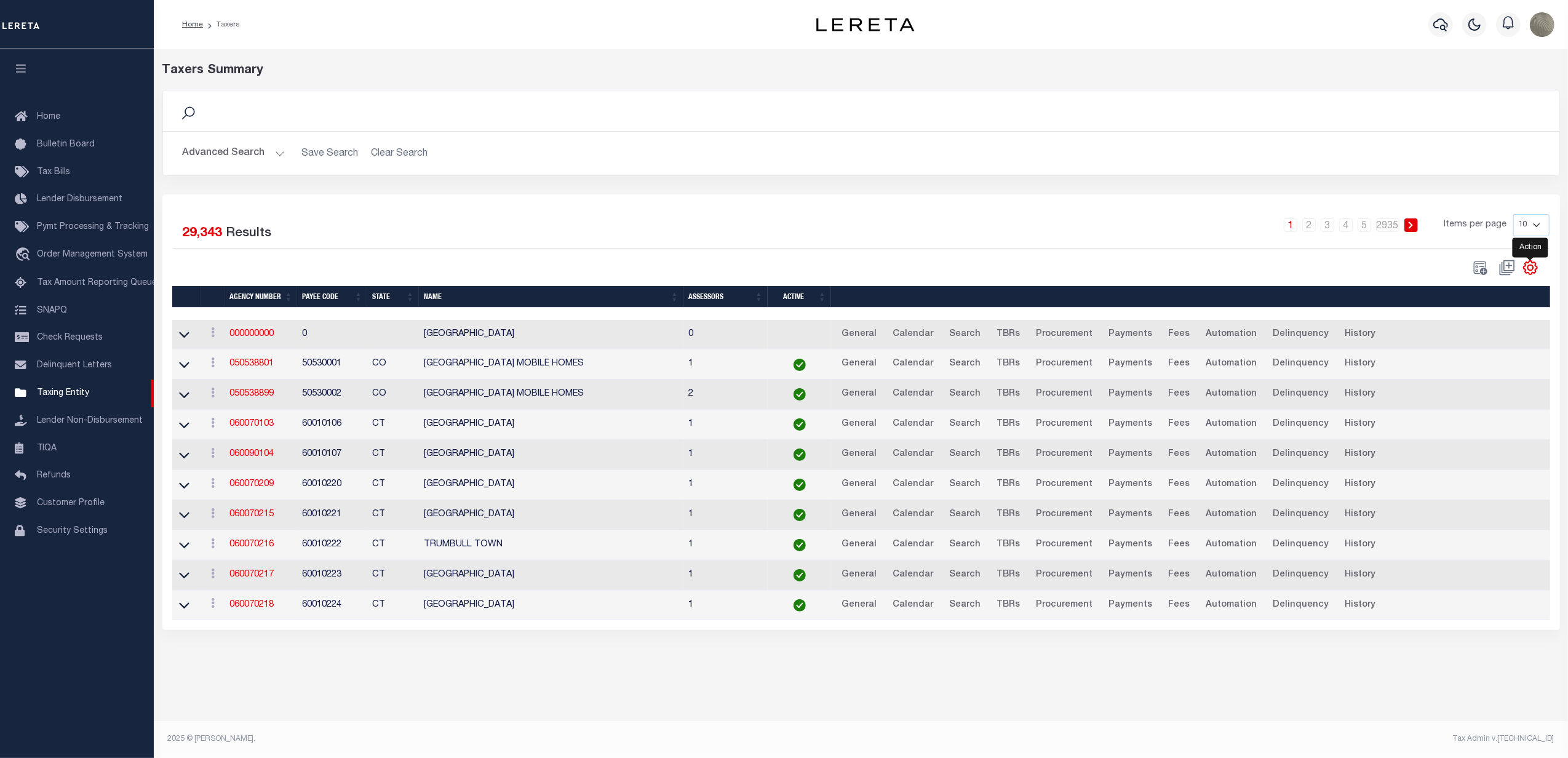
click at [1530, 269] on icon "" at bounding box center [1530, 267] width 16 height 16
click at [1465, 360] on span "Show Filter" at bounding box center [1455, 358] width 46 height 8
select select
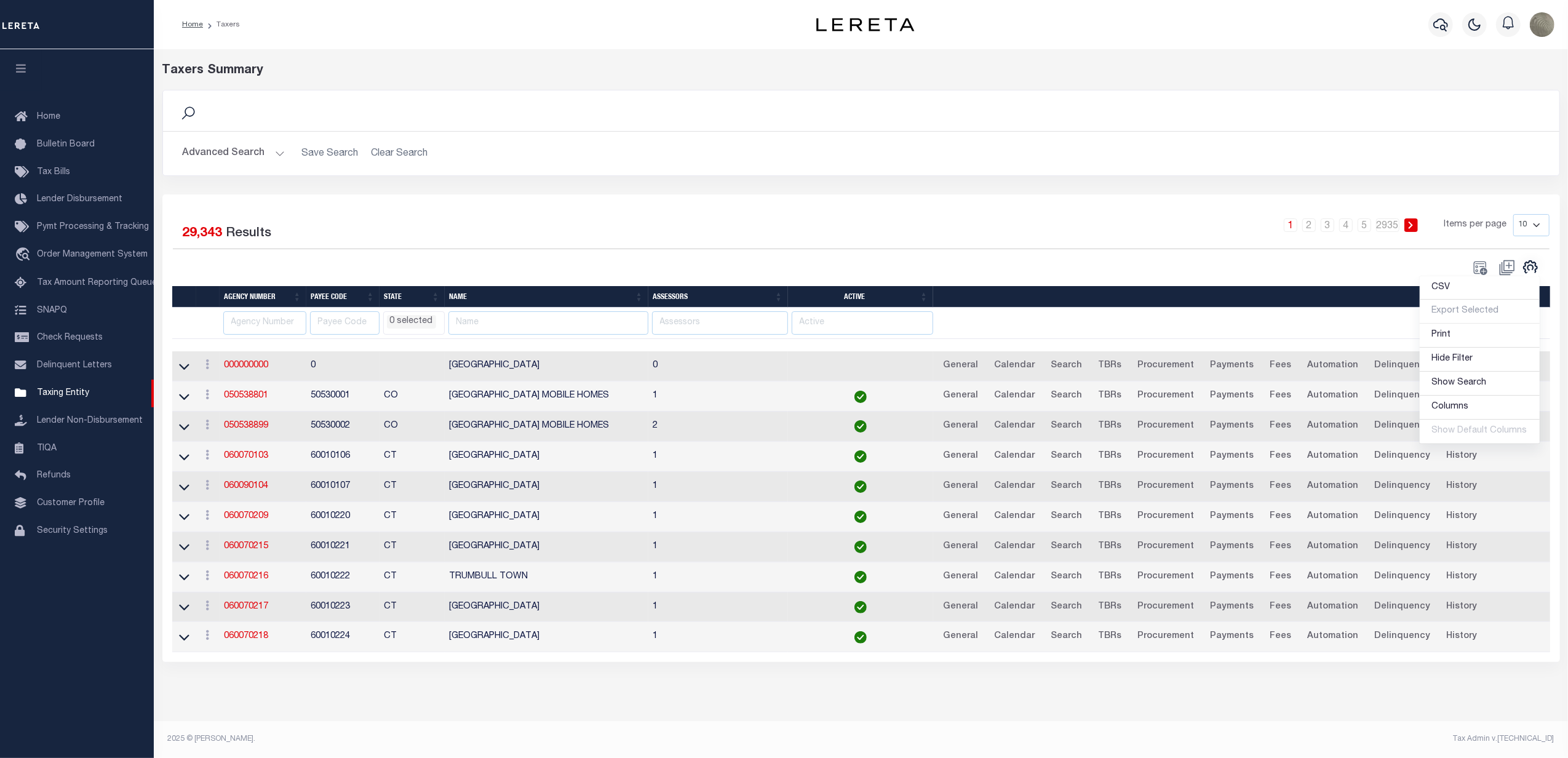
click at [565, 231] on div "1 2 3 4 5 … 2935 Items per page 10 25 50 100" at bounding box center [1036, 230] width 1028 height 32
click at [766, 234] on div "1 2 3 4 5 … 2935 Items per page 10 25 50 100" at bounding box center [1036, 230] width 1028 height 32
click at [252, 324] on input "text" at bounding box center [265, 323] width 83 height 24
paste input "290070102"
type input "290070102"
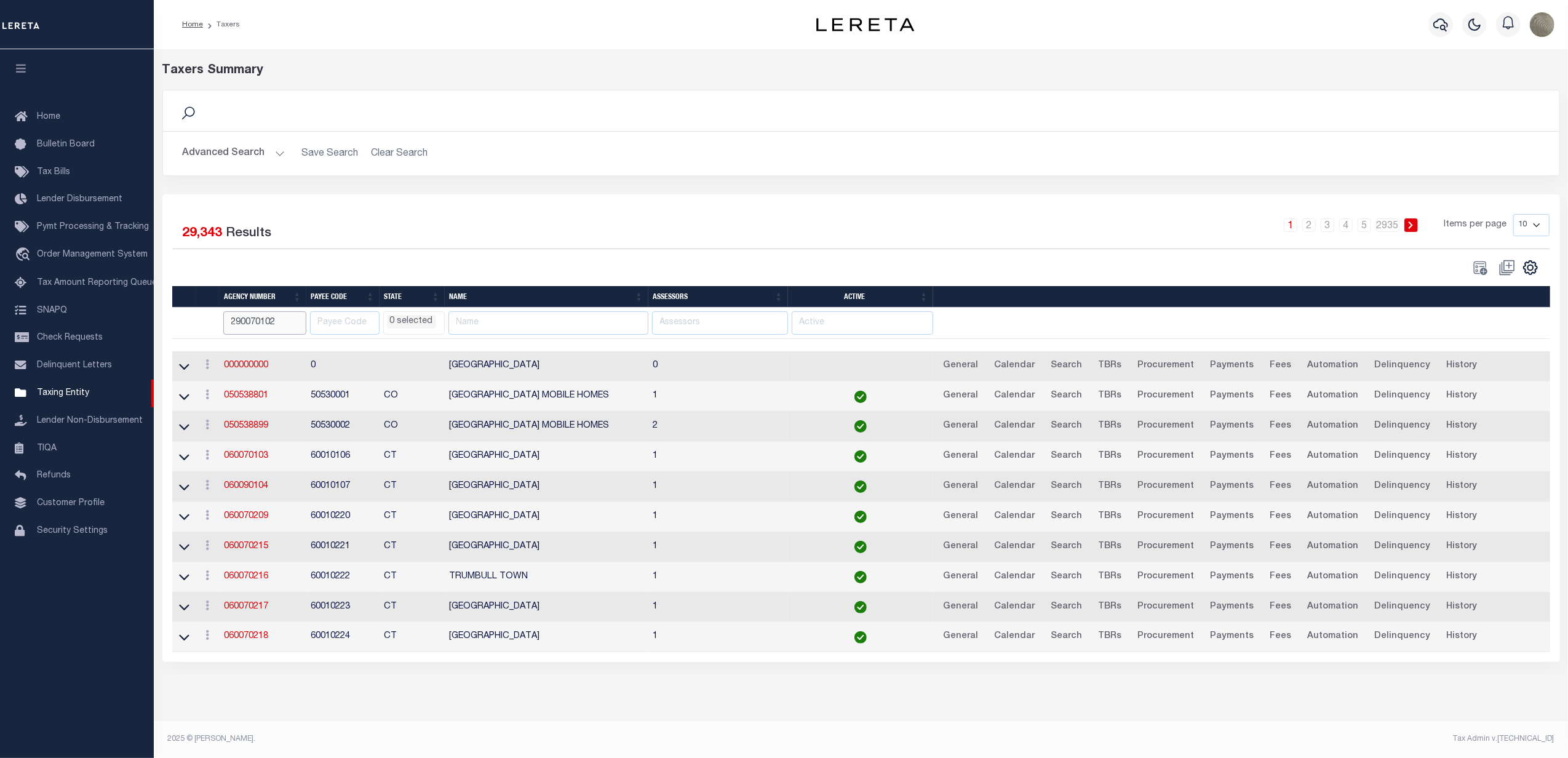
select select
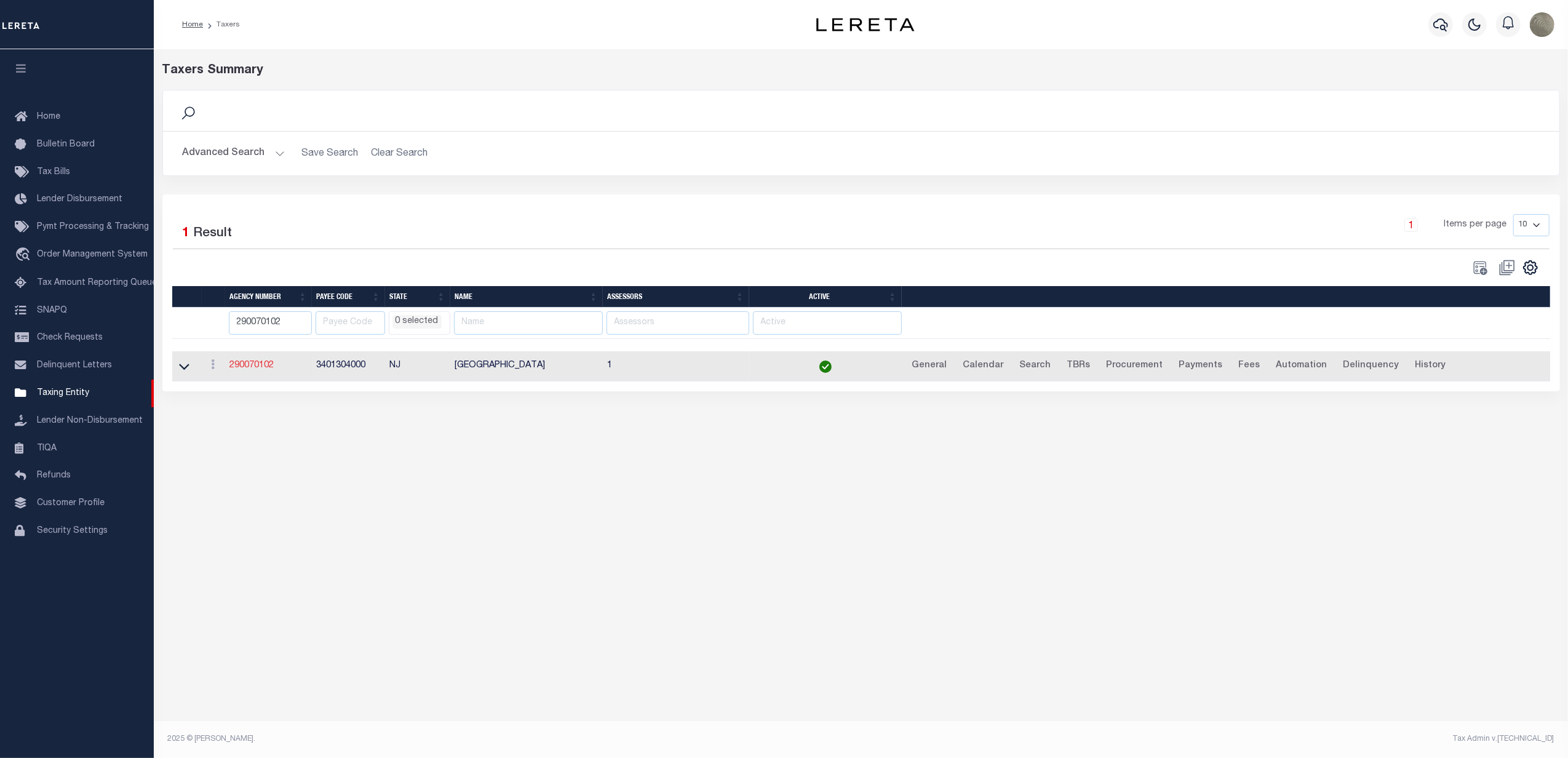
click at [250, 370] on link "290070102" at bounding box center [252, 365] width 44 height 8
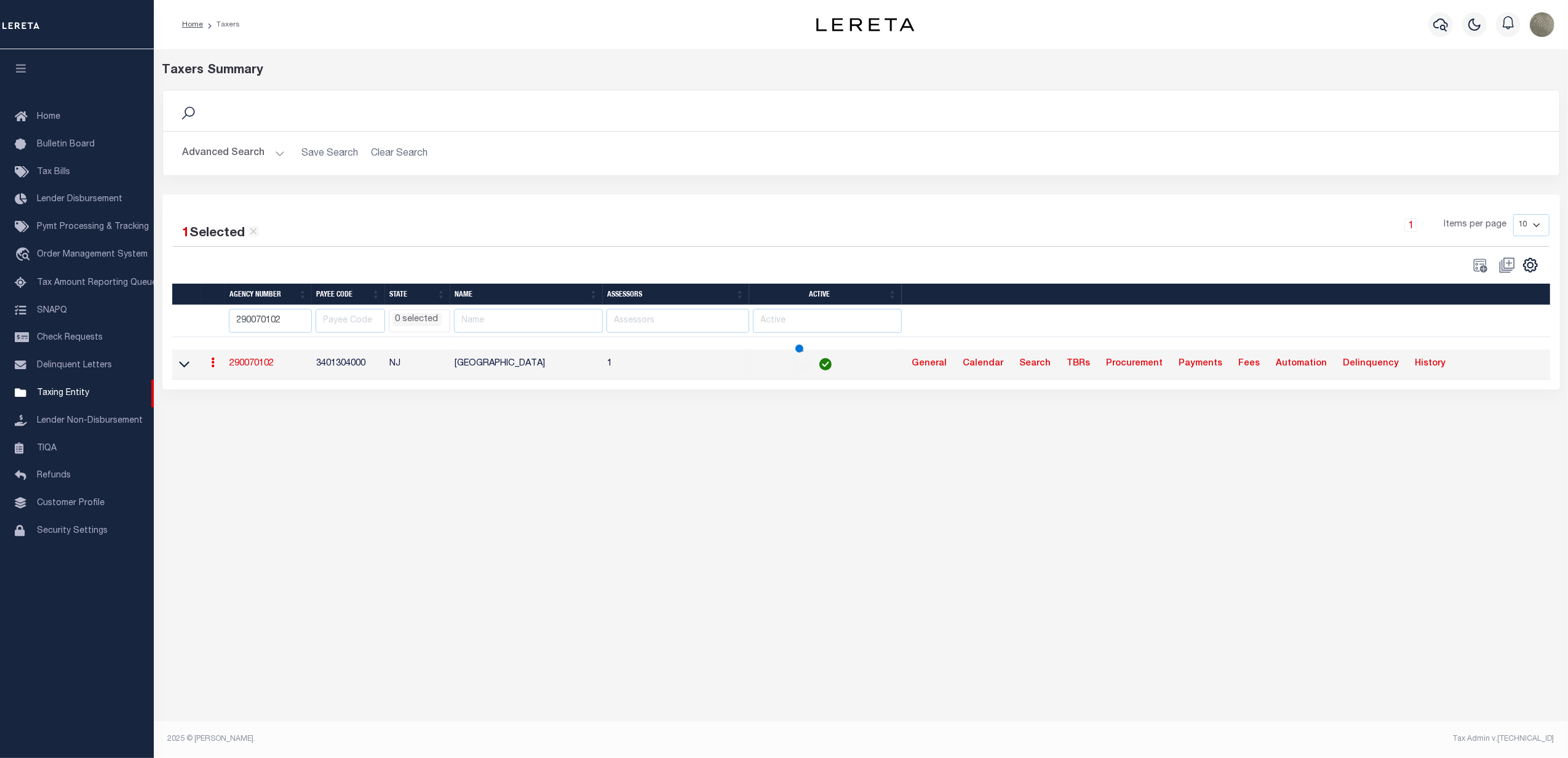
select select
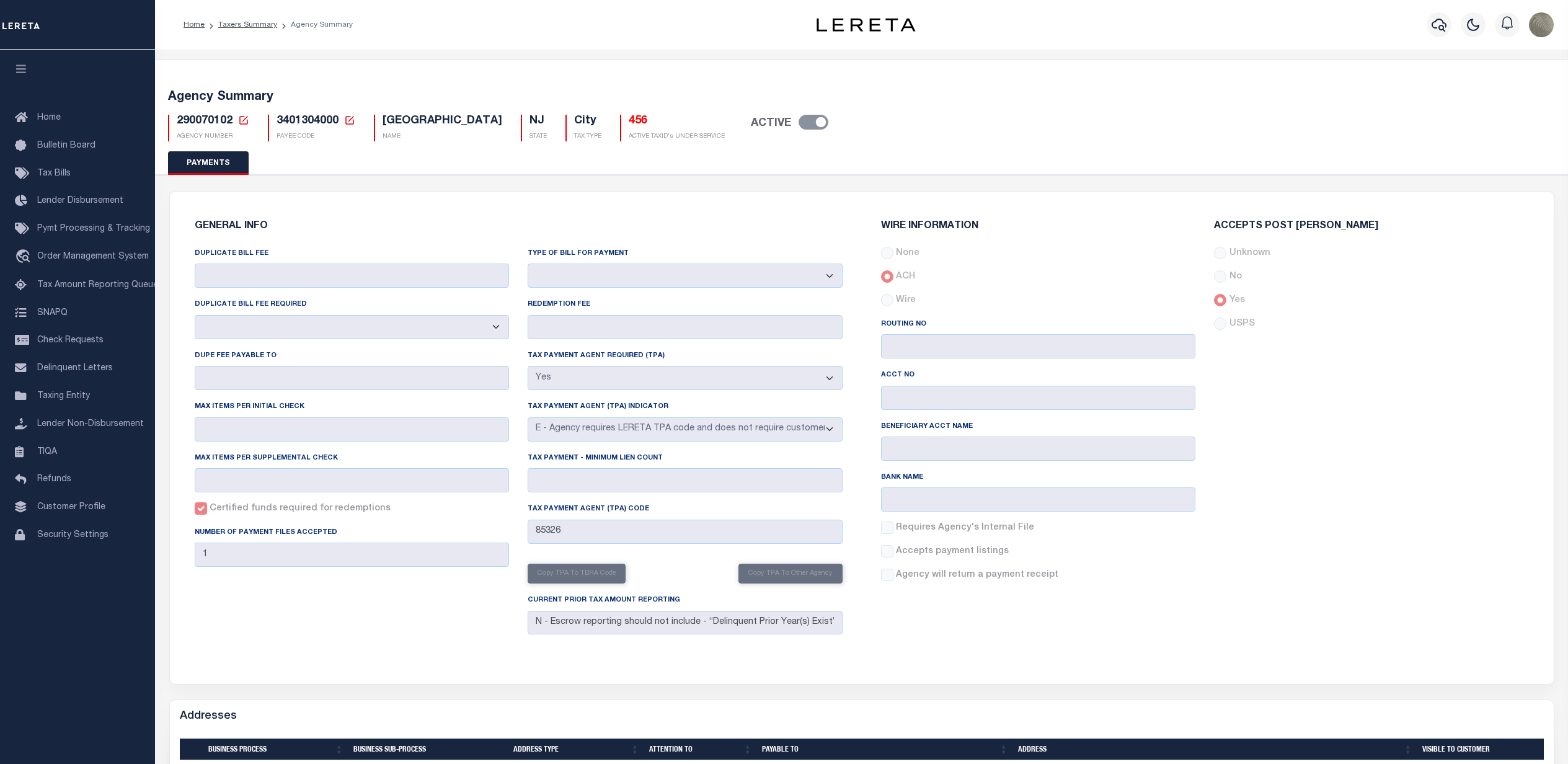
select select "true"
select select "5"
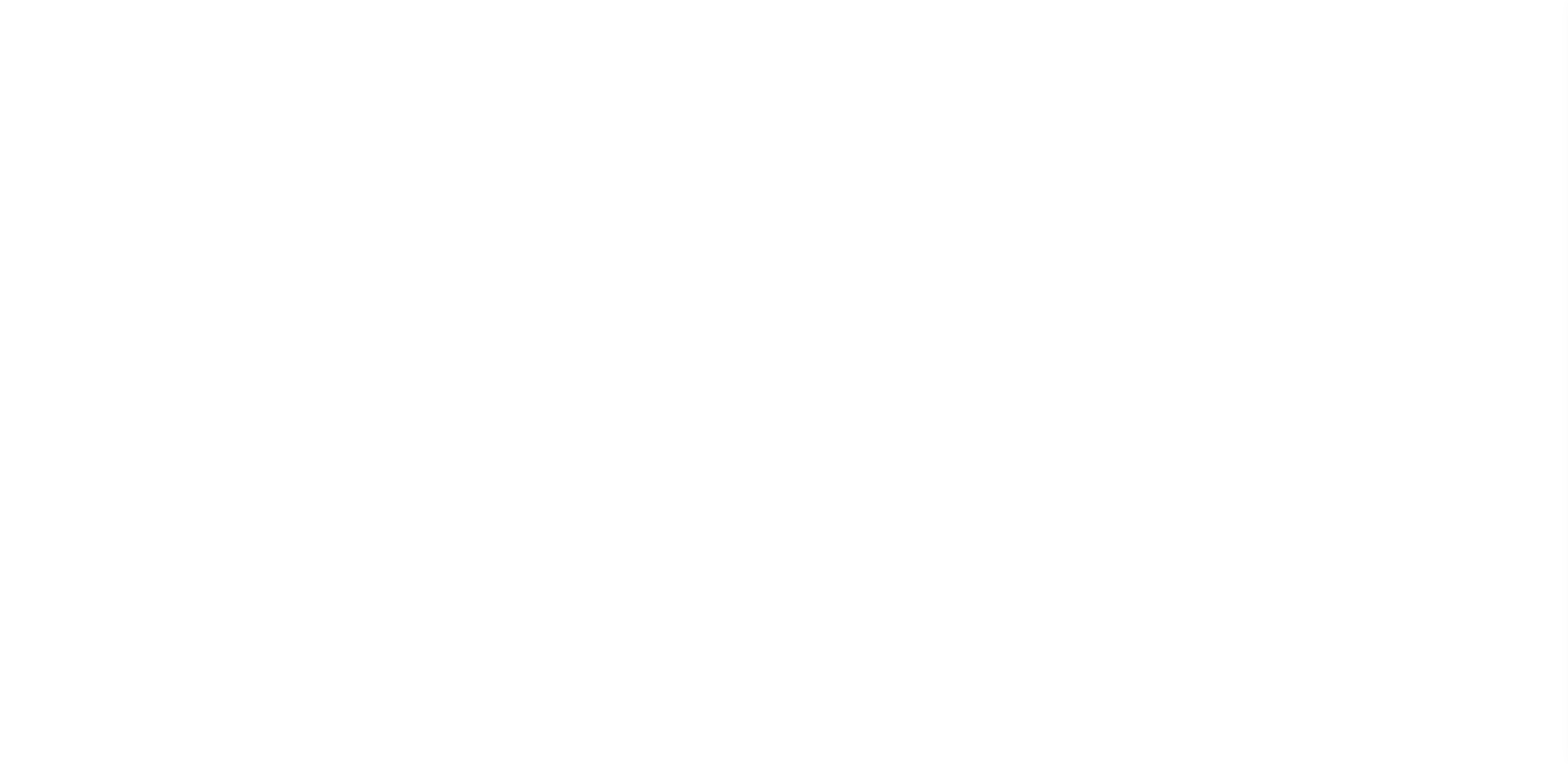
select select
checkbox input "false"
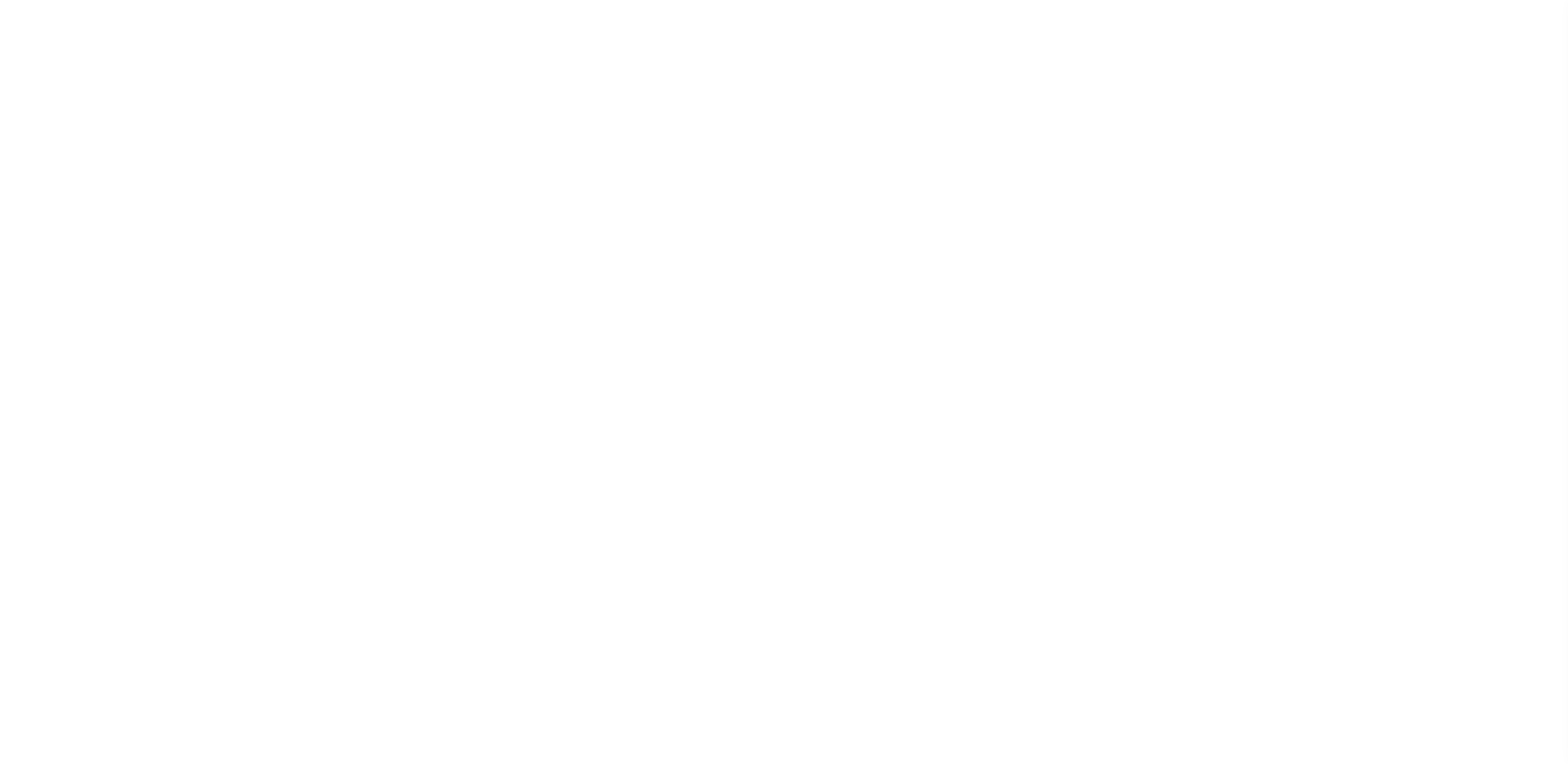
checkbox input "false"
type input "3401304000"
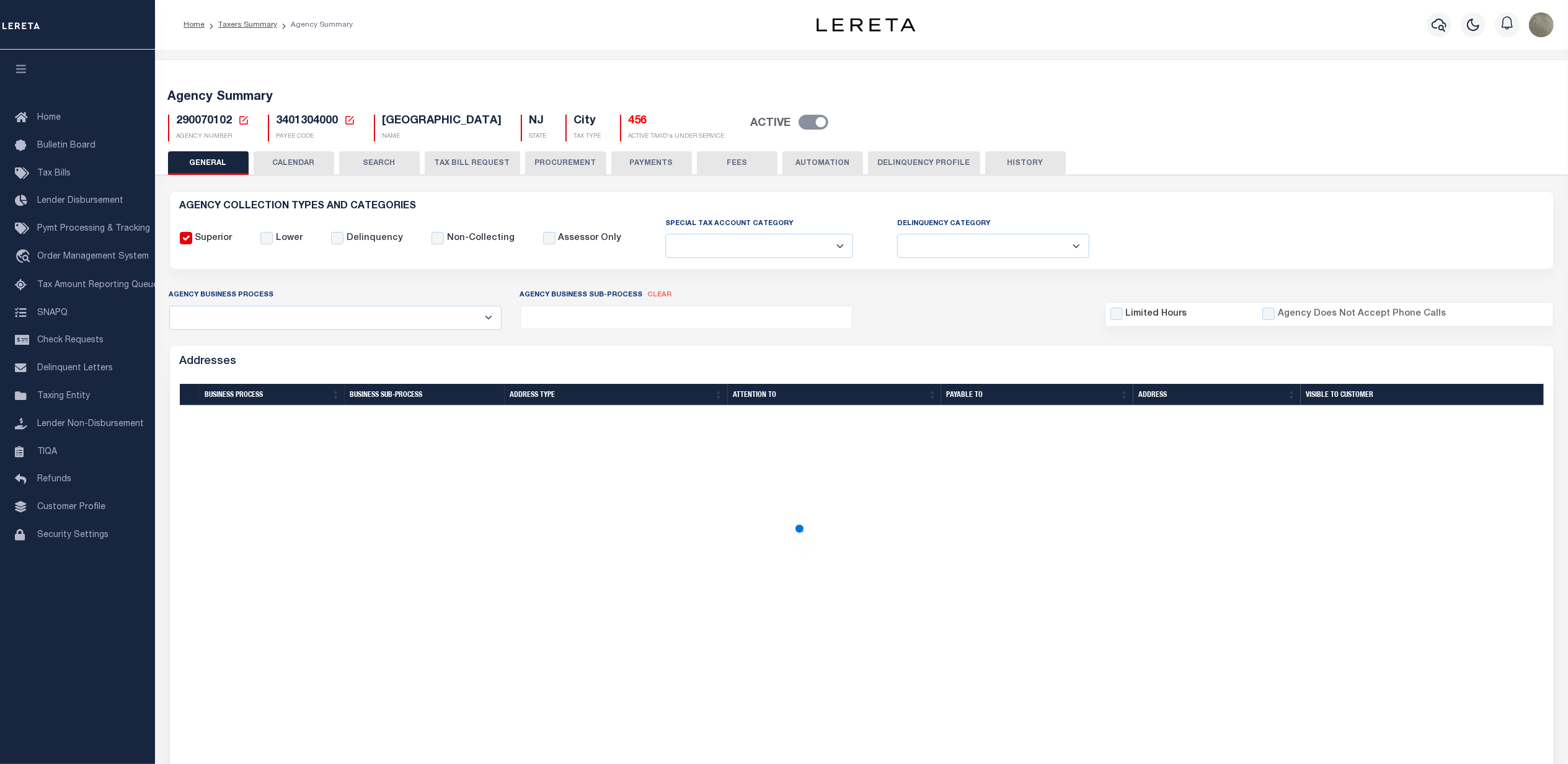
click at [298, 160] on button "CALENDAR" at bounding box center [294, 163] width 81 height 24
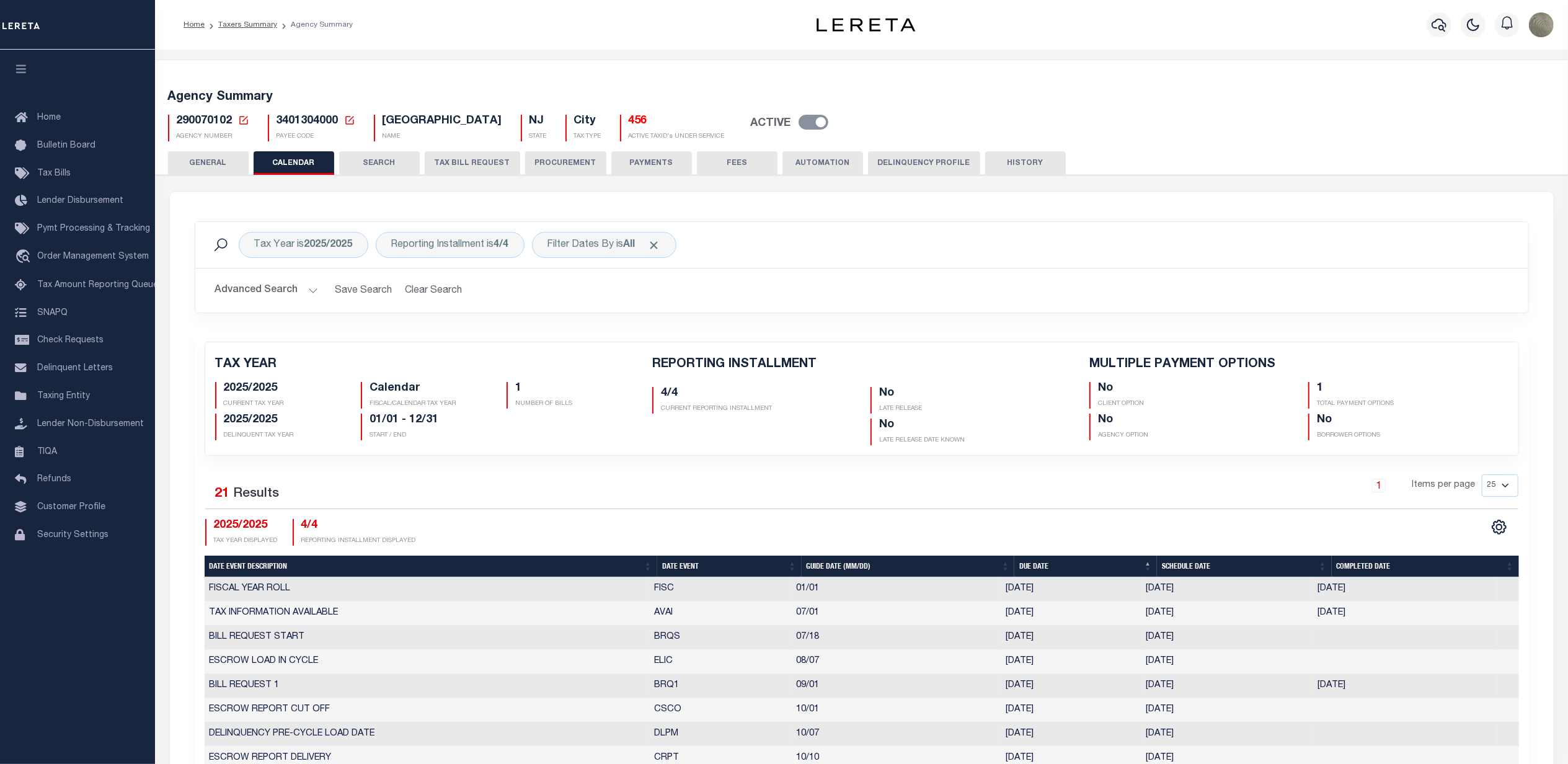
checkbox input "false"
type input "1"
click at [231, 152] on button "GENERAL" at bounding box center [208, 163] width 81 height 24
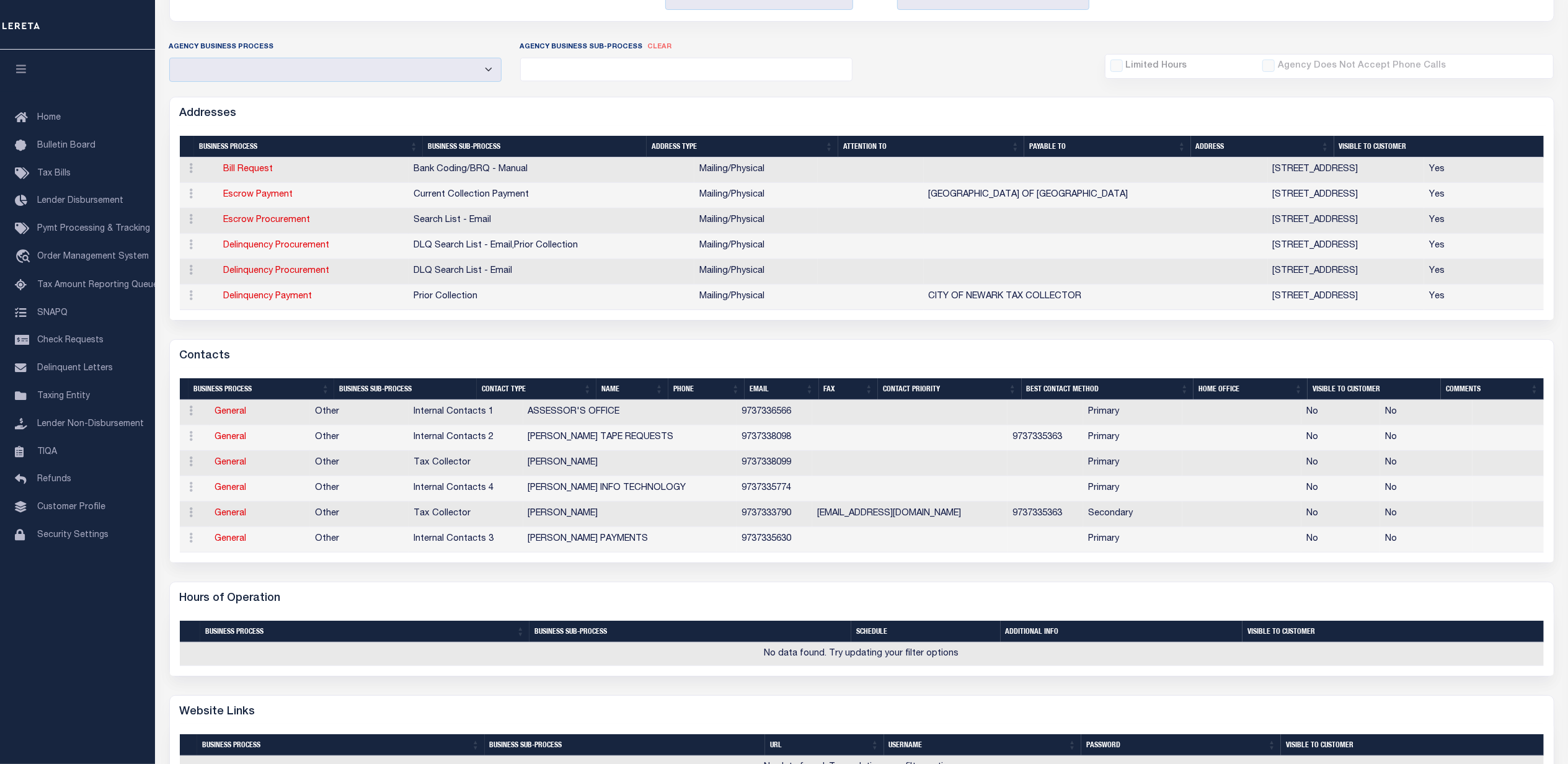
scroll to position [330, 0]
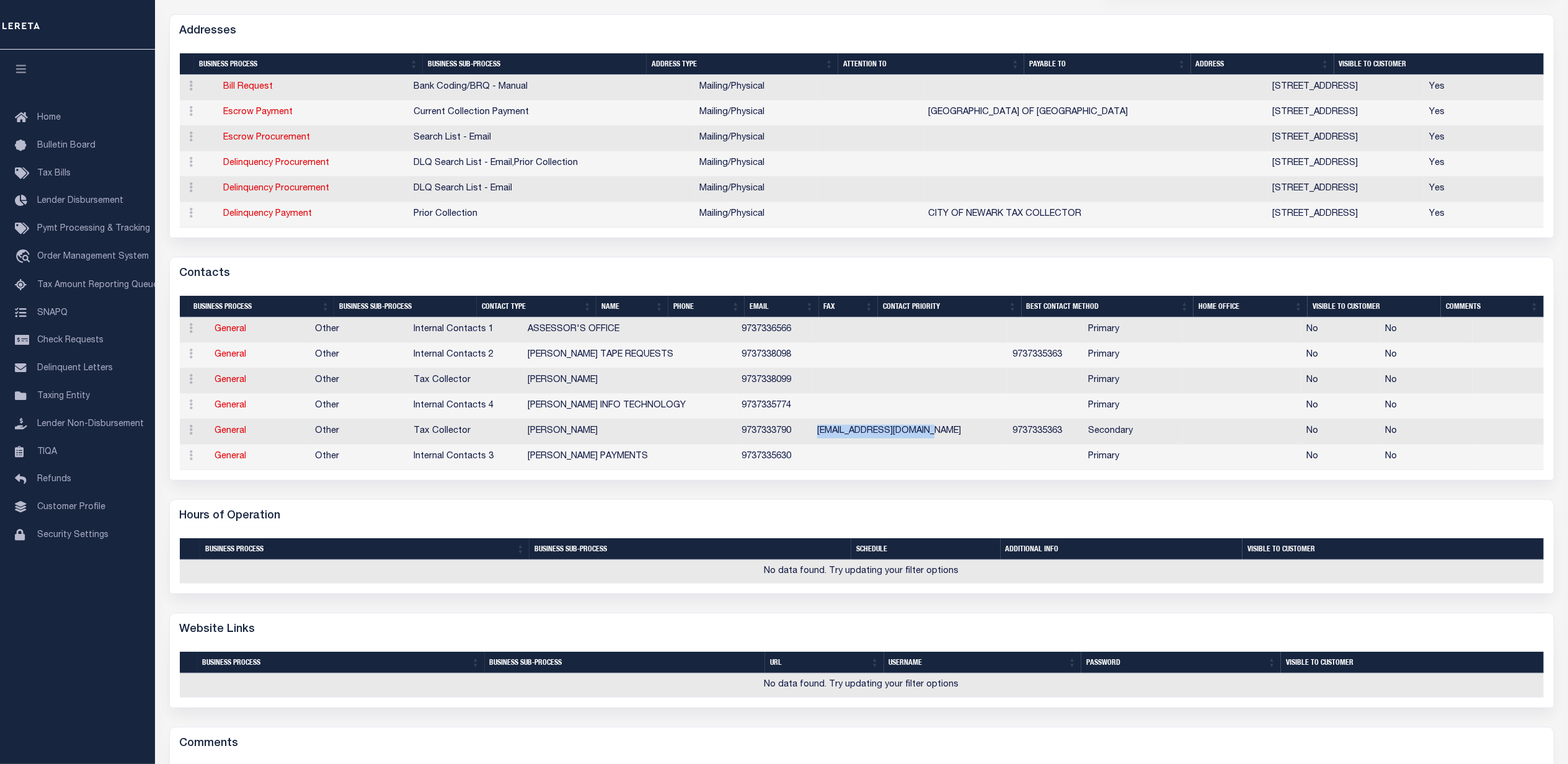
drag, startPoint x: 978, startPoint y: 437, endPoint x: 852, endPoint y: 439, distance: 126.0
click at [852, 439] on td "JORDANJ@CI.NEWARK.NJ.US" at bounding box center [910, 432] width 195 height 26
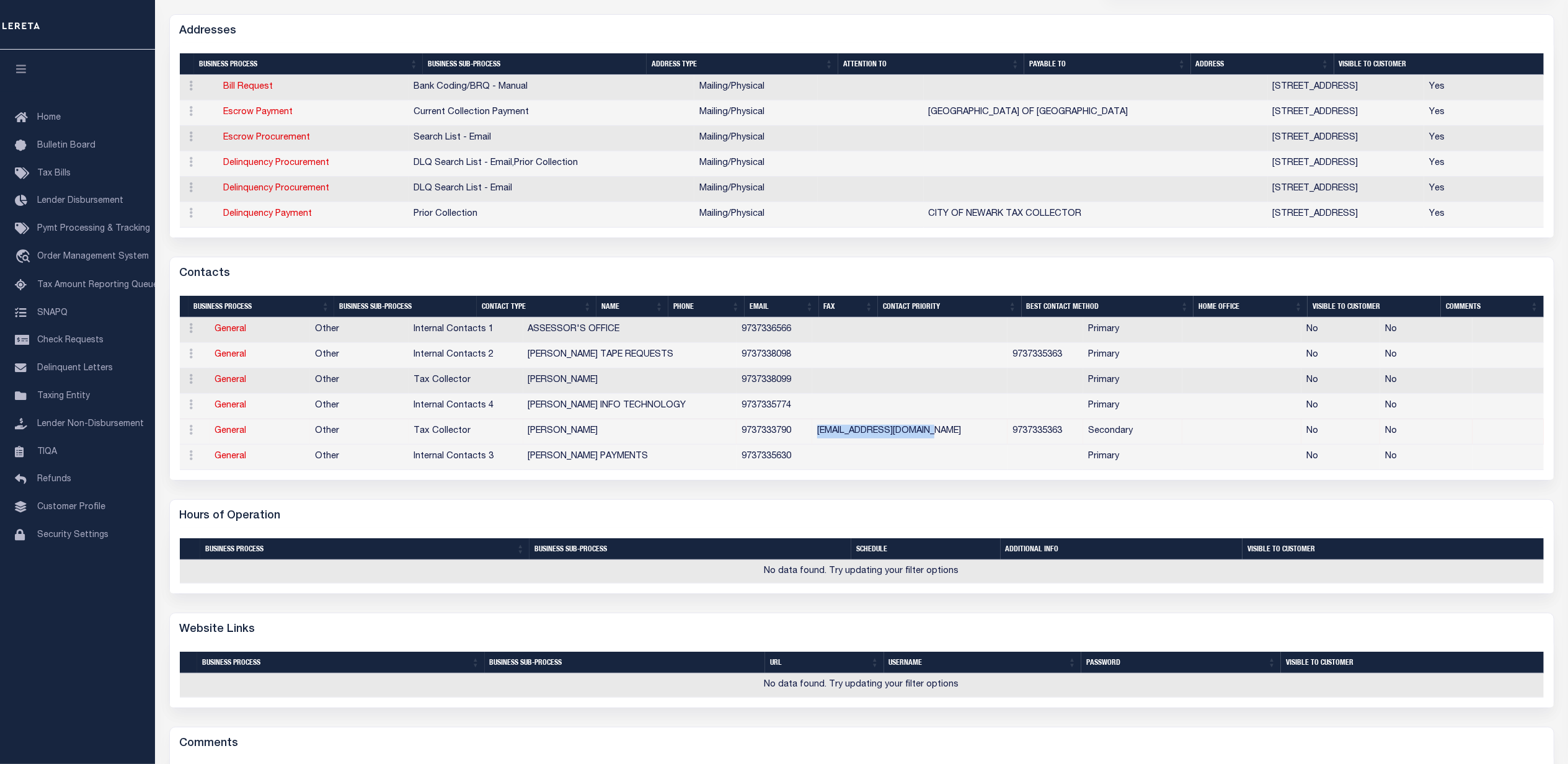
copy td "JORDANJ@CI.NEWARK.NJ.US"
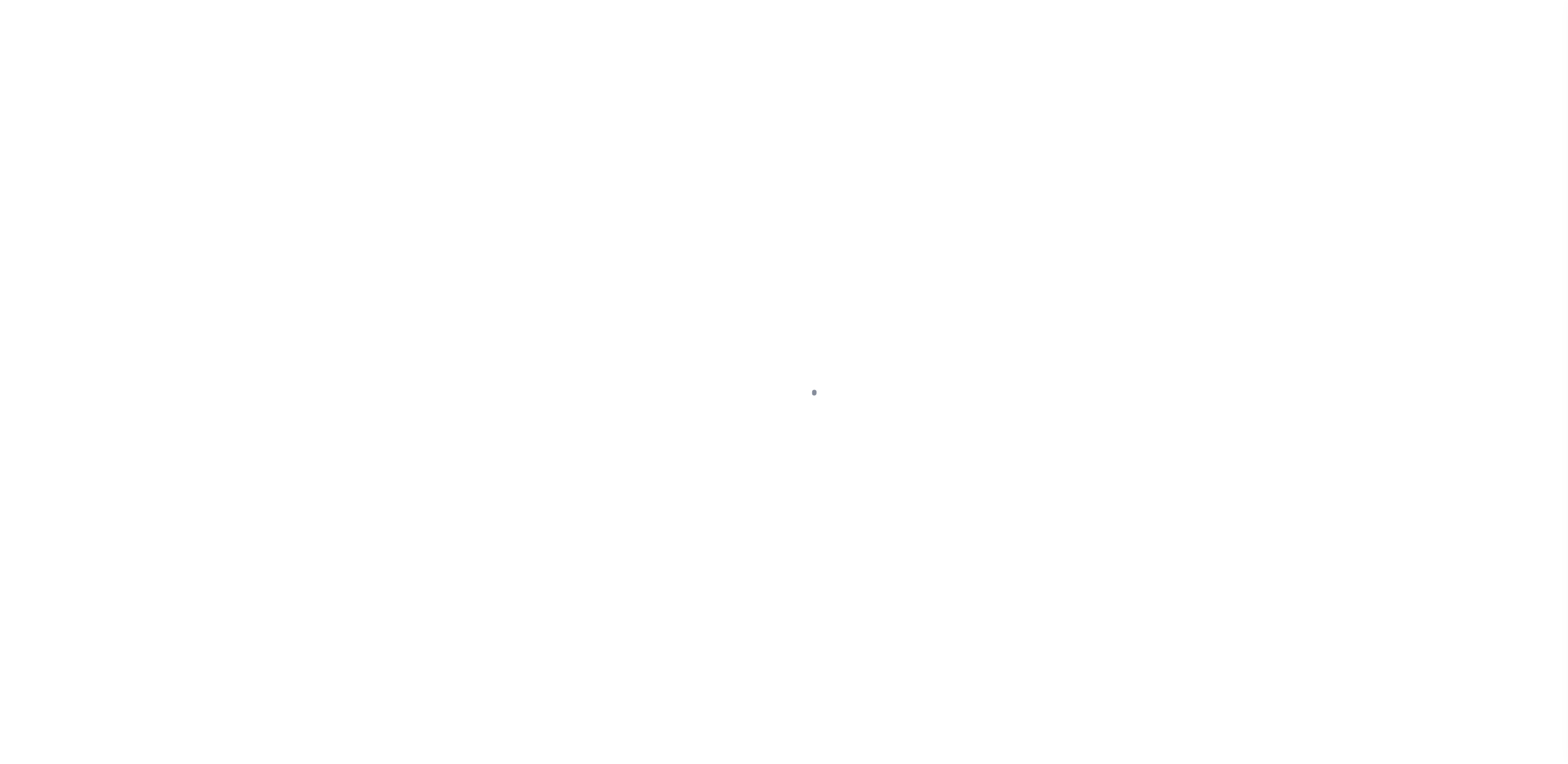
select select "SNT"
select select "CHK"
select select "[PERSON_NAME]"
select select "USS"
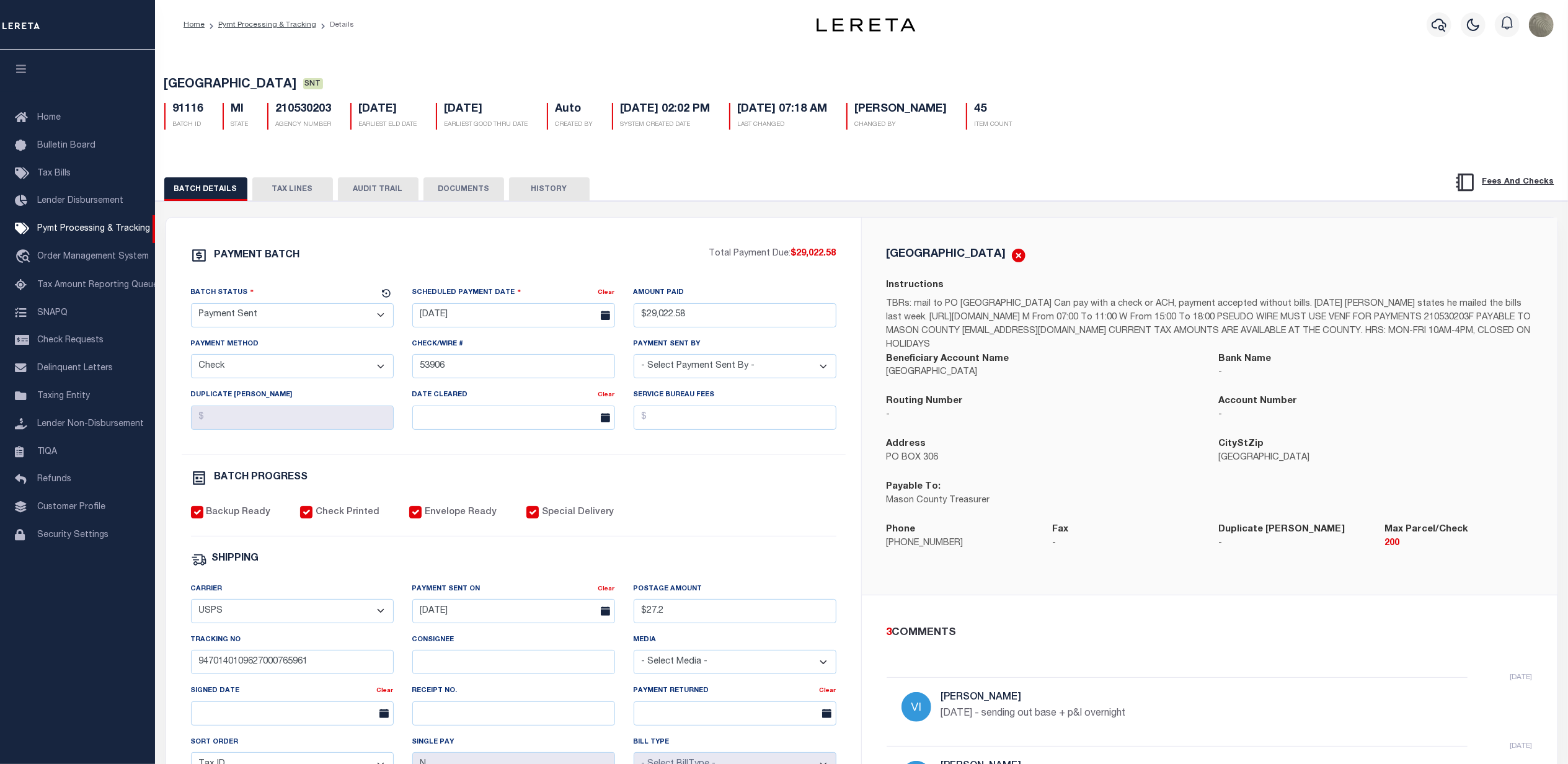
click at [614, 255] on div "PAYMENT BATCH" at bounding box center [450, 259] width 519 height 24
click at [281, 193] on button "TAX LINES" at bounding box center [292, 188] width 81 height 24
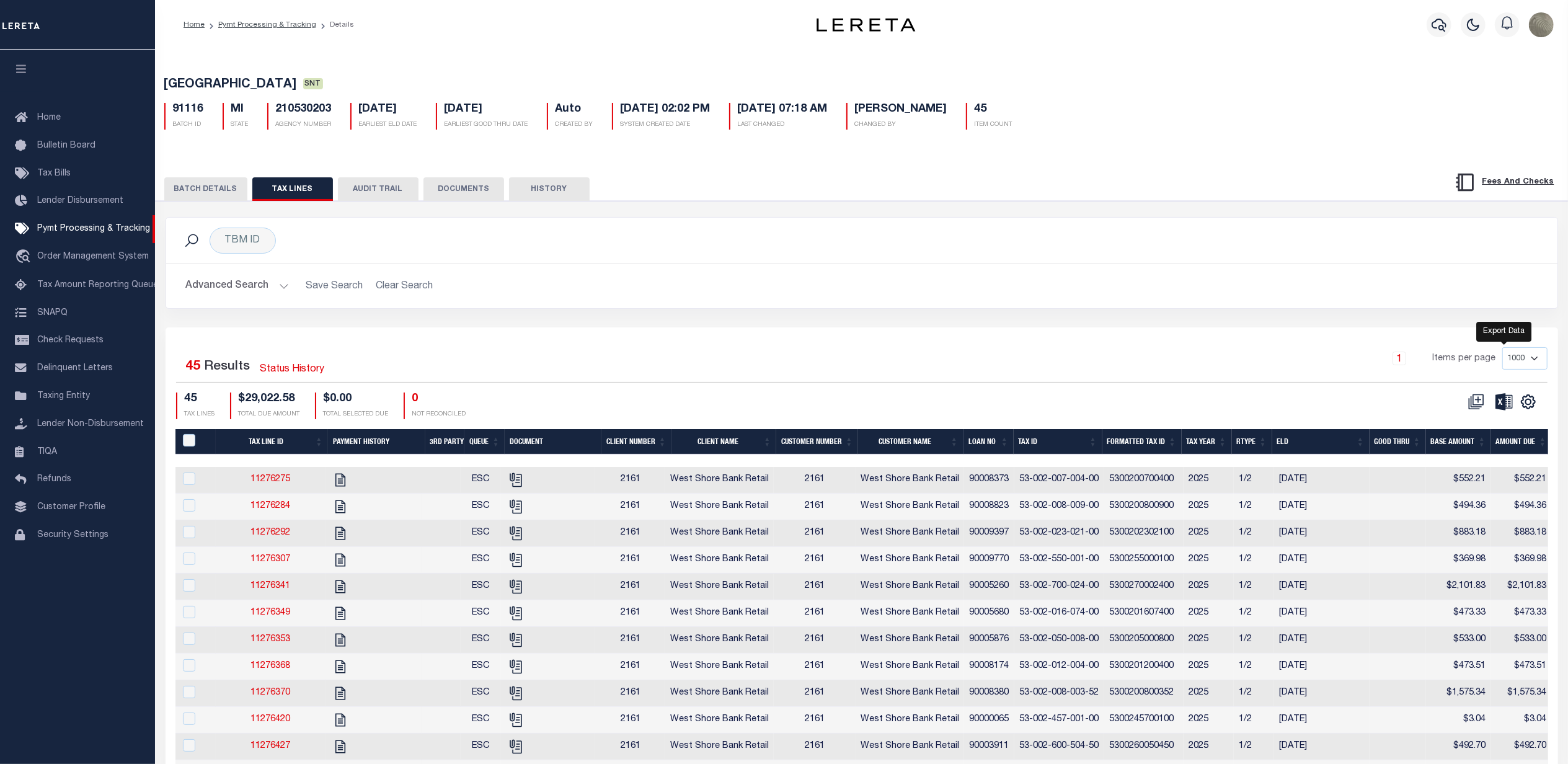
click at [1503, 406] on icon at bounding box center [1504, 402] width 17 height 17
click at [1165, 236] on div "TBM ID Search" at bounding box center [861, 240] width 1371 height 26
click at [1197, 250] on div "TBM ID Search" at bounding box center [861, 240] width 1371 height 26
click at [229, 191] on button "BATCH DETAILS" at bounding box center [206, 188] width 83 height 24
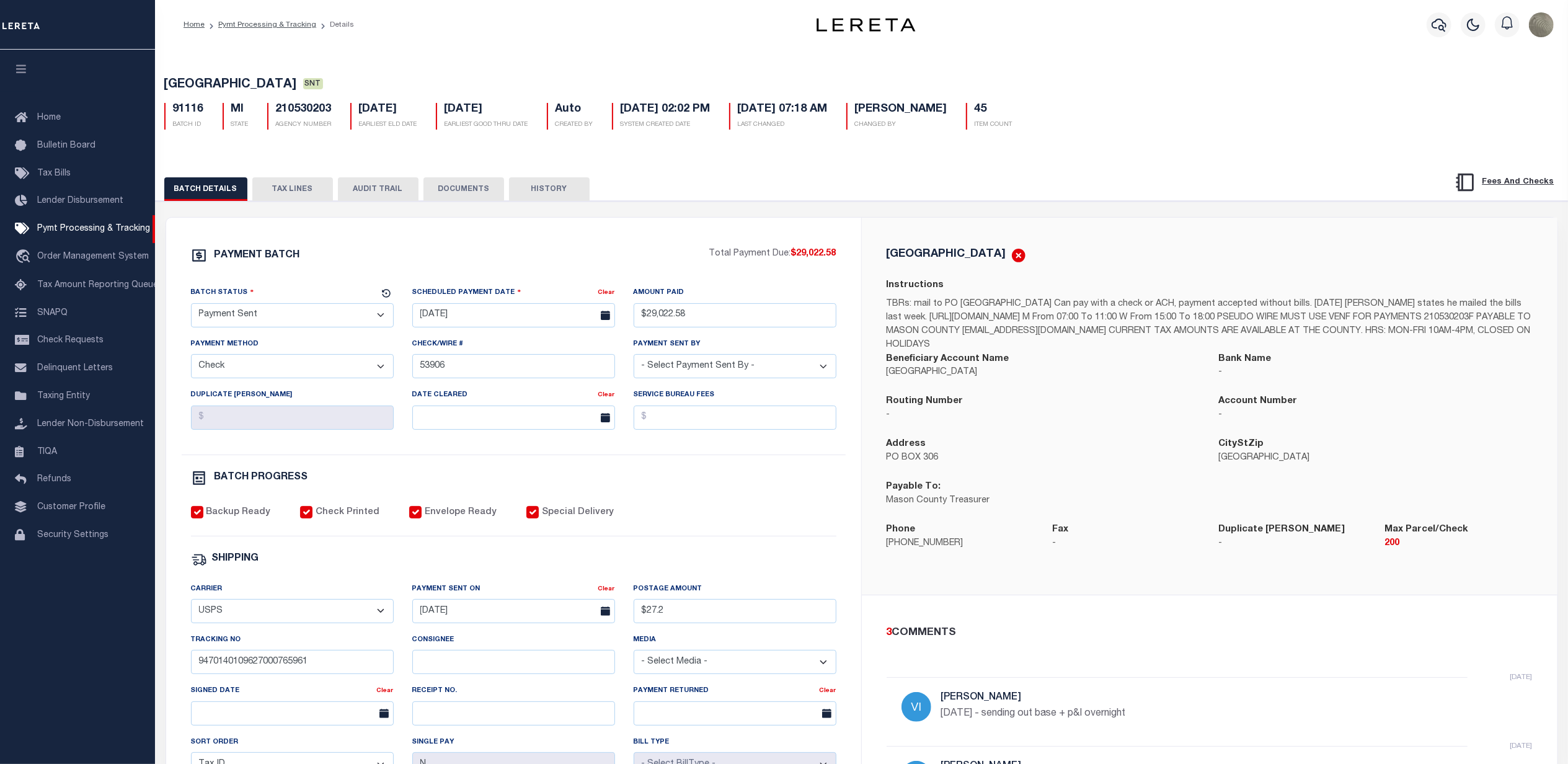
click at [1238, 281] on div "[GEOGRAPHIC_DATA] Instructions TBRs: mail to PO [GEOGRAPHIC_DATA] Can pay with …" at bounding box center [1209, 406] width 666 height 318
click at [712, 172] on div "BATCH DETAILS TAX LINES AUDIT TRAIL DOCUMENTS HISTORY" at bounding box center [861, 185] width 1443 height 31
click at [97, 226] on span "Pymt Processing & Tracking" at bounding box center [93, 228] width 113 height 9
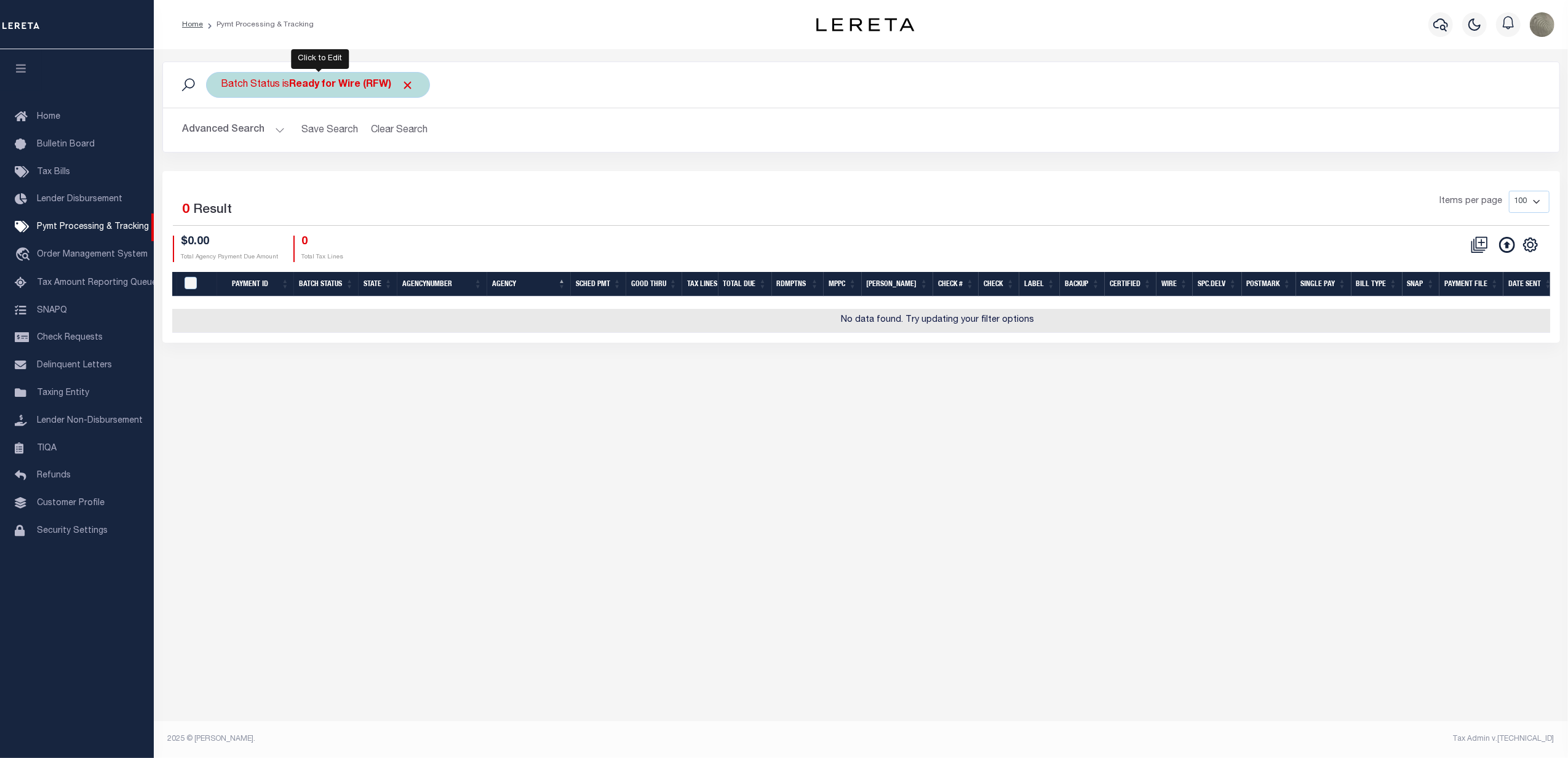
click at [305, 82] on b "Ready for Wire (RFW)" at bounding box center [352, 85] width 125 height 9
click at [281, 139] on select "Awaiting Funds (AWF) Cleared and Complete (CAC) New Check Needed (NCN) Payment …" at bounding box center [312, 144] width 181 height 24
select select "SFP"
click at [222, 134] on select "Awaiting Funds (AWF) Cleared and Complete (CAC) New Check Needed (NCN) Payment …" at bounding box center [312, 144] width 181 height 24
click at [388, 169] on input "Apply" at bounding box center [384, 172] width 36 height 21
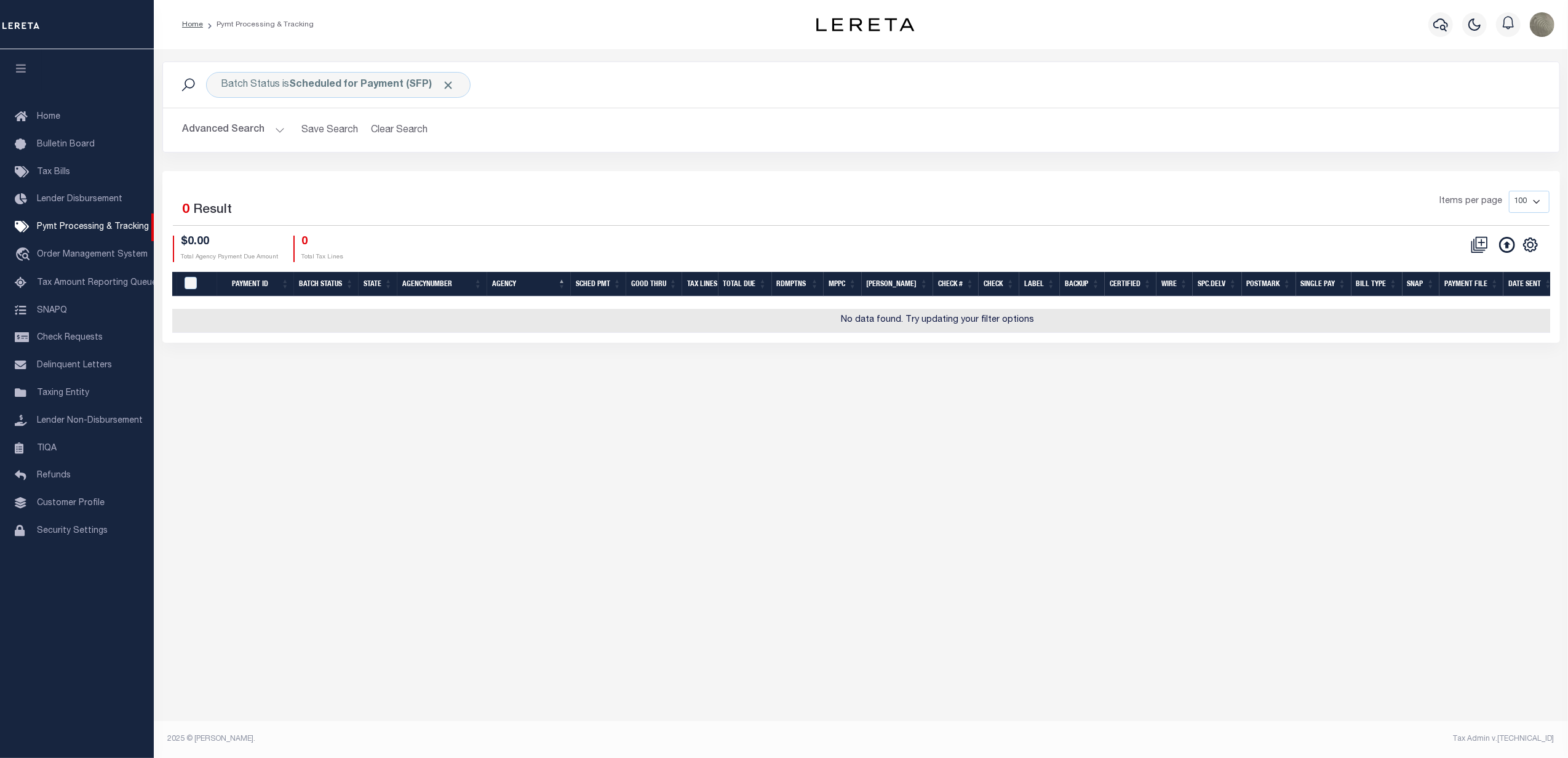
click at [241, 133] on button "Advanced Search" at bounding box center [234, 129] width 102 height 24
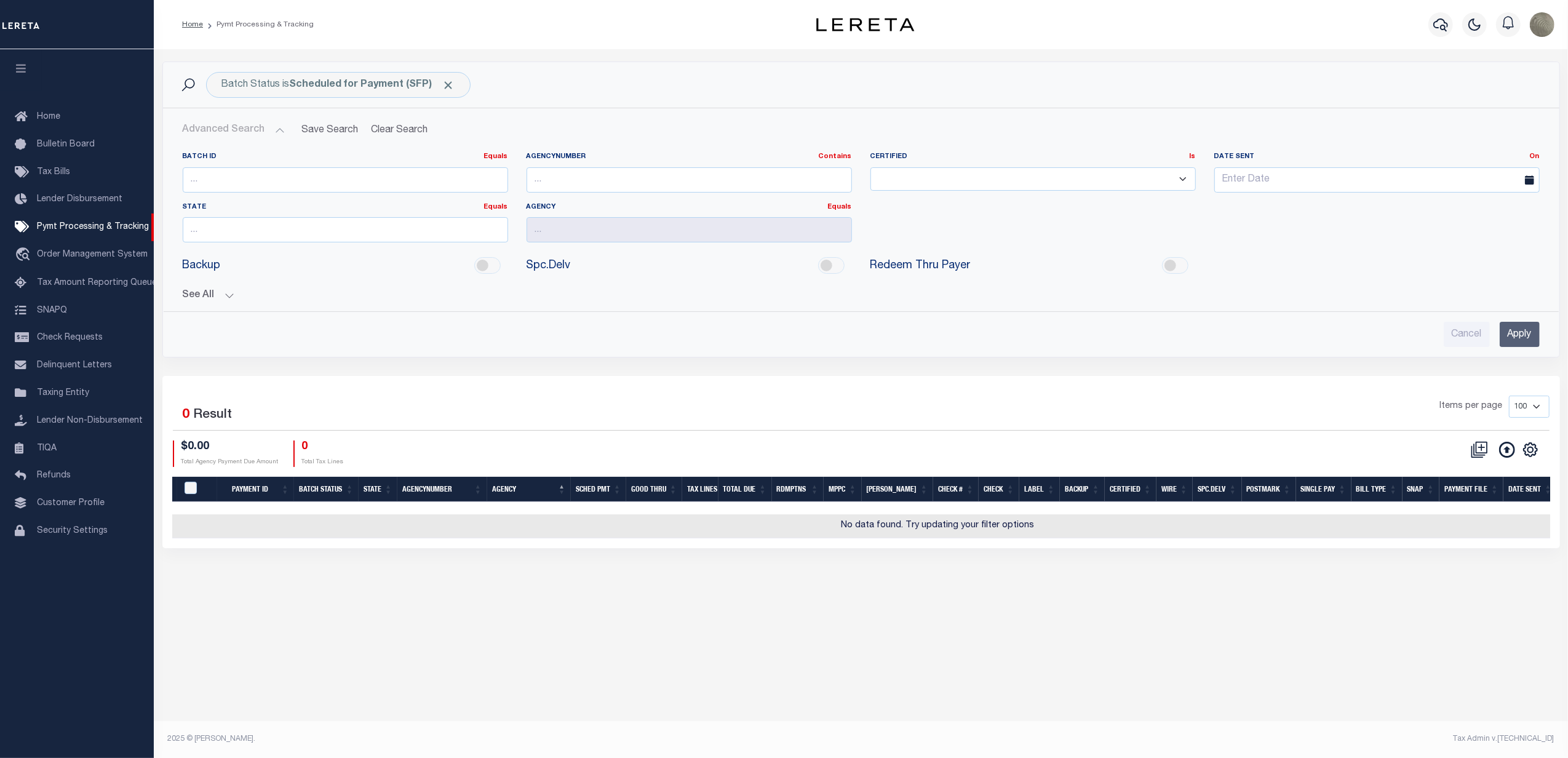
click at [200, 294] on button "See All" at bounding box center [862, 295] width 1357 height 11
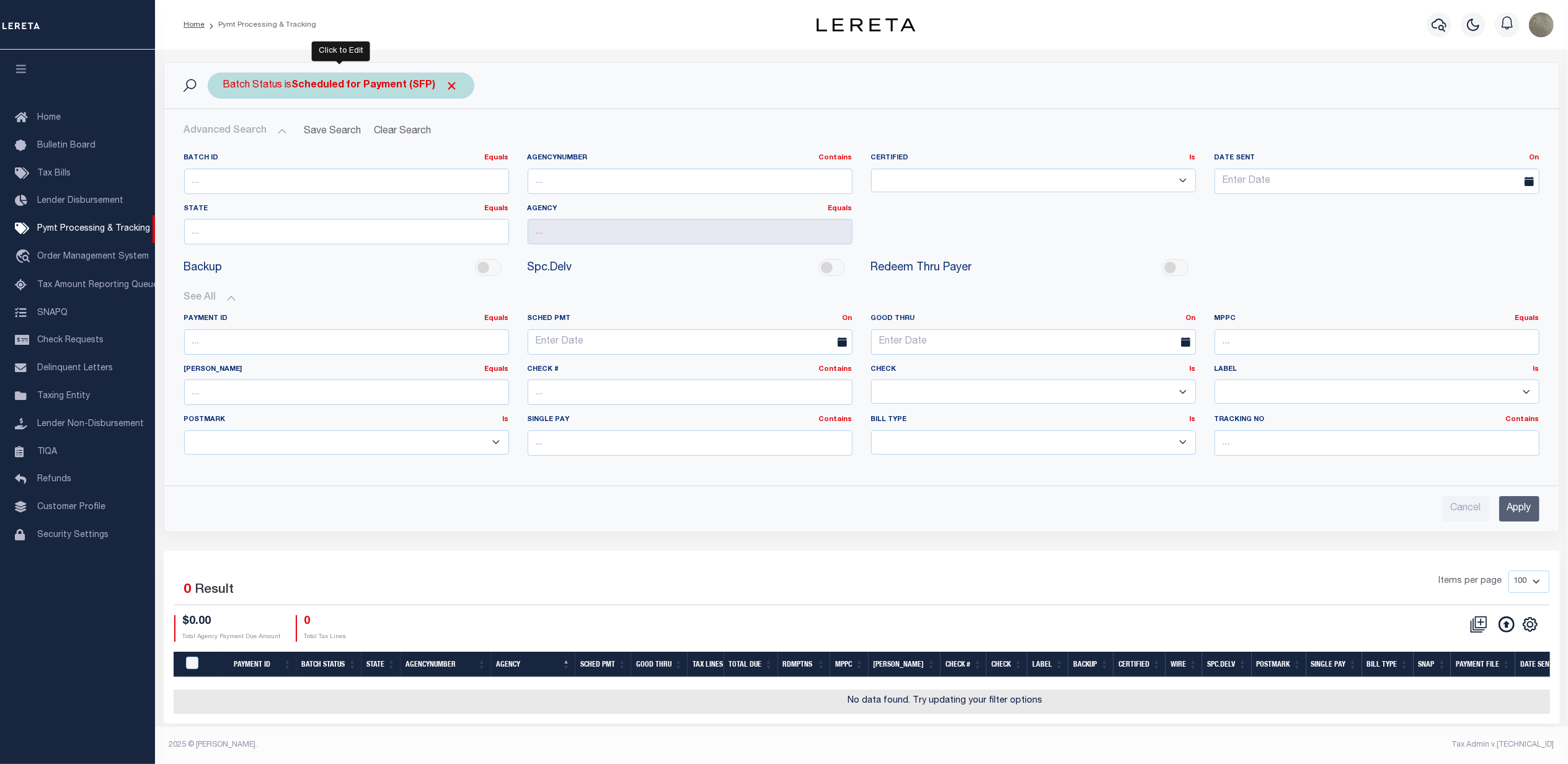
click at [375, 81] on b "Scheduled for Payment (SFP)" at bounding box center [375, 86] width 167 height 10
click at [278, 155] on select "Awaiting Funds (AWF) Cleared and Complete (CAC) New Check Needed (NCN) Payment …" at bounding box center [315, 146] width 183 height 24
select select "RFW"
click at [224, 135] on select "Awaiting Funds (AWF) Cleared and Complete (CAC) New Check Needed (NCN) Payment …" at bounding box center [315, 146] width 183 height 24
click at [391, 175] on input "Apply" at bounding box center [387, 173] width 36 height 21
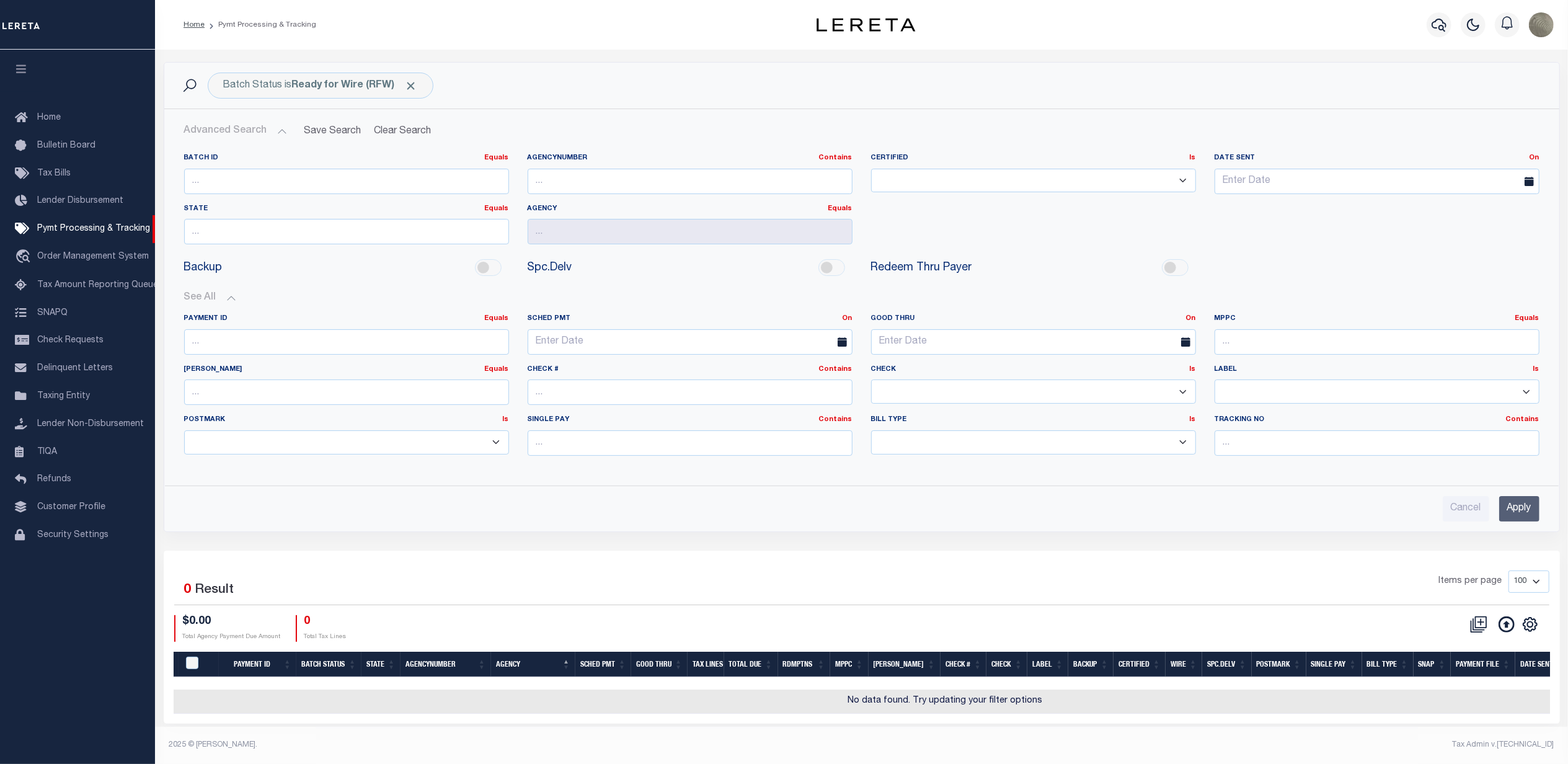
scroll to position [8, 0]
click at [1511, 499] on input "Apply" at bounding box center [1519, 508] width 40 height 26
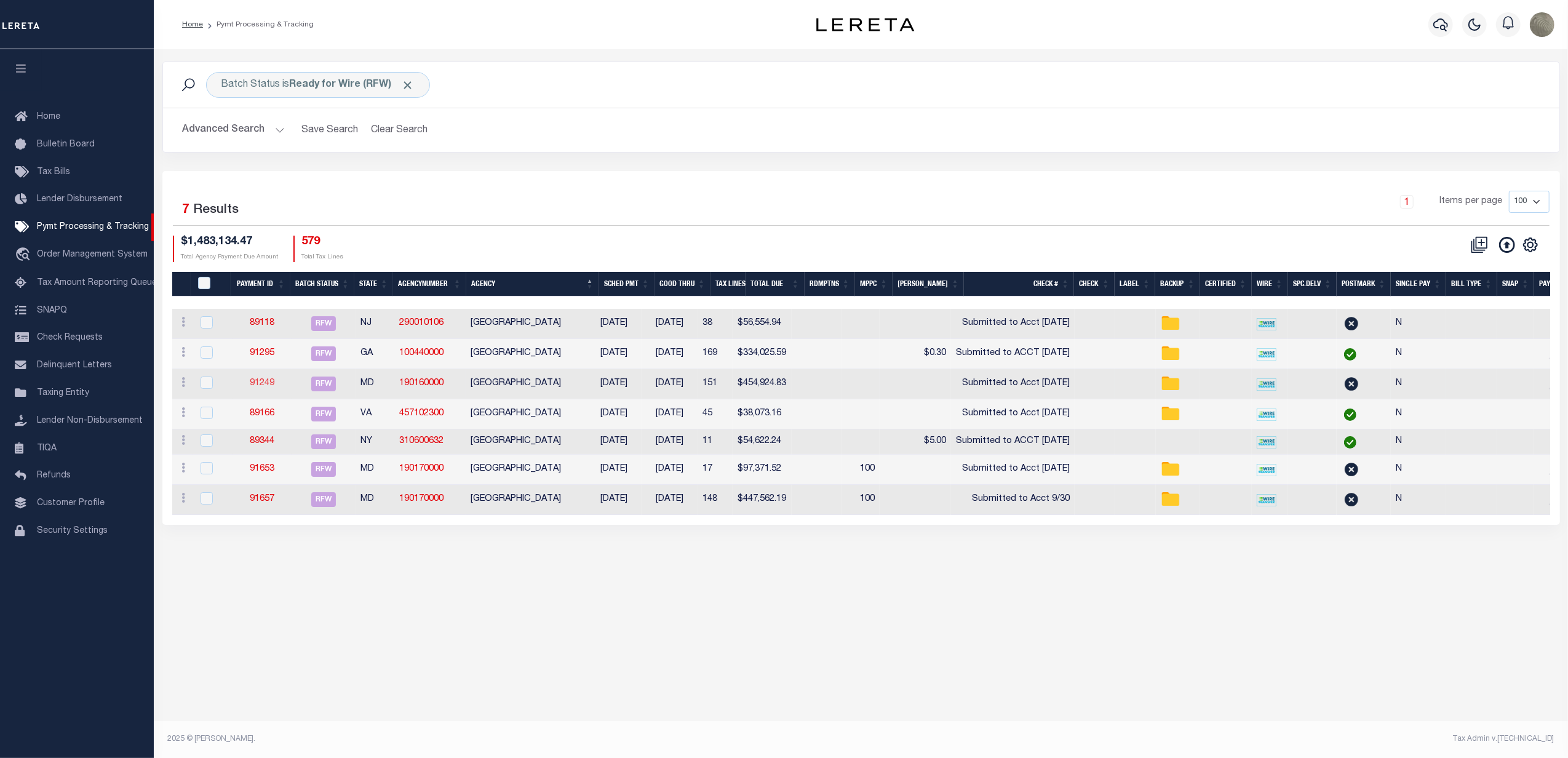
click at [269, 384] on link "91249" at bounding box center [262, 382] width 25 height 8
select select "RFW"
type input "[DATE]"
type input "$454,924.83"
select select "TRA"
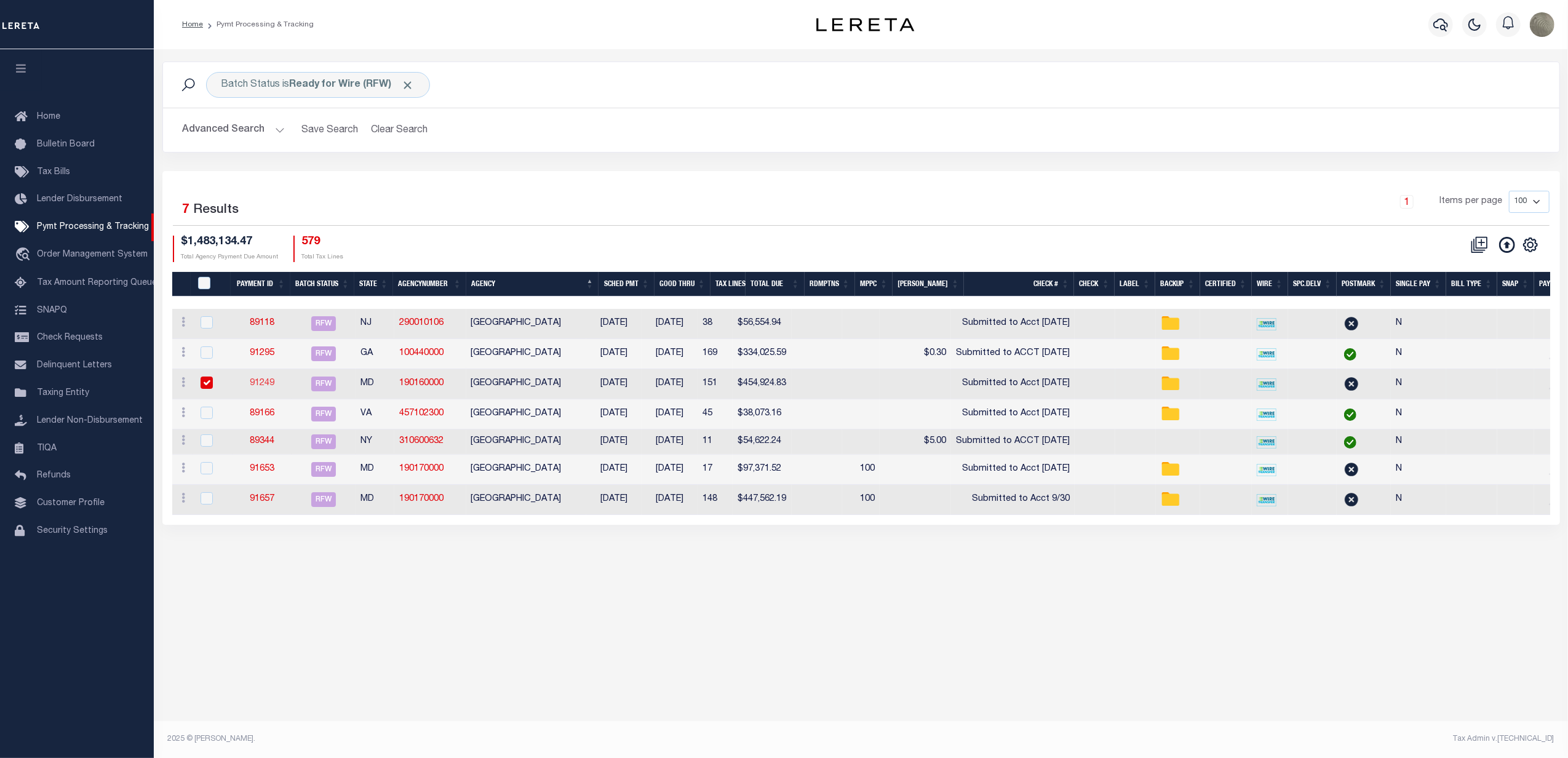
type input "Submitted to Acct [DATE]"
select select "[PERSON_NAME]"
checkbox input "true"
type input "N"
radio input "true"
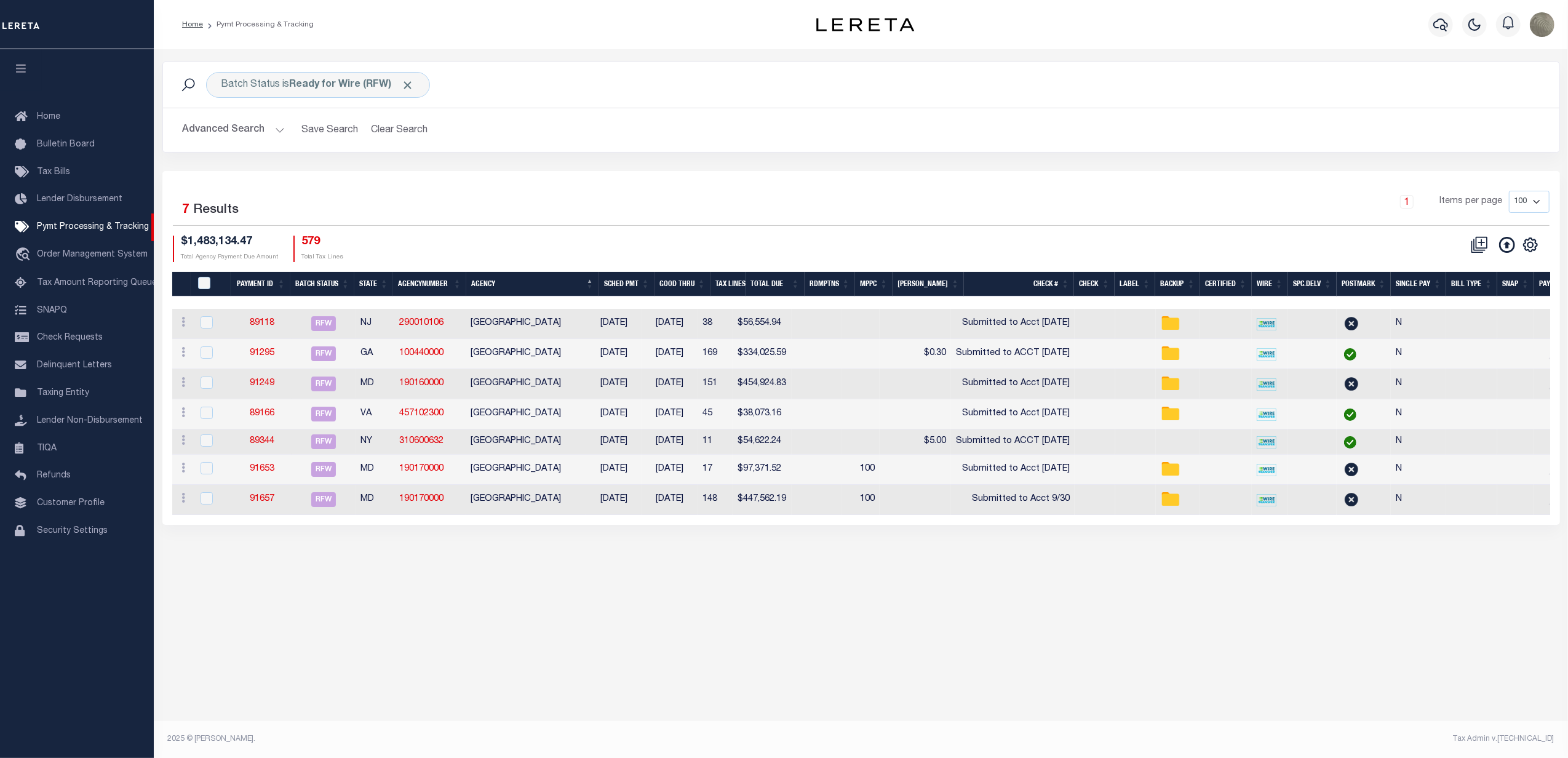
click at [1133, 186] on div "Selected 7 Results 1 Items per page 100 200 500 1000 $1,483,134.47" at bounding box center [861, 347] width 1398 height 354
click at [255, 382] on link "91249" at bounding box center [262, 382] width 25 height 8
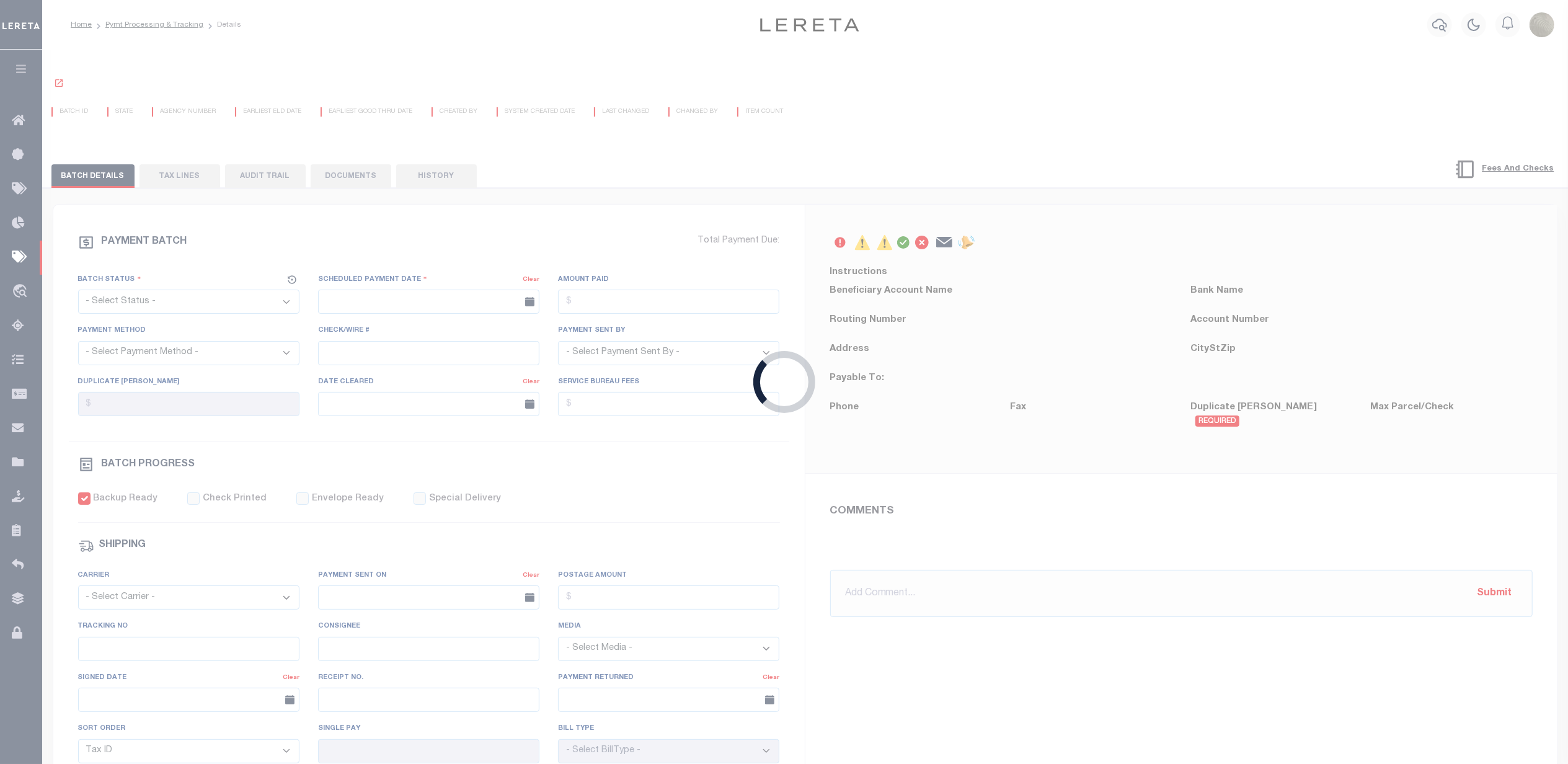
select select "RFW"
type input "[DATE]"
type input "$454,924.83"
select select "TRA"
type input "Submitted to Acct [DATE]"
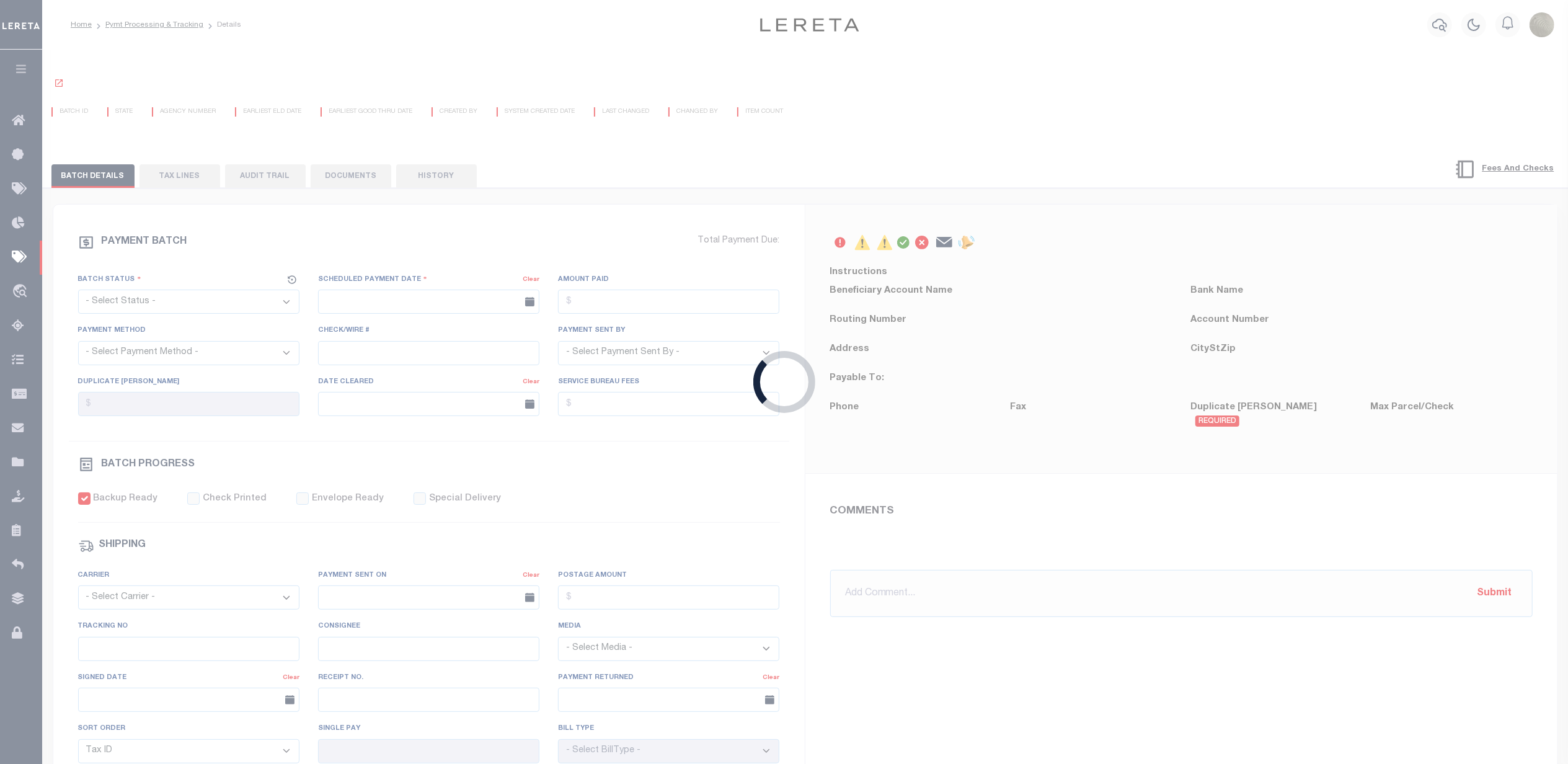
select select "[PERSON_NAME]"
checkbox input "true"
type input "N"
radio input "true"
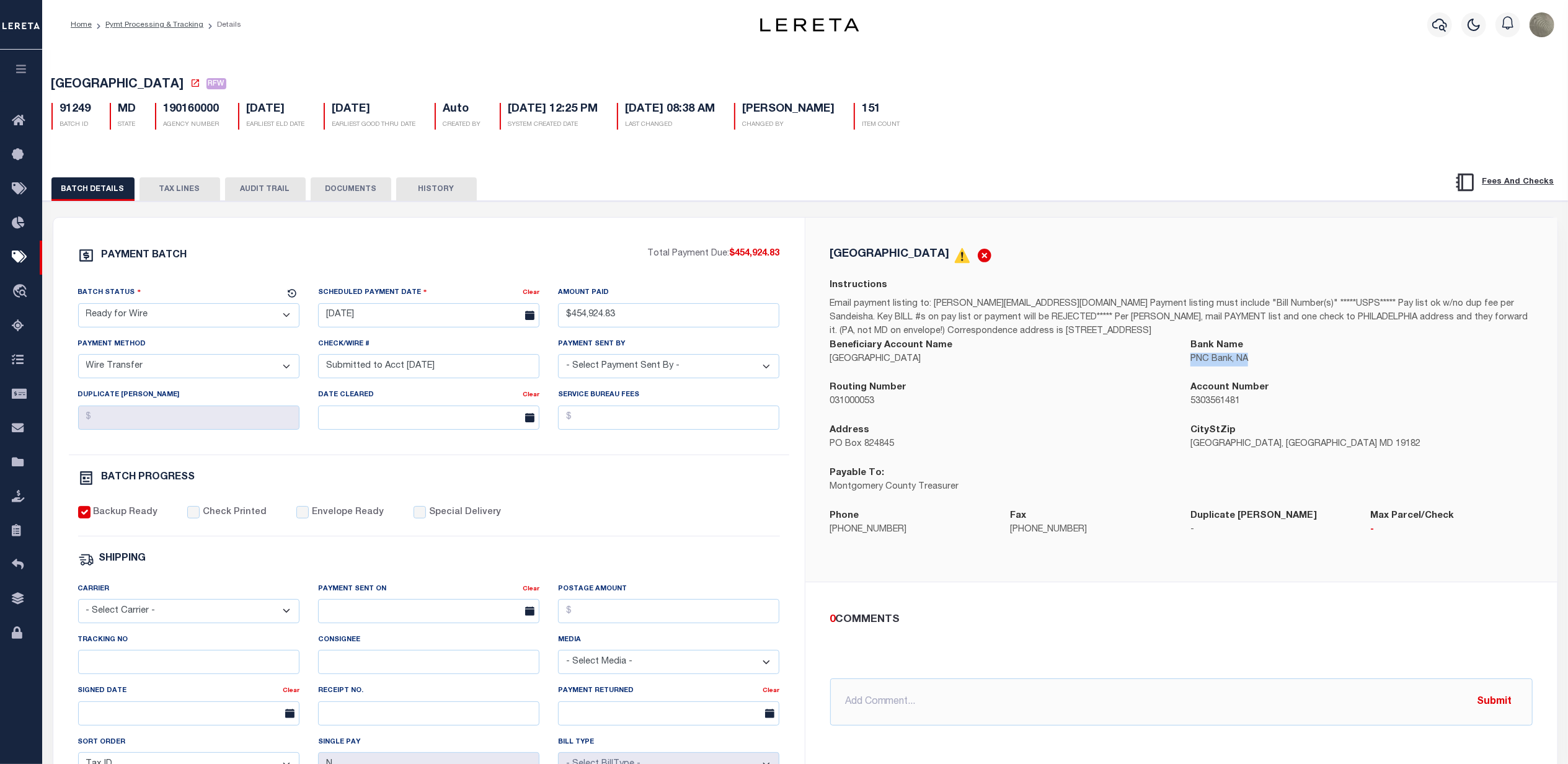
drag, startPoint x: 1252, startPoint y: 363, endPoint x: 1191, endPoint y: 365, distance: 61.0
click at [1191, 365] on p "PNC Bank, NA" at bounding box center [1362, 360] width 343 height 13
click at [1305, 359] on p "PNC Bank, NA" at bounding box center [1362, 360] width 343 height 13
click at [444, 189] on button "HISTORY" at bounding box center [436, 188] width 81 height 24
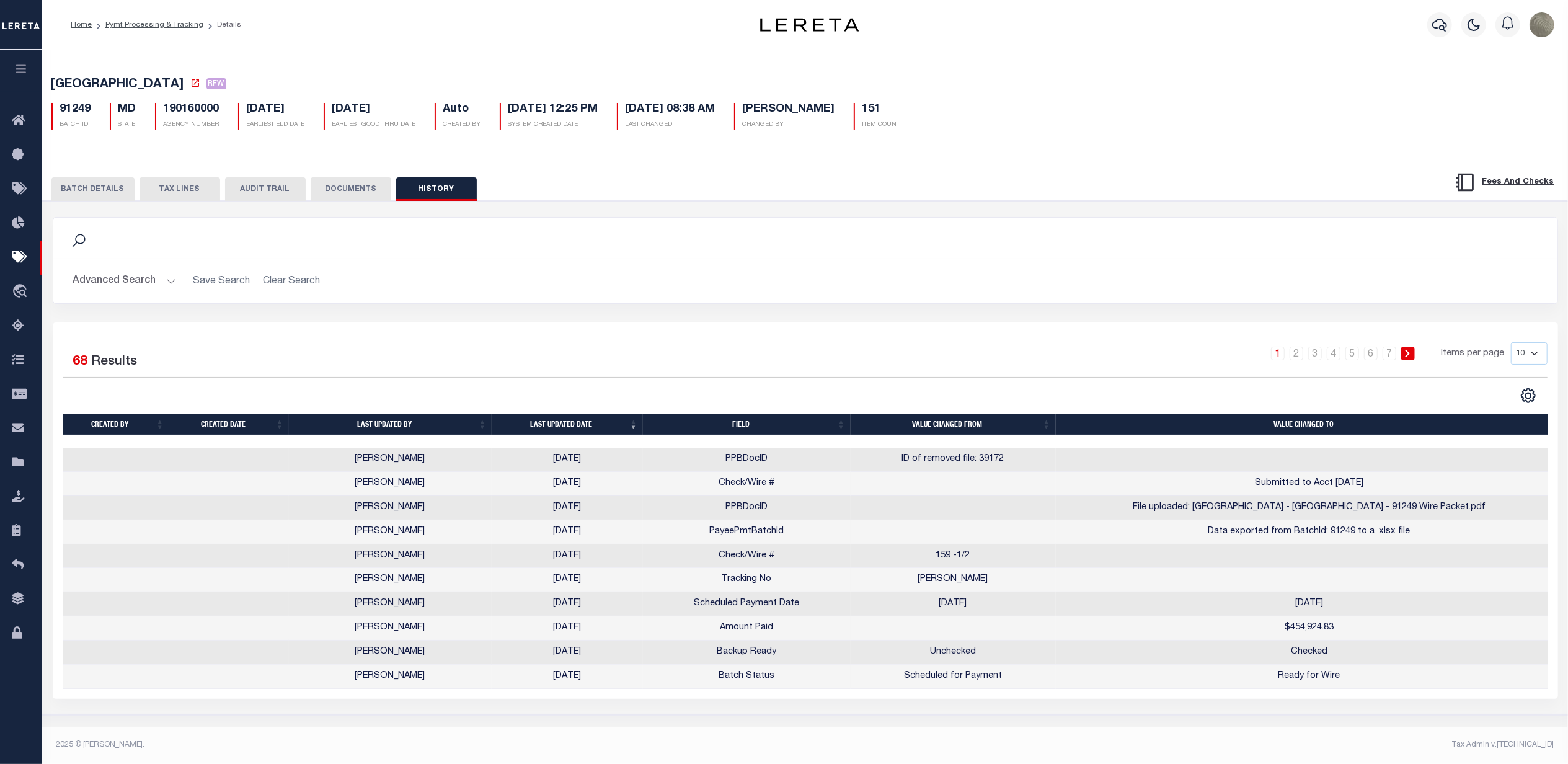
click at [99, 167] on div "BATCH DETAILS TAX LINES AUDIT TRAIL DOCUMENTS HISTORY" at bounding box center [805, 434] width 1538 height 559
click at [95, 184] on button "BATCH DETAILS" at bounding box center [92, 188] width 83 height 24
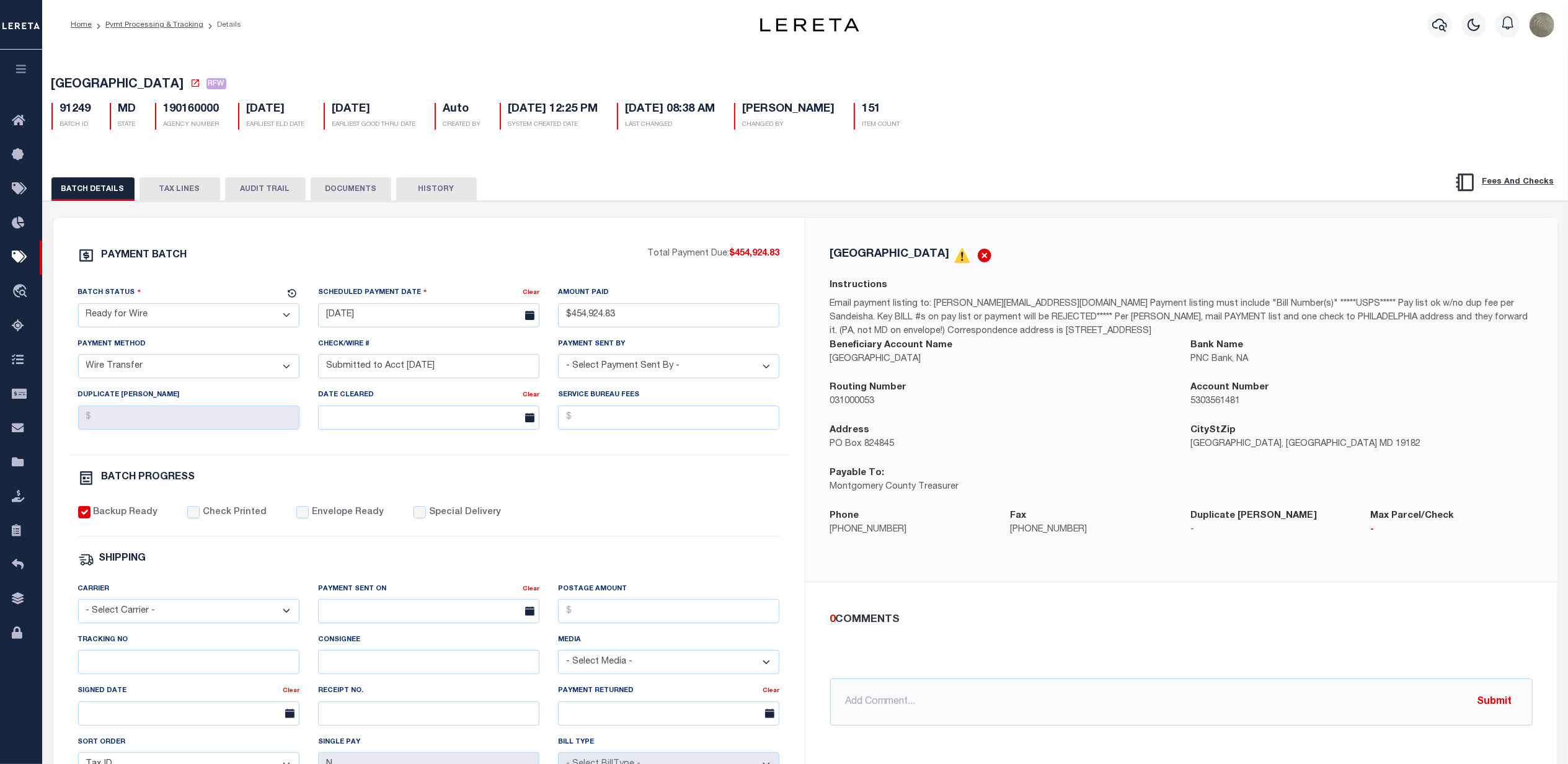
click at [1252, 264] on div "[GEOGRAPHIC_DATA]" at bounding box center [1182, 255] width 702 height 16
drag, startPoint x: 900, startPoint y: 303, endPoint x: 892, endPoint y: 302, distance: 8.1
click at [894, 302] on p "Email payment listing to: [PERSON_NAME][EMAIL_ADDRESS][DOMAIN_NAME] Payment lis…" at bounding box center [1182, 318] width 702 height 41
click at [876, 322] on p "Email payment listing to: [PERSON_NAME][EMAIL_ADDRESS][DOMAIN_NAME] Payment lis…" at bounding box center [1182, 318] width 702 height 41
click at [804, 348] on div "PAYMENT BATCH Total Payment Due: $454,924.83 Batch Status" at bounding box center [429, 580] width 752 height 725
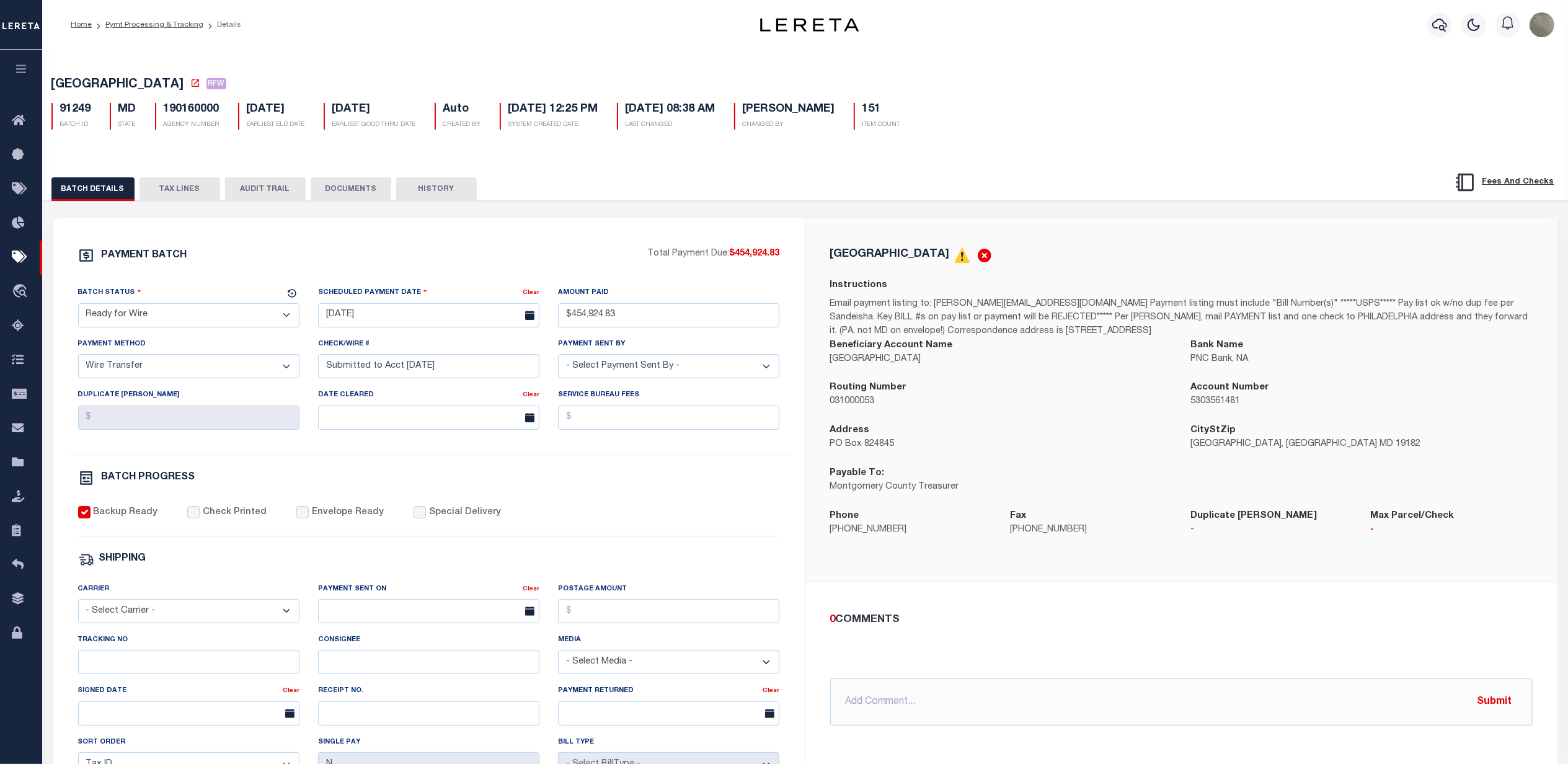
click at [826, 370] on div "Beneficiary Account Name [GEOGRAPHIC_DATA]" at bounding box center [1001, 360] width 361 height 43
click at [990, 218] on div "PAYMENT BATCH Total Payment Due: $454,924.83 Batch Status" at bounding box center [805, 601] width 1538 height 802
click at [1074, 240] on div "[GEOGRAPHIC_DATA] Instructions Email payment listing to: [PERSON_NAME][EMAIL_AD…" at bounding box center [1181, 400] width 752 height 364
